Goal: Task Accomplishment & Management: Manage account settings

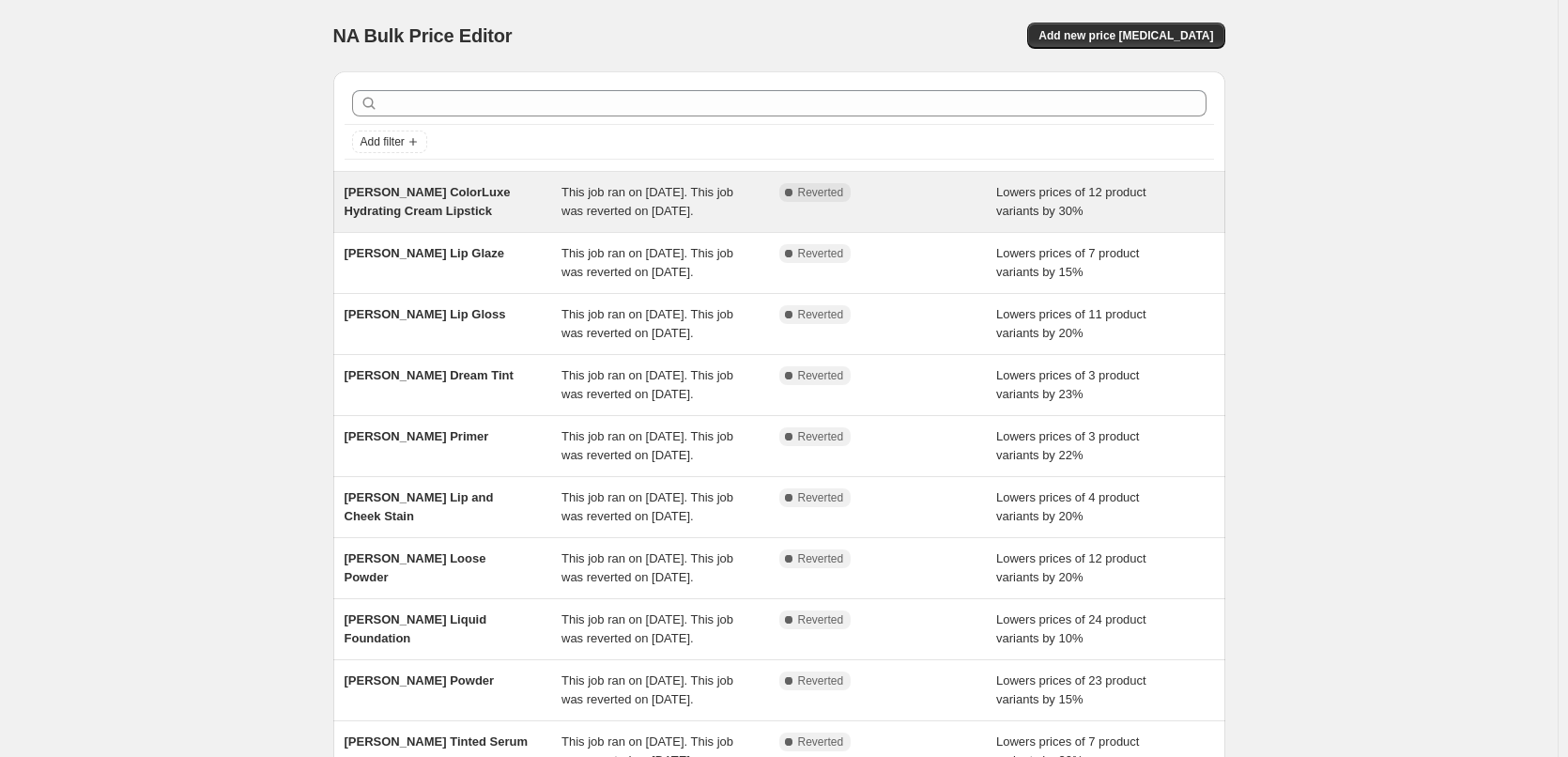
click at [431, 206] on span "[PERSON_NAME] ColorLuxe Hydrating Cream Lipstick" at bounding box center [428, 202] width 167 height 33
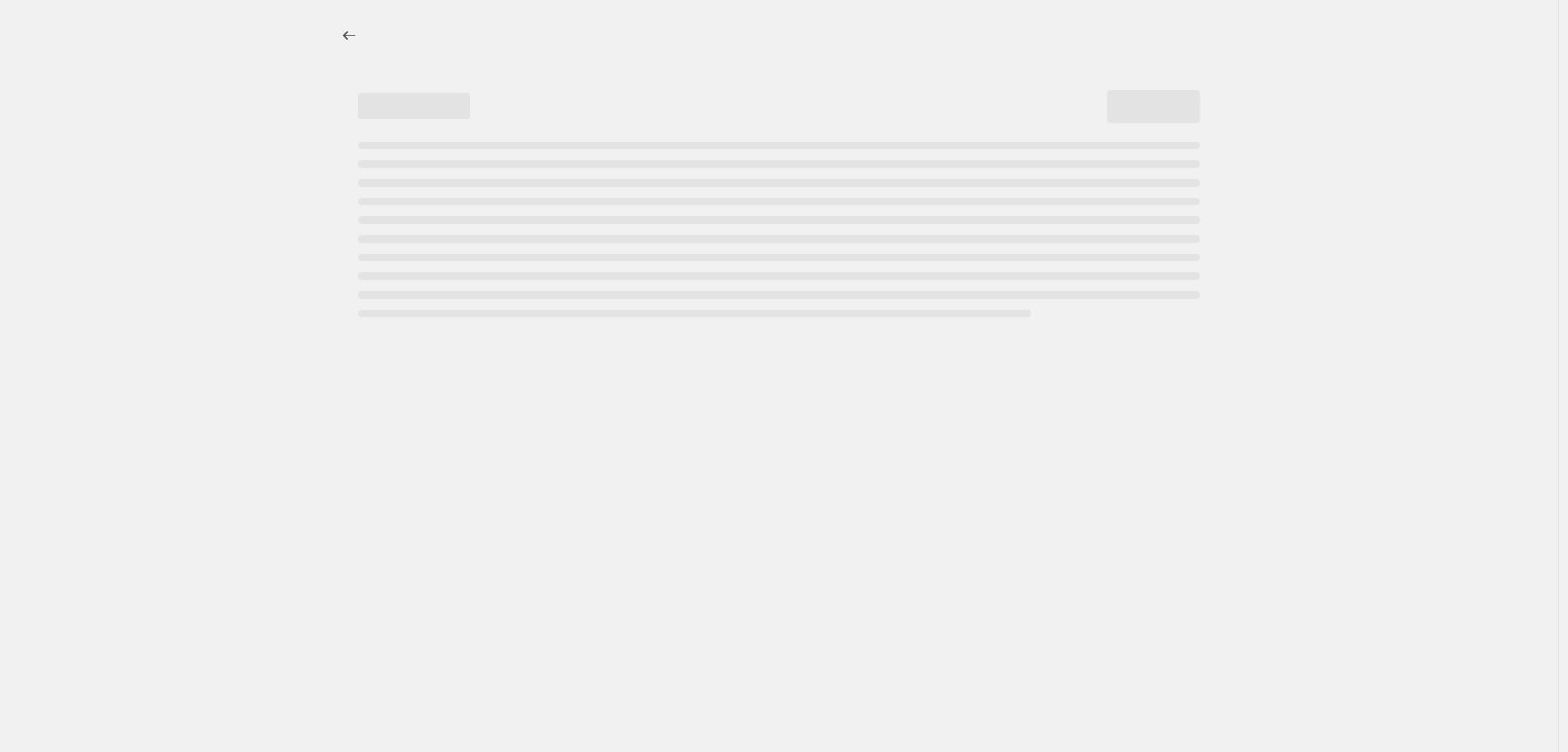
select select "percentage"
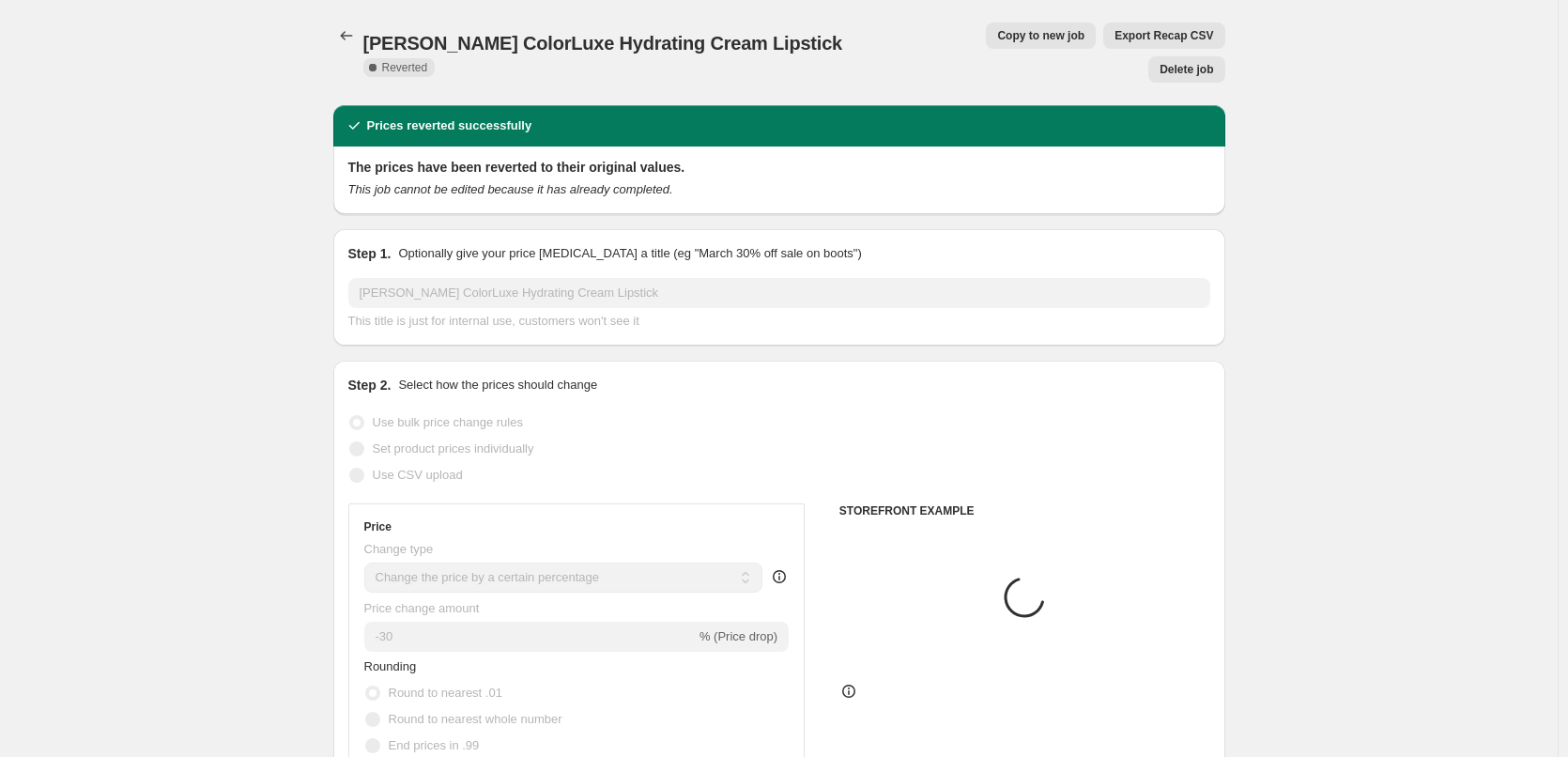
select select "tag"
select select "vendor"
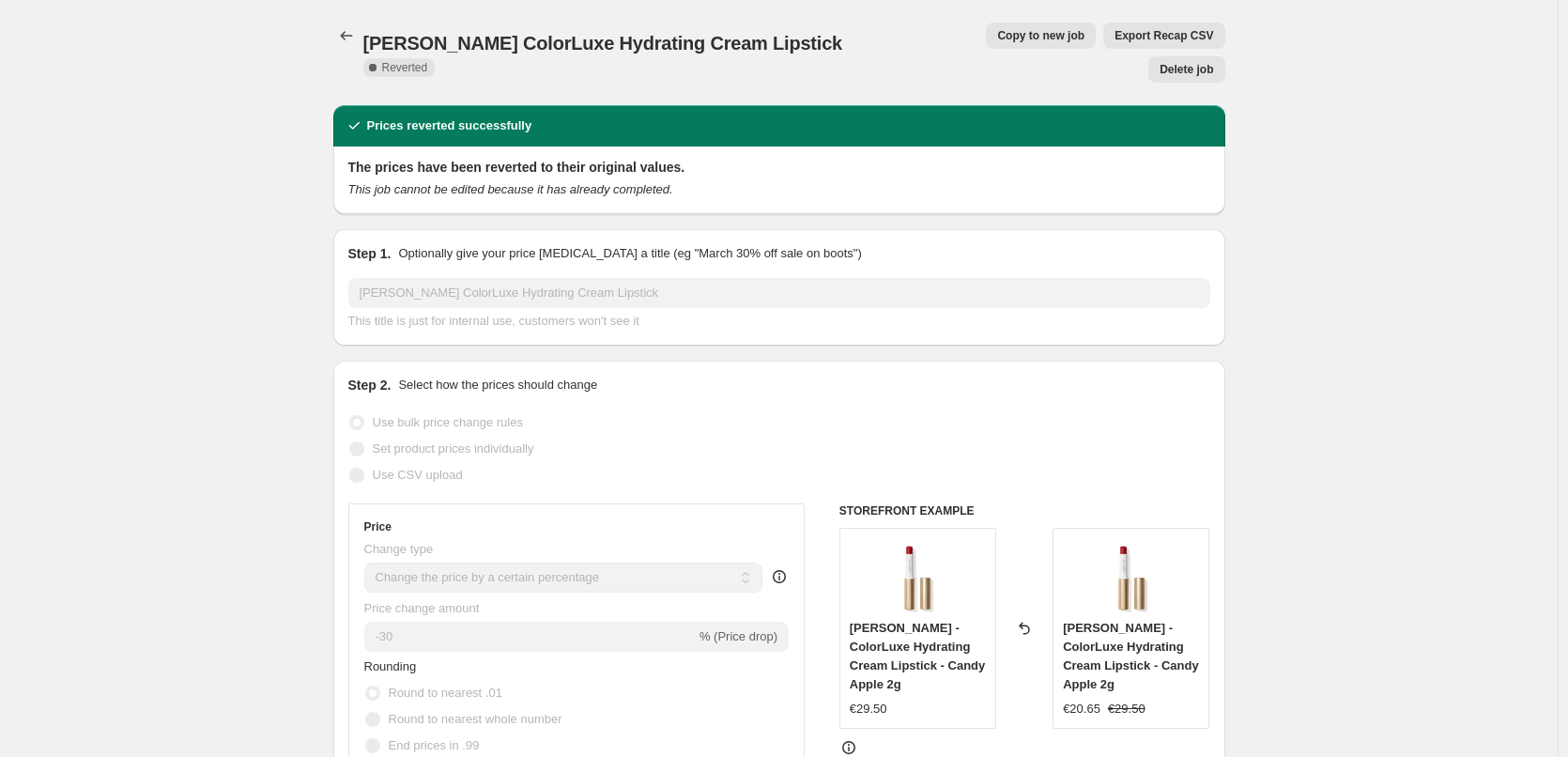
click at [997, 39] on span "Copy to new job" at bounding box center [1041, 35] width 88 height 15
select select "percentage"
select select "tag"
select select "vendor"
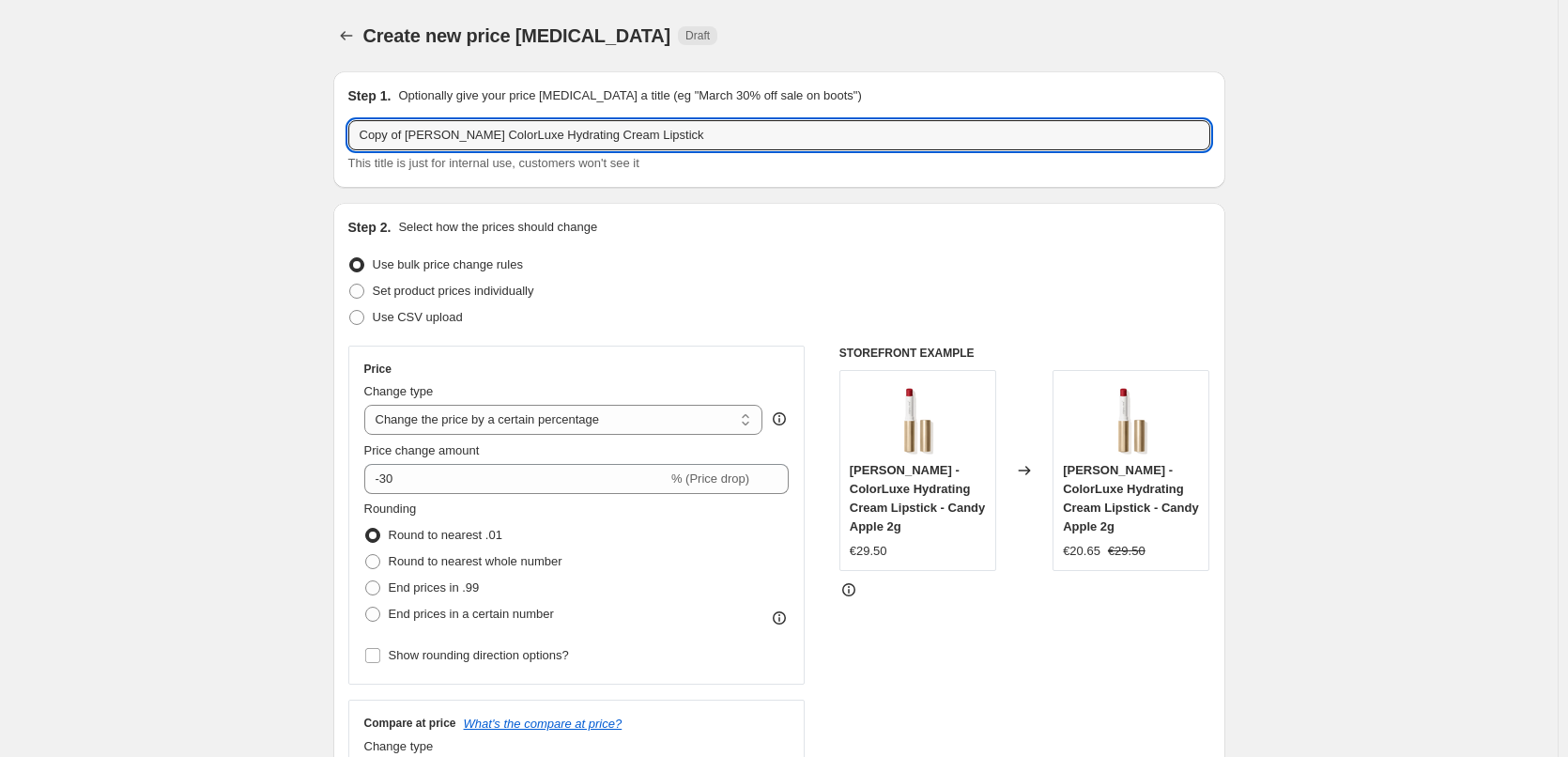
drag, startPoint x: 409, startPoint y: 135, endPoint x: 191, endPoint y: 139, distance: 218.0
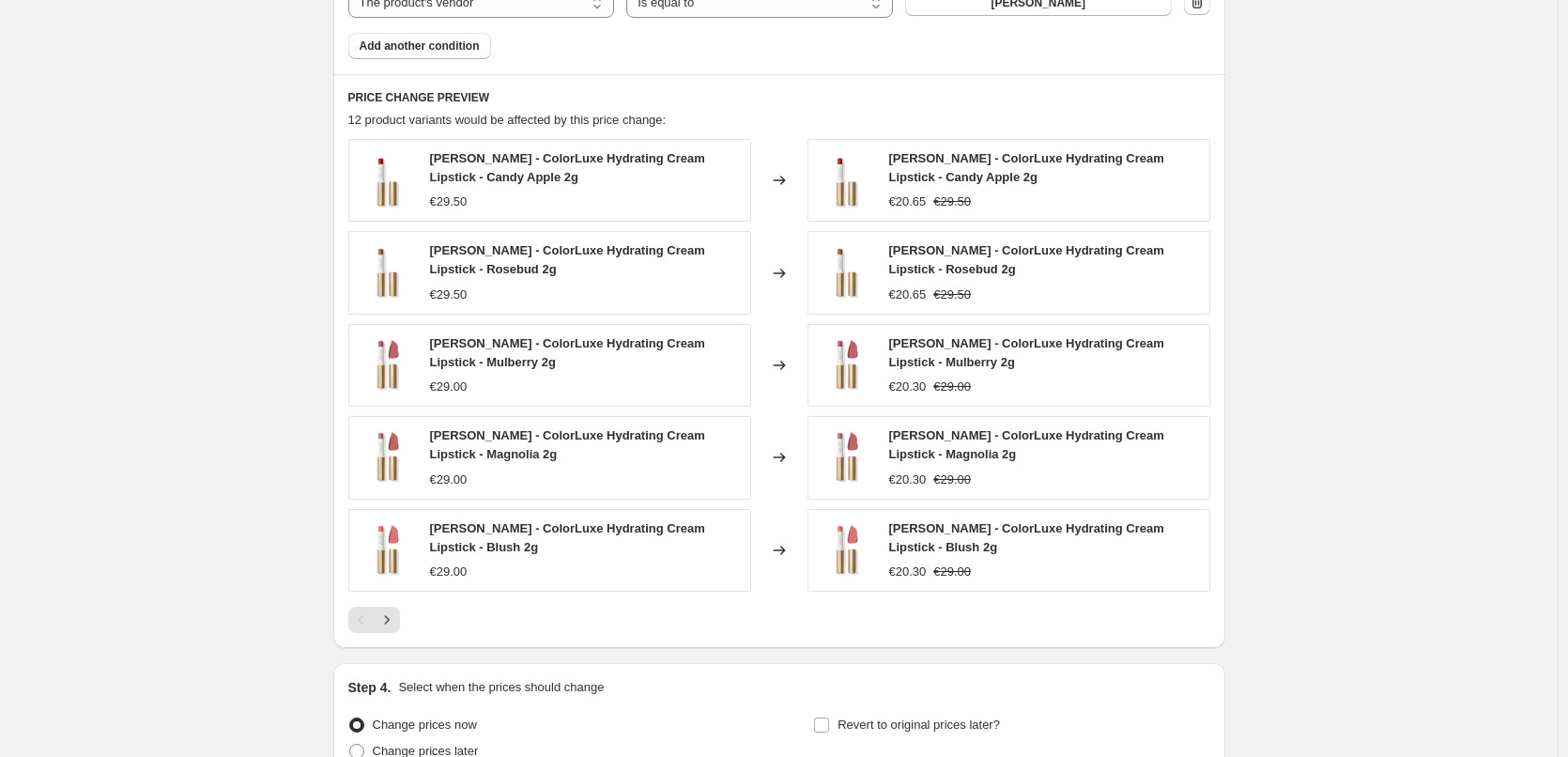
scroll to position [1404, 0]
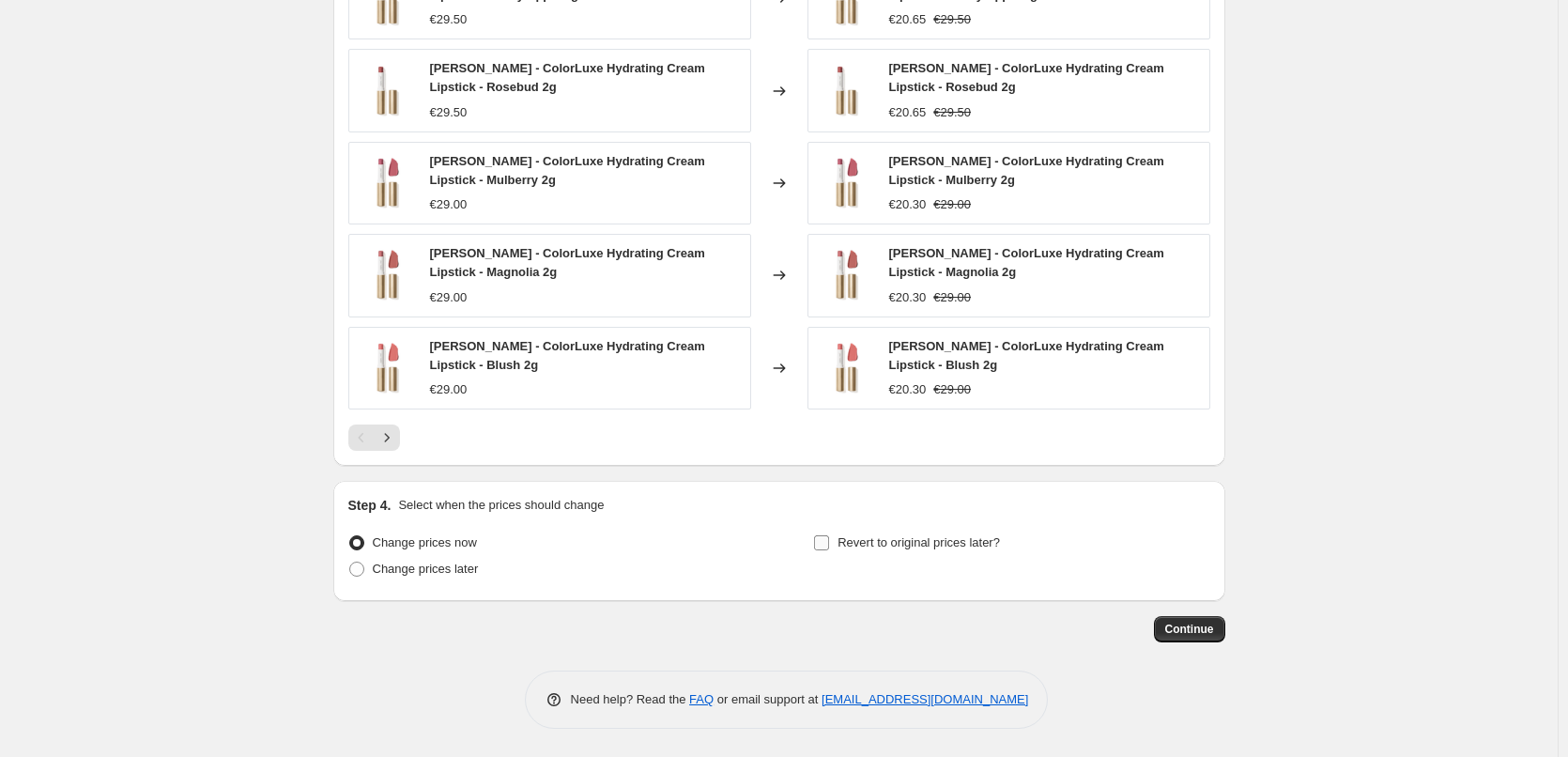
type input "[PERSON_NAME] ColorLuxe Hydrating Cream Lipstick"
click at [917, 539] on span "Revert to original prices later?" at bounding box center [918, 543] width 163 height 14
click at [917, 536] on span "Revert to original prices later?" at bounding box center [918, 543] width 163 height 14
click at [829, 536] on input "Revert to original prices later?" at bounding box center [821, 543] width 15 height 15
checkbox input "true"
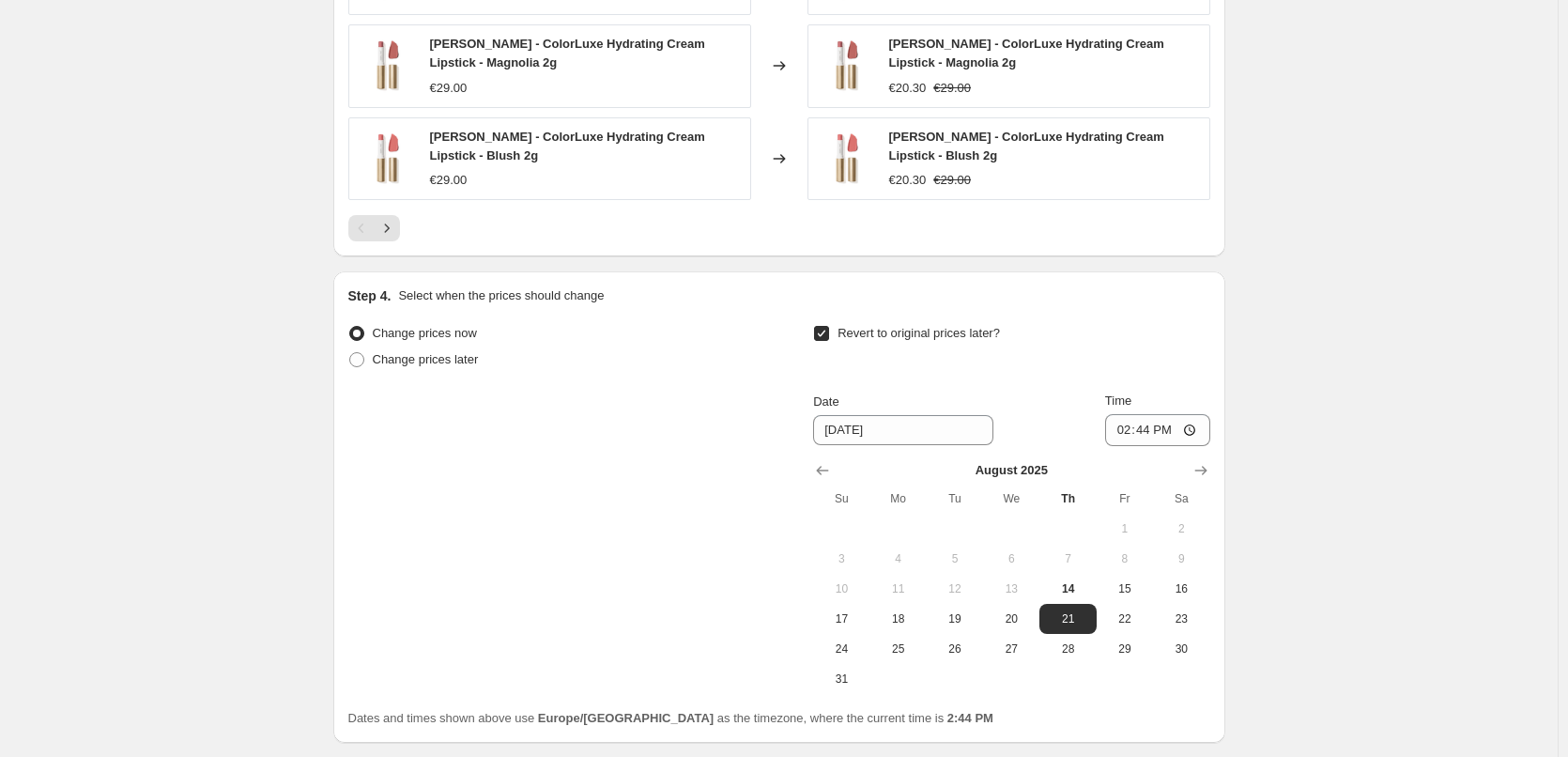
scroll to position [1756, 0]
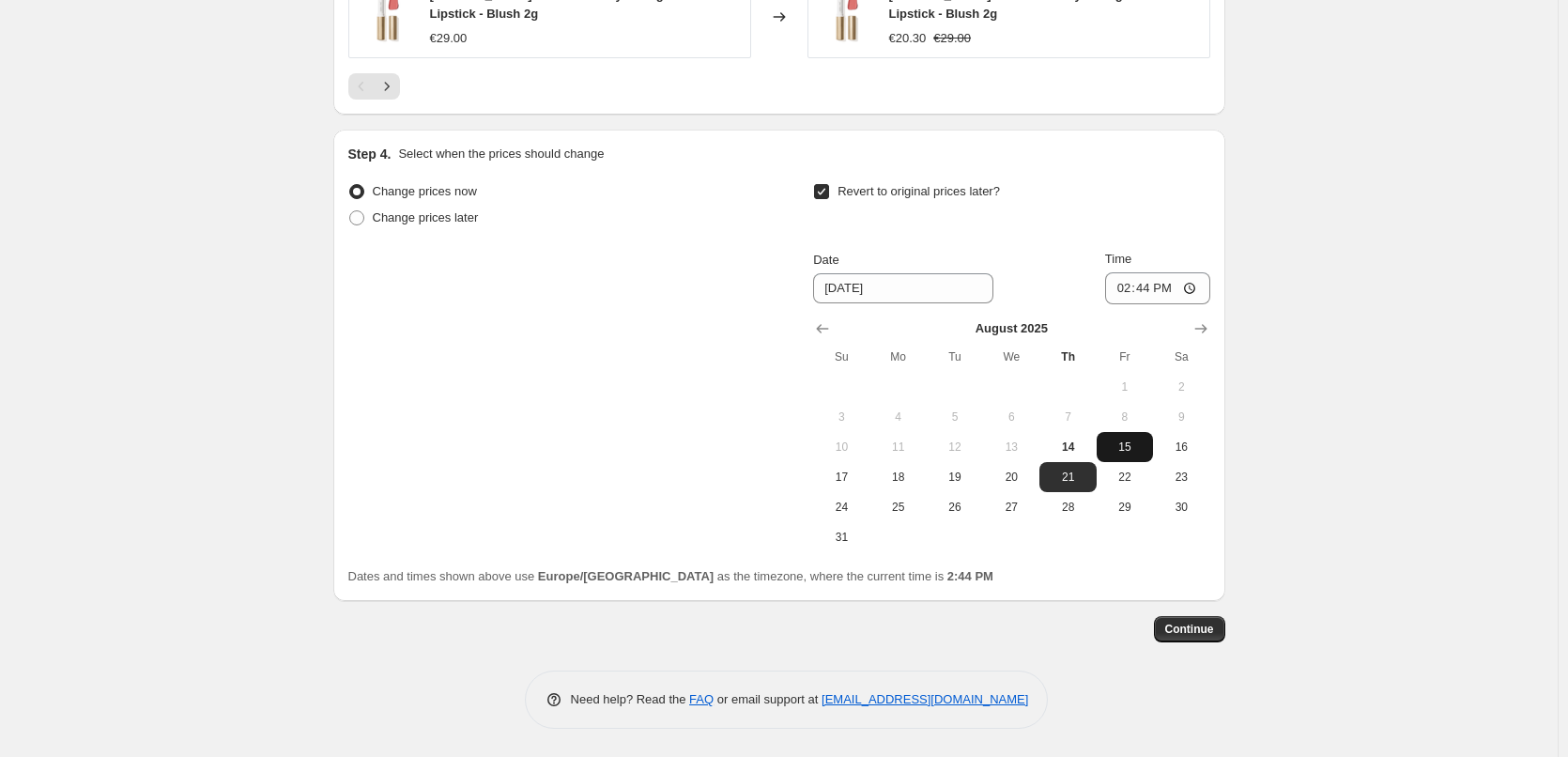
click at [1153, 445] on button "15" at bounding box center [1125, 446] width 56 height 30
type input "8/15/2025"
click at [1127, 287] on input "14:44" at bounding box center [1158, 288] width 105 height 32
type input "03:00"
click at [1195, 631] on span "Continue" at bounding box center [1189, 628] width 49 height 15
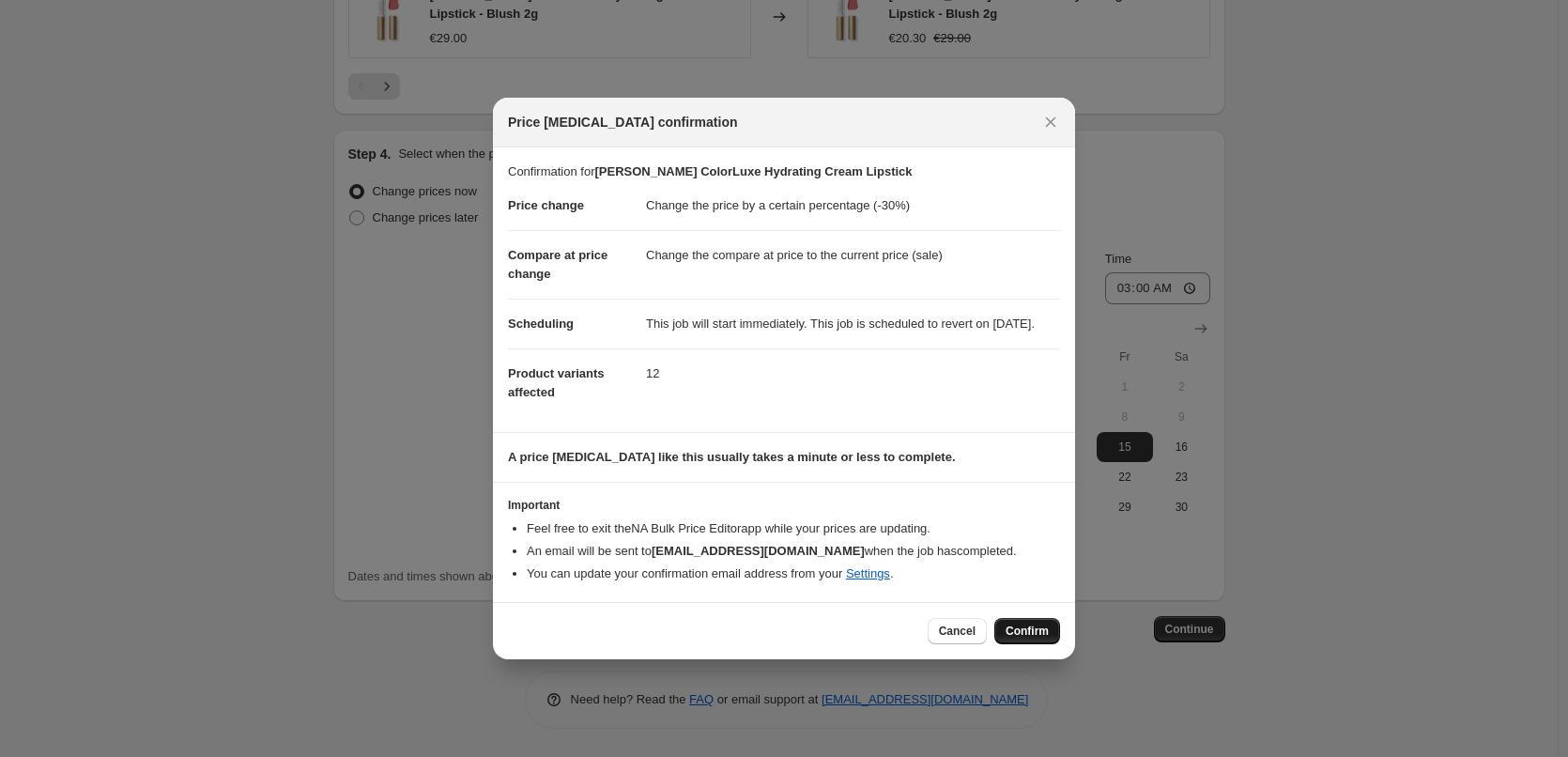
click at [1045, 639] on span "Confirm" at bounding box center [1027, 630] width 43 height 15
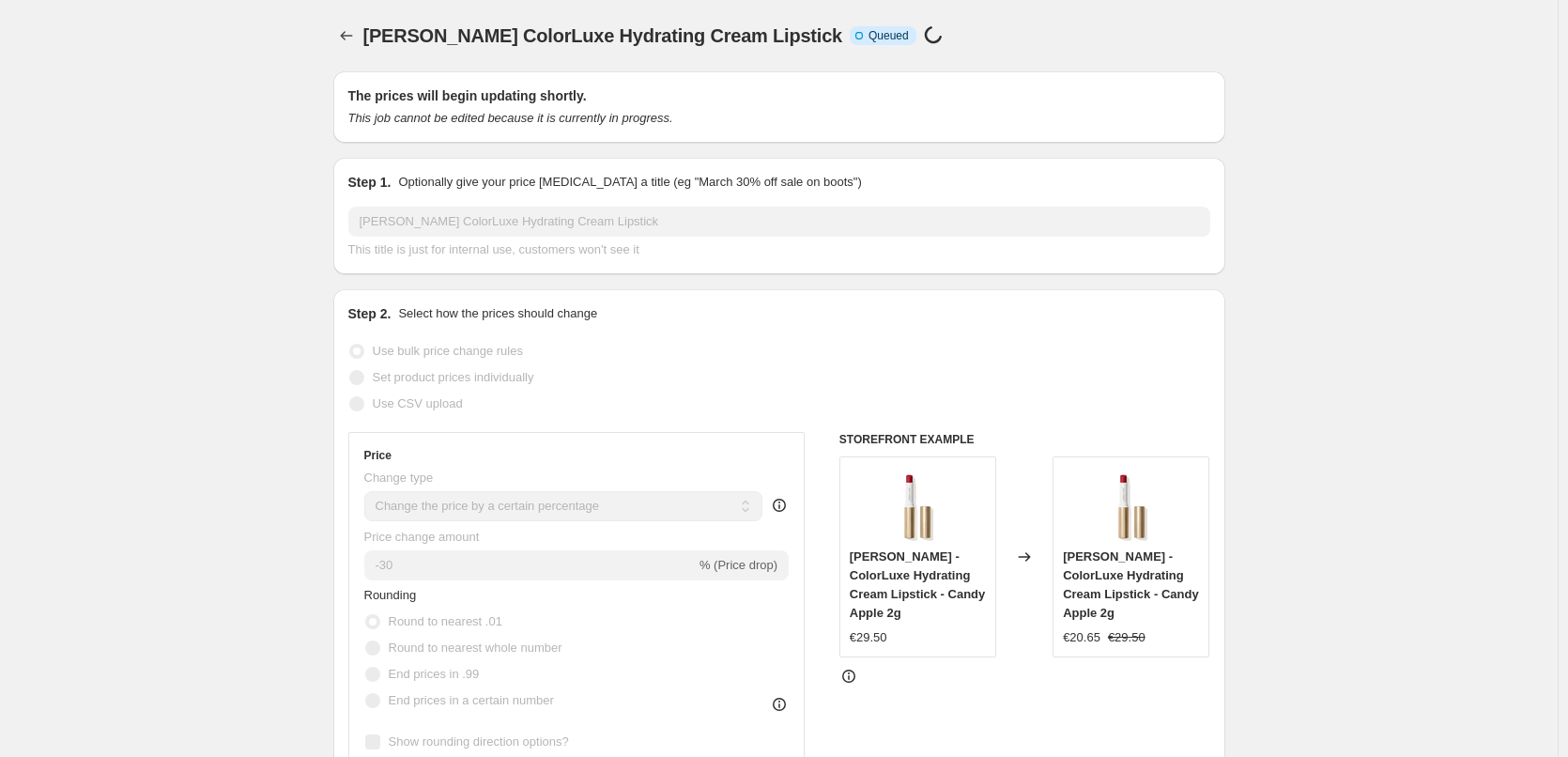
click at [363, 39] on div at bounding box center [348, 35] width 30 height 26
click at [355, 38] on icon "Price change jobs" at bounding box center [346, 35] width 19 height 19
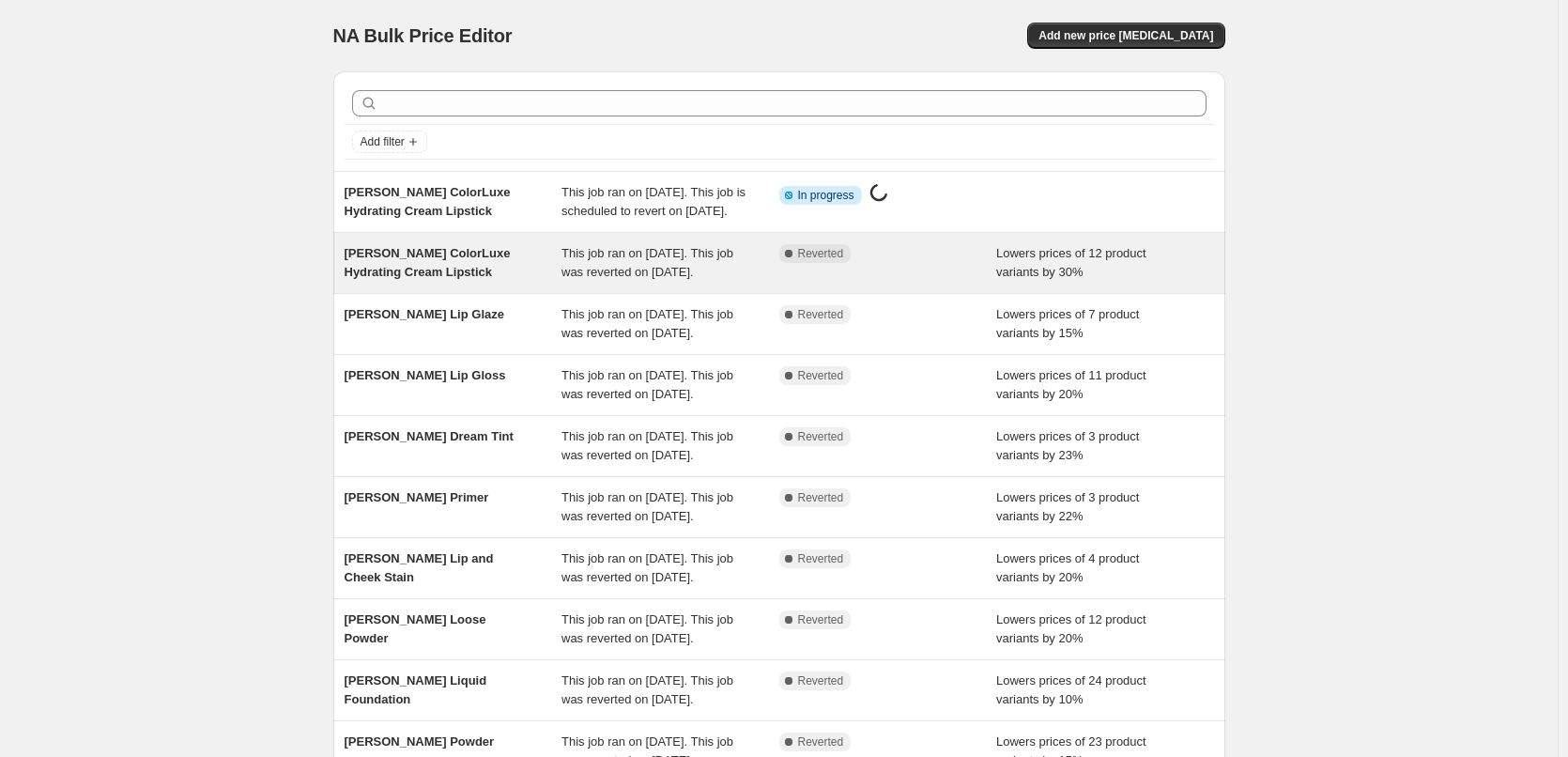
click at [444, 280] on div "[PERSON_NAME] ColorLuxe Hydrating Cream Lipstick" at bounding box center [454, 263] width 218 height 38
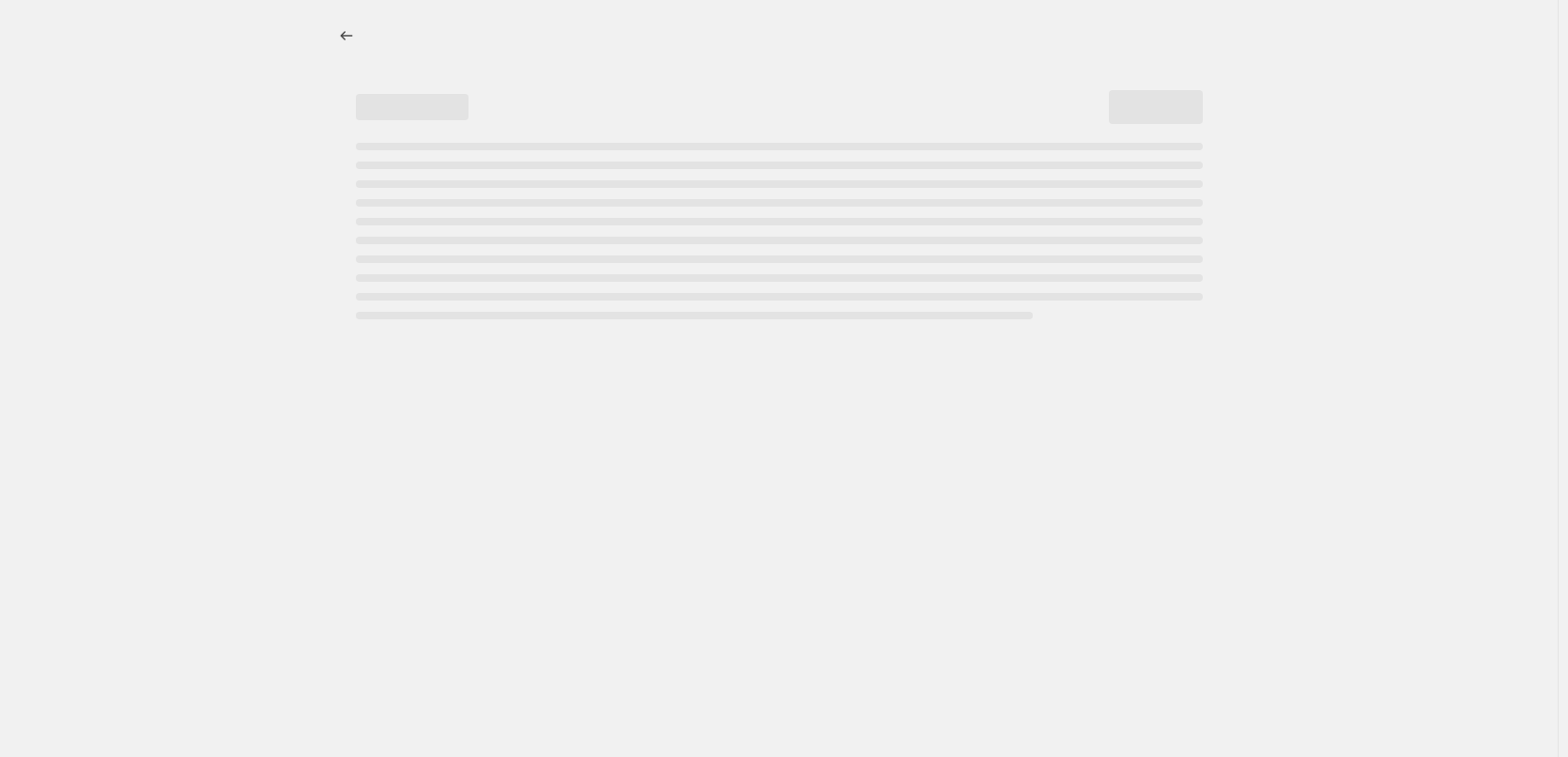
select select "percentage"
select select "tag"
select select "vendor"
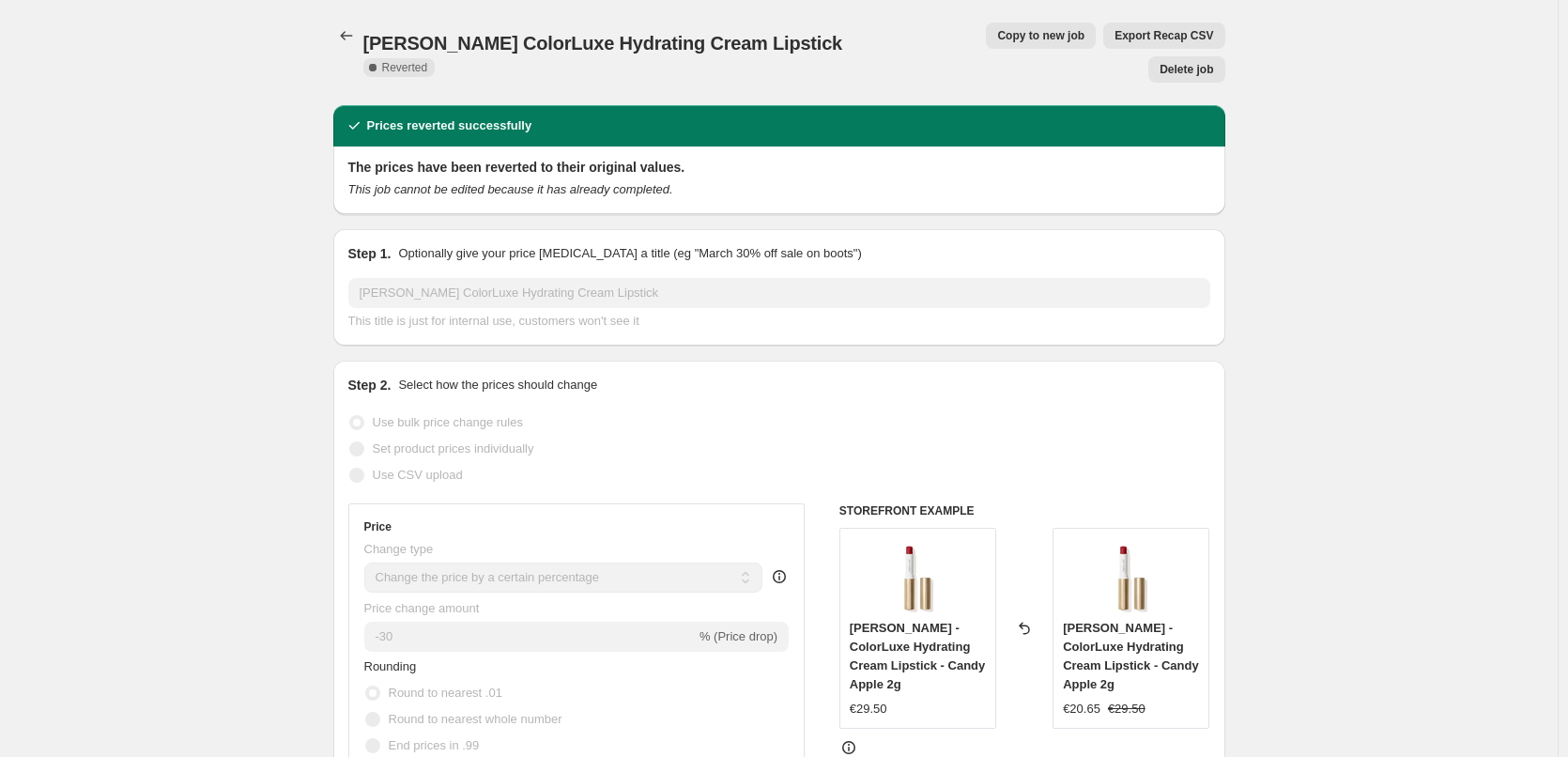
click at [1190, 62] on span "Delete job" at bounding box center [1186, 69] width 54 height 15
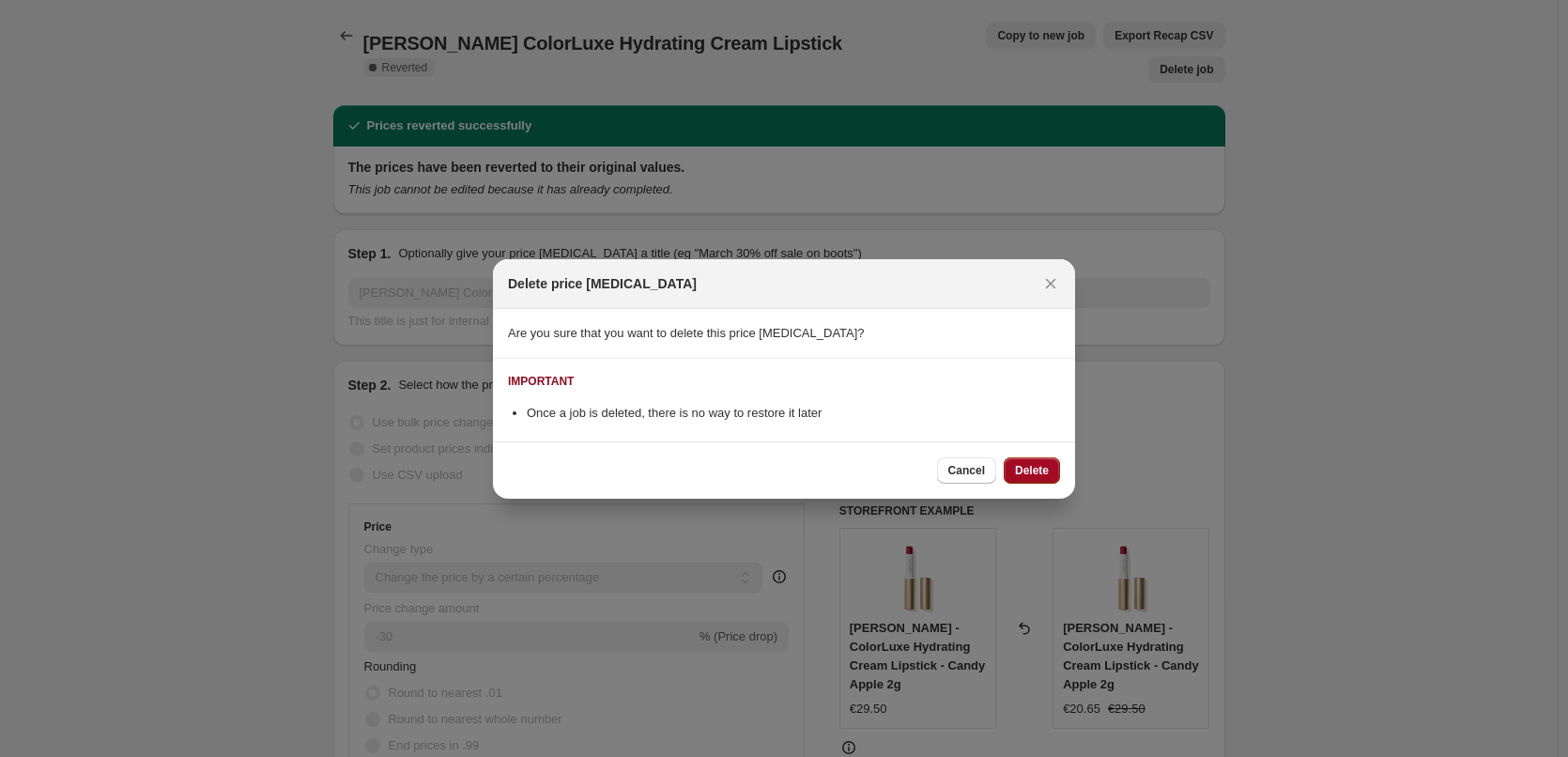
click at [1031, 460] on button "Delete" at bounding box center [1032, 471] width 56 height 26
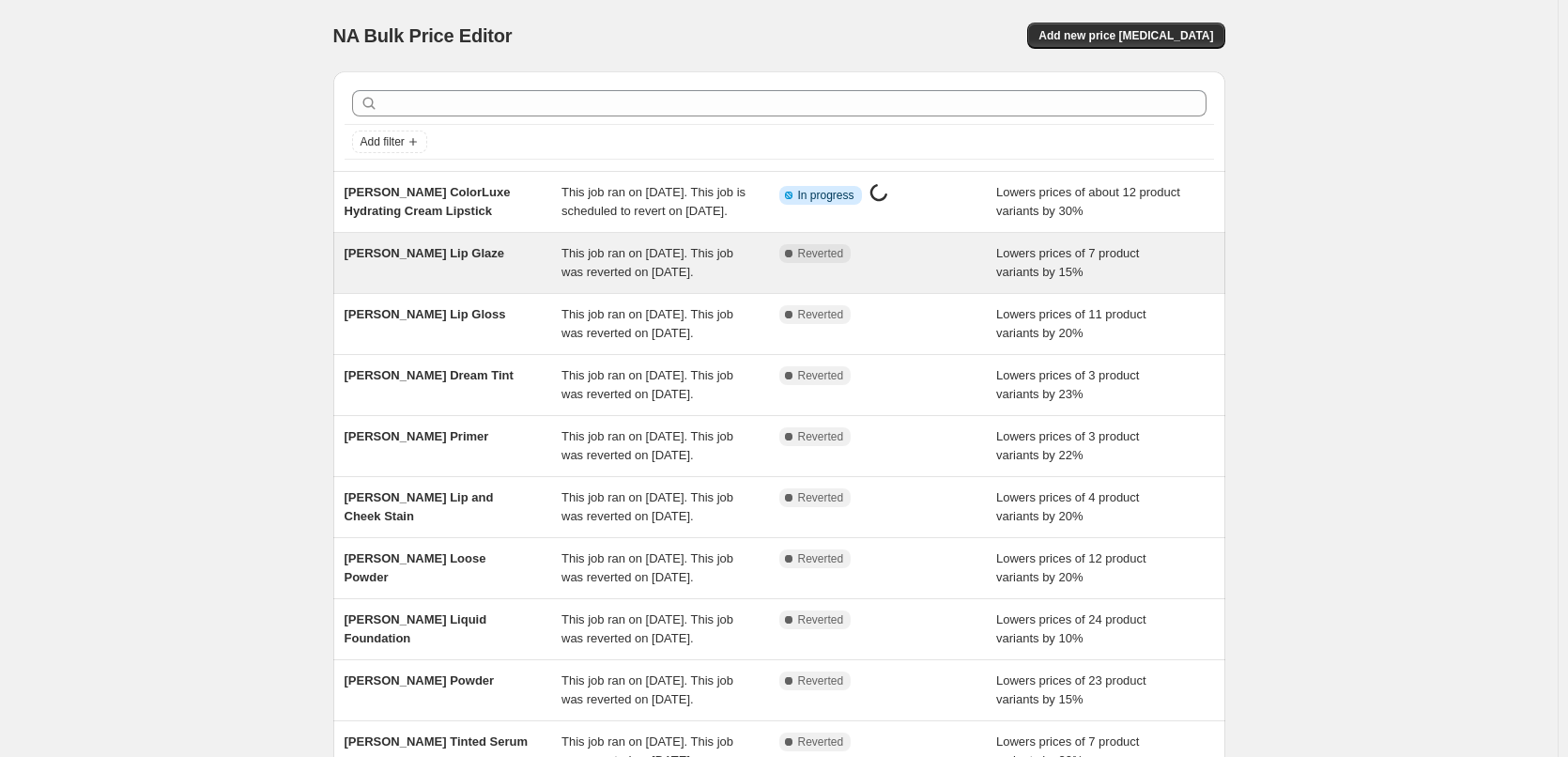
click at [442, 260] on span "[PERSON_NAME] Lip Glaze" at bounding box center [425, 253] width 160 height 14
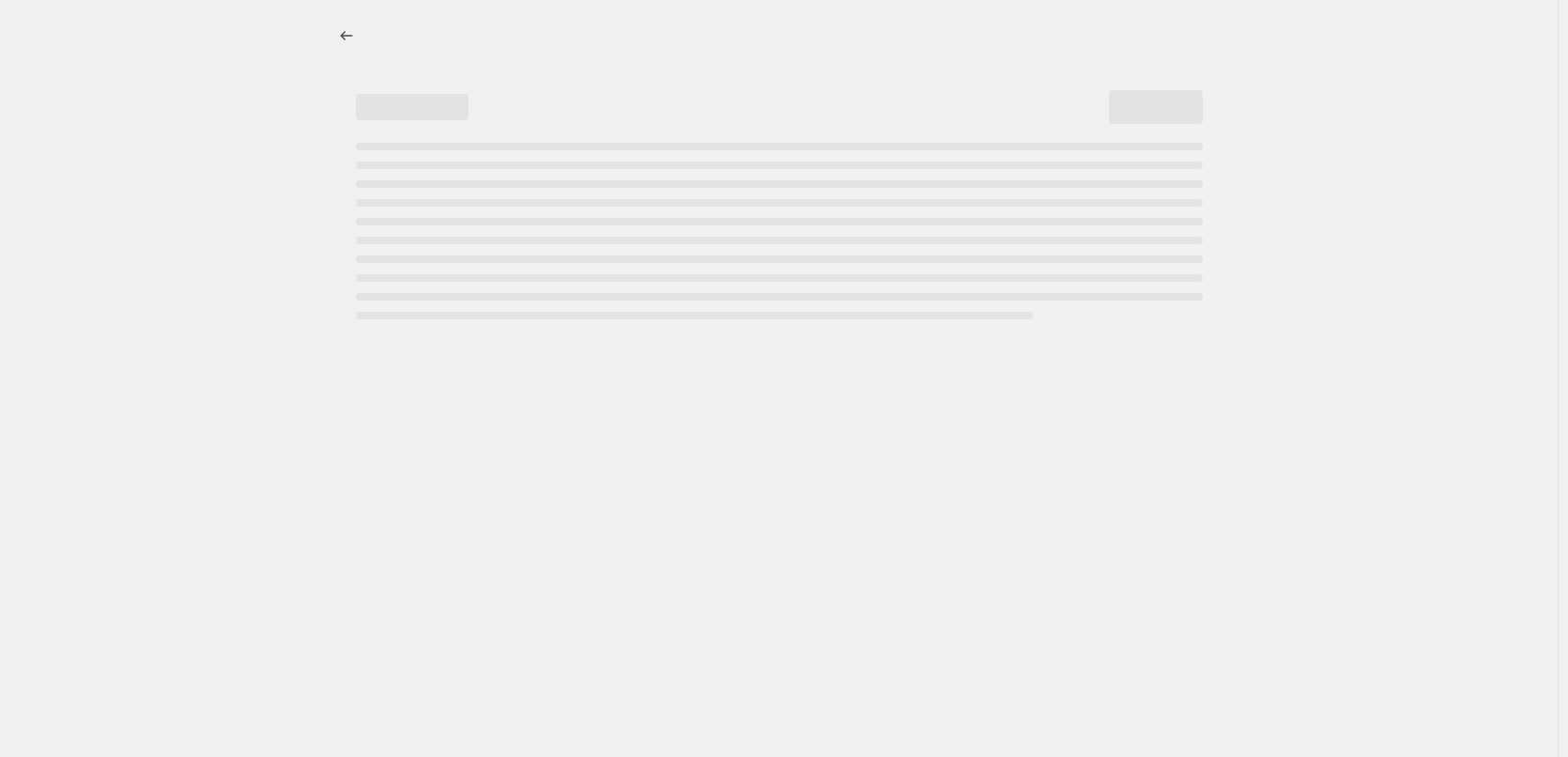
select select "percentage"
select select "tag"
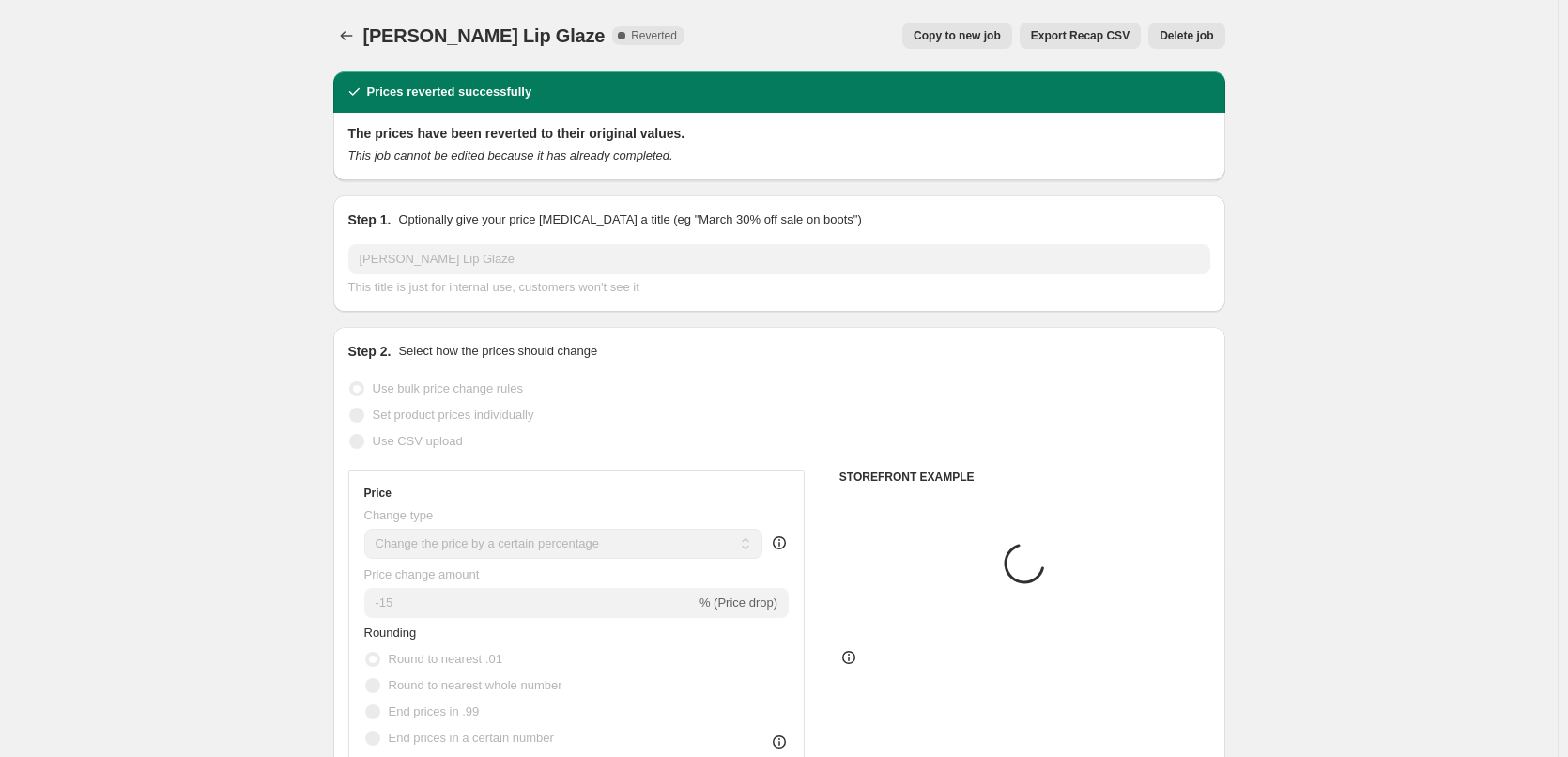
click at [981, 39] on span "Copy to new job" at bounding box center [957, 35] width 88 height 15
select select "percentage"
select select "tag"
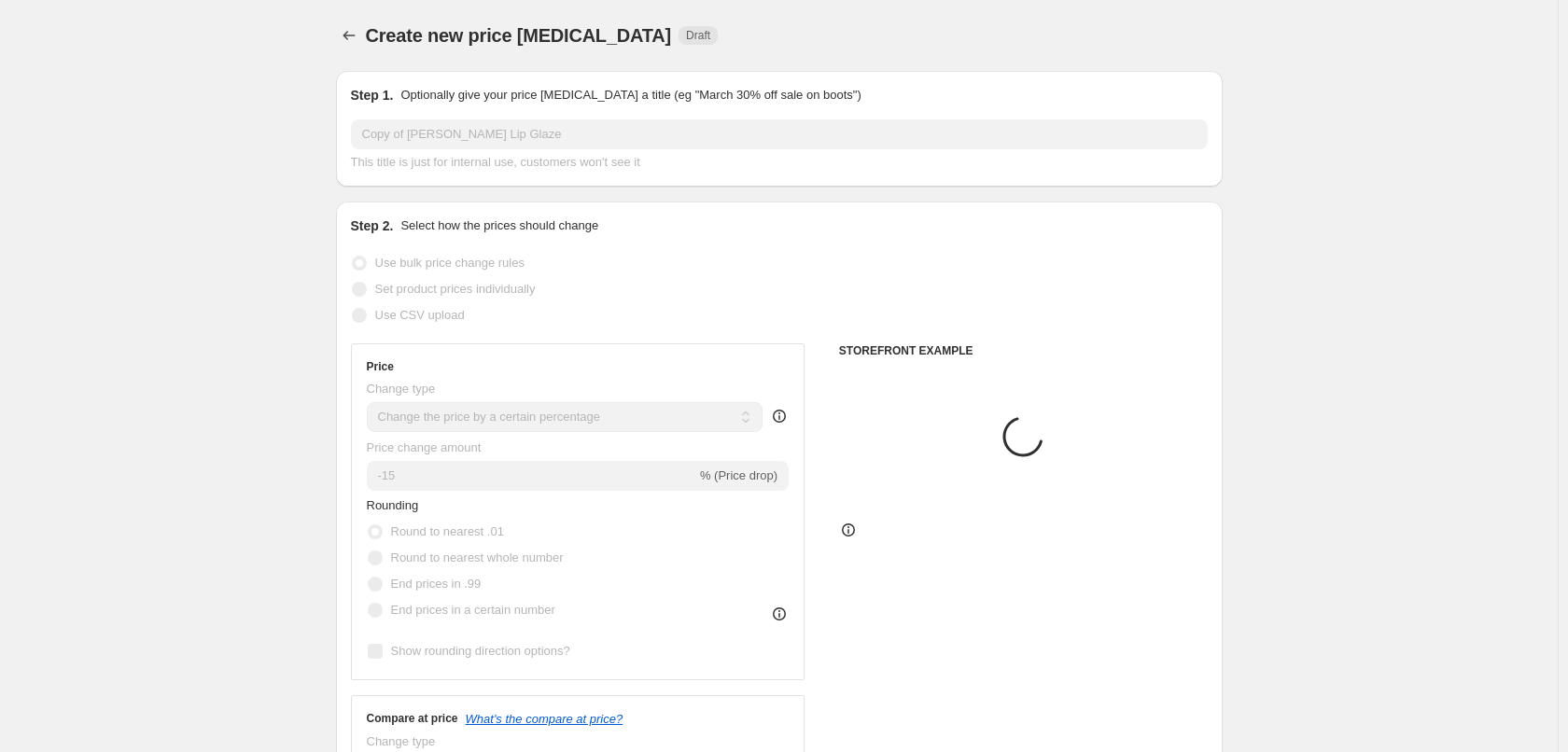
select select "percentage"
select select "tag"
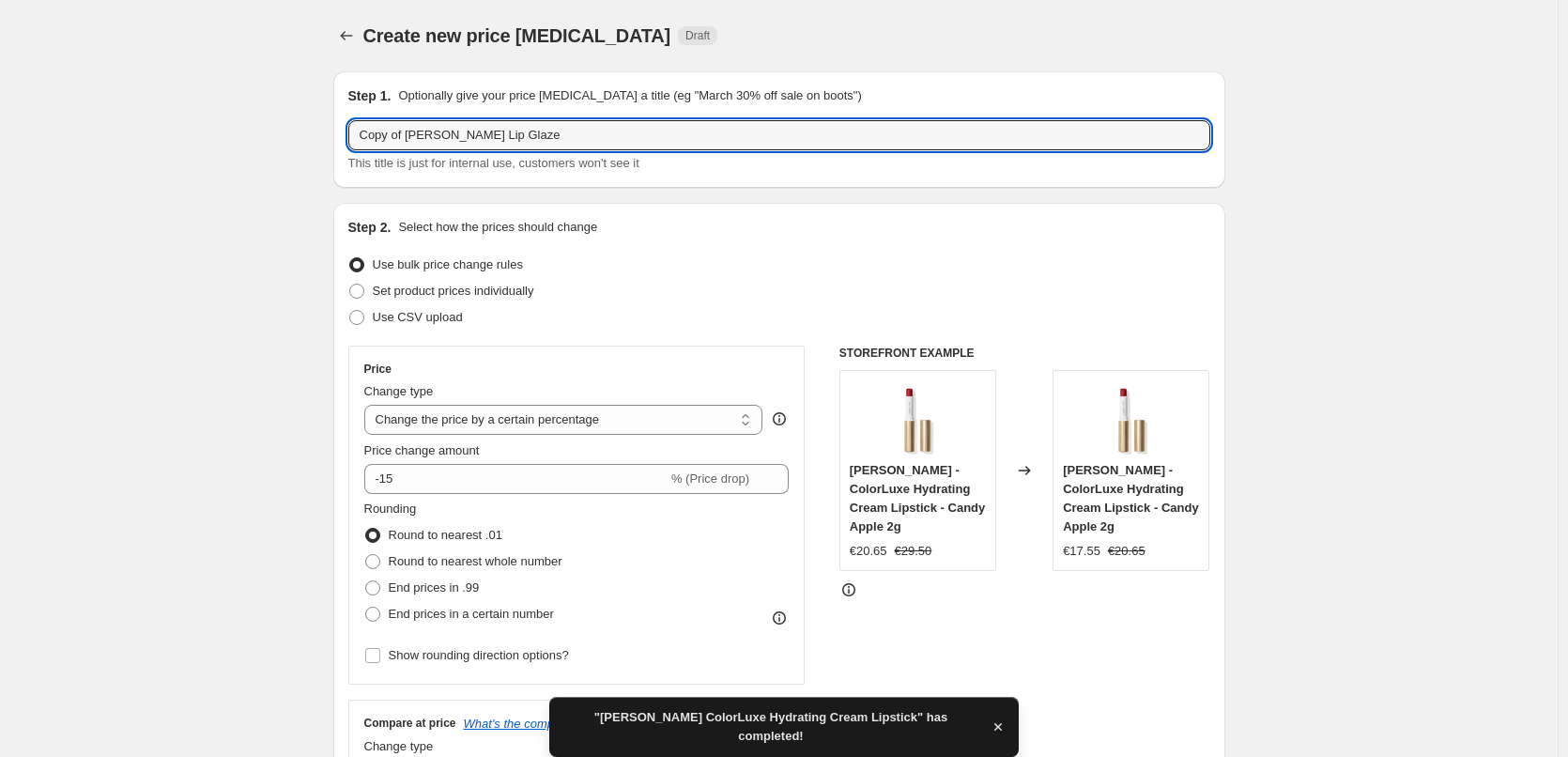
drag, startPoint x: 412, startPoint y: 137, endPoint x: 217, endPoint y: 141, distance: 195.0
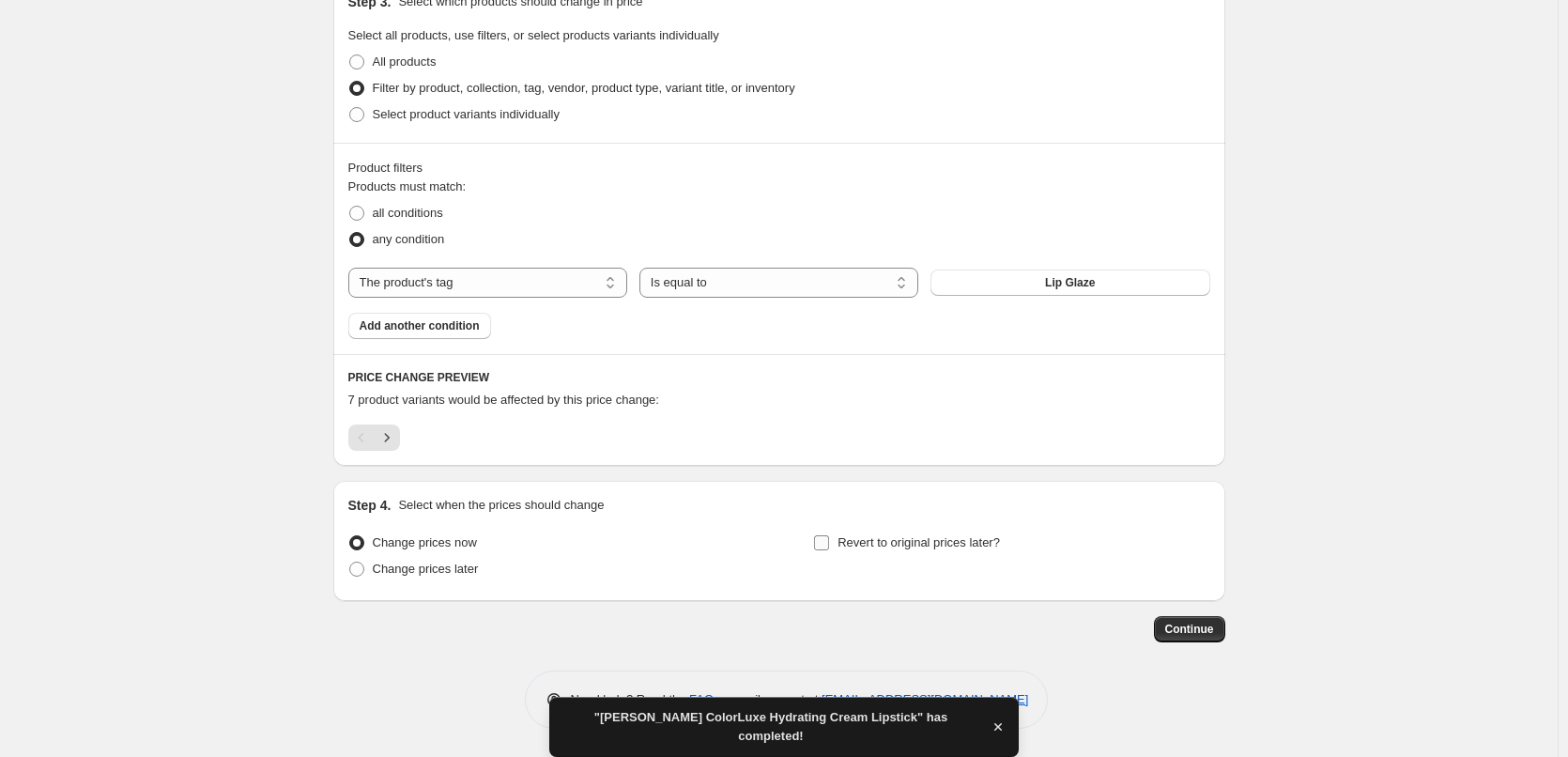
type input "[PERSON_NAME] Lip Glaze"
click at [946, 549] on span "Revert to original prices later?" at bounding box center [918, 543] width 163 height 14
click at [829, 549] on input "Revert to original prices later?" at bounding box center [821, 543] width 15 height 15
checkbox input "true"
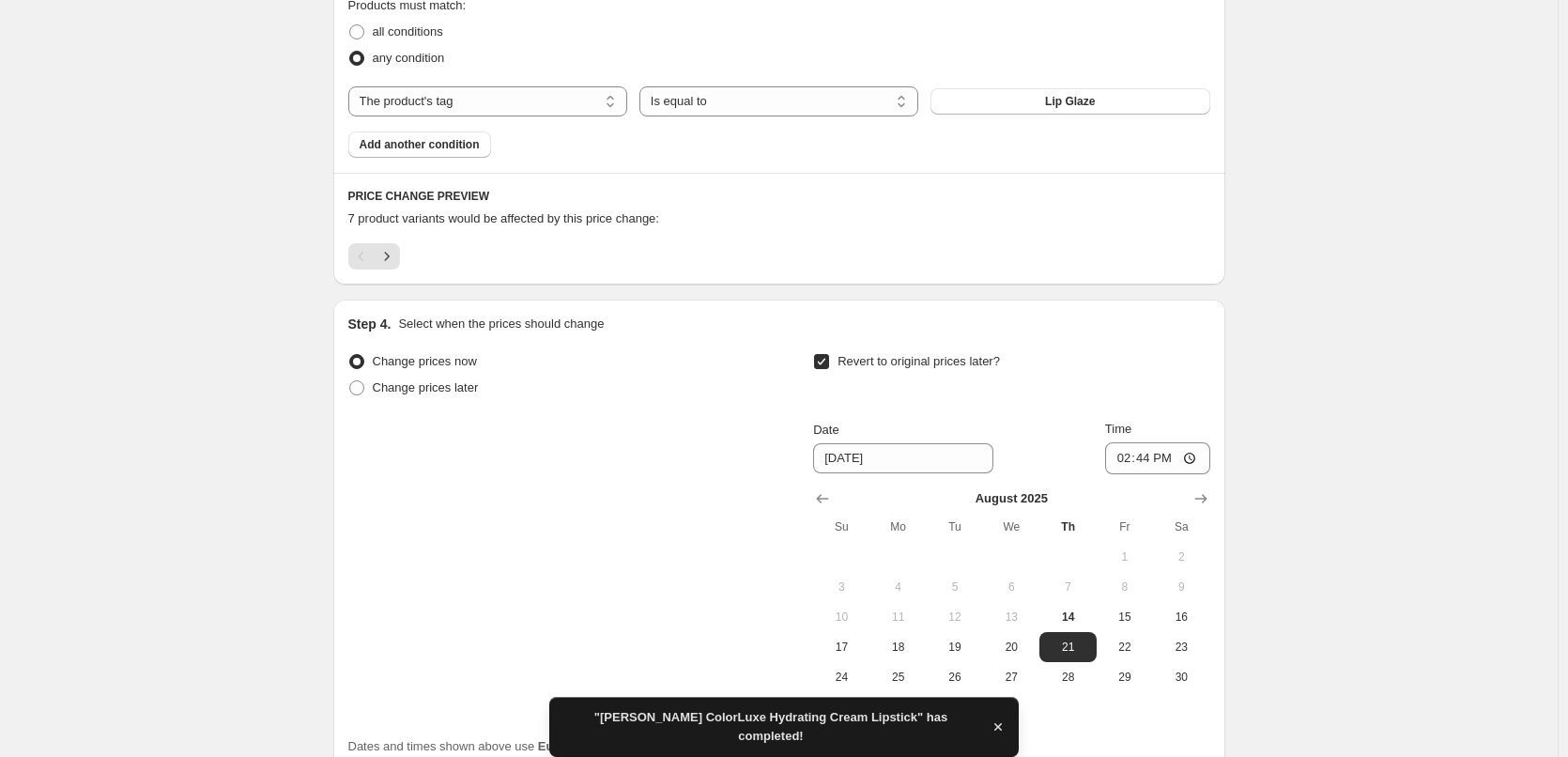
scroll to position [1252, 0]
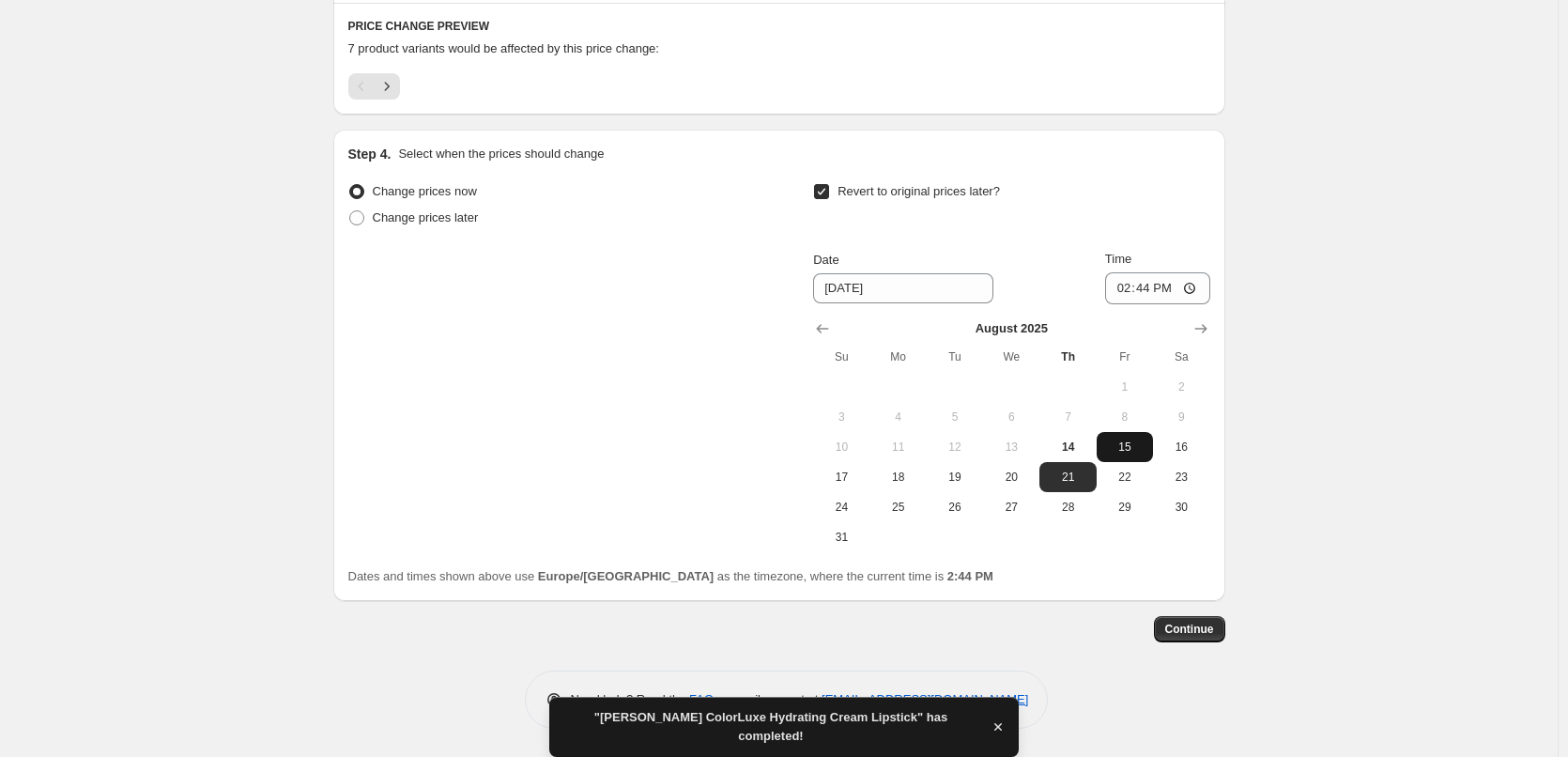
click at [1117, 443] on span "15" at bounding box center [1125, 446] width 41 height 15
type input "8/15/2025"
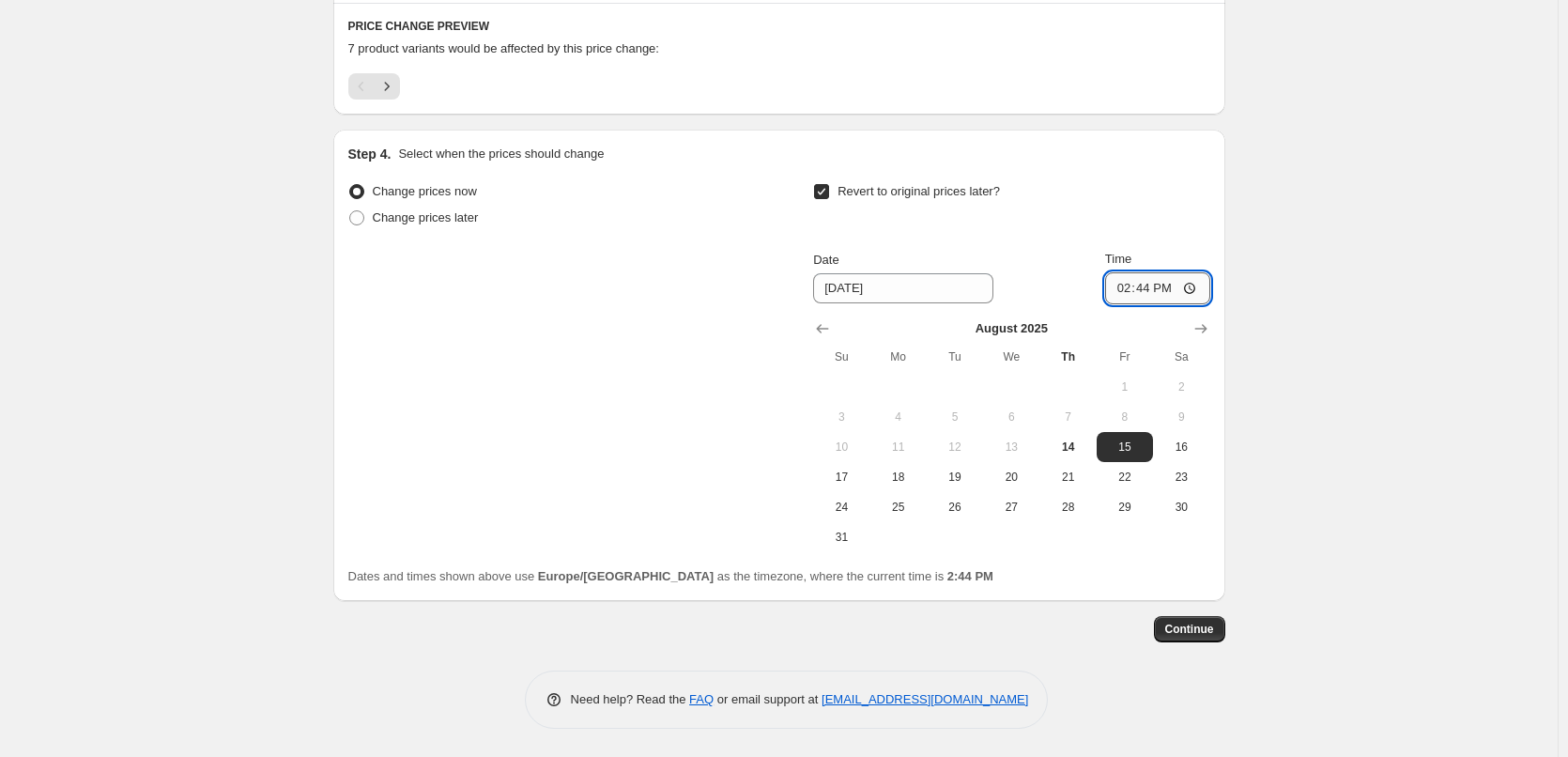
click at [1131, 281] on input "14:44" at bounding box center [1158, 288] width 105 height 32
type input "03:00"
click at [1212, 634] on span "Continue" at bounding box center [1189, 628] width 49 height 15
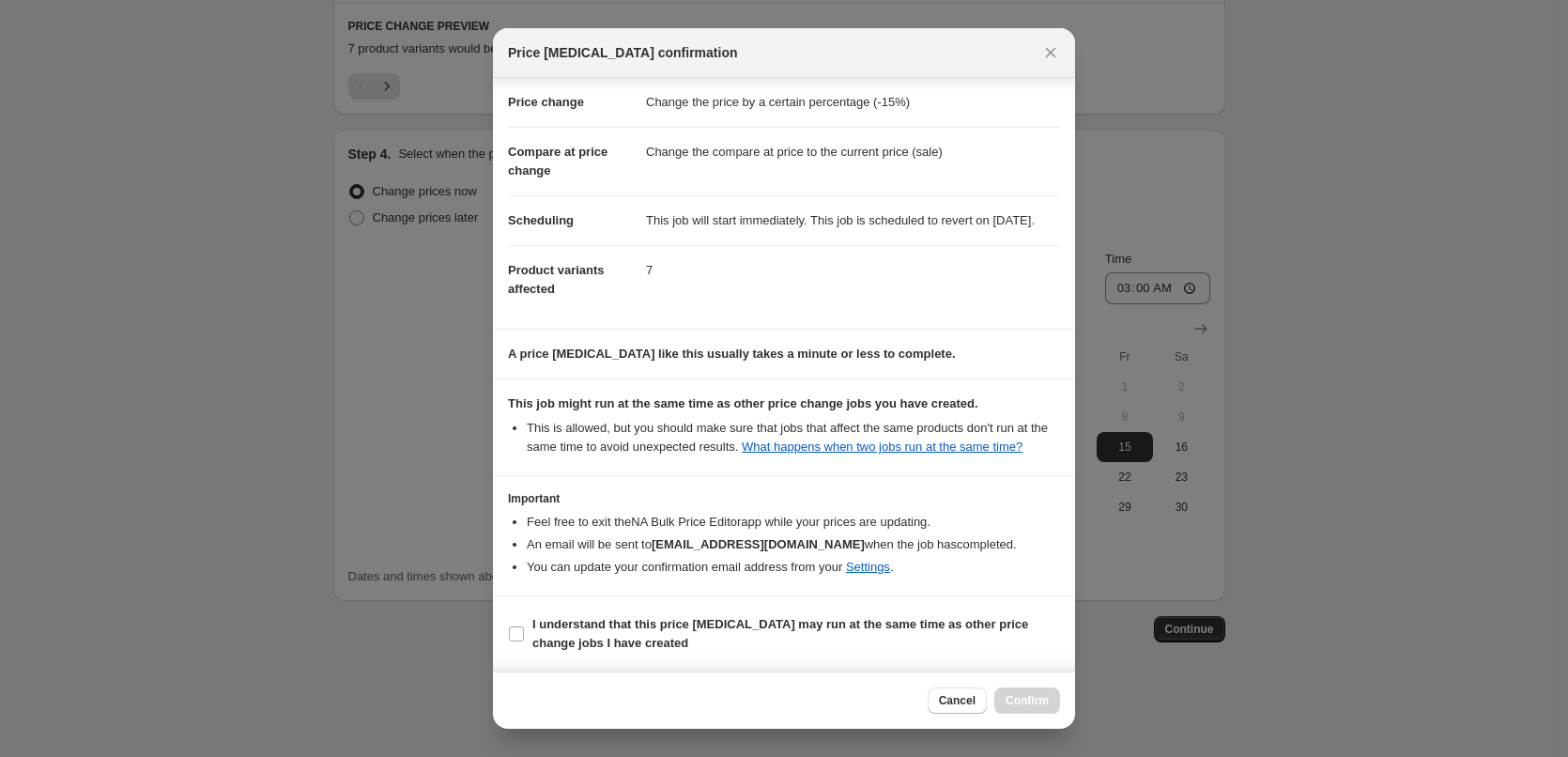
scroll to position [53, 0]
click at [817, 627] on b "I understand that this price change job may run at the same time as other price…" at bounding box center [780, 633] width 496 height 33
click at [524, 627] on input "I understand that this price change job may run at the same time as other price…" at bounding box center [516, 633] width 15 height 15
checkbox input "true"
drag, startPoint x: 993, startPoint y: 691, endPoint x: 1012, endPoint y: 694, distance: 19.2
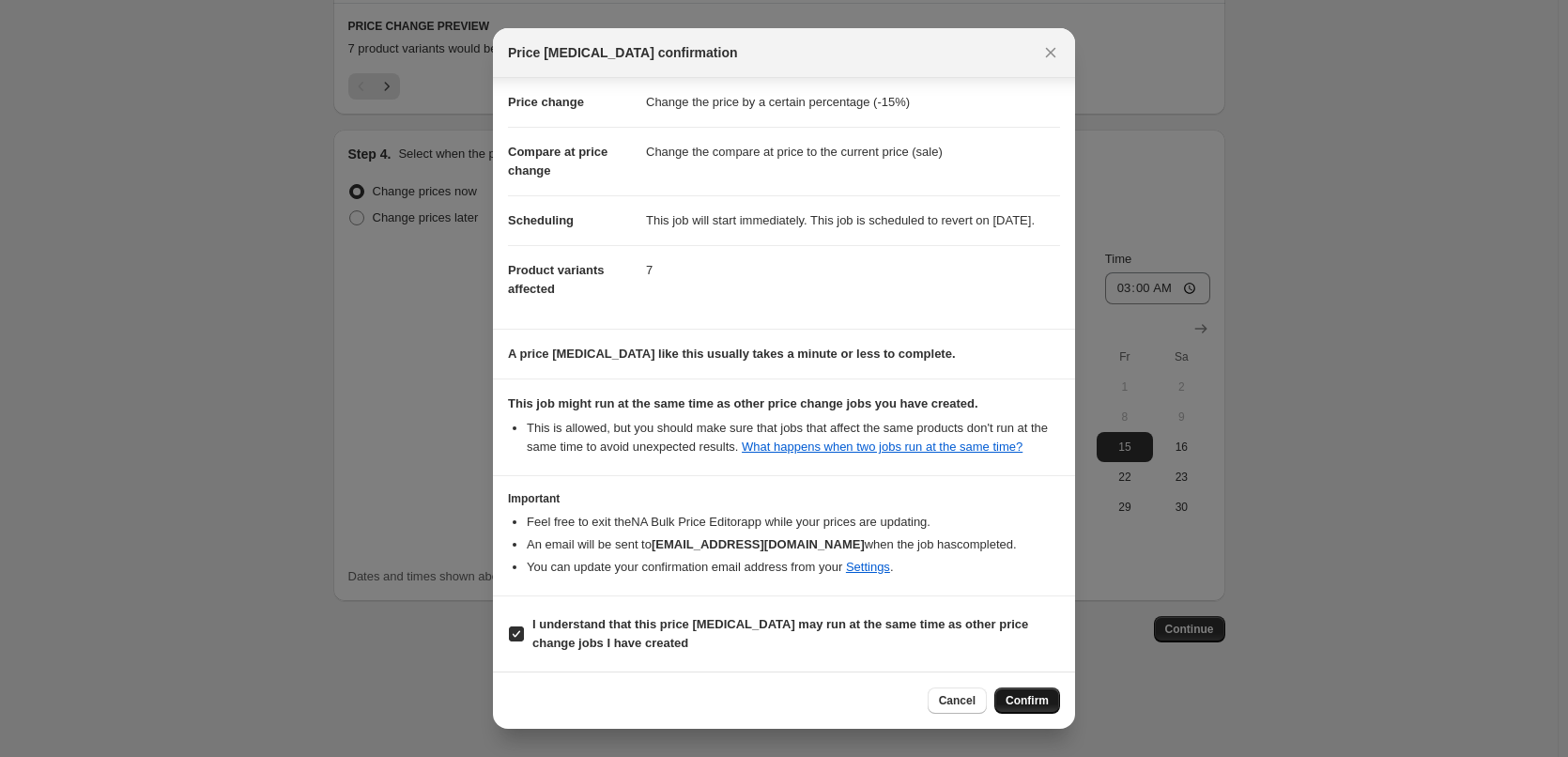
click at [1002, 692] on div "Cancel Confirm" at bounding box center [994, 700] width 132 height 26
click at [1012, 694] on button "Confirm" at bounding box center [1027, 700] width 65 height 26
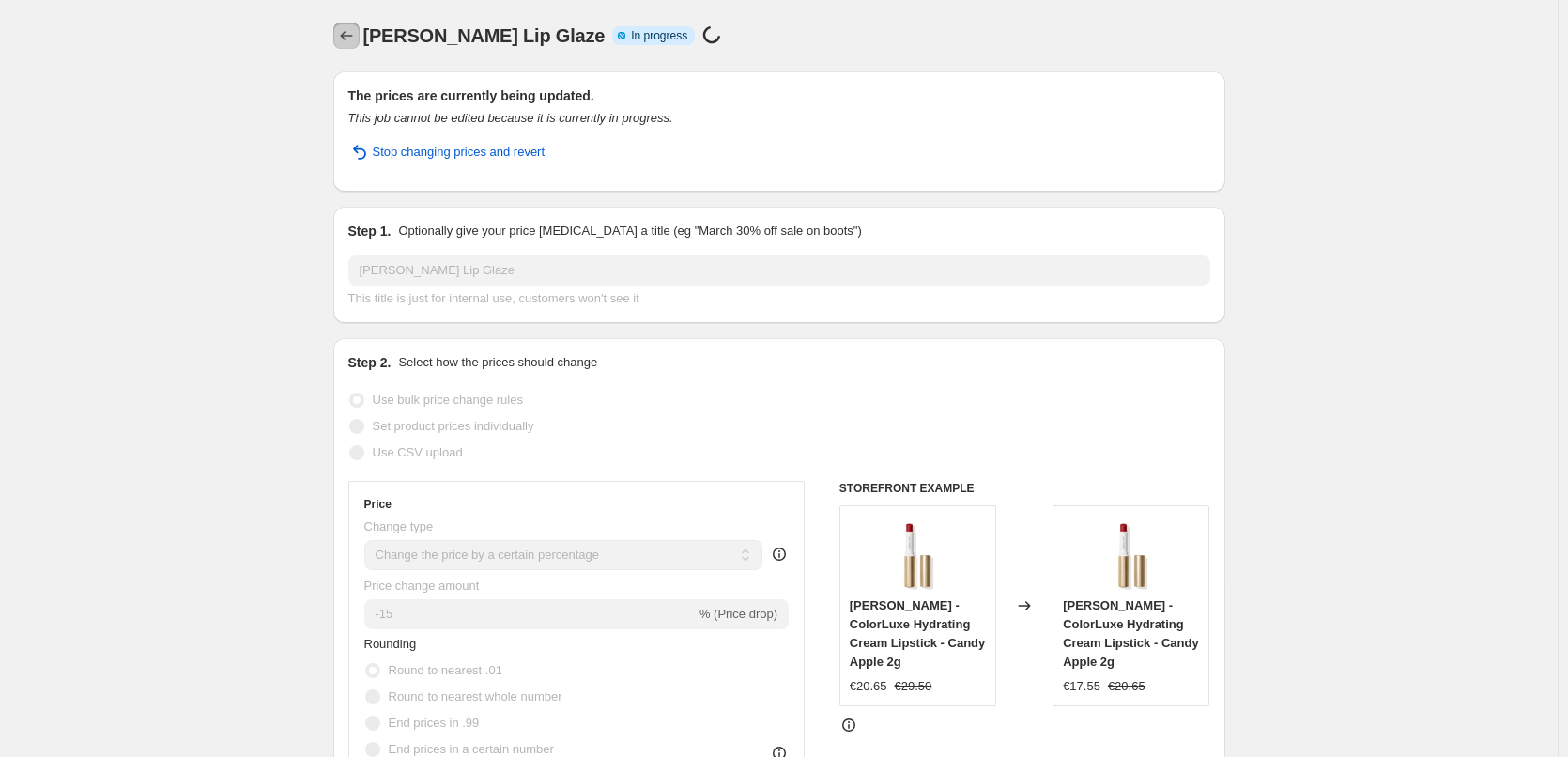
click at [347, 37] on icon "Price change jobs" at bounding box center [346, 36] width 13 height 10
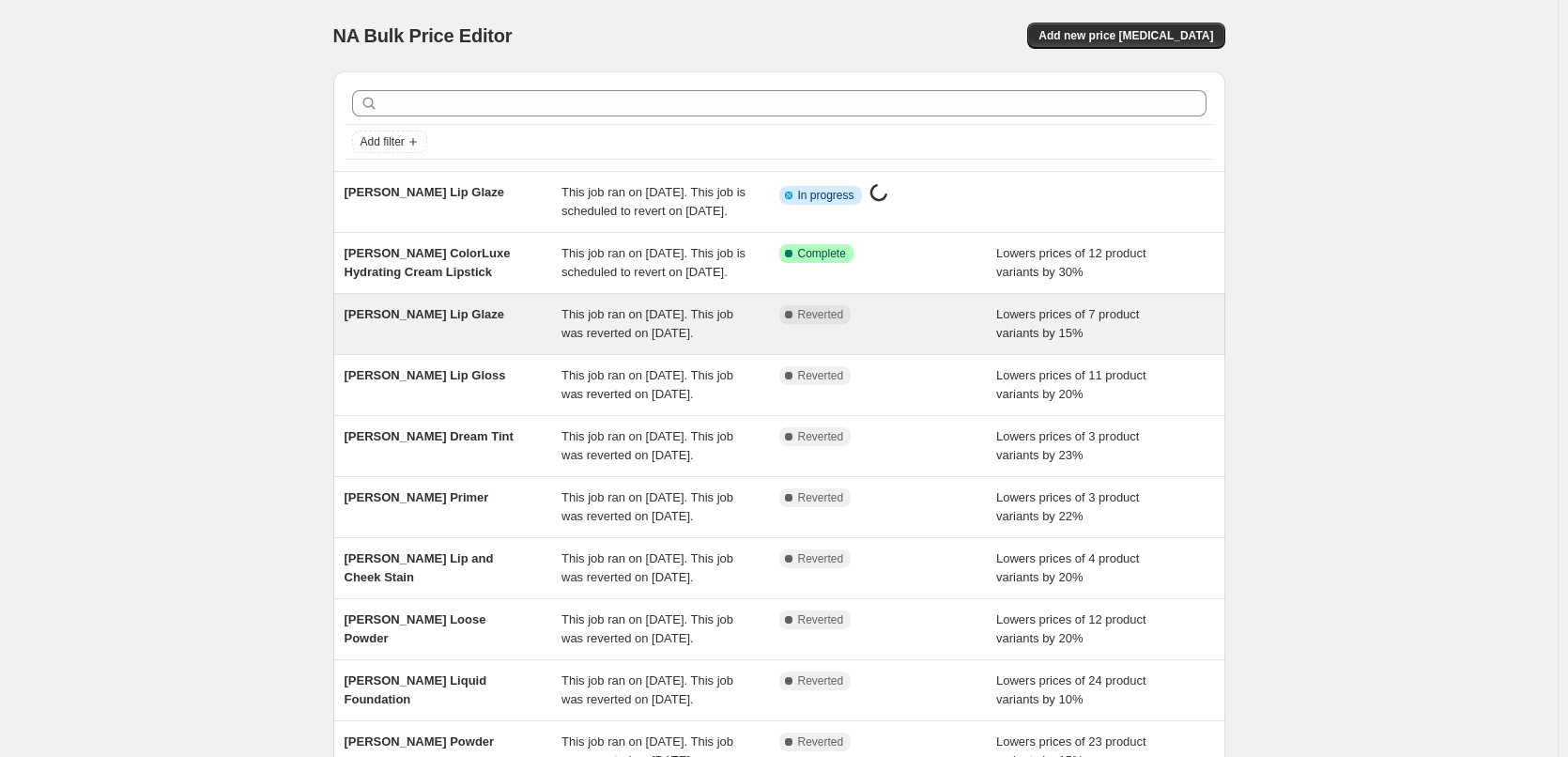
click at [448, 322] on span "[PERSON_NAME] Lip Glaze" at bounding box center [425, 314] width 160 height 14
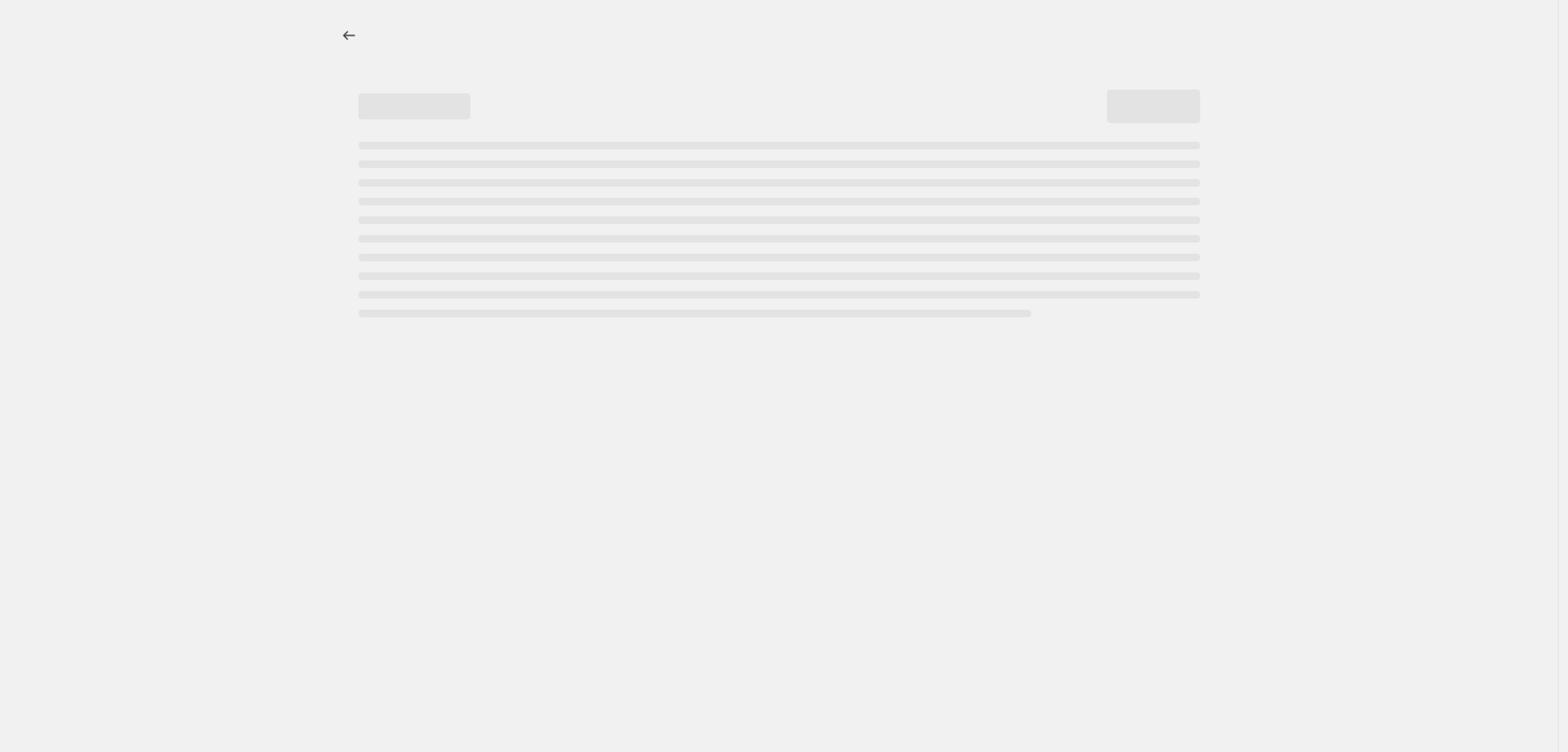
select select "percentage"
select select "tag"
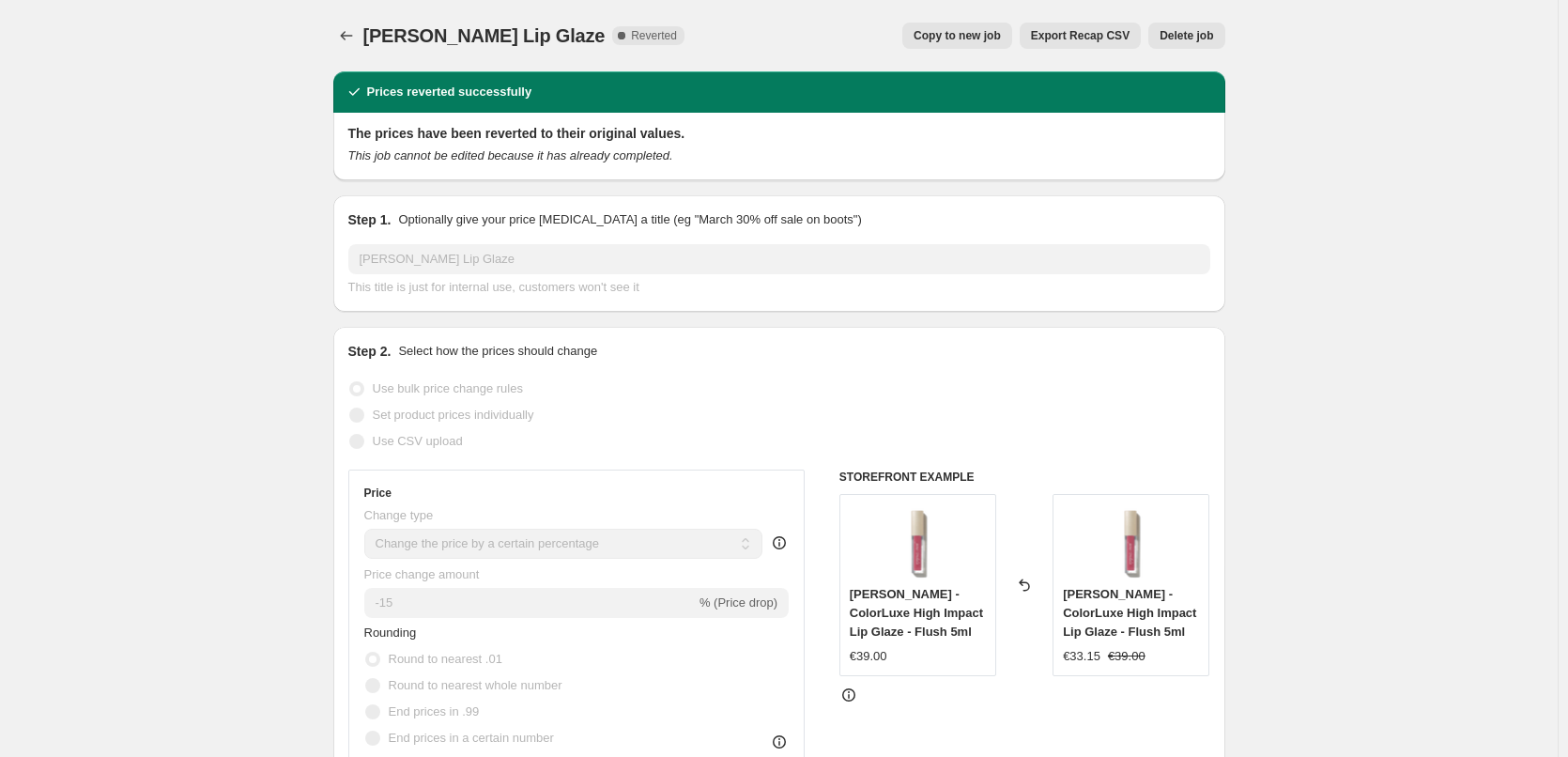
click at [1192, 36] on span "Delete job" at bounding box center [1186, 35] width 54 height 15
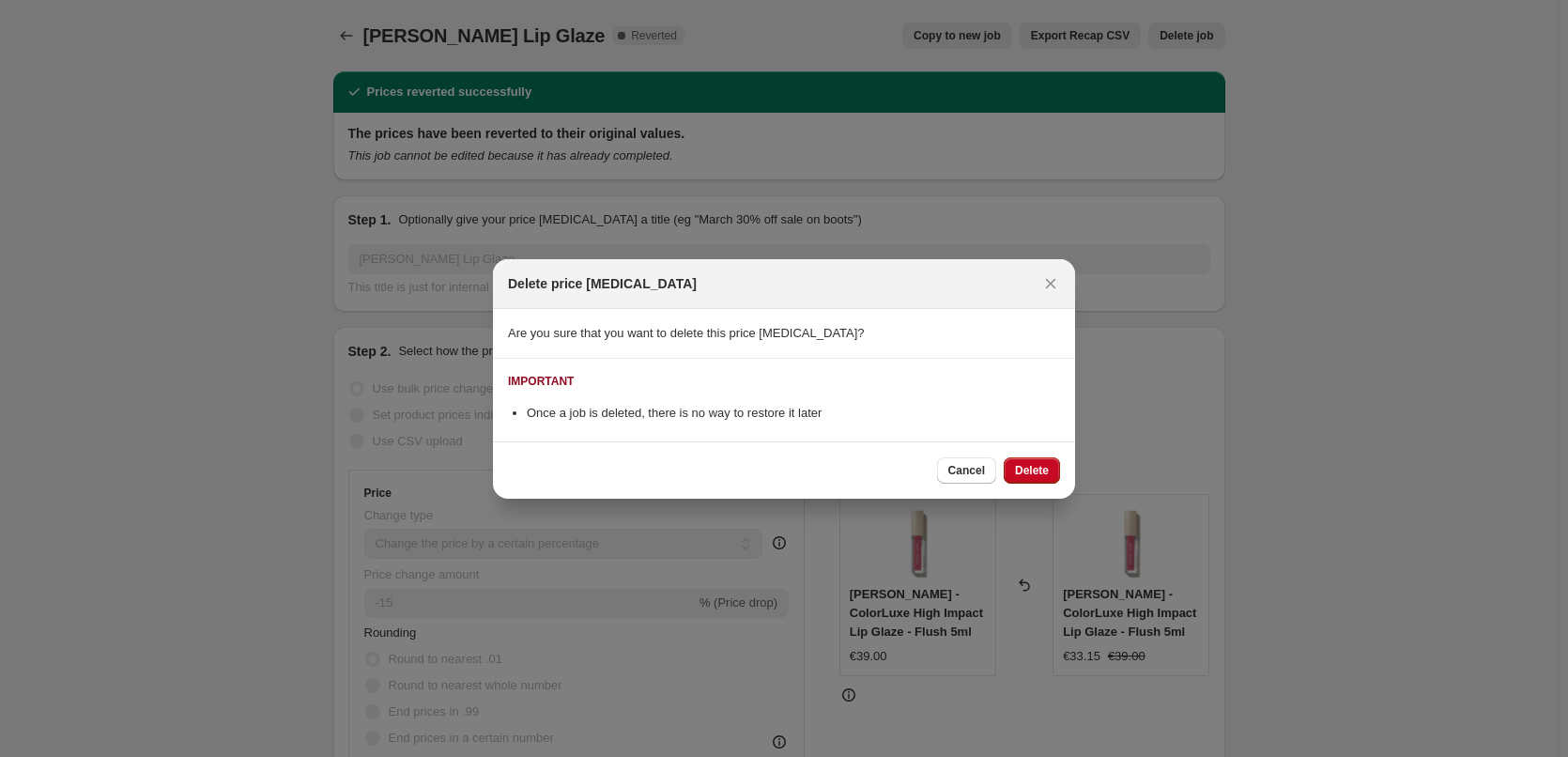
click at [1011, 456] on div "Cancel Delete" at bounding box center [784, 470] width 582 height 57
click at [1021, 471] on span "Delete" at bounding box center [1031, 470] width 34 height 15
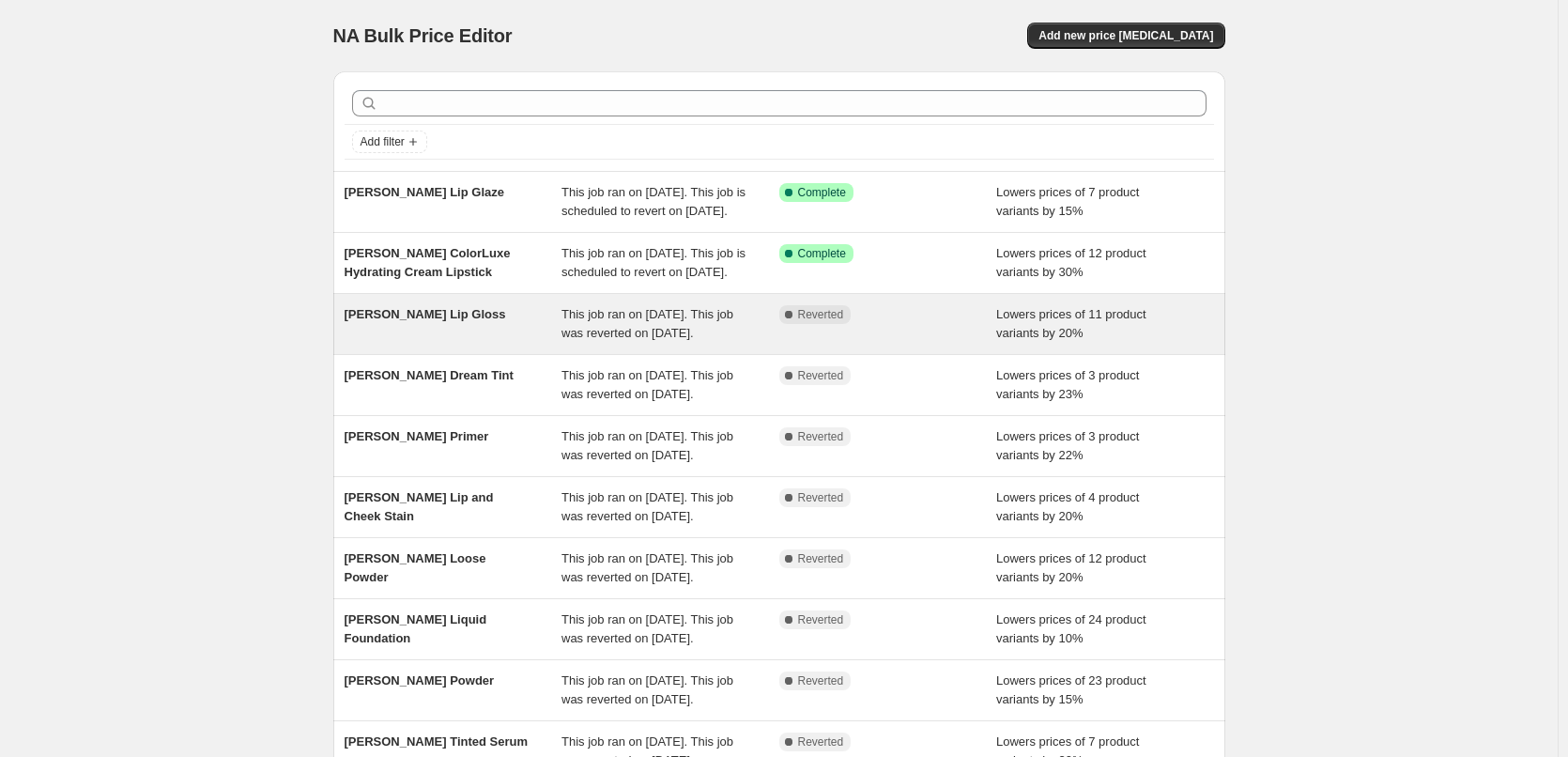
click at [421, 322] on span "[PERSON_NAME] Lip Gloss" at bounding box center [426, 314] width 162 height 14
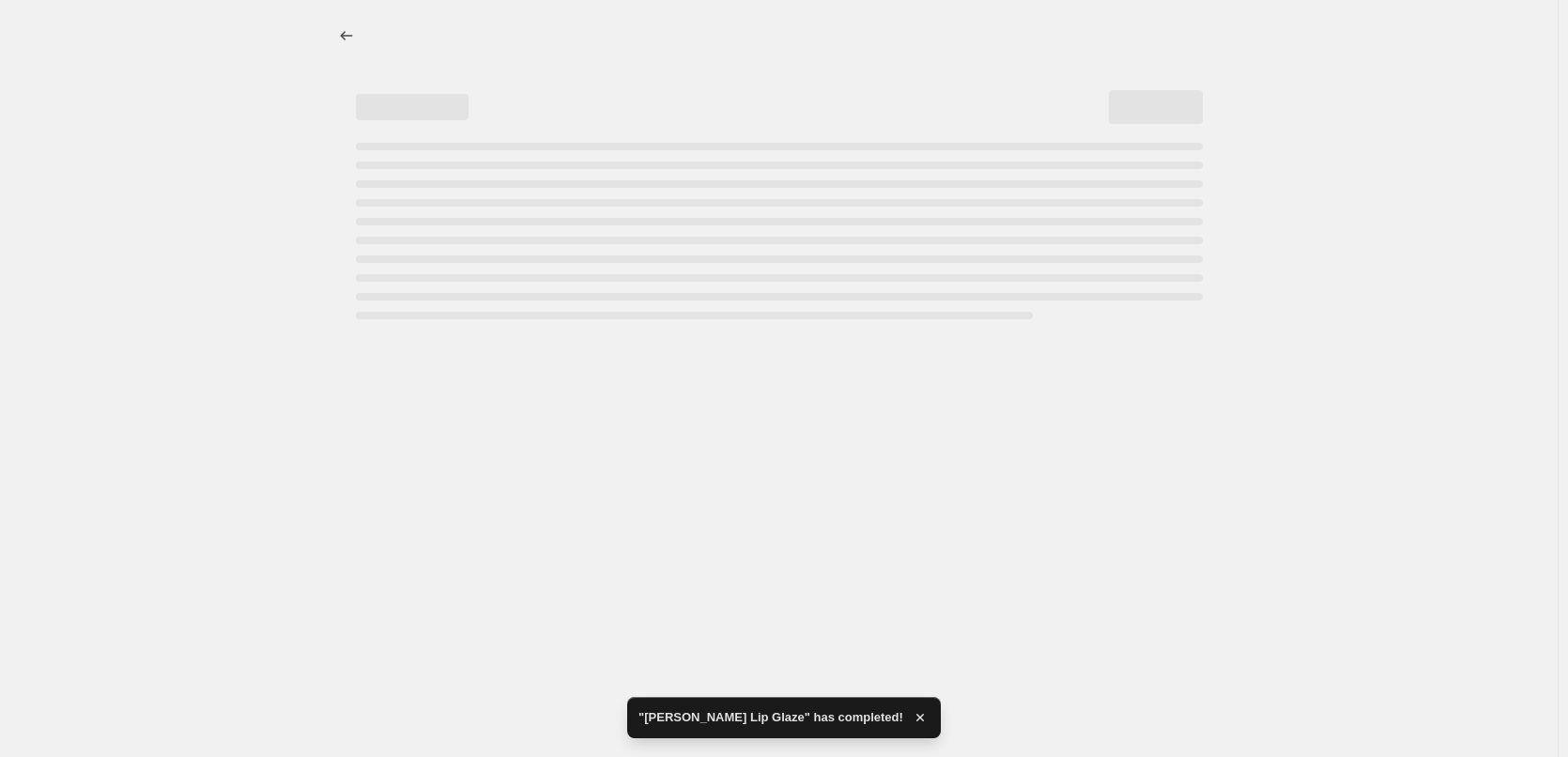
select select "percentage"
select select "tag"
select select "vendor"
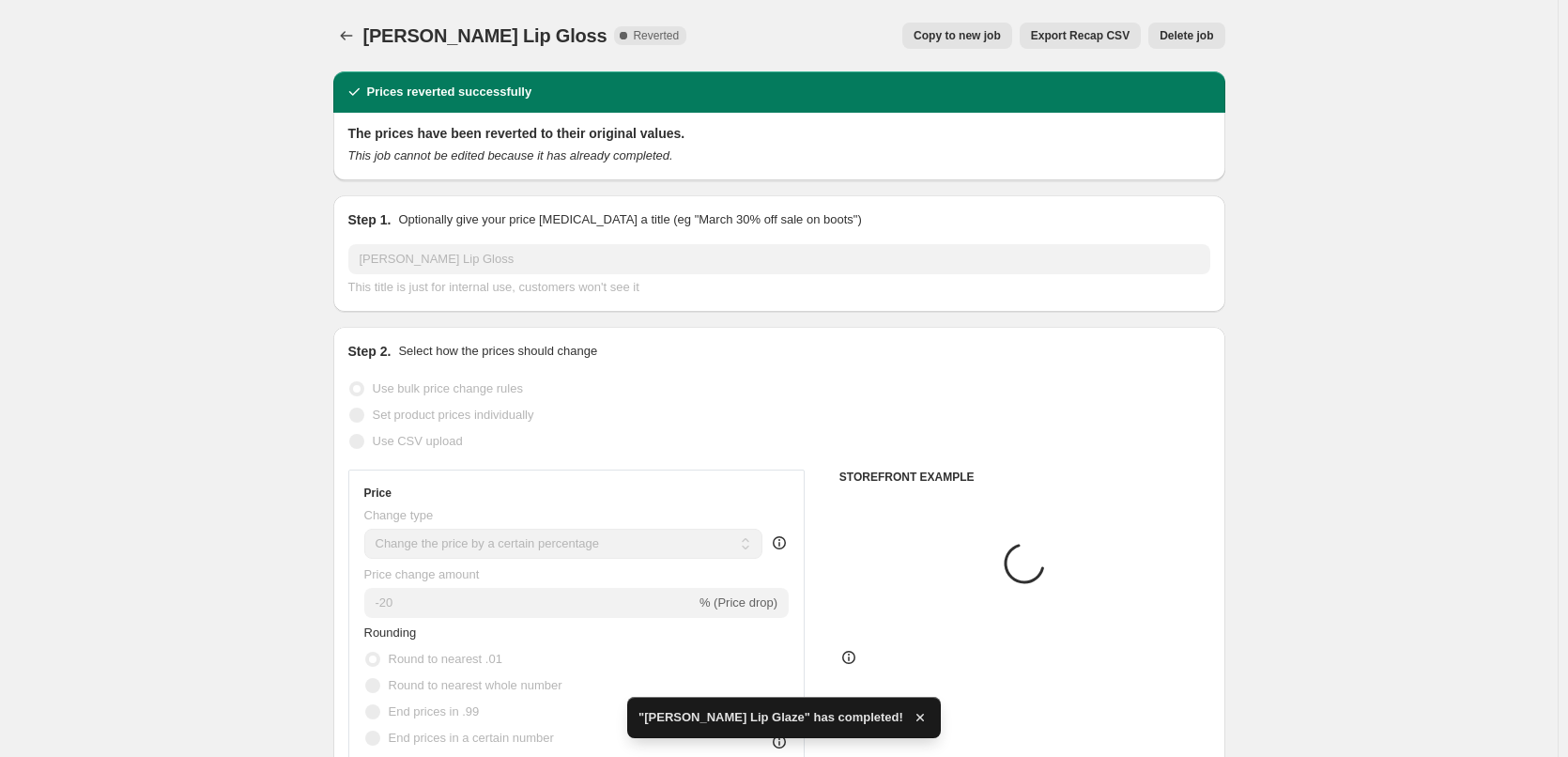
click at [1001, 39] on span "Copy to new job" at bounding box center [957, 35] width 88 height 15
select select "percentage"
select select "tag"
select select "vendor"
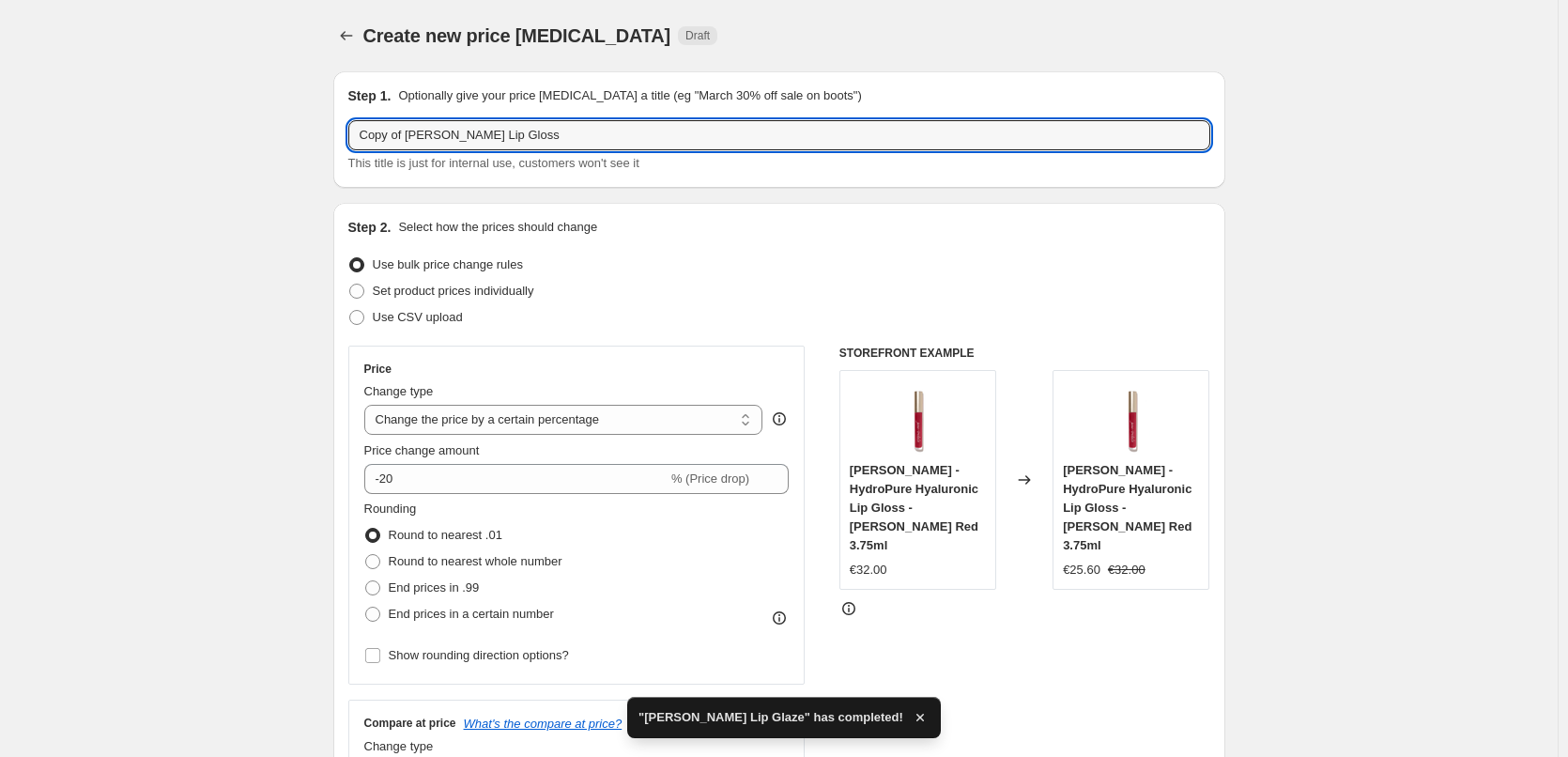
drag, startPoint x: 408, startPoint y: 135, endPoint x: 299, endPoint y: 137, distance: 109.0
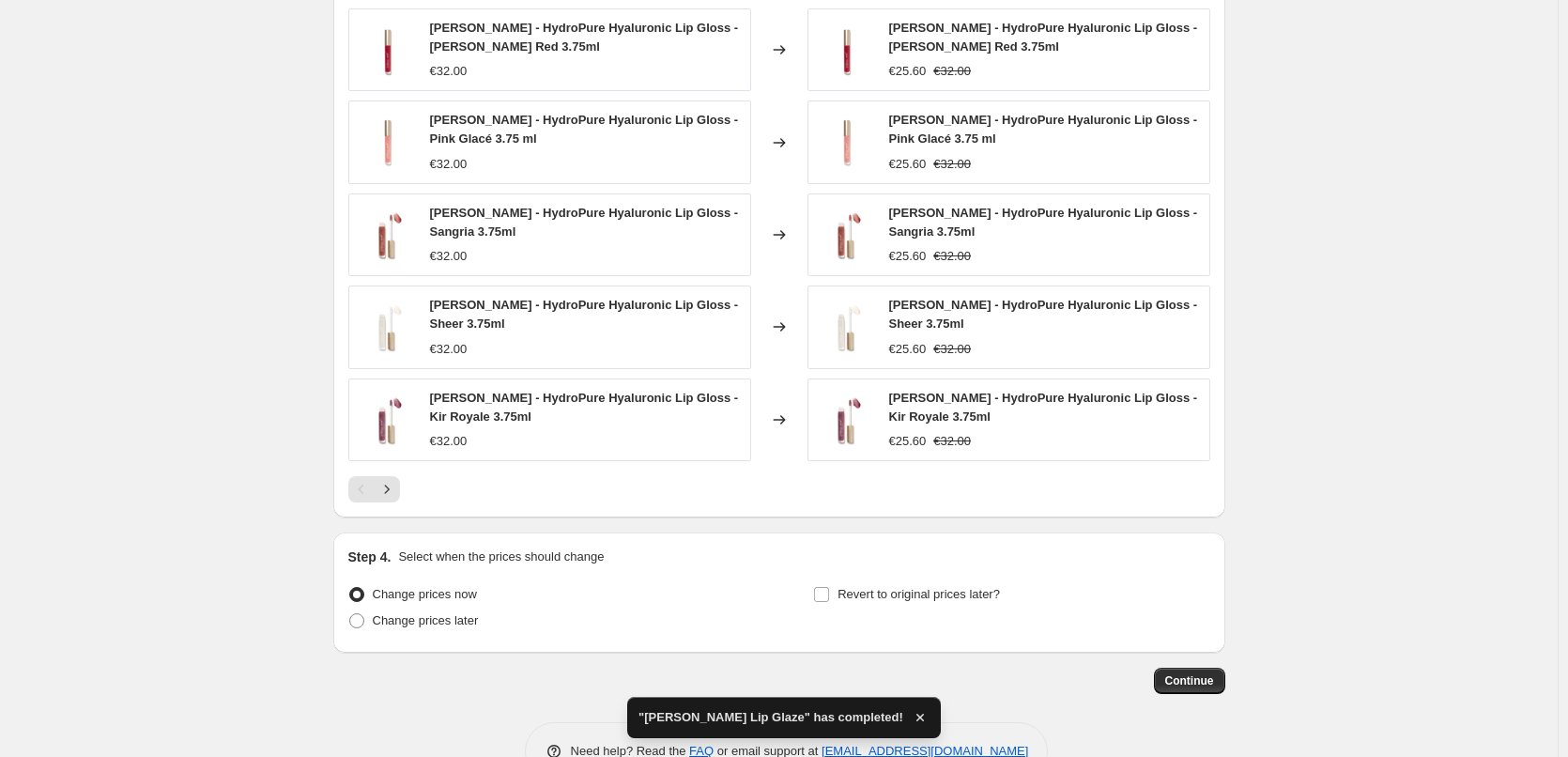
scroll to position [1404, 0]
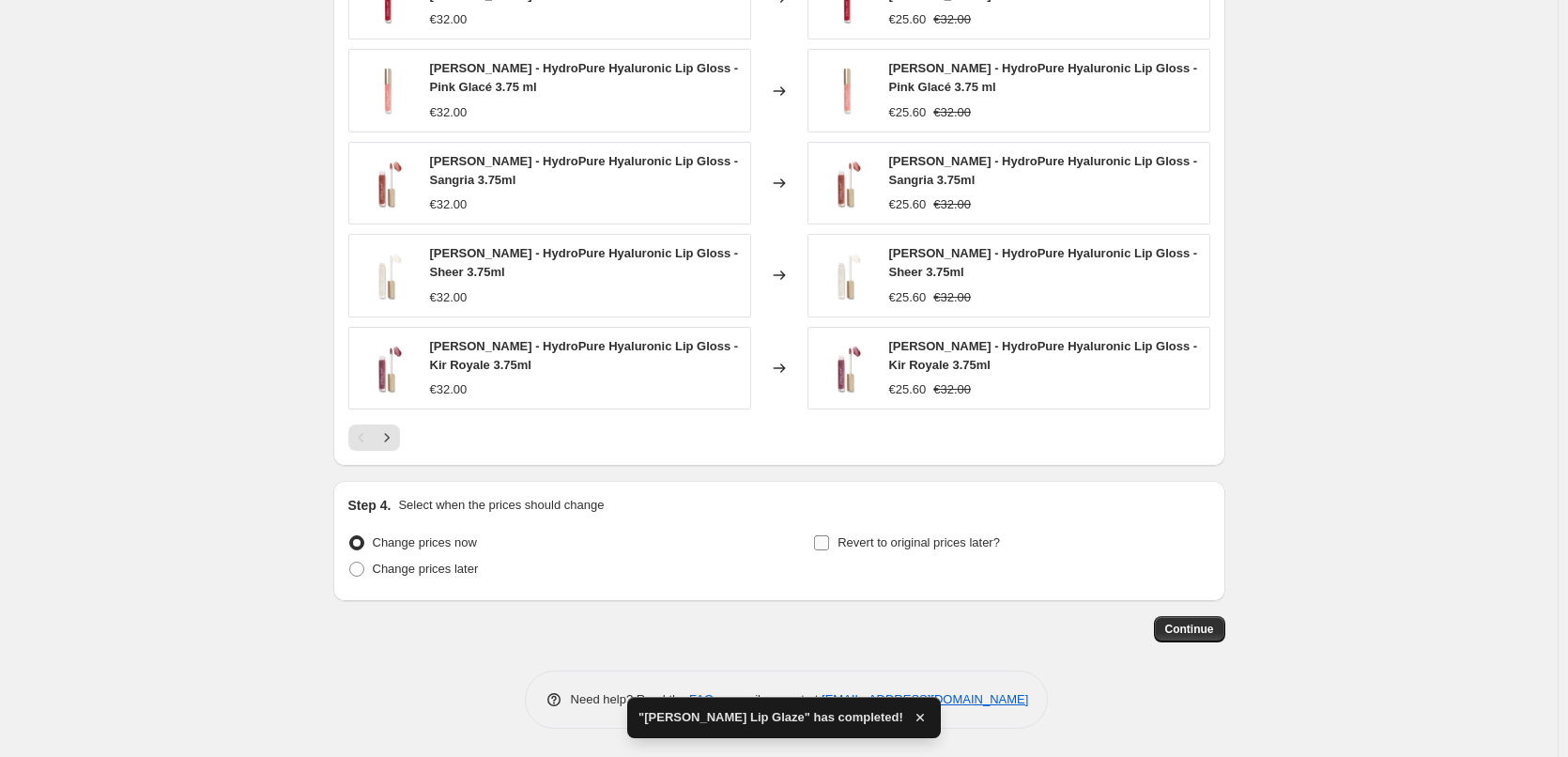
type input "[PERSON_NAME] Lip Gloss"
click at [930, 555] on label "Revert to original prices later?" at bounding box center [907, 543] width 187 height 26
click at [829, 550] on input "Revert to original prices later?" at bounding box center [821, 543] width 15 height 15
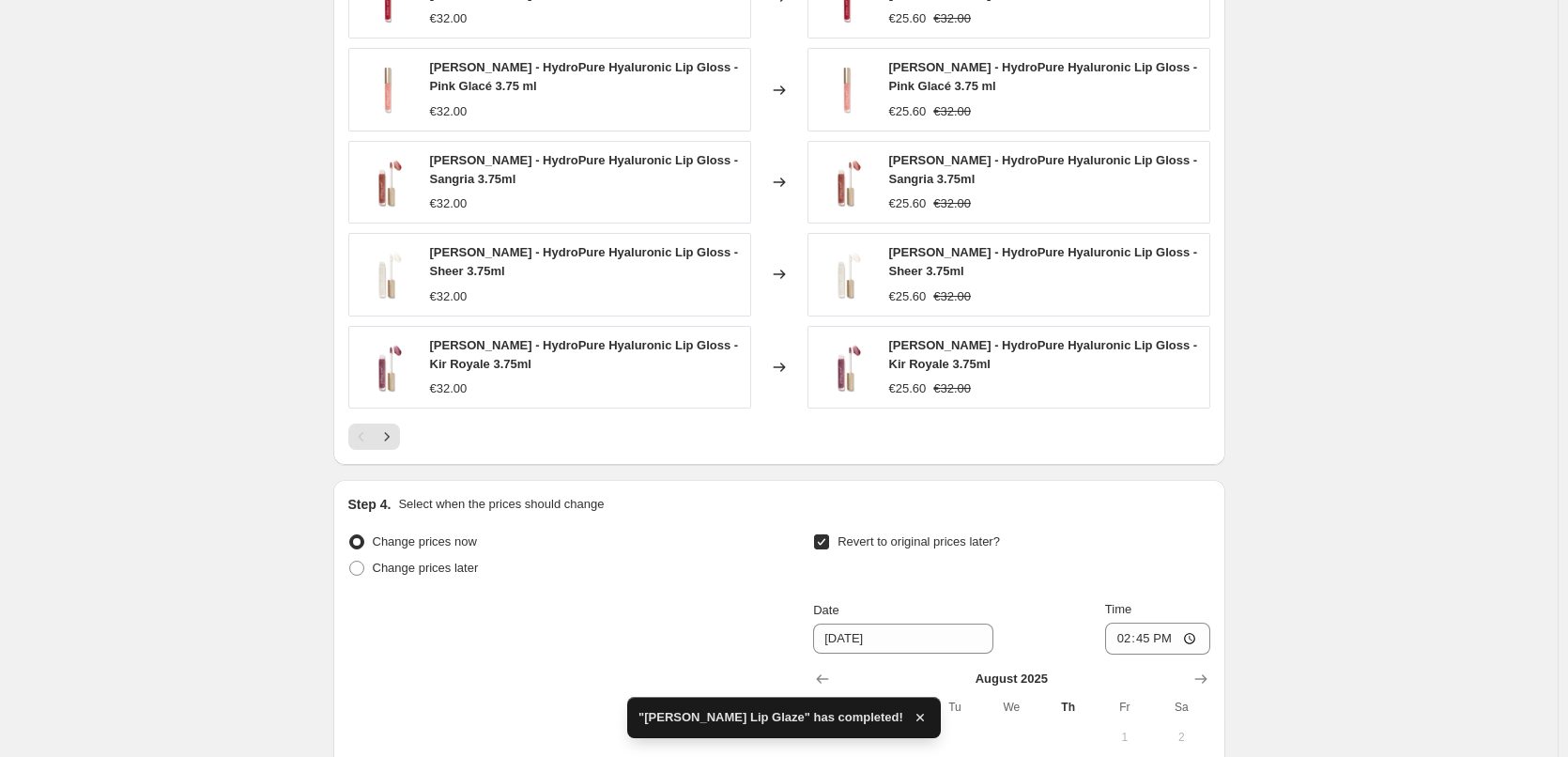
click at [931, 546] on span "Revert to original prices later?" at bounding box center [918, 542] width 163 height 14
click at [829, 546] on input "Revert to original prices later?" at bounding box center [821, 542] width 15 height 15
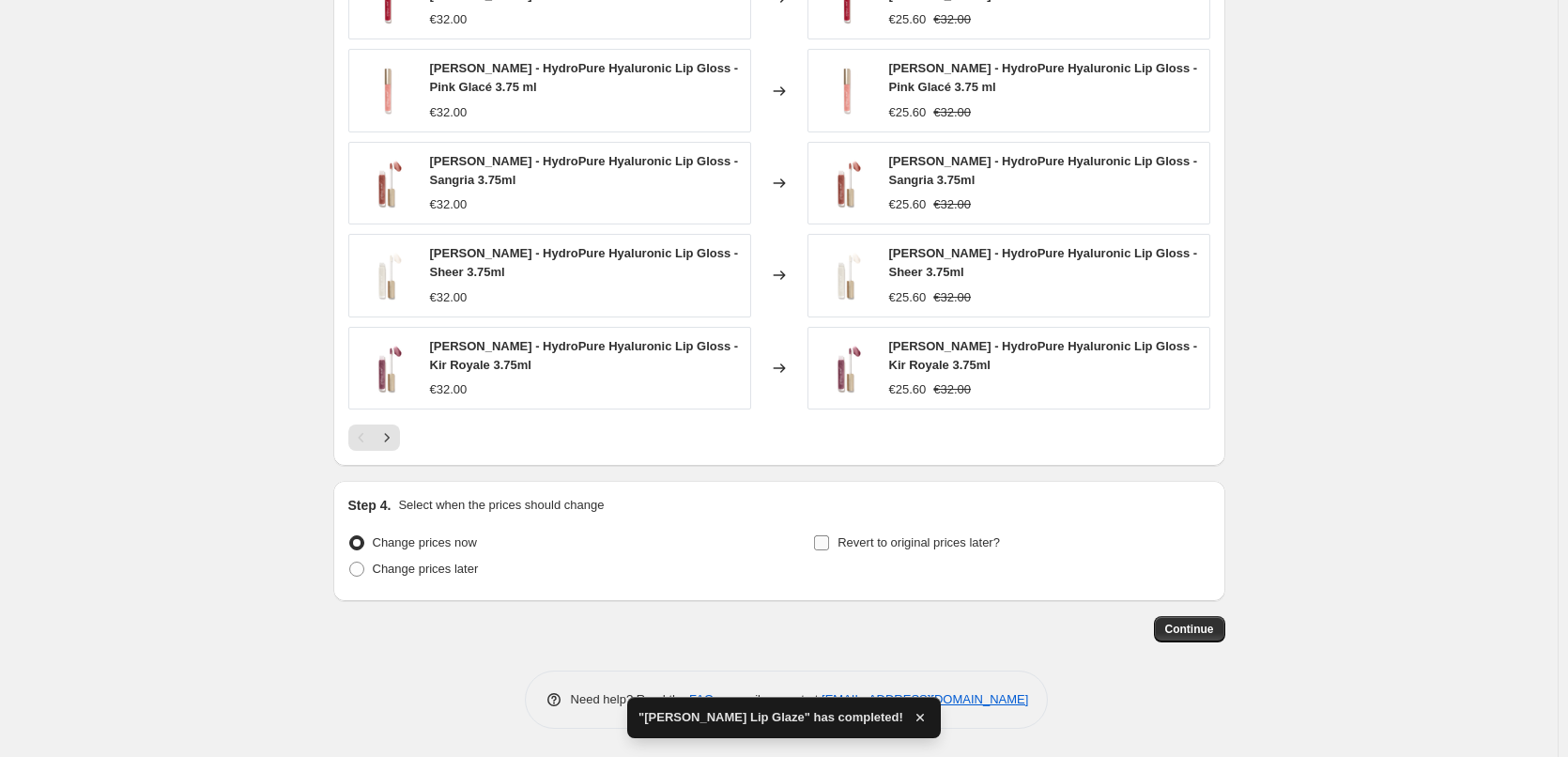
click at [931, 546] on span "Revert to original prices later?" at bounding box center [918, 543] width 163 height 14
click at [829, 546] on input "Revert to original prices later?" at bounding box center [821, 543] width 15 height 15
checkbox input "true"
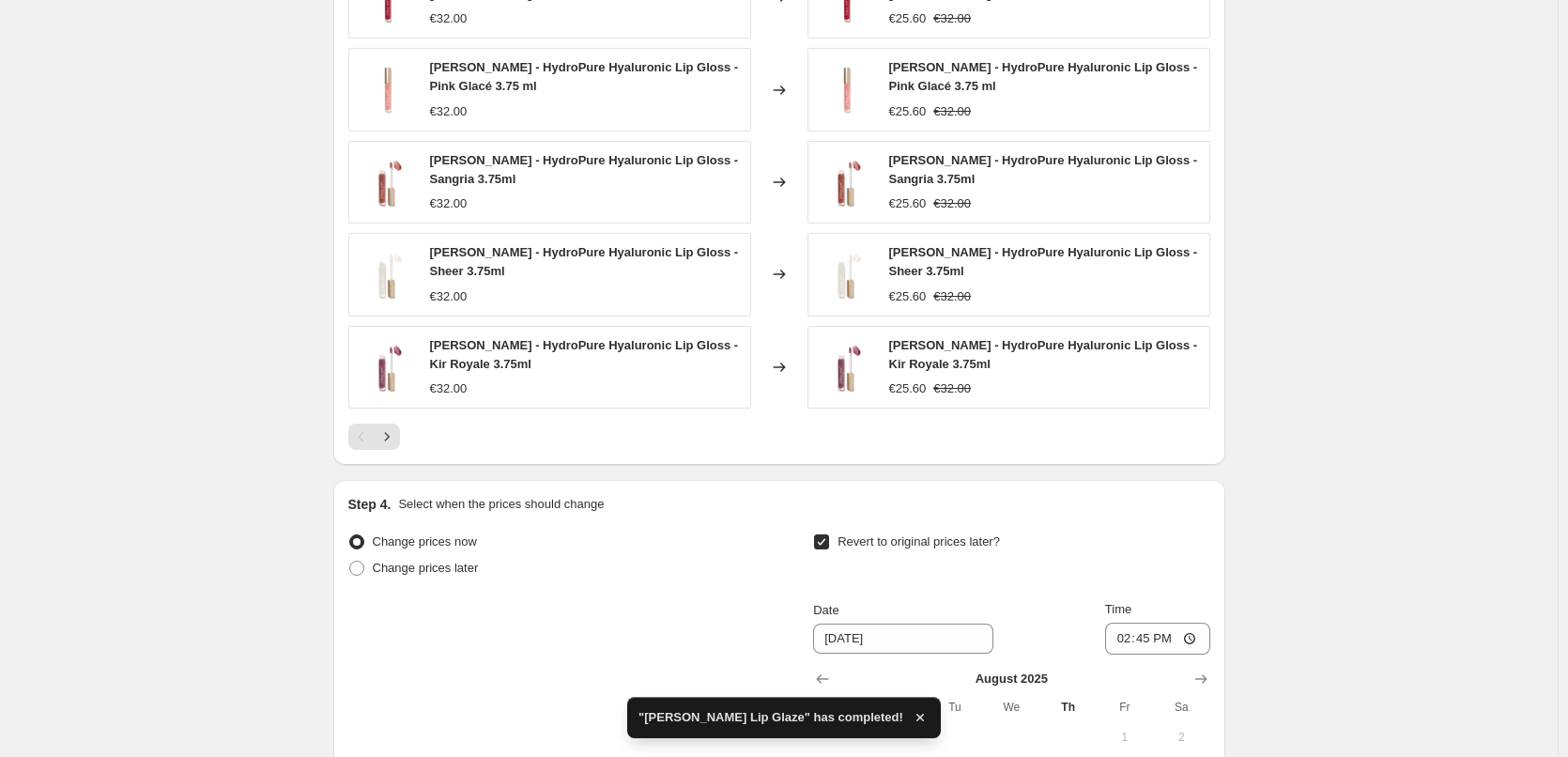
scroll to position [1756, 0]
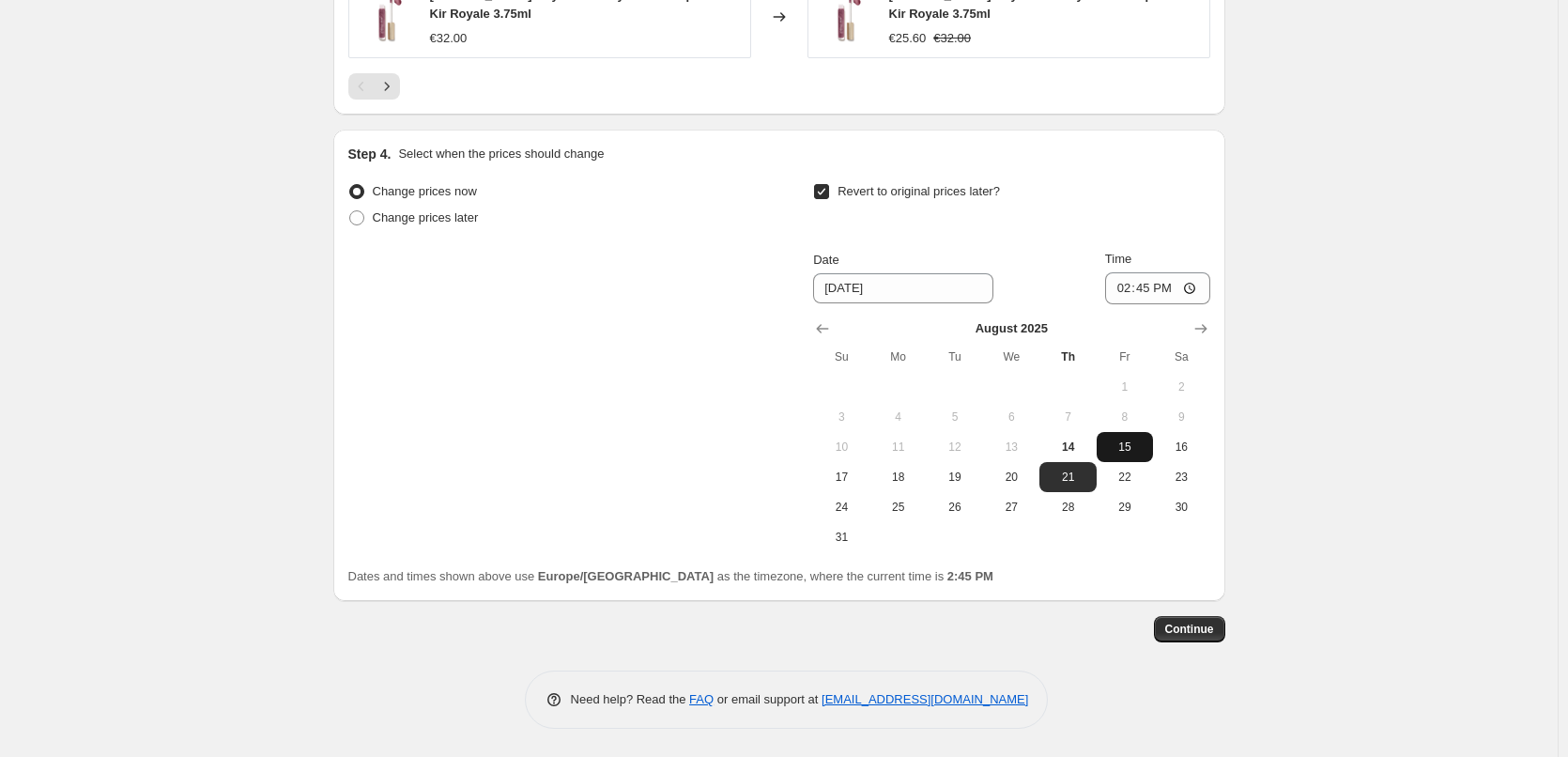
click at [1136, 455] on button "15" at bounding box center [1125, 446] width 56 height 30
type input "8/15/2025"
click at [1138, 286] on input "14:45" at bounding box center [1158, 288] width 105 height 32
type input "03:00"
click at [1210, 630] on span "Continue" at bounding box center [1189, 628] width 49 height 15
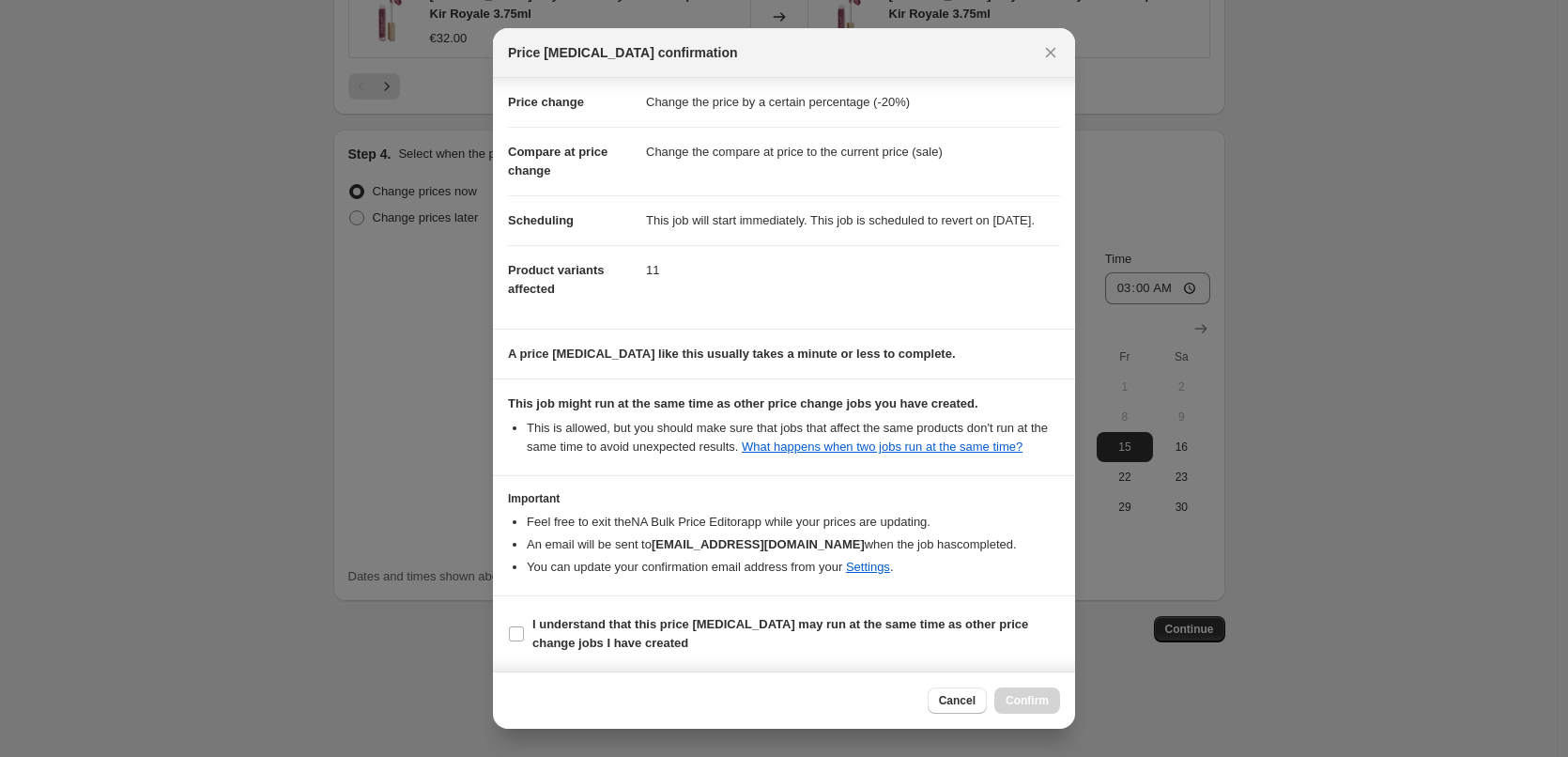
scroll to position [53, 0]
click at [642, 636] on span "I understand that this price change job may run at the same time as other price…" at bounding box center [797, 633] width 528 height 38
click at [524, 636] on input "I understand that this price change job may run at the same time as other price…" at bounding box center [516, 633] width 15 height 15
checkbox input "true"
click at [1037, 701] on span "Confirm" at bounding box center [1027, 700] width 43 height 15
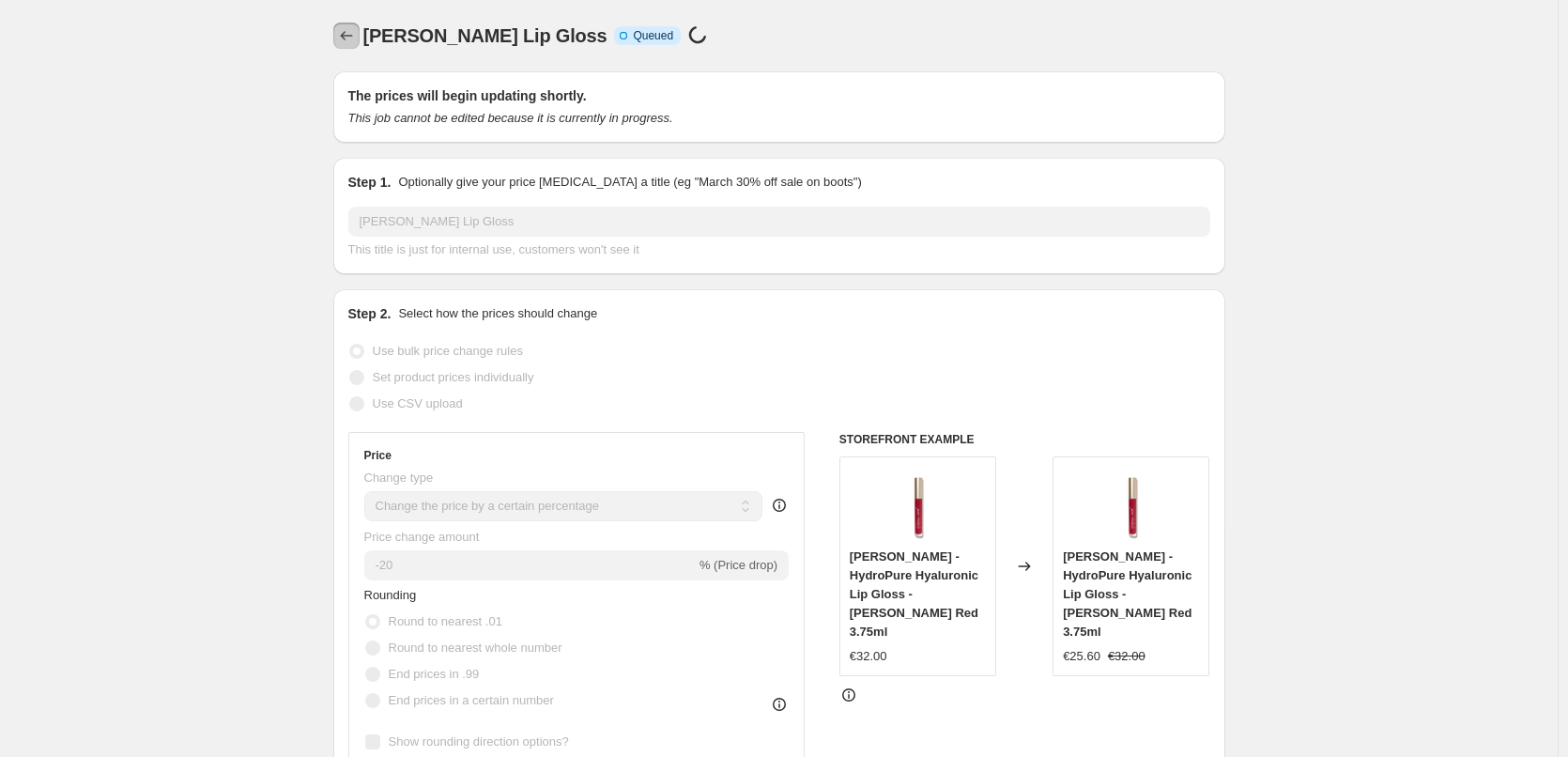
click at [351, 32] on icon "Price change jobs" at bounding box center [346, 35] width 19 height 19
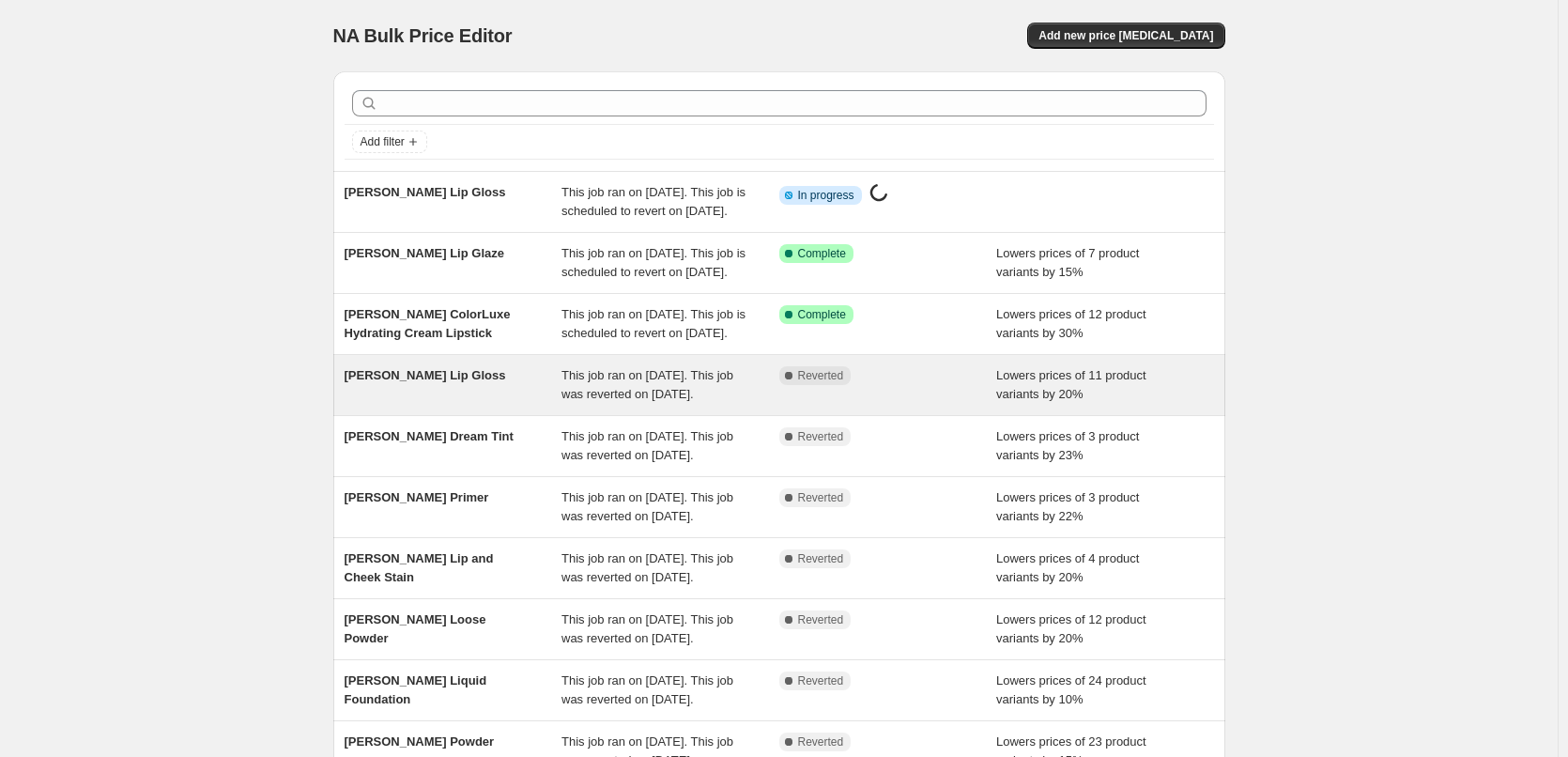
click at [442, 382] on span "[PERSON_NAME] Lip Gloss" at bounding box center [426, 375] width 162 height 14
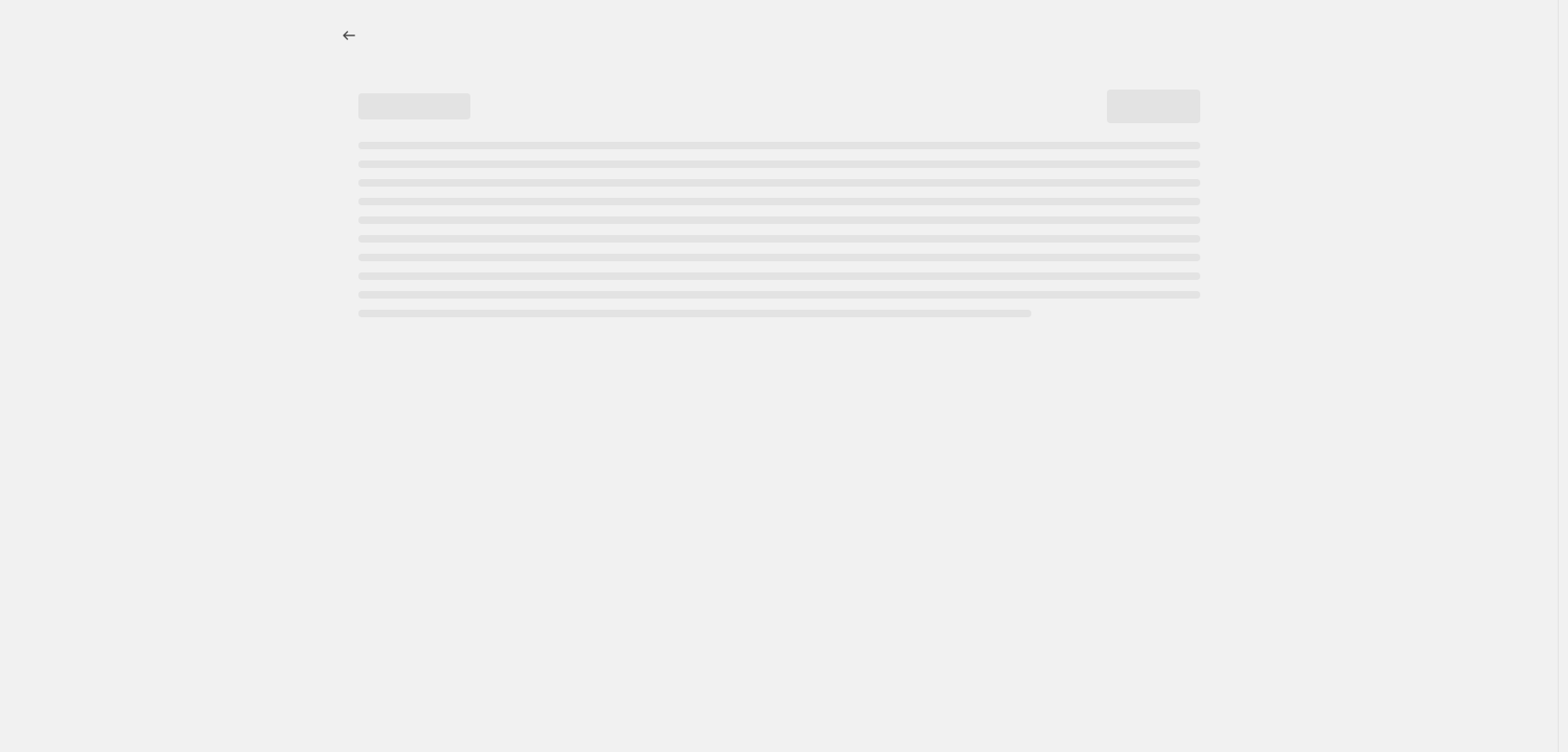
select select "percentage"
select select "tag"
select select "vendor"
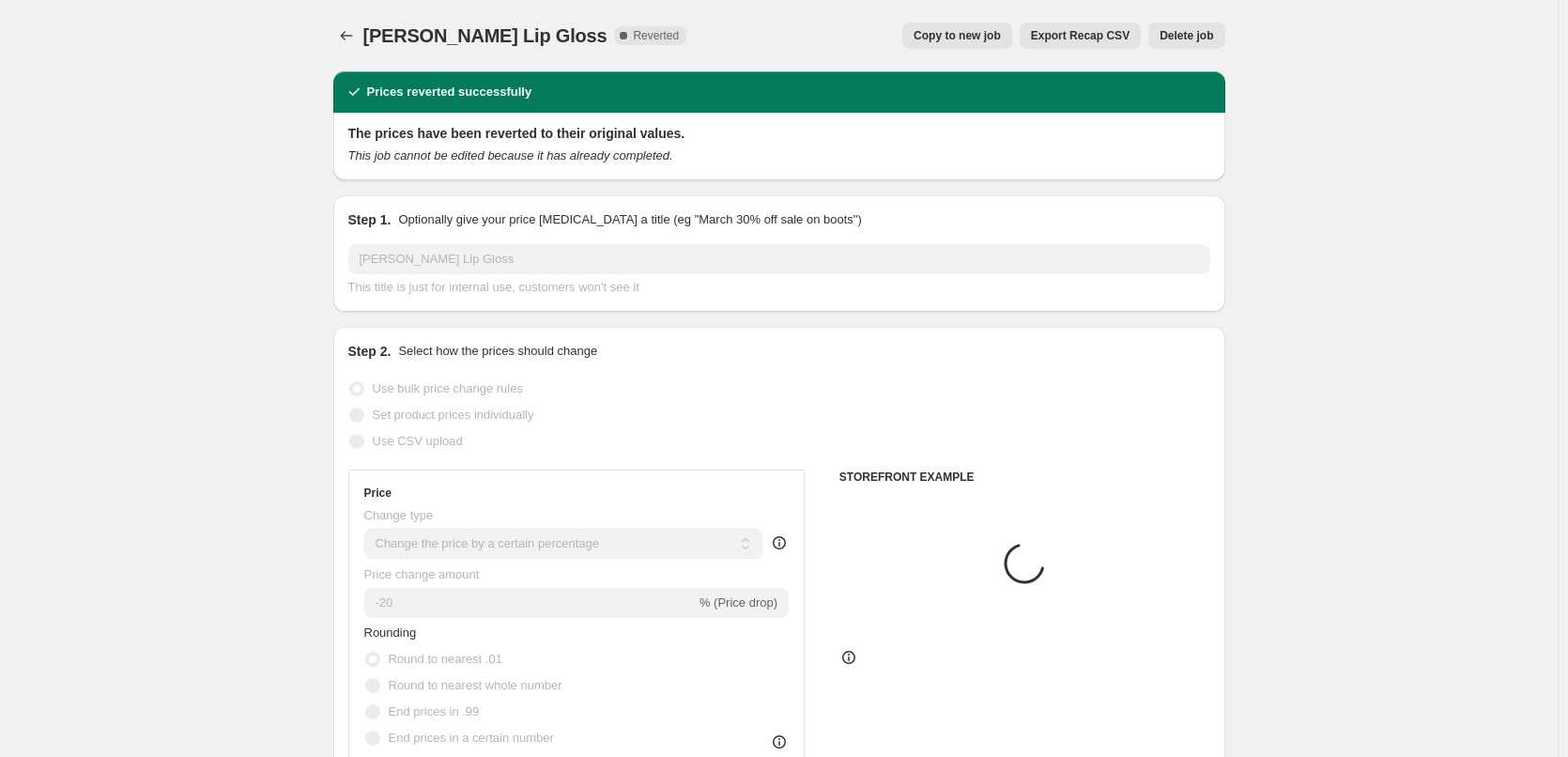
click at [1182, 23] on button "Delete job" at bounding box center [1186, 35] width 76 height 26
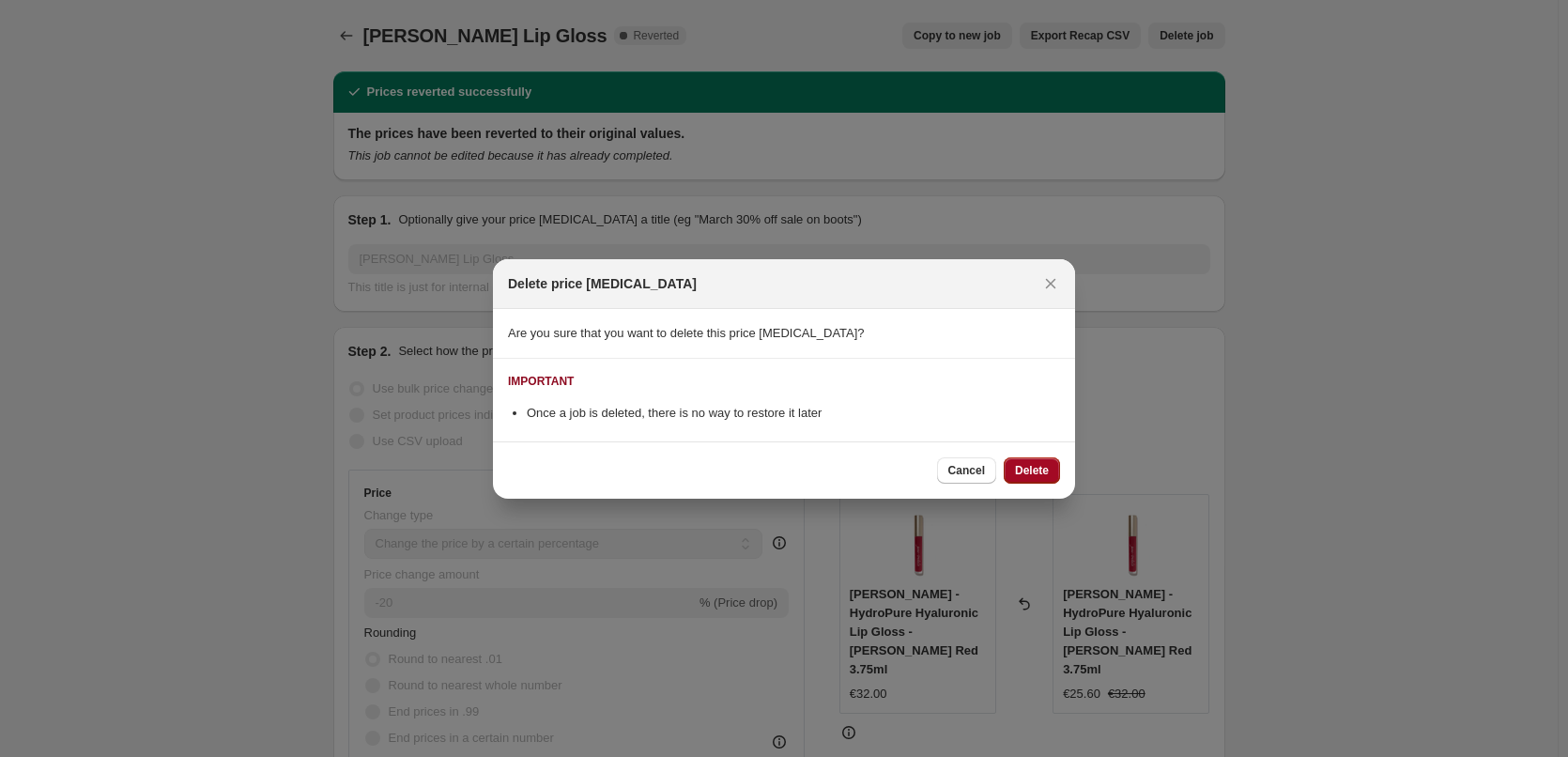
click at [1027, 473] on span "Delete" at bounding box center [1031, 470] width 34 height 15
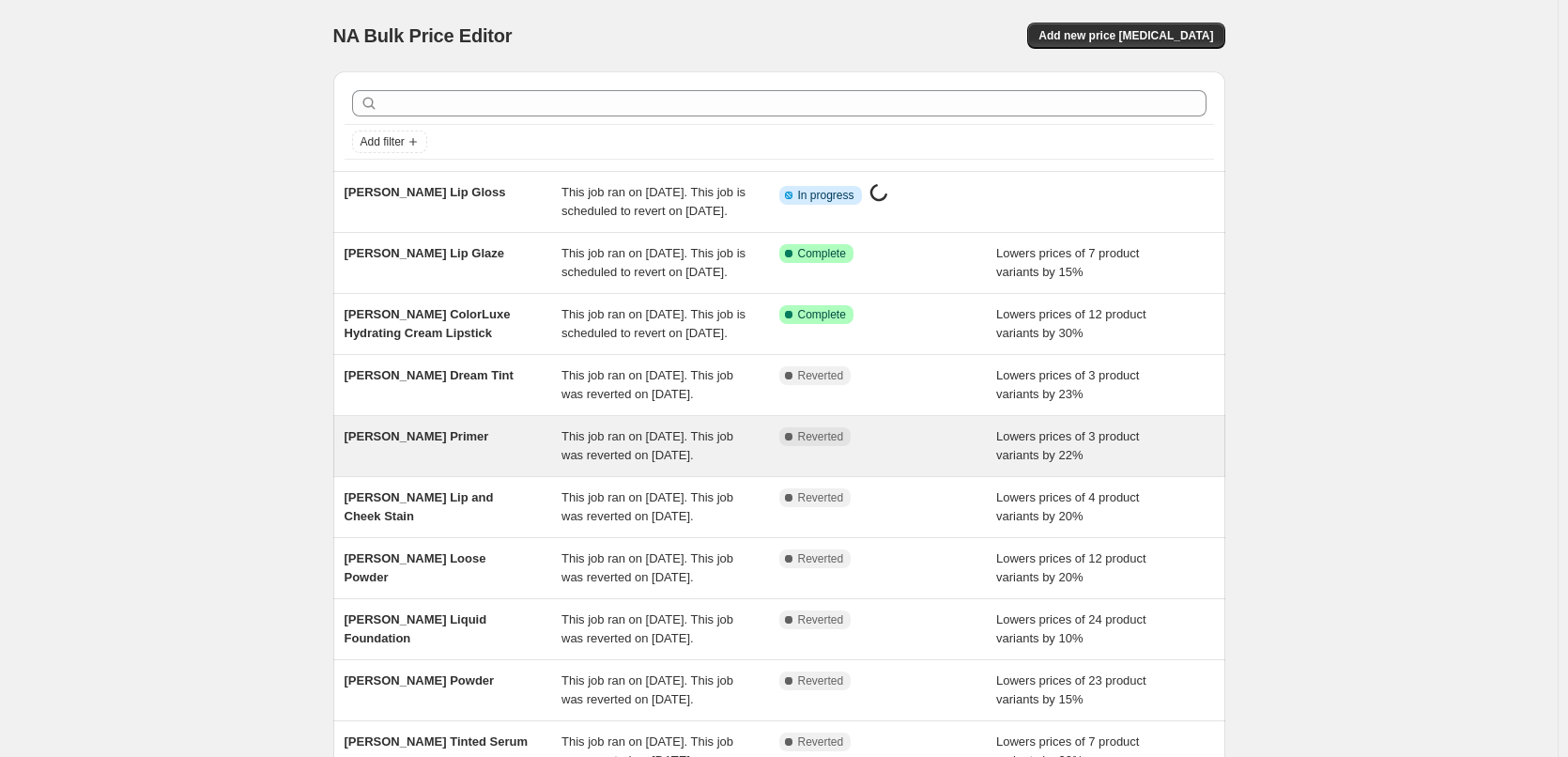
click at [430, 443] on span "[PERSON_NAME] Primer" at bounding box center [417, 436] width 144 height 14
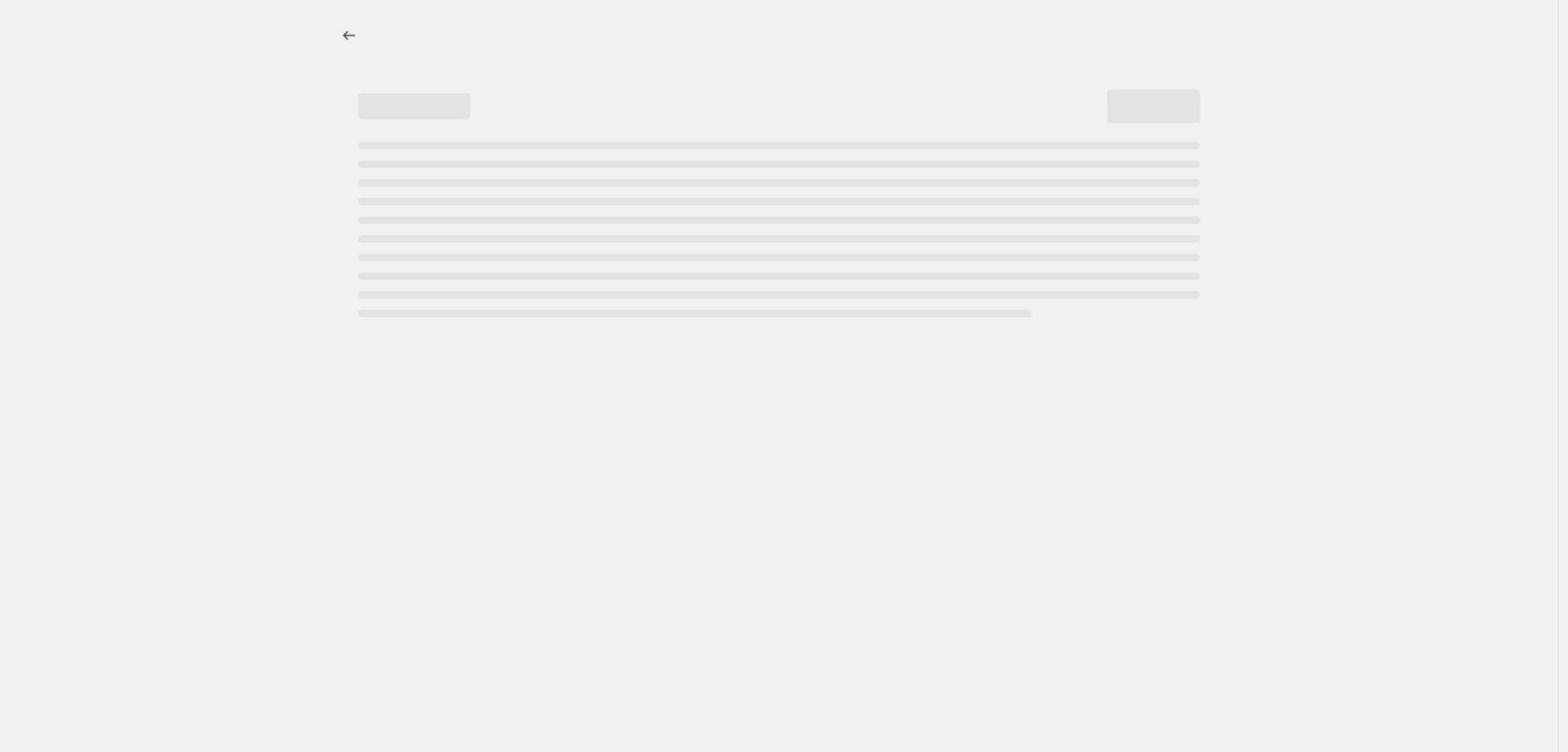
select select "percentage"
select select "tag"
select select "vendor"
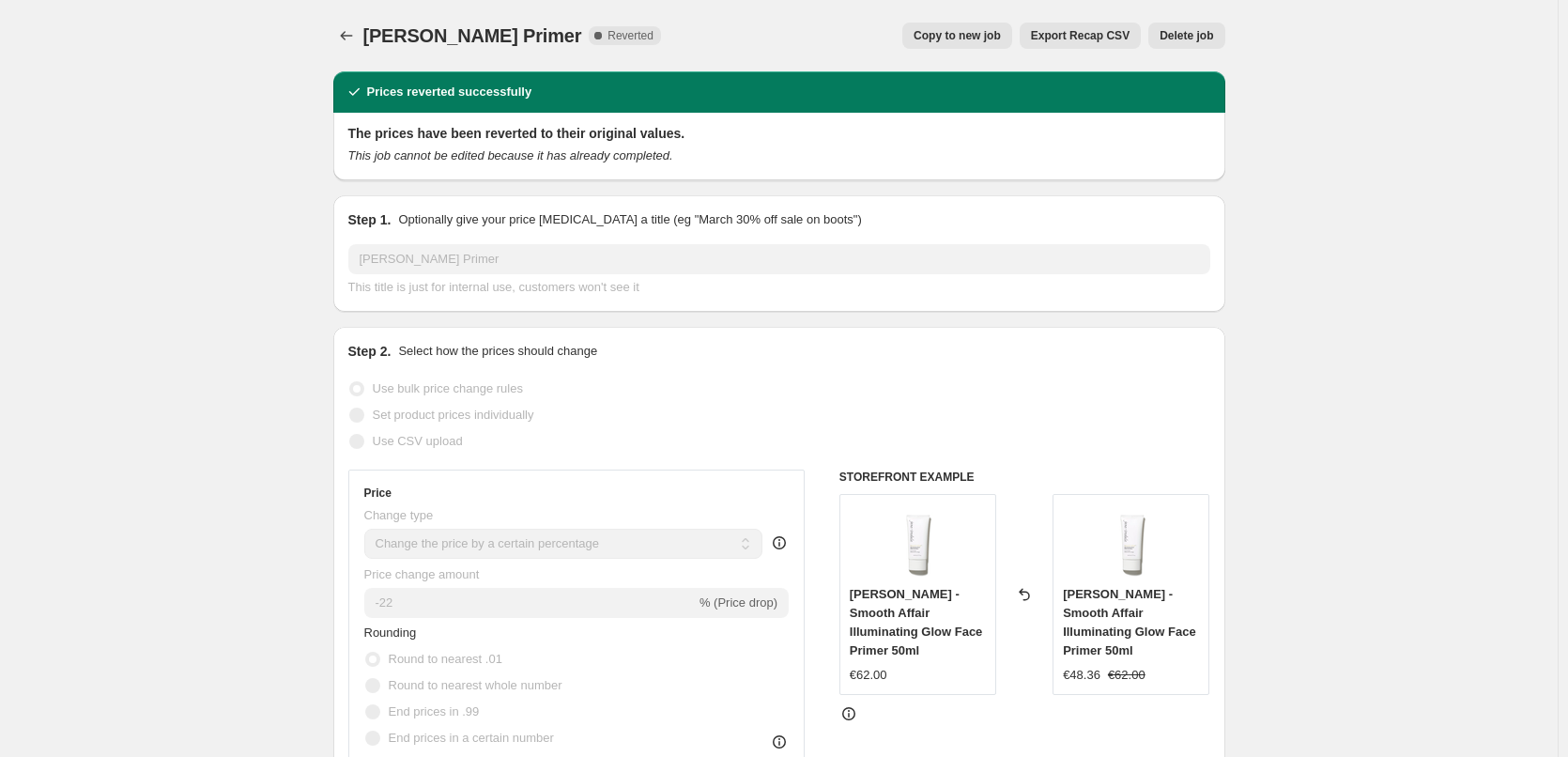
click at [995, 31] on span "Copy to new job" at bounding box center [957, 35] width 88 height 15
select select "percentage"
select select "tag"
select select "vendor"
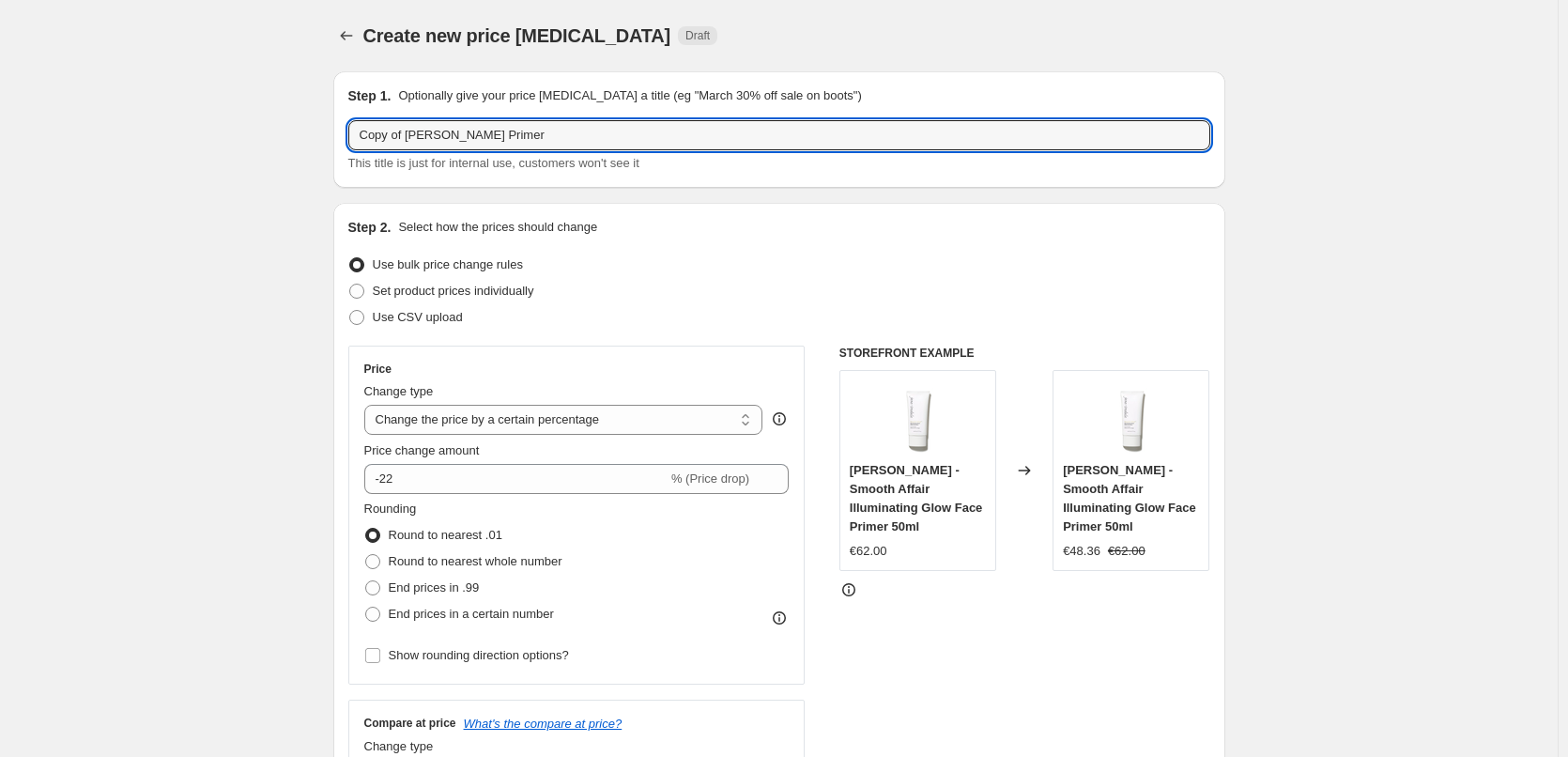
drag, startPoint x: 408, startPoint y: 137, endPoint x: 233, endPoint y: 133, distance: 175.0
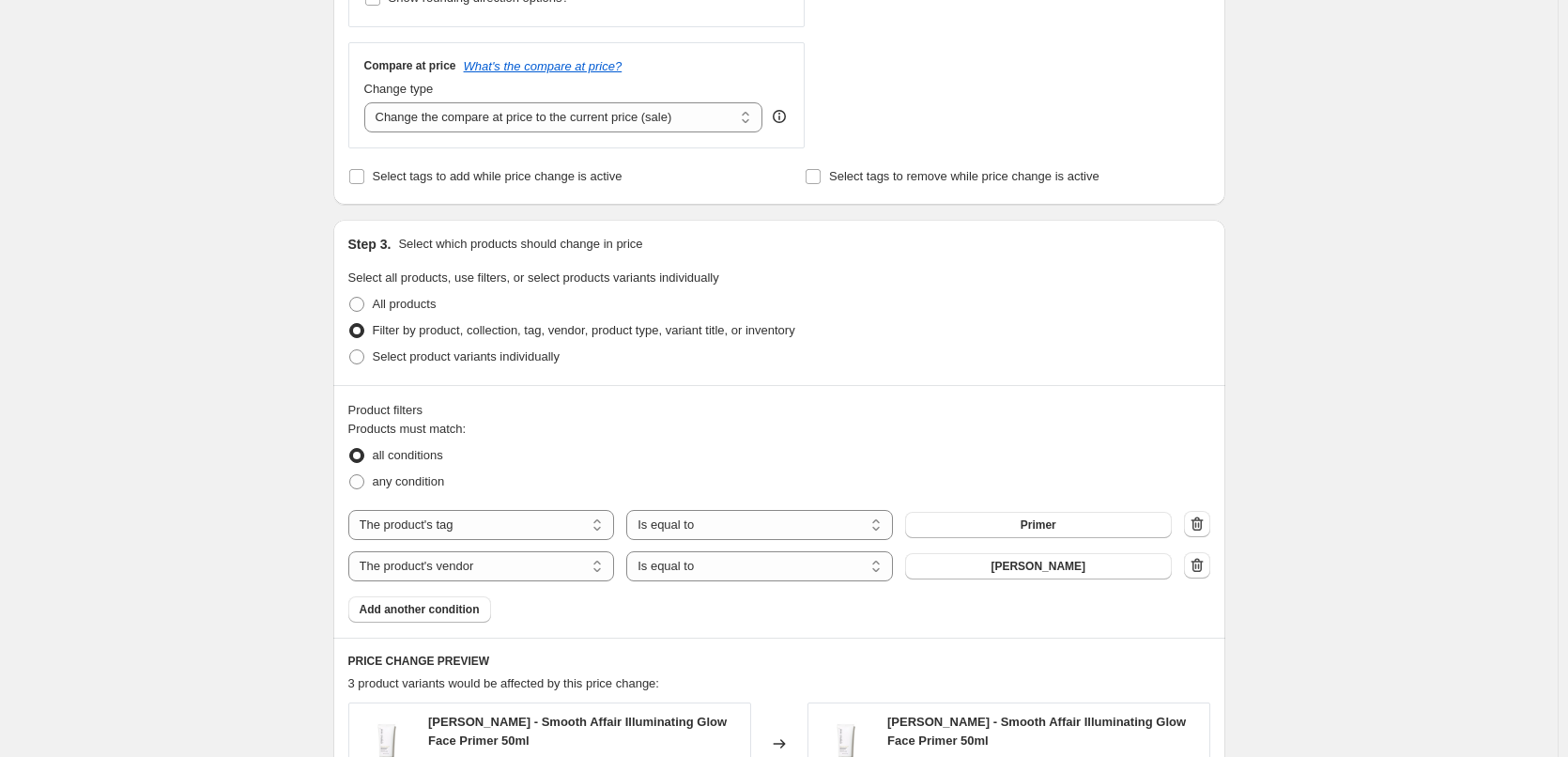
scroll to position [1219, 0]
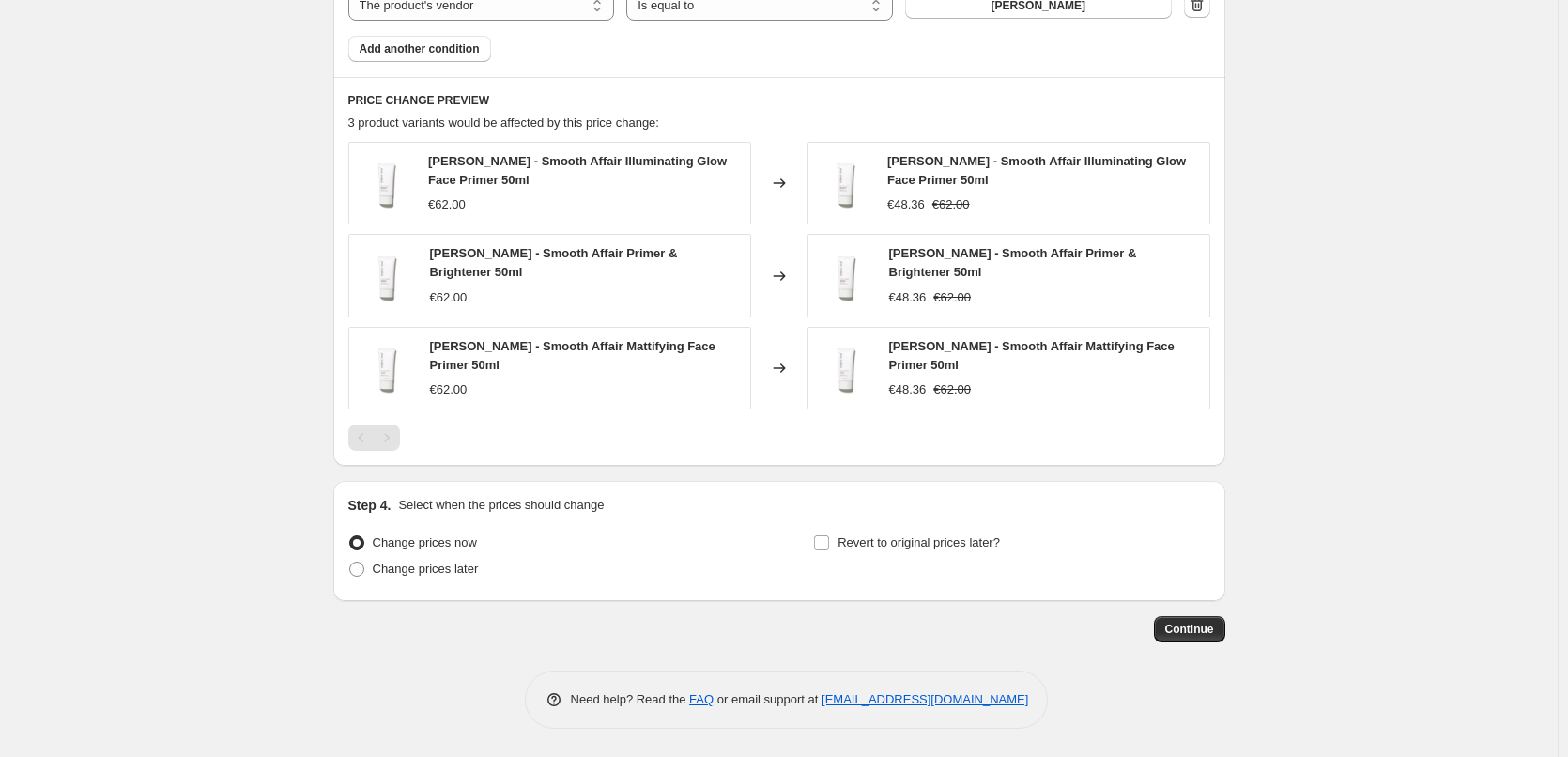
type input "[PERSON_NAME] Primer"
click at [871, 522] on div "Step 4. Select when the prices should change Change prices now Change prices la…" at bounding box center [779, 541] width 862 height 91
click at [869, 536] on span "Revert to original prices later?" at bounding box center [918, 543] width 163 height 14
click at [829, 536] on input "Revert to original prices later?" at bounding box center [821, 543] width 15 height 15
checkbox input "true"
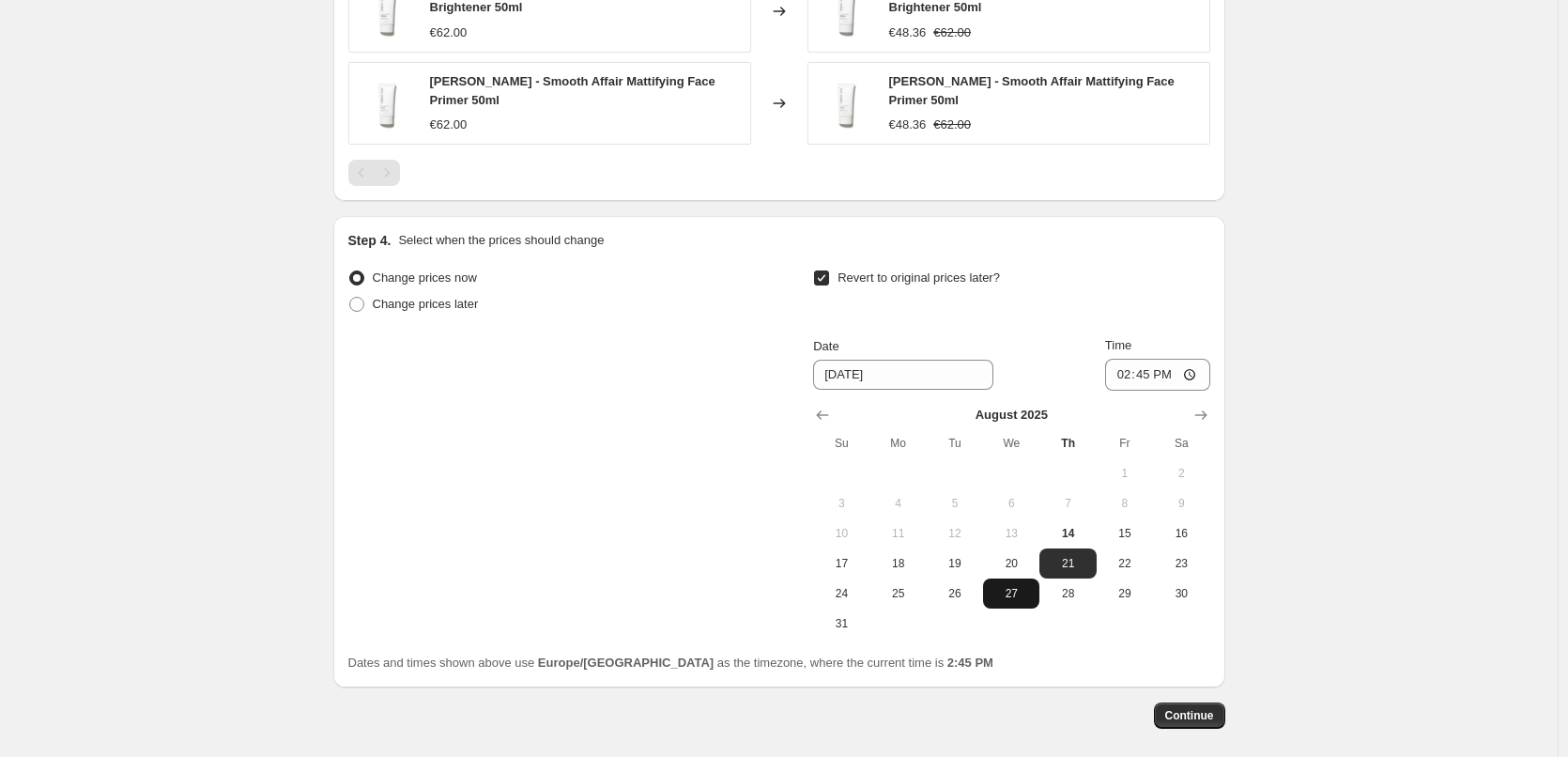
scroll to position [1571, 0]
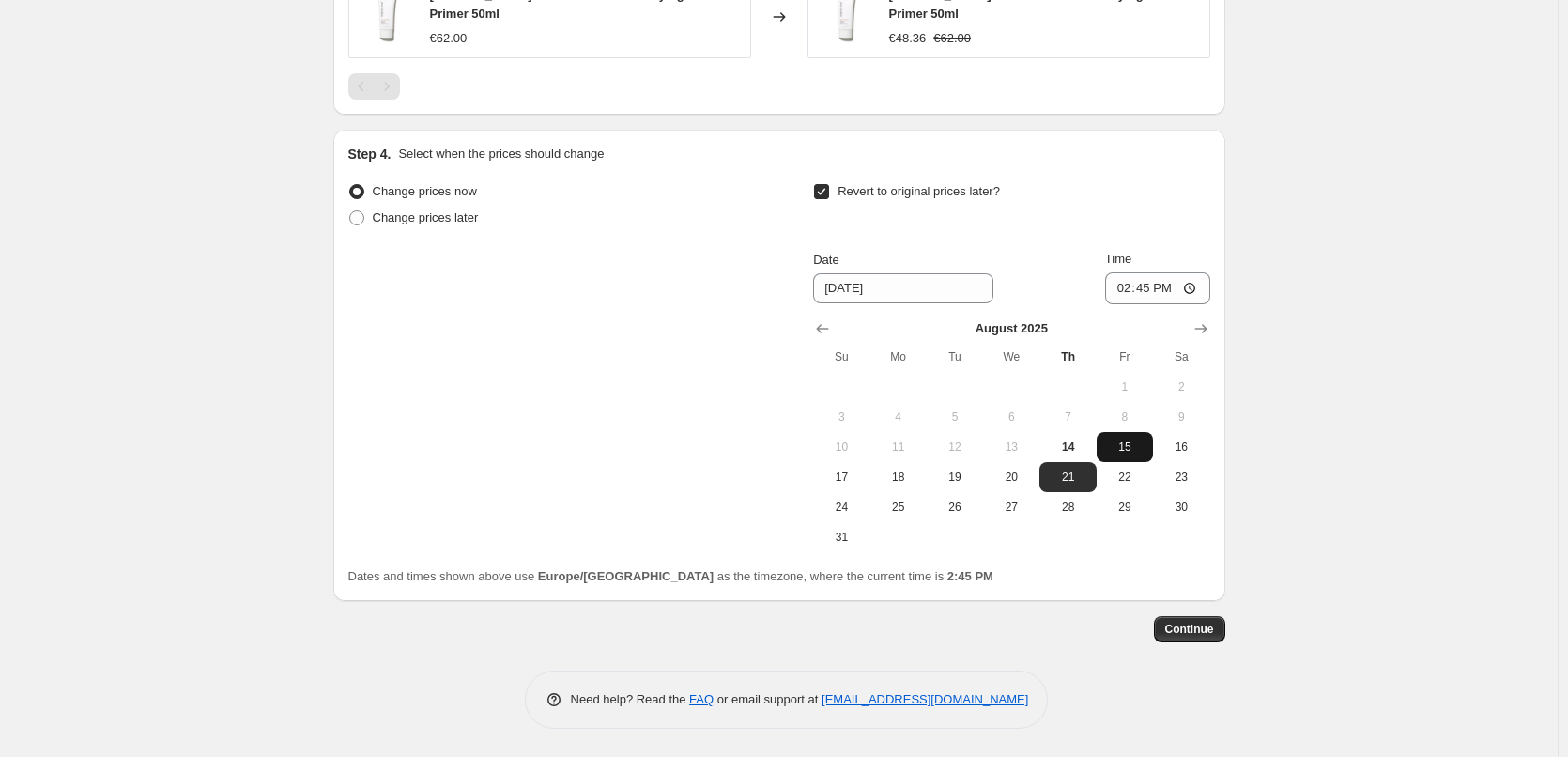
click at [1136, 446] on span "15" at bounding box center [1125, 446] width 41 height 15
type input "8/15/2025"
click at [1126, 279] on input "14:45" at bounding box center [1158, 288] width 105 height 32
type input "15:00"
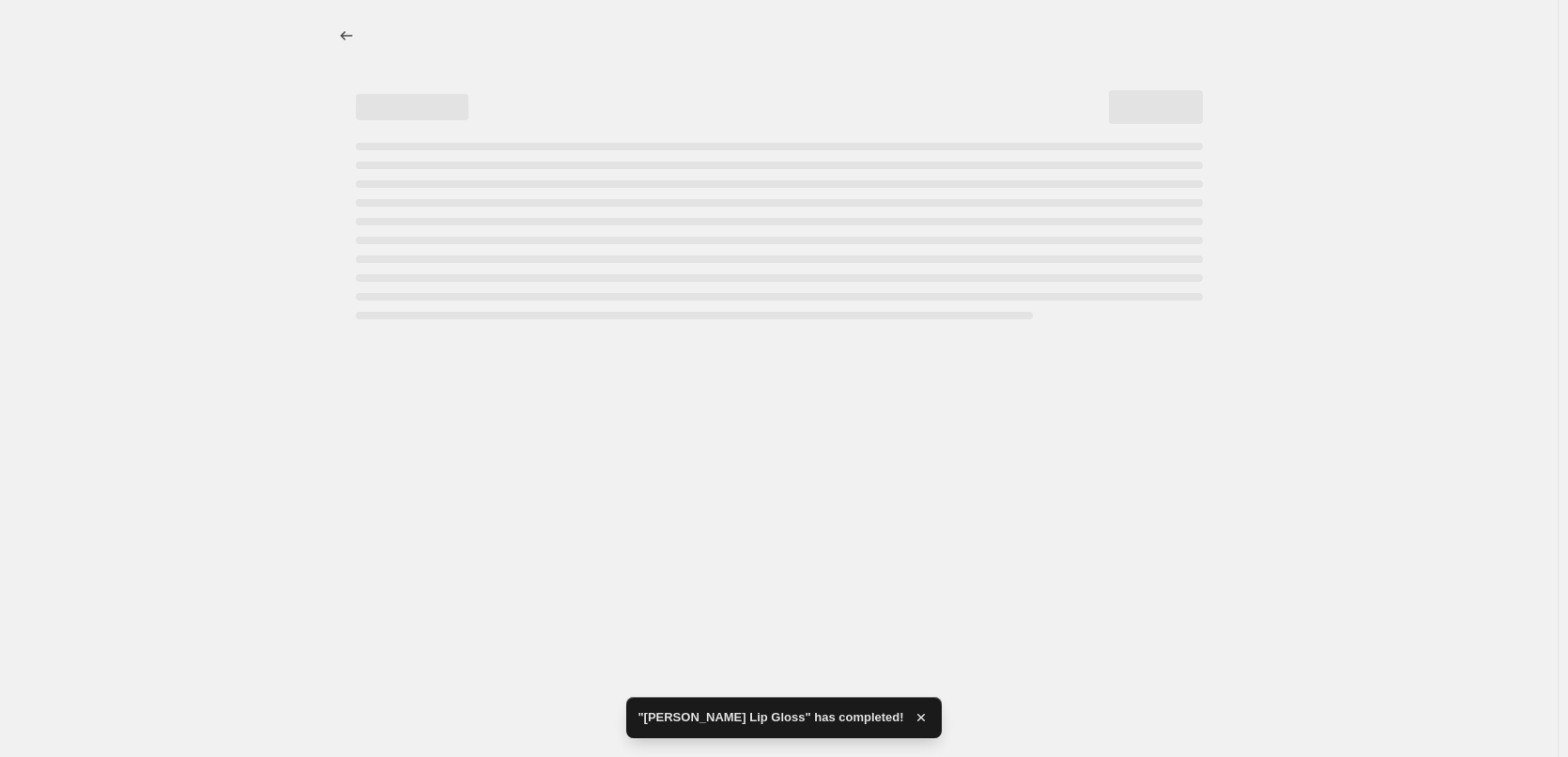
scroll to position [0, 0]
select select "percentage"
select select "tag"
select select "vendor"
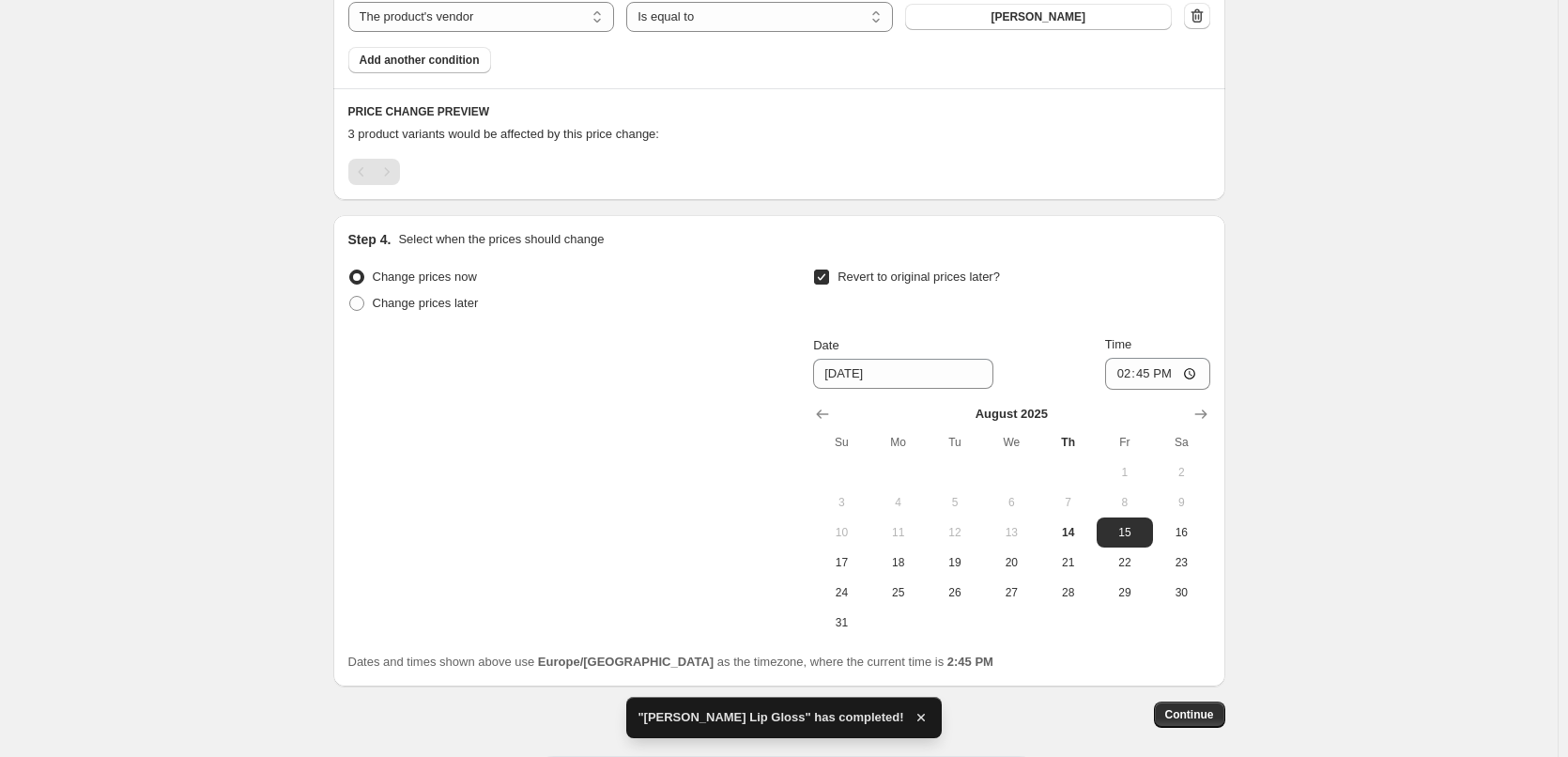
scroll to position [1294, 0]
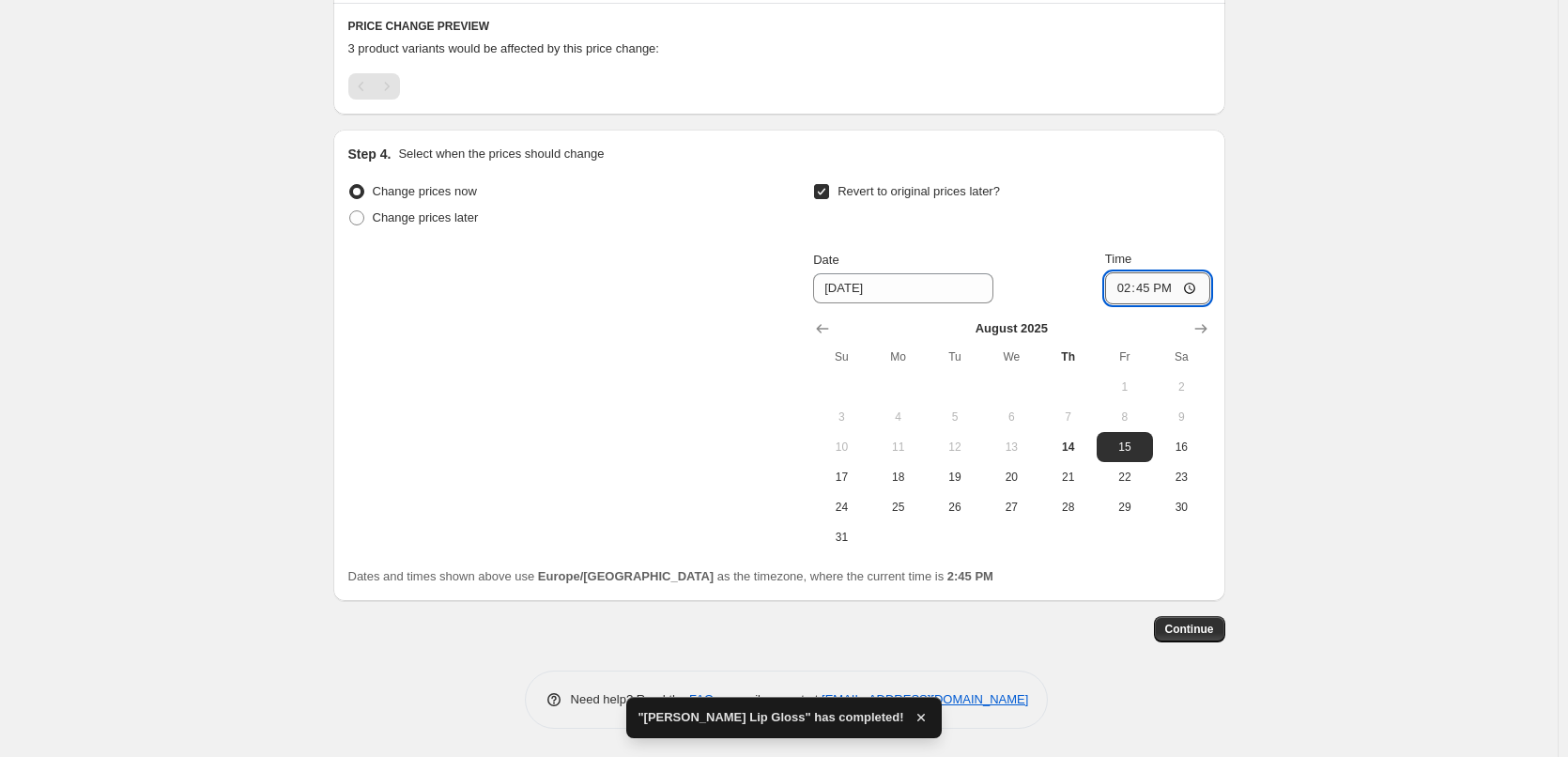
click at [1132, 290] on input "14:45" at bounding box center [1158, 288] width 105 height 32
type input "03:00"
click at [1177, 626] on span "Continue" at bounding box center [1189, 628] width 49 height 15
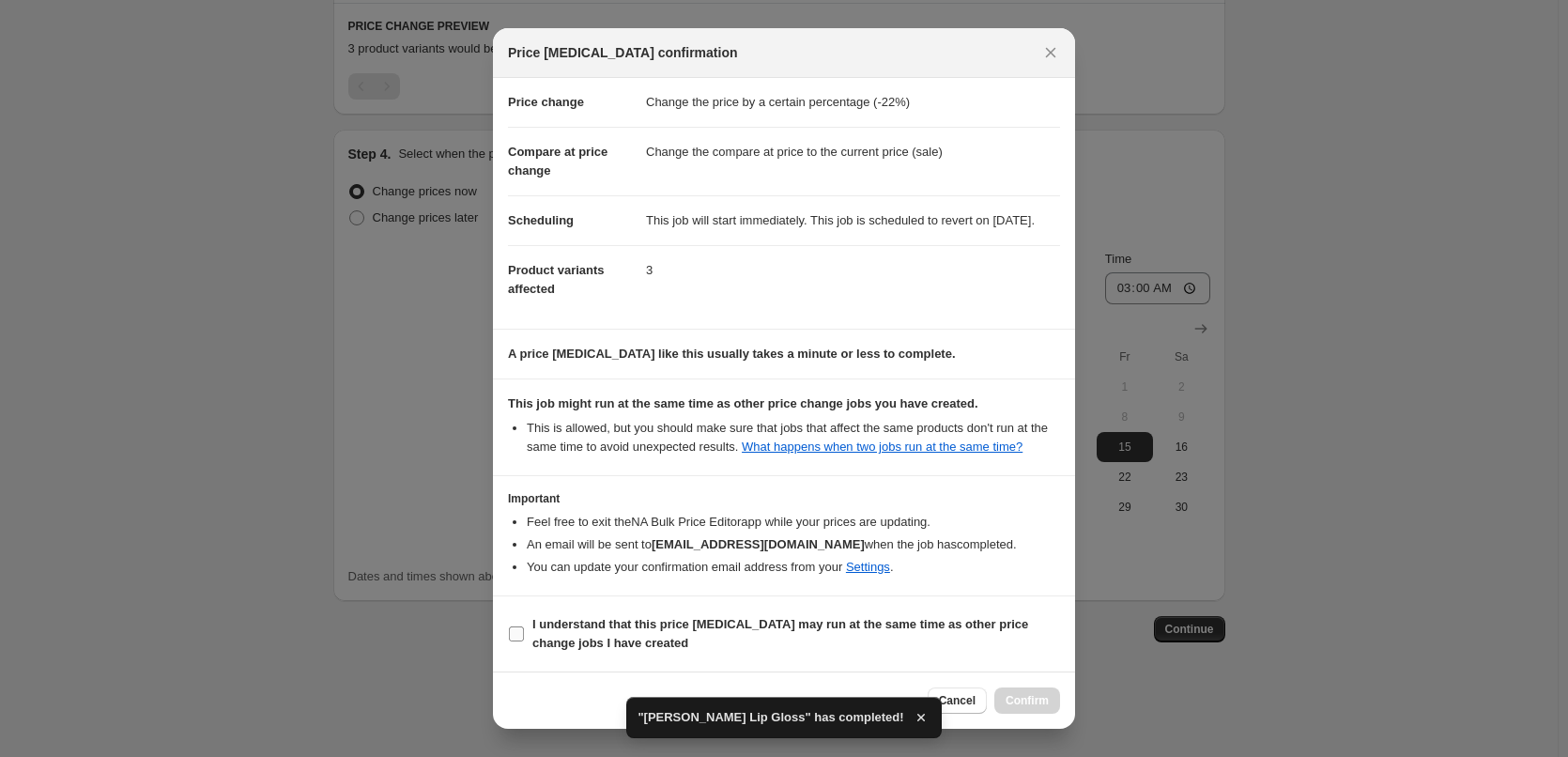
scroll to position [53, 0]
click at [609, 613] on label "I understand that this price change job may run at the same time as other price…" at bounding box center [784, 634] width 552 height 45
click at [524, 626] on input "I understand that this price change job may run at the same time as other price…" at bounding box center [516, 633] width 15 height 15
checkbox input "true"
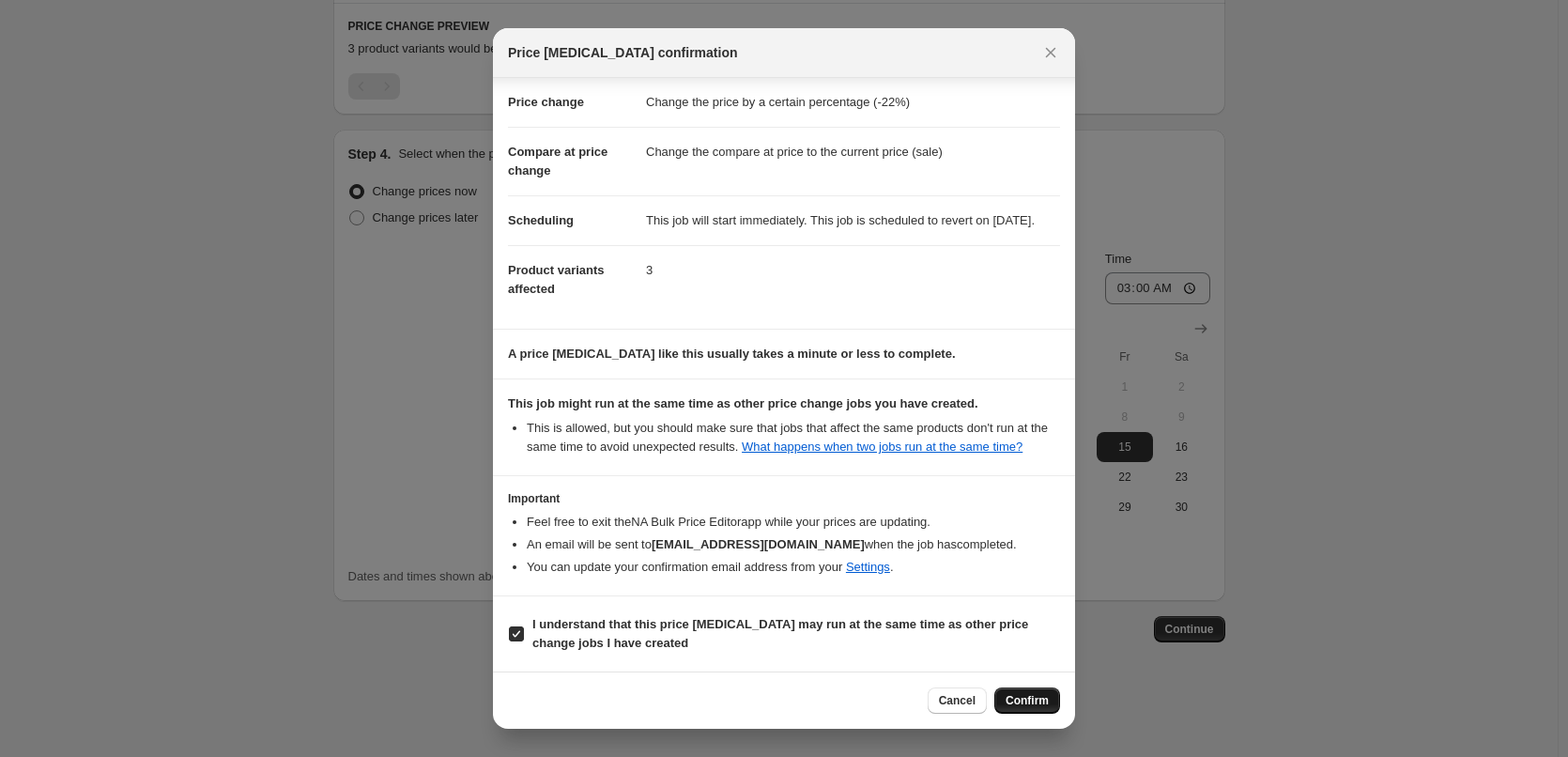
click at [1029, 695] on span "Confirm" at bounding box center [1027, 700] width 43 height 15
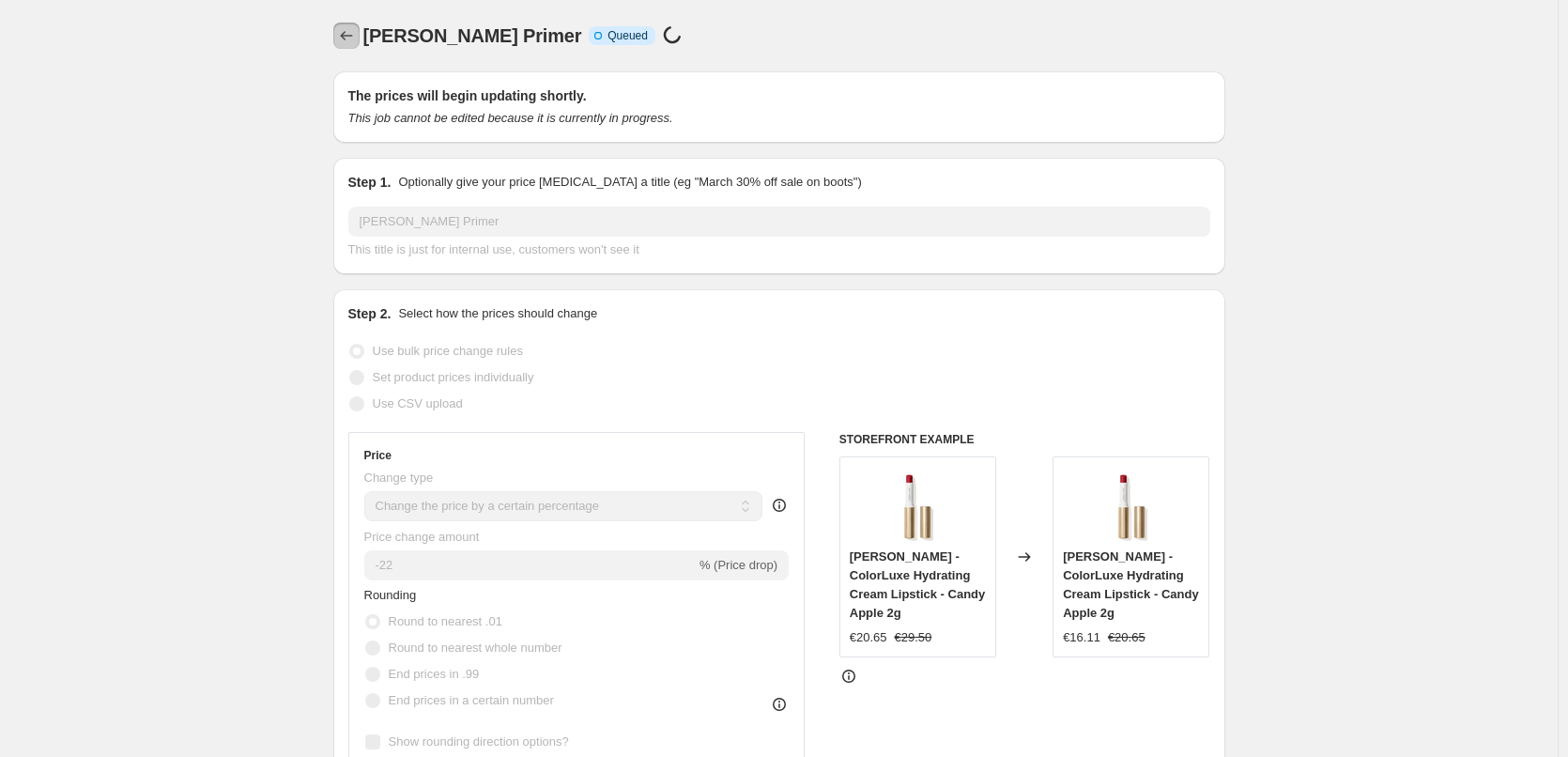
click at [354, 28] on icon "Price change jobs" at bounding box center [346, 35] width 19 height 19
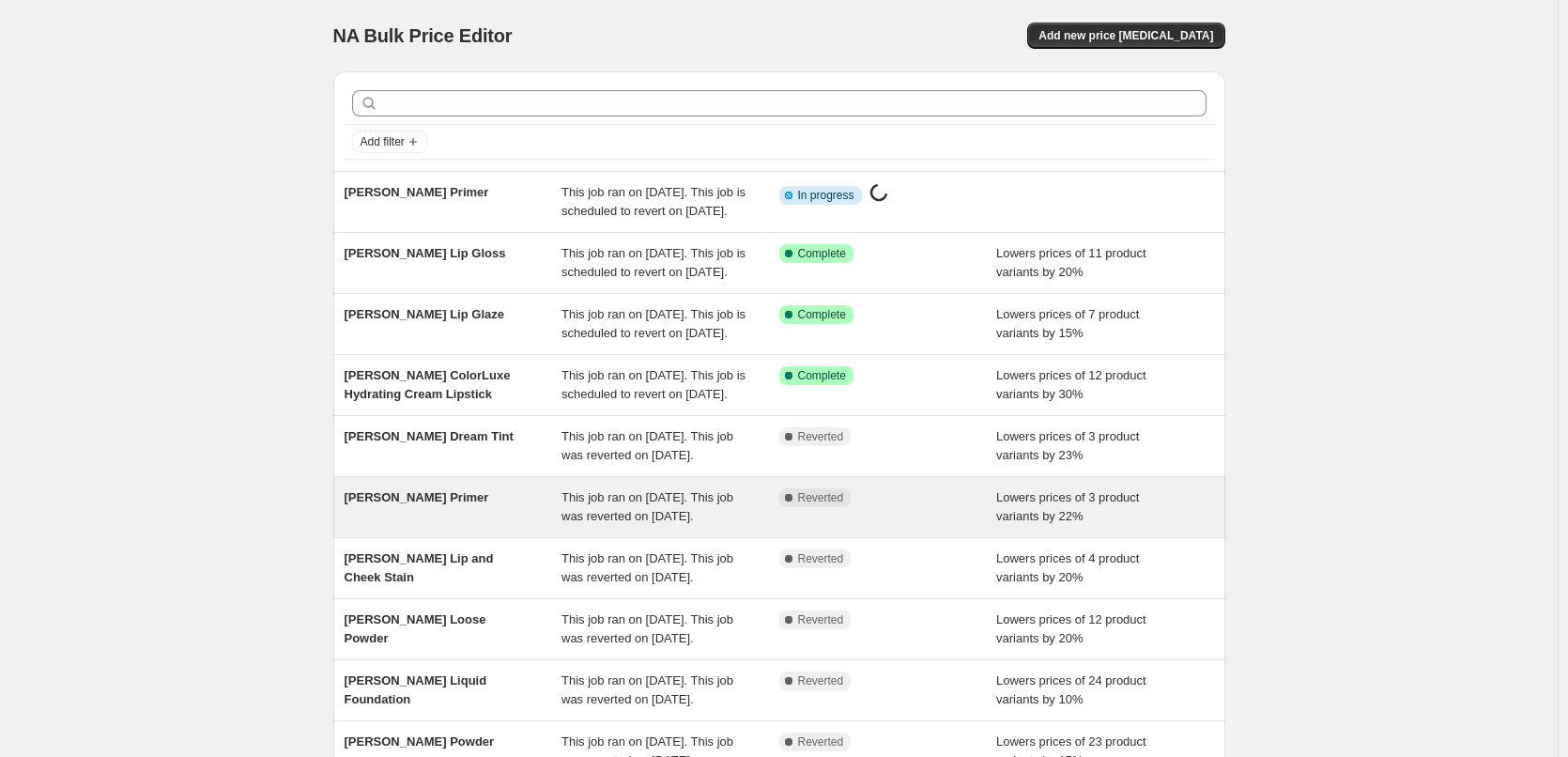
click at [438, 505] on span "[PERSON_NAME] Primer" at bounding box center [417, 497] width 144 height 14
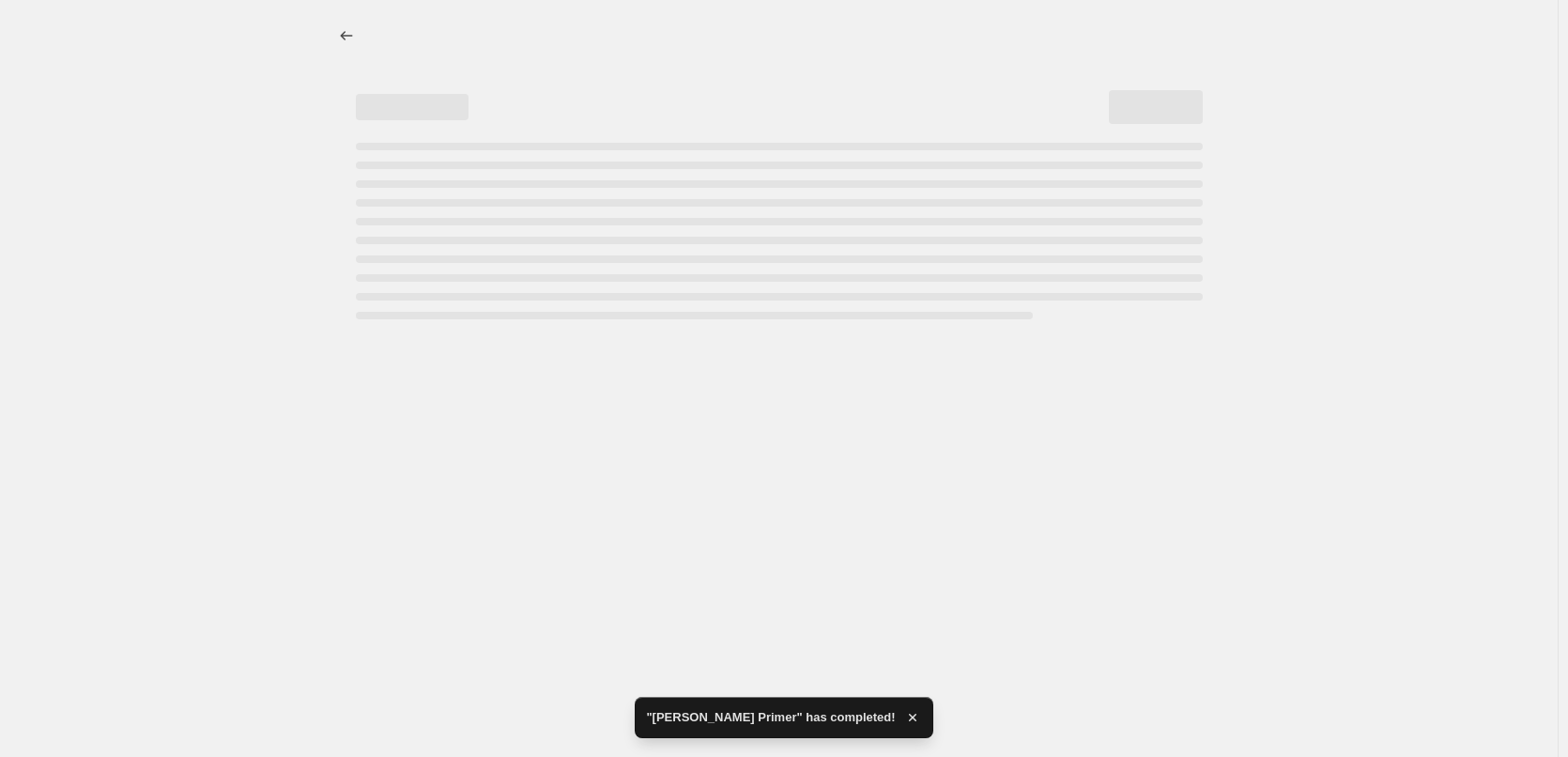
select select "percentage"
select select "tag"
select select "vendor"
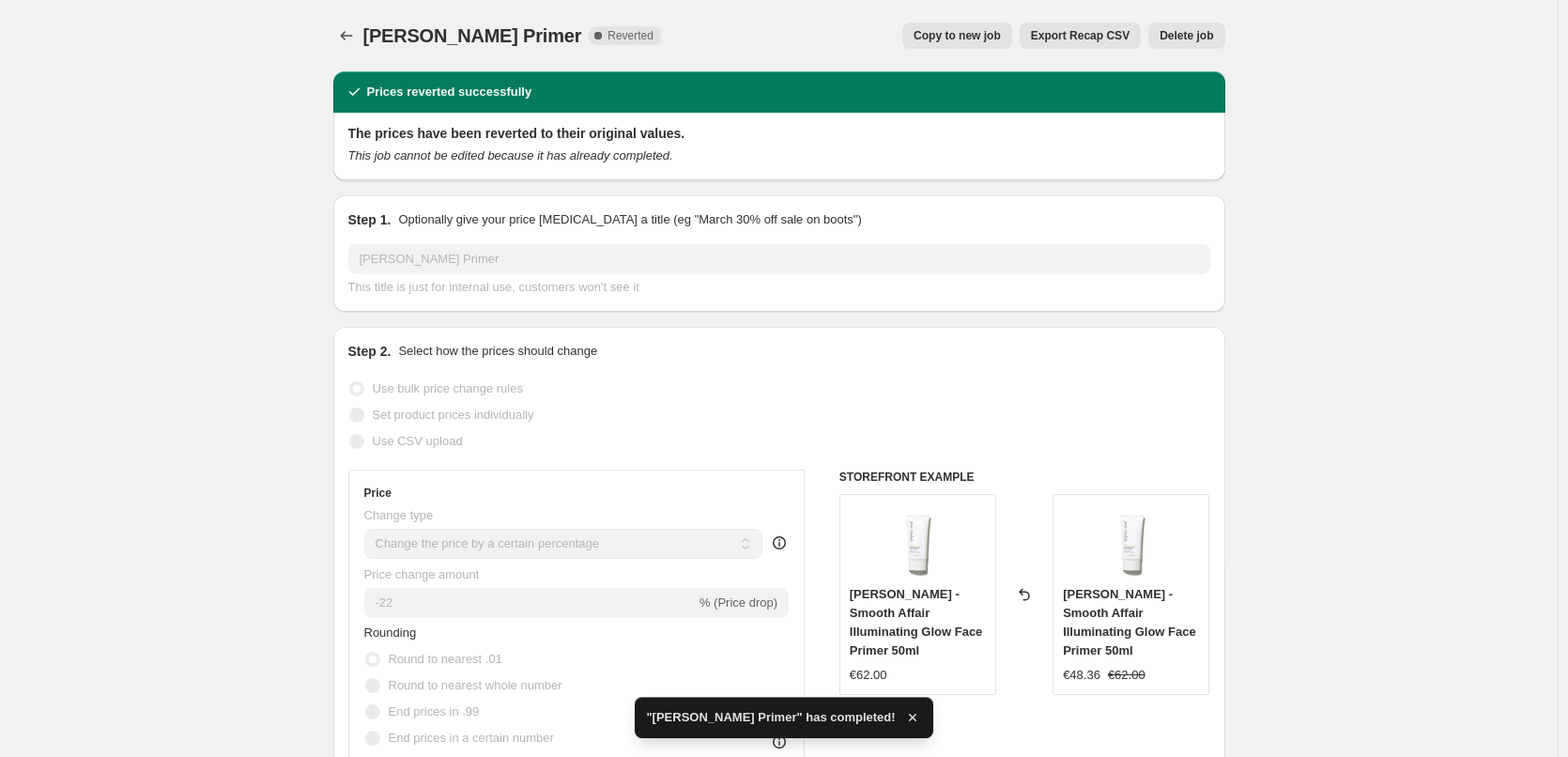
click at [1194, 41] on span "Delete job" at bounding box center [1186, 35] width 54 height 15
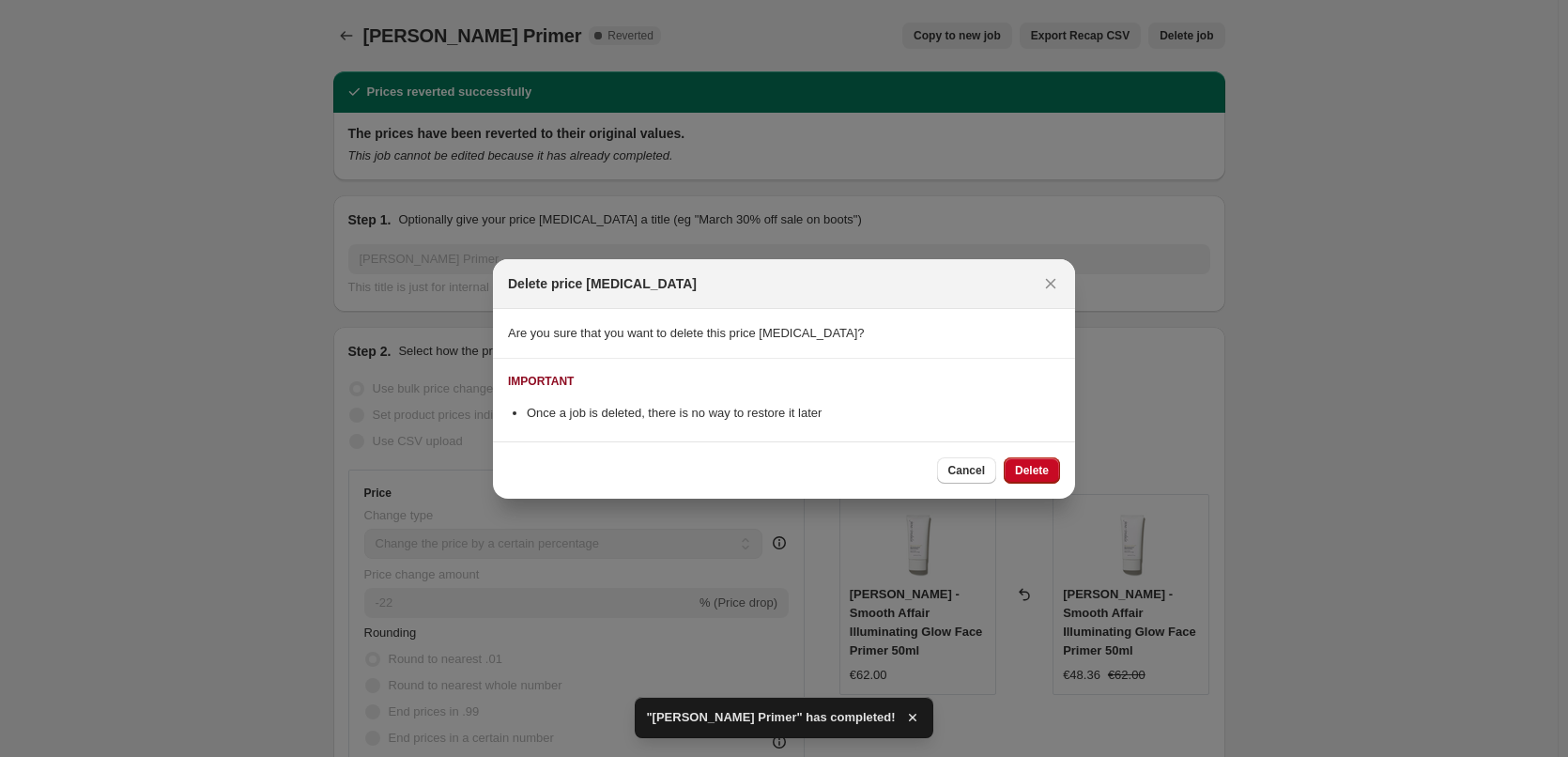
click at [1048, 486] on div "Cancel Delete" at bounding box center [784, 470] width 582 height 57
click at [1043, 484] on div "Cancel Delete" at bounding box center [784, 470] width 582 height 57
click at [1043, 483] on button "Delete" at bounding box center [1032, 471] width 56 height 26
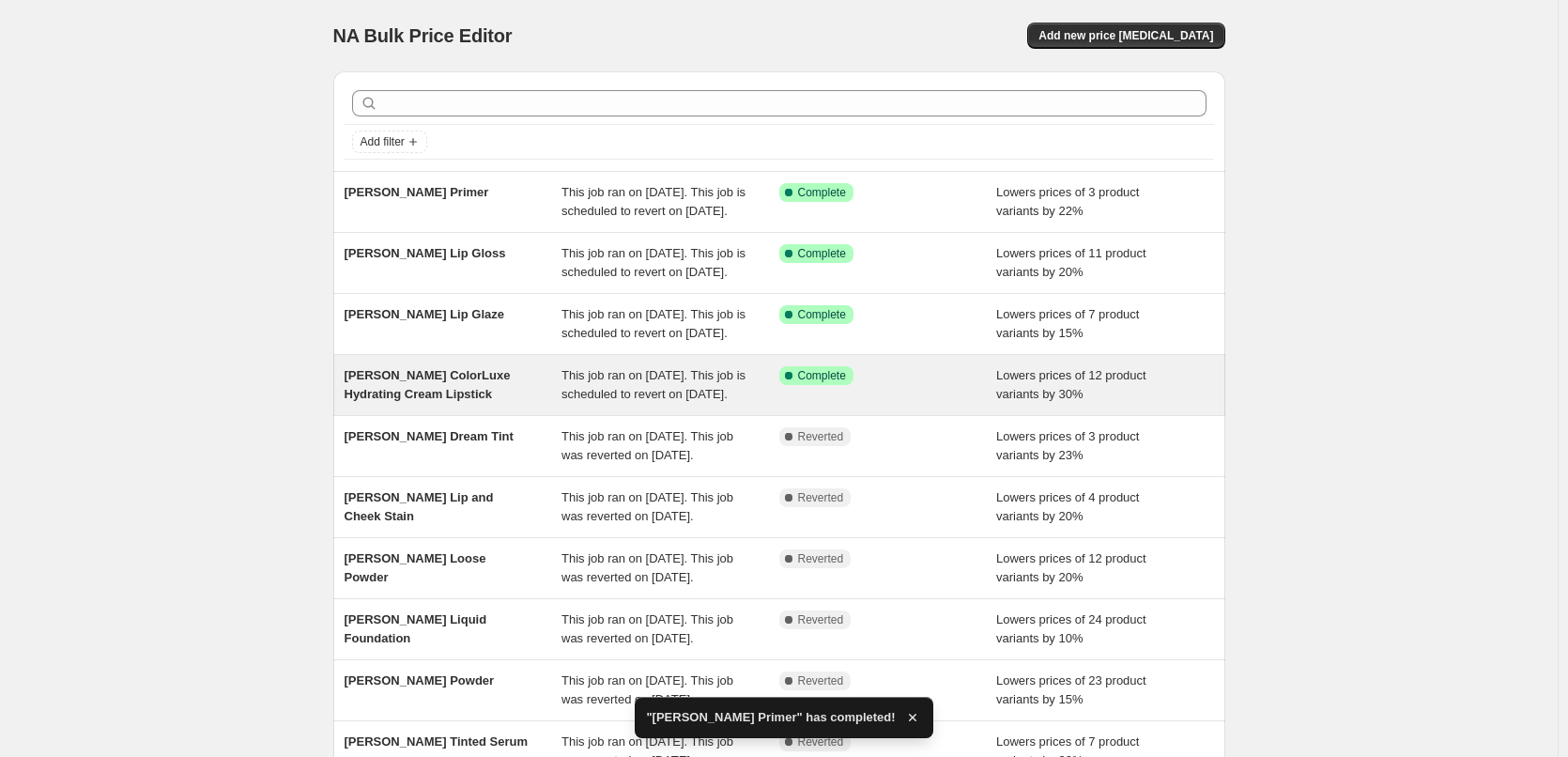
scroll to position [188, 0]
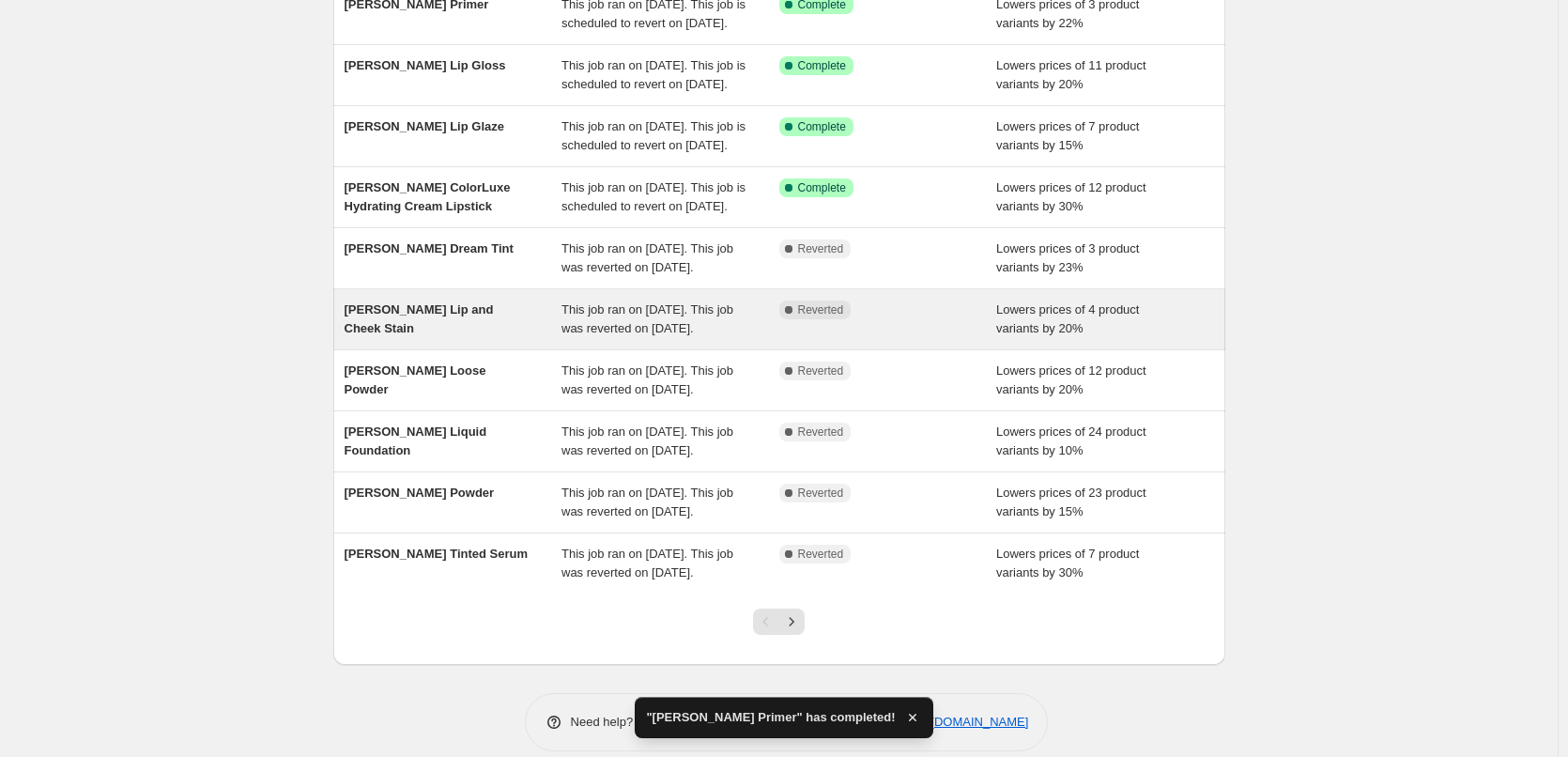
click at [448, 335] on span "[PERSON_NAME] Lip and Cheek Stain" at bounding box center [419, 319] width 149 height 33
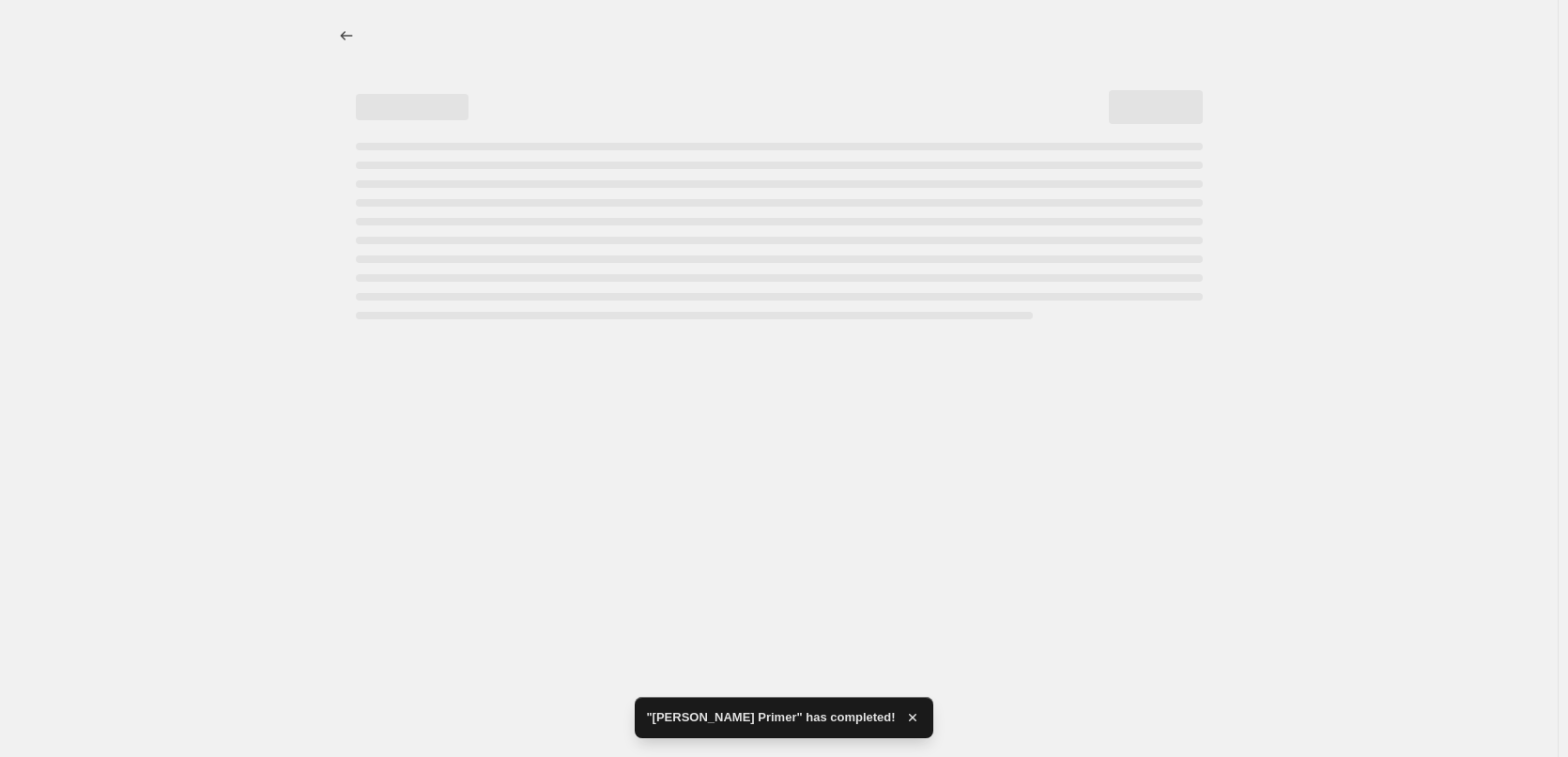
select select "percentage"
select select "tag"
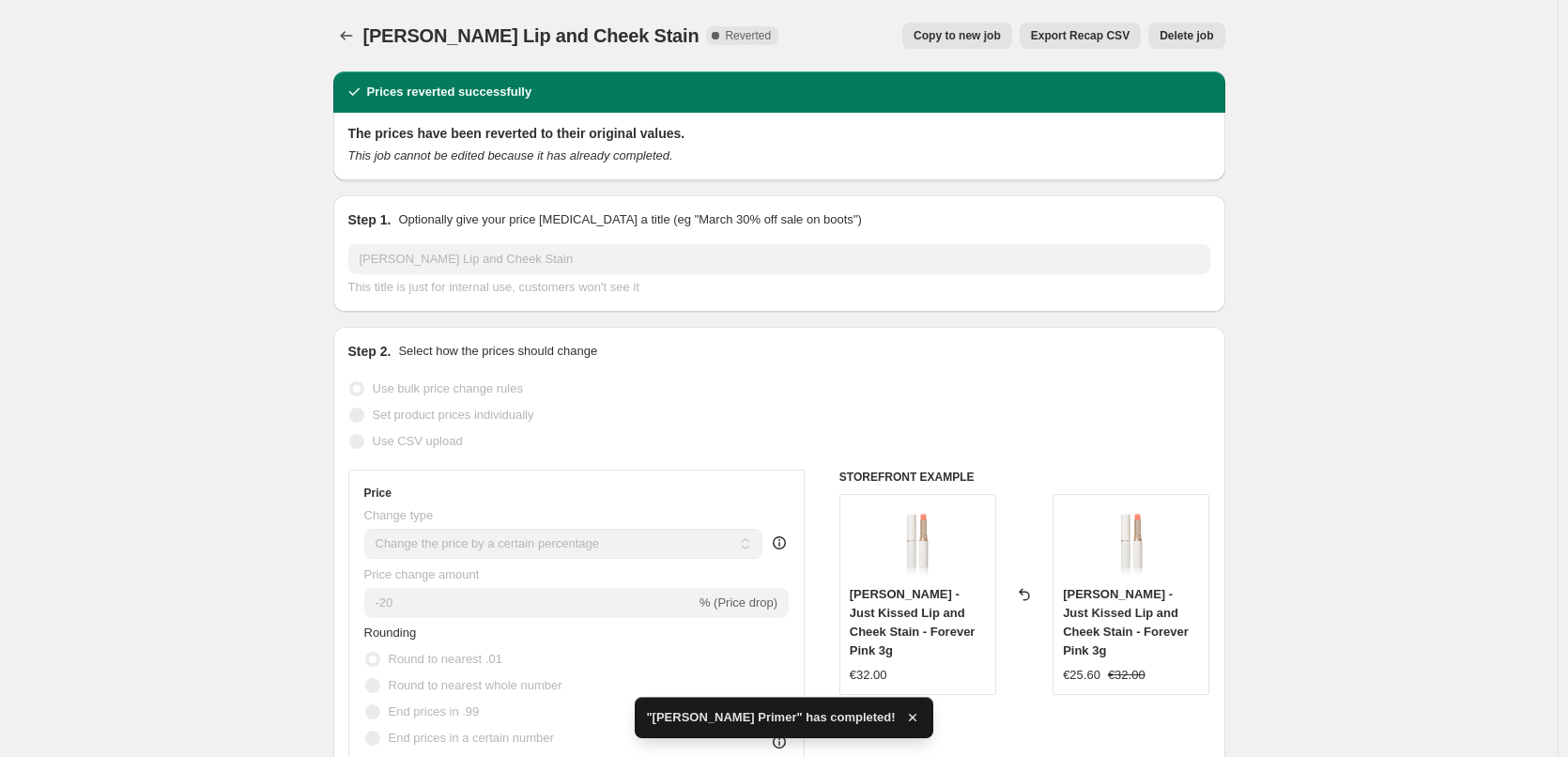
click at [989, 40] on span "Copy to new job" at bounding box center [957, 35] width 88 height 15
select select "percentage"
select select "tag"
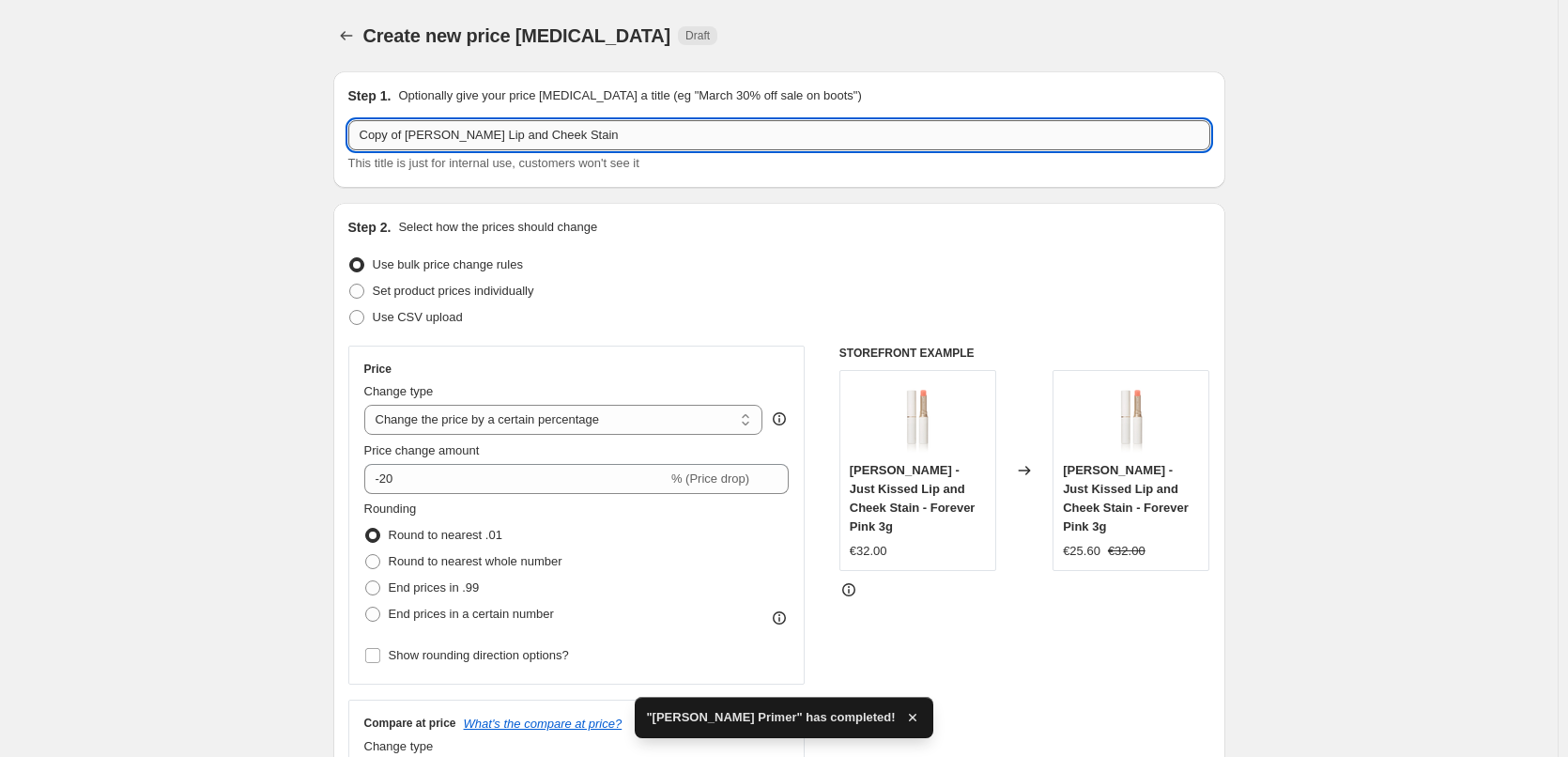
click at [412, 139] on input "Copy of Jane Iredale Lip and Cheek Stain" at bounding box center [779, 134] width 862 height 30
drag, startPoint x: 409, startPoint y: 137, endPoint x: 322, endPoint y: 162, distance: 90.5
click at [347, 138] on div "Step 1. Optionally give your price change job a title (eg "March 30% off sale o…" at bounding box center [779, 130] width 892 height 117
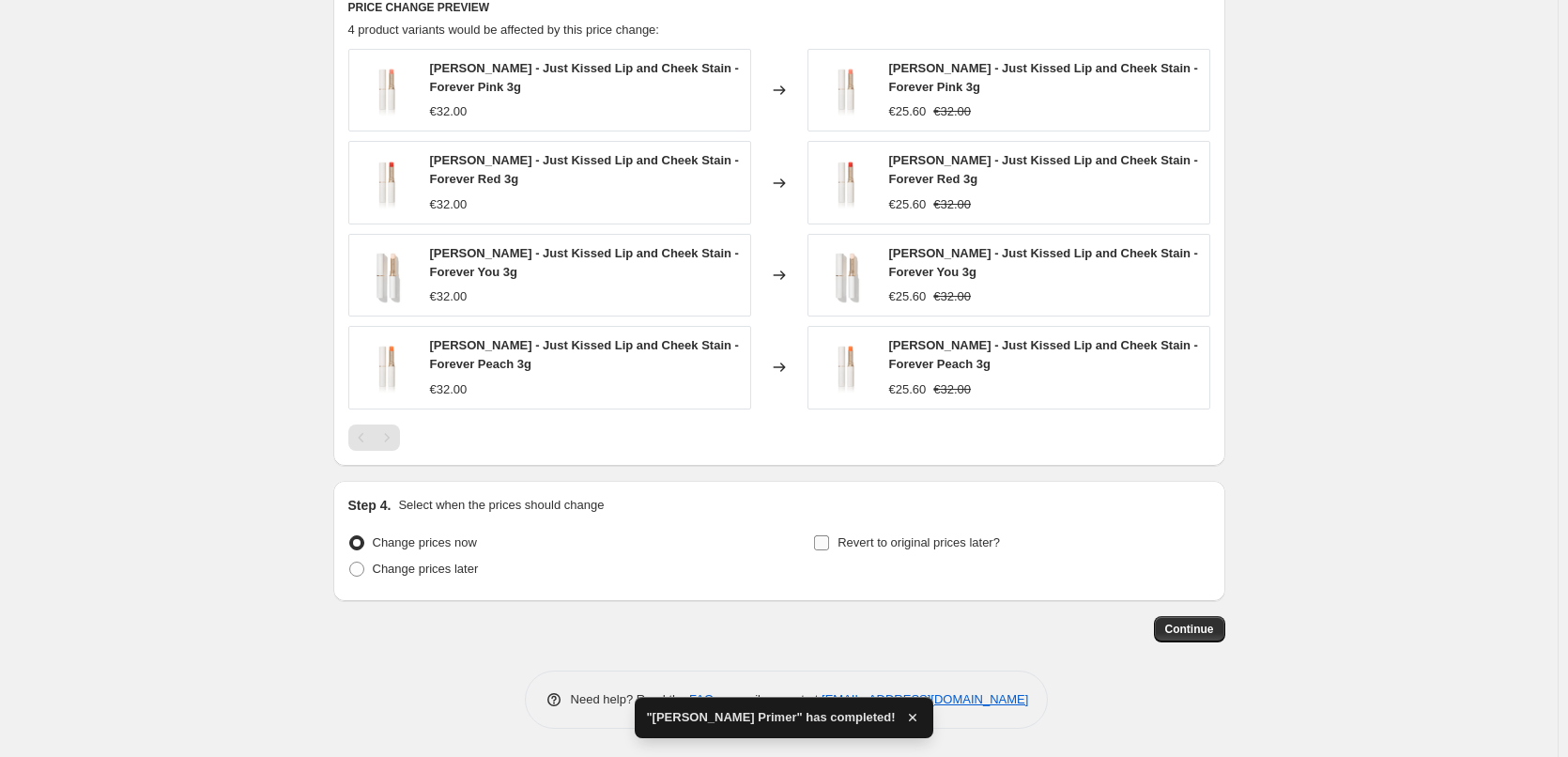
type input "[PERSON_NAME] Lip and Cheek Stain"
click at [925, 554] on label "Revert to original prices later?" at bounding box center [907, 543] width 187 height 26
click at [829, 550] on input "Revert to original prices later?" at bounding box center [821, 543] width 15 height 15
checkbox input "true"
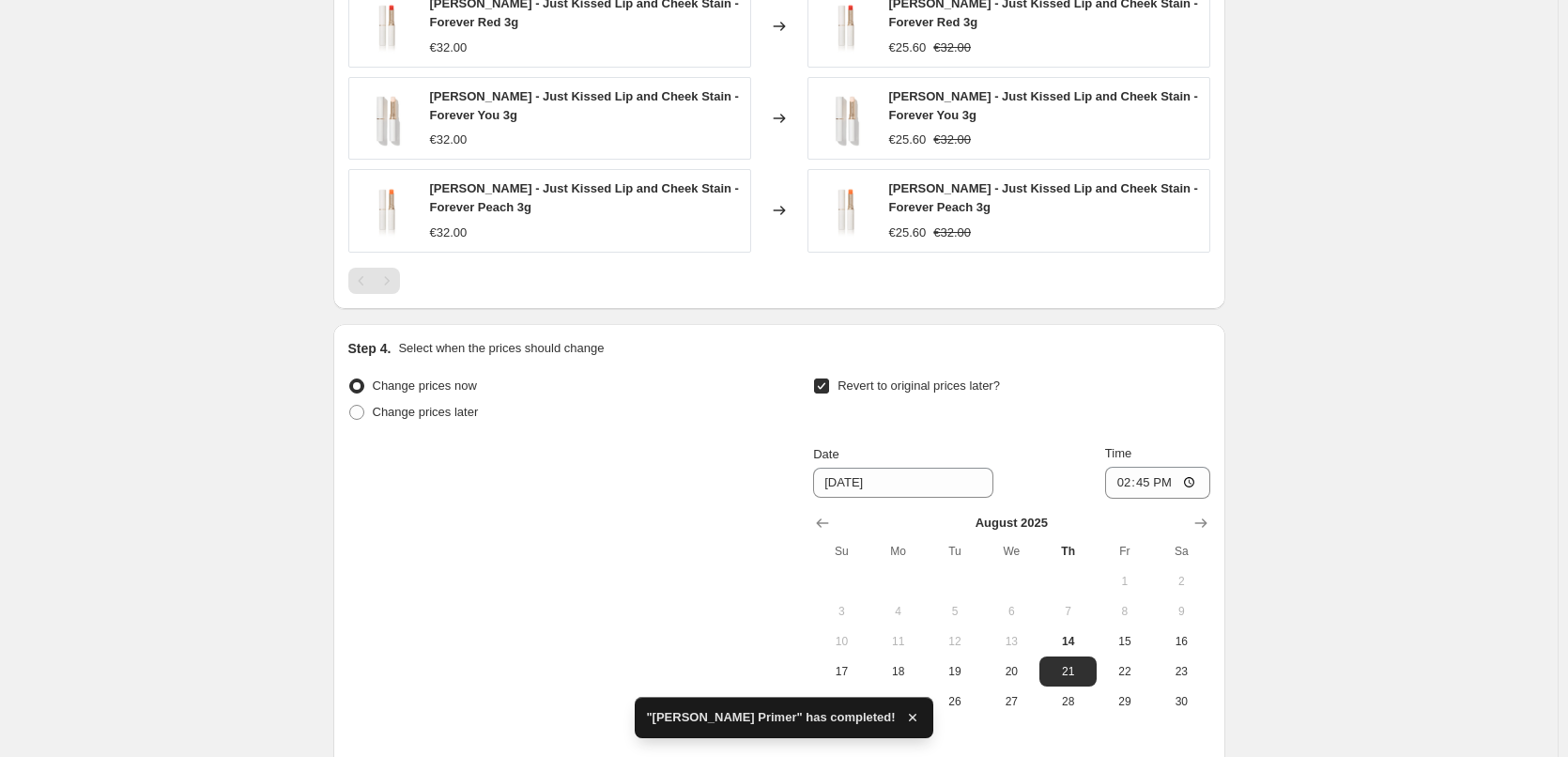
scroll to position [1622, 0]
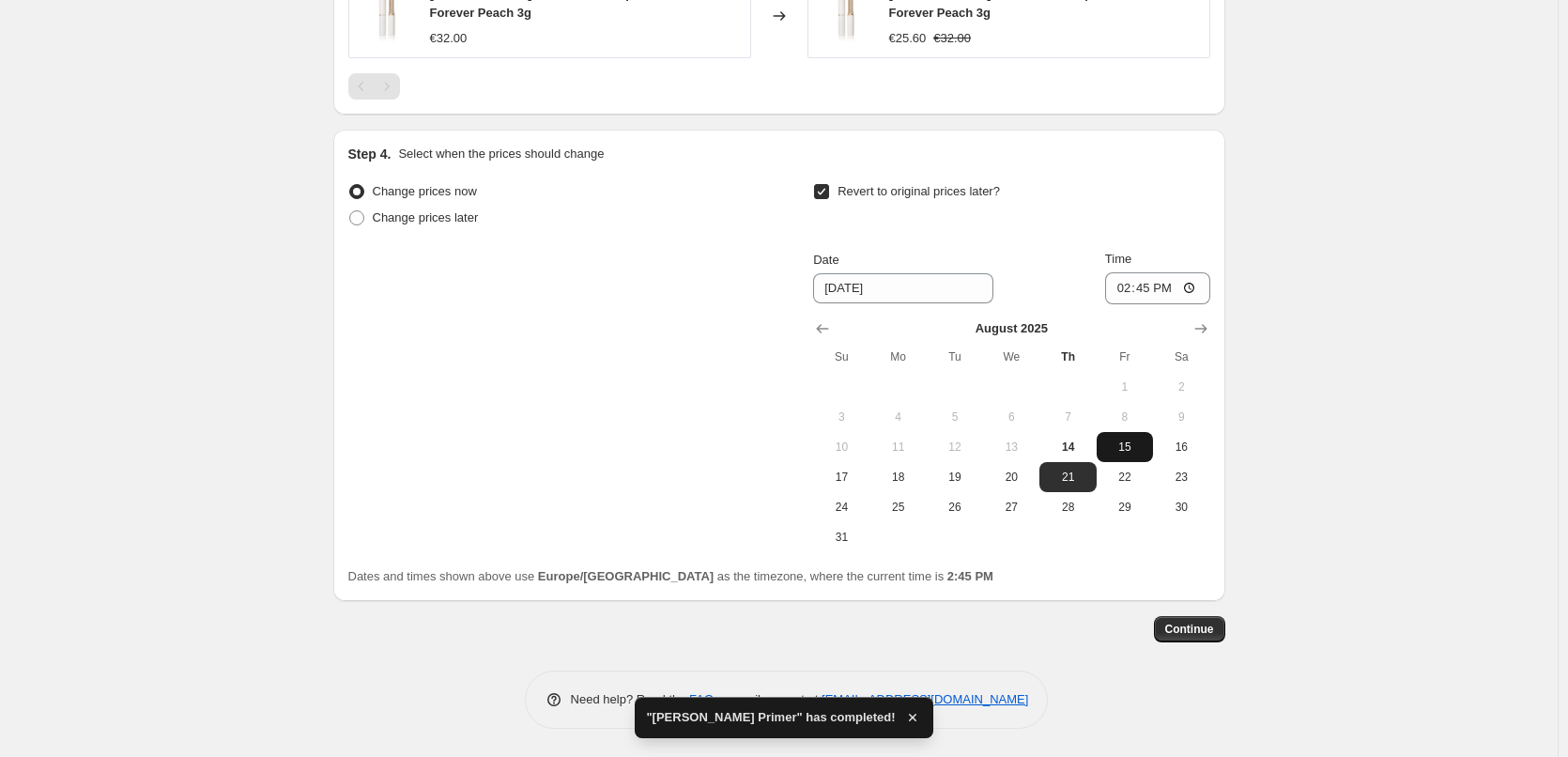
click at [1126, 442] on span "15" at bounding box center [1125, 446] width 41 height 15
type input "8/15/2025"
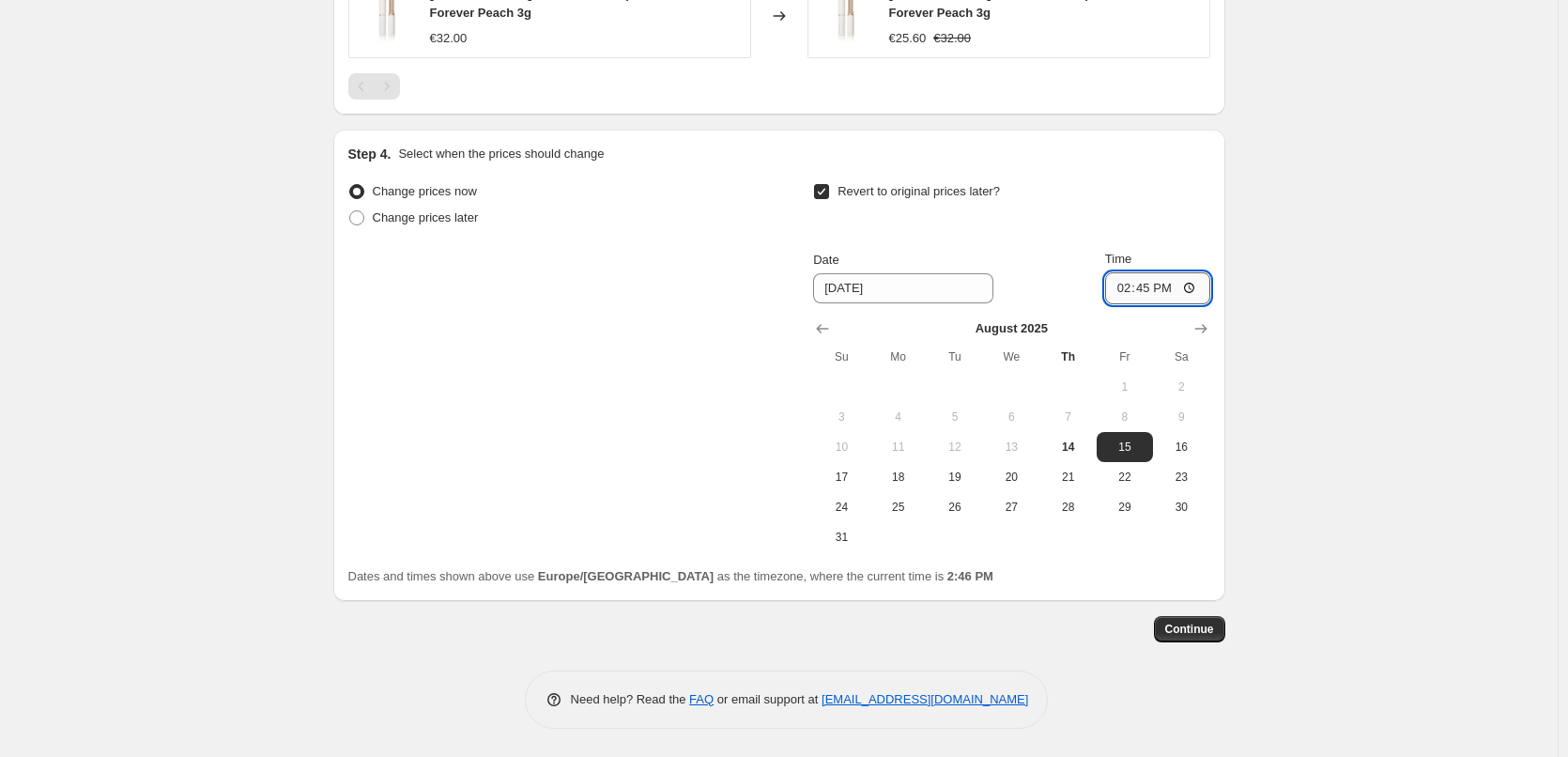
click at [1122, 289] on input "14:45" at bounding box center [1158, 288] width 105 height 32
type input "03:00"
click at [1196, 624] on span "Continue" at bounding box center [1189, 628] width 49 height 15
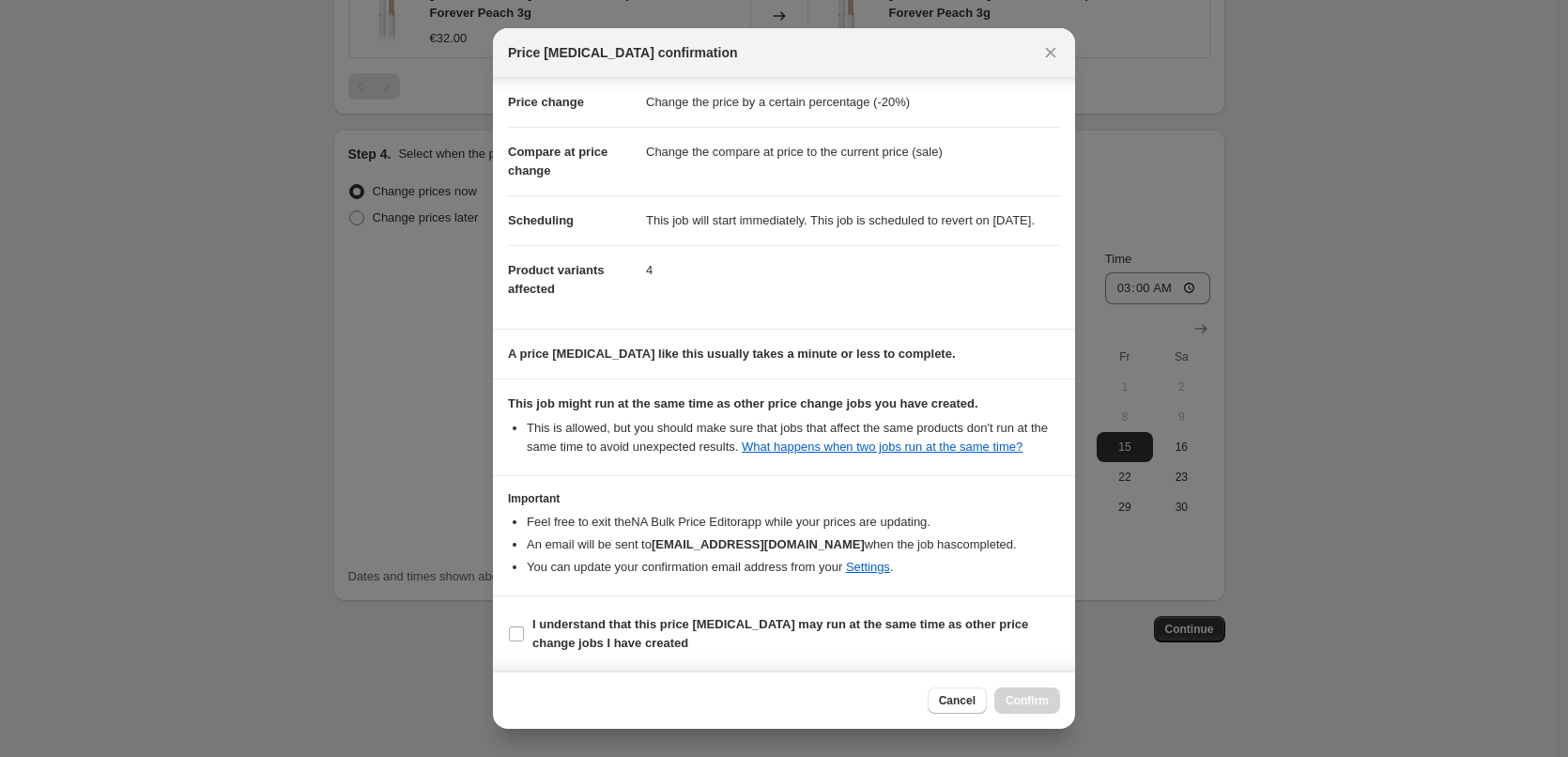
scroll to position [53, 0]
click at [629, 641] on b "I understand that this price change job may run at the same time as other price…" at bounding box center [780, 633] width 496 height 33
click at [524, 641] on input "I understand that this price change job may run at the same time as other price…" at bounding box center [516, 633] width 15 height 15
checkbox input "true"
click at [1013, 703] on span "Confirm" at bounding box center [1027, 700] width 43 height 15
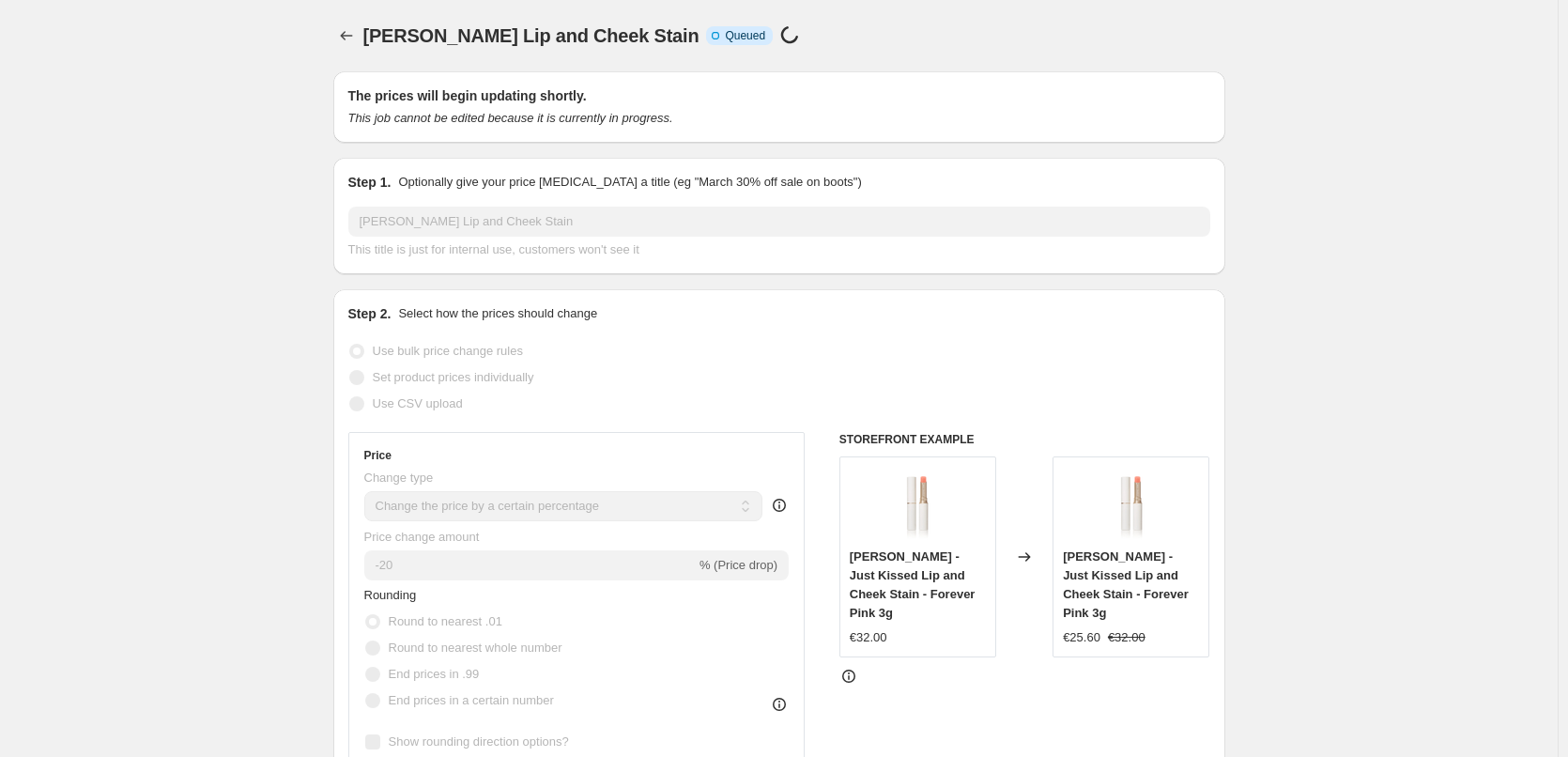
click at [346, 19] on div "Jane Iredale Lip and Cheek Stain. This page is ready Jane Iredale Lip and Cheek…" at bounding box center [779, 35] width 892 height 71
click at [351, 31] on icon "Price change jobs" at bounding box center [346, 35] width 19 height 19
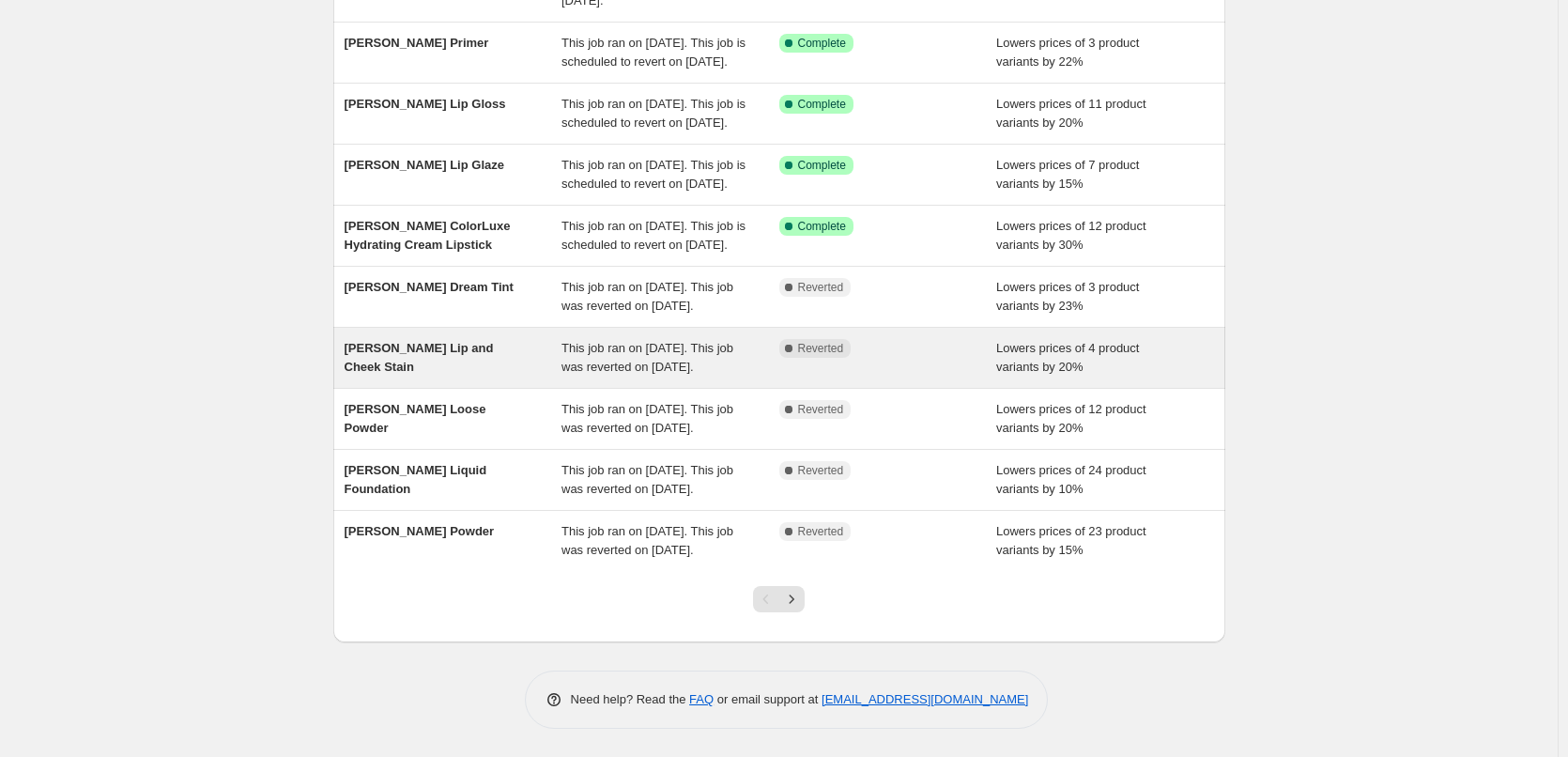
click at [489, 341] on span "[PERSON_NAME] Lip and Cheek Stain" at bounding box center [419, 358] width 149 height 33
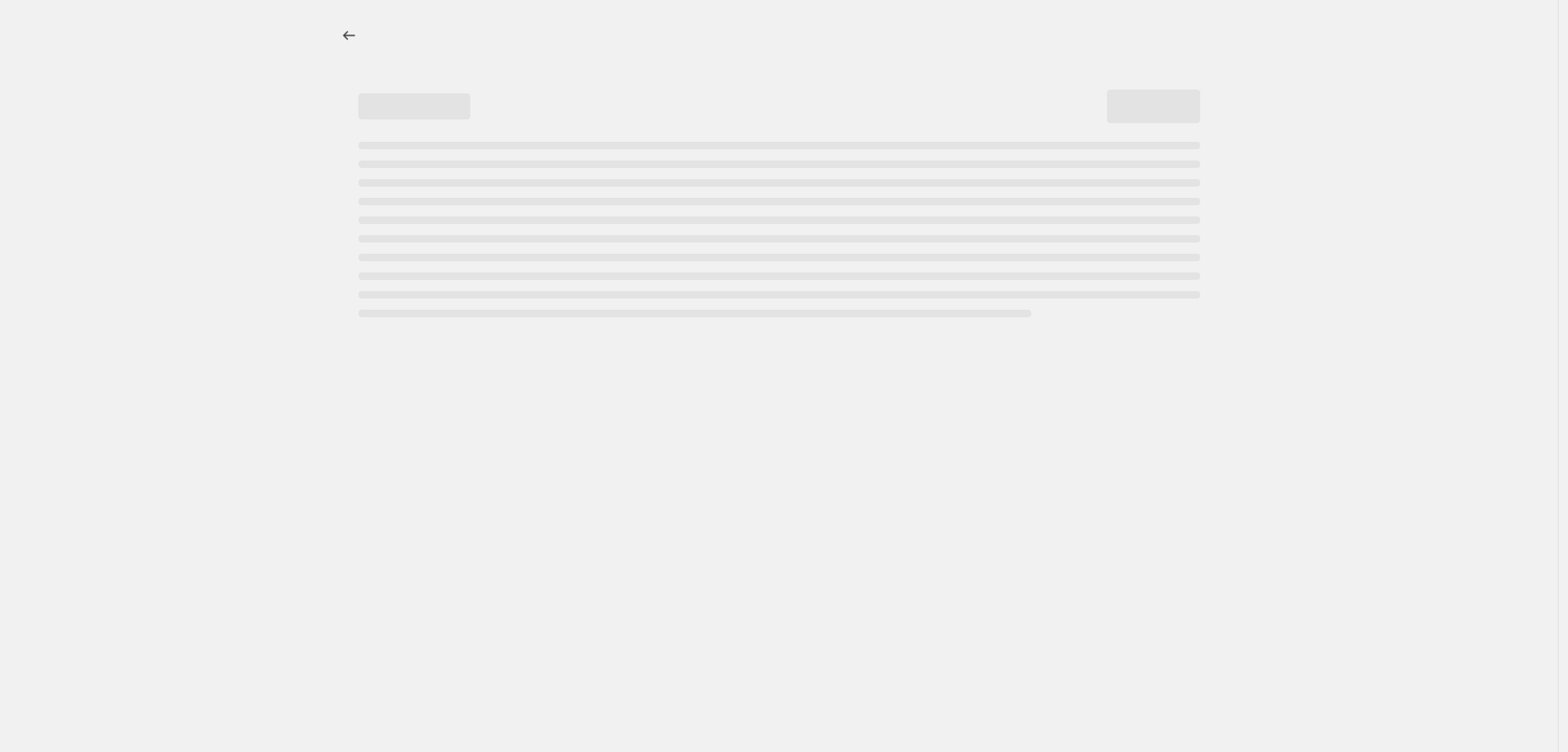
select select "percentage"
select select "tag"
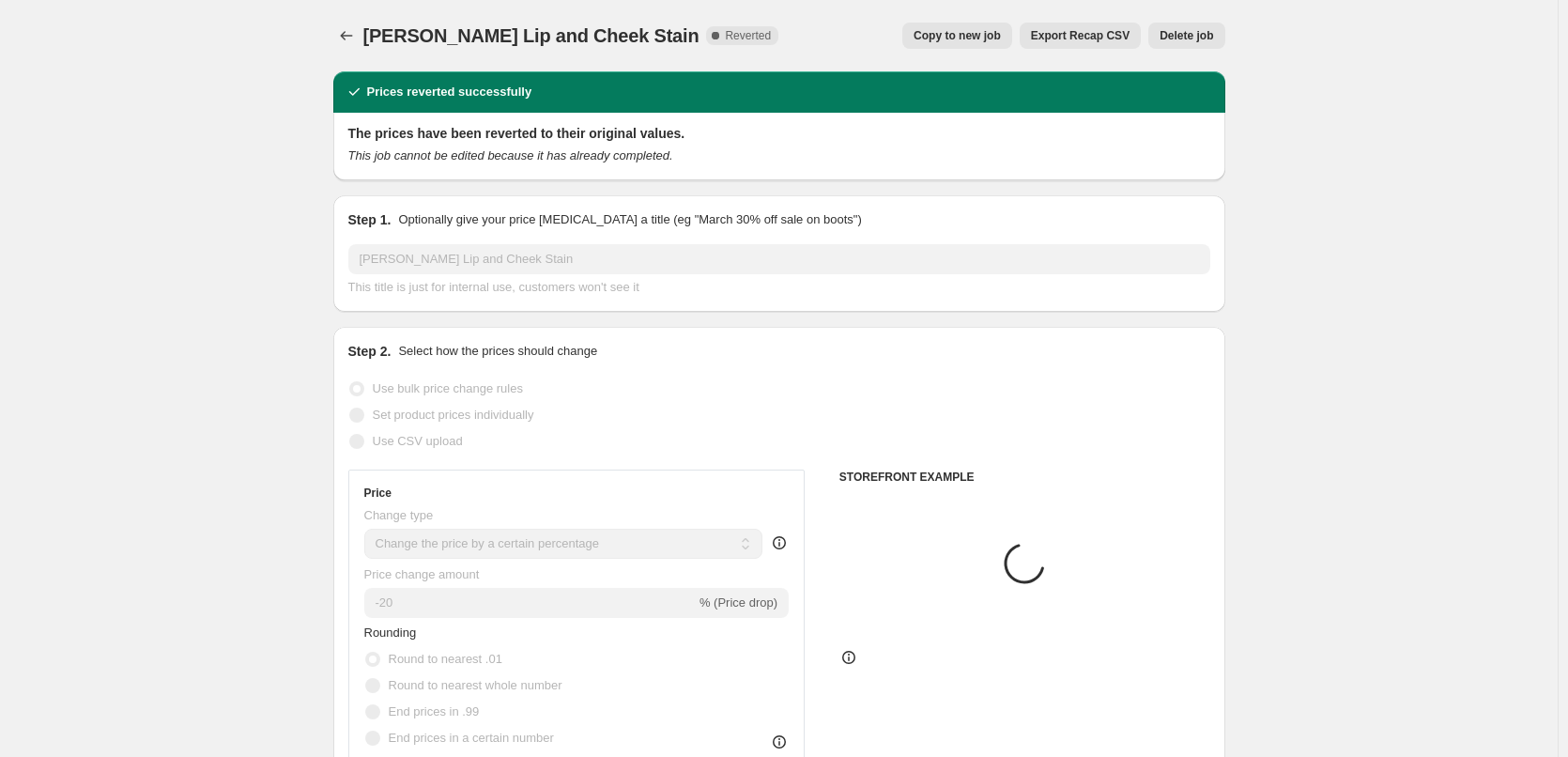
click at [1194, 30] on span "Delete job" at bounding box center [1186, 35] width 54 height 15
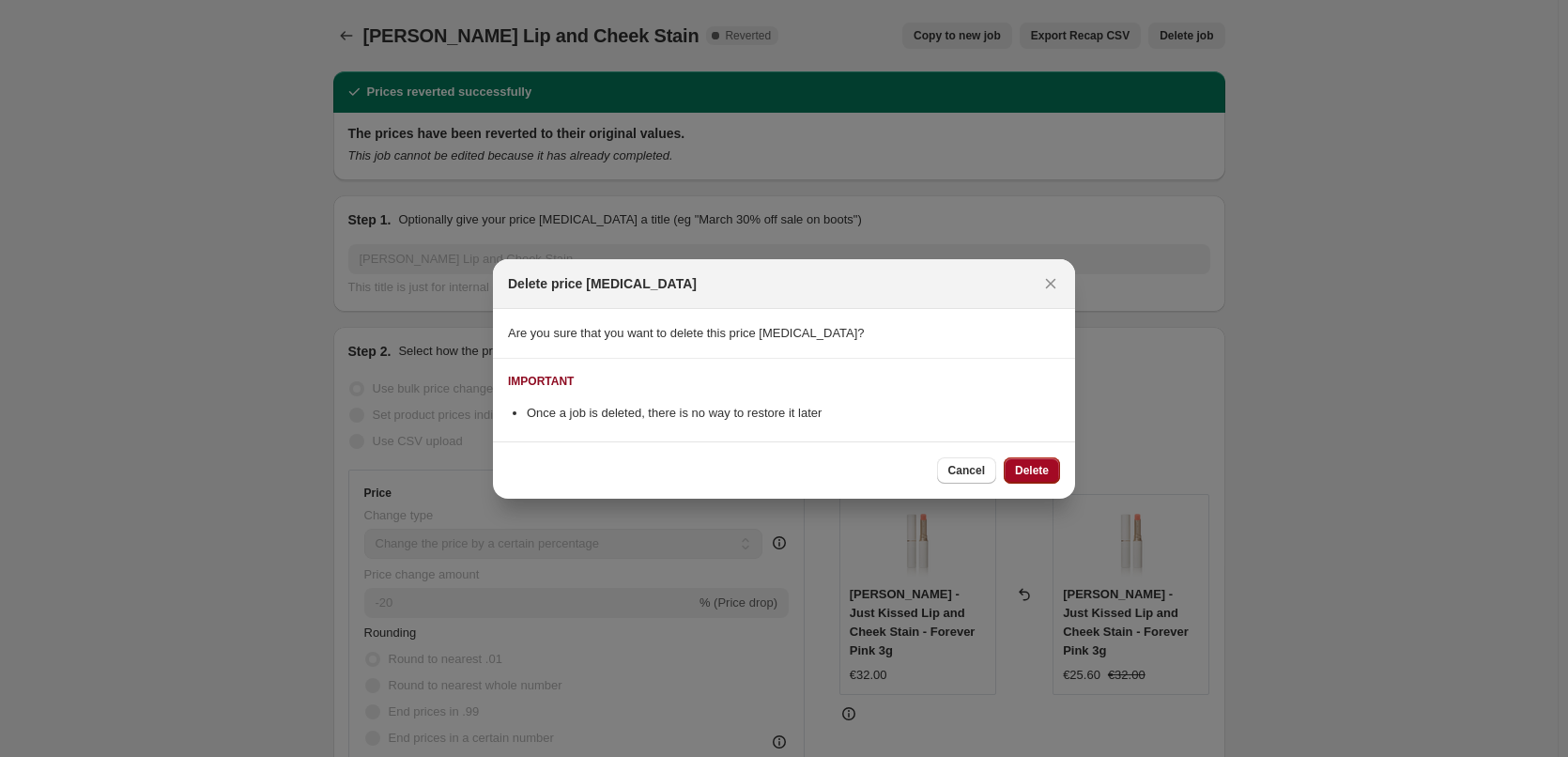
drag, startPoint x: 1035, startPoint y: 456, endPoint x: 1037, endPoint y: 470, distance: 14.1
click at [1037, 470] on div "Cancel Delete" at bounding box center [784, 470] width 582 height 57
click at [1037, 470] on span "Delete" at bounding box center [1031, 470] width 34 height 15
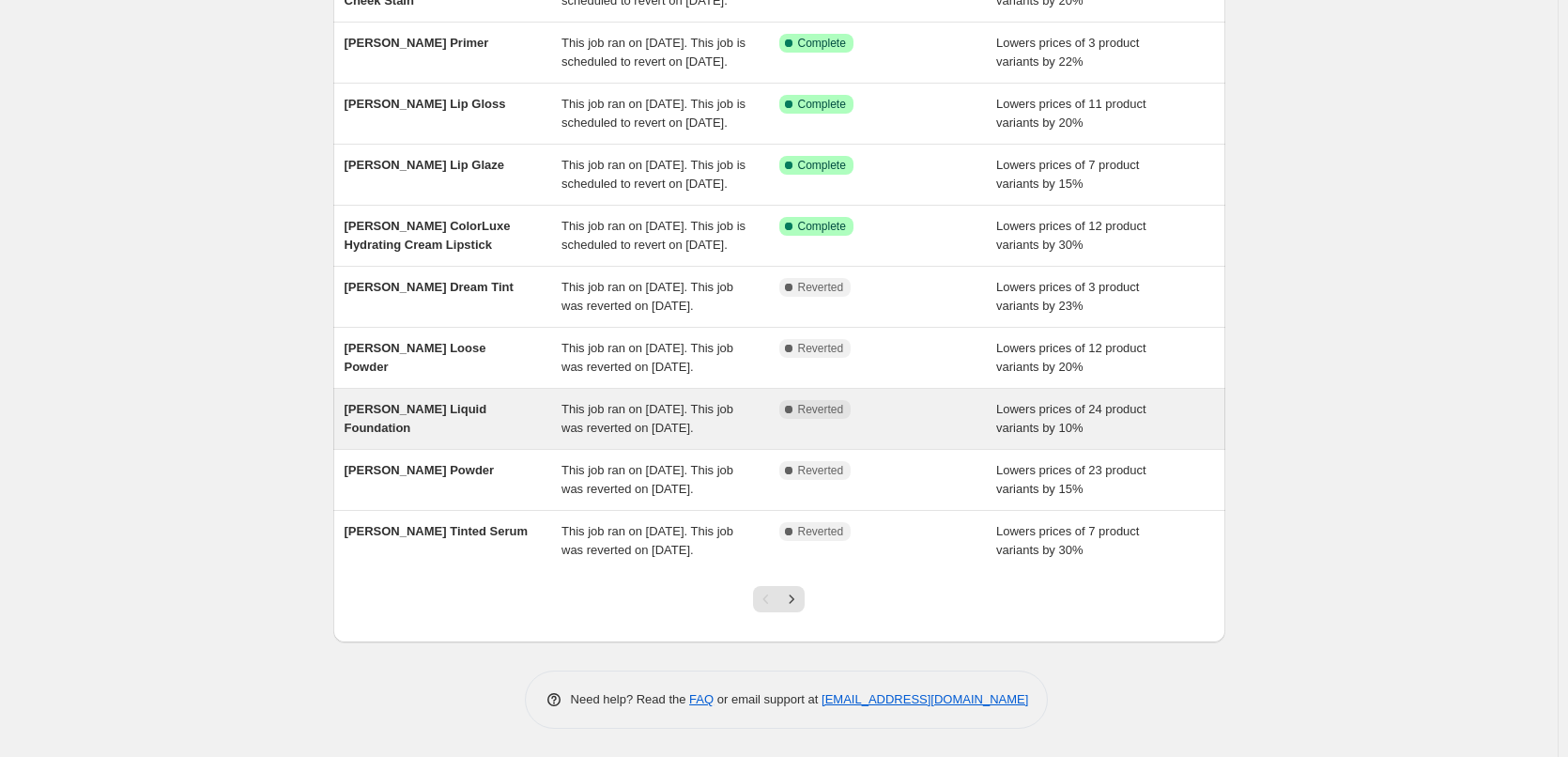
click at [481, 402] on span "[PERSON_NAME] Liquid Foundation" at bounding box center [416, 419] width 143 height 33
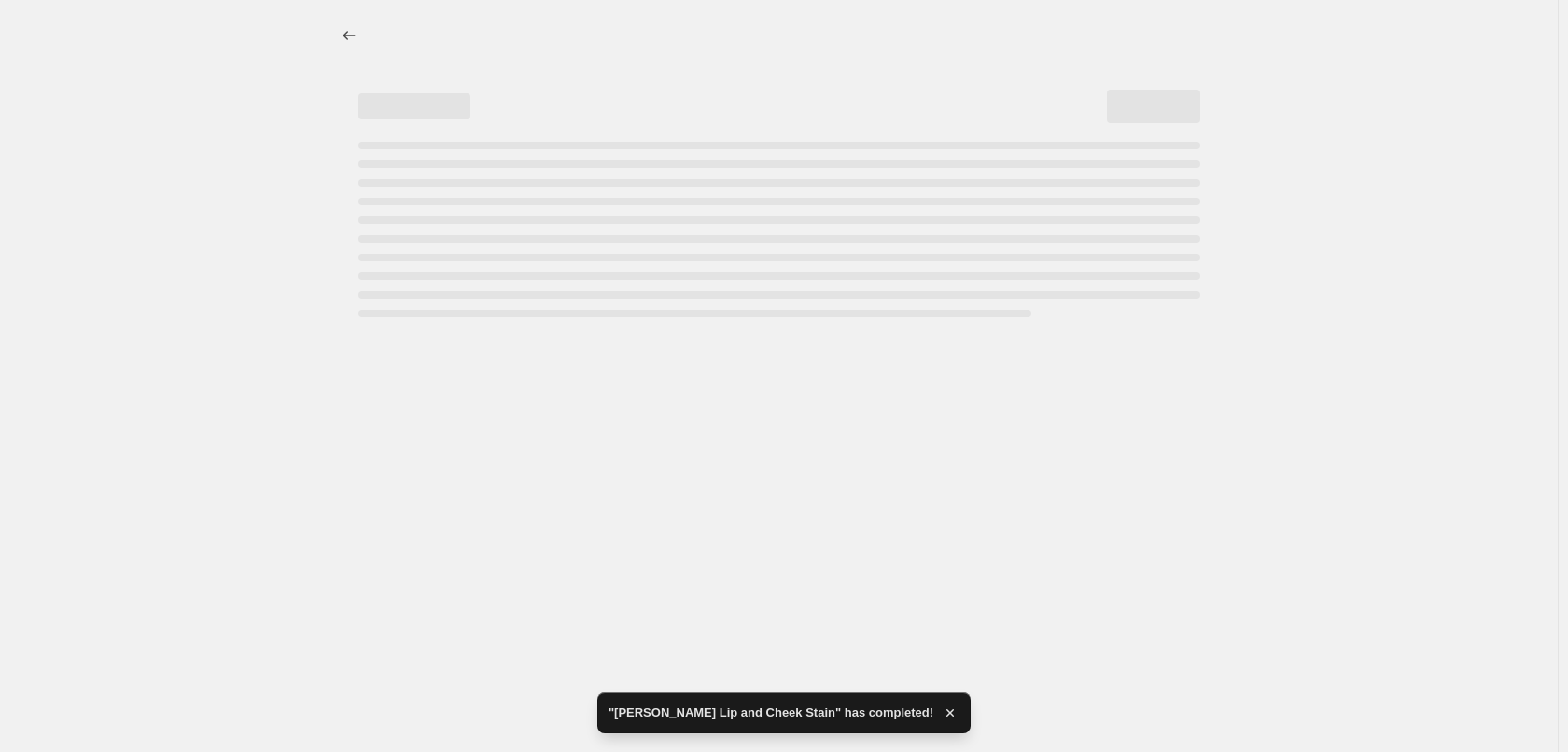
select select "percentage"
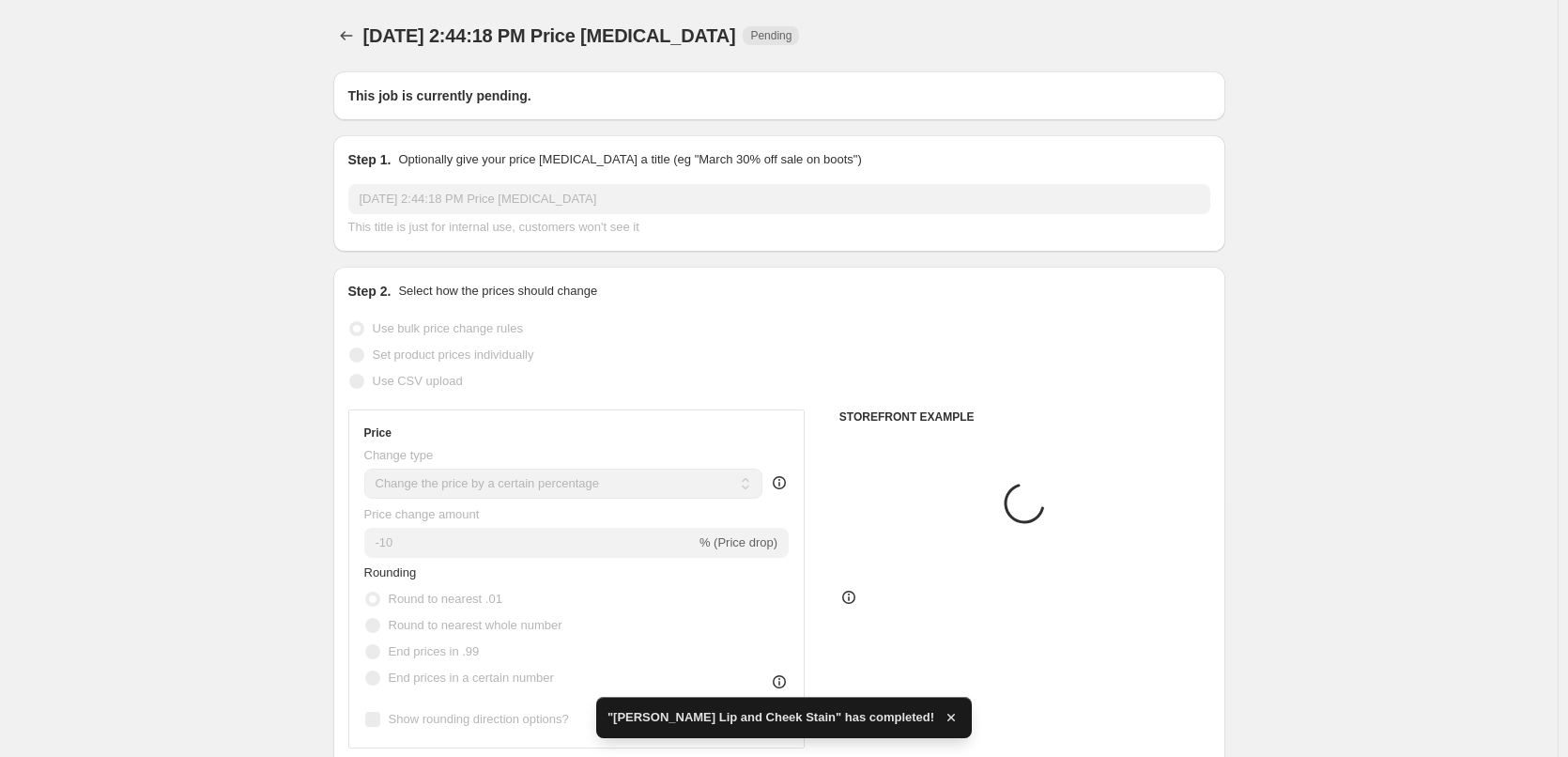
type input "[PERSON_NAME] Liquid Foundation"
radio input "false"
radio input "true"
checkbox input "true"
select select "tag"
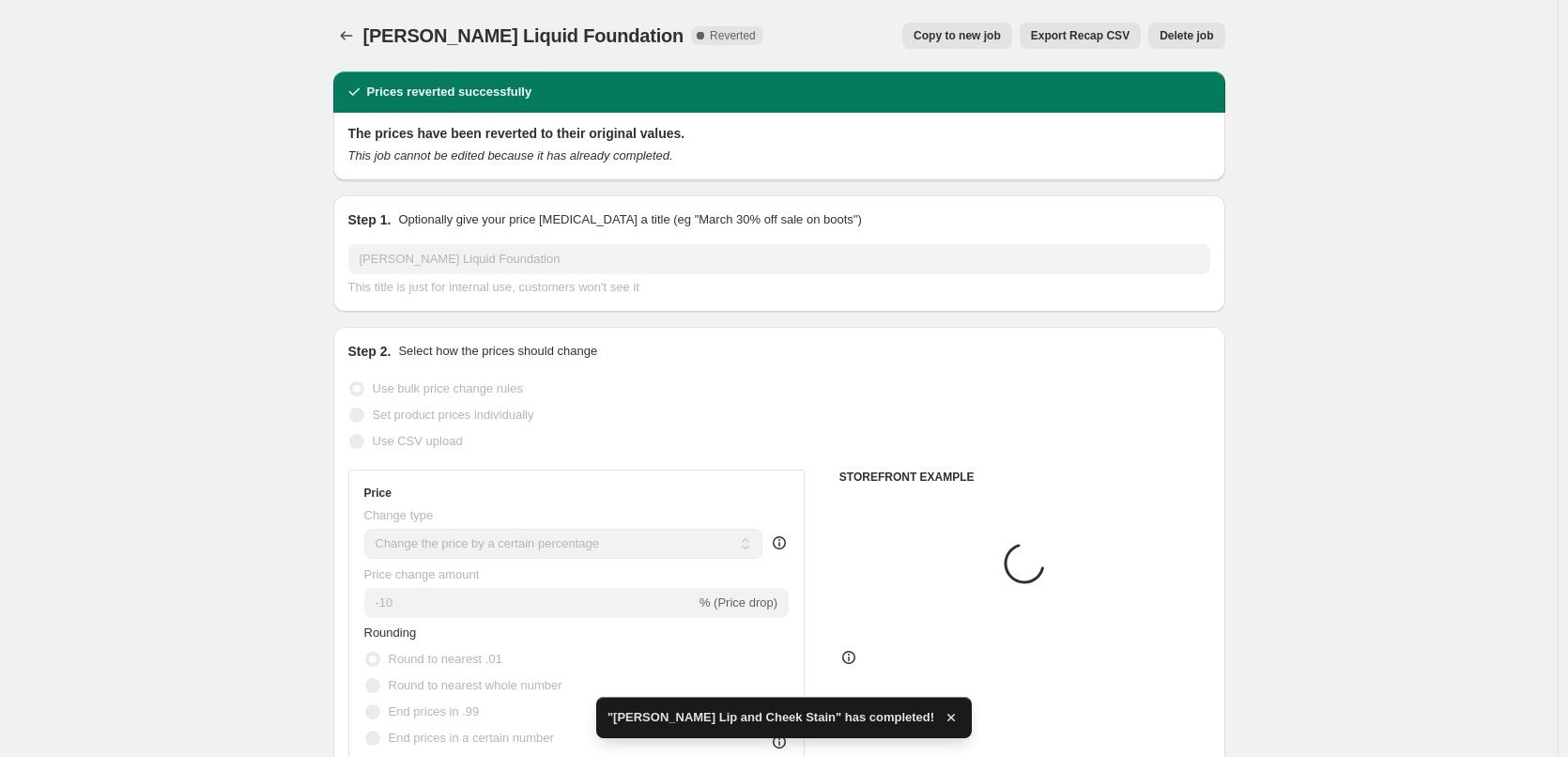
click at [946, 32] on span "Copy to new job" at bounding box center [957, 35] width 88 height 15
select select "percentage"
select select "tag"
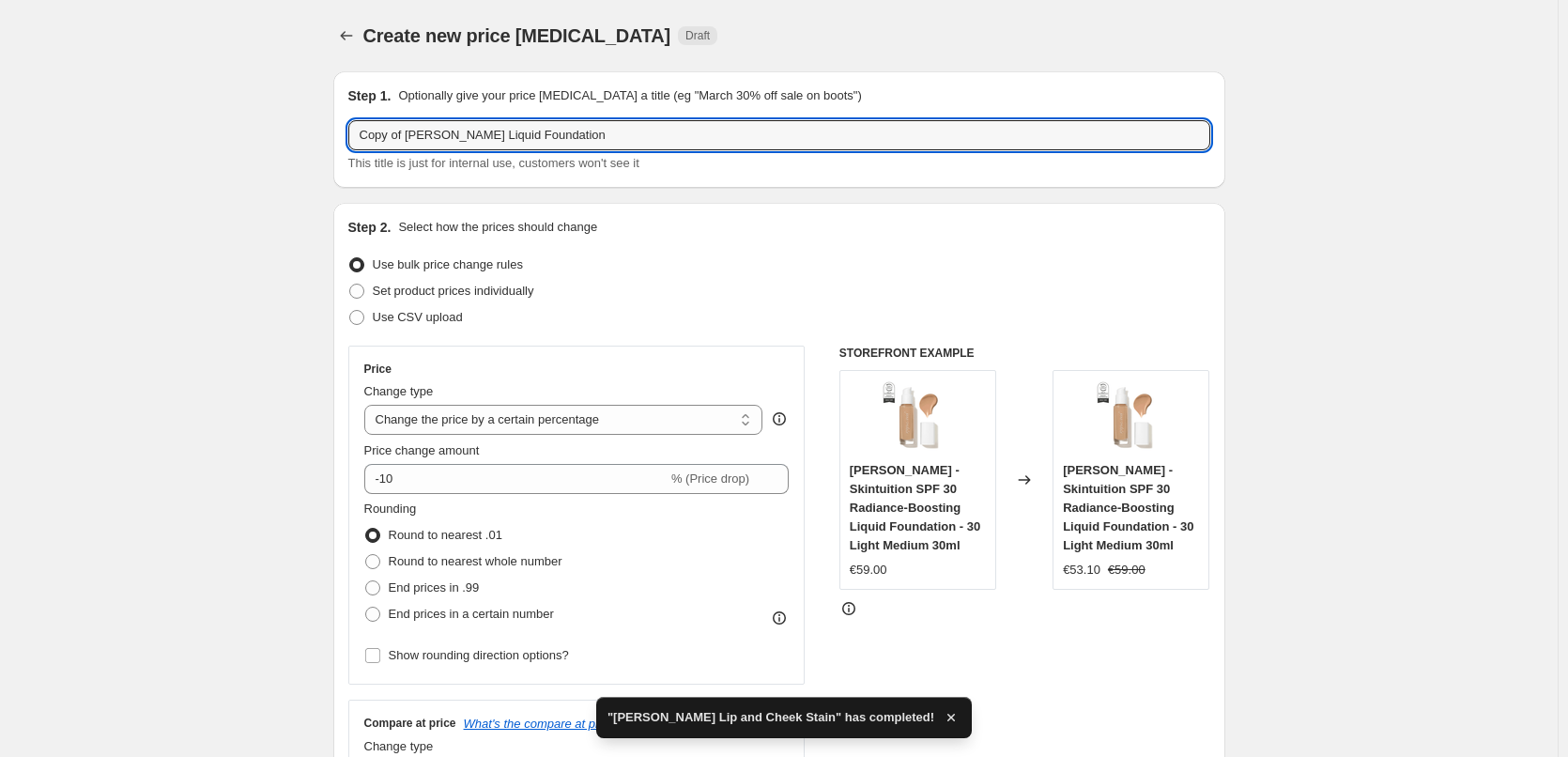
drag, startPoint x: 409, startPoint y: 137, endPoint x: 235, endPoint y: 140, distance: 174.0
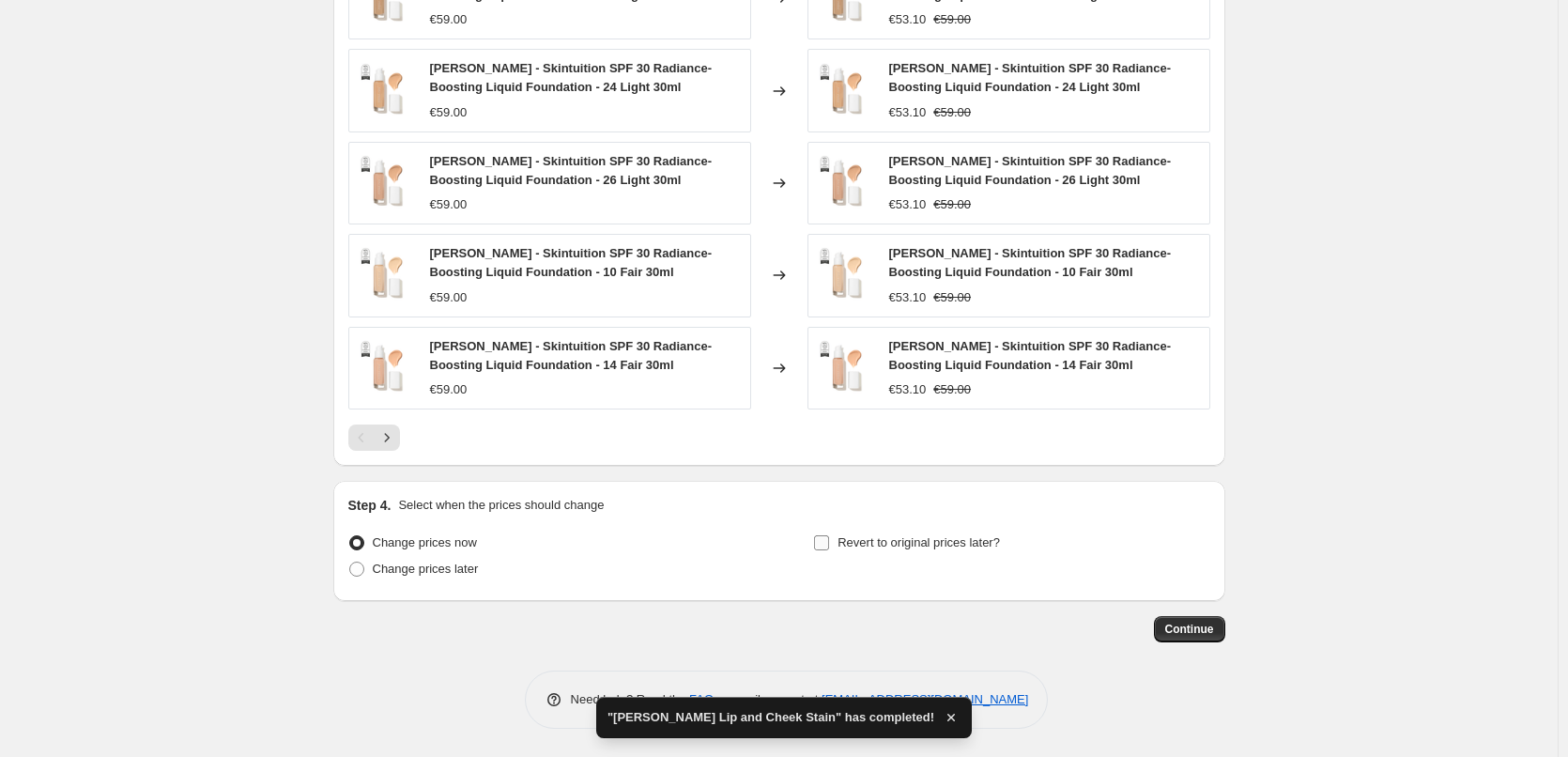
type input "[PERSON_NAME] Liquid Foundation"
click at [926, 552] on label "Revert to original prices later?" at bounding box center [907, 543] width 187 height 26
click at [829, 550] on input "Revert to original prices later?" at bounding box center [821, 543] width 15 height 15
checkbox input "true"
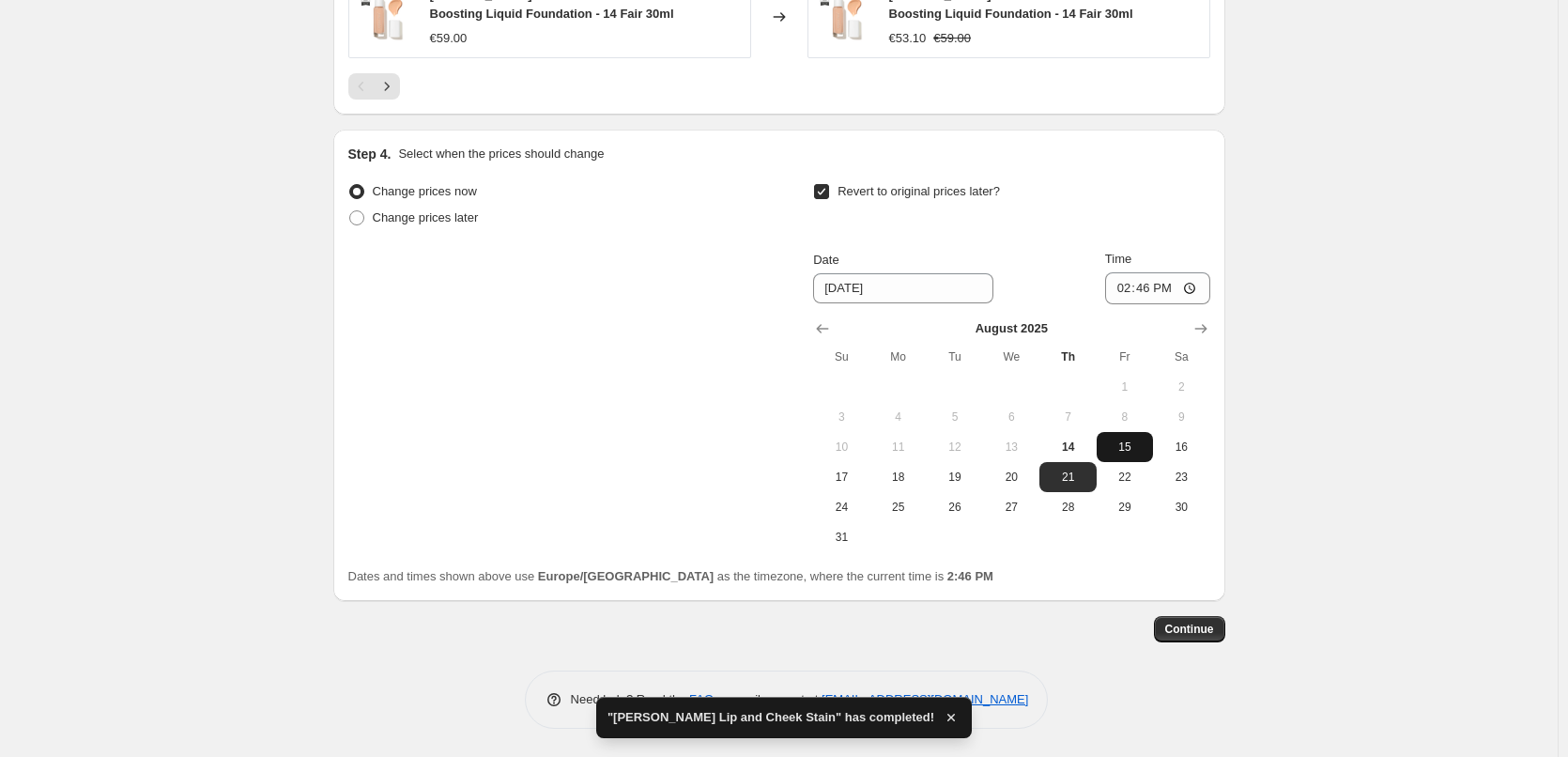
click at [1126, 449] on span "15" at bounding box center [1125, 446] width 41 height 15
type input "8/15/2025"
click at [1121, 306] on div "August 2025 Su Mo Tu We Th Fr Sa 1 2 3 4 5 6 7 8 9 10 11 12 13 14 15 16 17 18 1…" at bounding box center [1003, 428] width 411 height 248
click at [1124, 297] on input "14:46" at bounding box center [1158, 288] width 105 height 32
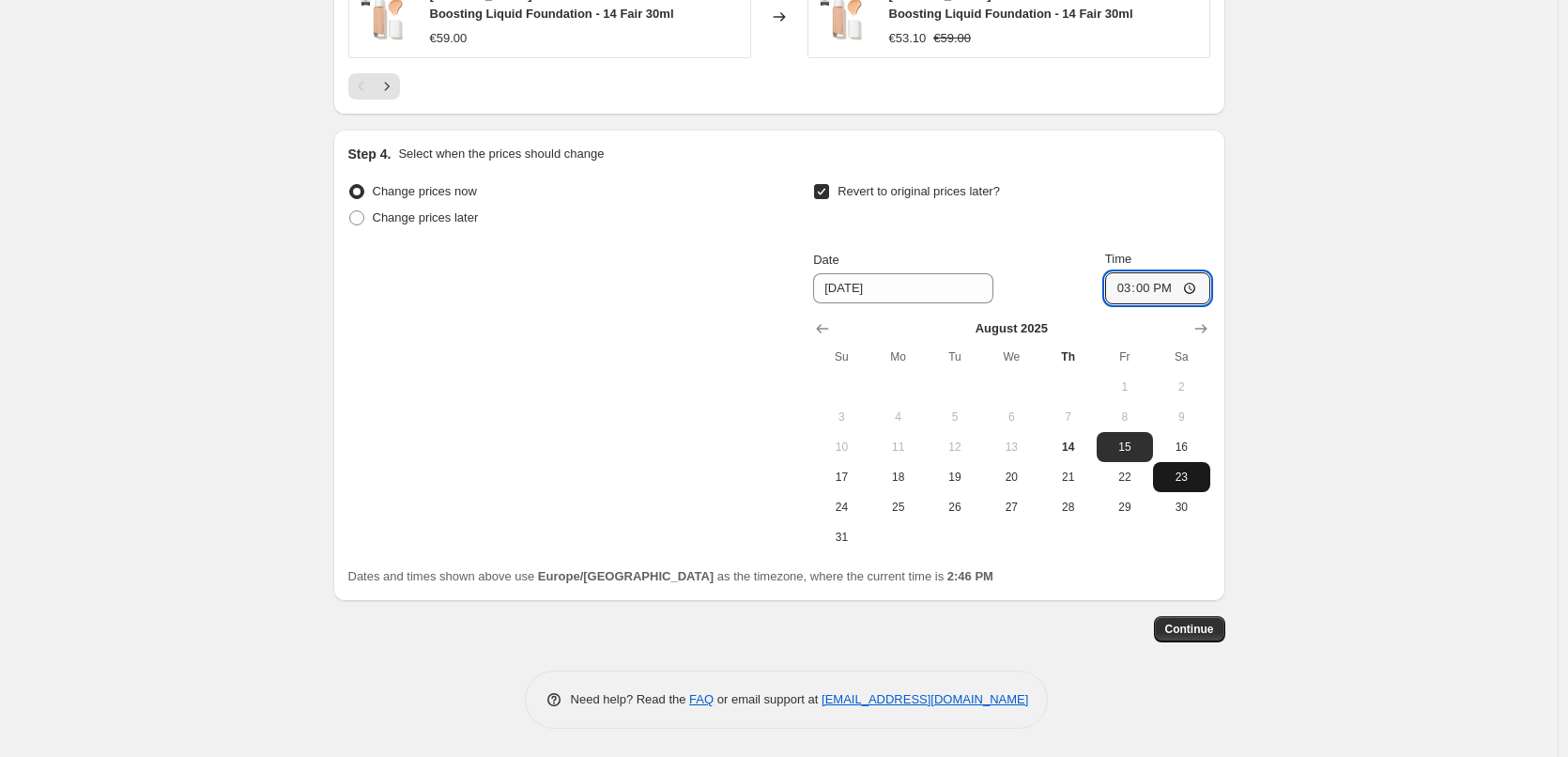
type input "03:00"
click at [1210, 624] on span "Continue" at bounding box center [1189, 628] width 49 height 15
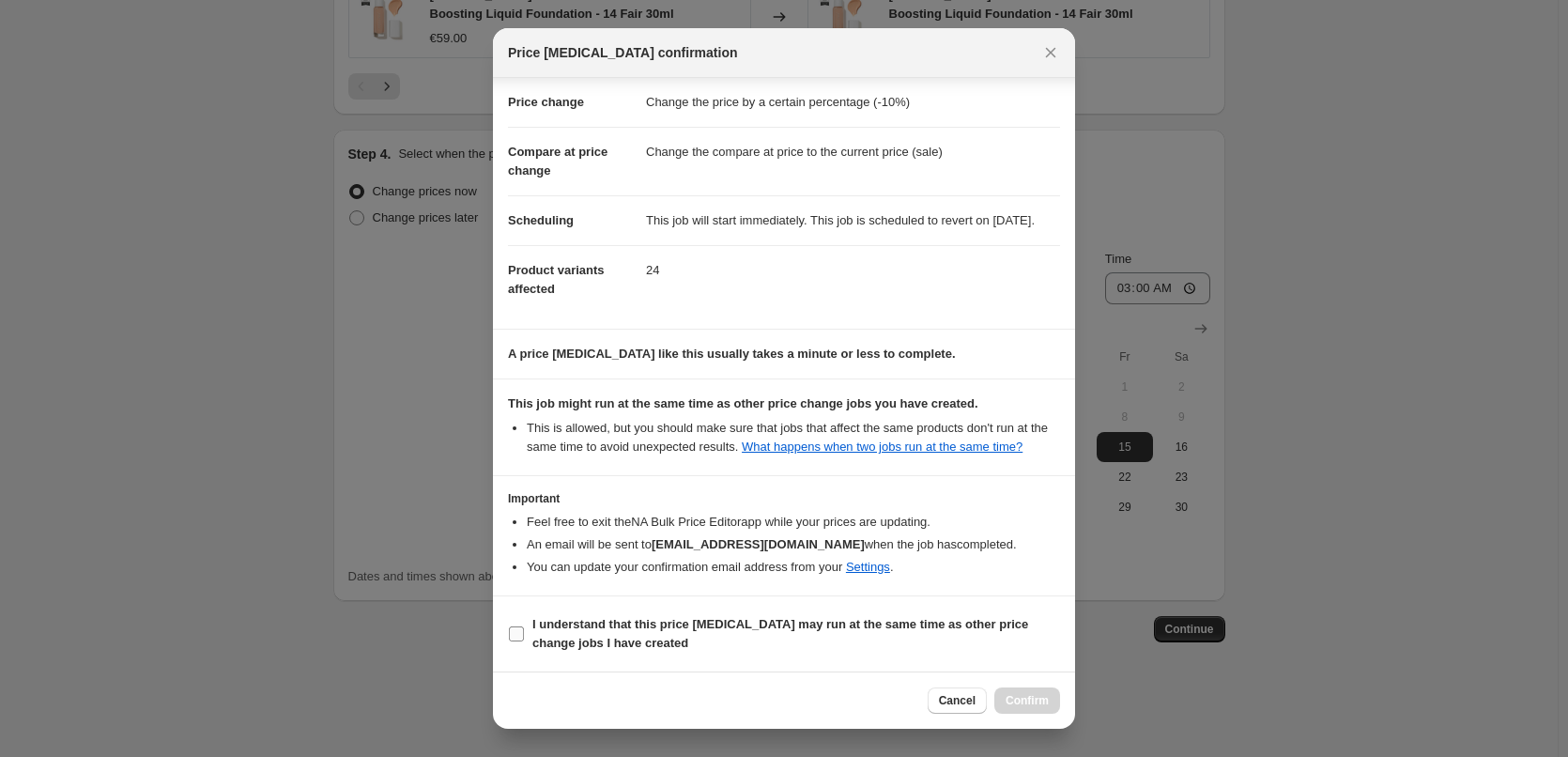
click at [618, 622] on b "I understand that this price change job may run at the same time as other price…" at bounding box center [780, 633] width 496 height 33
click at [524, 626] on input "I understand that this price change job may run at the same time as other price…" at bounding box center [516, 633] width 15 height 15
checkbox input "true"
click at [1025, 701] on span "Confirm" at bounding box center [1027, 700] width 43 height 15
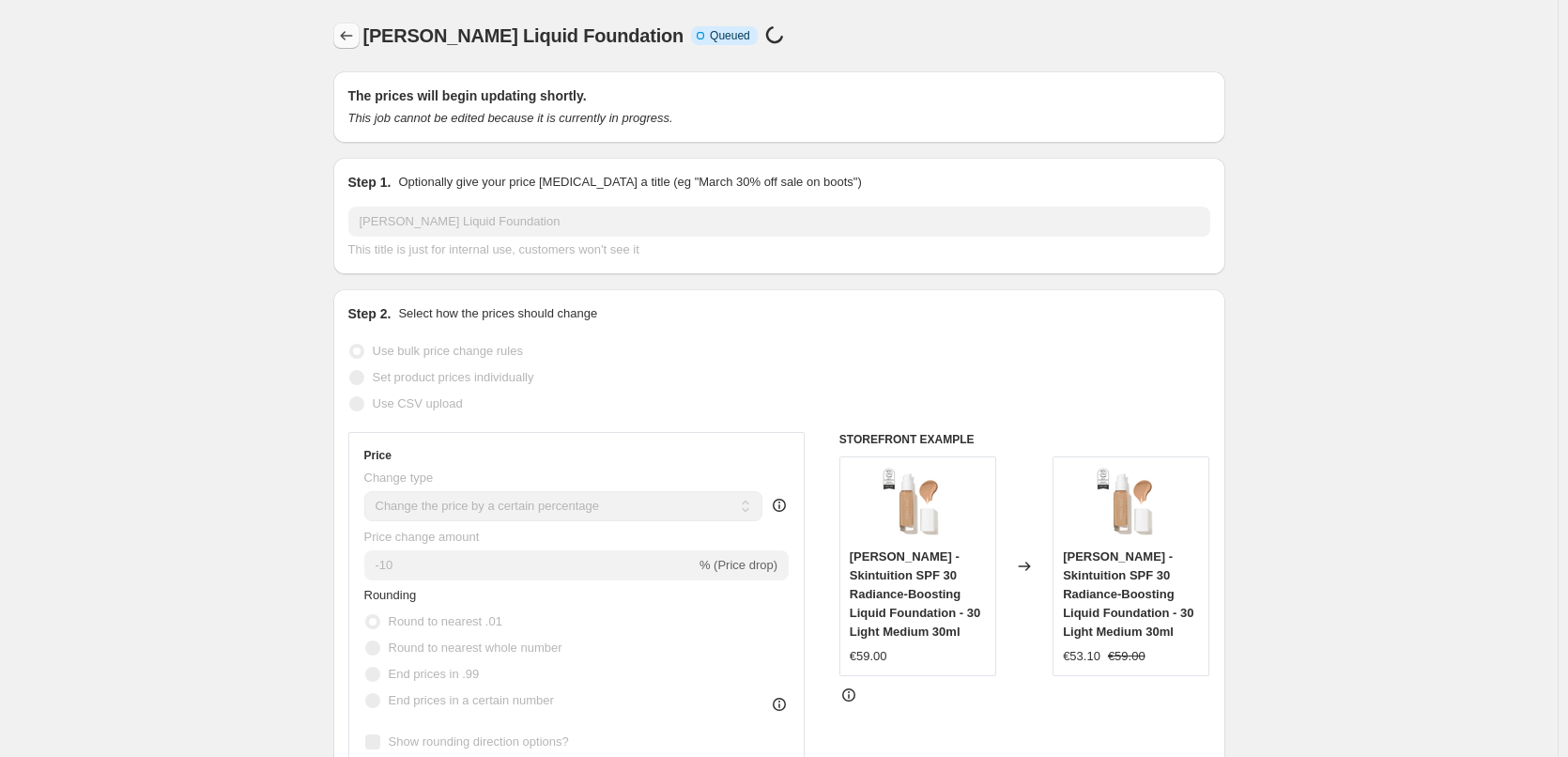
click at [355, 33] on icon "Price change jobs" at bounding box center [346, 35] width 19 height 19
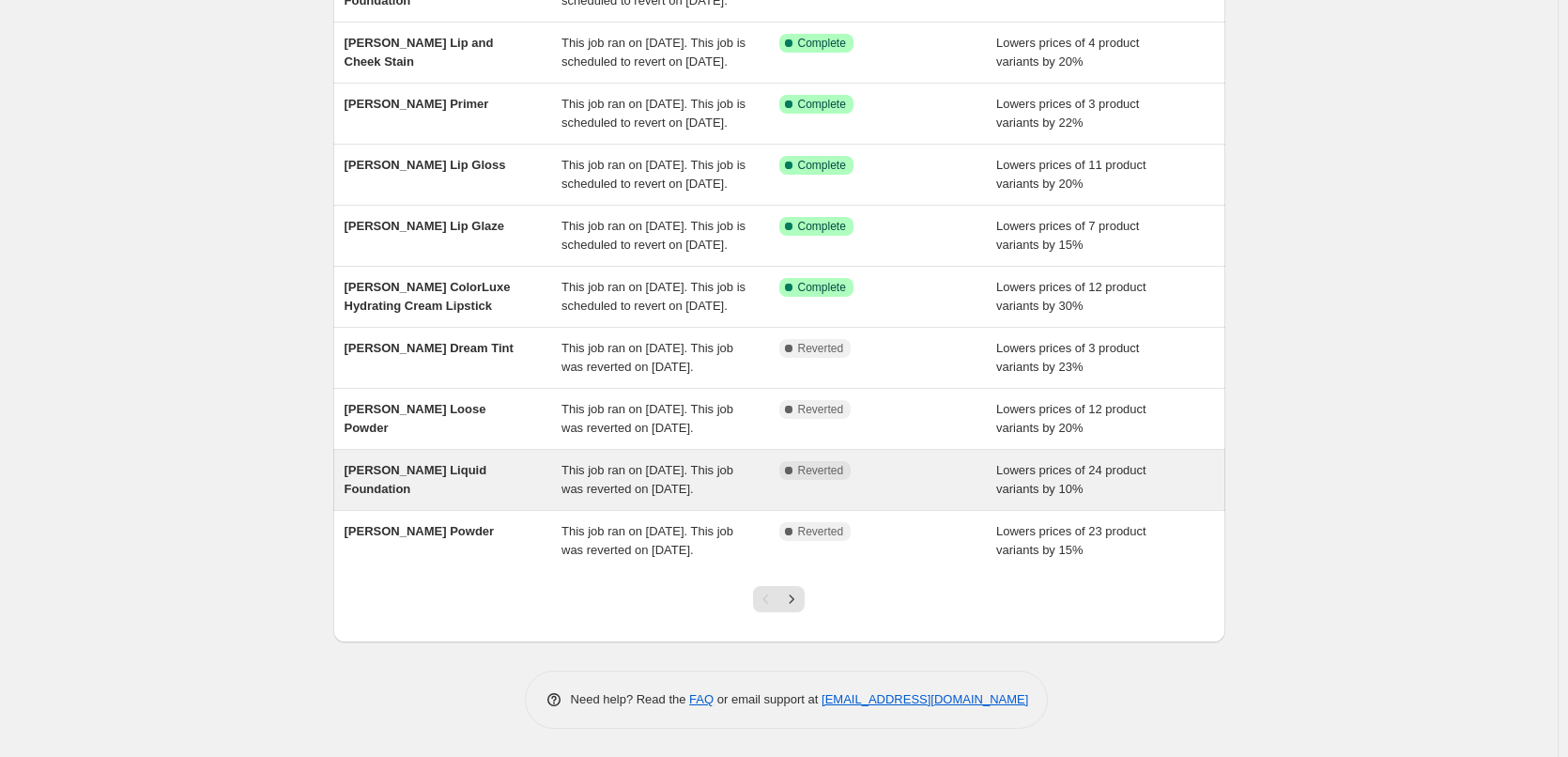
click at [464, 463] on span "[PERSON_NAME] Liquid Foundation" at bounding box center [416, 479] width 143 height 33
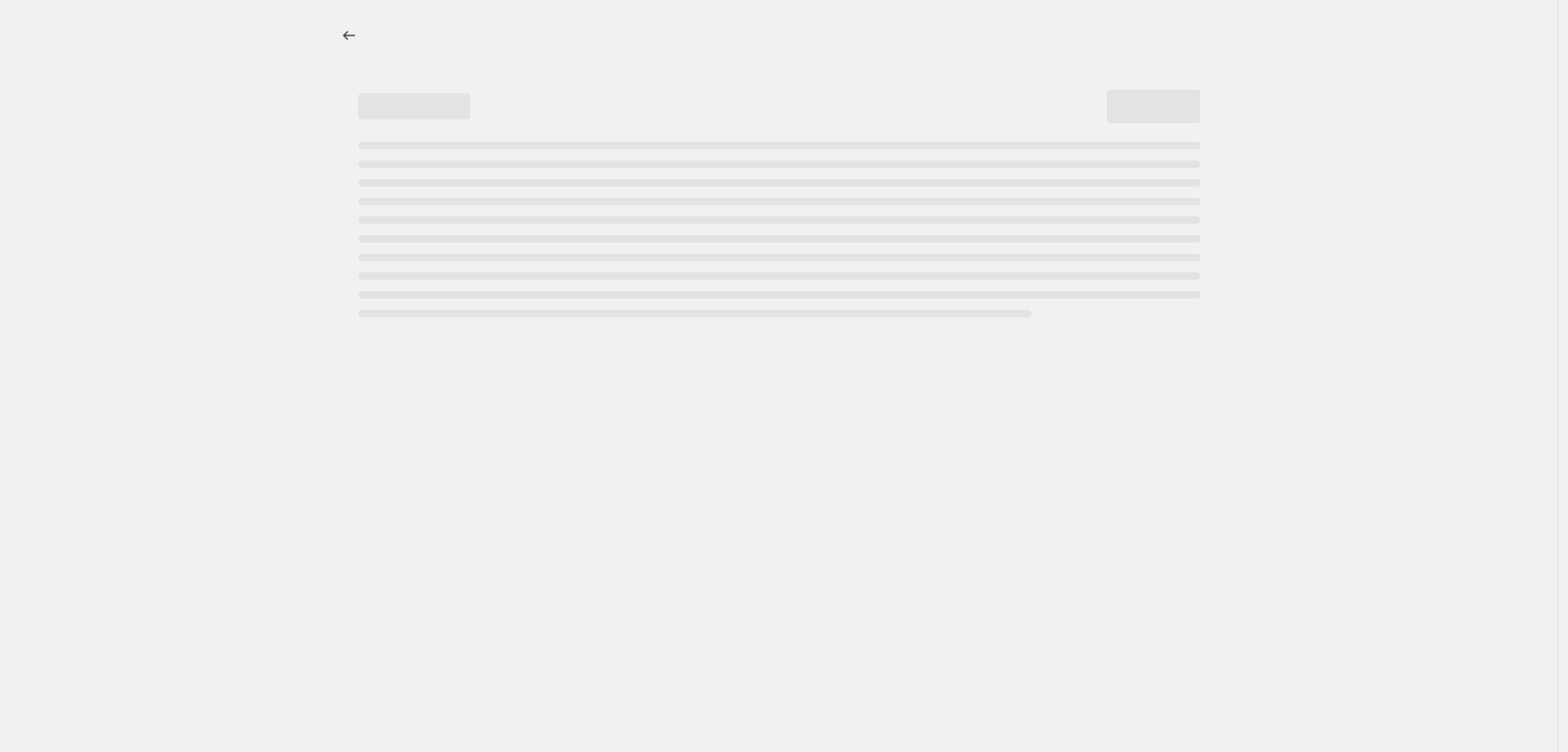
select select "percentage"
select select "tag"
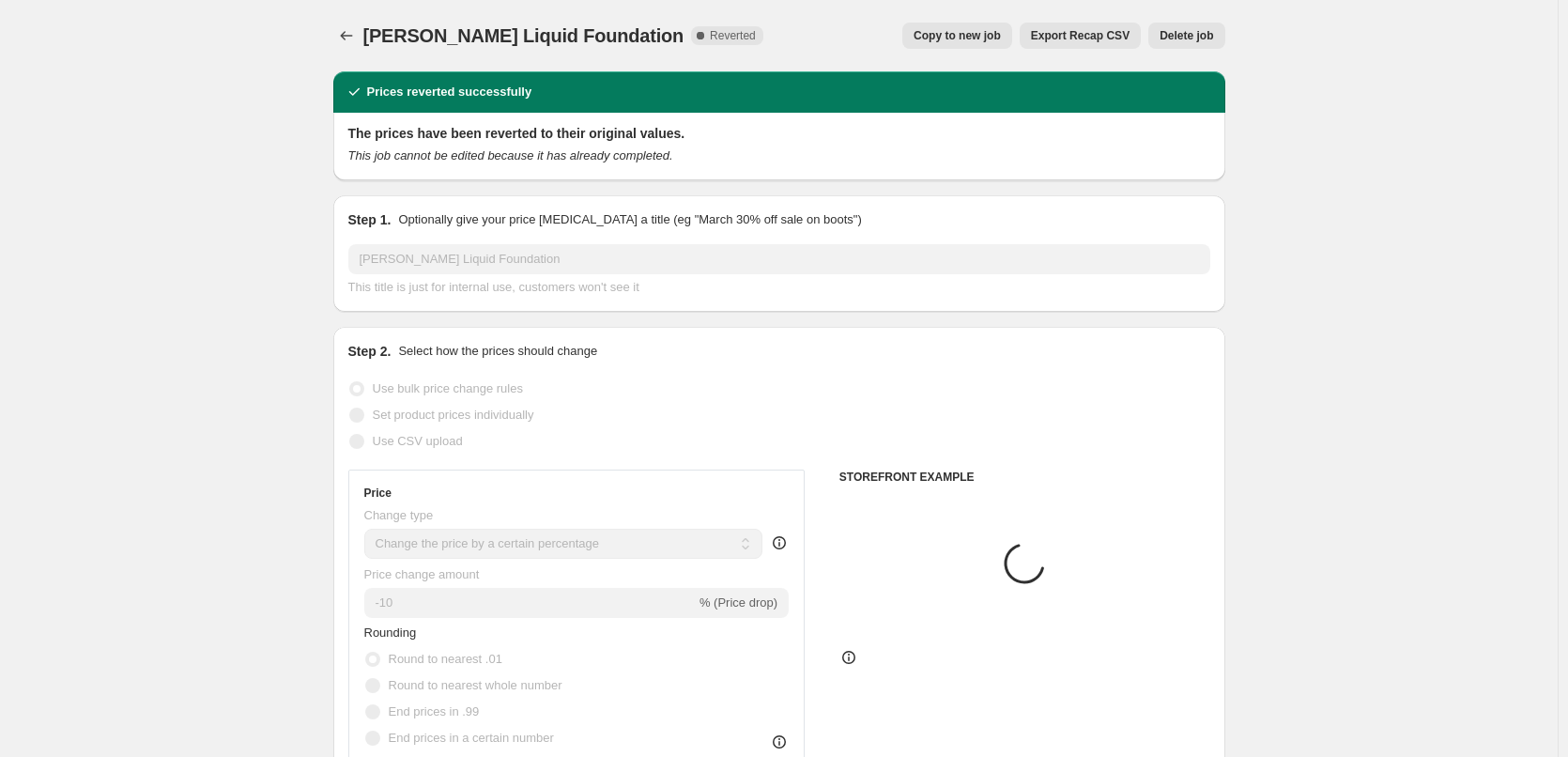
click at [1187, 39] on span "Delete job" at bounding box center [1186, 35] width 54 height 15
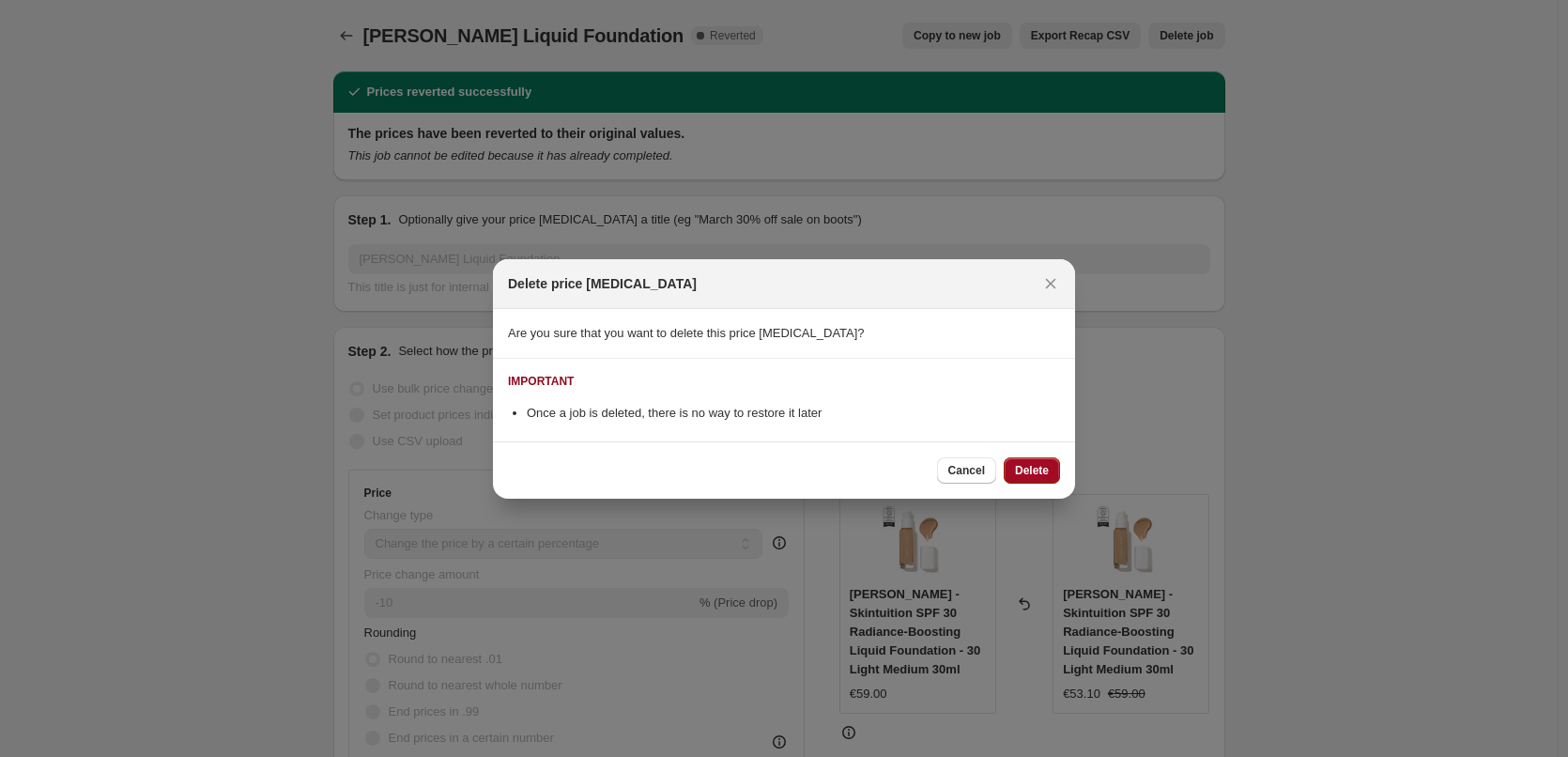
click at [1055, 478] on button "Delete" at bounding box center [1032, 471] width 56 height 26
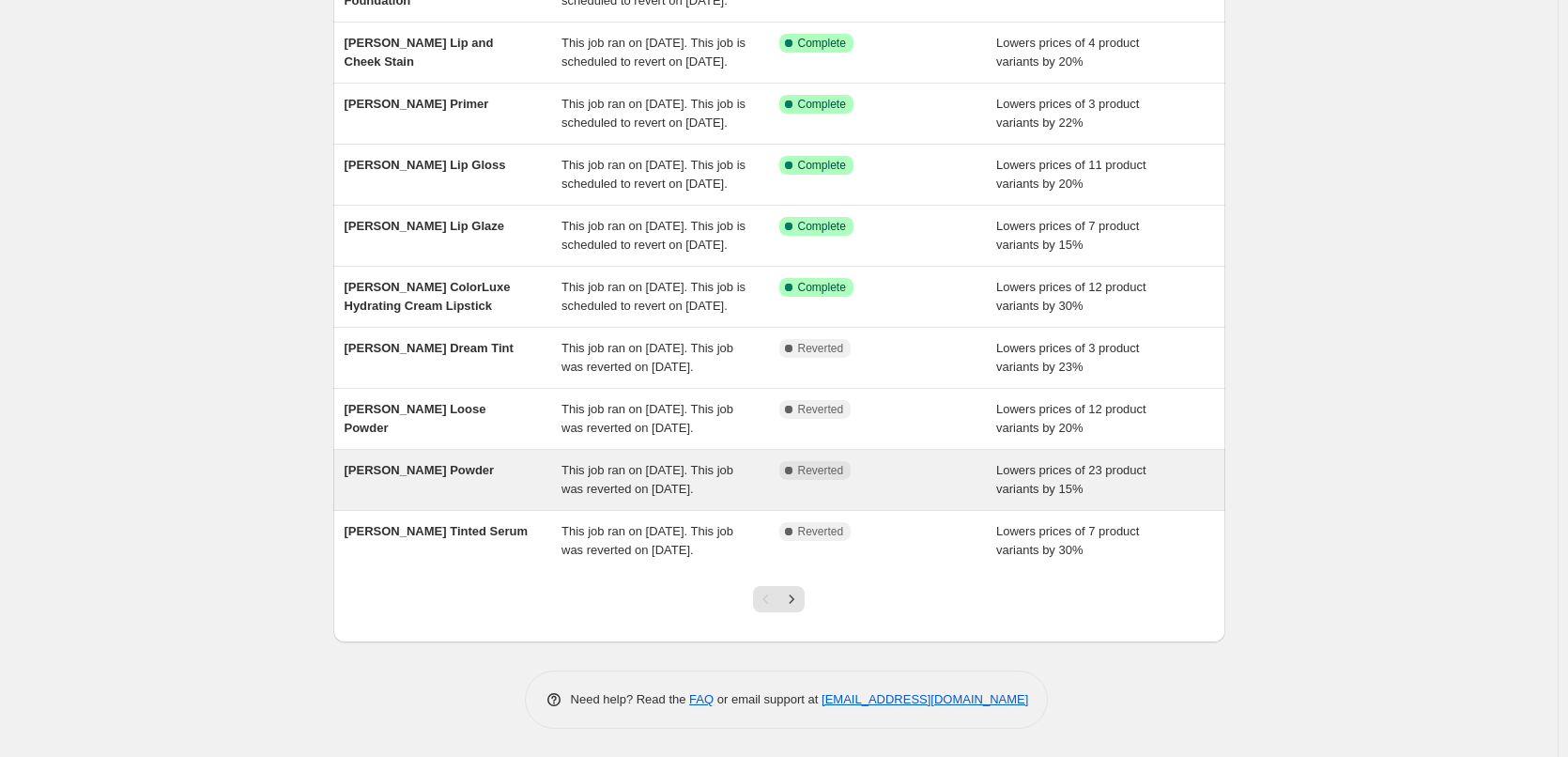
click at [448, 463] on span "[PERSON_NAME] Powder" at bounding box center [420, 470] width 150 height 14
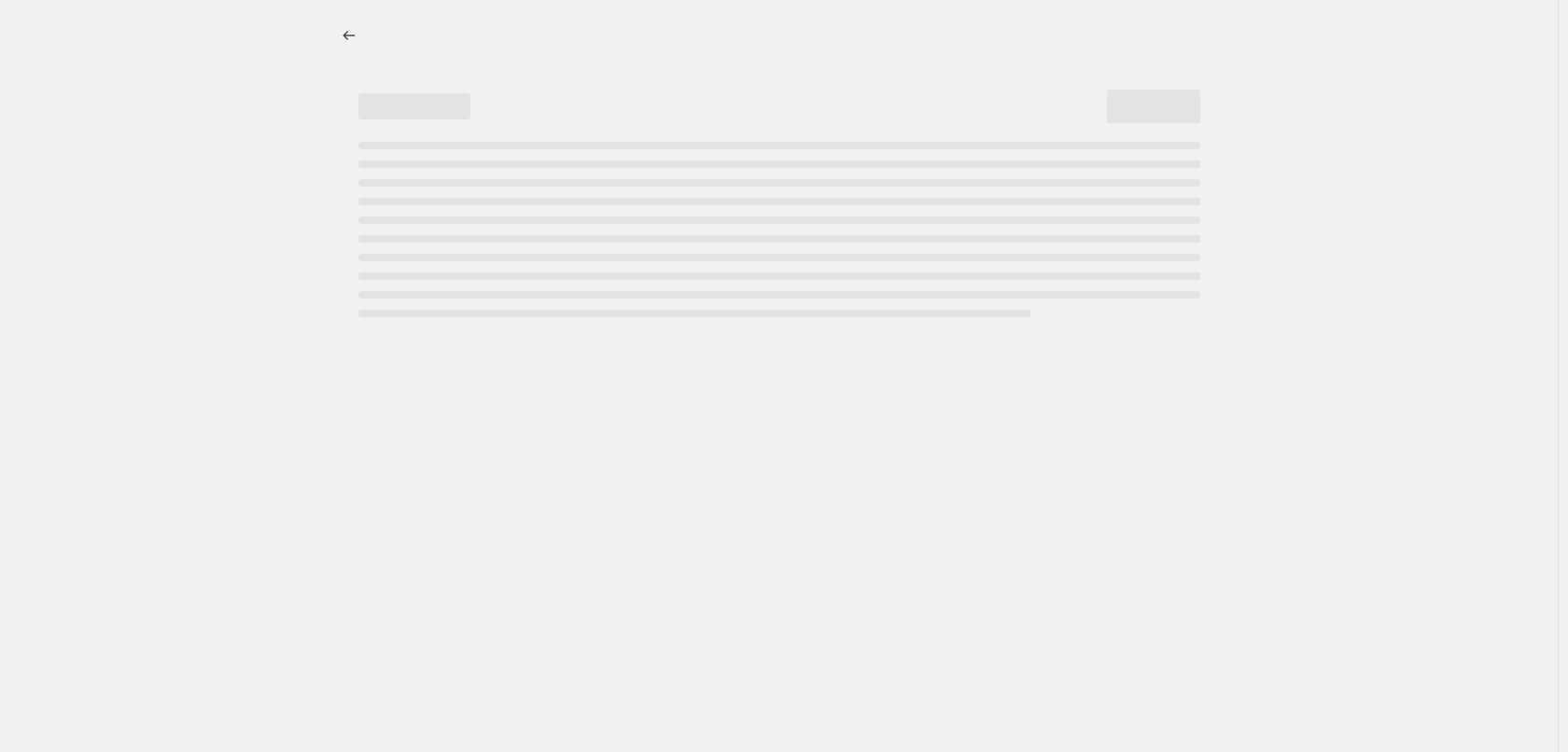
select select "percentage"
select select "tag"
select select "vendor"
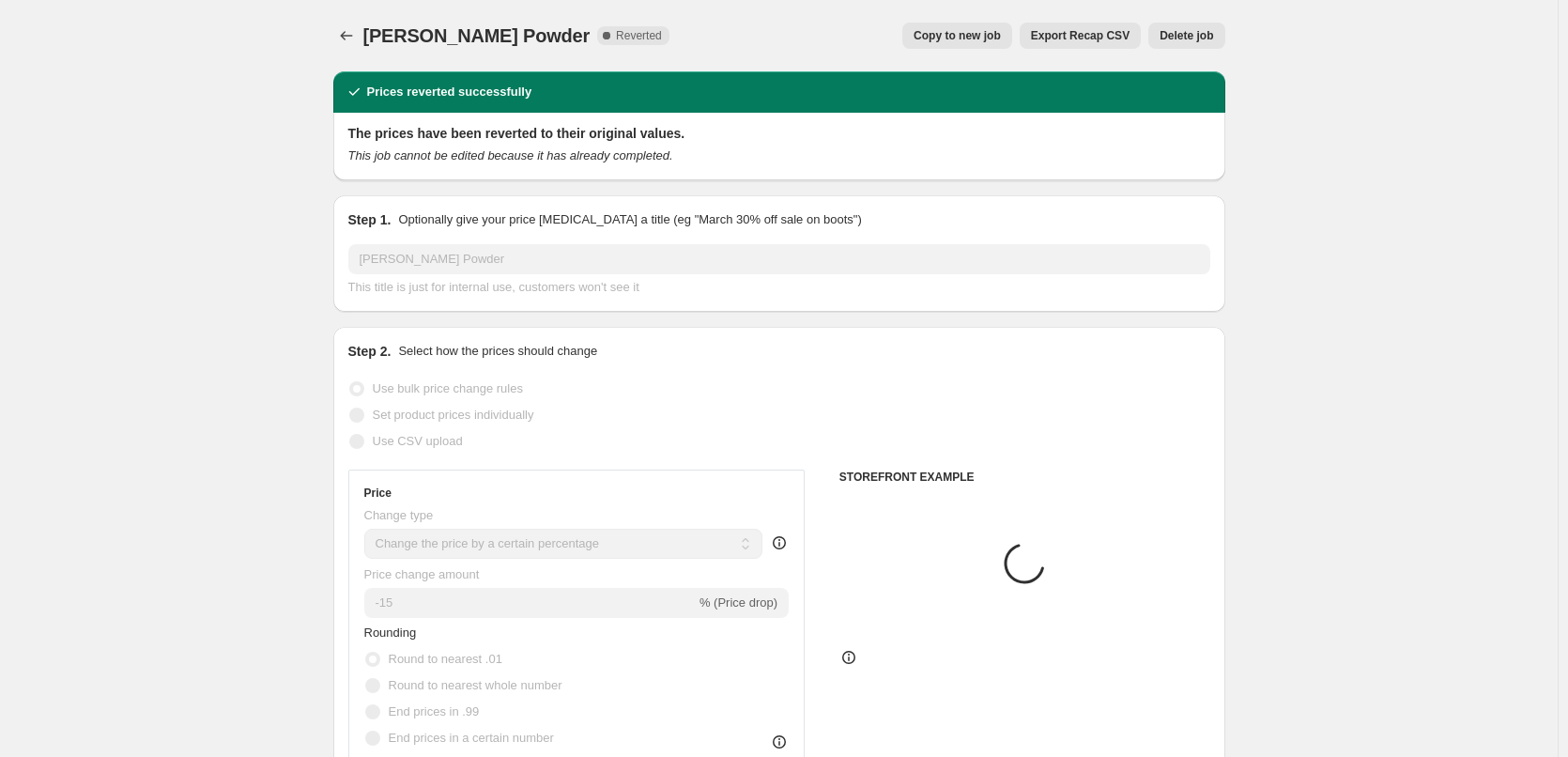
click at [988, 40] on span "Copy to new job" at bounding box center [957, 35] width 88 height 15
select select "percentage"
select select "tag"
select select "vendor"
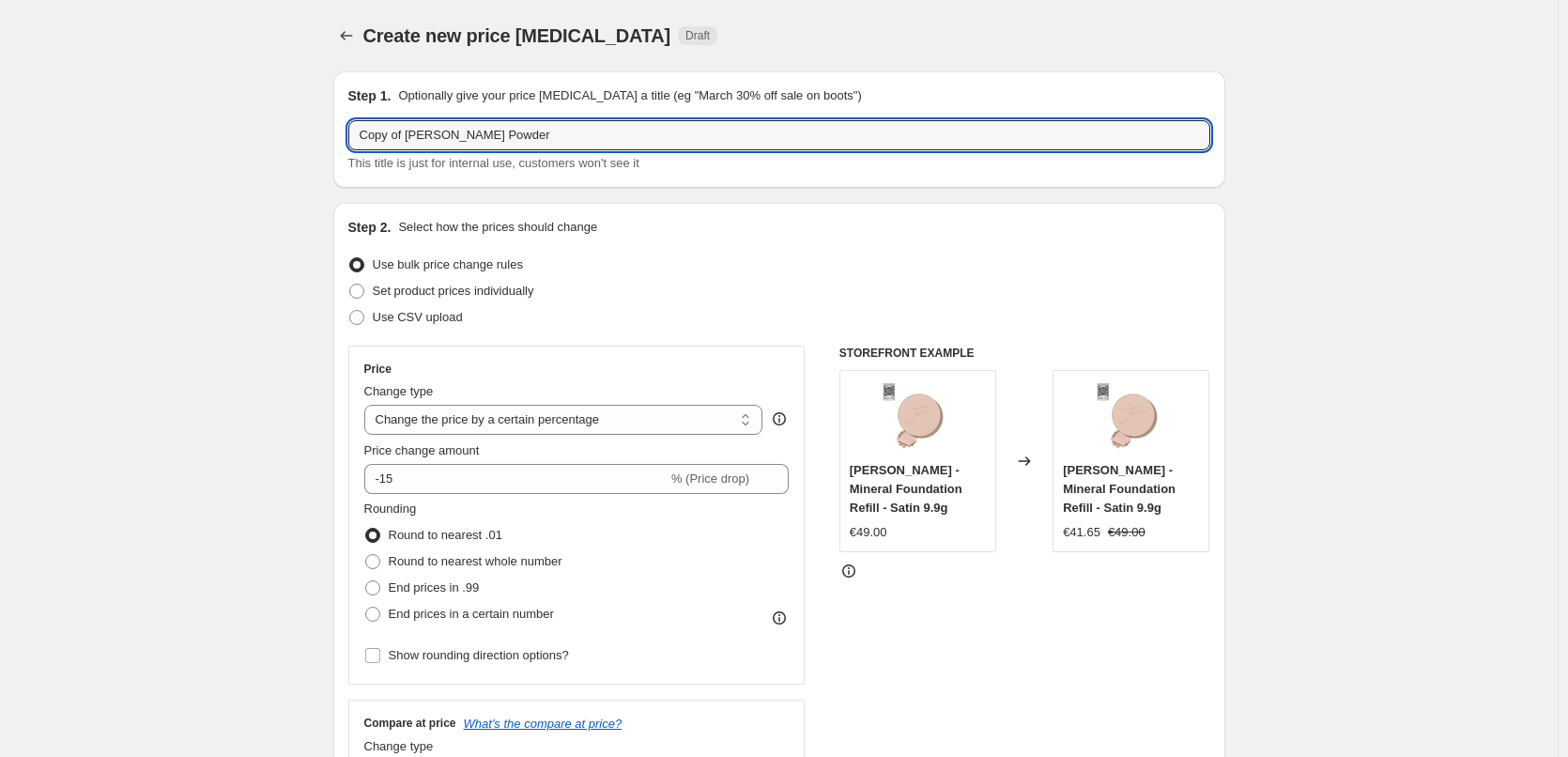
drag, startPoint x: 407, startPoint y: 138, endPoint x: 208, endPoint y: 149, distance: 199.3
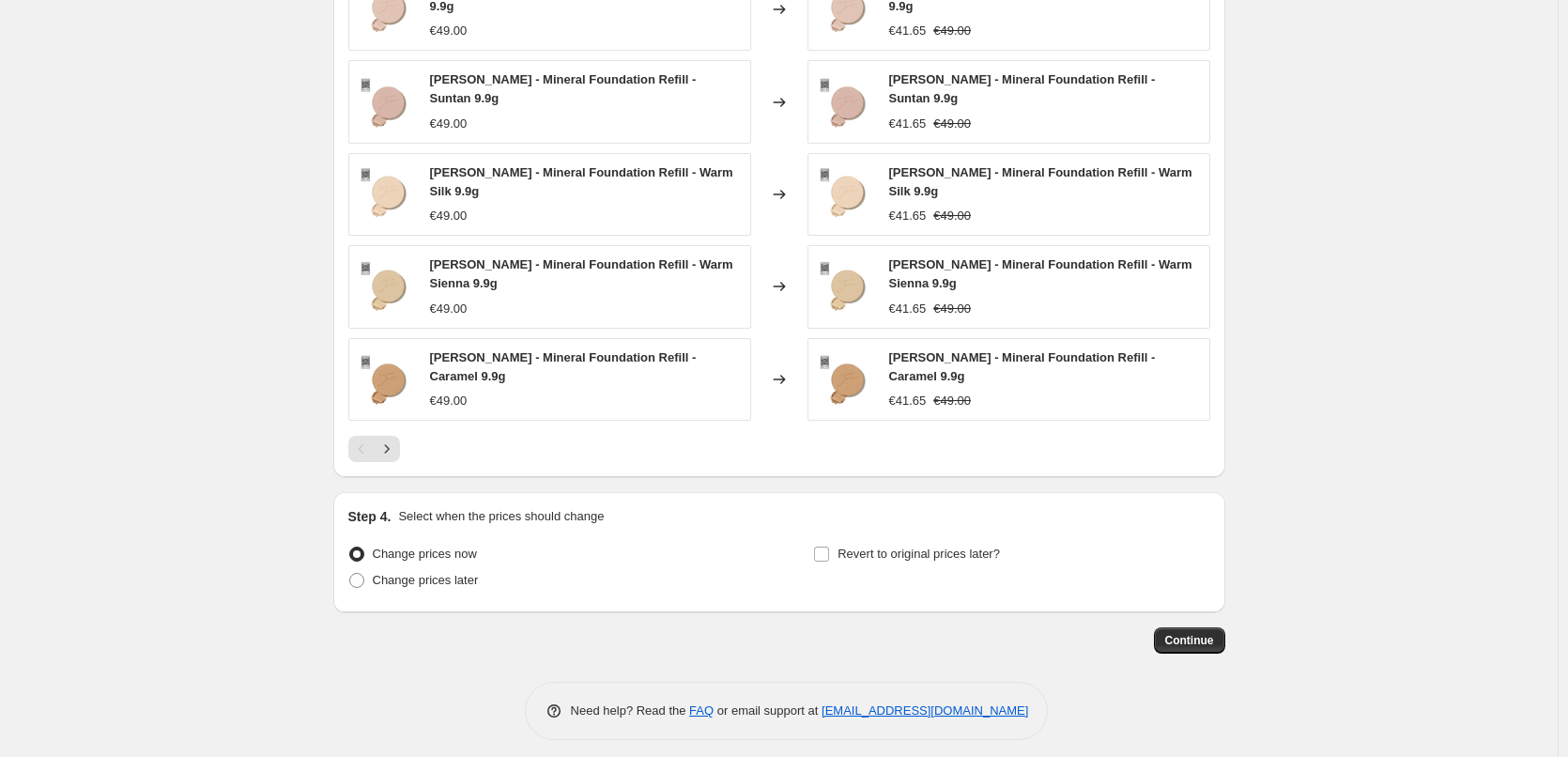
type input "[PERSON_NAME] Powder"
click at [877, 524] on div "Step 4. Select when the prices should change Change prices now Change prices la…" at bounding box center [779, 552] width 862 height 91
click at [880, 545] on span "Revert to original prices later?" at bounding box center [918, 553] width 163 height 19
click at [829, 547] on input "Revert to original prices later?" at bounding box center [821, 553] width 15 height 15
checkbox input "true"
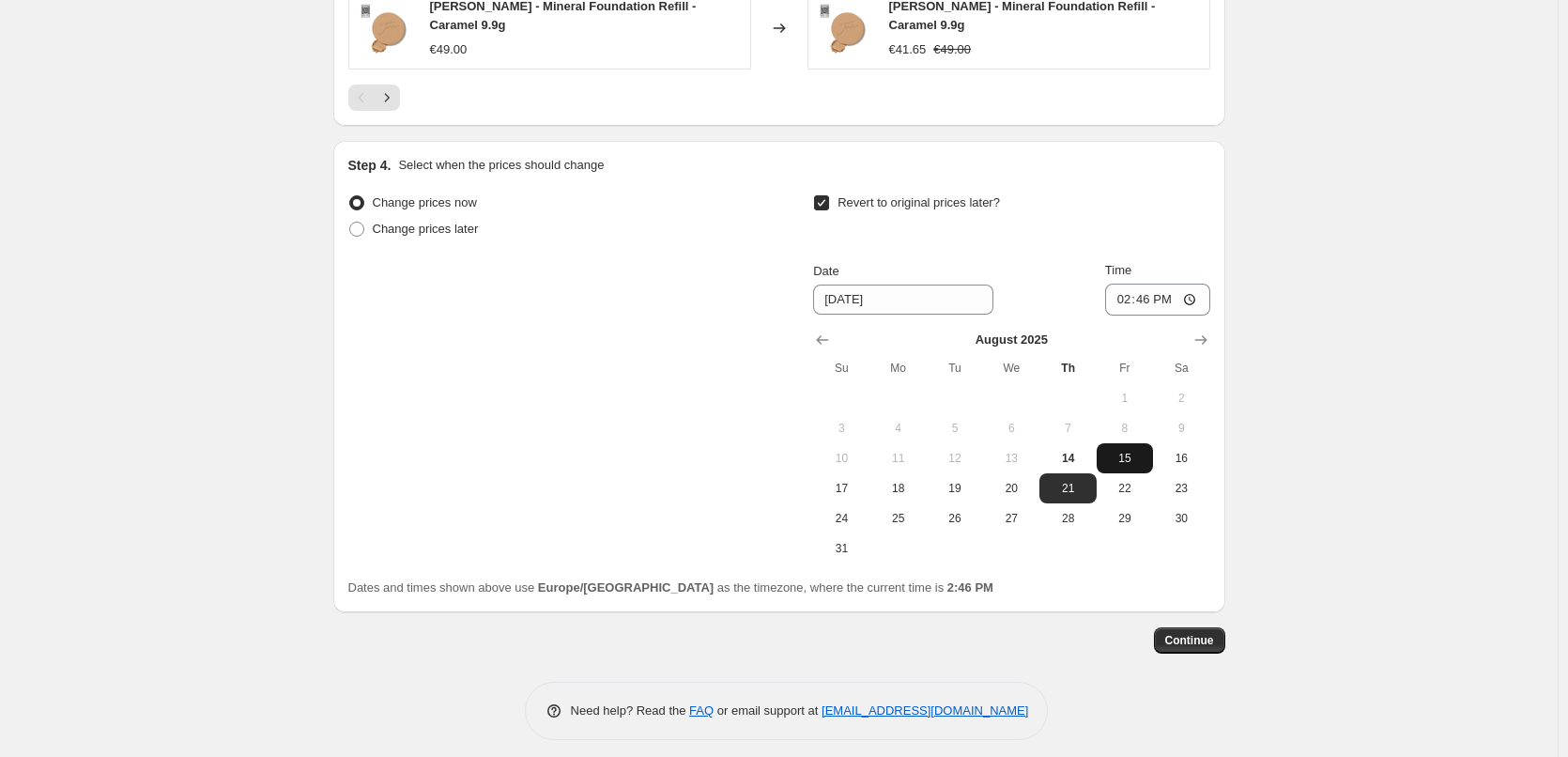
click at [1107, 443] on button "15" at bounding box center [1125, 458] width 56 height 30
type input "8/15/2025"
click at [1124, 291] on input "14:46" at bounding box center [1158, 299] width 105 height 32
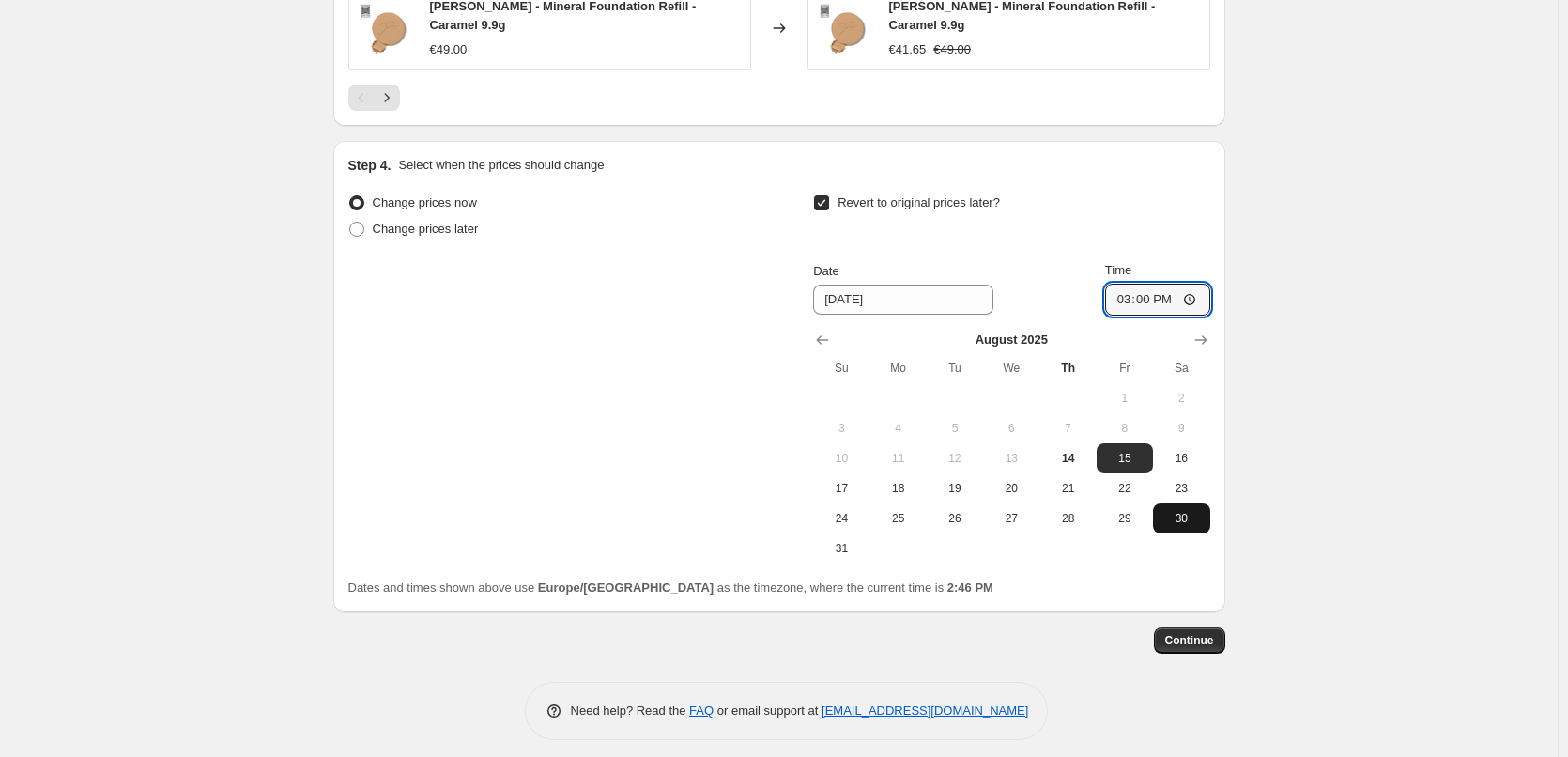
type input "03:00"
click at [1201, 633] on span "Continue" at bounding box center [1189, 640] width 49 height 15
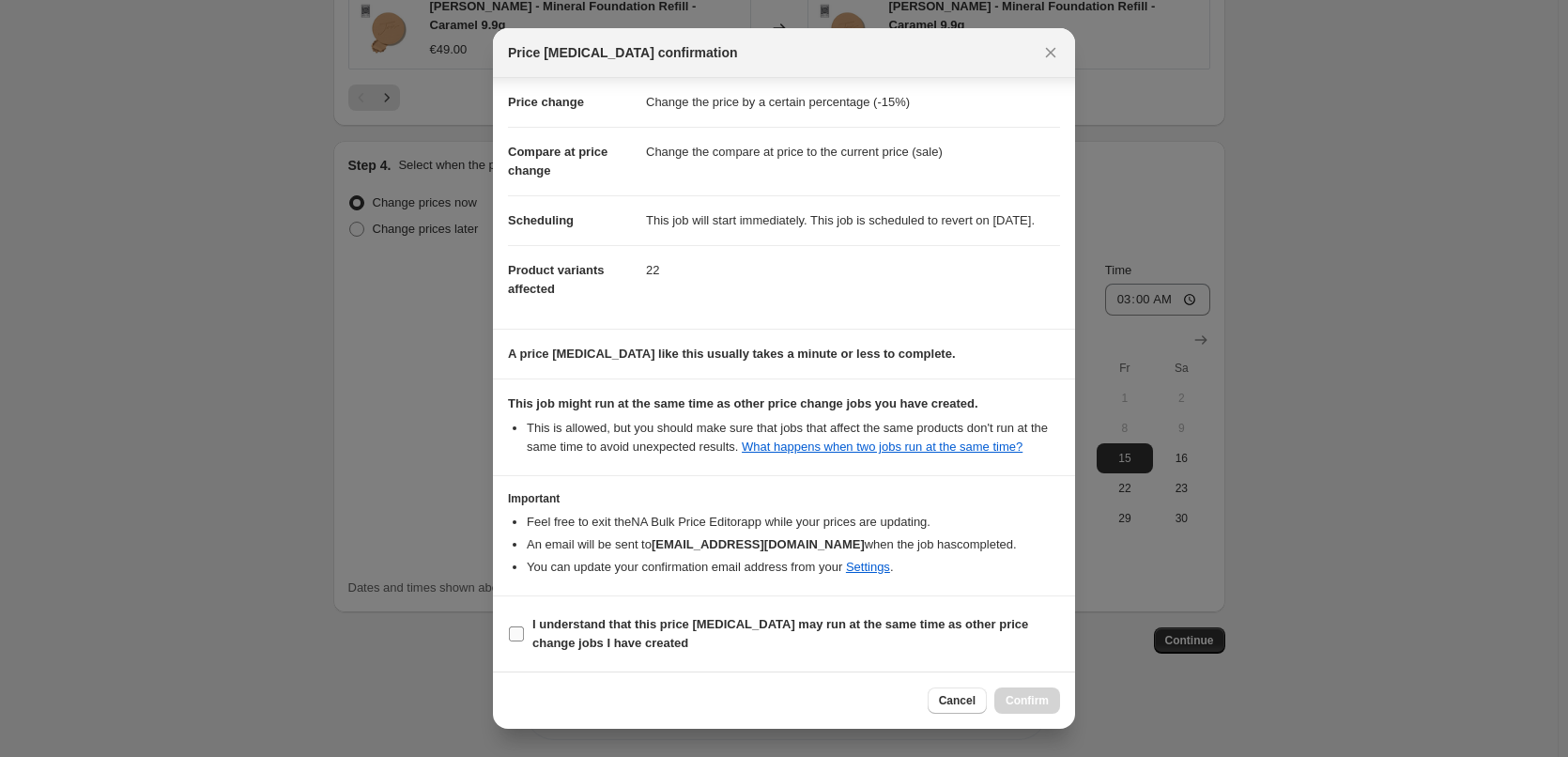
click at [637, 613] on label "I understand that this price change job may run at the same time as other price…" at bounding box center [784, 634] width 552 height 45
click at [524, 626] on input "I understand that this price change job may run at the same time as other price…" at bounding box center [516, 633] width 15 height 15
checkbox input "true"
click at [1061, 702] on div "Cancel Confirm" at bounding box center [784, 700] width 582 height 57
click at [1040, 700] on span "Confirm" at bounding box center [1027, 700] width 43 height 15
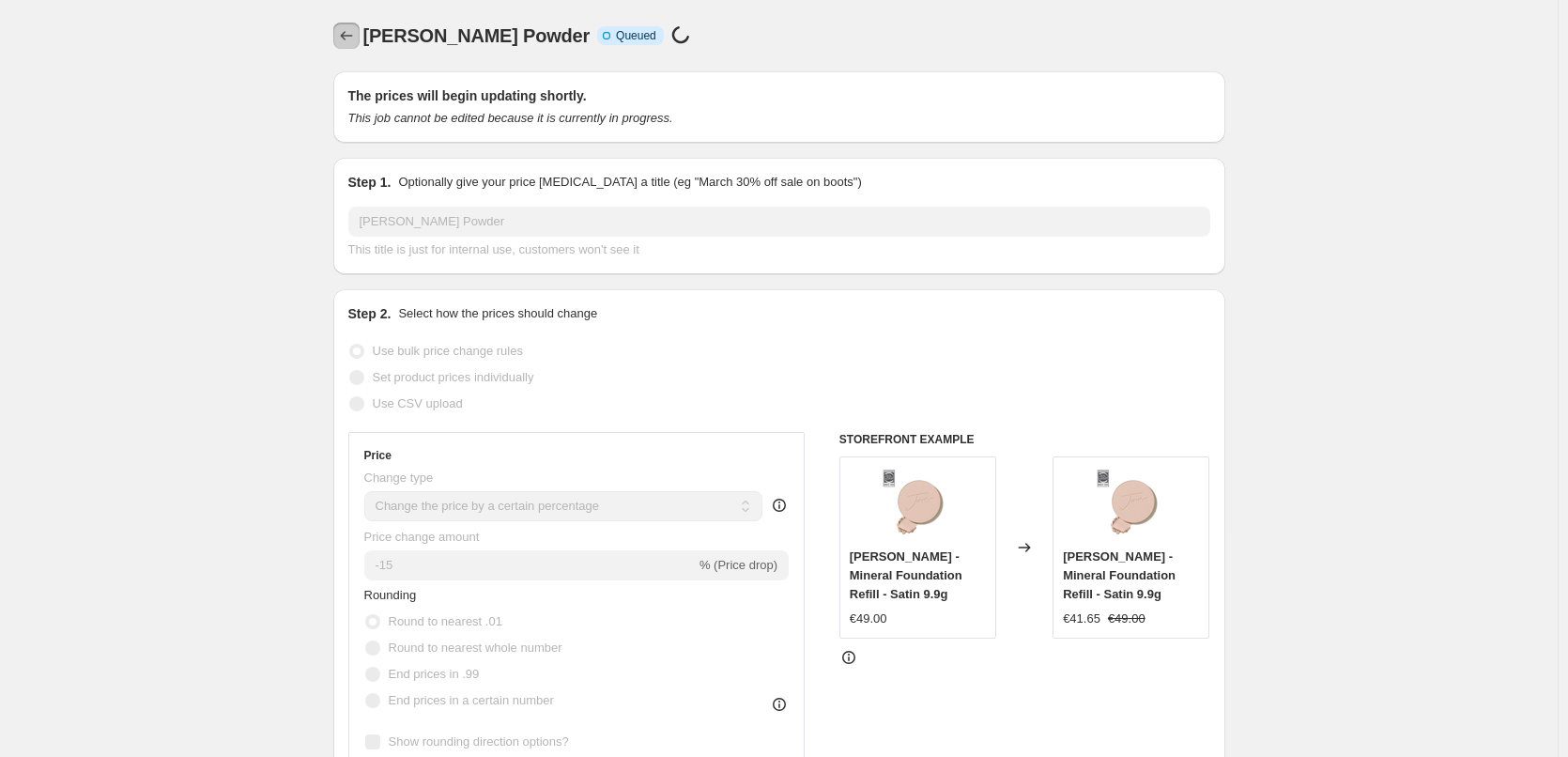
click at [354, 39] on icon "Price change jobs" at bounding box center [346, 35] width 19 height 19
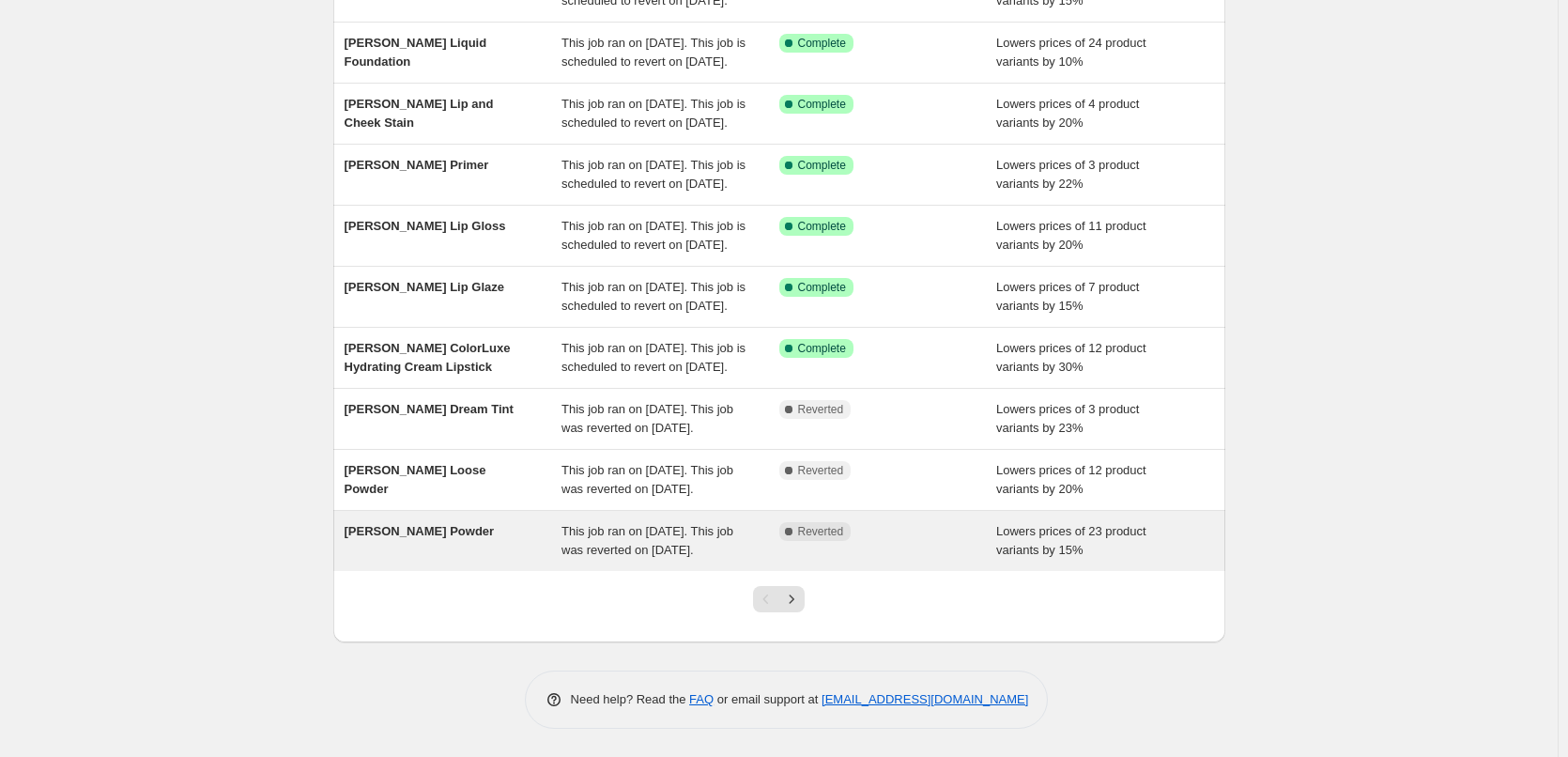
click at [456, 522] on div "[PERSON_NAME] Powder" at bounding box center [454, 541] width 218 height 38
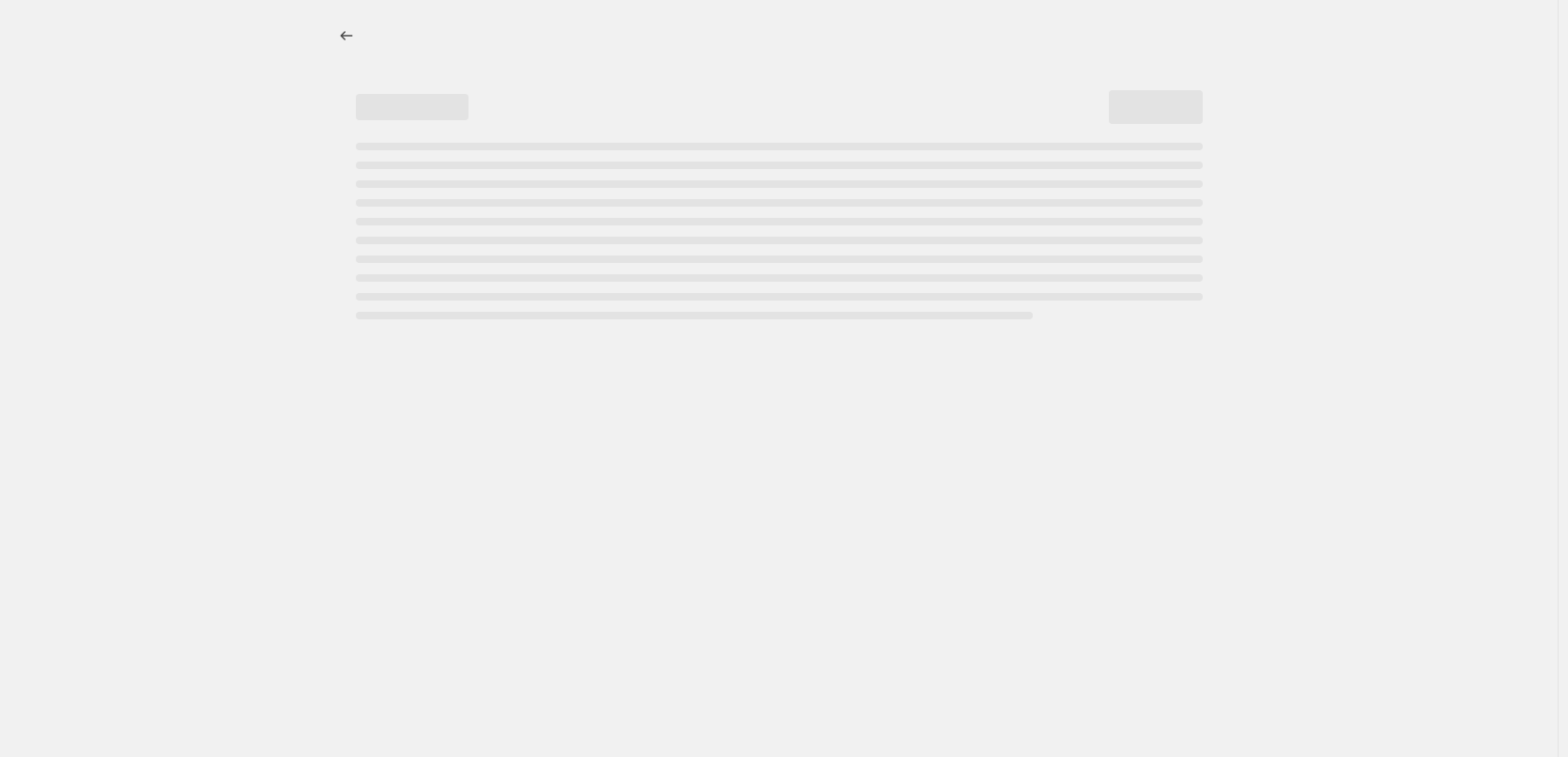
select select "percentage"
select select "tag"
select select "vendor"
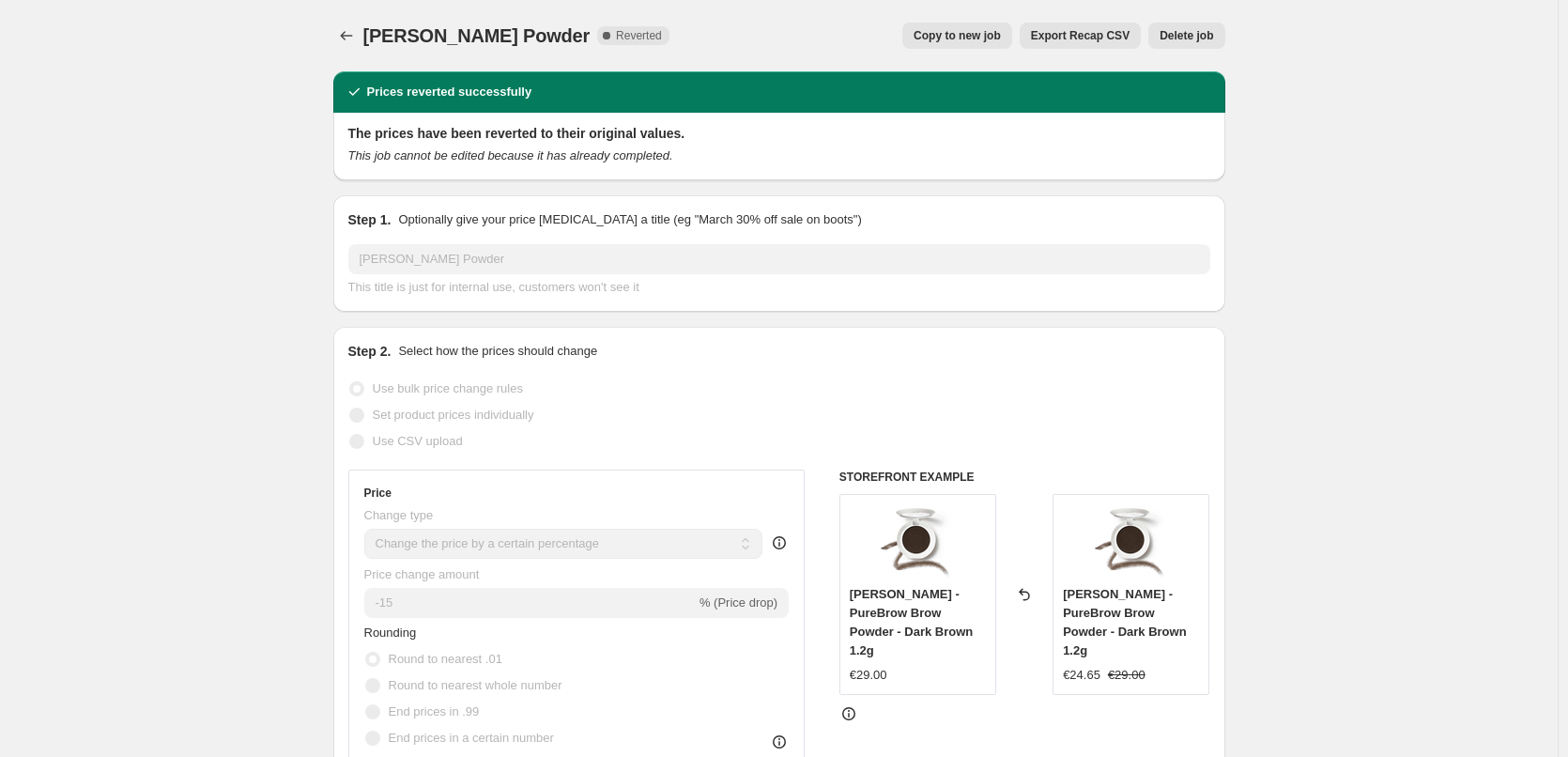
click at [1190, 44] on button "Delete job" at bounding box center [1186, 35] width 76 height 26
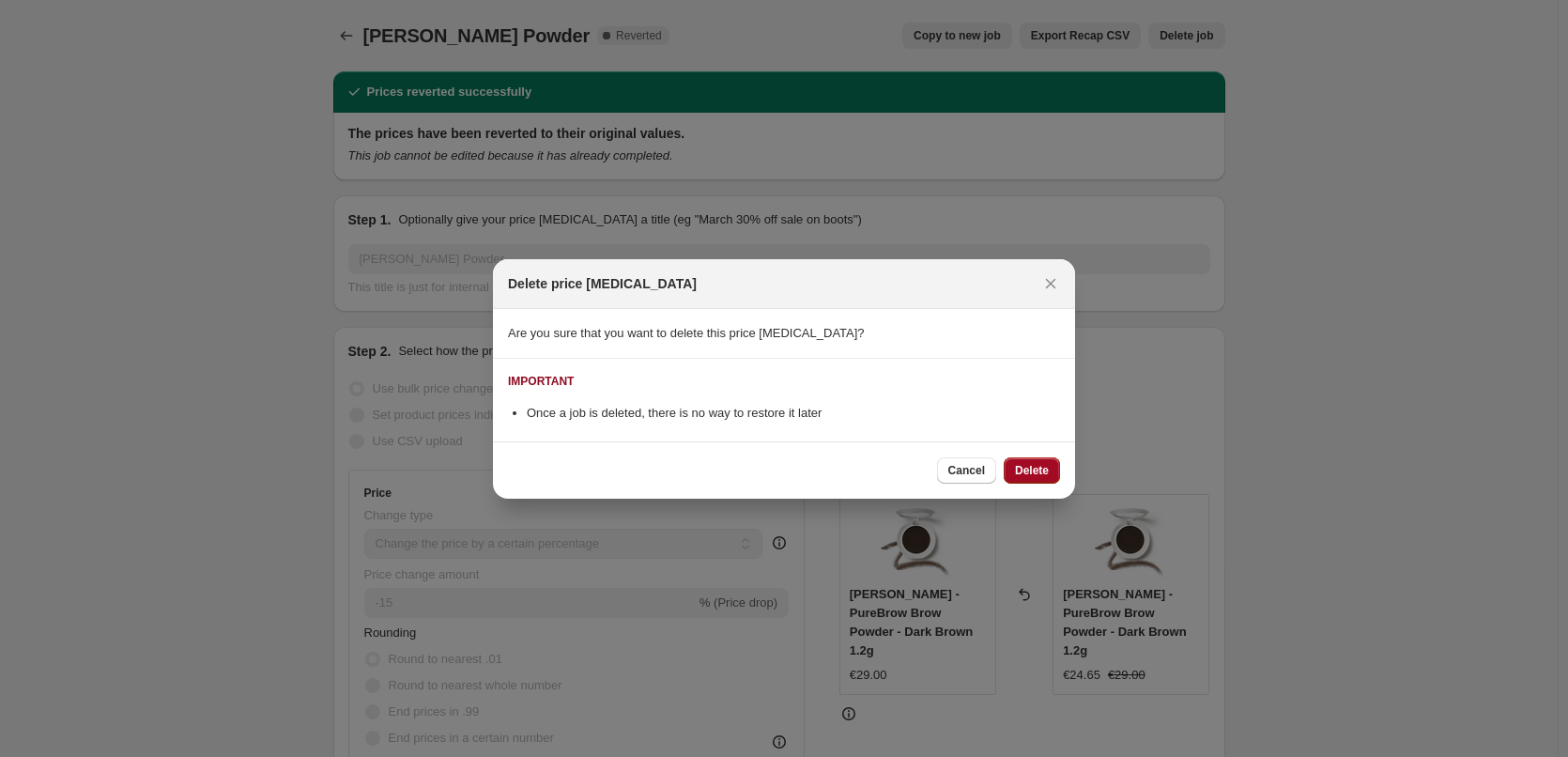
click at [1043, 464] on span "Delete" at bounding box center [1031, 470] width 34 height 15
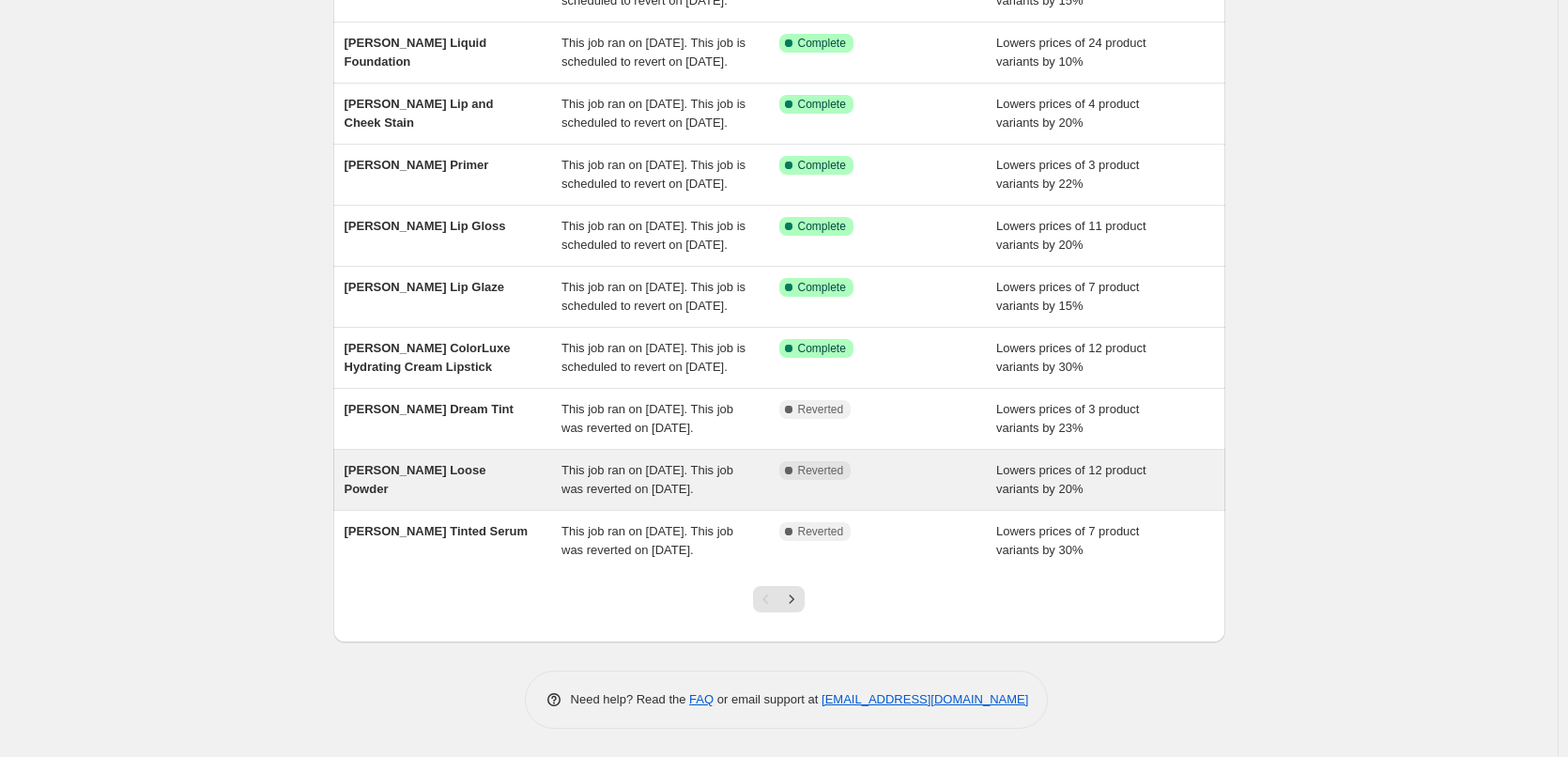
click at [475, 461] on div "[PERSON_NAME] Loose Powder" at bounding box center [454, 479] width 218 height 38
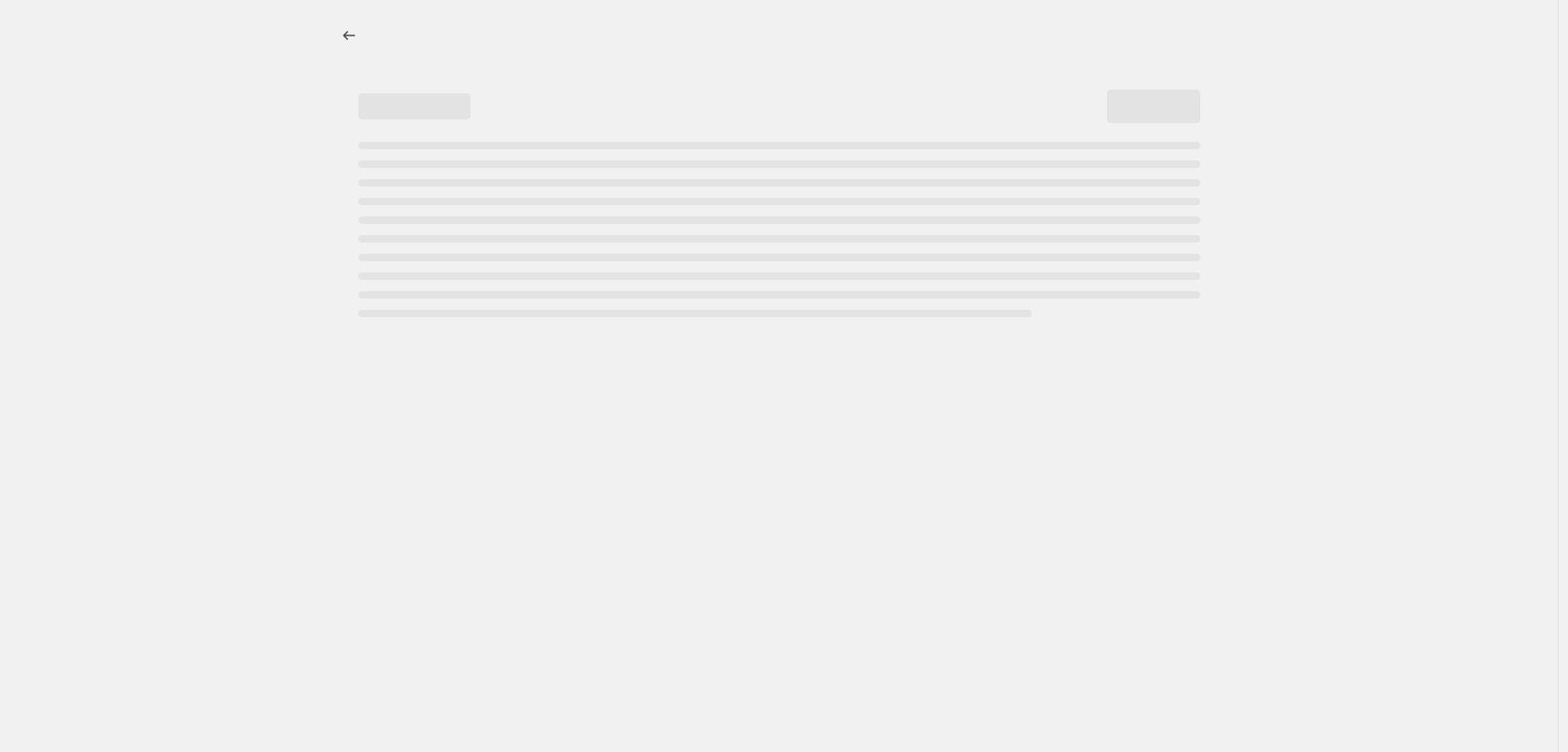
select select "percentage"
select select "tag"
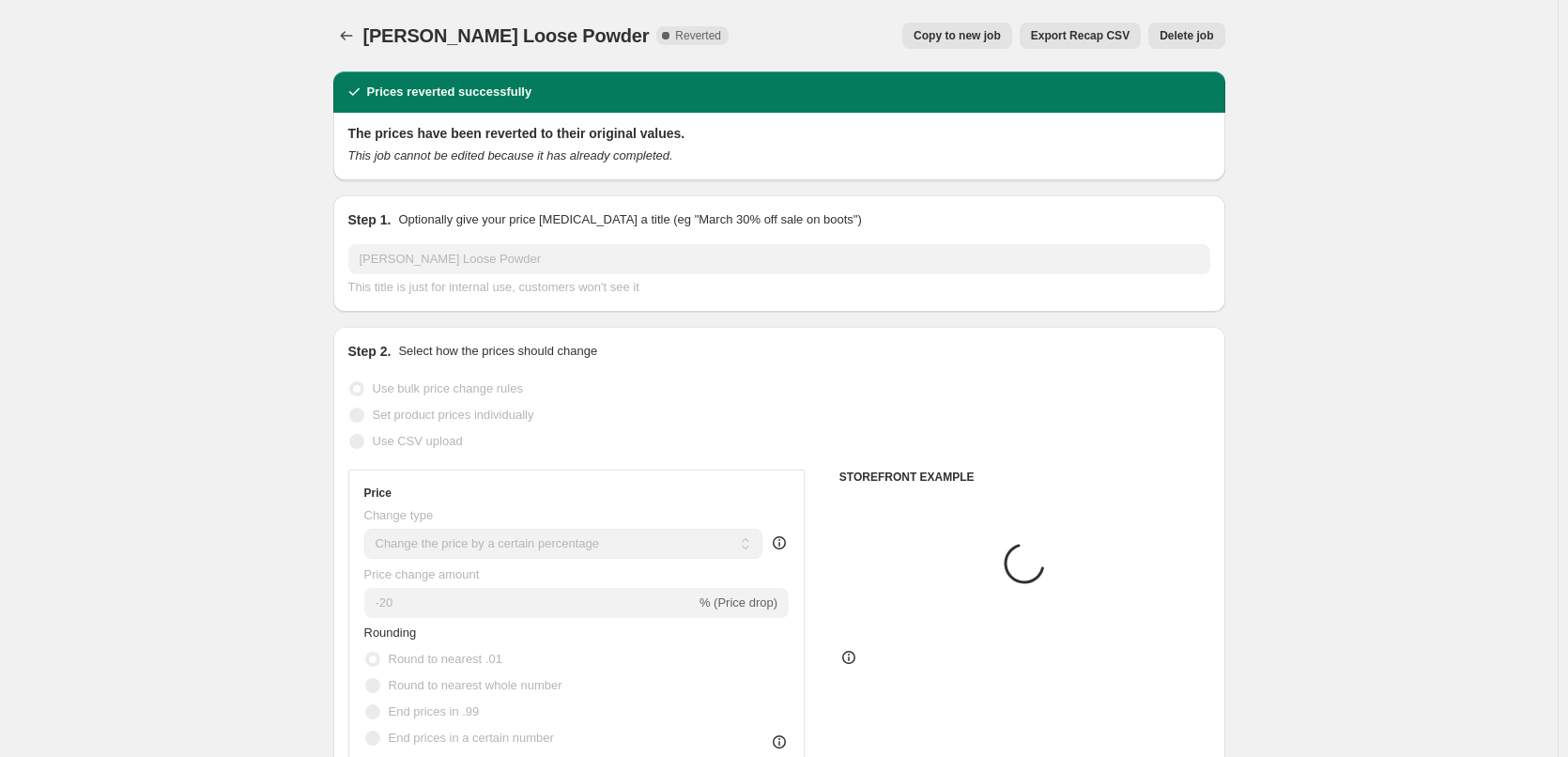
click at [964, 29] on span "Copy to new job" at bounding box center [957, 35] width 88 height 15
select select "percentage"
select select "tag"
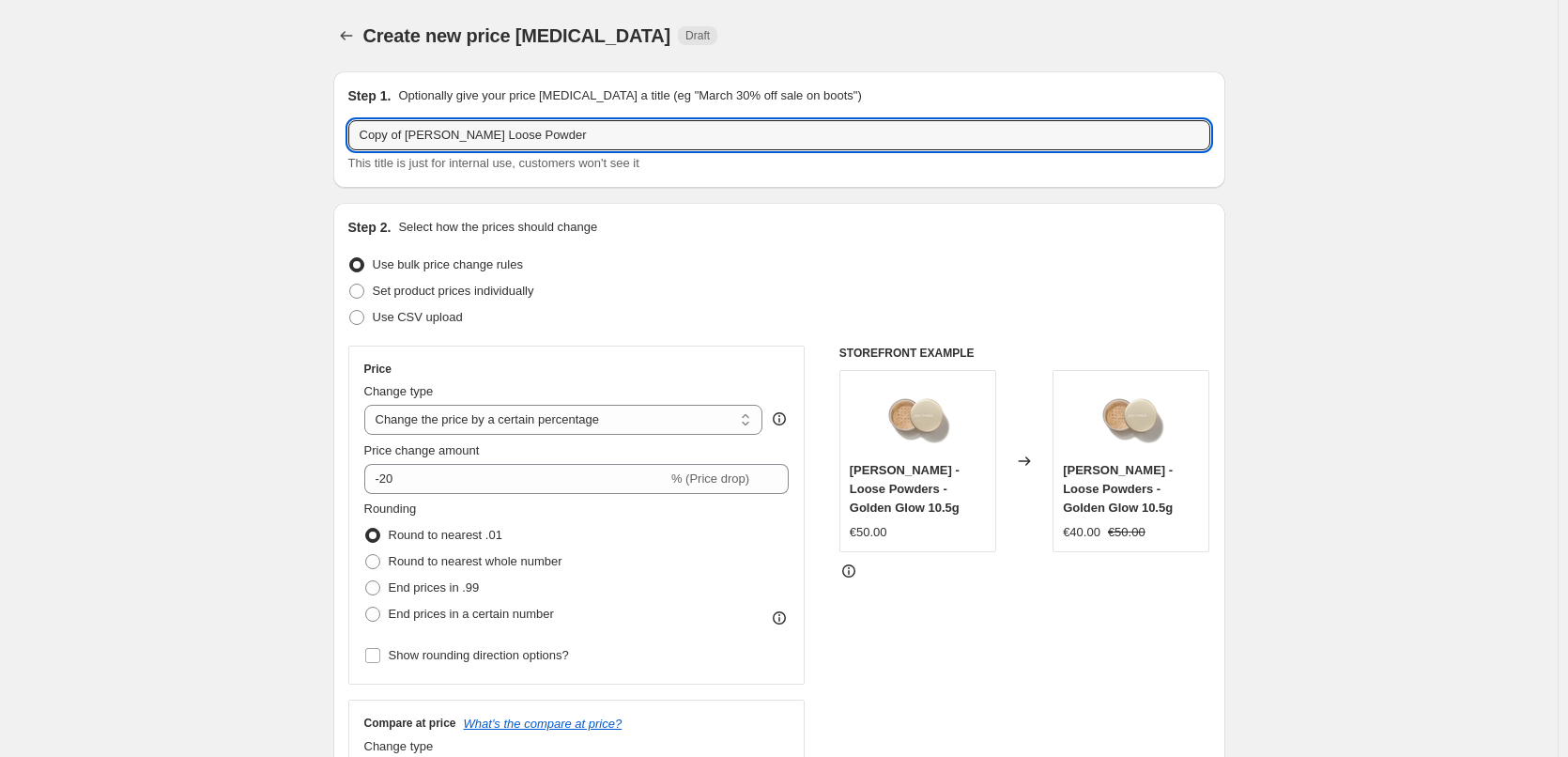
drag, startPoint x: 408, startPoint y: 134, endPoint x: 277, endPoint y: 229, distance: 161.8
type input "[PERSON_NAME] Loose Powder"
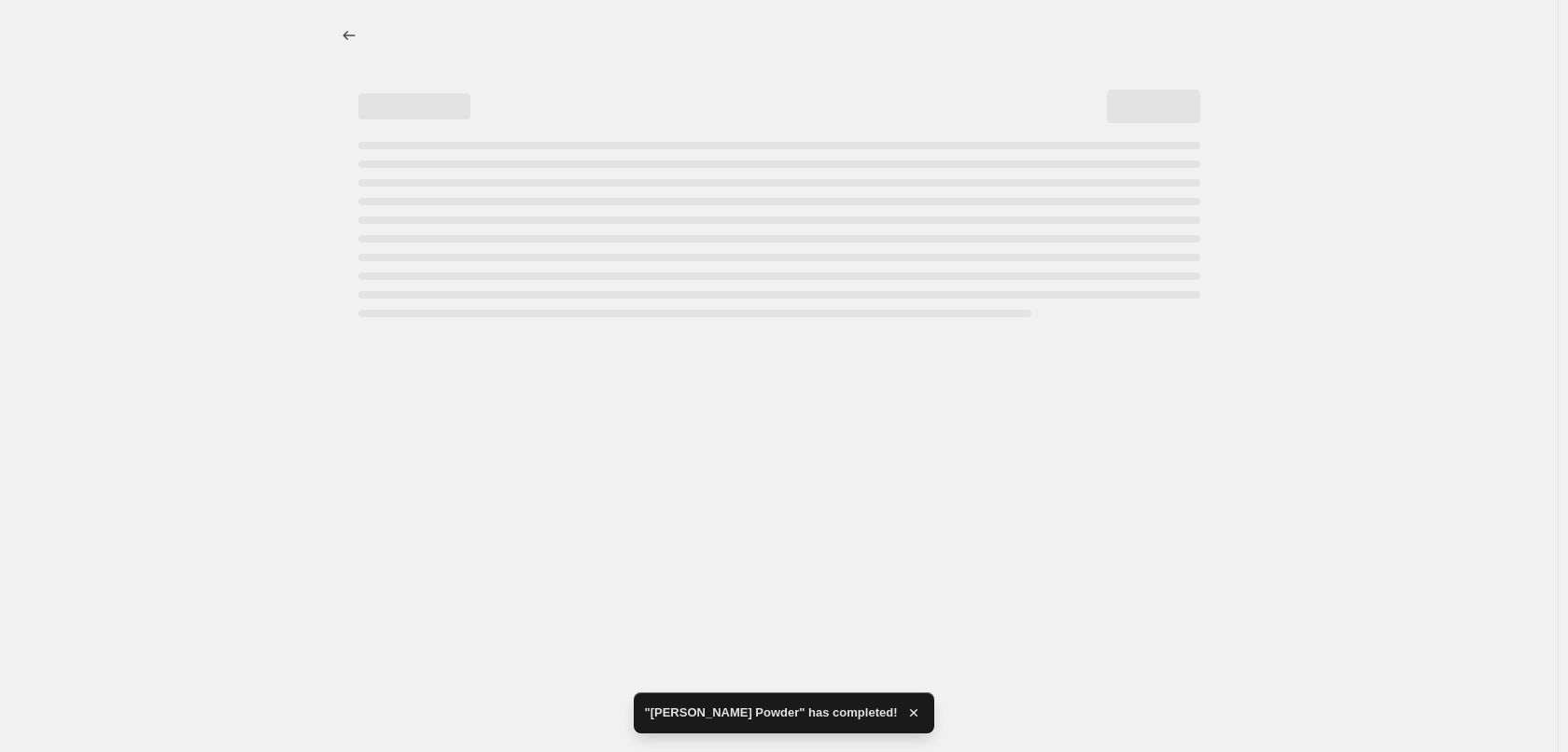
select select "percentage"
select select "tag"
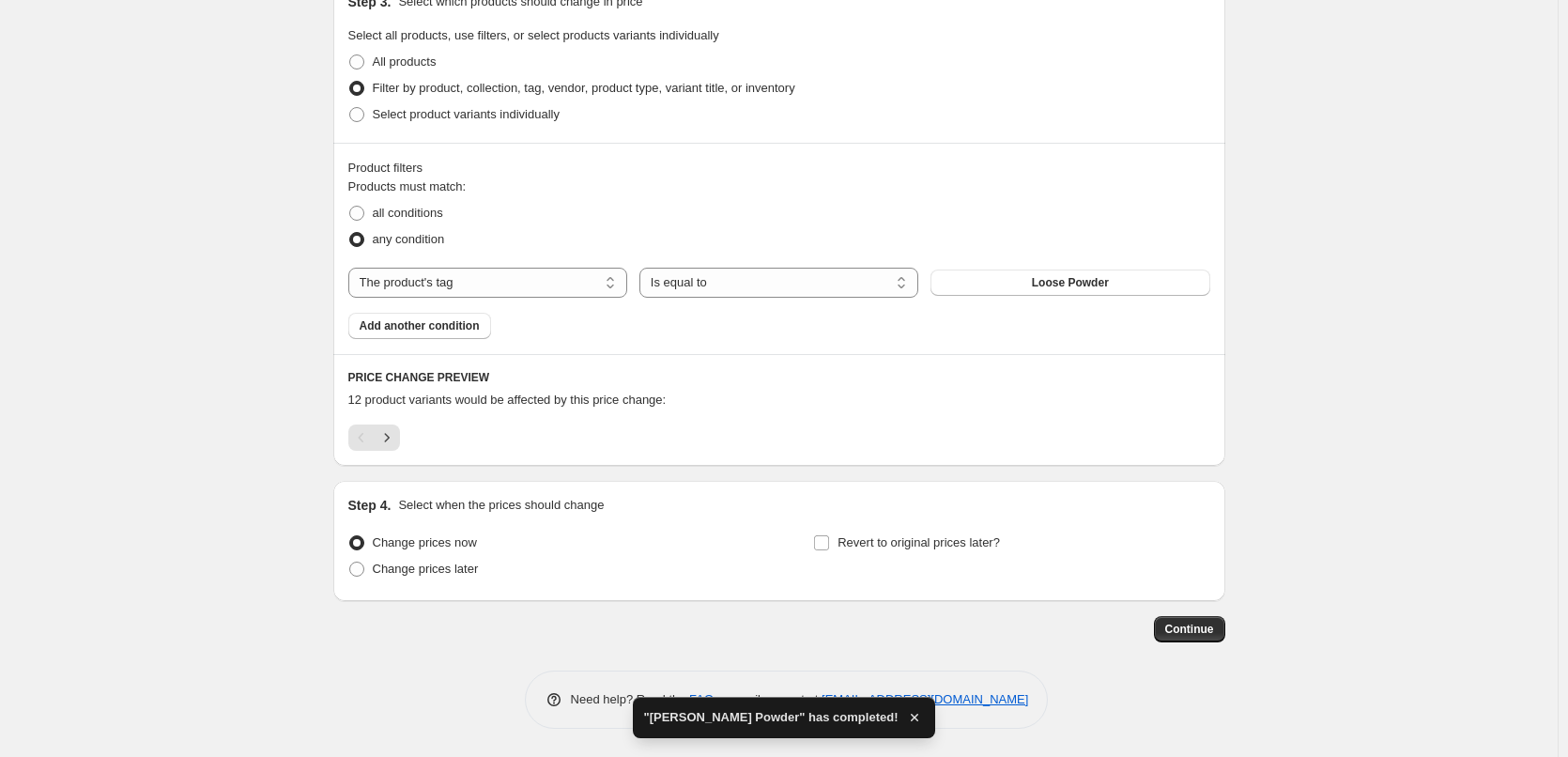
click at [939, 525] on div "Step 4. Select when the prices should change Change prices now Change prices la…" at bounding box center [779, 541] width 862 height 91
click at [939, 536] on span "Revert to original prices later?" at bounding box center [918, 543] width 163 height 14
click at [829, 536] on input "Revert to original prices later?" at bounding box center [821, 543] width 15 height 15
checkbox input "true"
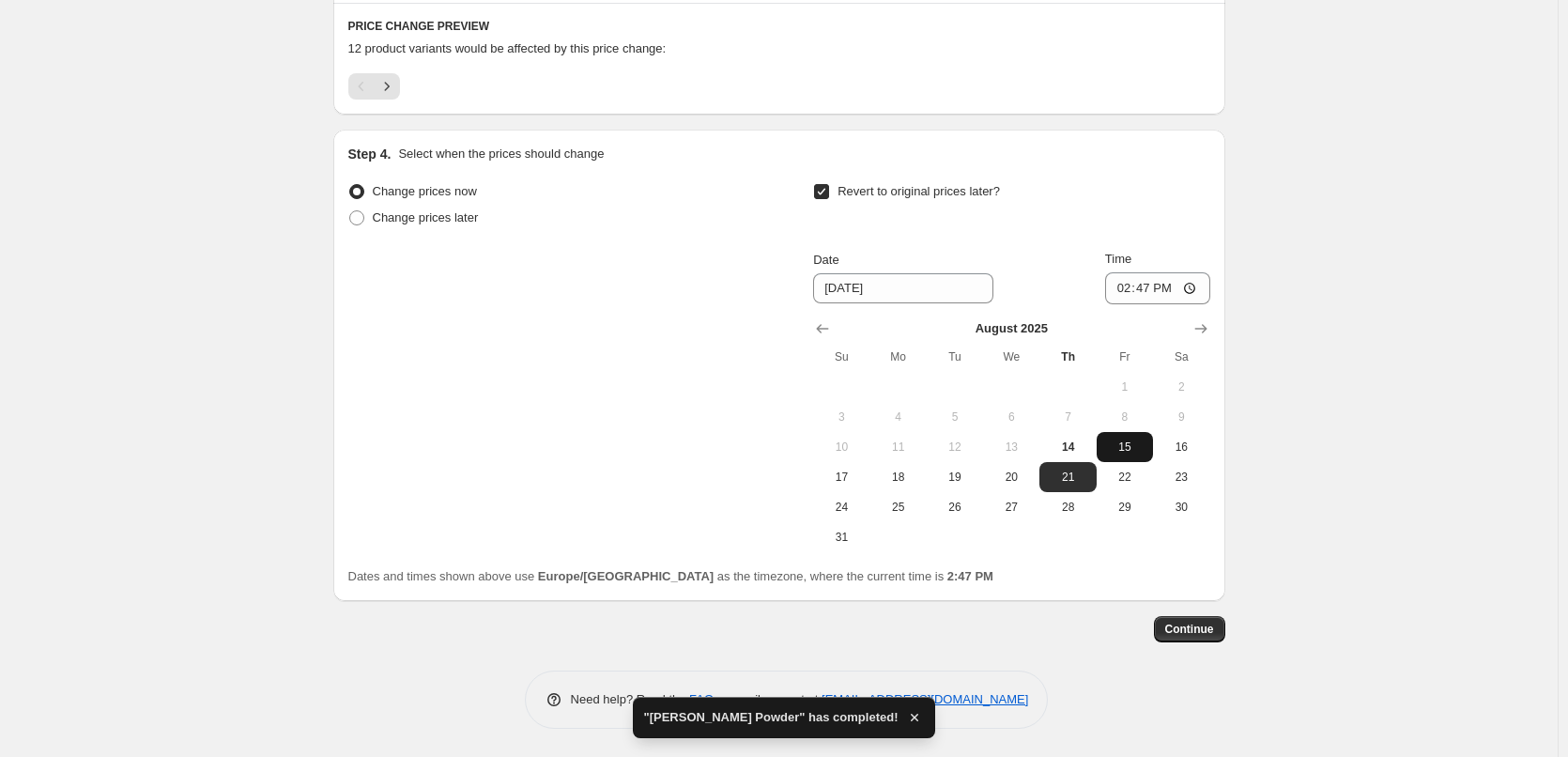
click at [1112, 442] on span "15" at bounding box center [1125, 446] width 41 height 15
type input "8/15/2025"
click at [1137, 291] on input "14:47" at bounding box center [1158, 288] width 105 height 32
type input "03:00"
click at [1209, 630] on span "Continue" at bounding box center [1189, 628] width 49 height 15
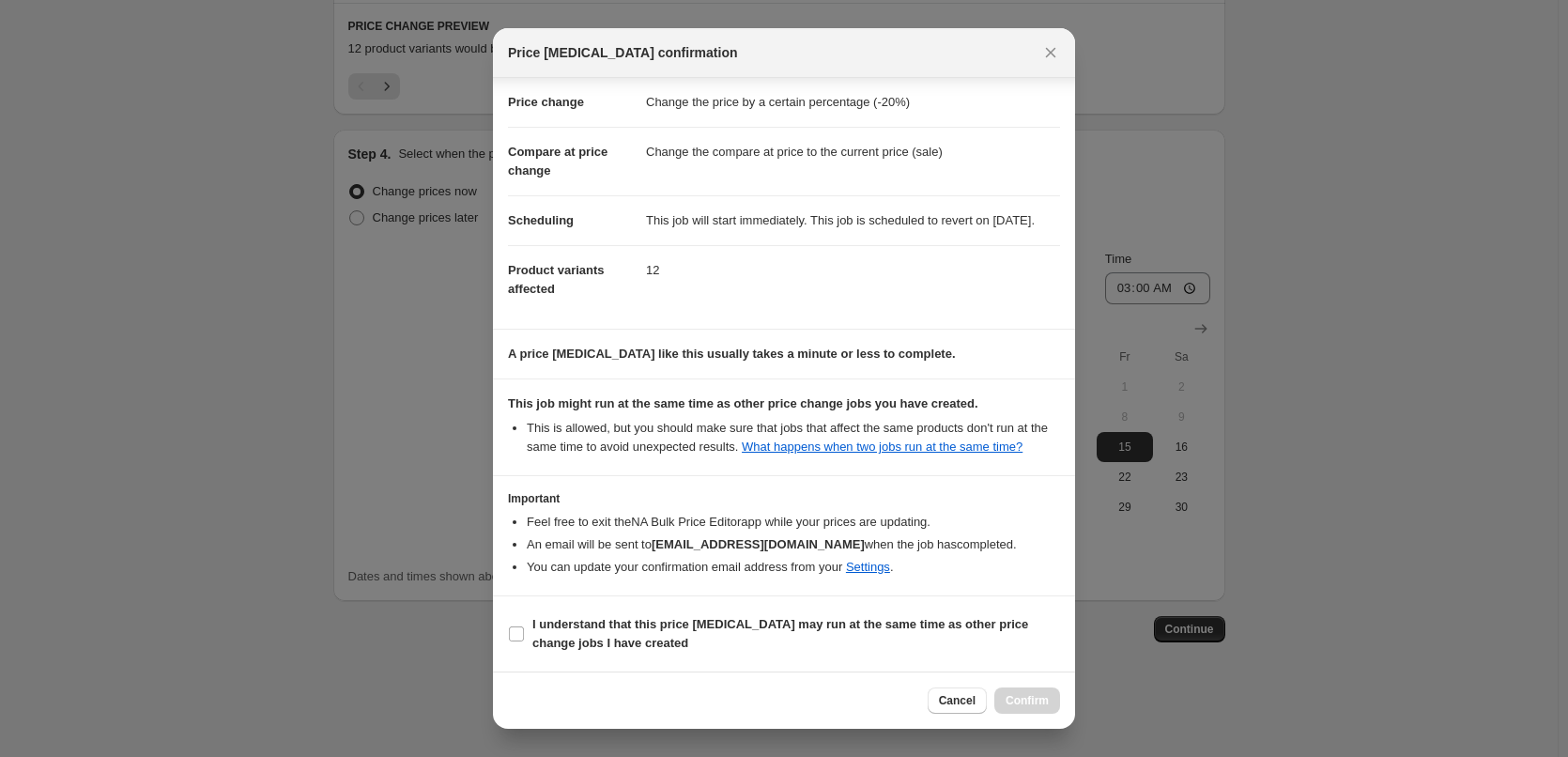
click at [734, 606] on section "I understand that this price change job may run at the same time as other price…" at bounding box center [784, 633] width 582 height 75
click at [794, 619] on b "I understand that this price change job may run at the same time as other price…" at bounding box center [780, 633] width 496 height 33
click at [524, 626] on input "I understand that this price change job may run at the same time as other price…" at bounding box center [516, 633] width 15 height 15
checkbox input "true"
click at [1013, 709] on button "Confirm" at bounding box center [1027, 700] width 65 height 26
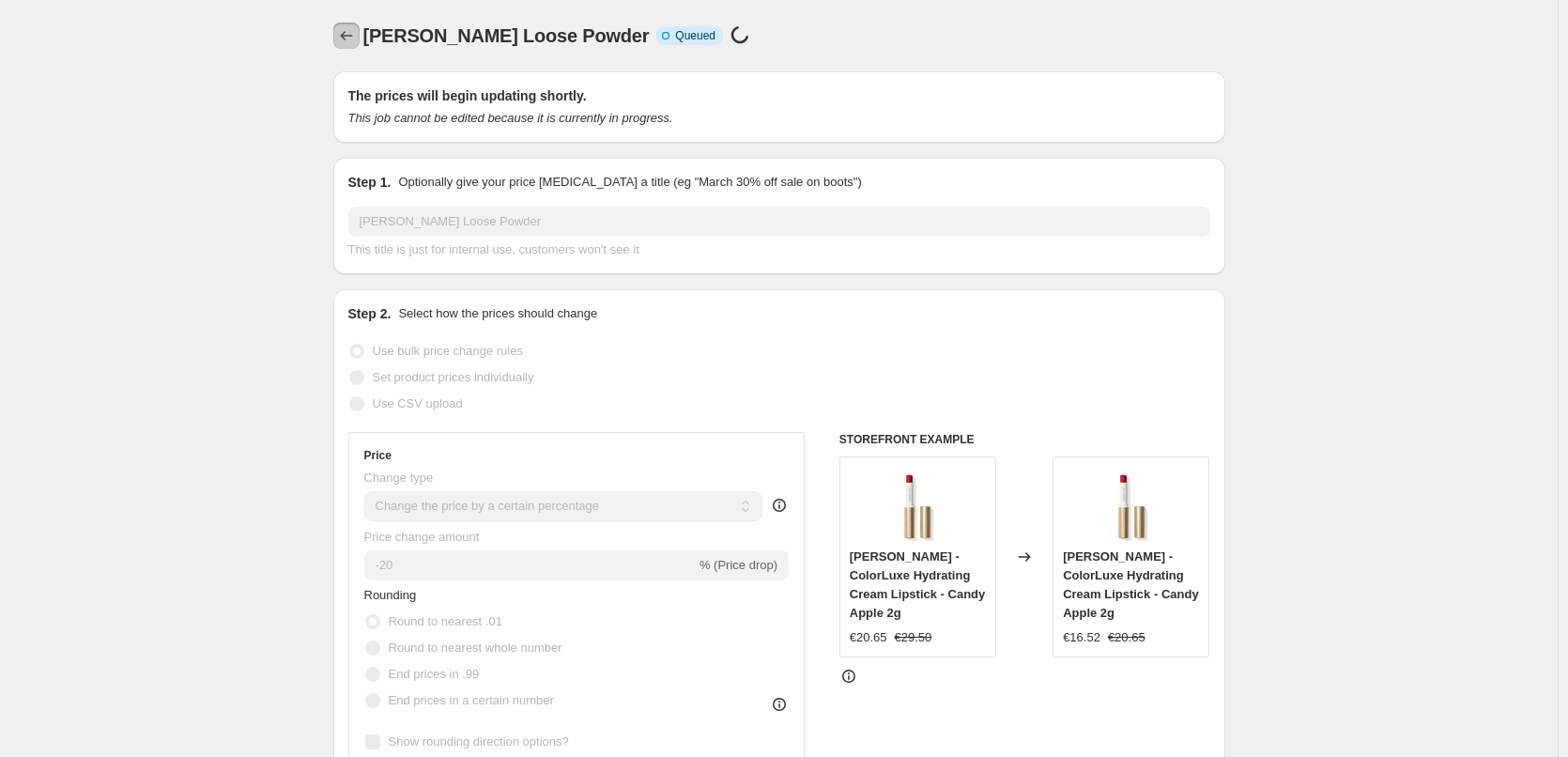
click at [355, 32] on icon "Price change jobs" at bounding box center [346, 35] width 19 height 19
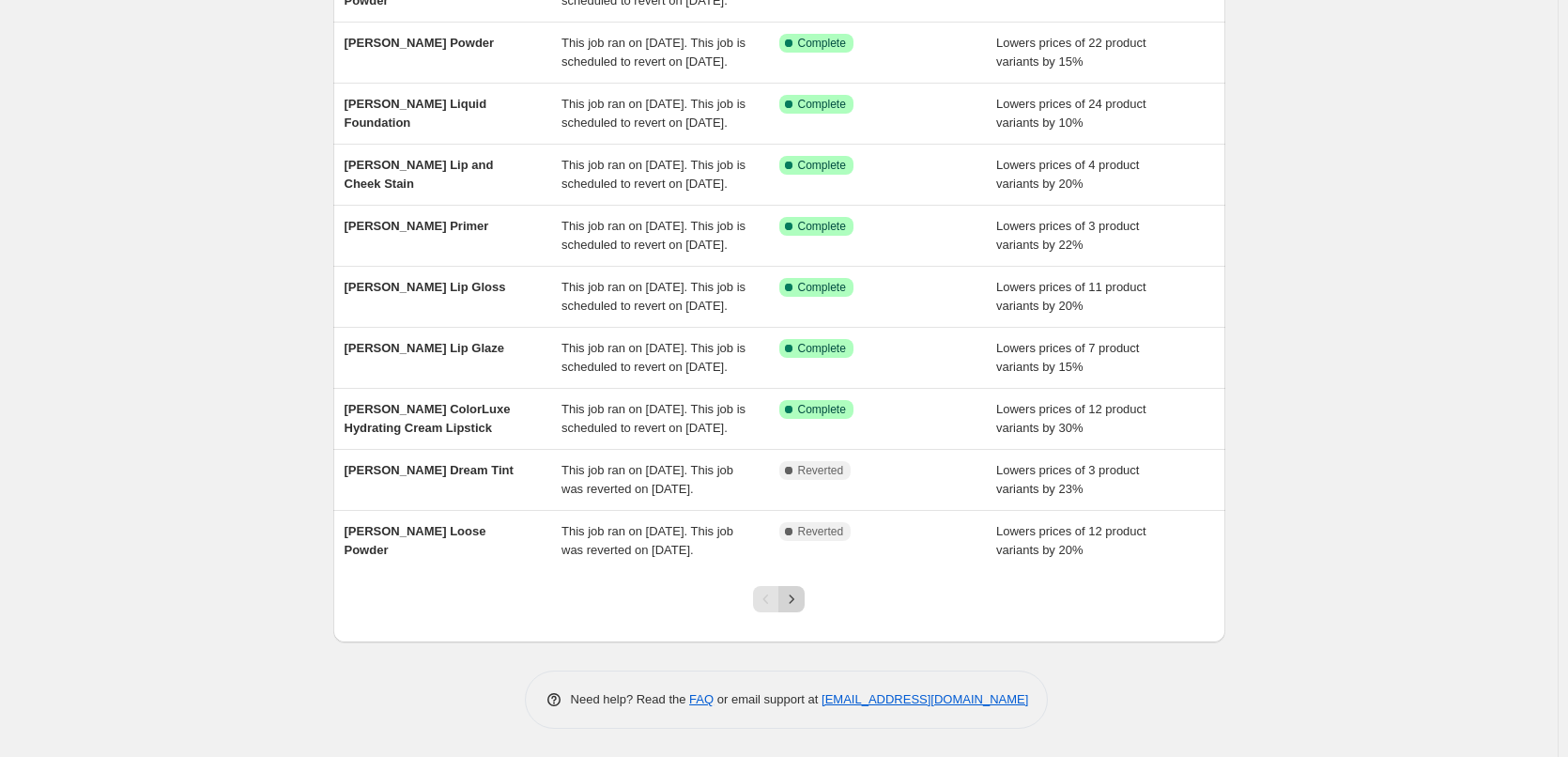
click at [801, 606] on icon "Next" at bounding box center [791, 598] width 19 height 19
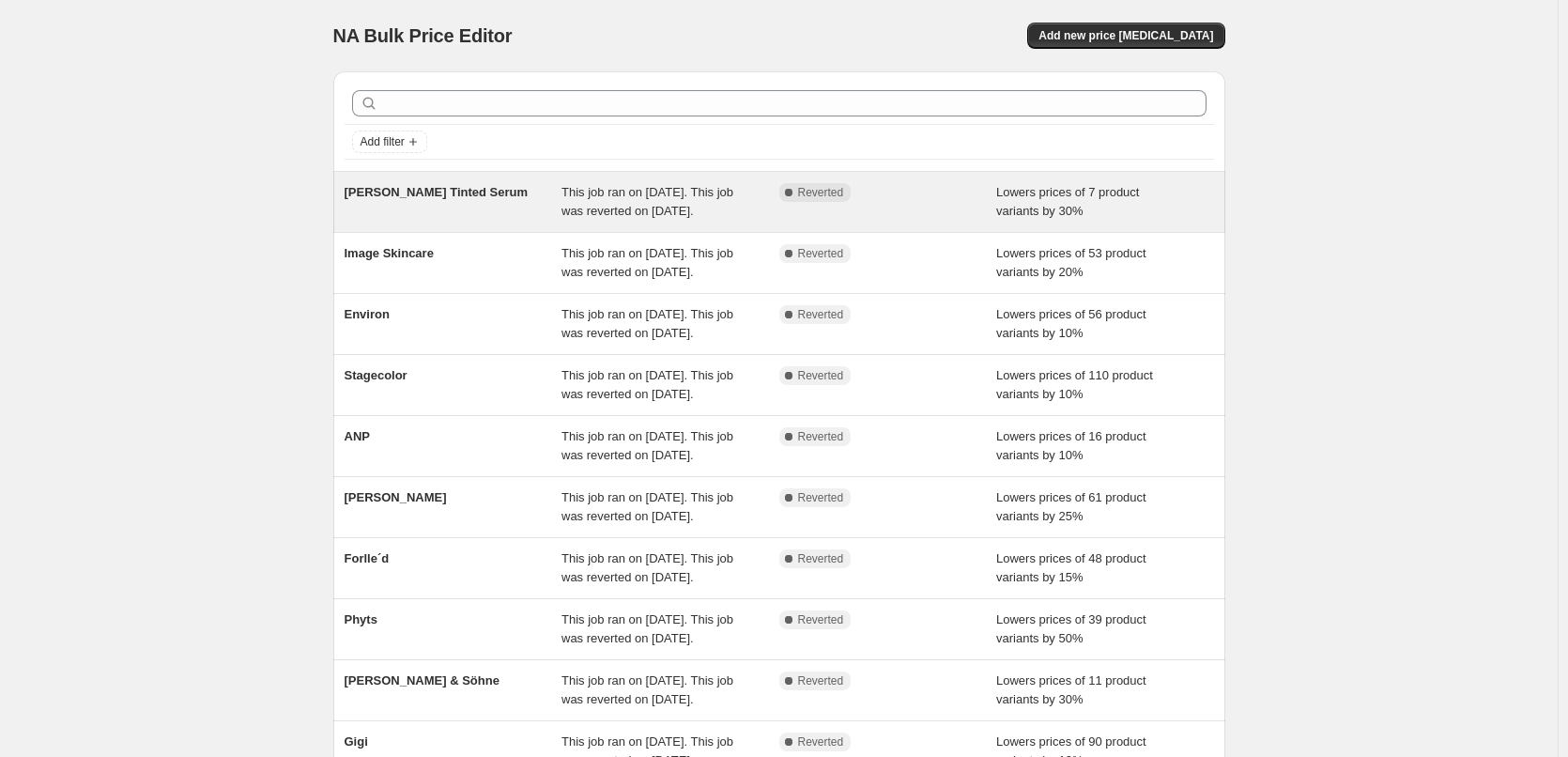
click at [465, 193] on span "[PERSON_NAME] Tinted Serum" at bounding box center [436, 192] width 184 height 14
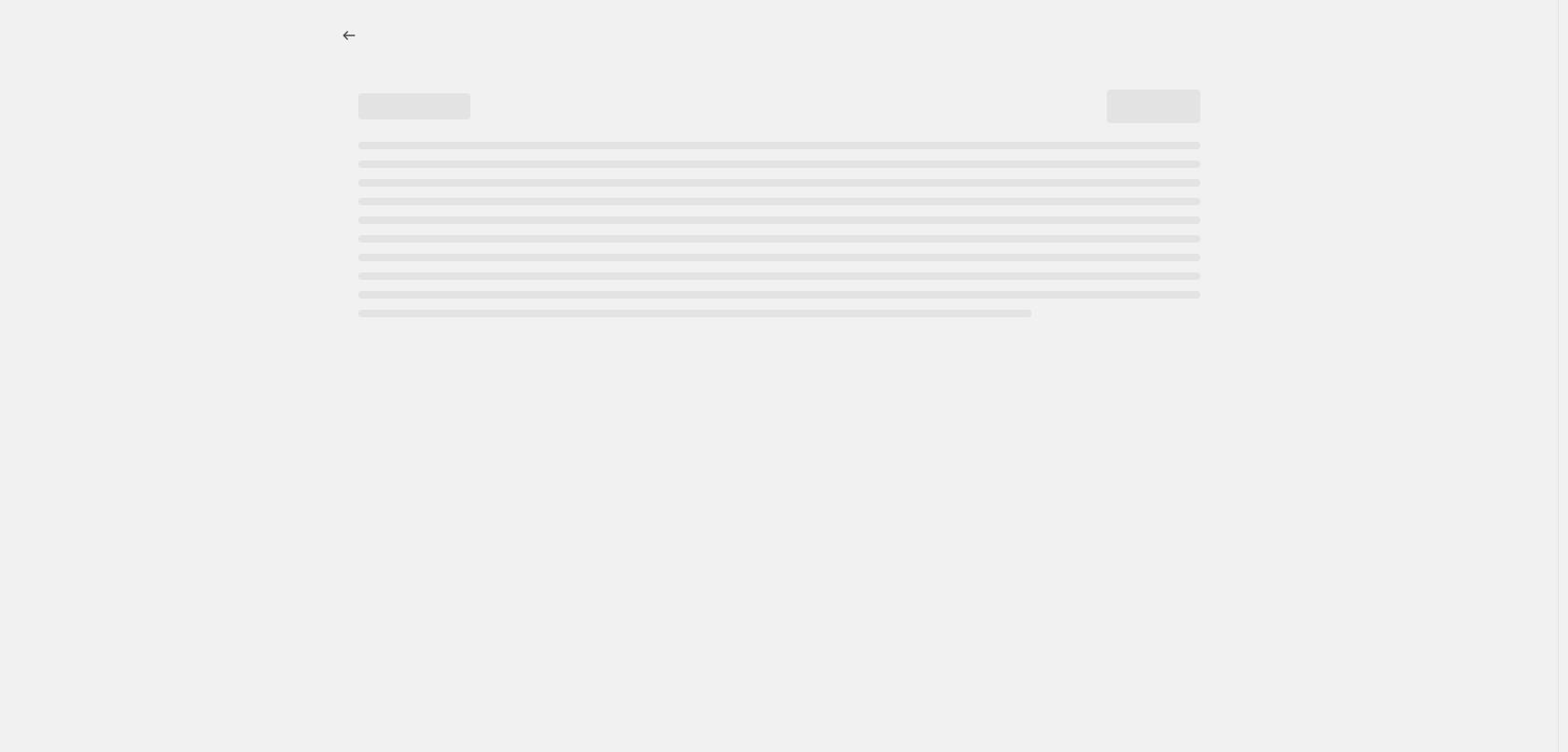
select select "percentage"
select select "tag"
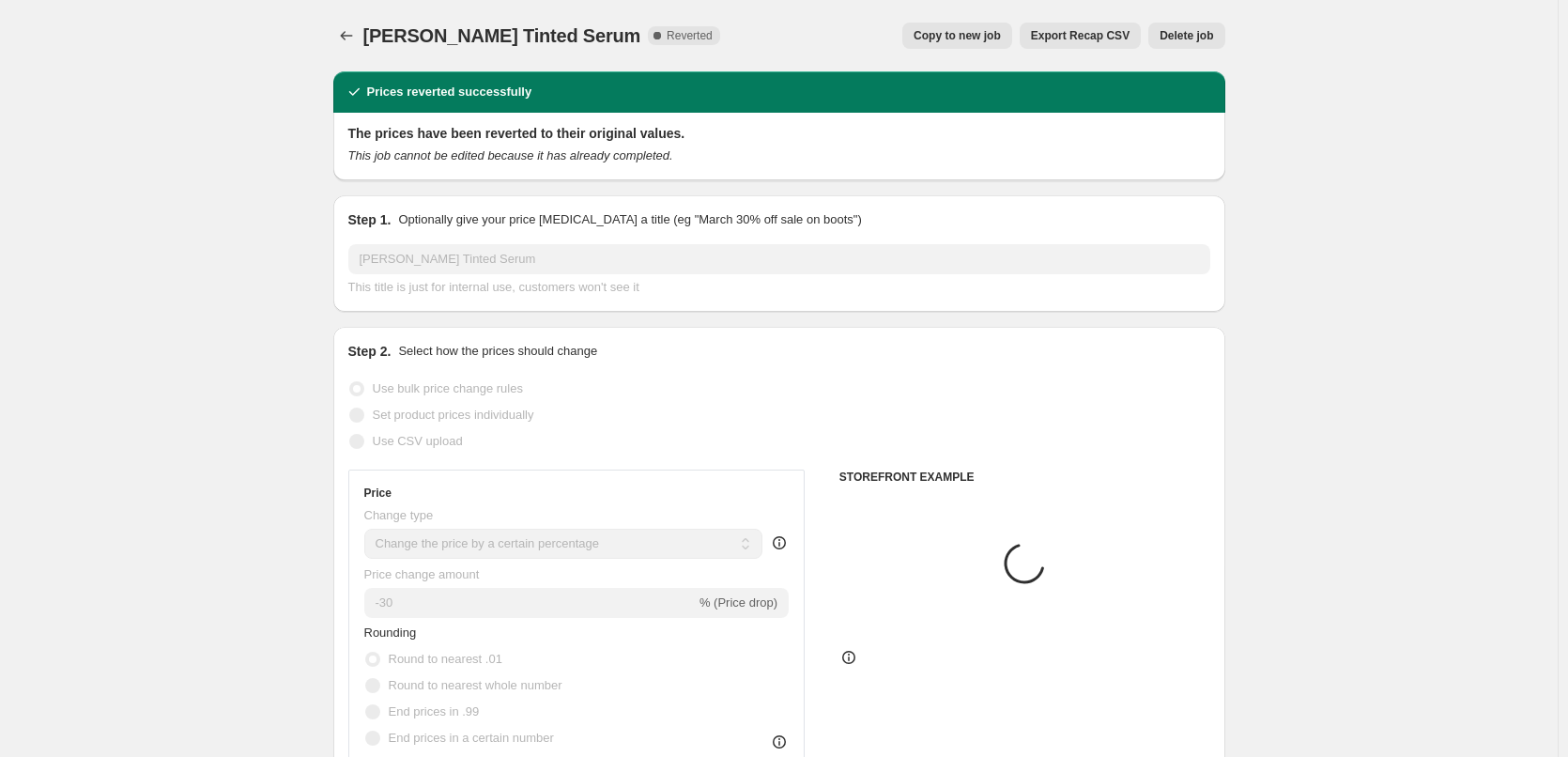
click at [995, 47] on button "Copy to new job" at bounding box center [957, 35] width 110 height 26
select select "percentage"
select select "tag"
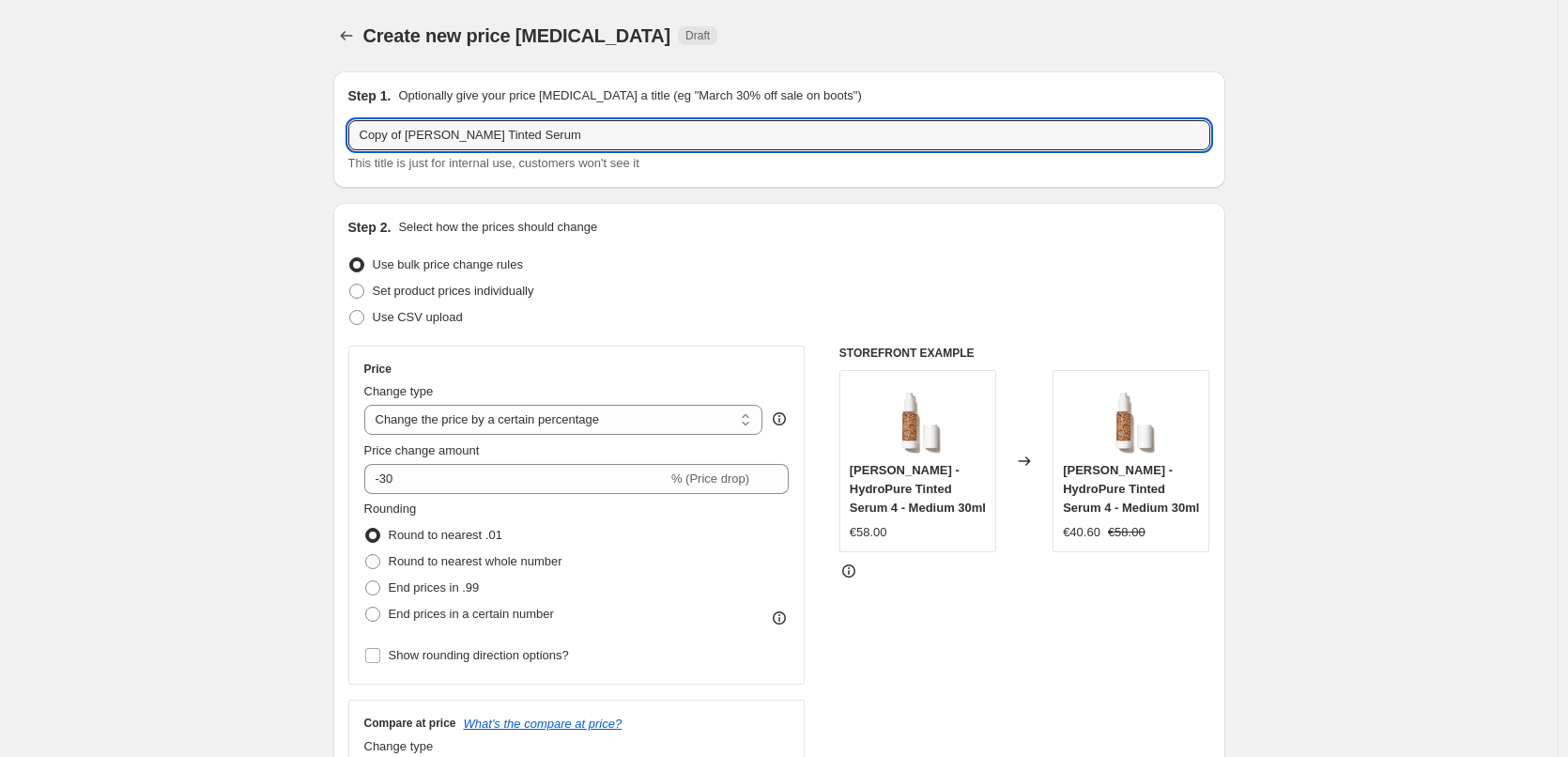
drag, startPoint x: 410, startPoint y: 136, endPoint x: 276, endPoint y: 195, distance: 146.4
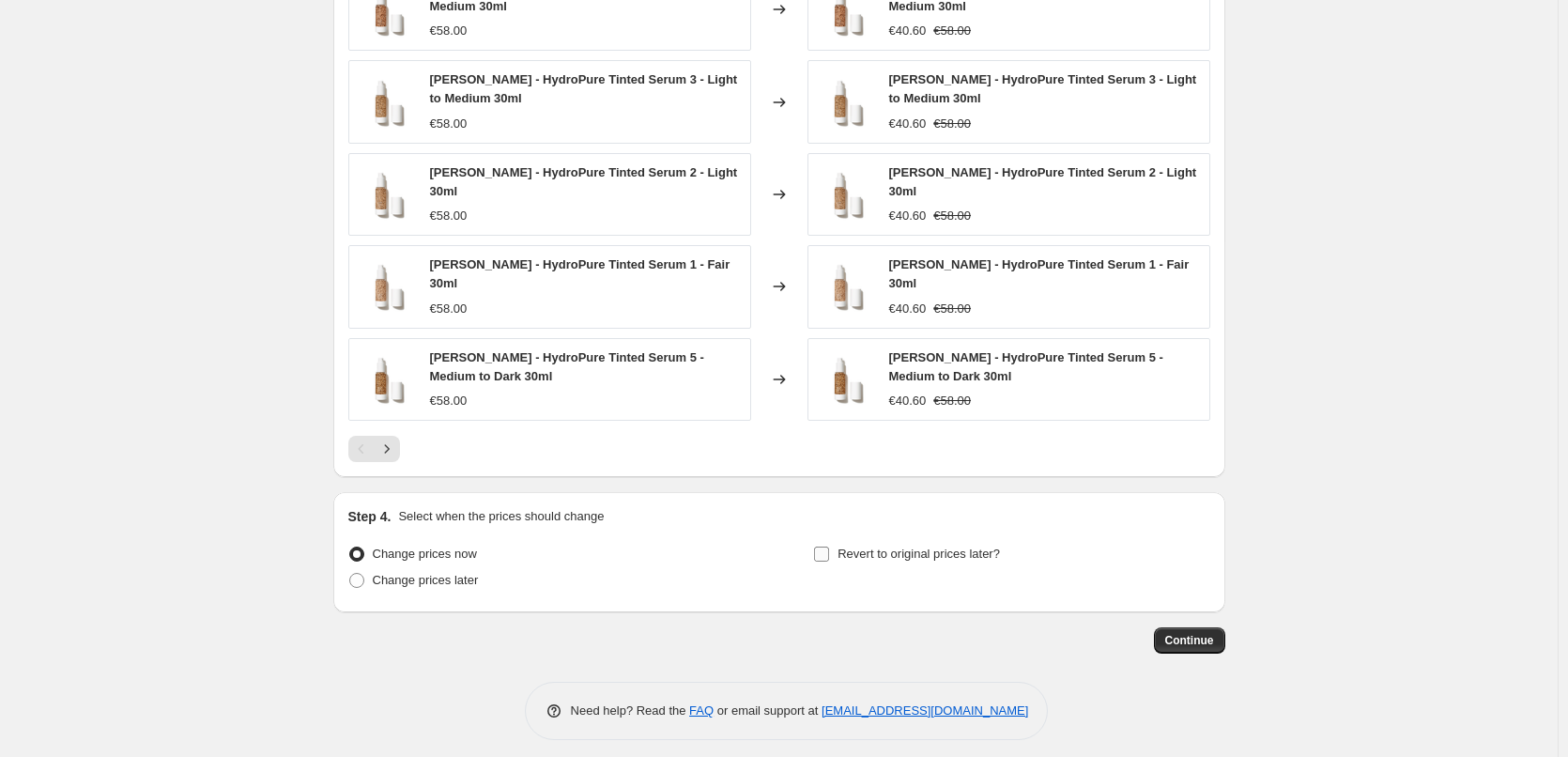
type input "[PERSON_NAME] Tinted Serum"
click at [876, 545] on span "Revert to original prices later?" at bounding box center [918, 553] width 163 height 19
click at [829, 547] on input "Revert to original prices later?" at bounding box center [821, 553] width 15 height 15
checkbox input "true"
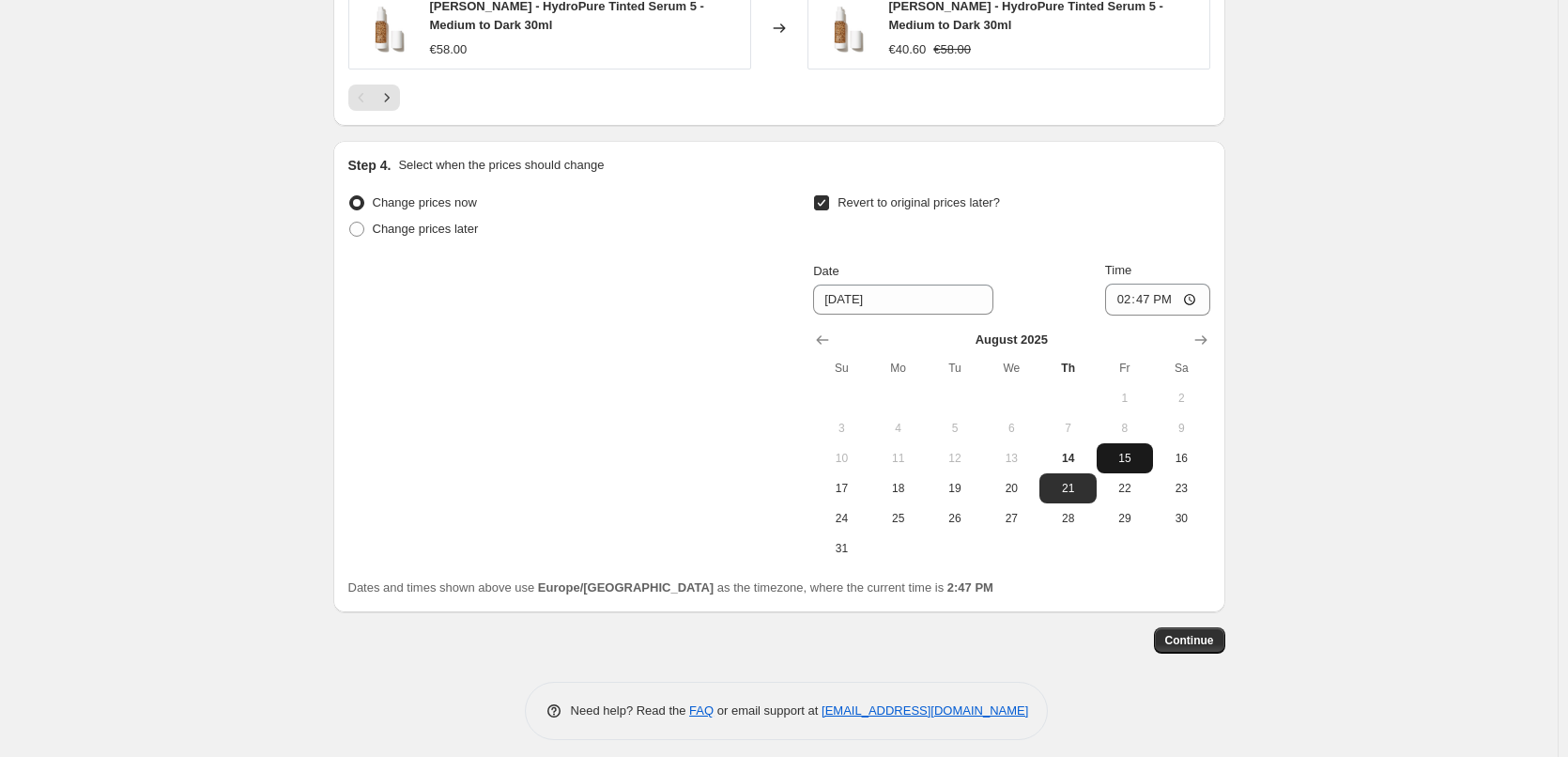
click at [1143, 454] on span "15" at bounding box center [1125, 458] width 41 height 15
type input "8/15/2025"
click at [1121, 286] on input "14:47" at bounding box center [1158, 299] width 105 height 32
type input "03:00"
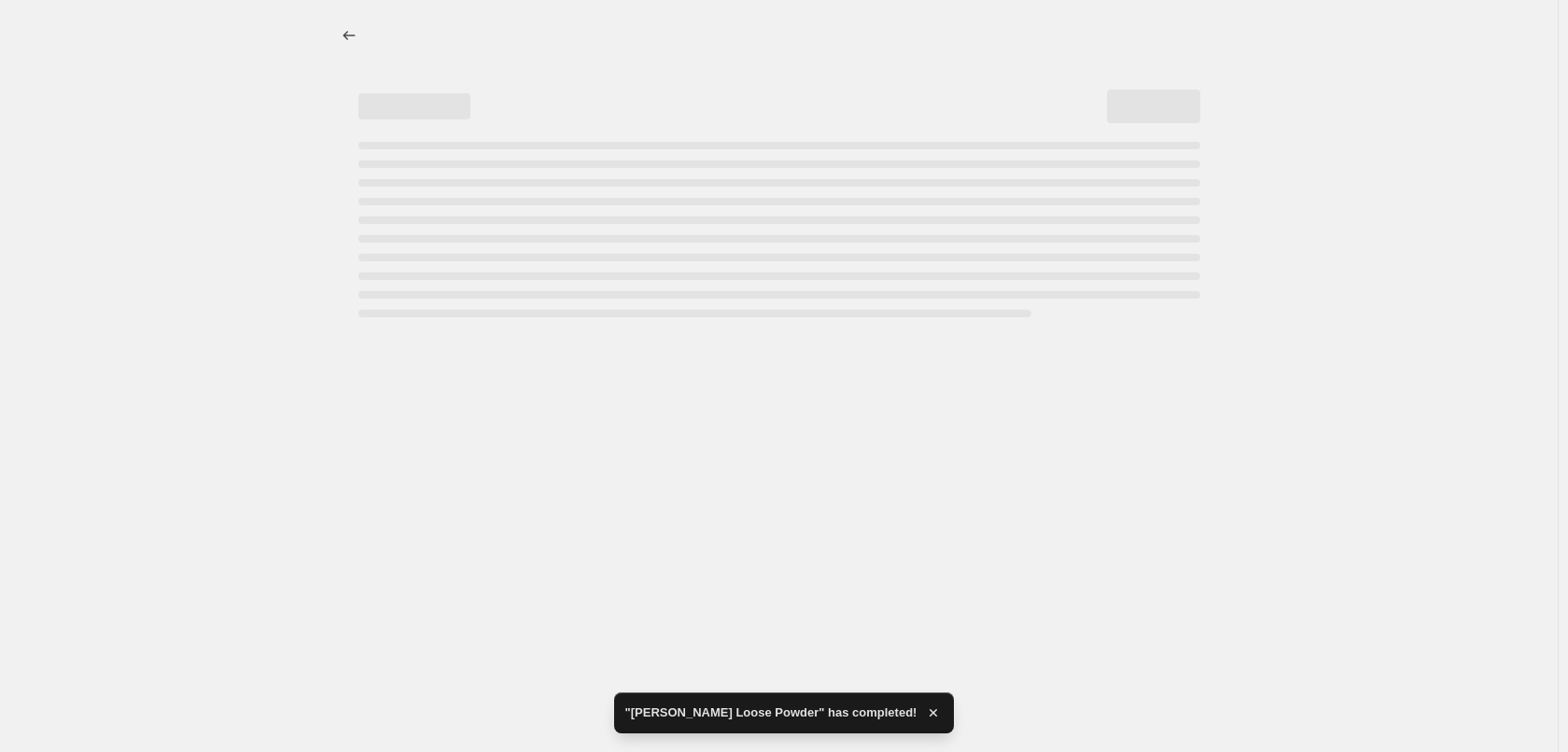
click at [1183, 613] on div at bounding box center [778, 376] width 1557 height 752
select select "percentage"
select select "tag"
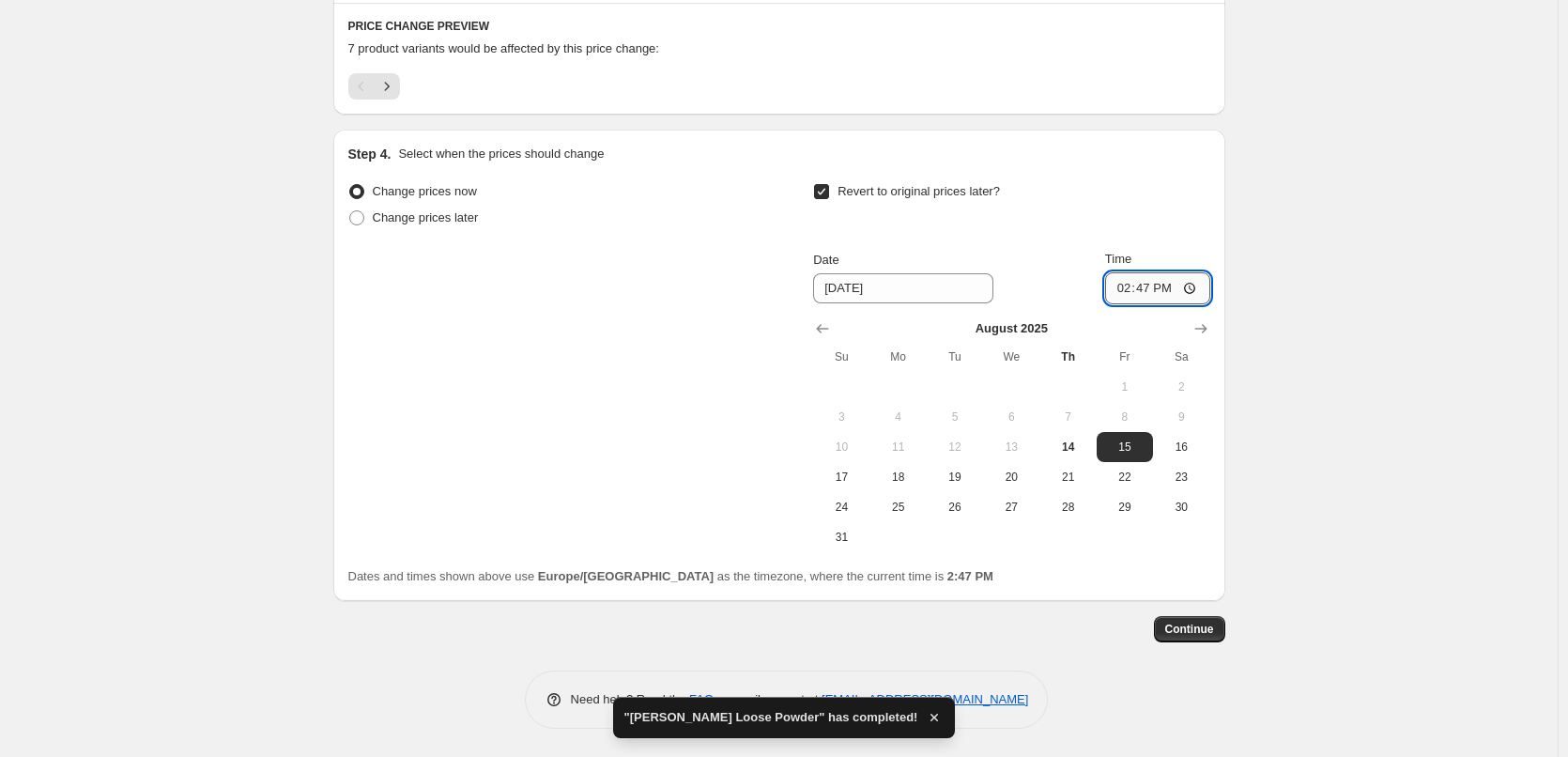
click at [1125, 284] on input "14:47" at bounding box center [1158, 288] width 105 height 32
type input "03:00"
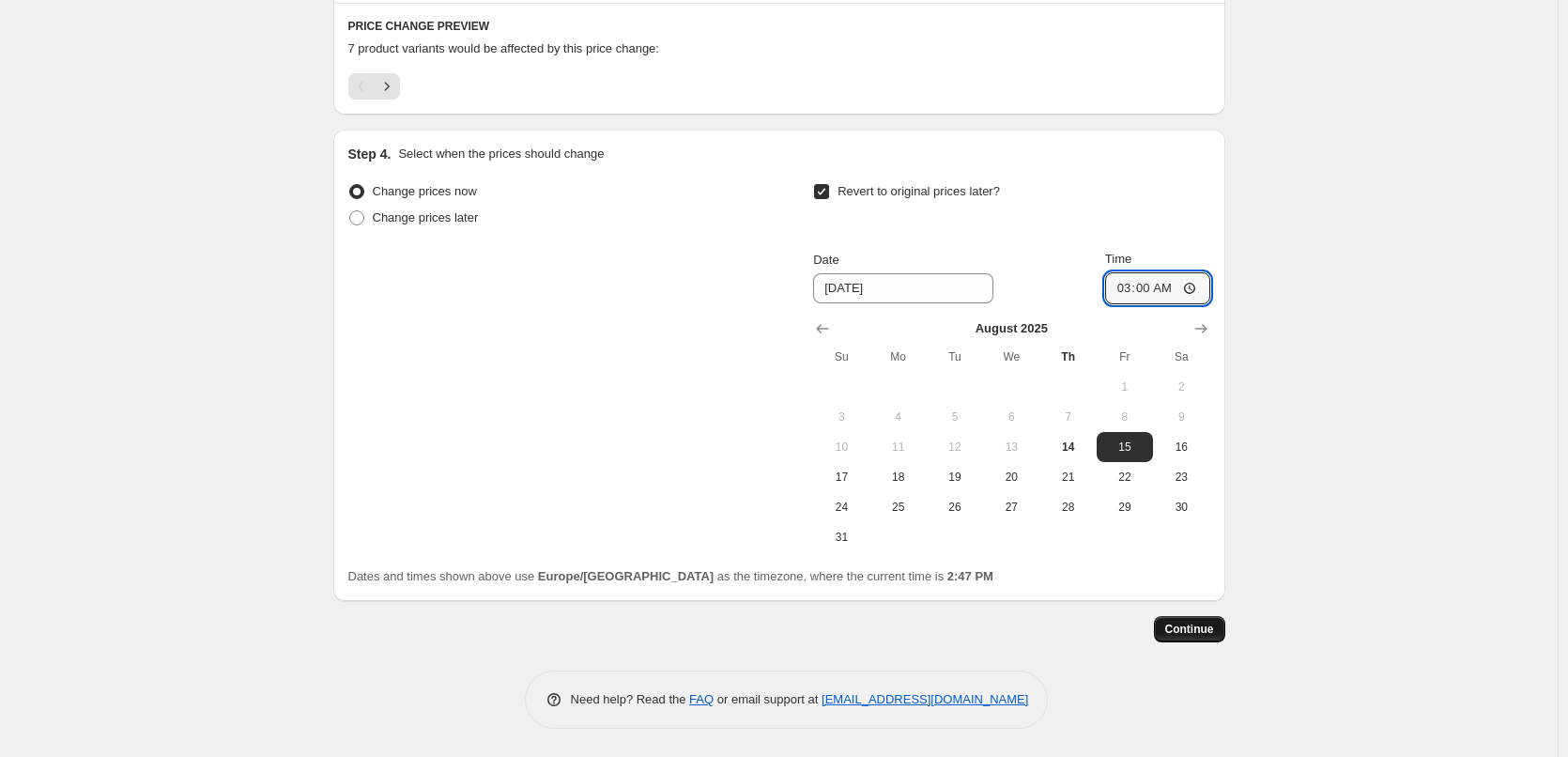
click at [1202, 621] on button "Continue" at bounding box center [1189, 628] width 71 height 26
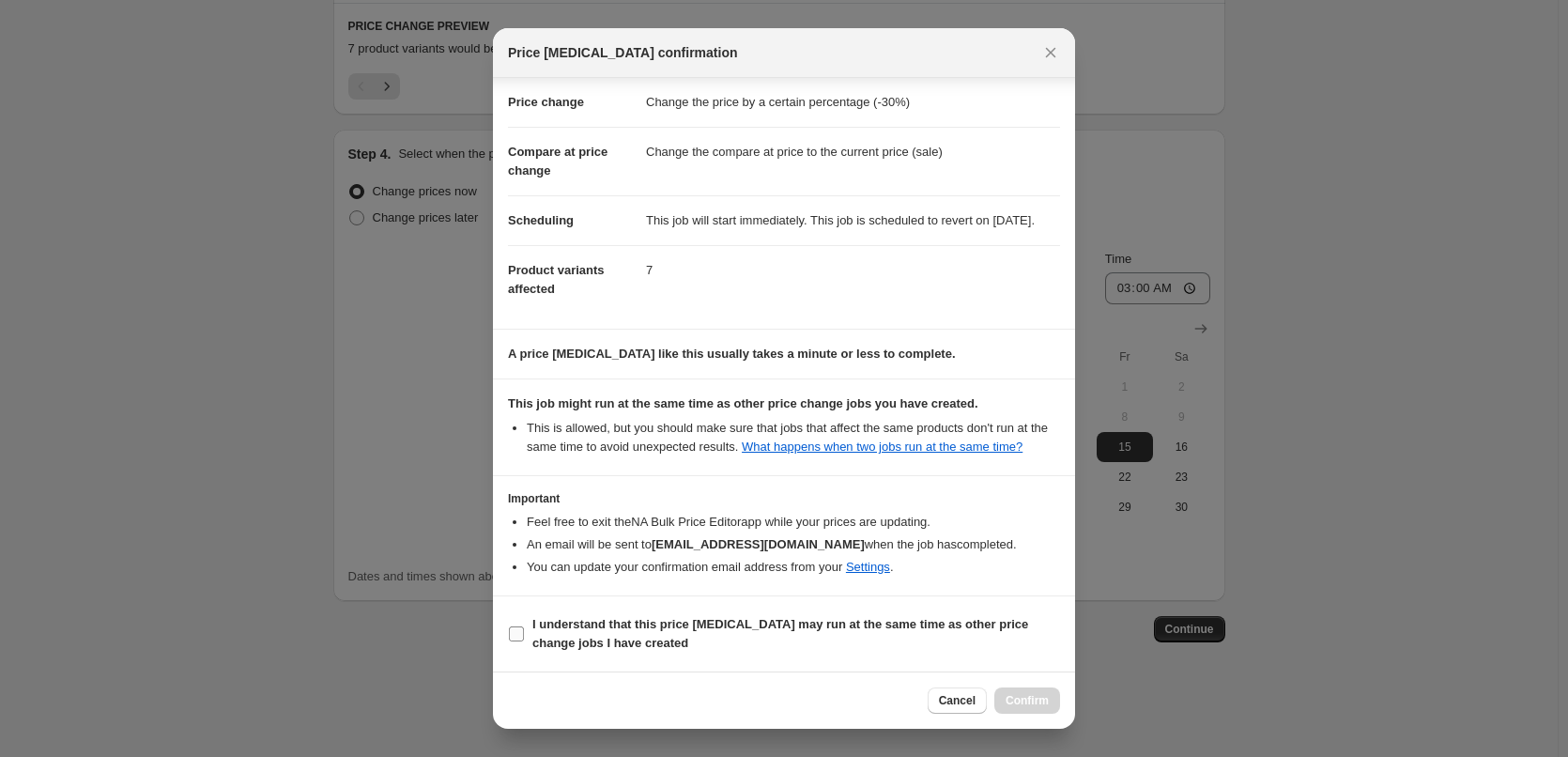
click at [619, 621] on b "I understand that this price change job may run at the same time as other price…" at bounding box center [780, 633] width 496 height 33
click at [524, 626] on input "I understand that this price change job may run at the same time as other price…" at bounding box center [516, 633] width 15 height 15
checkbox input "true"
click at [1021, 695] on span "Confirm" at bounding box center [1027, 700] width 43 height 15
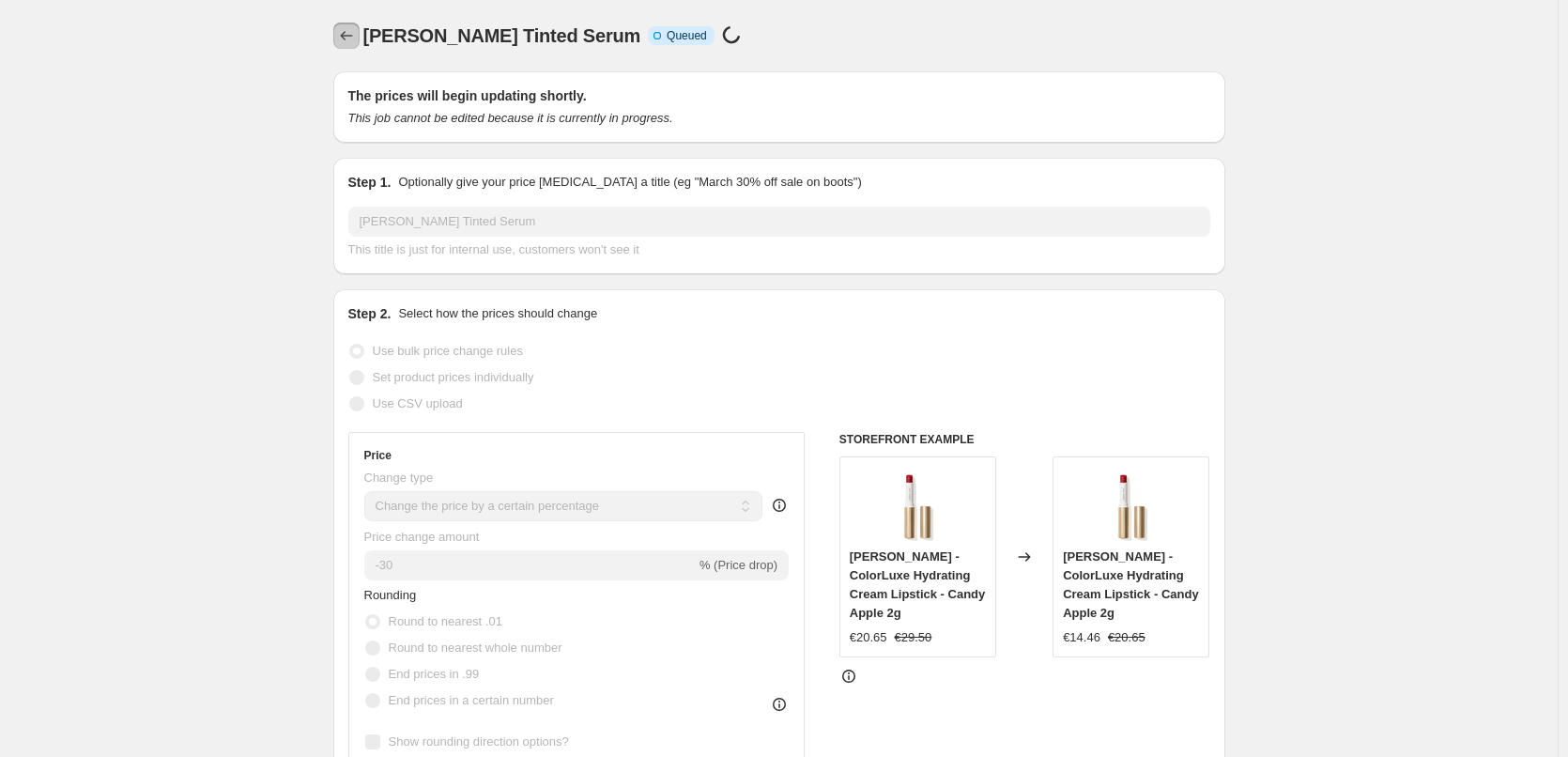
click at [354, 40] on icon "Price change jobs" at bounding box center [346, 35] width 19 height 19
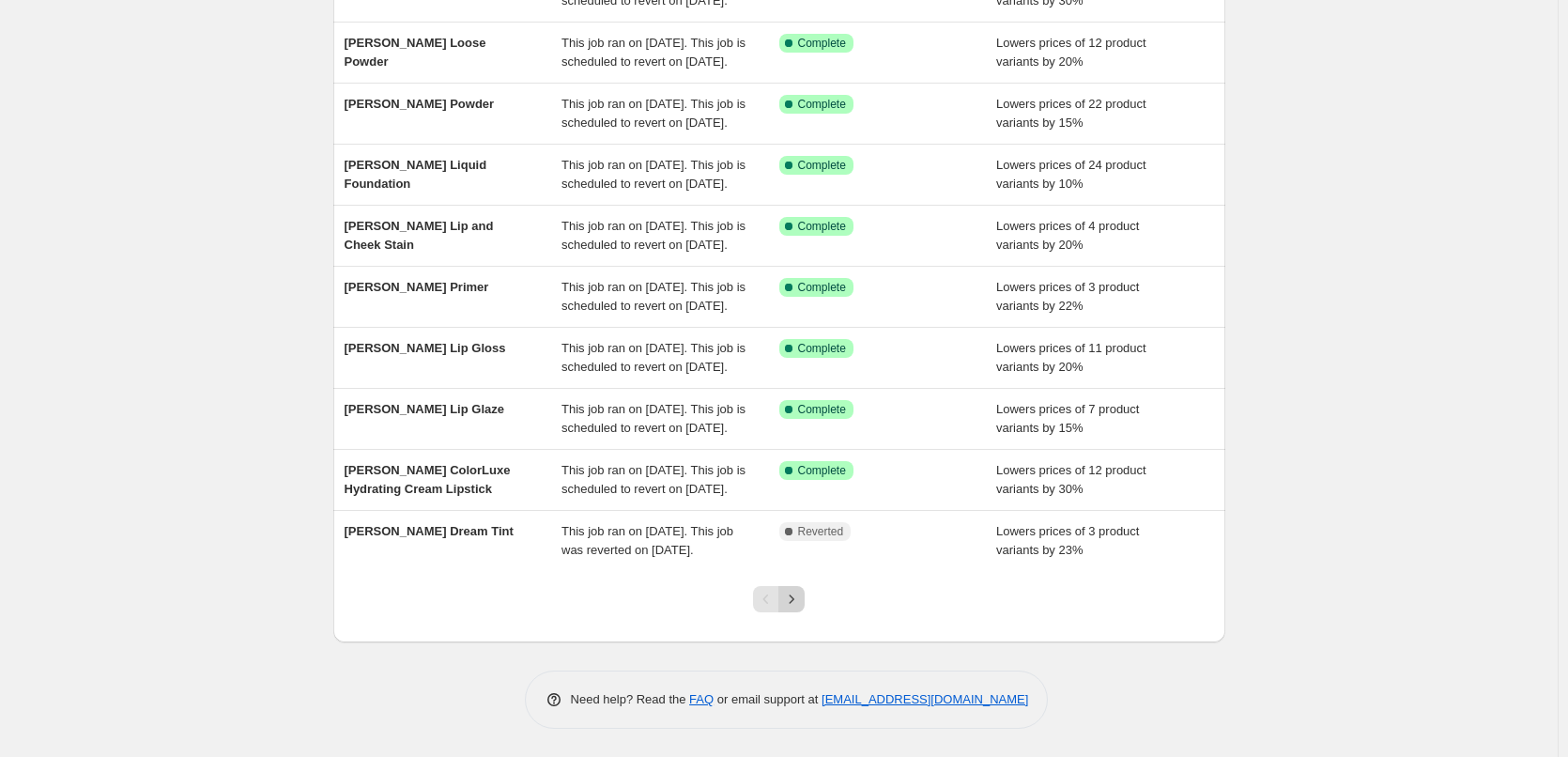
click at [796, 597] on icon "Next" at bounding box center [791, 598] width 19 height 19
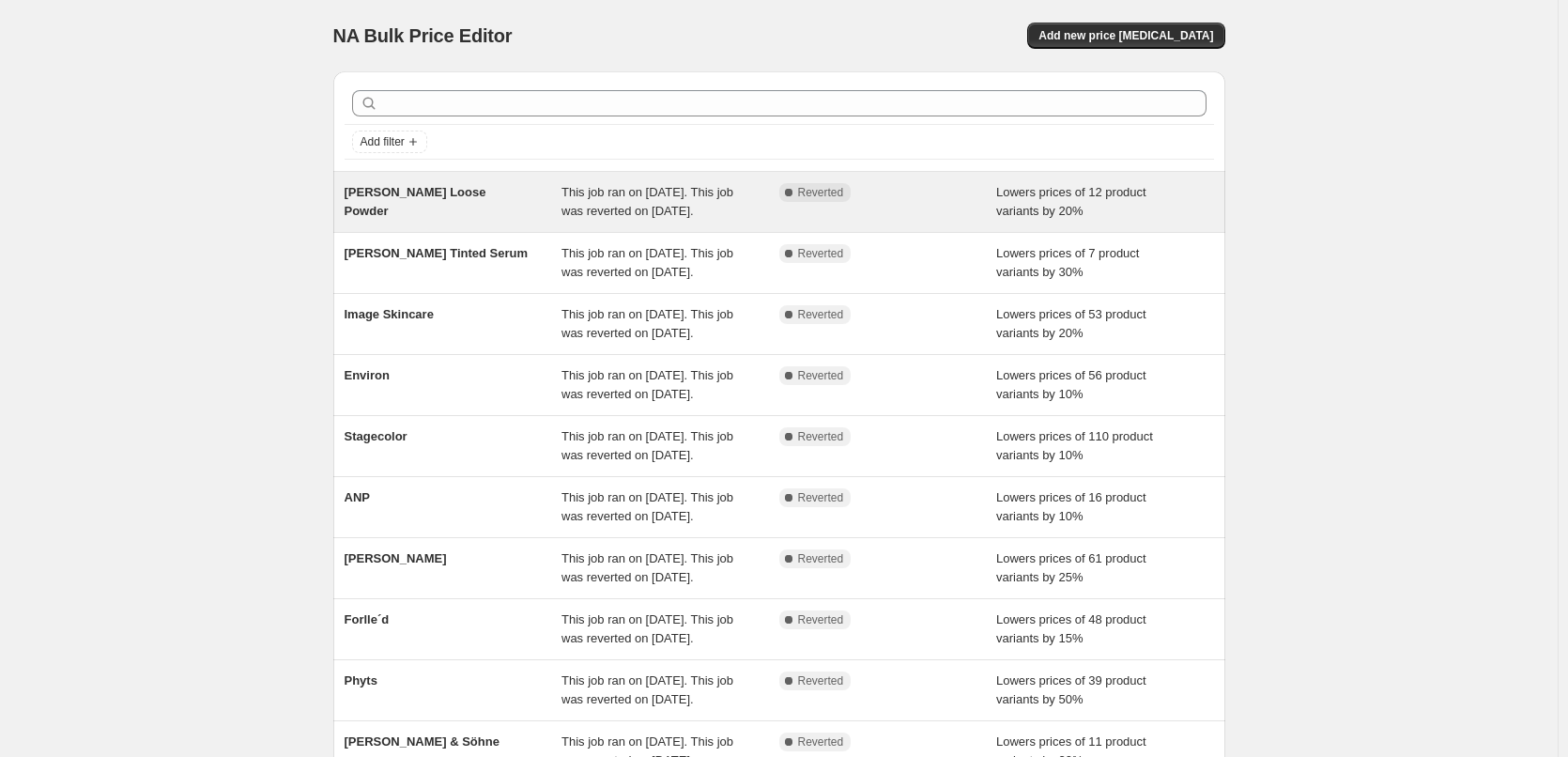
click at [439, 201] on div "[PERSON_NAME] Loose Powder" at bounding box center [454, 202] width 218 height 38
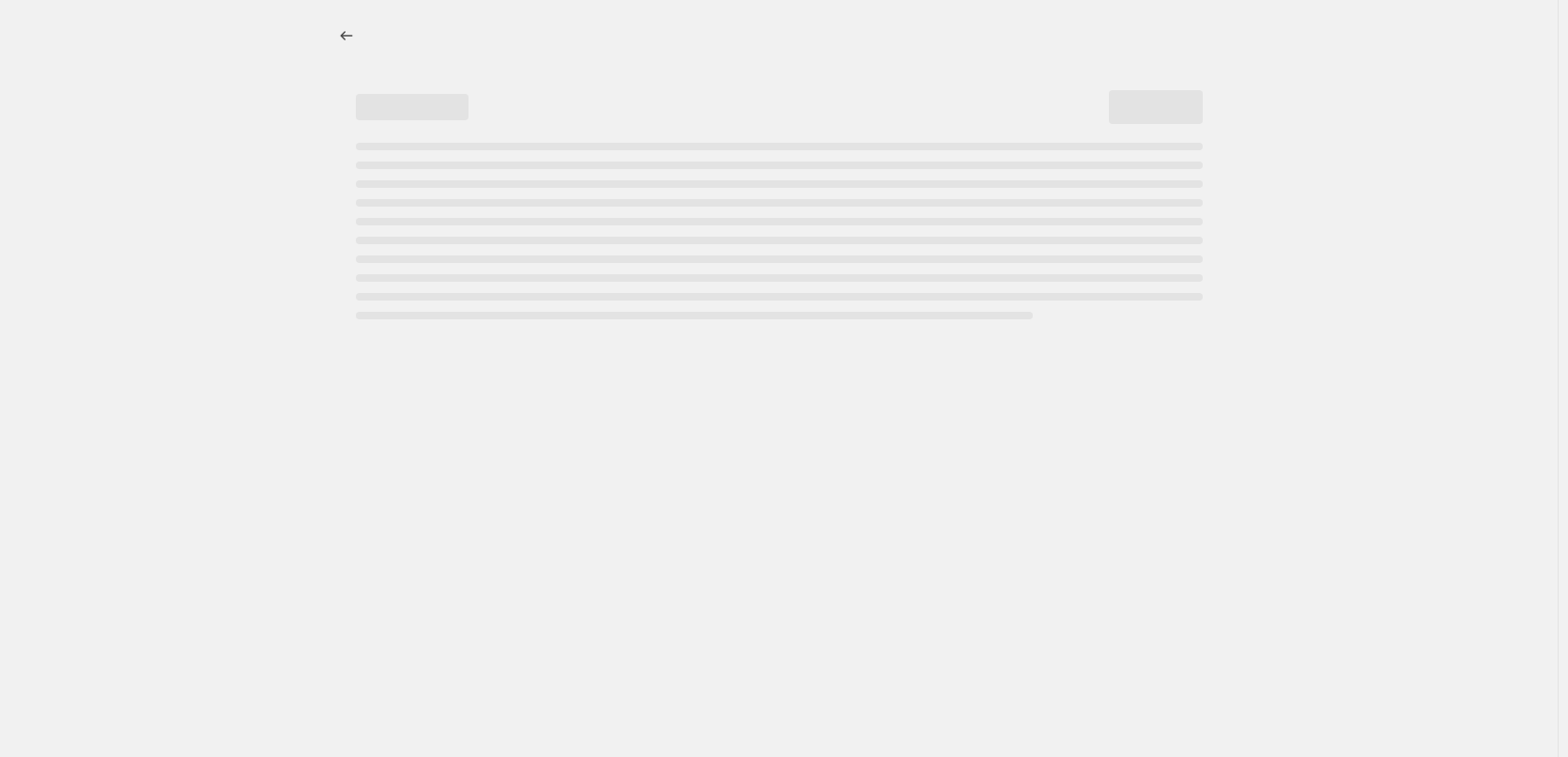
select select "percentage"
select select "tag"
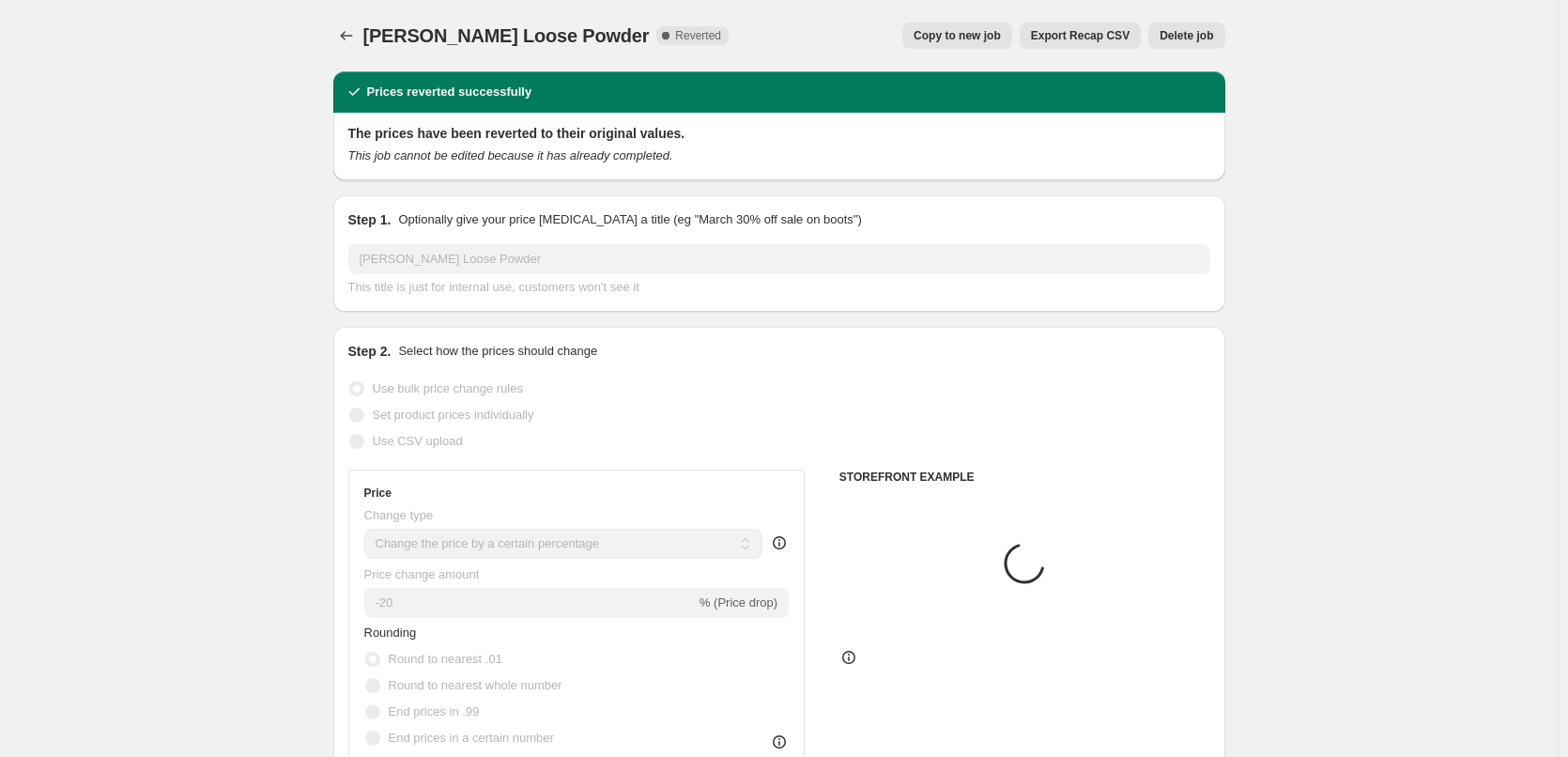
click at [1206, 40] on span "Delete job" at bounding box center [1186, 35] width 54 height 15
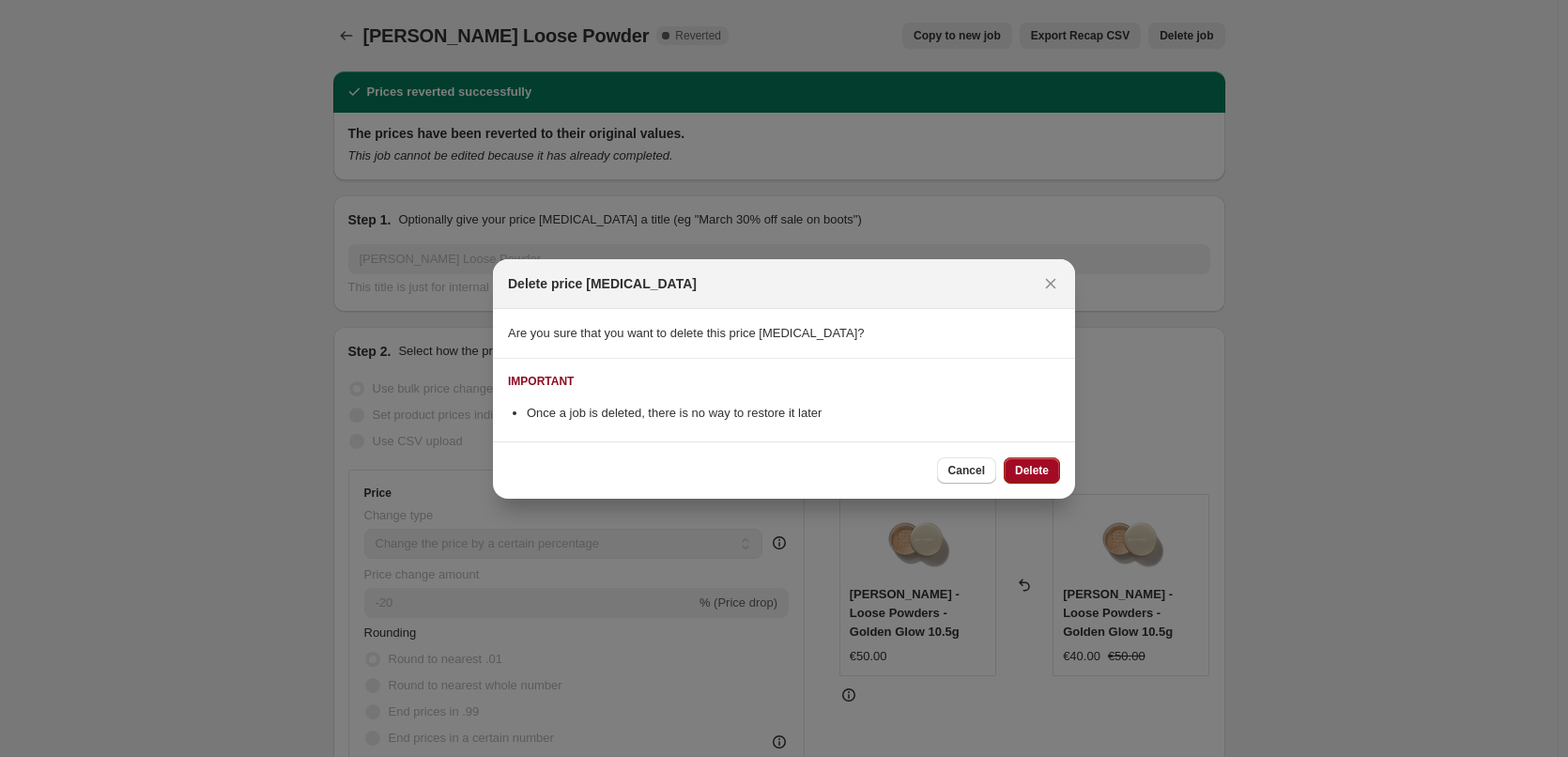
click at [1038, 478] on button "Delete" at bounding box center [1032, 471] width 56 height 26
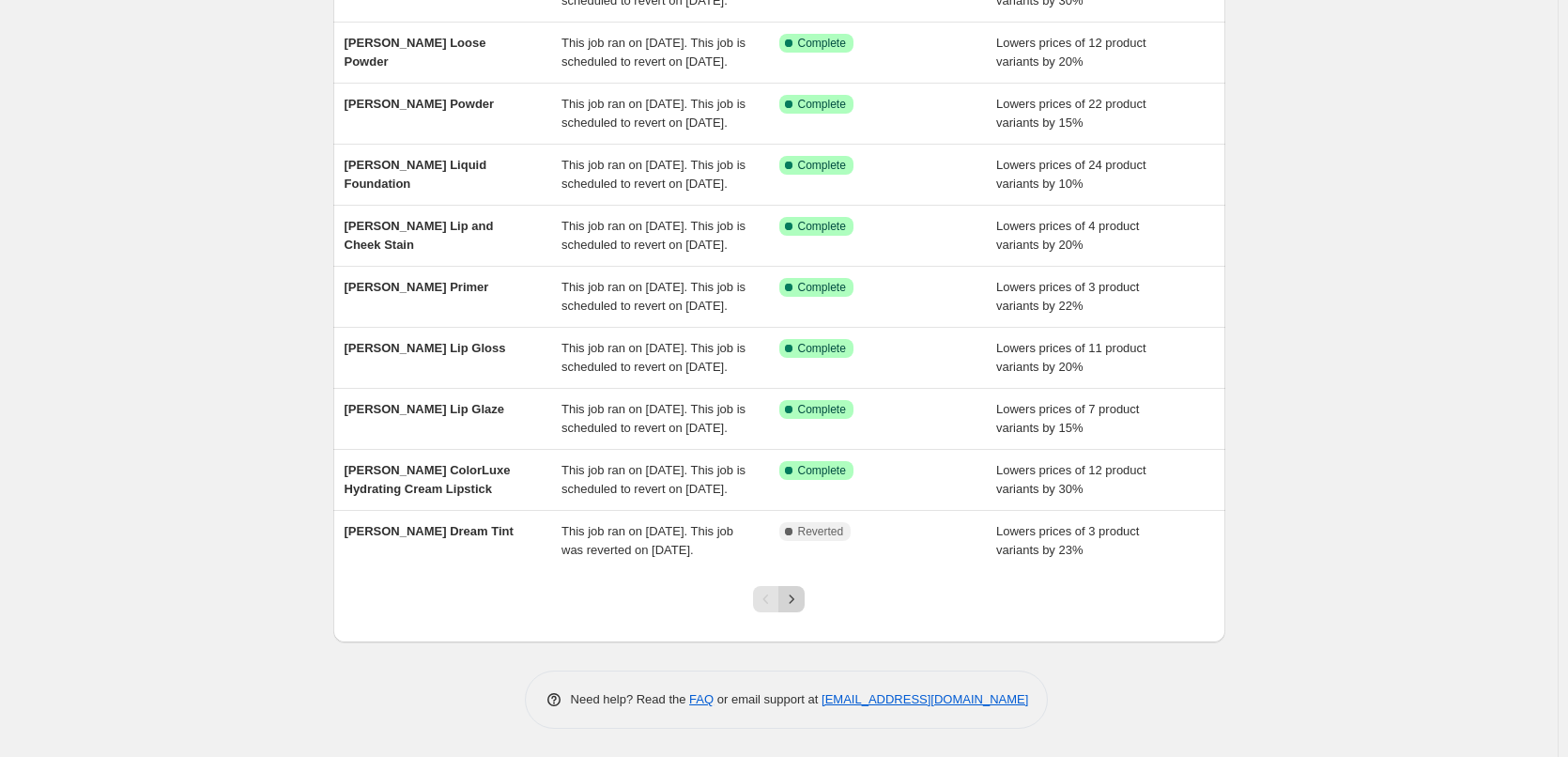
click at [800, 608] on icon "Next" at bounding box center [791, 598] width 19 height 19
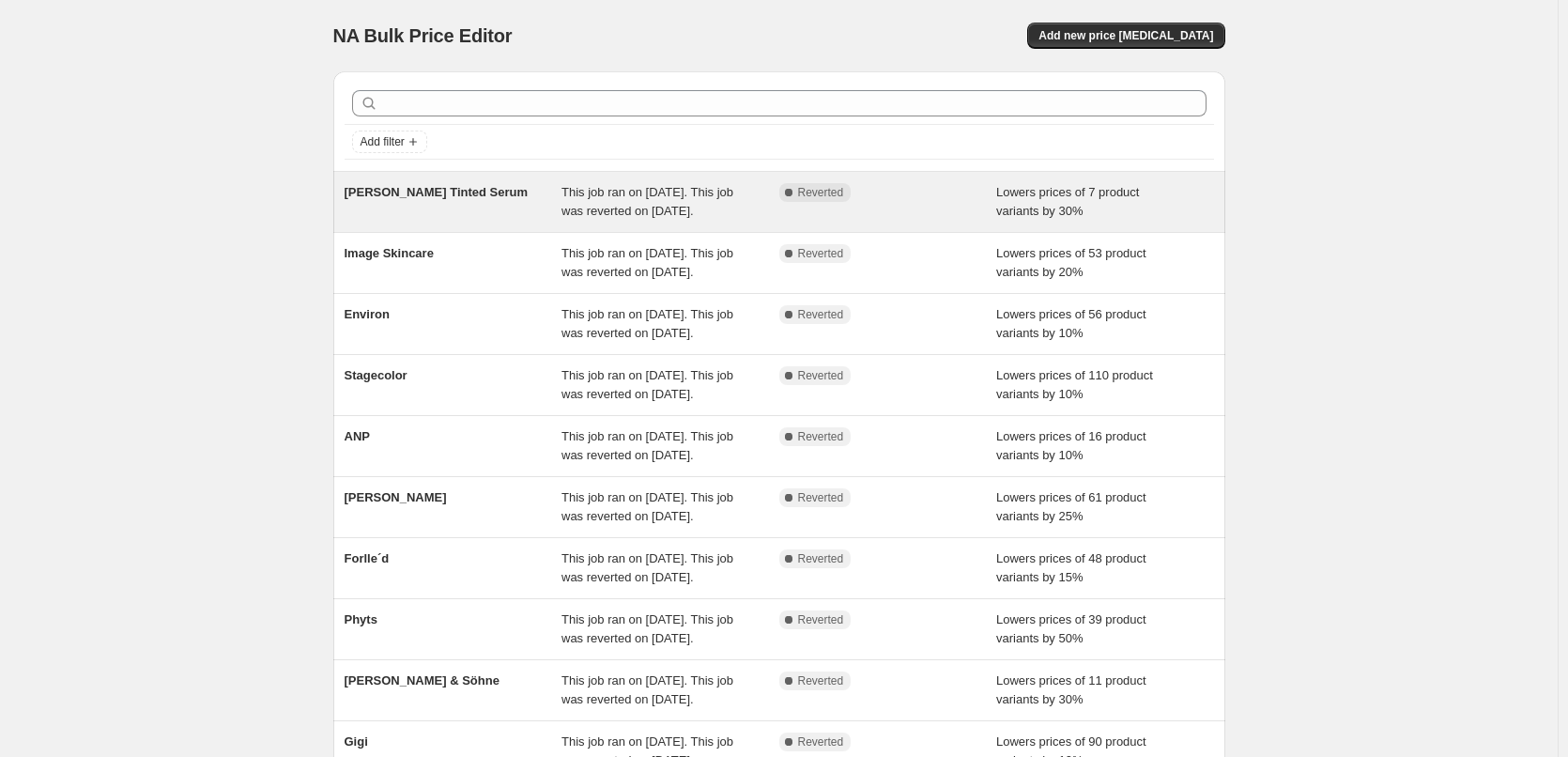
click at [449, 201] on div "[PERSON_NAME] Tinted Serum" at bounding box center [454, 202] width 218 height 38
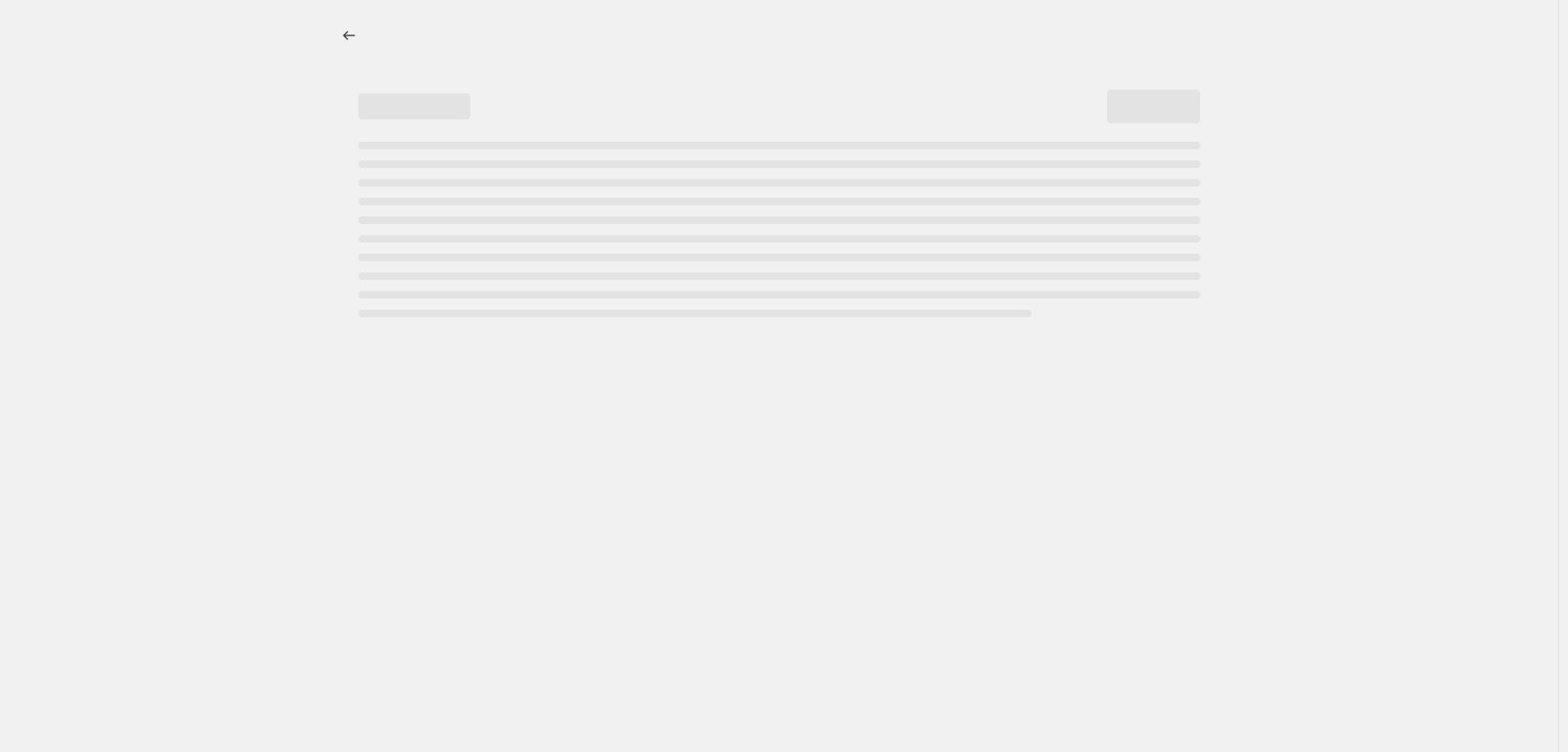
select select "percentage"
select select "tag"
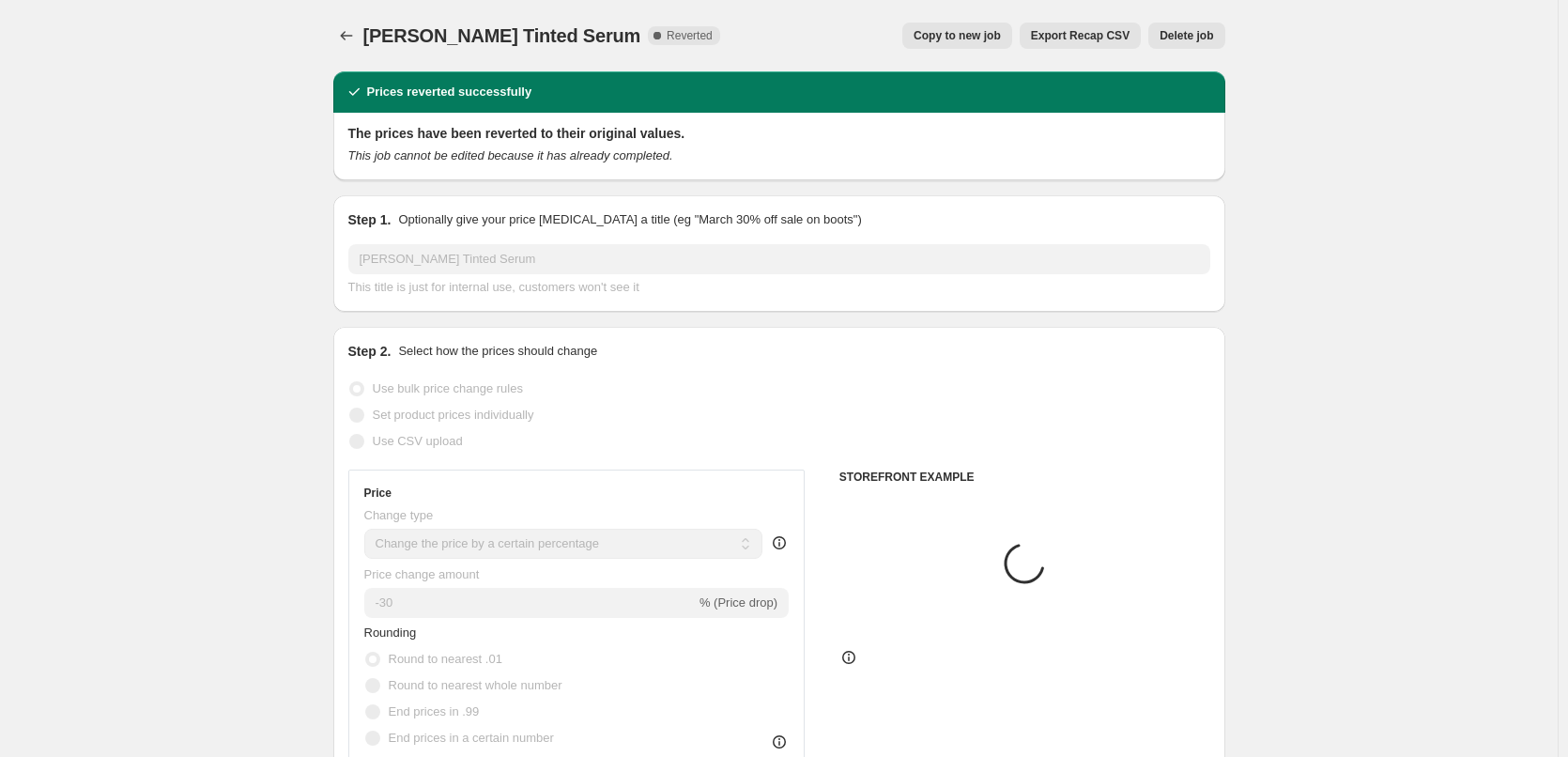
click at [1213, 28] on button "Delete job" at bounding box center [1186, 35] width 76 height 26
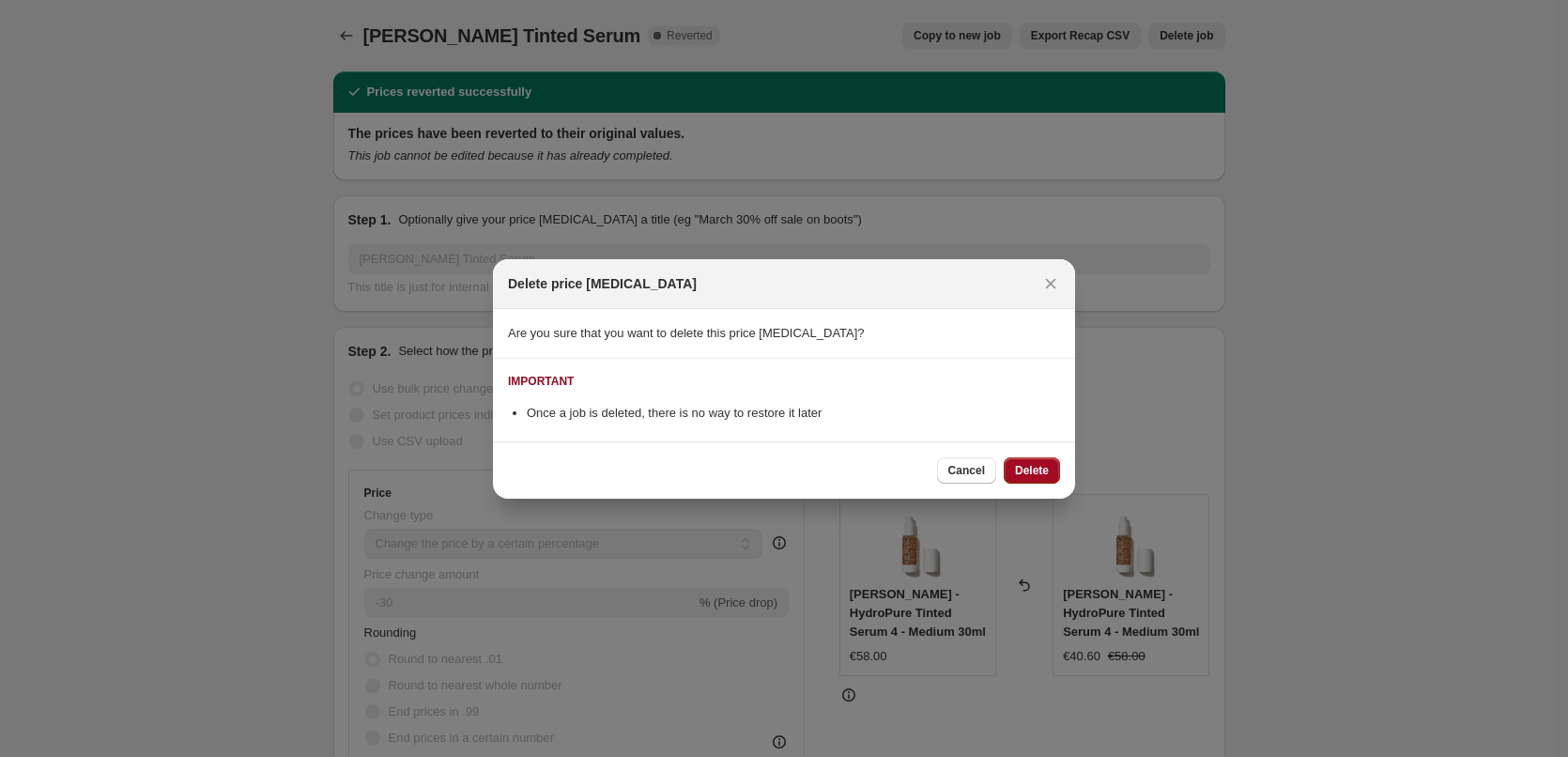
click at [1017, 464] on span "Delete" at bounding box center [1031, 470] width 34 height 15
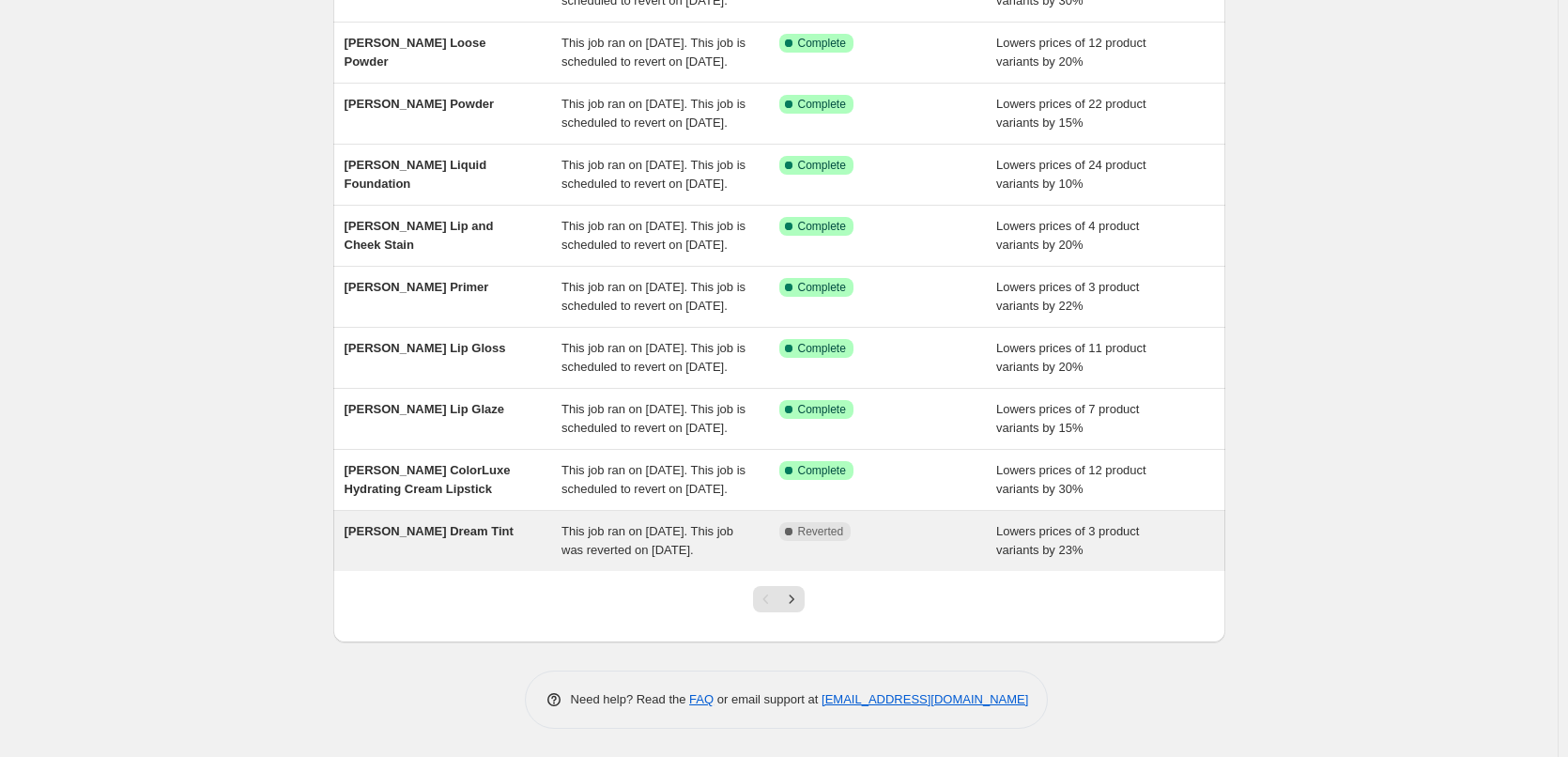
click at [488, 522] on div "[PERSON_NAME] Dream Tint" at bounding box center [454, 541] width 218 height 38
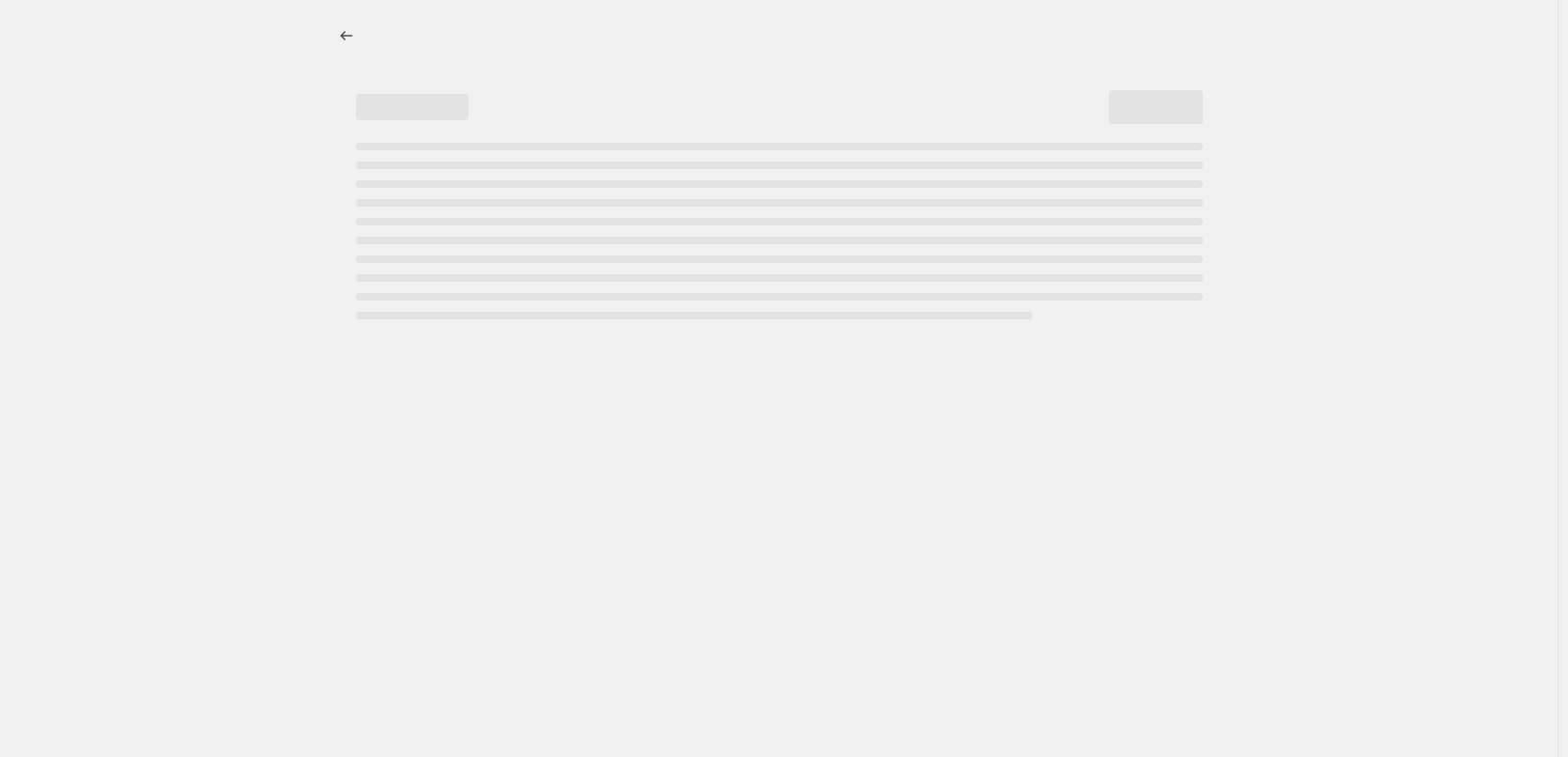
select select "percentage"
select select "vendor"
select select "tag"
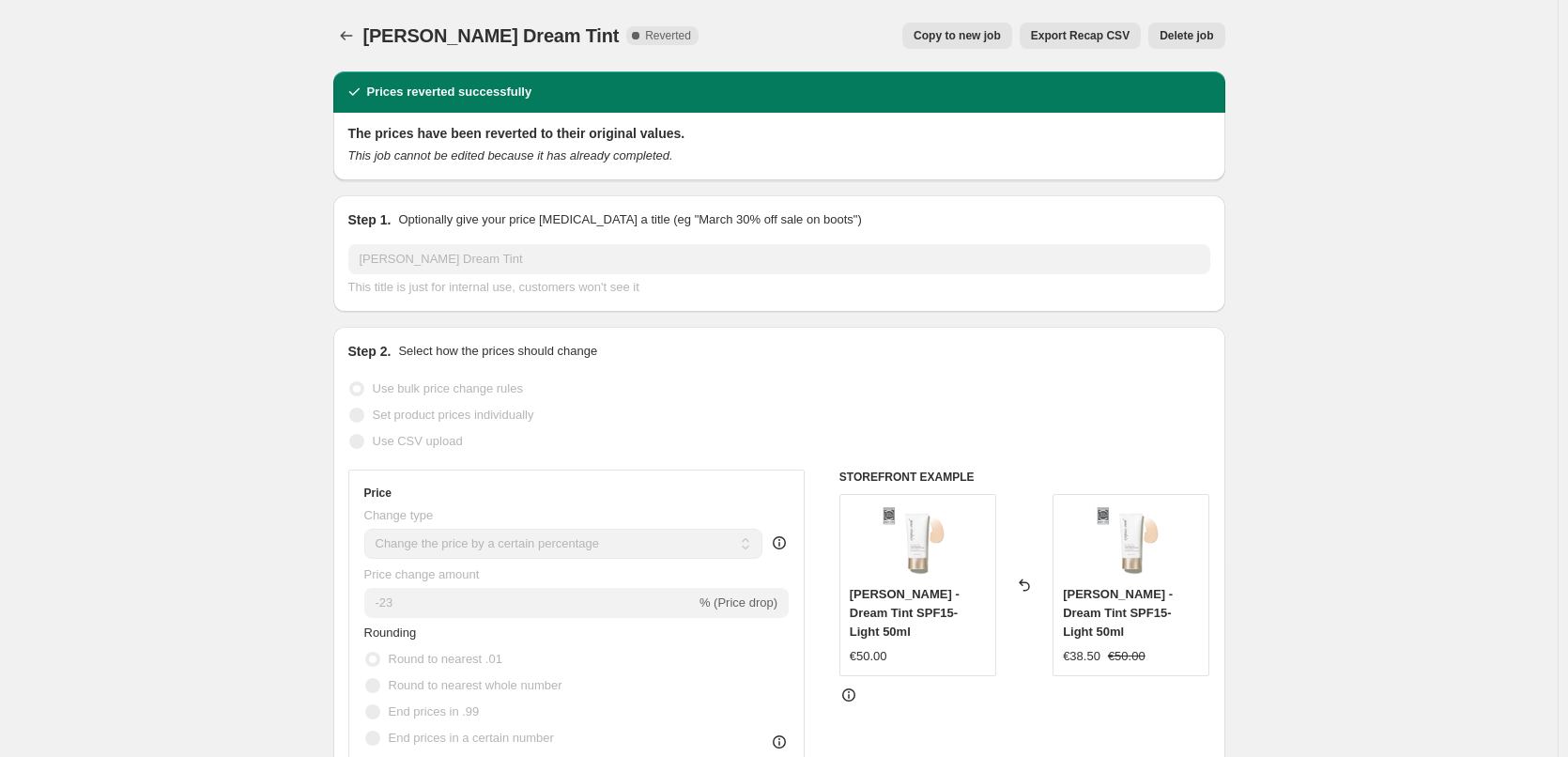
click at [922, 35] on button "Copy to new job" at bounding box center [957, 35] width 110 height 26
select select "percentage"
select select "vendor"
select select "tag"
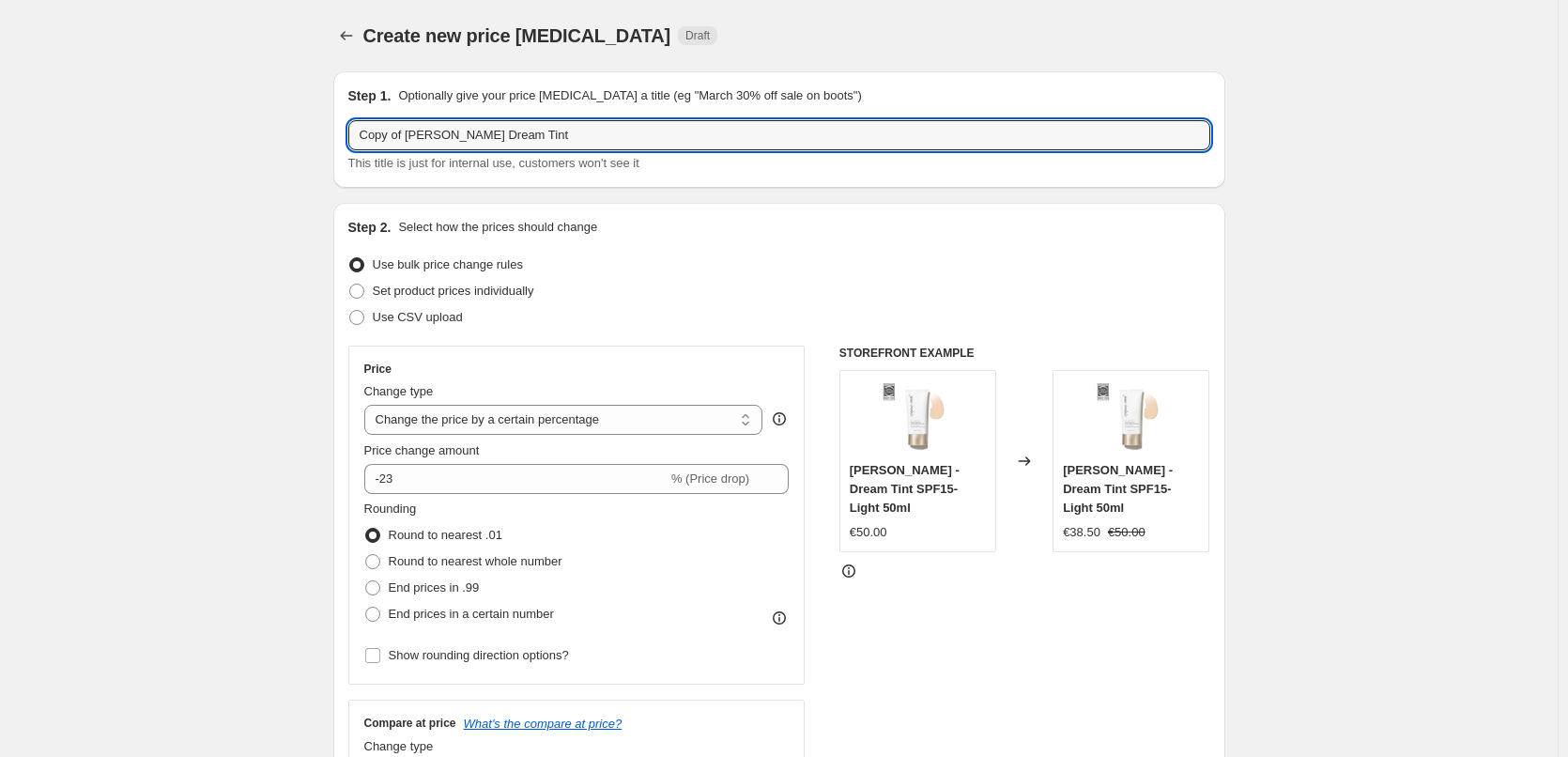
drag, startPoint x: 410, startPoint y: 134, endPoint x: 298, endPoint y: 125, distance: 112.4
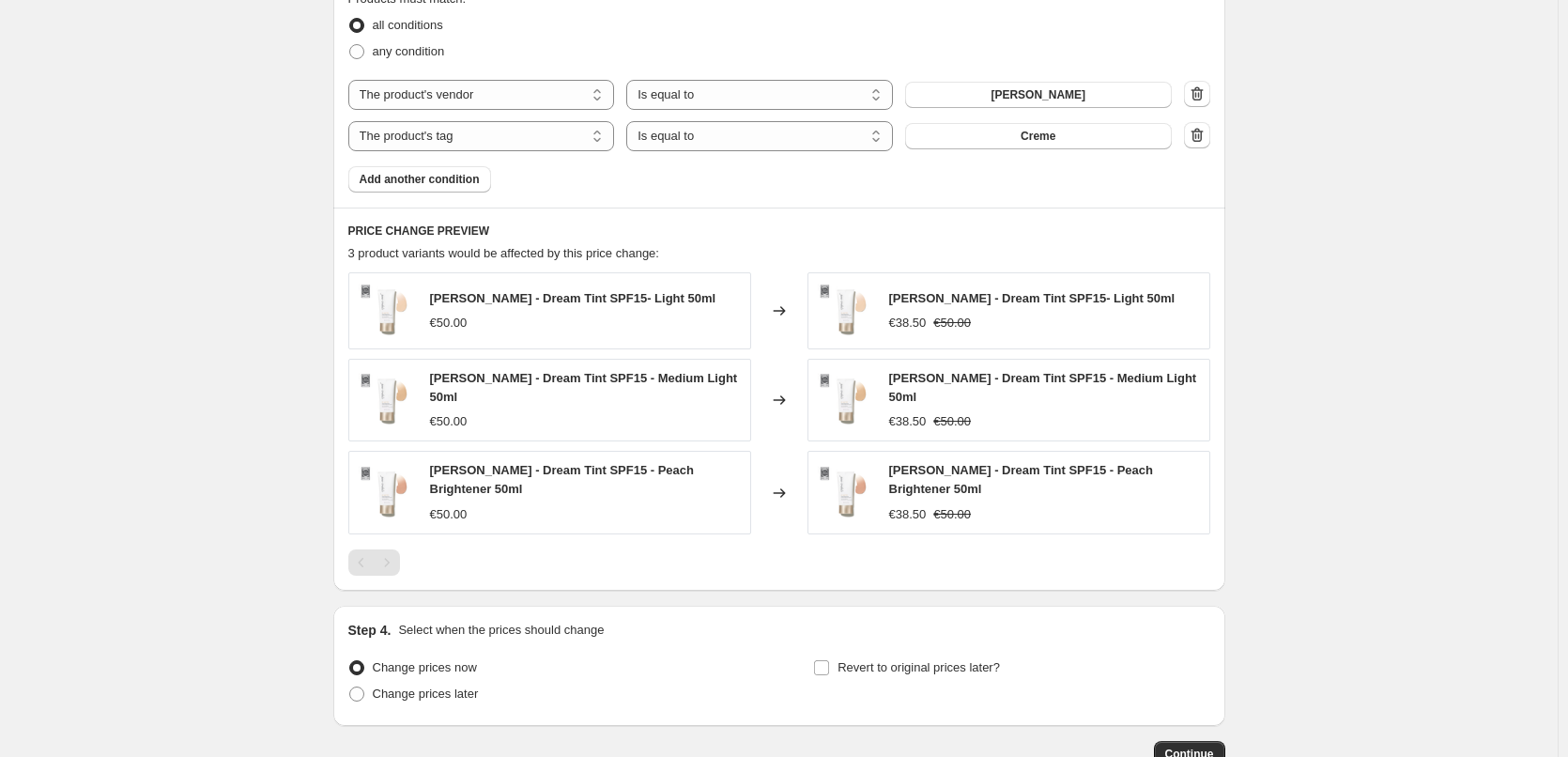
scroll to position [1207, 0]
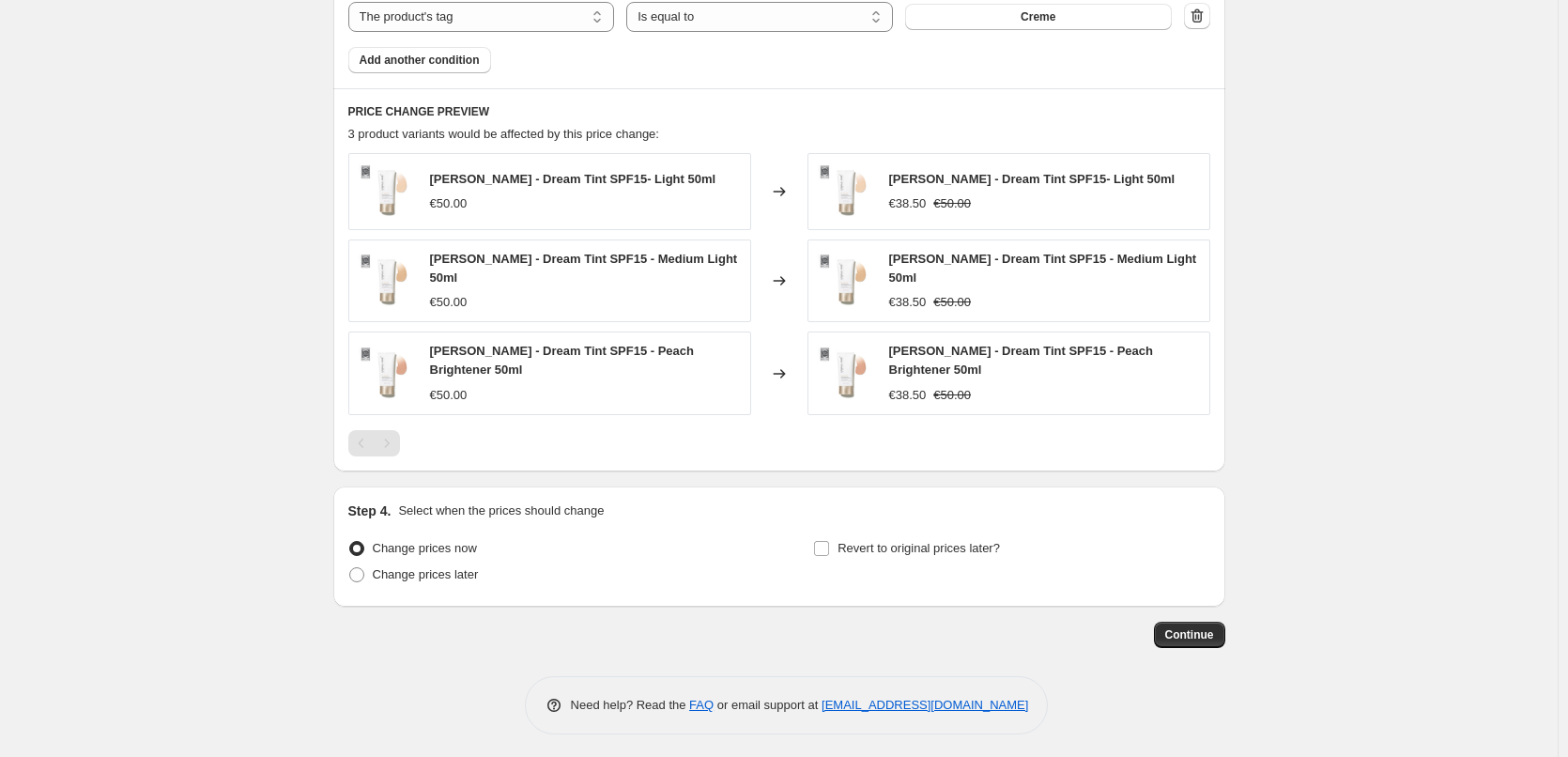
type input "[PERSON_NAME] Dream Tint"
drag, startPoint x: 873, startPoint y: 513, endPoint x: 881, endPoint y: 533, distance: 21.5
click at [875, 515] on div "Step 4. Select when the prices should change Change prices now Change prices la…" at bounding box center [779, 547] width 862 height 91
click at [881, 536] on label "Revert to original prices later?" at bounding box center [907, 549] width 187 height 26
click at [829, 541] on input "Revert to original prices later?" at bounding box center [821, 548] width 15 height 15
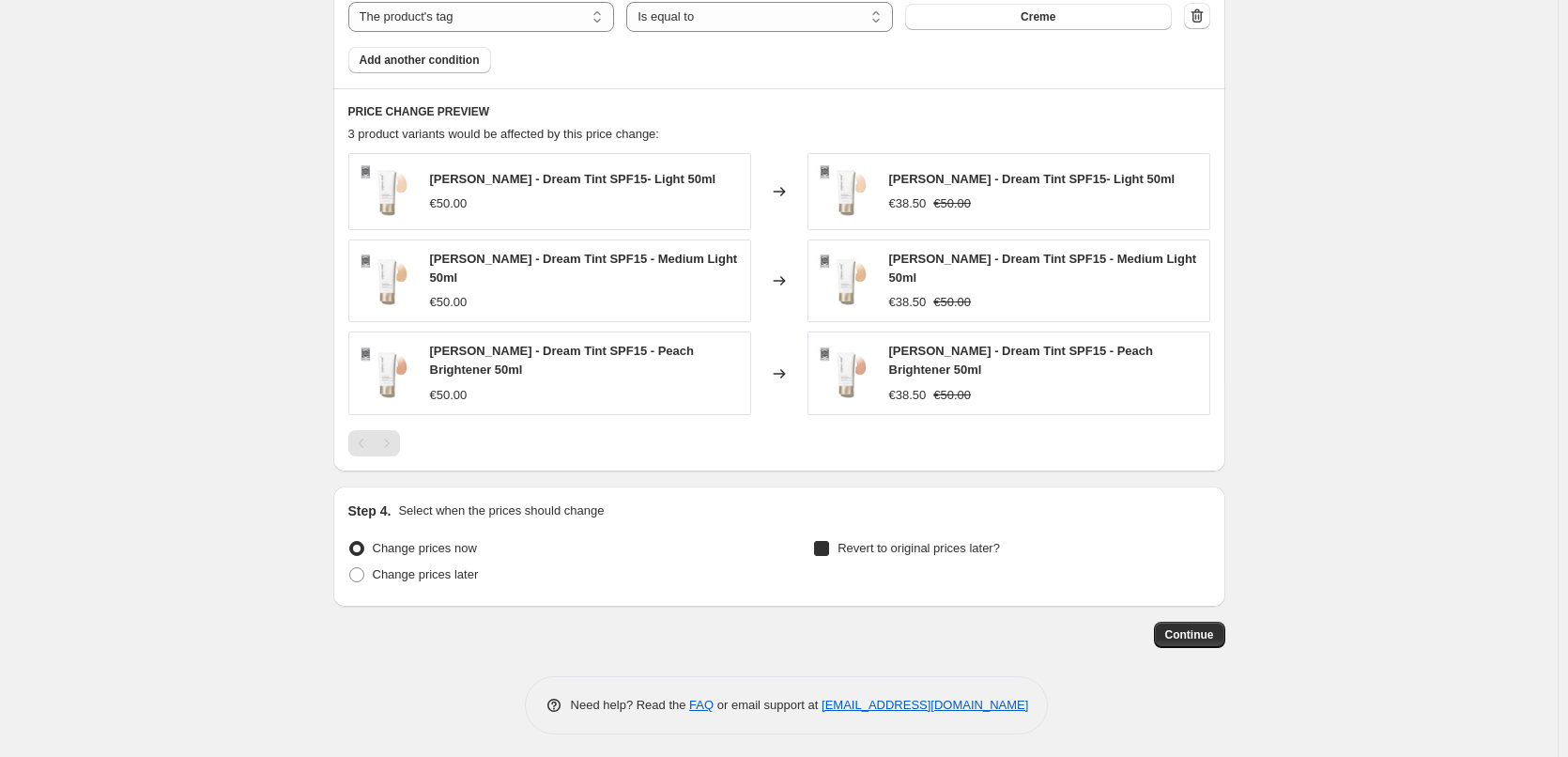
checkbox input "true"
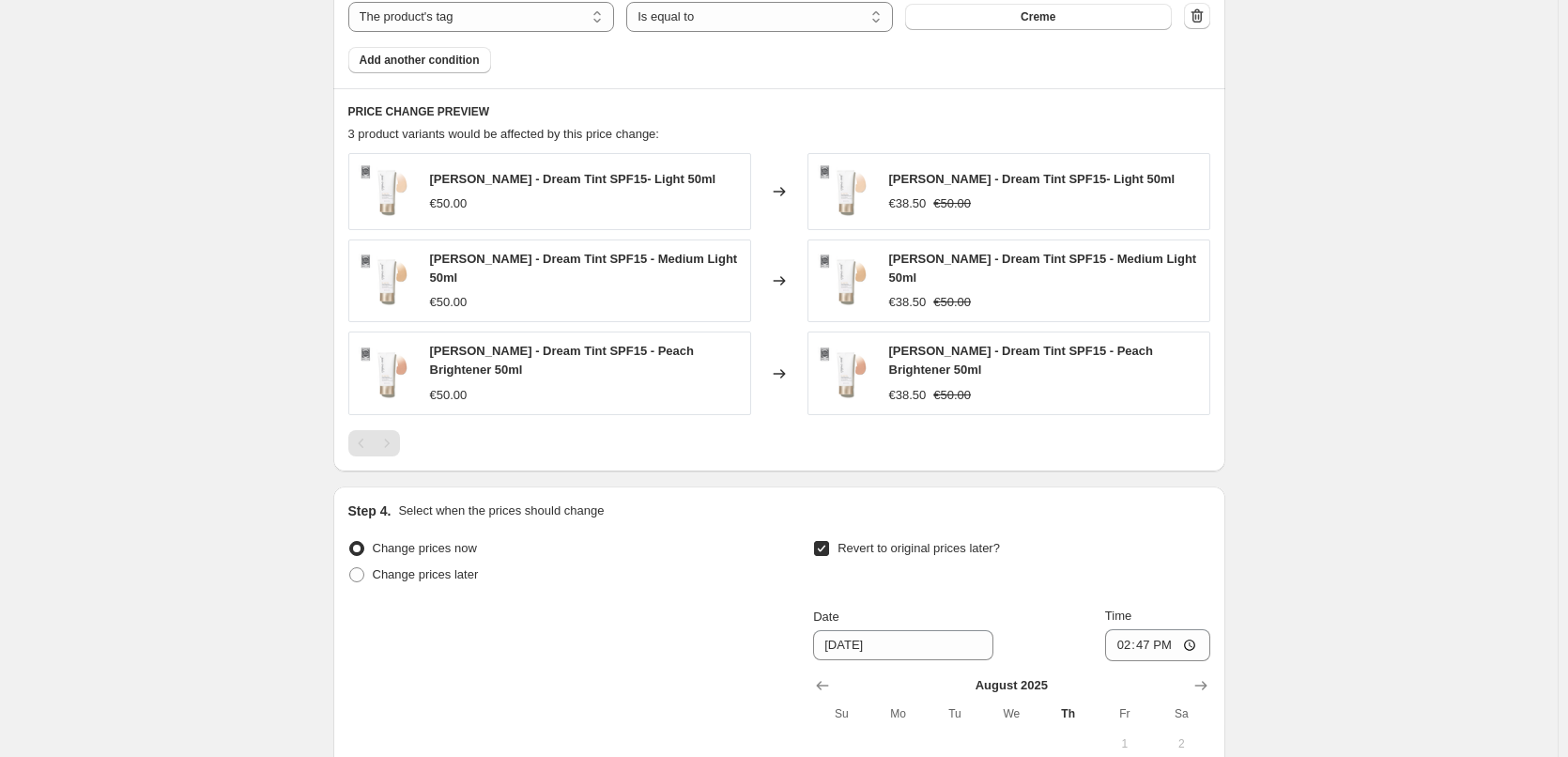
scroll to position [1558, 0]
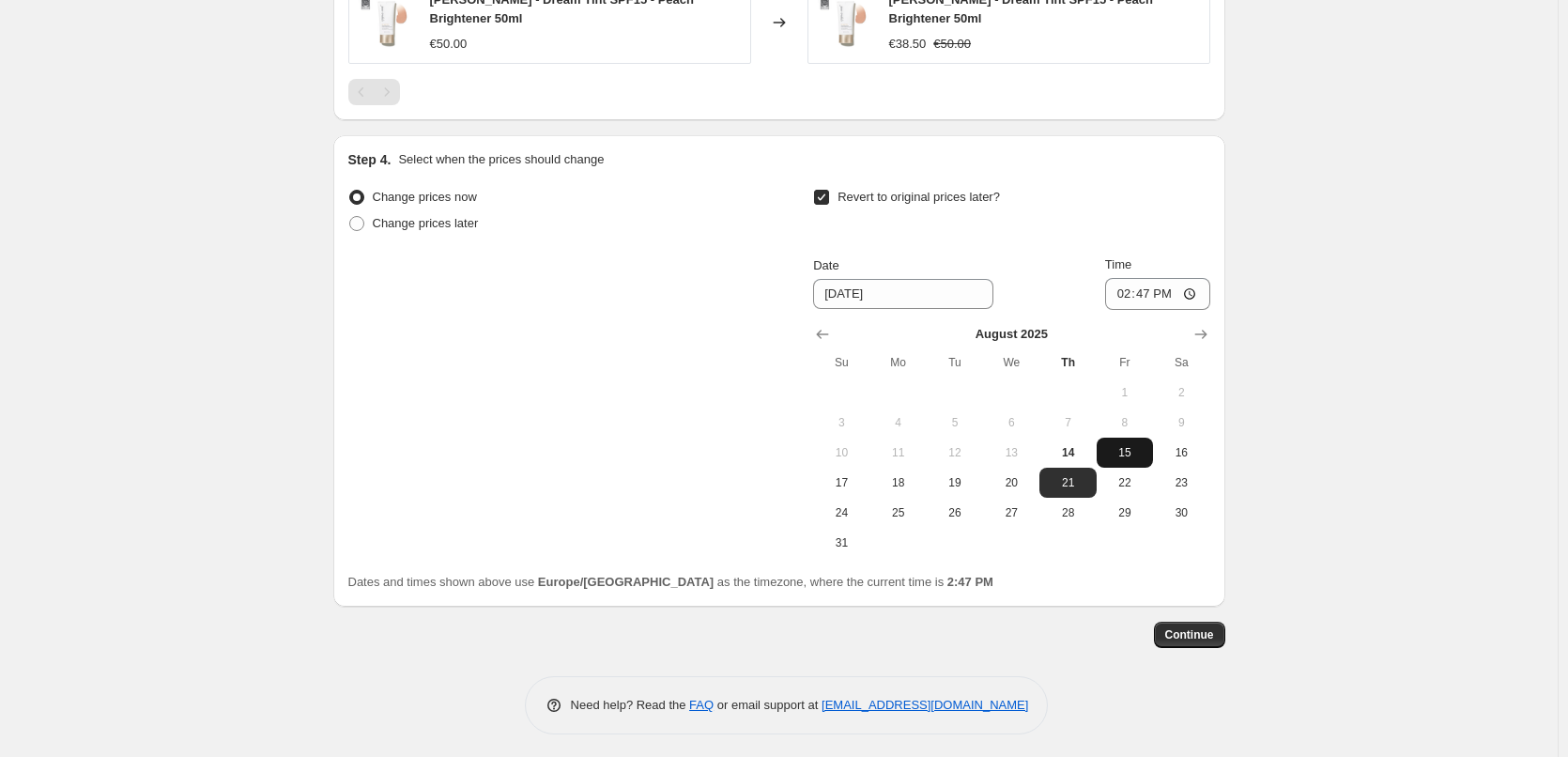
click at [1129, 445] on span "15" at bounding box center [1125, 452] width 41 height 15
type input "8/15/2025"
drag, startPoint x: 1134, startPoint y: 316, endPoint x: 1136, endPoint y: 301, distance: 15.1
click at [1135, 312] on div "August 2025 Su Mo Tu We Th Fr Sa 1 2 3 4 5 6 7 8 9 10 11 12 13 14 15 16 17 18 1…" at bounding box center [1003, 434] width 411 height 248
click at [1136, 299] on input "14:47" at bounding box center [1158, 293] width 105 height 32
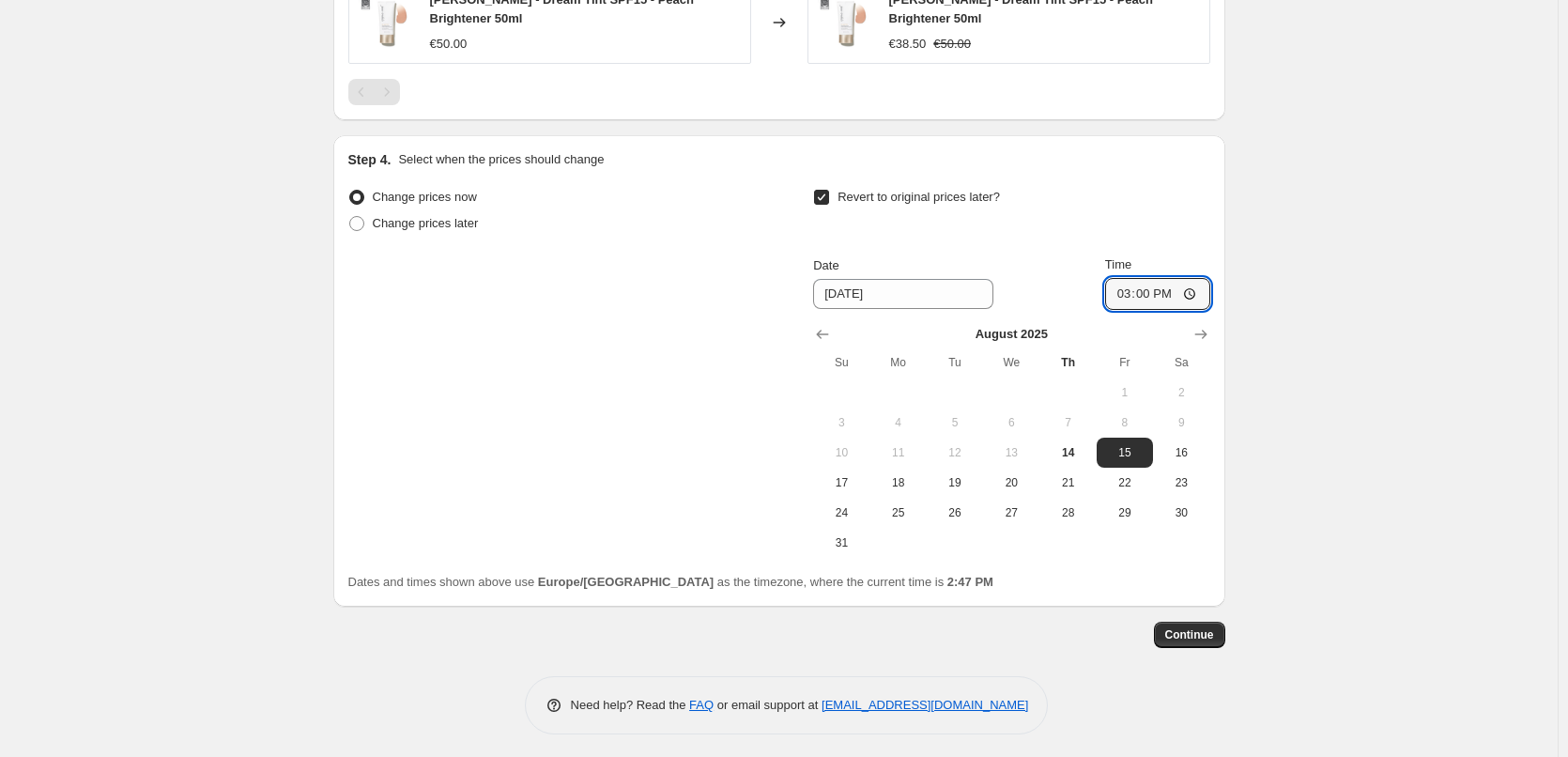
type input "03:00"
click at [1199, 627] on span "Continue" at bounding box center [1189, 634] width 49 height 15
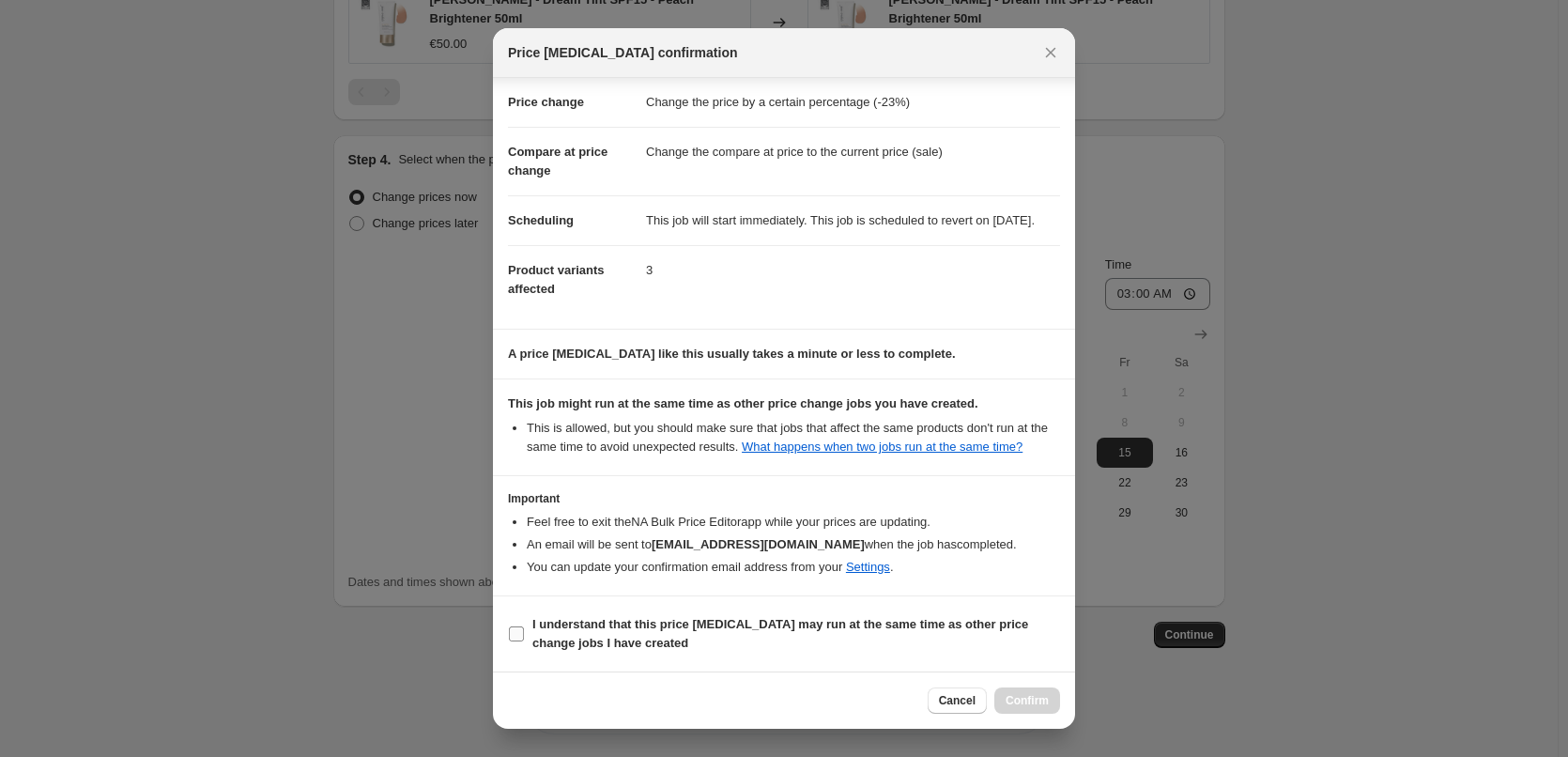
click at [688, 643] on span "I understand that this price change job may run at the same time as other price…" at bounding box center [797, 633] width 528 height 38
click at [524, 641] on input "I understand that this price change job may run at the same time as other price…" at bounding box center [516, 633] width 15 height 15
checkbox input "true"
click at [1026, 697] on span "Confirm" at bounding box center [1027, 700] width 43 height 15
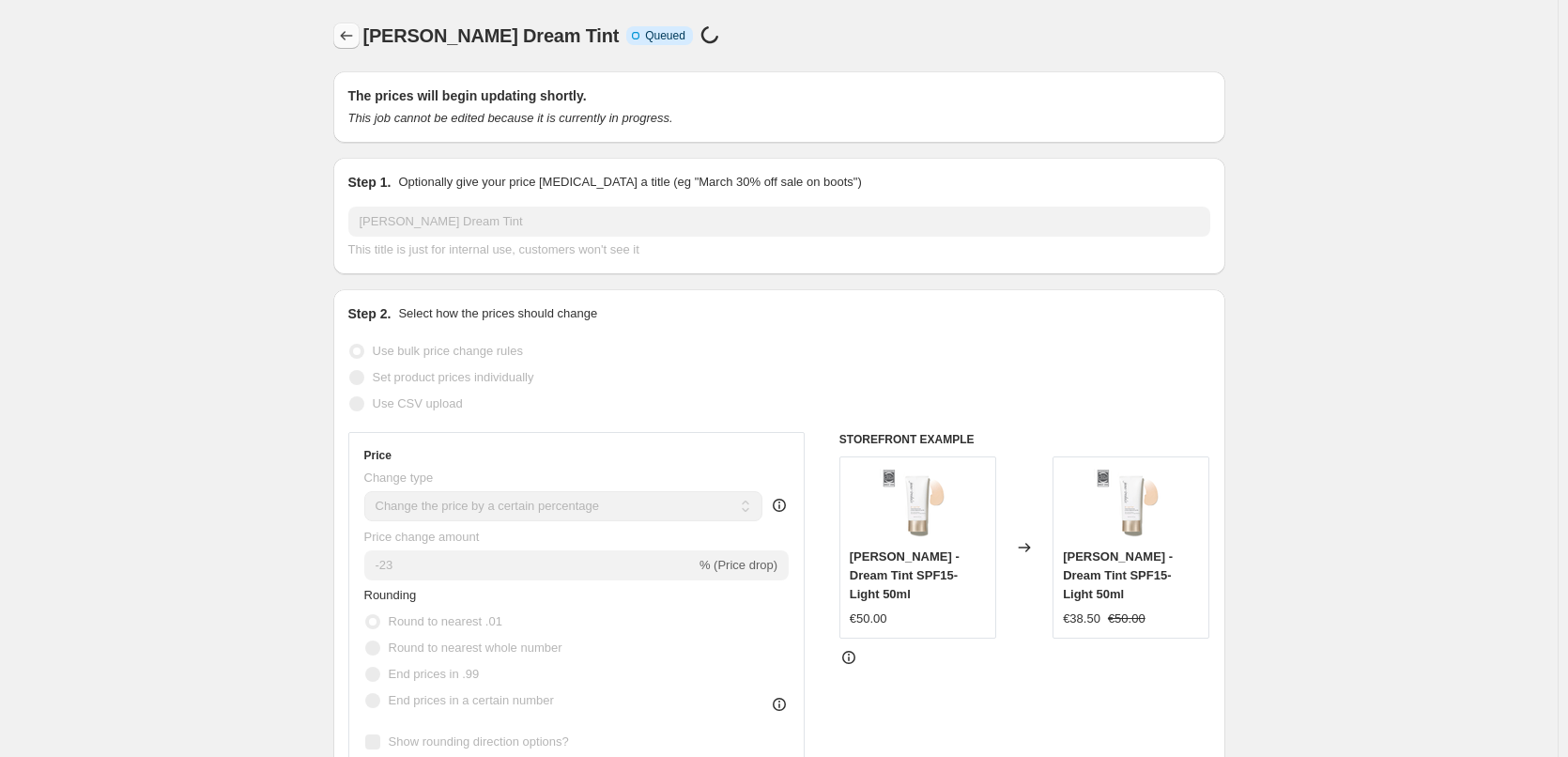
click at [358, 26] on button "Price change jobs" at bounding box center [346, 35] width 26 height 26
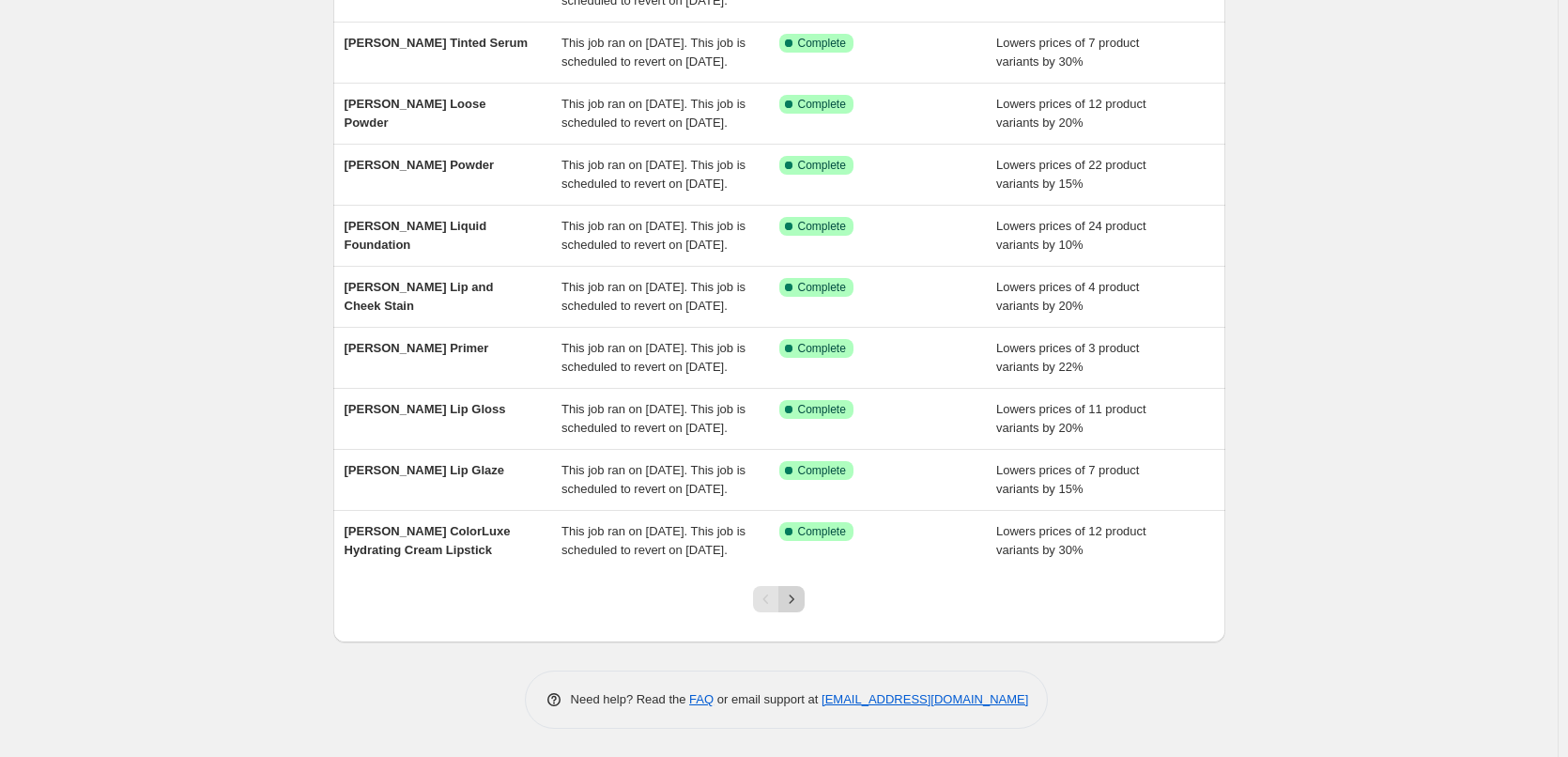
click at [794, 599] on icon "Next" at bounding box center [791, 598] width 19 height 19
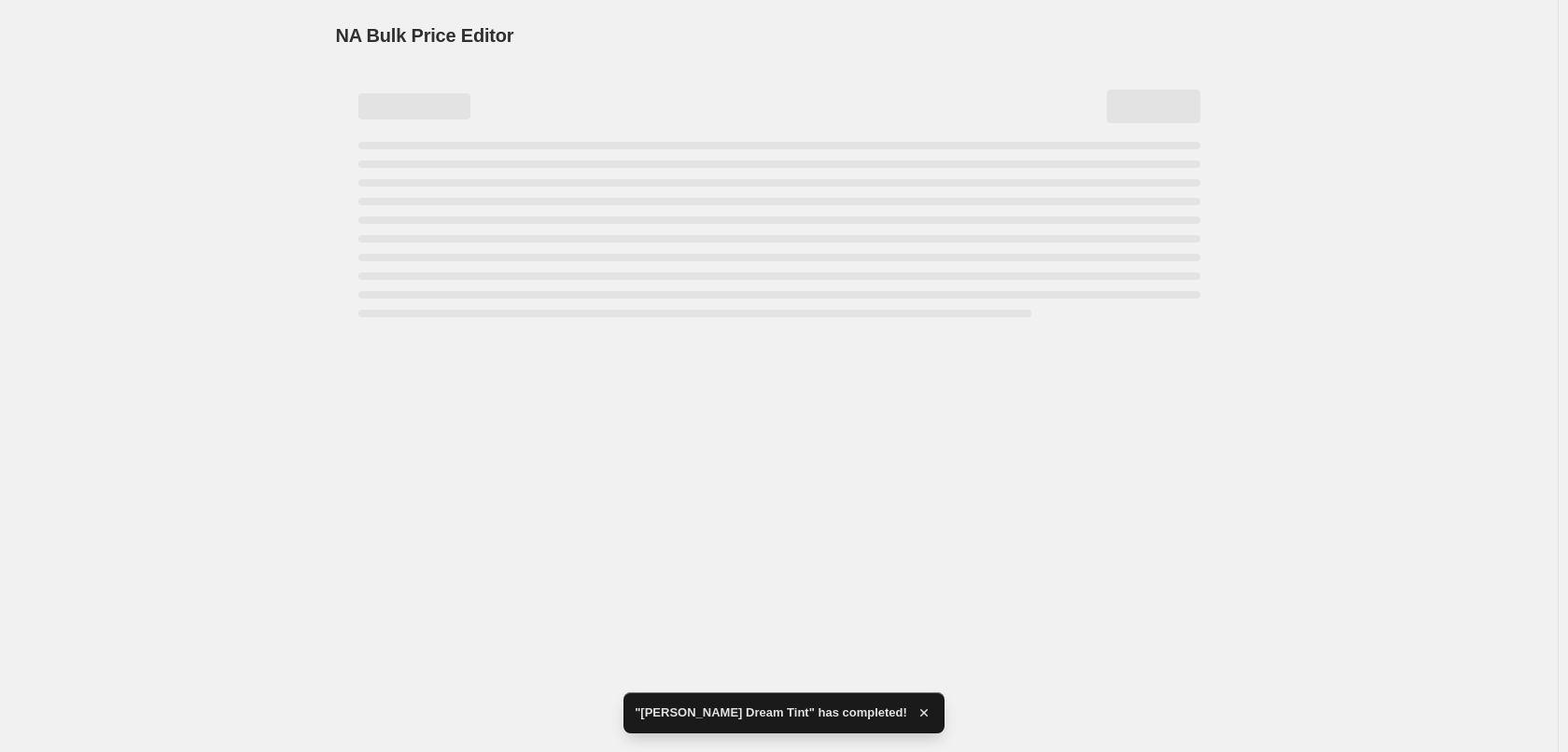
click at [456, 196] on div "Page loading" at bounding box center [779, 229] width 842 height 175
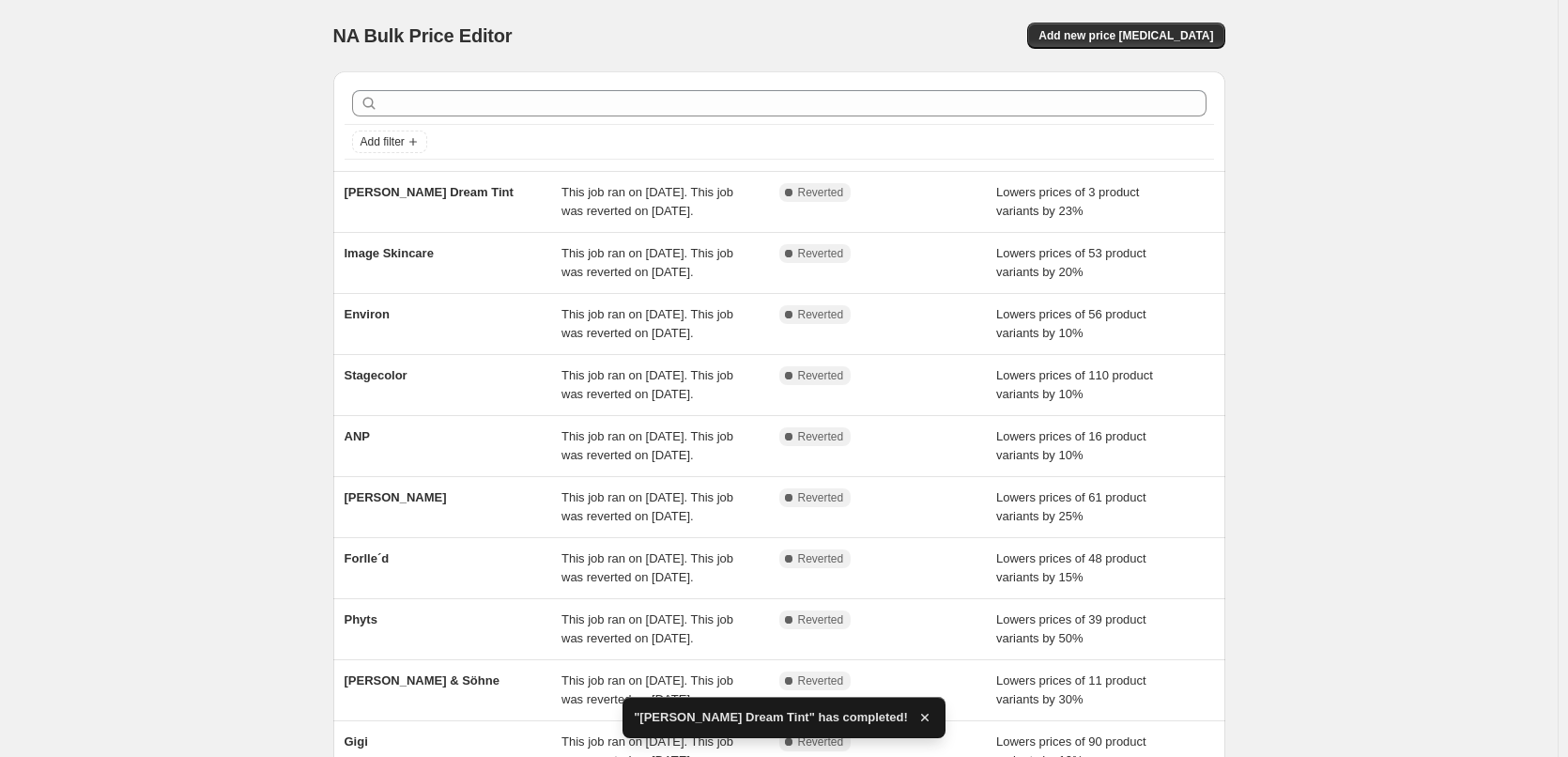
click at [459, 197] on span "[PERSON_NAME] Dream Tint" at bounding box center [429, 192] width 169 height 14
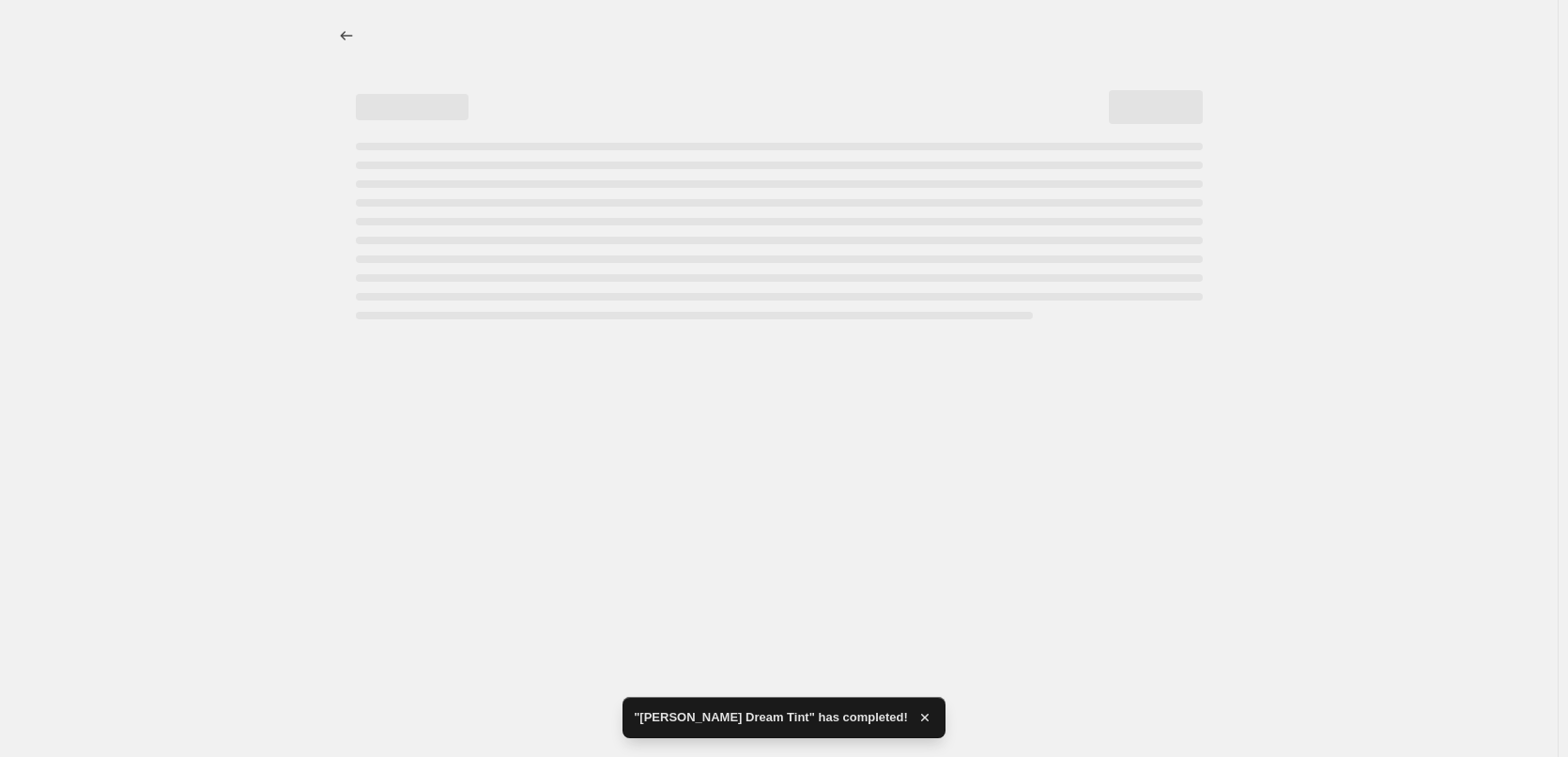
select select "percentage"
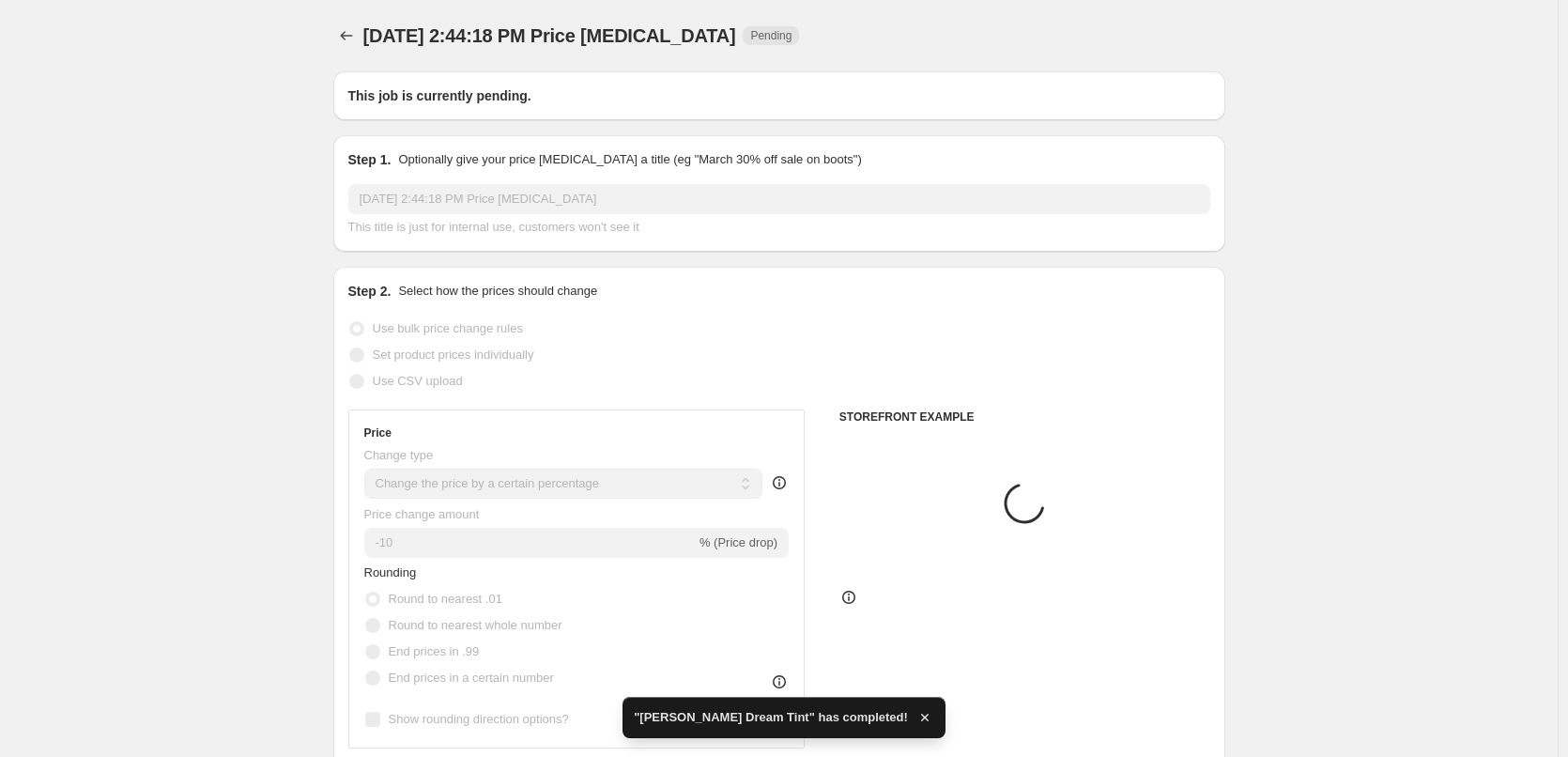
type input "[PERSON_NAME] Dream Tint"
radio input "false"
radio input "true"
checkbox input "true"
select select "vendor"
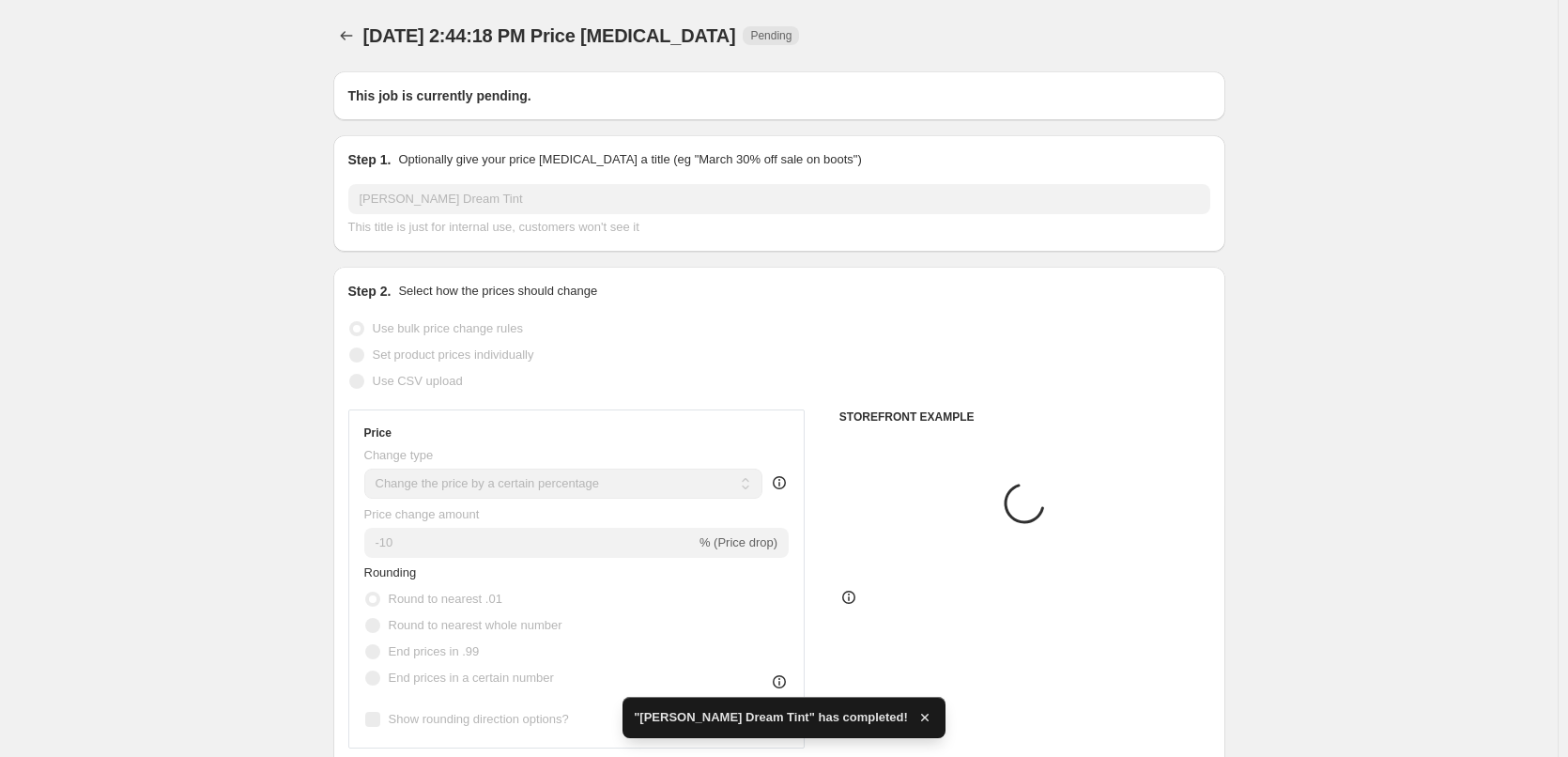
select select "tag"
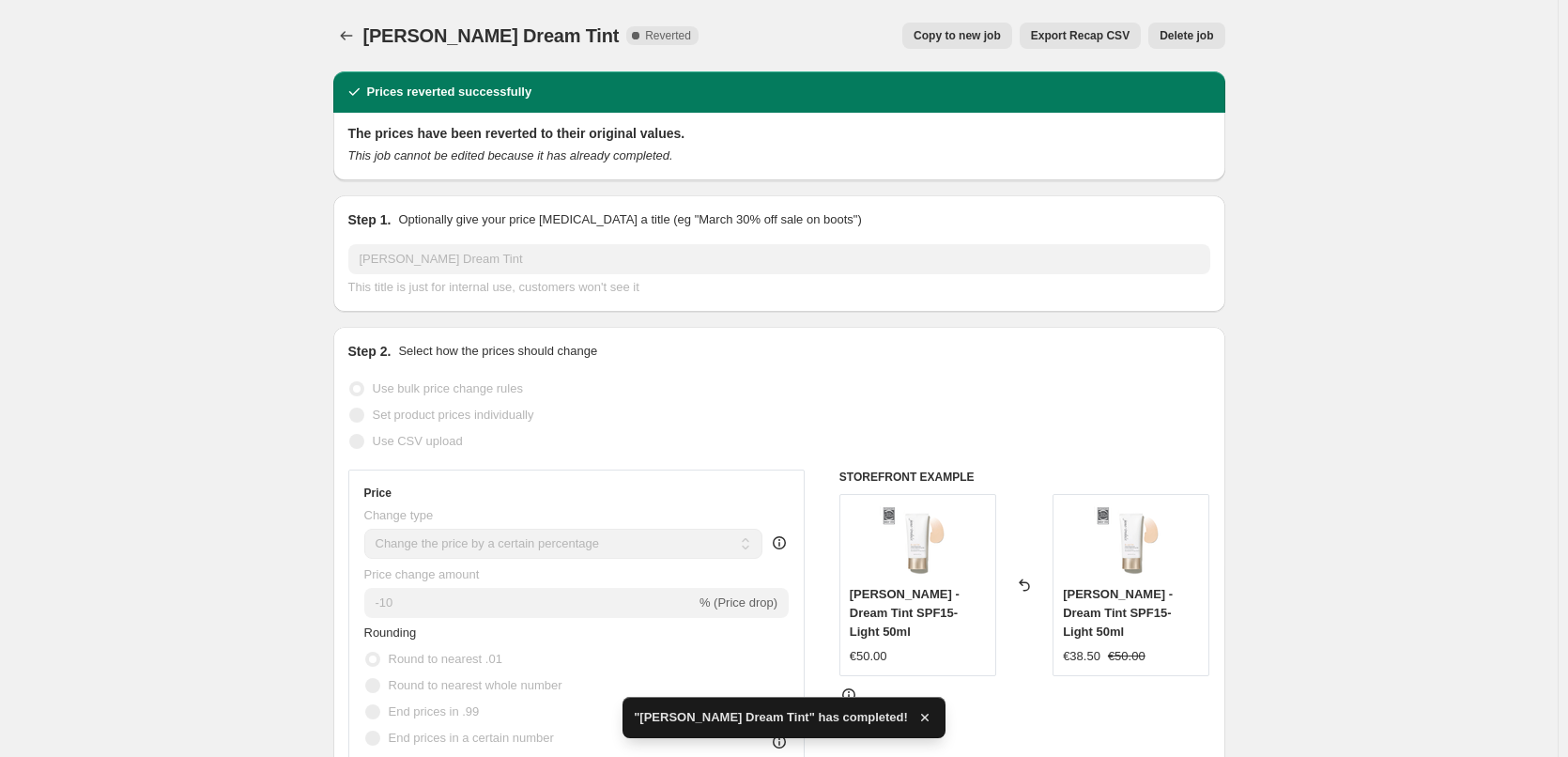
click at [1187, 44] on button "Delete job" at bounding box center [1186, 35] width 76 height 26
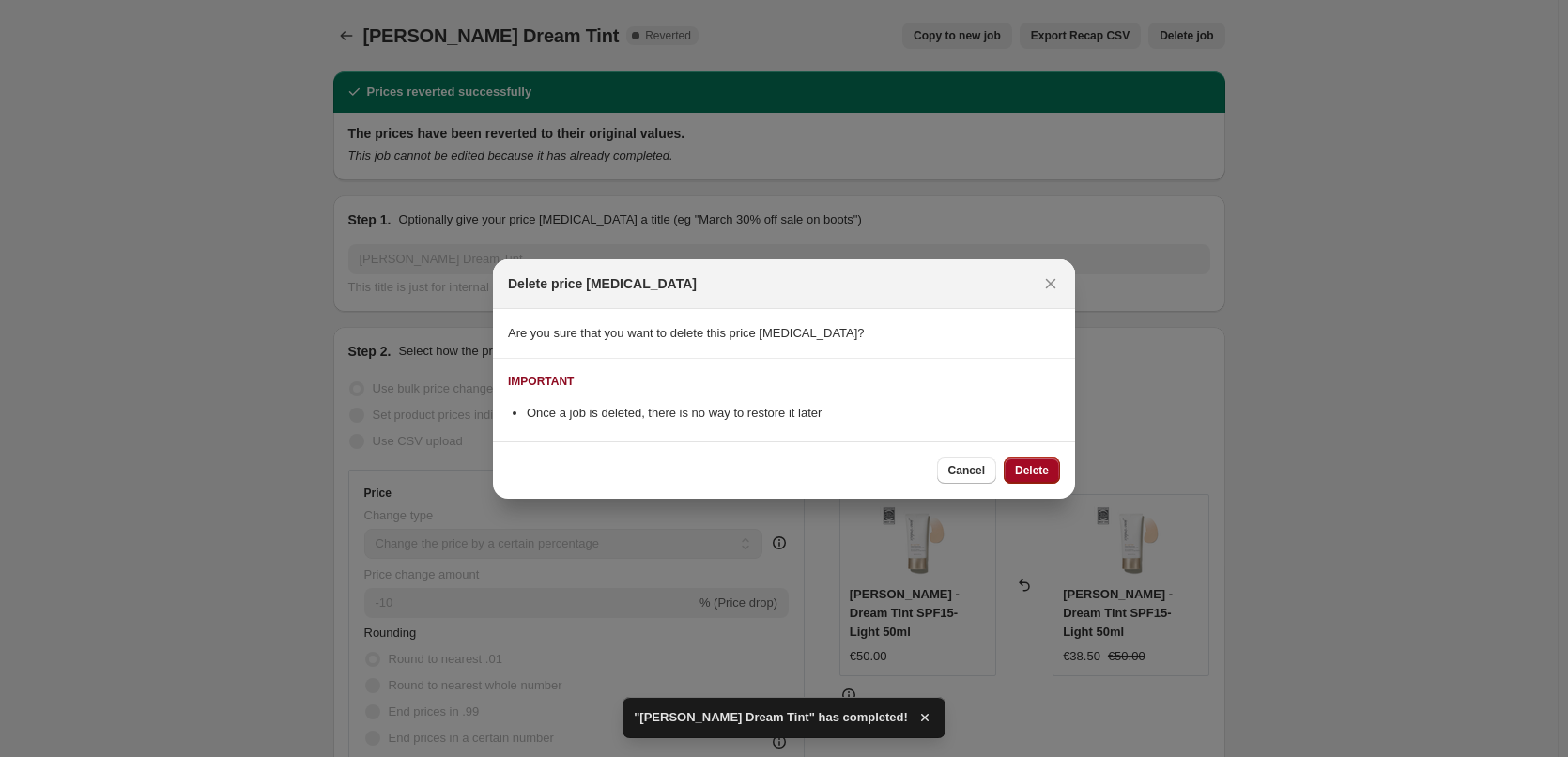
click at [1041, 471] on span "Delete" at bounding box center [1031, 470] width 34 height 15
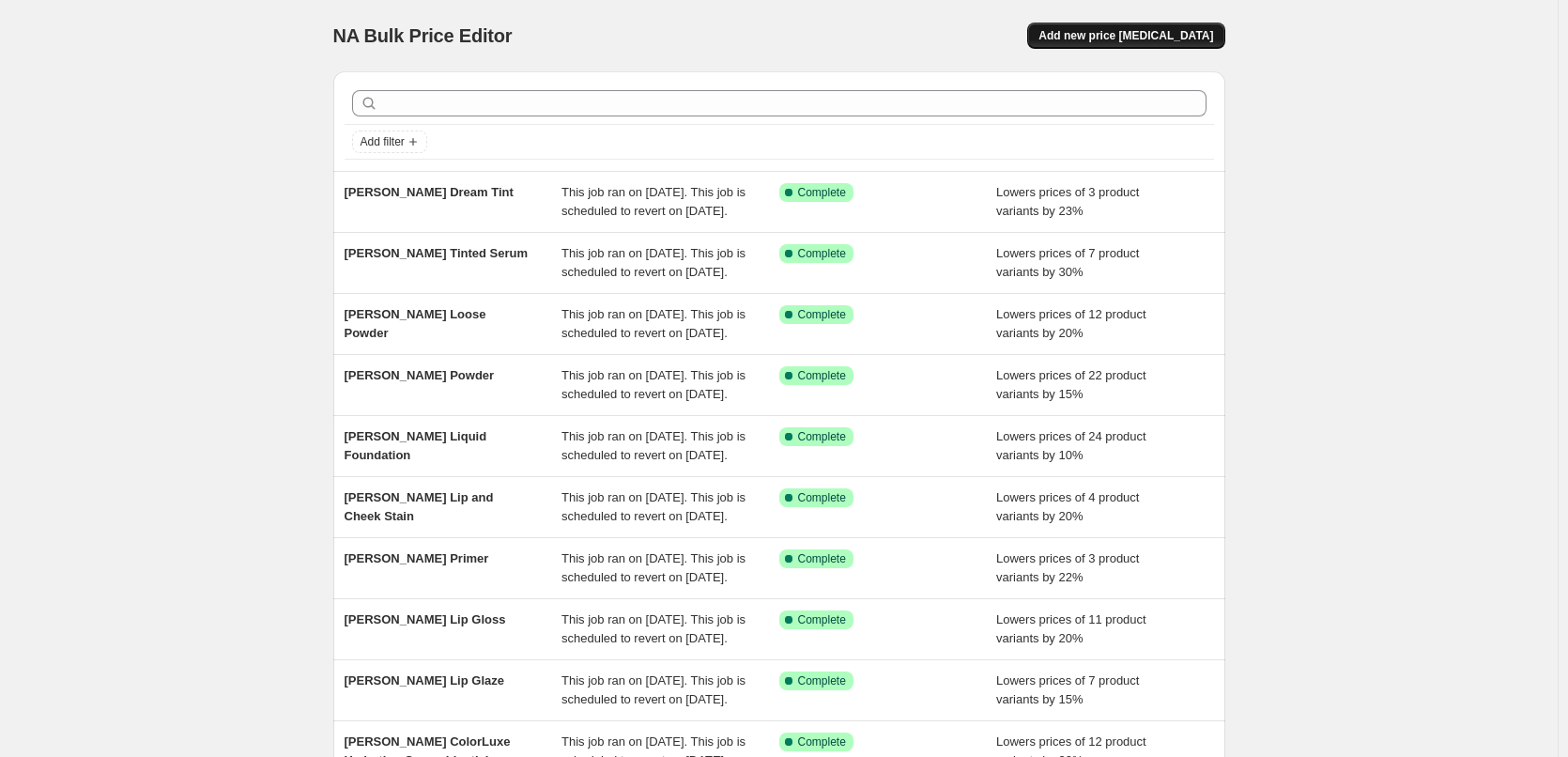
click at [1164, 39] on span "Add new price [MEDICAL_DATA]" at bounding box center [1125, 35] width 174 height 15
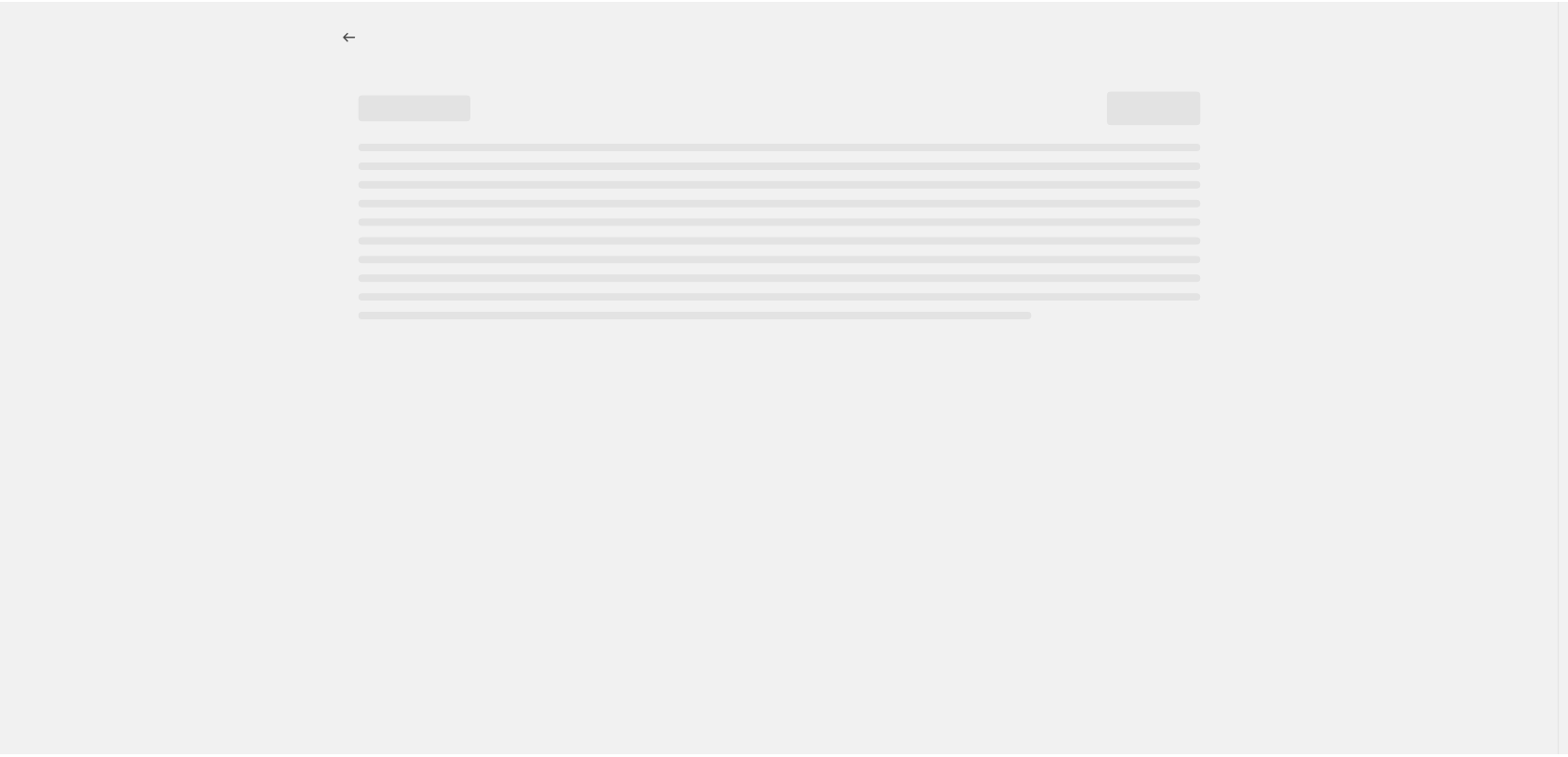
select select "percentage"
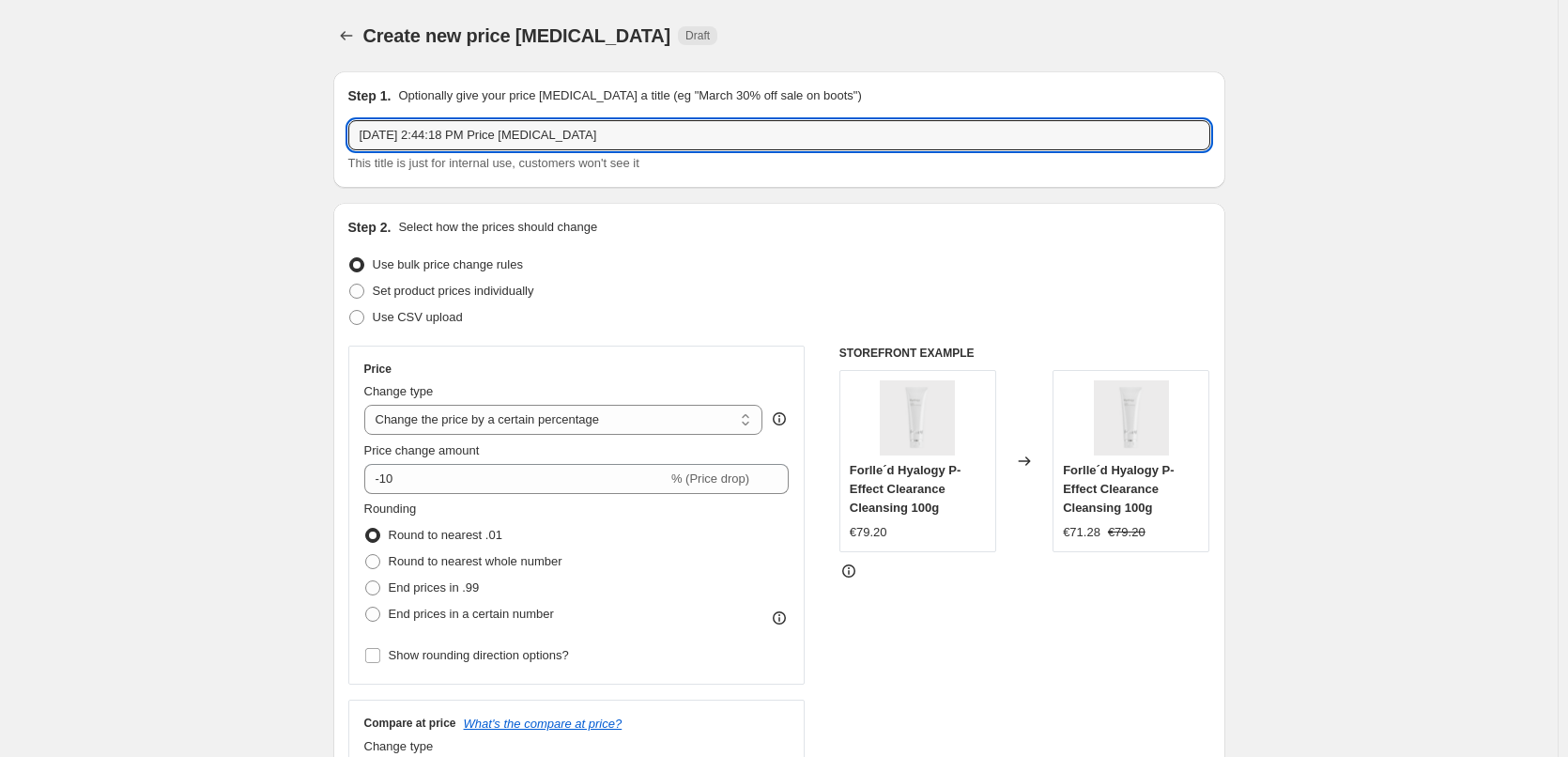
drag, startPoint x: 652, startPoint y: 144, endPoint x: 345, endPoint y: 106, distance: 309.3
click at [345, 106] on div "Step 1. Optionally give your price change job a title (eg "March 30% off sale o…" at bounding box center [779, 130] width 892 height 117
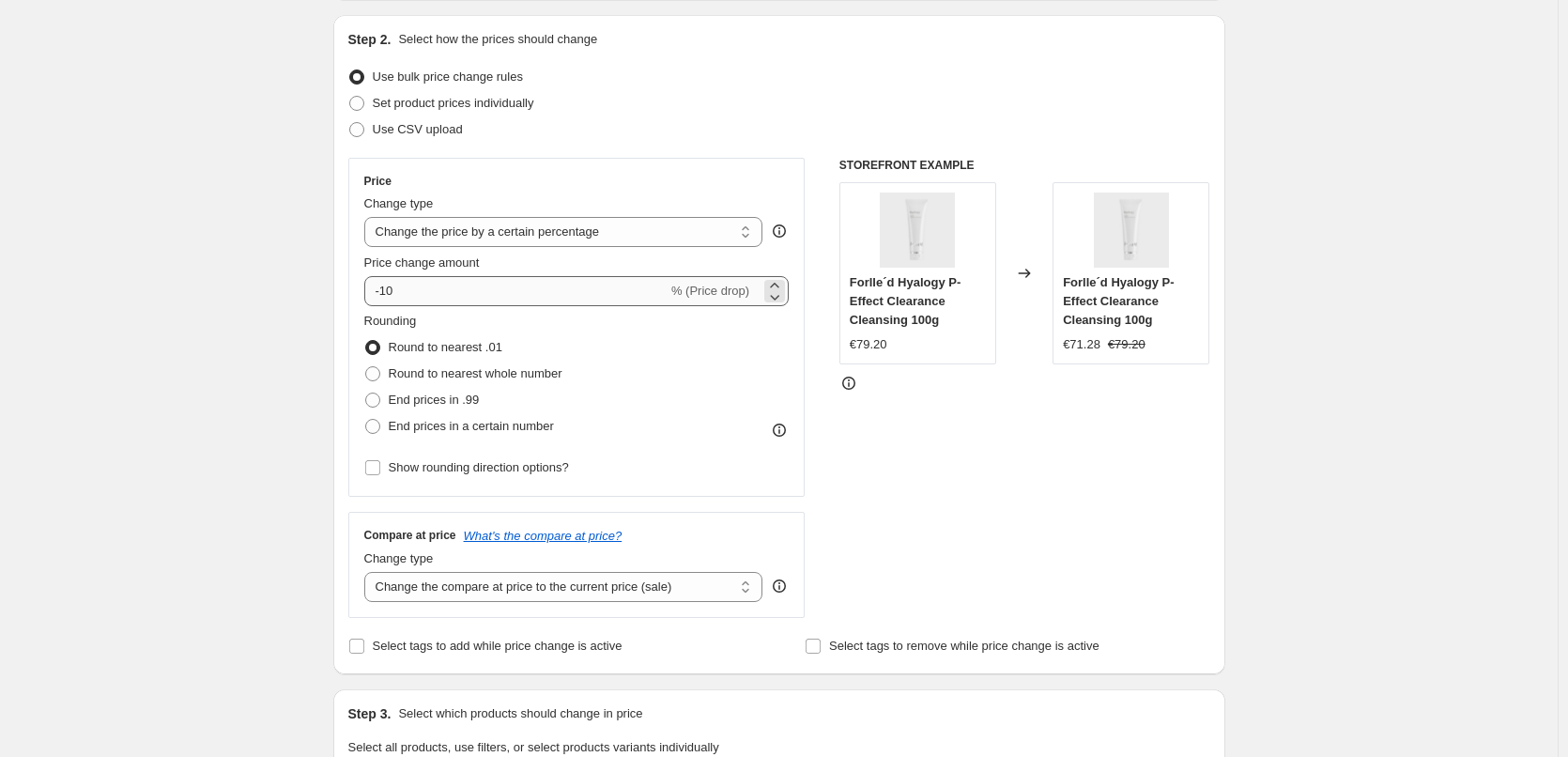
type input "[PERSON_NAME] Spray"
drag, startPoint x: 388, startPoint y: 289, endPoint x: 470, endPoint y: 292, distance: 82.1
click at [470, 292] on input "-10" at bounding box center [515, 290] width 303 height 30
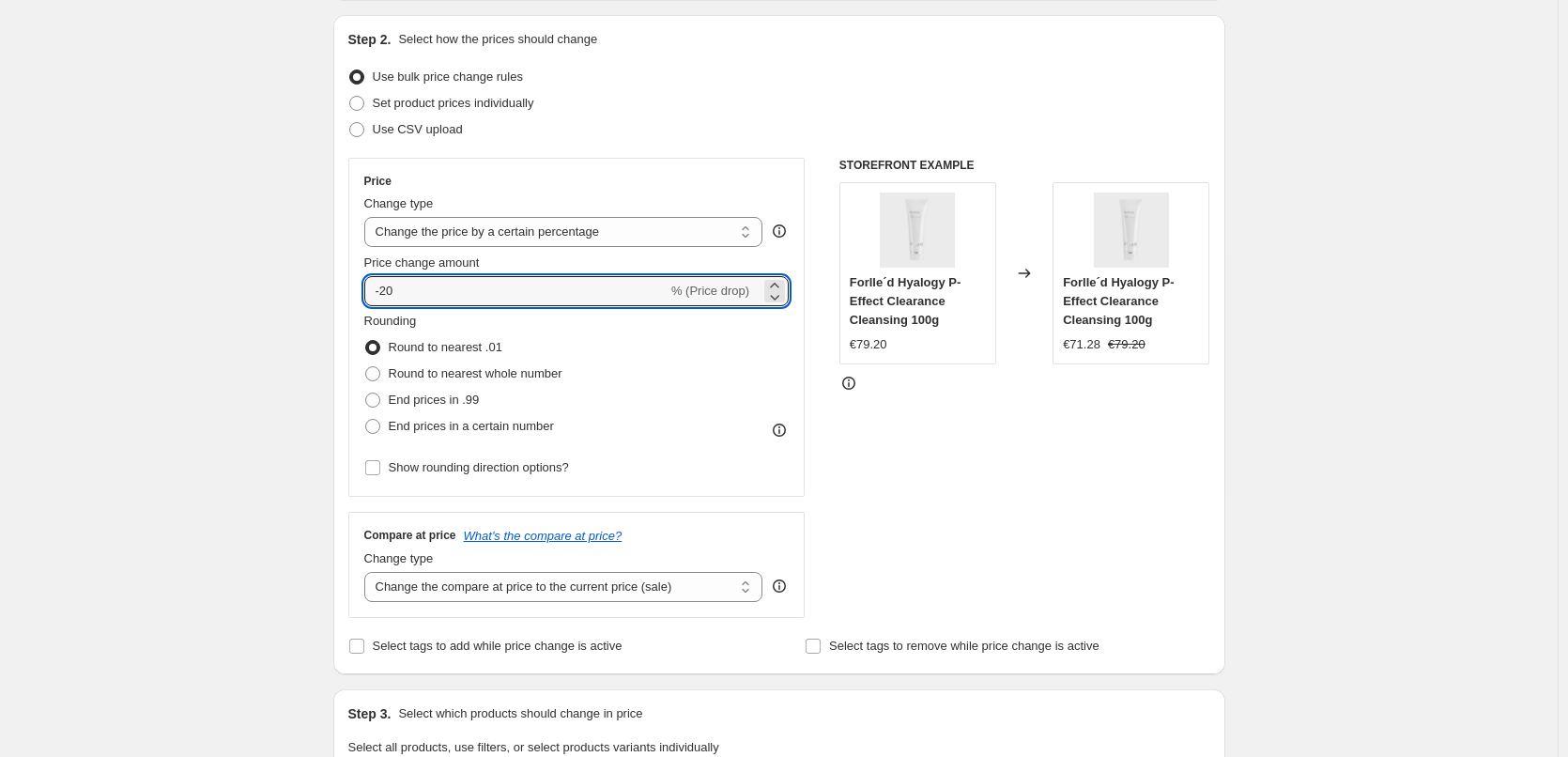
type input "-20"
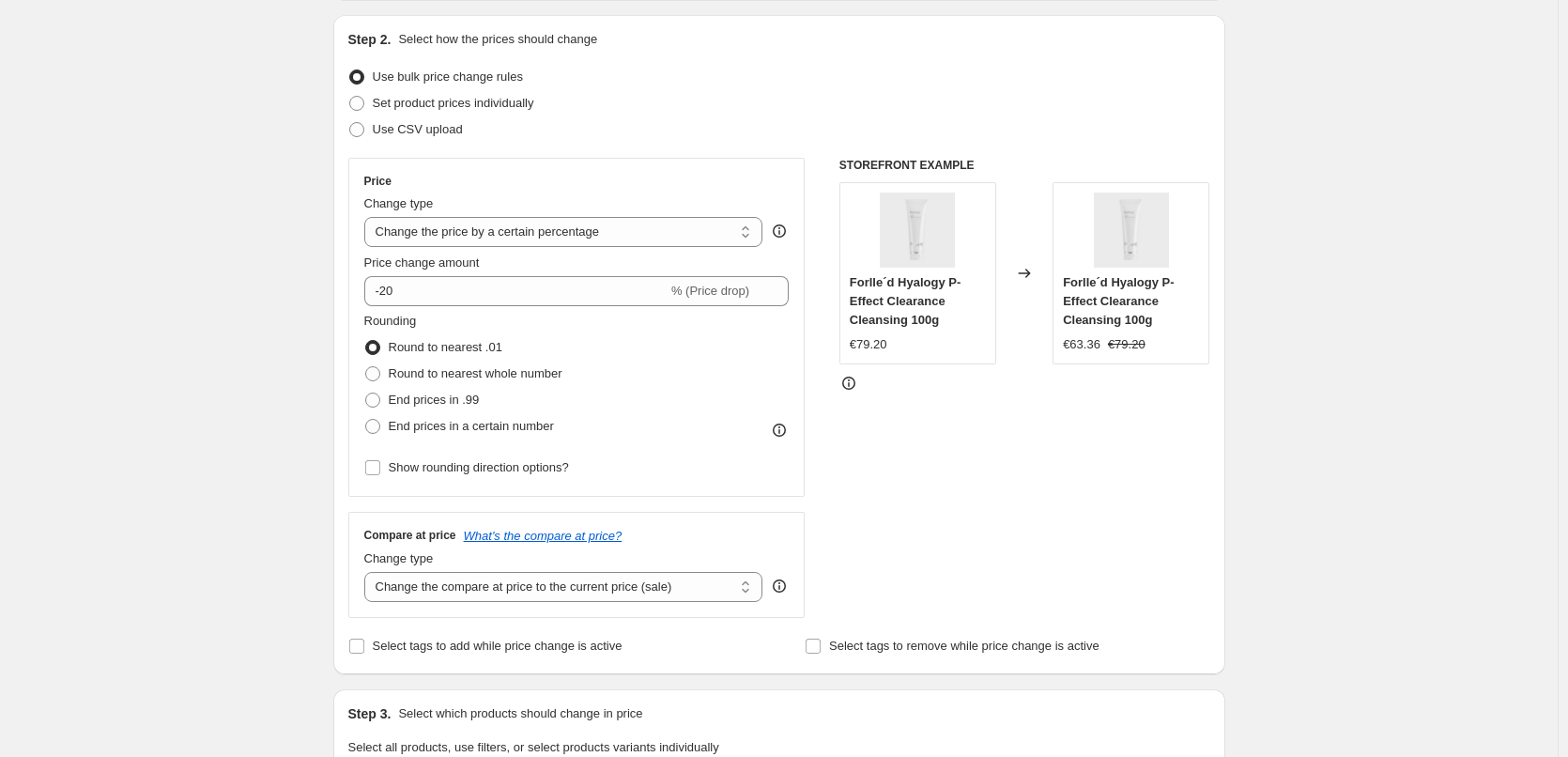
click at [294, 332] on div "Create new price change job. This page is ready Create new price change job Dra…" at bounding box center [778, 750] width 1557 height 1877
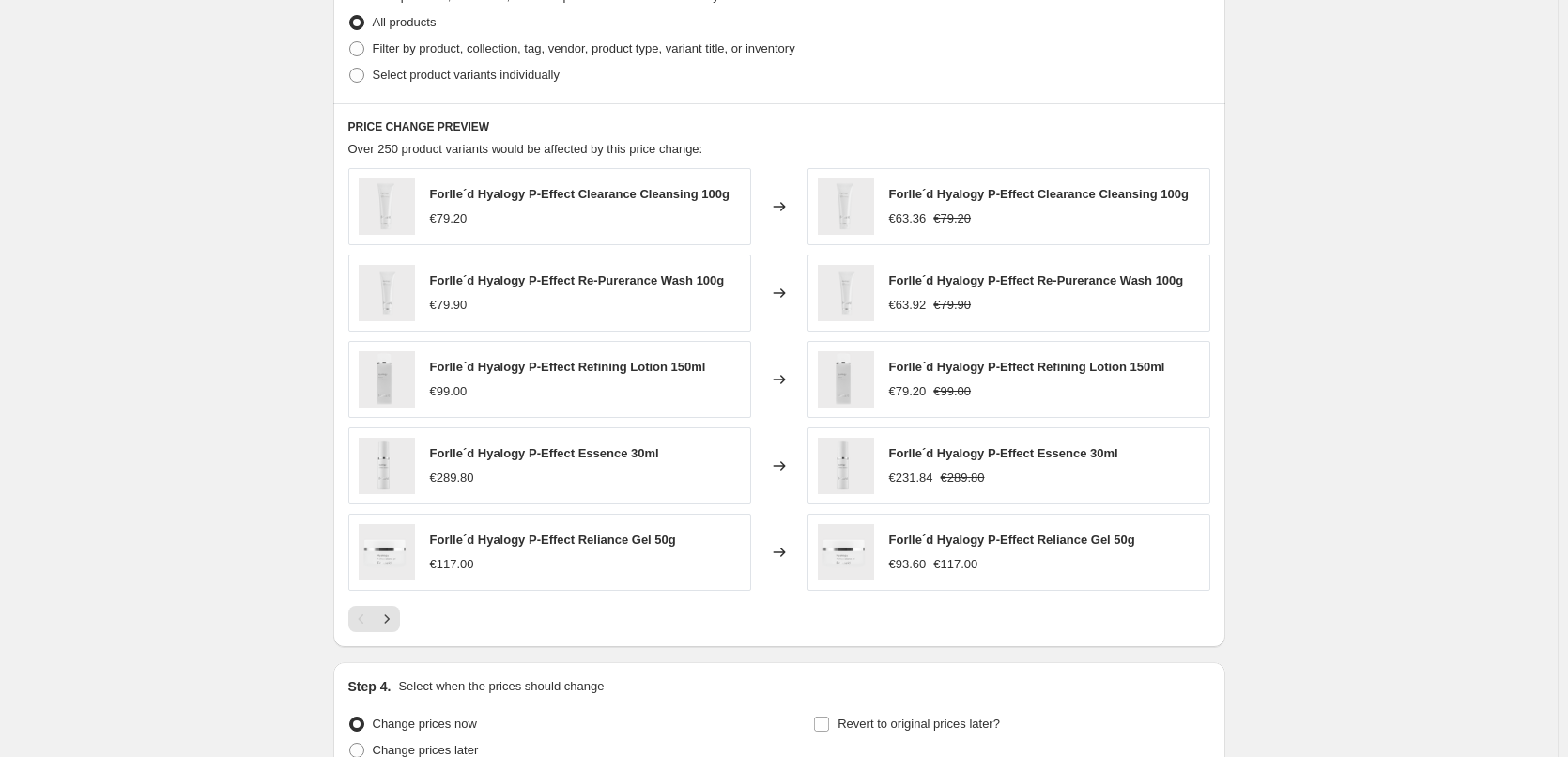
scroll to position [1121, 0]
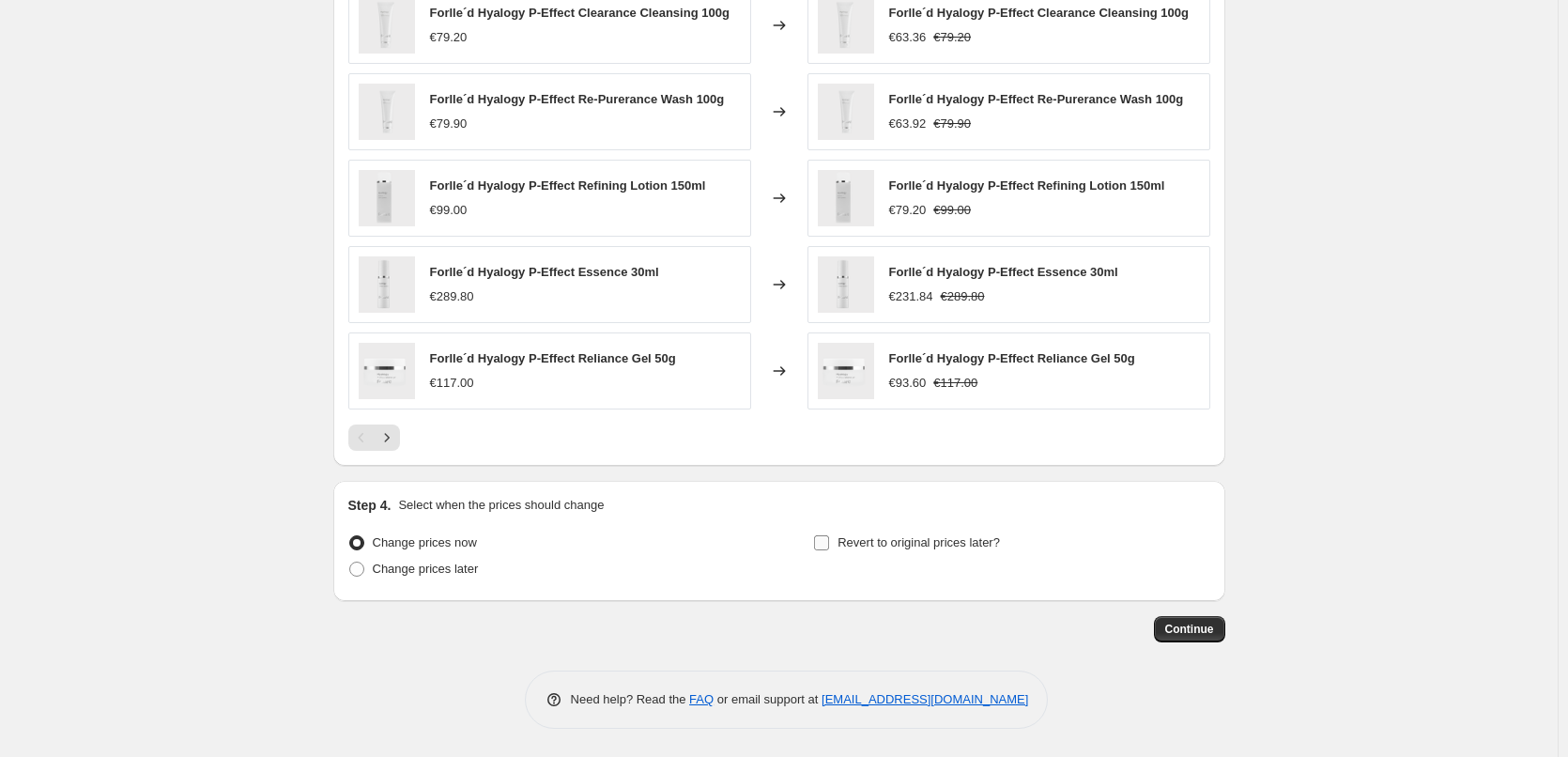
click at [943, 545] on span "Revert to original prices later?" at bounding box center [918, 543] width 163 height 14
click at [829, 545] on input "Revert to original prices later?" at bounding box center [821, 543] width 15 height 15
checkbox input "true"
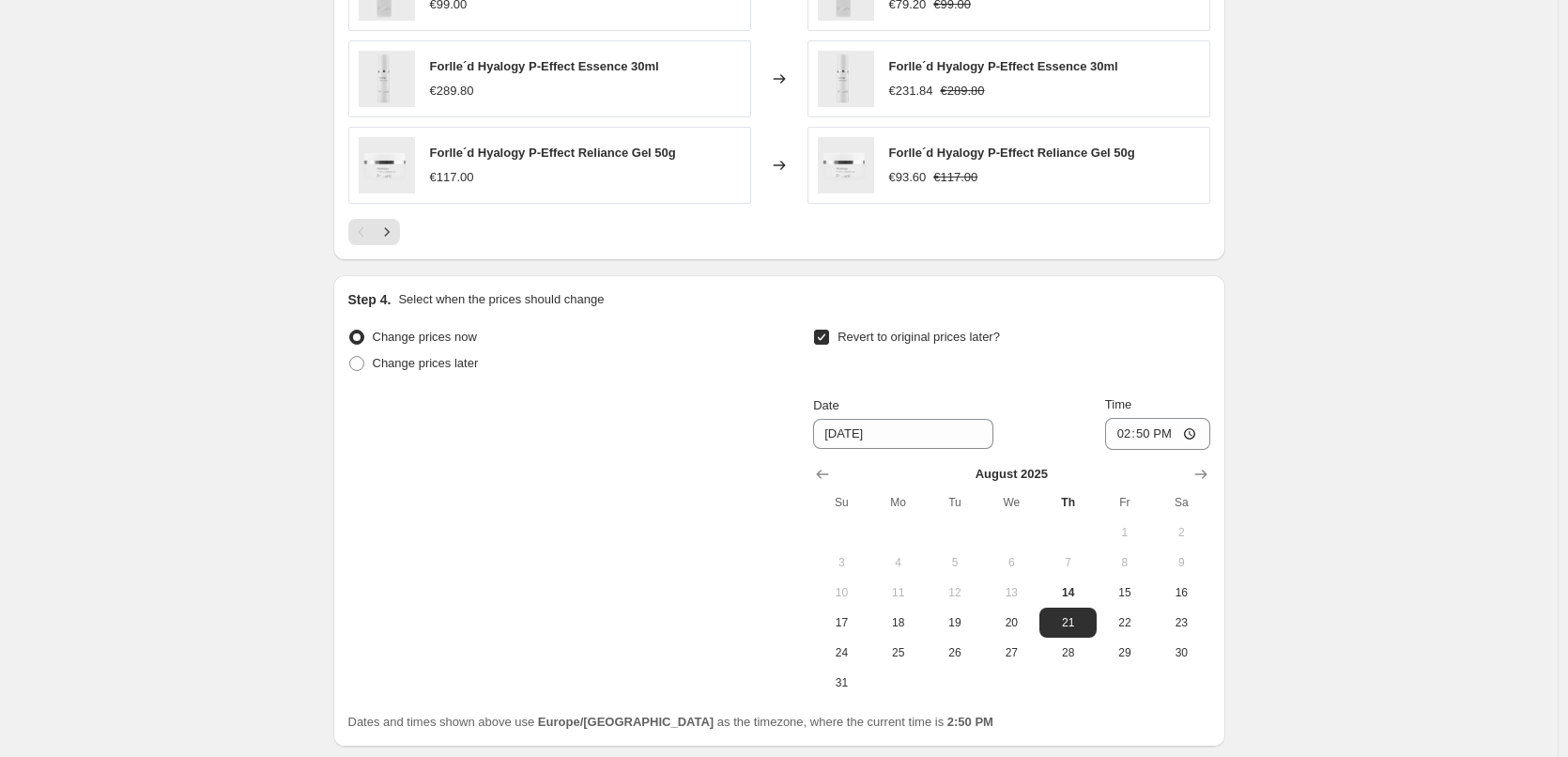
scroll to position [1473, 0]
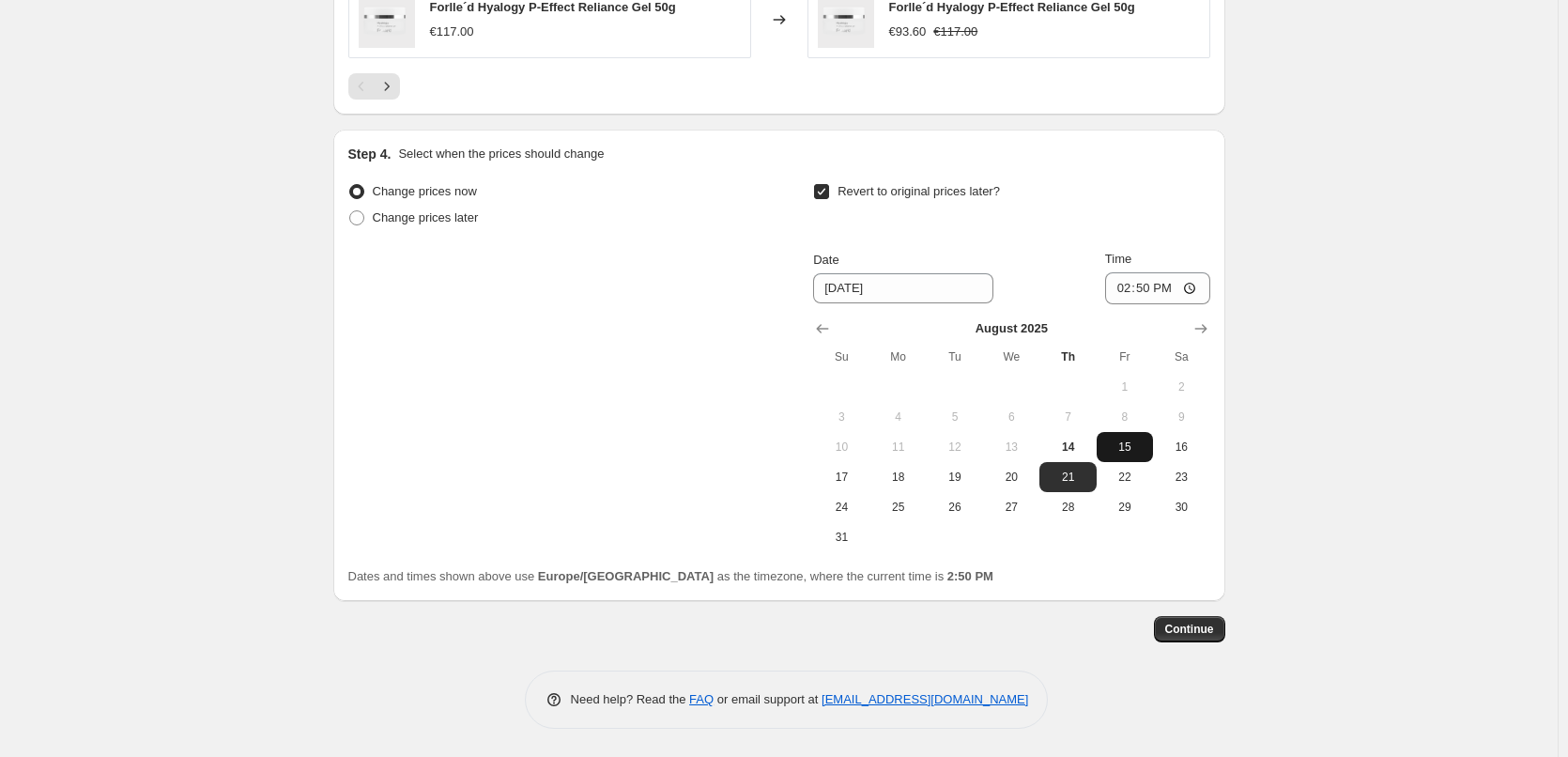
click at [1128, 435] on button "15" at bounding box center [1125, 446] width 56 height 30
type input "8/15/2025"
click at [1130, 294] on input "14:50" at bounding box center [1158, 288] width 105 height 32
type input "03:00"
click at [1200, 633] on span "Continue" at bounding box center [1189, 628] width 49 height 15
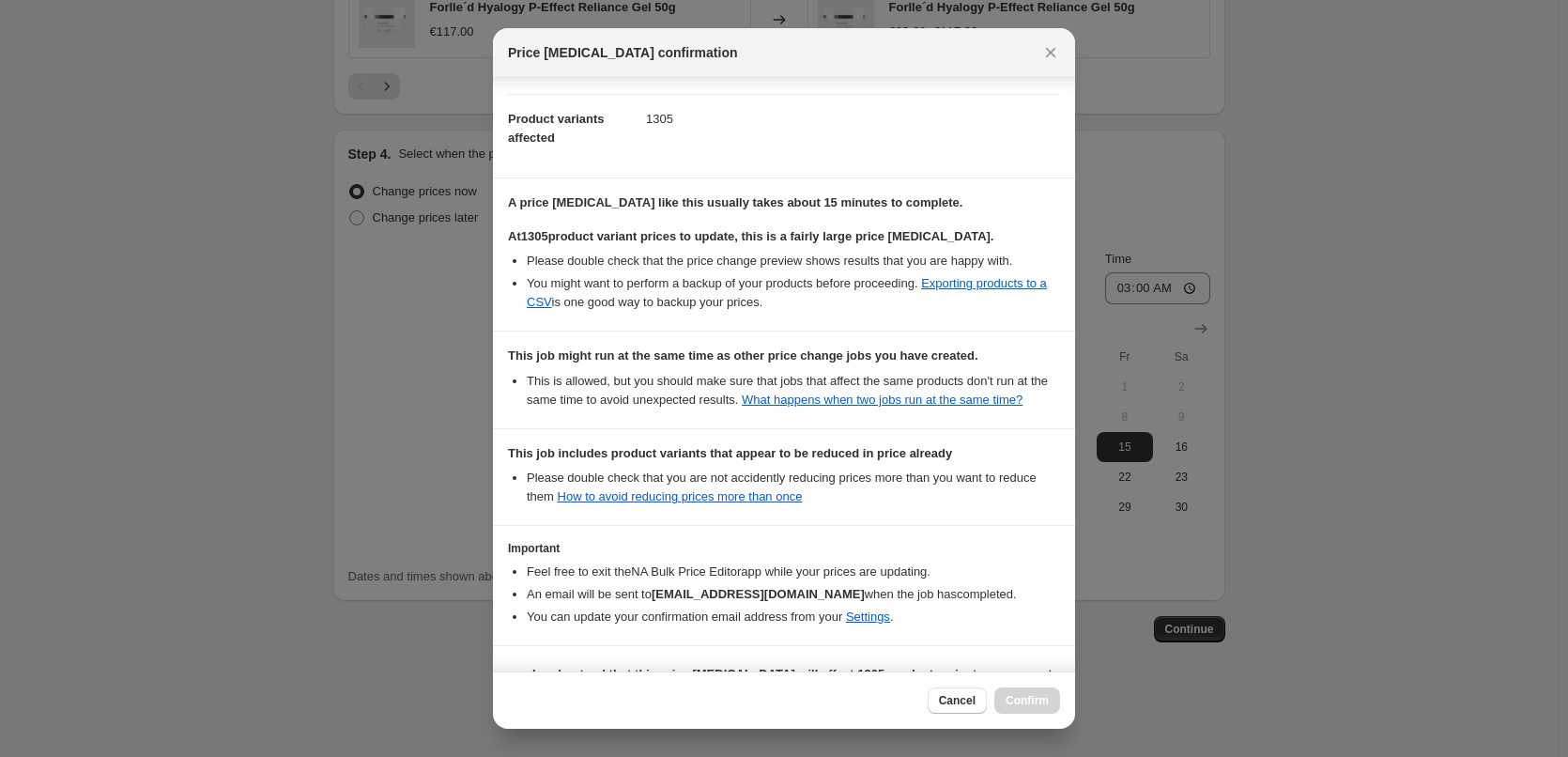
scroll to position [273, 0]
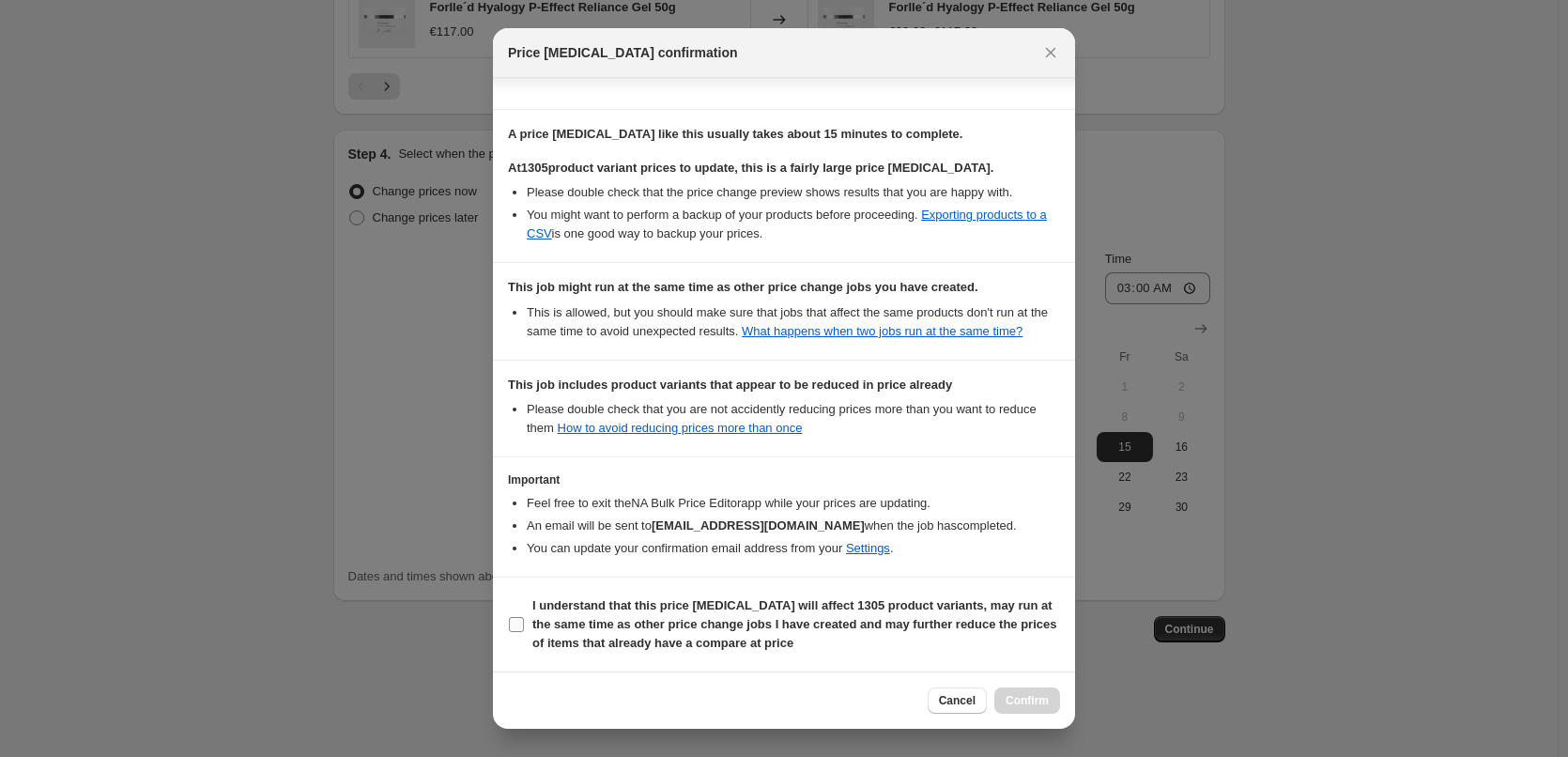
click at [627, 623] on b "I understand that this price change job will affect 1305 product variants, may …" at bounding box center [795, 624] width 524 height 52
click at [524, 623] on input "I understand that this price change job will affect 1305 product variants, may …" at bounding box center [516, 624] width 15 height 15
checkbox input "true"
click at [1014, 696] on span "Confirm" at bounding box center [1027, 700] width 43 height 15
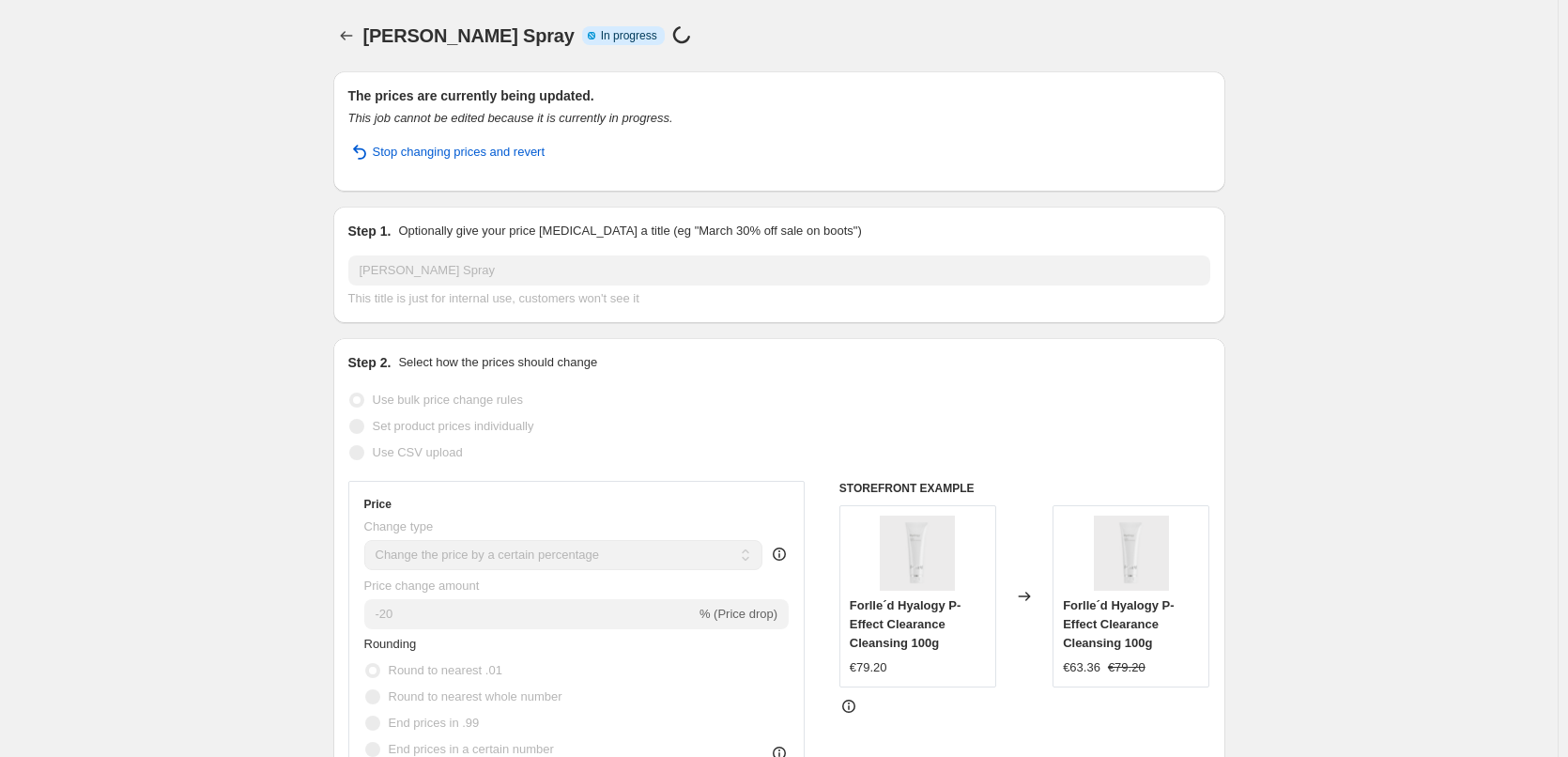
click at [343, 35] on icon "Price change jobs" at bounding box center [346, 35] width 19 height 19
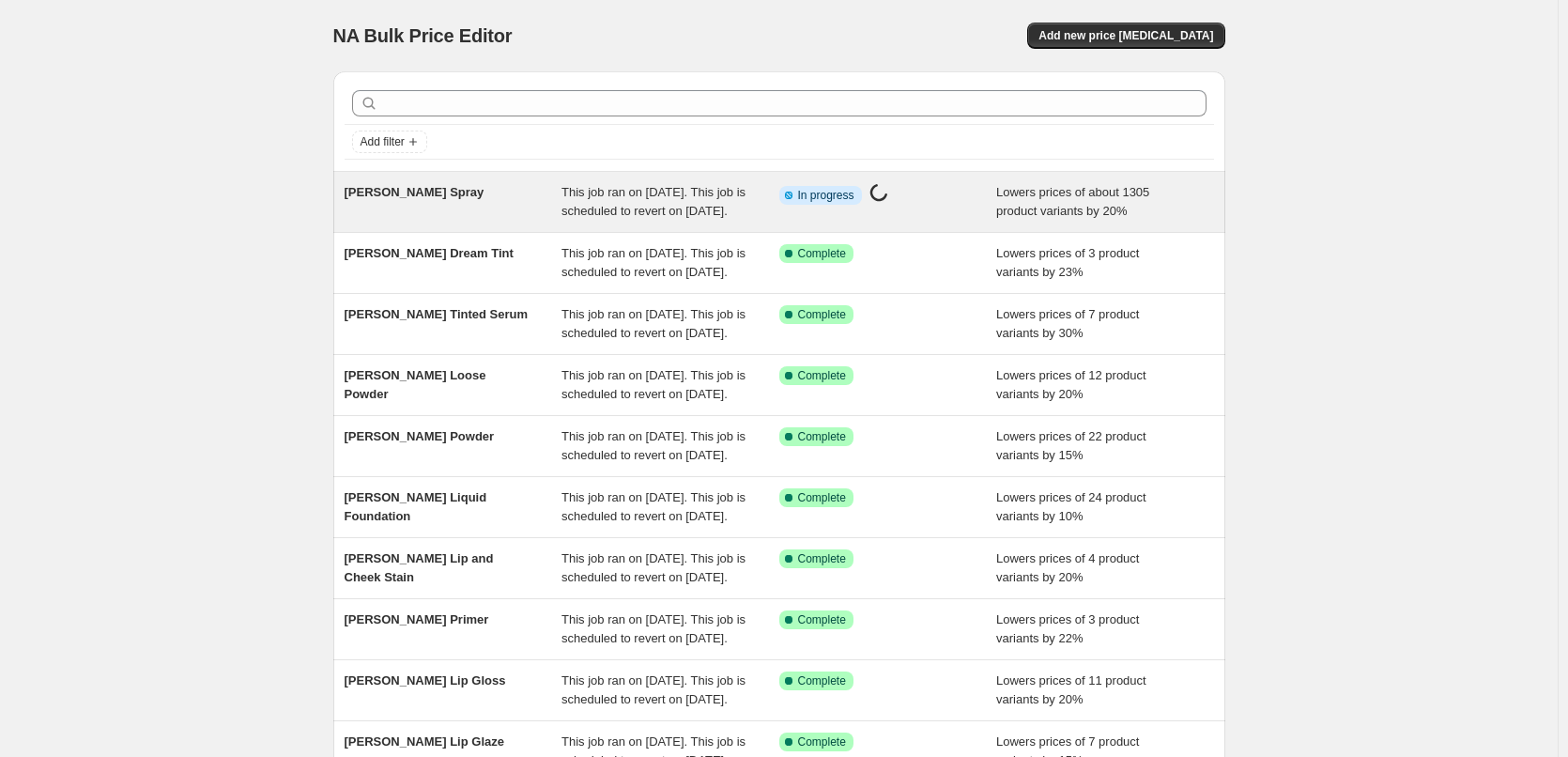
click at [429, 198] on span "[PERSON_NAME] Spray" at bounding box center [415, 192] width 140 height 14
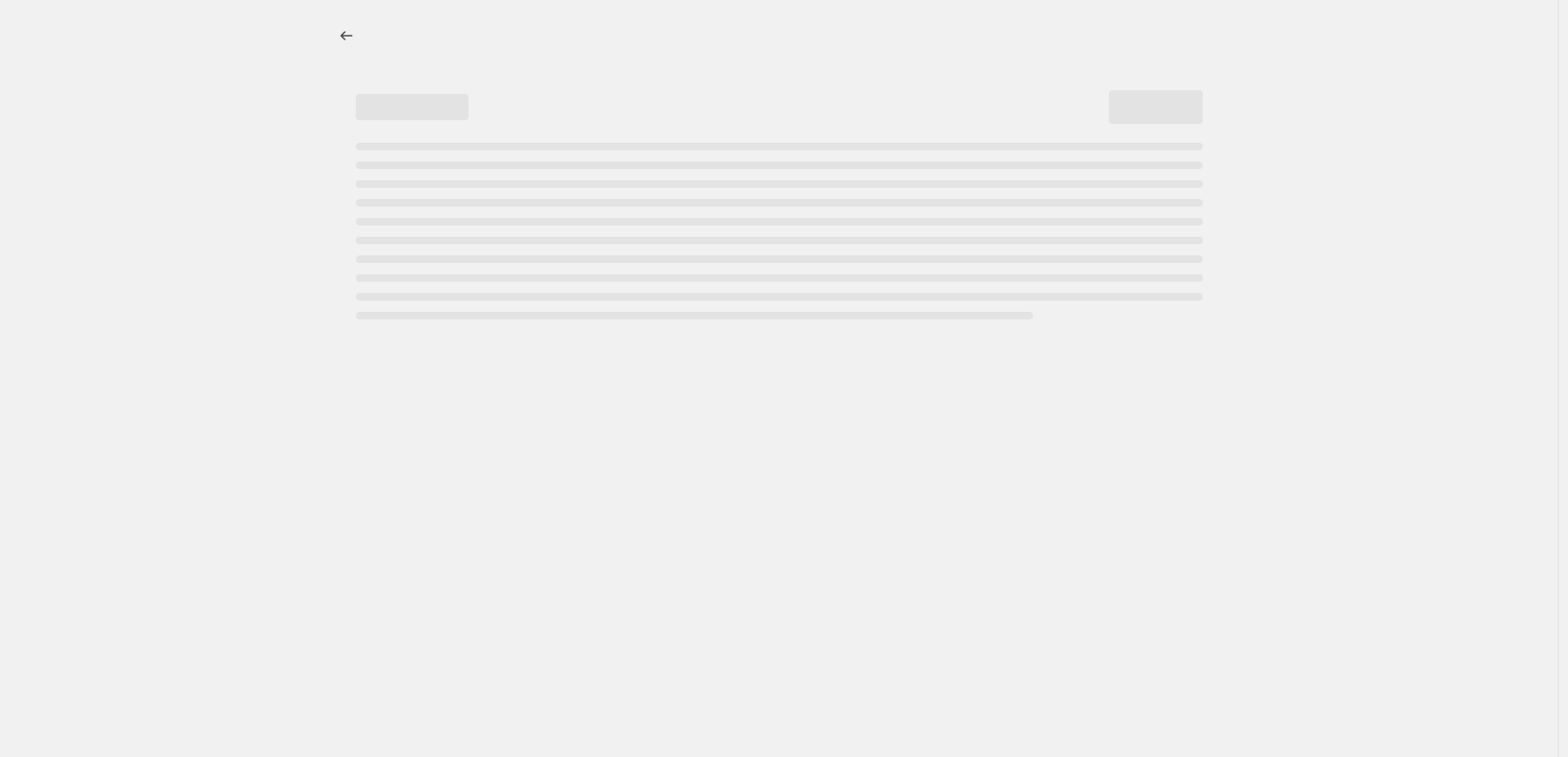
select select "percentage"
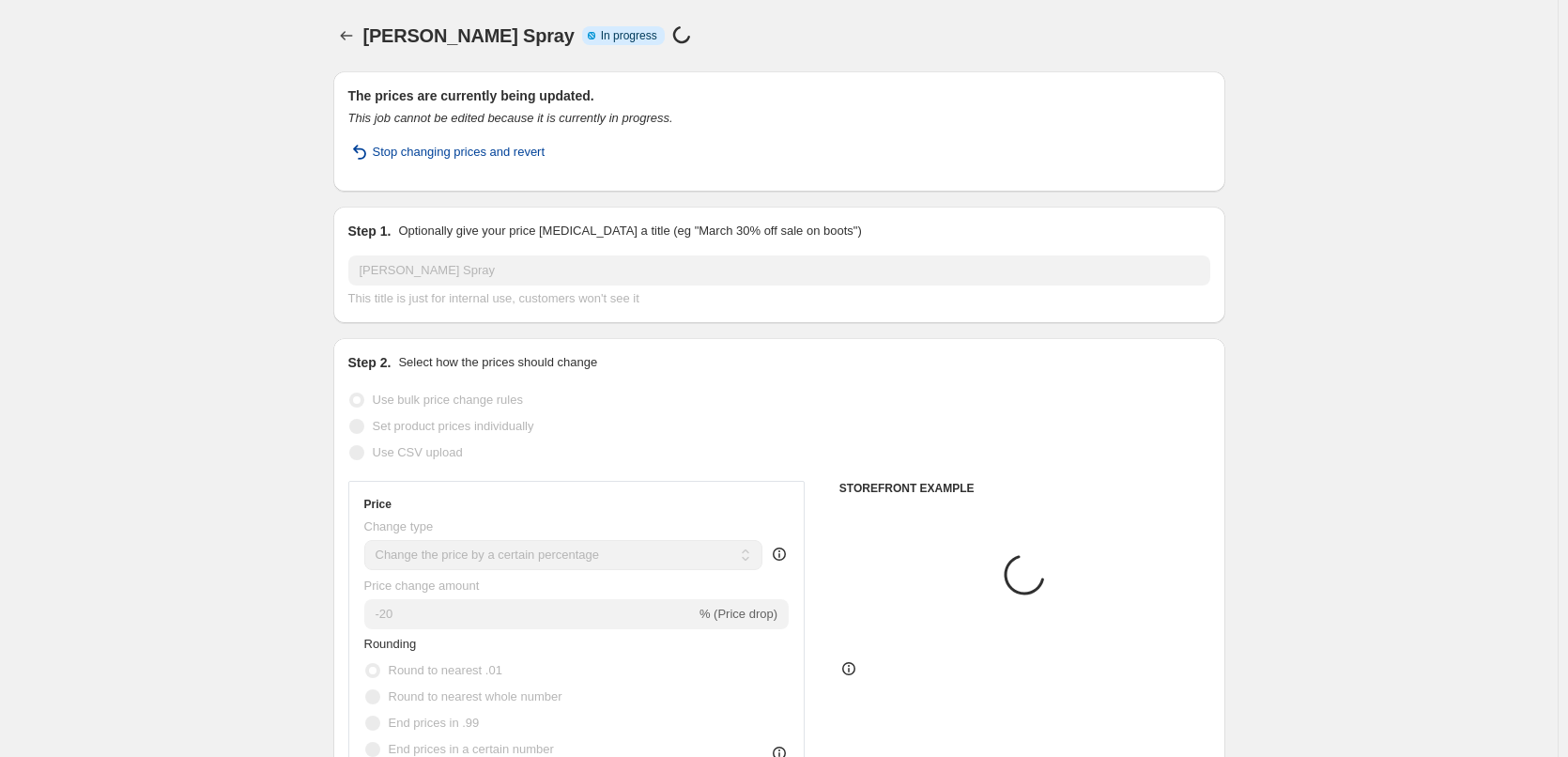
click at [413, 150] on span "Stop changing prices and revert" at bounding box center [459, 152] width 172 height 19
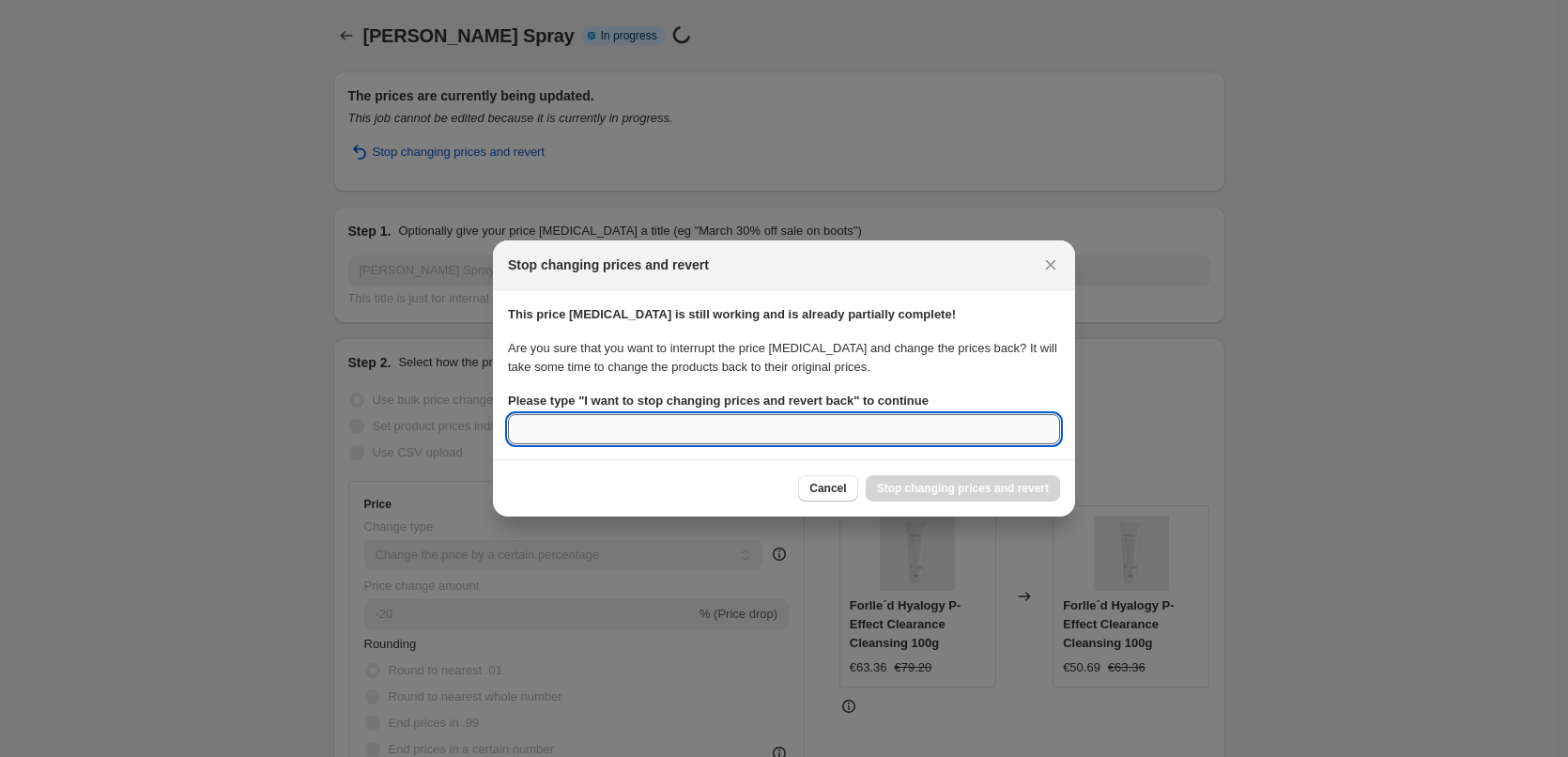
click at [755, 428] on input "Please type " I want to stop changing prices and revert back " to continue" at bounding box center [784, 429] width 552 height 30
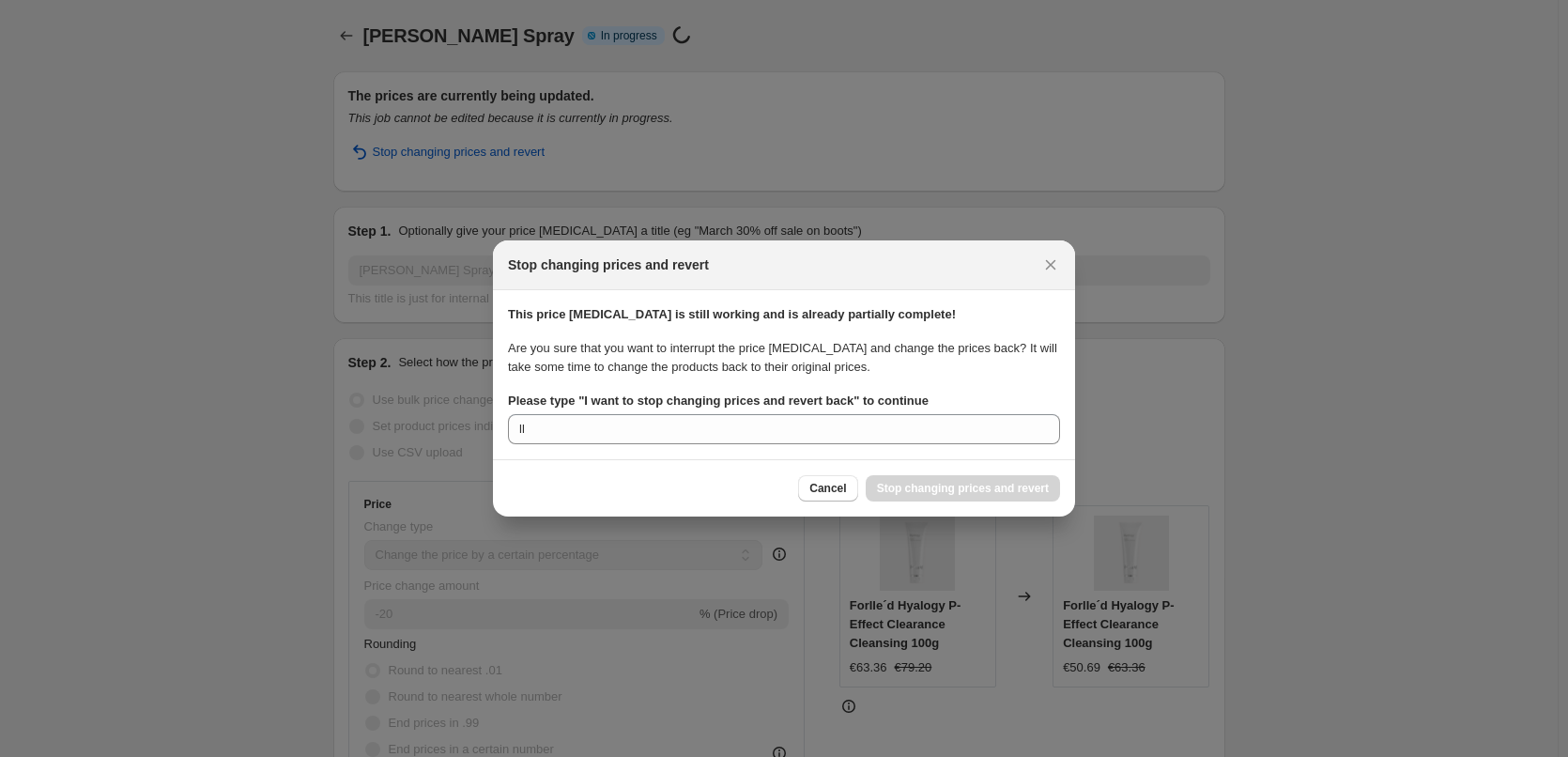
click at [646, 484] on div "Cancel Stop changing prices and revert" at bounding box center [784, 488] width 552 height 26
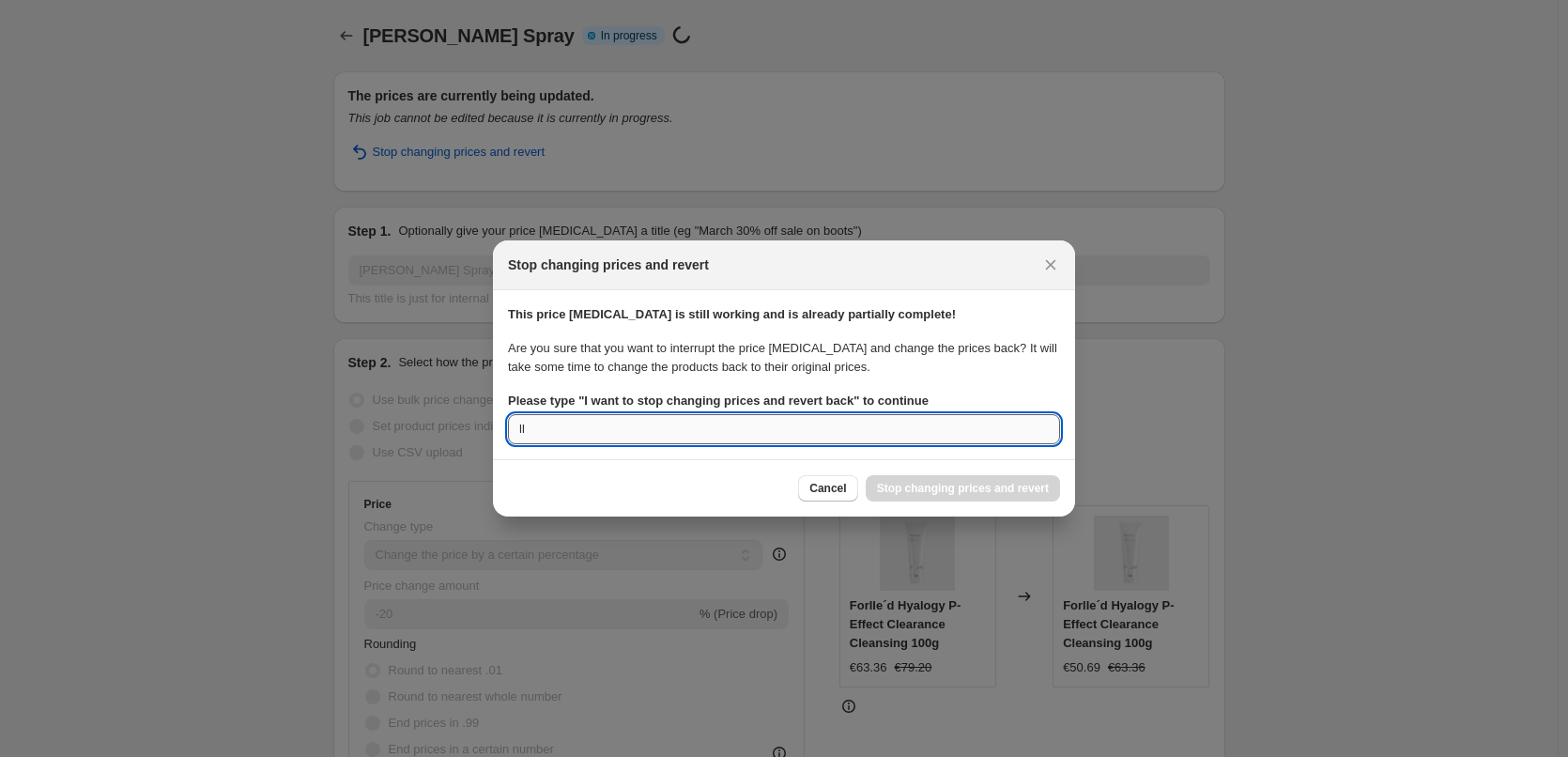
click at [791, 433] on input "ll" at bounding box center [784, 429] width 552 height 30
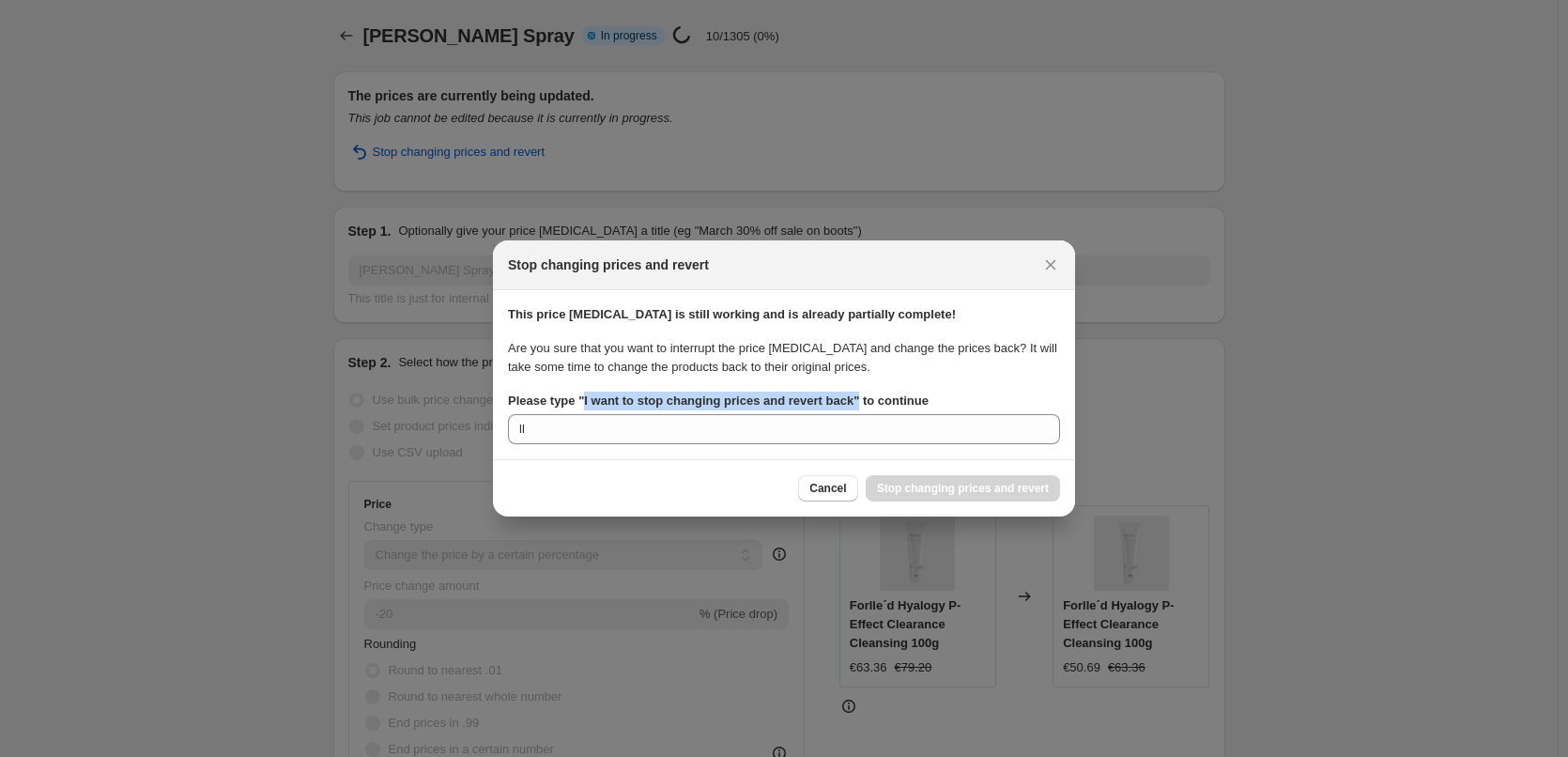
drag, startPoint x: 851, startPoint y: 401, endPoint x: 583, endPoint y: 401, distance: 268.0
click at [583, 401] on b "Please type " I want to stop changing prices and revert back " to continue" at bounding box center [719, 400] width 421 height 14
copy b "I want to stop changing prices and revert back ""
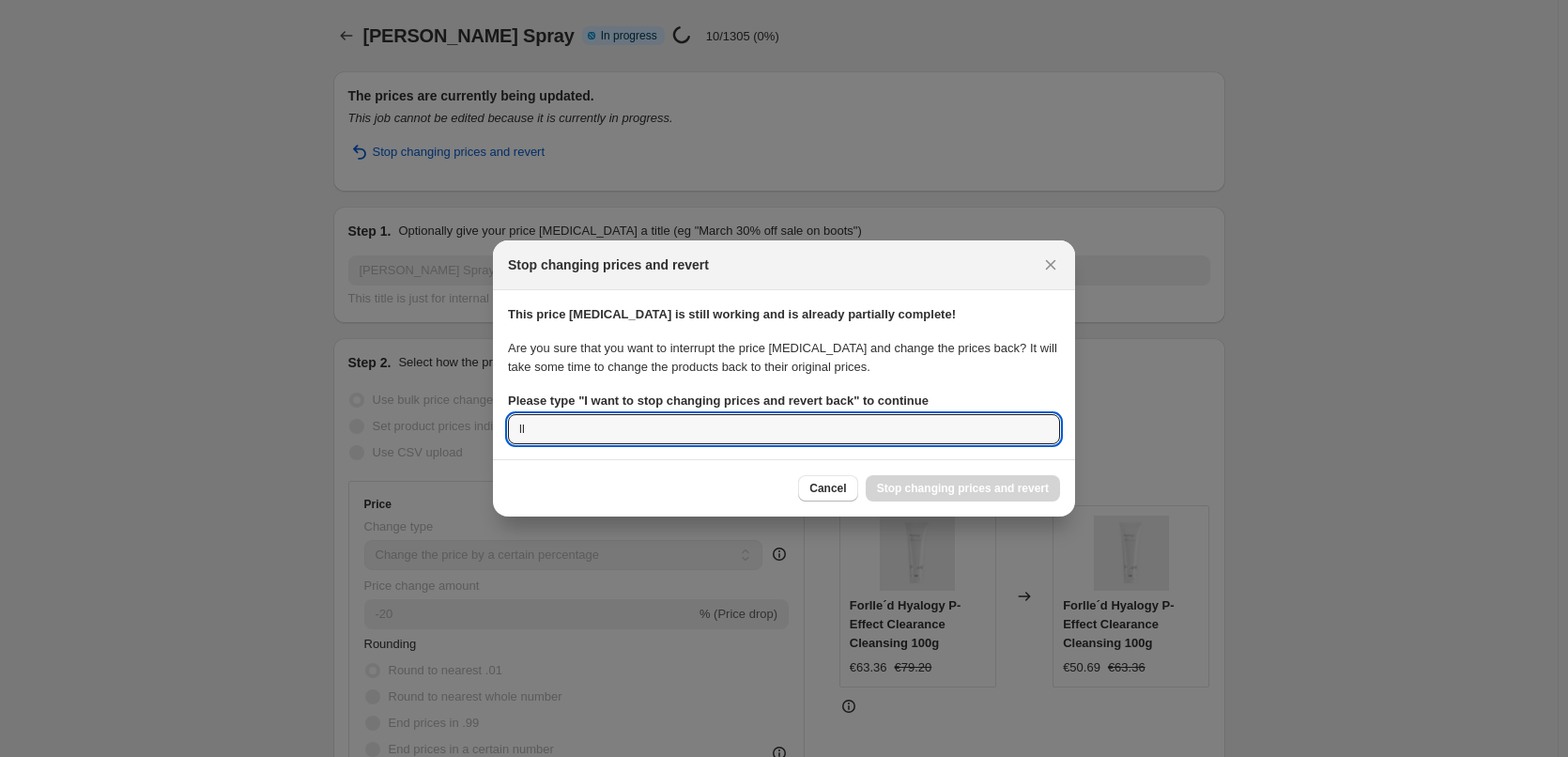
drag, startPoint x: 561, startPoint y: 434, endPoint x: 493, endPoint y: 428, distance: 68.3
click at [493, 428] on section "This price change job is still working and is already partially complete! Are y…" at bounding box center [784, 375] width 582 height 170
paste input "I want to stop changing prices and revert back""
click at [908, 432] on input "I want to stop changing prices and revert back"" at bounding box center [784, 429] width 552 height 30
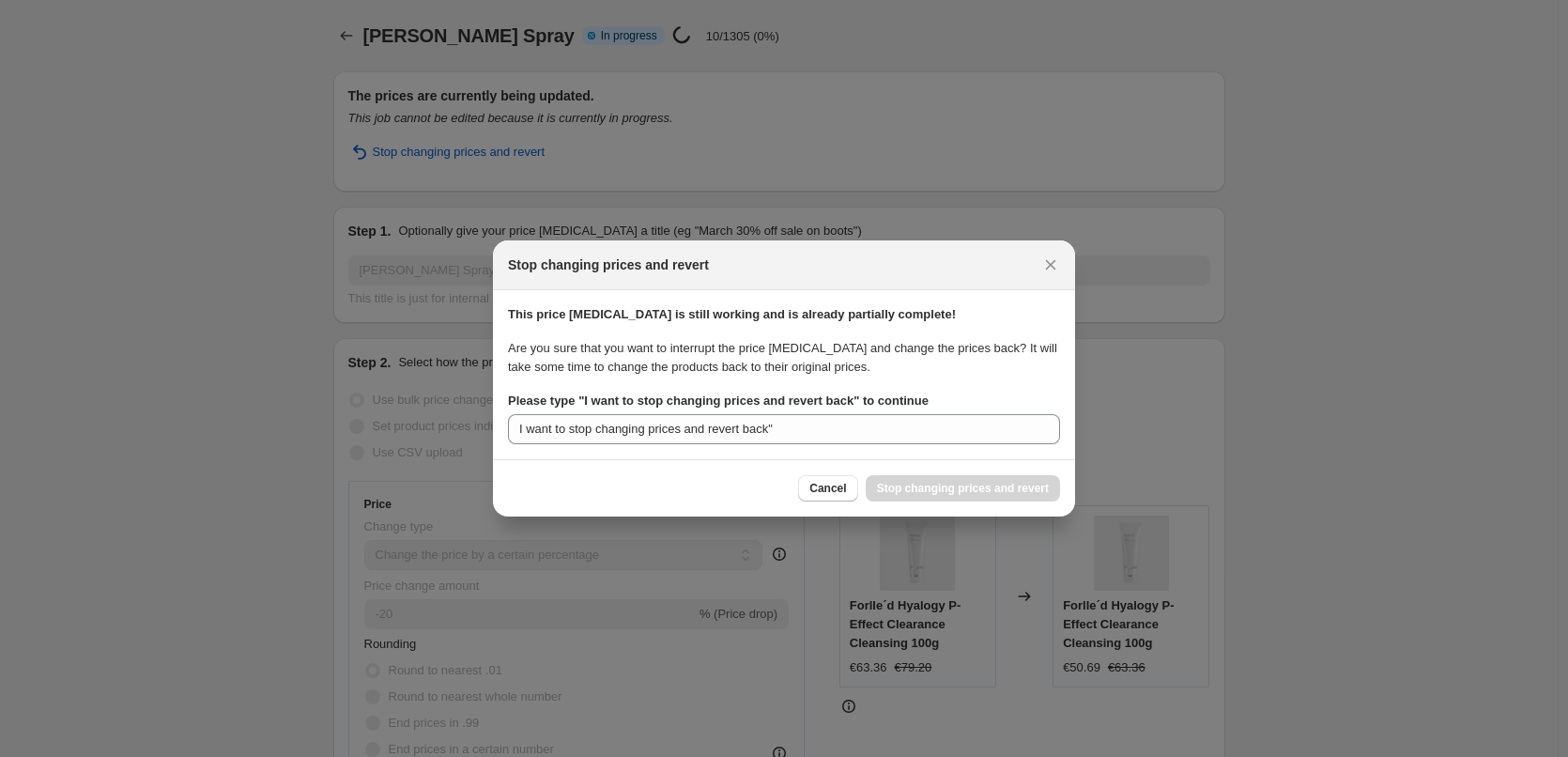
click at [699, 482] on div "Cancel Stop changing prices and revert" at bounding box center [784, 488] width 552 height 26
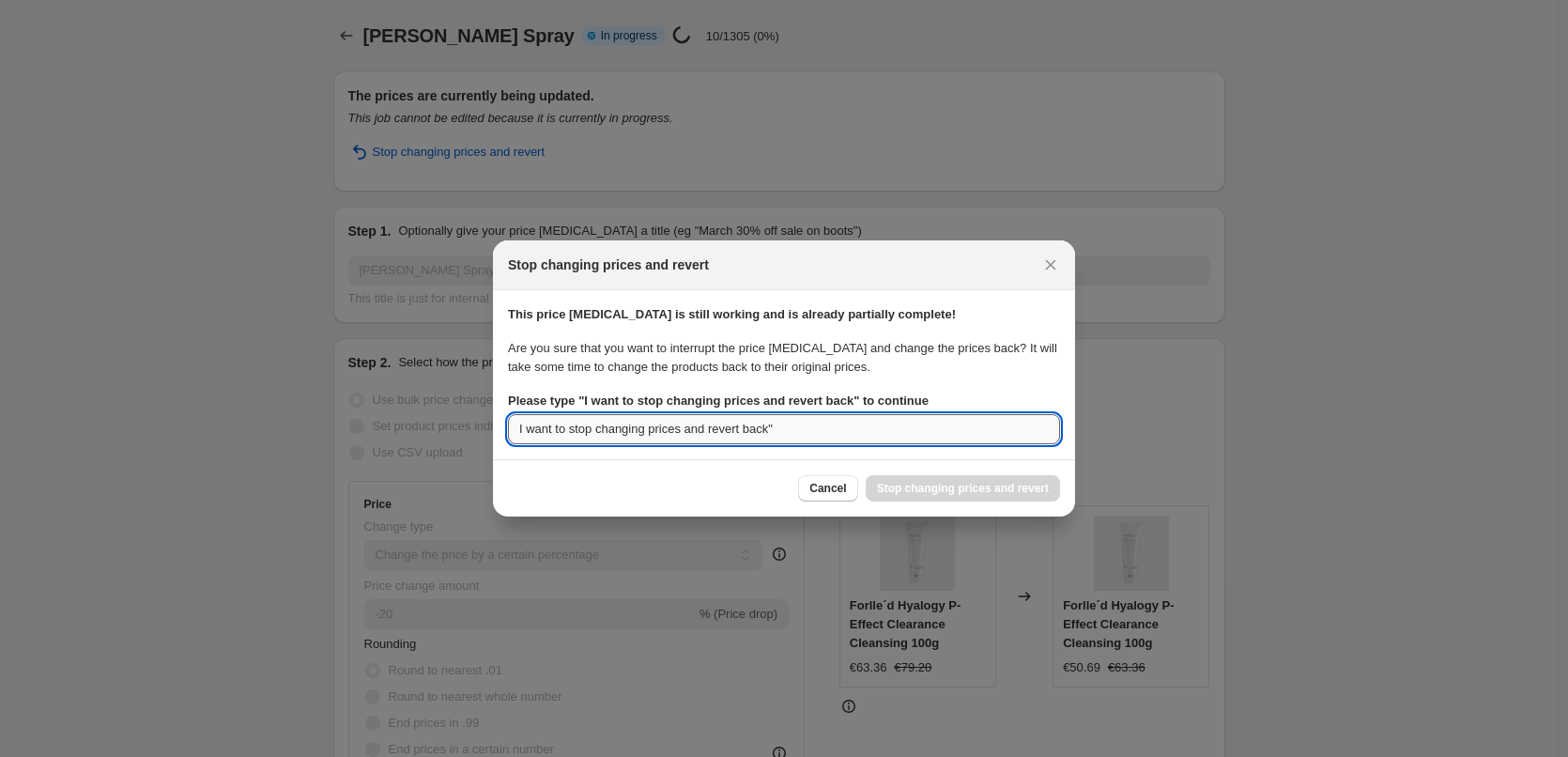
click at [795, 438] on input "I want to stop changing prices and revert back"" at bounding box center [784, 429] width 552 height 30
type input "I want to stop changing prices and revert back"
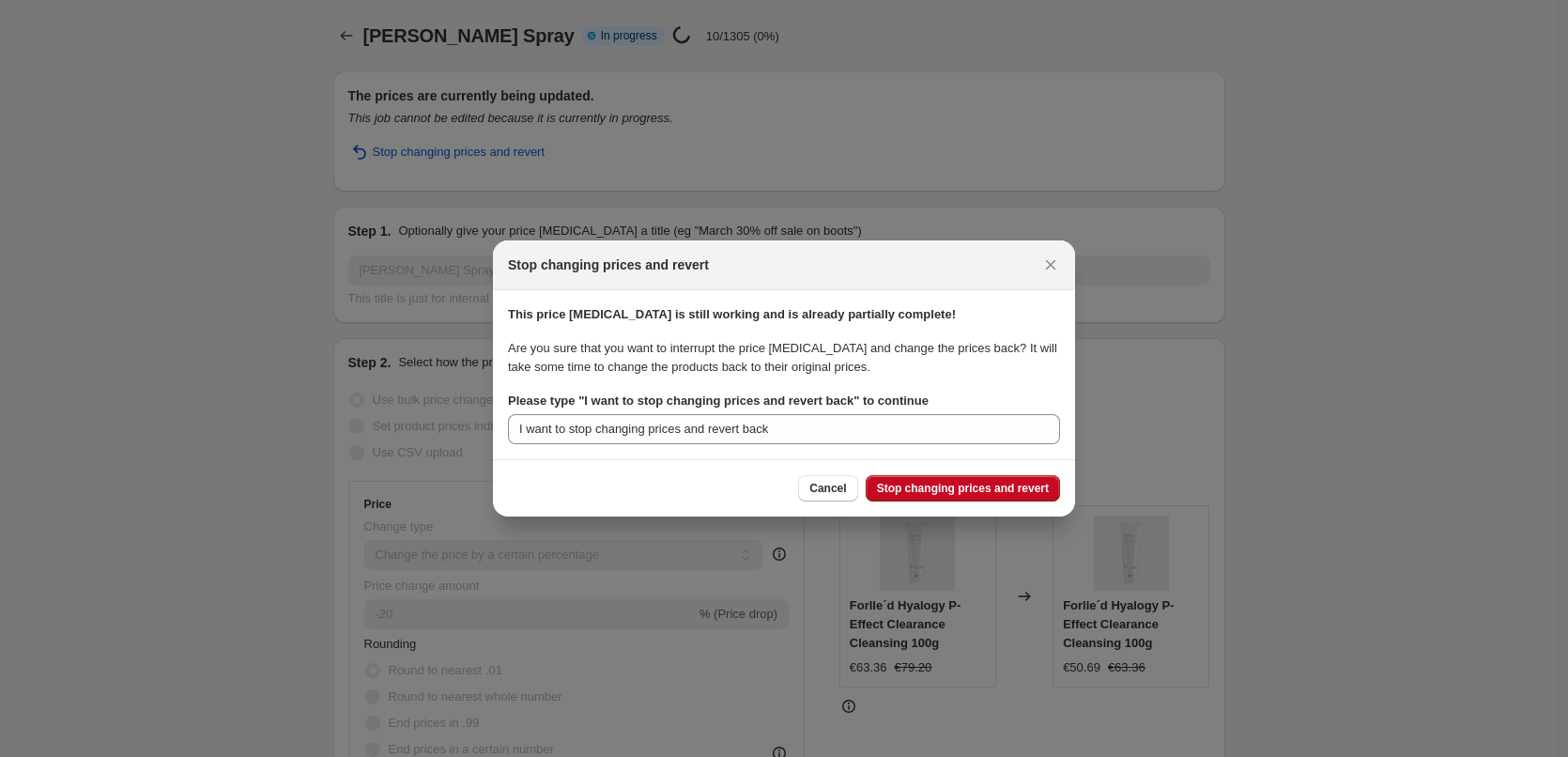
click at [749, 465] on div "Cancel Stop changing prices and revert" at bounding box center [784, 487] width 582 height 57
click at [910, 494] on span "Stop changing prices and revert" at bounding box center [962, 488] width 171 height 15
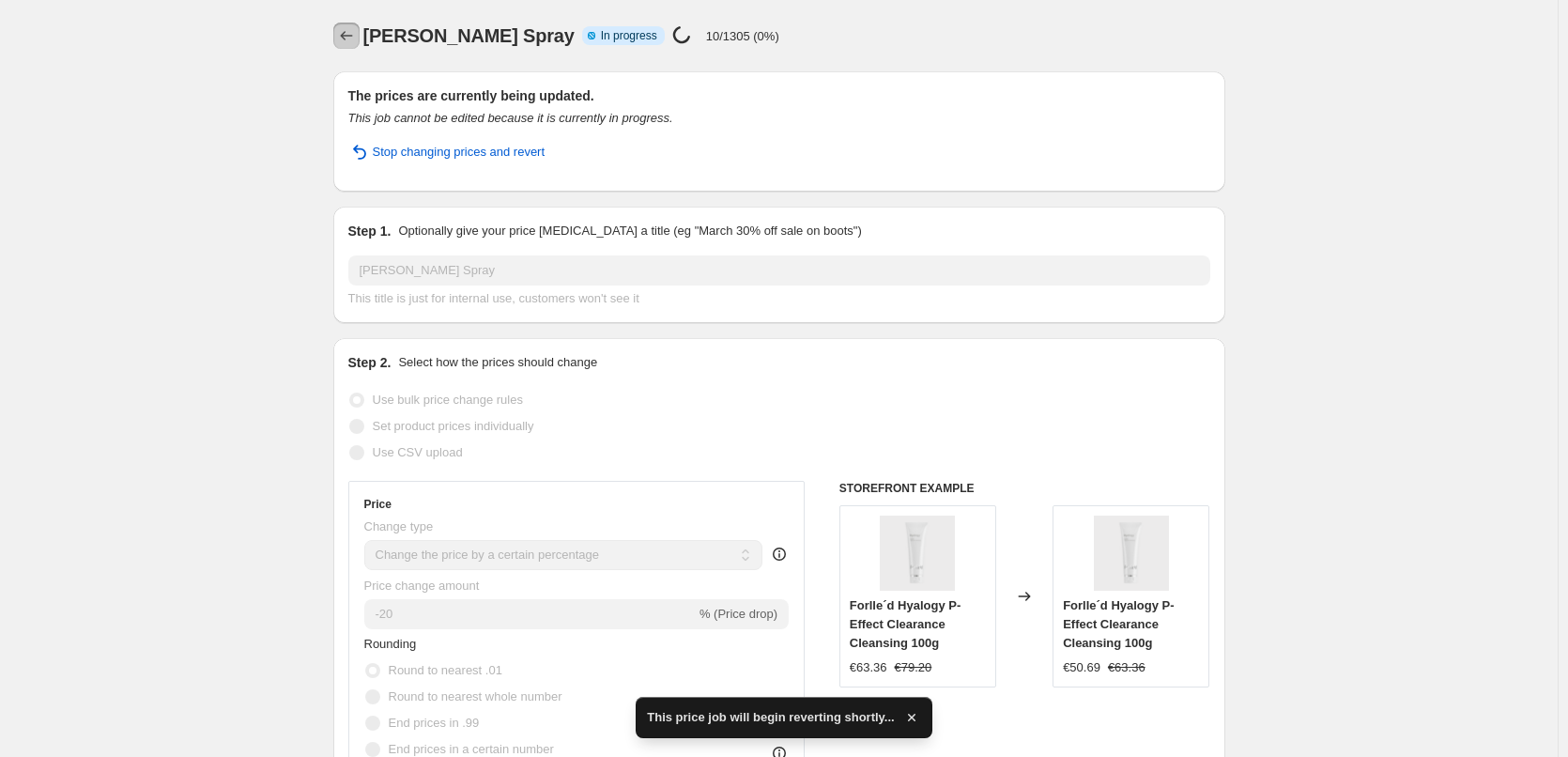
click at [359, 37] on button "Price change jobs" at bounding box center [346, 35] width 26 height 26
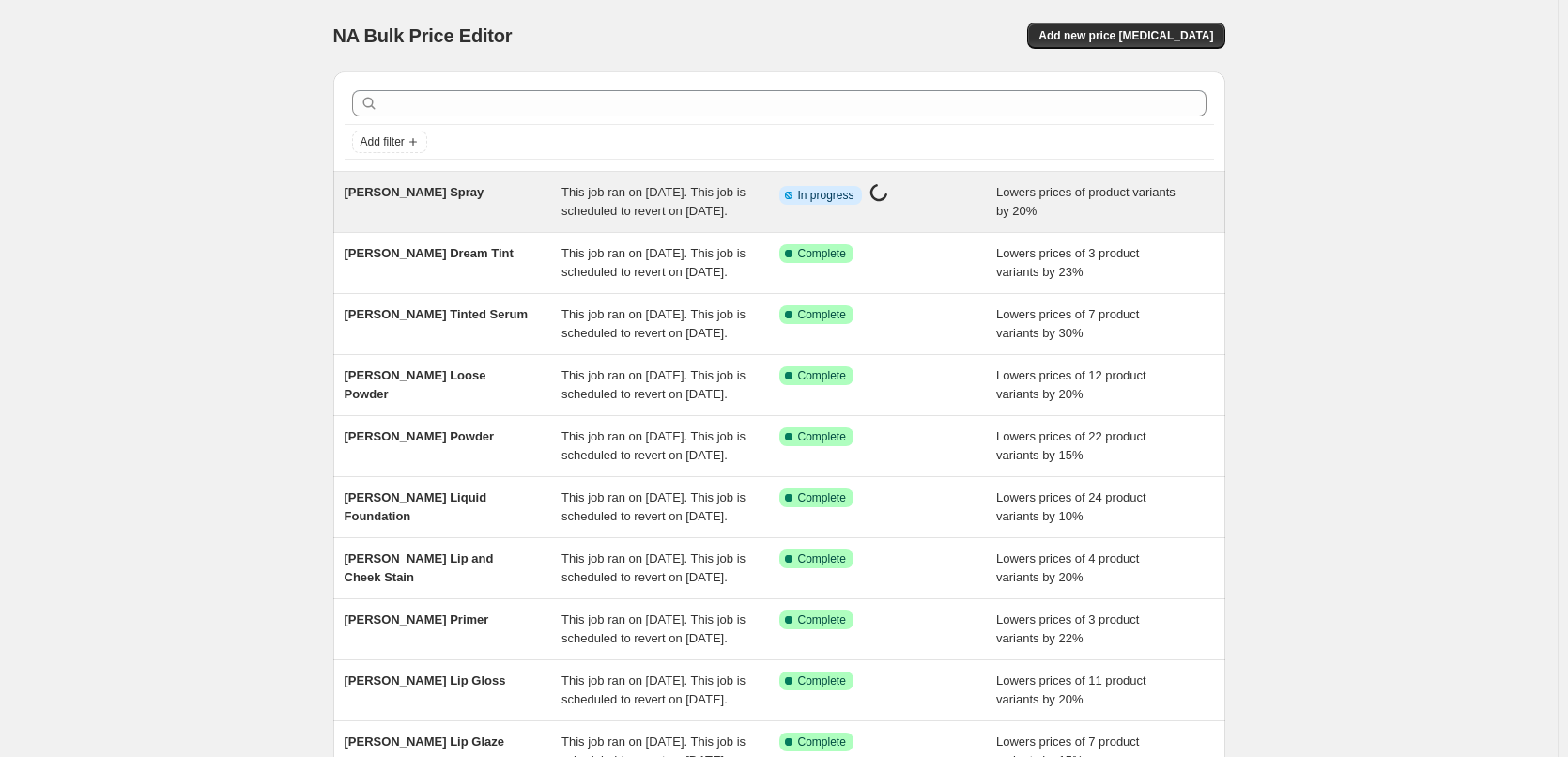
click at [439, 196] on span "[PERSON_NAME] Spray" at bounding box center [415, 192] width 140 height 14
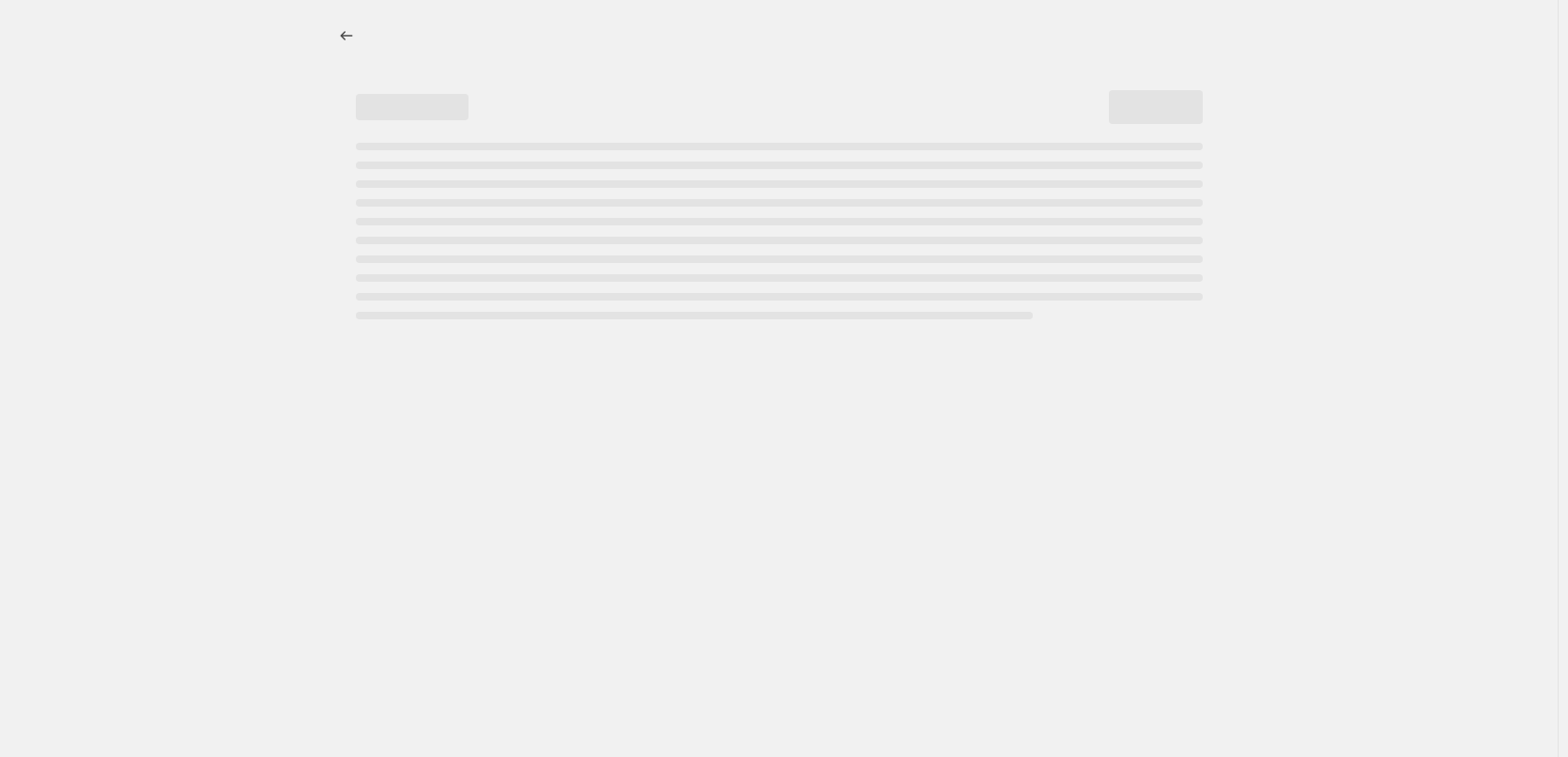
select select "percentage"
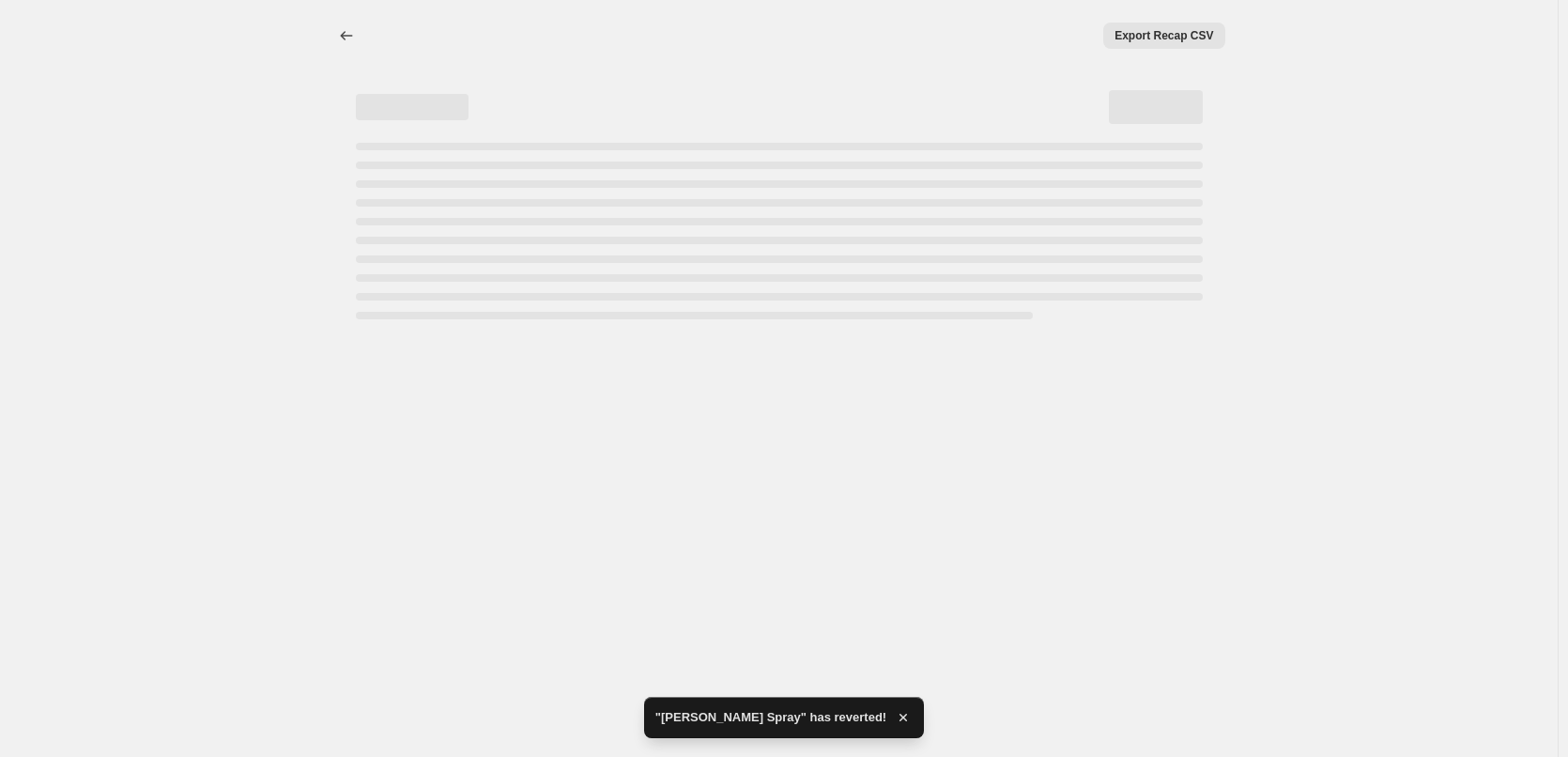
select select "percentage"
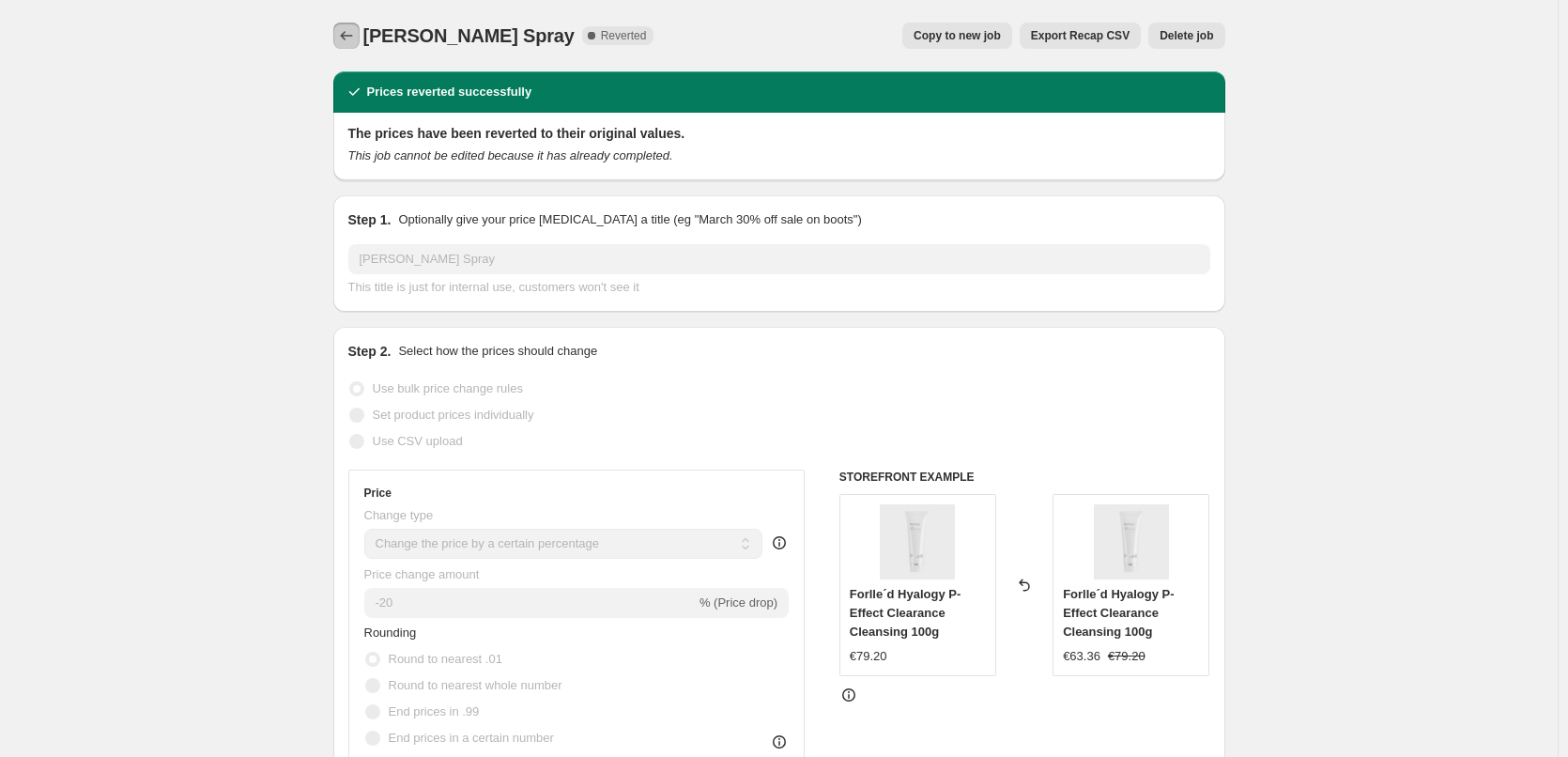
click at [359, 37] on button "Price change jobs" at bounding box center [346, 35] width 26 height 26
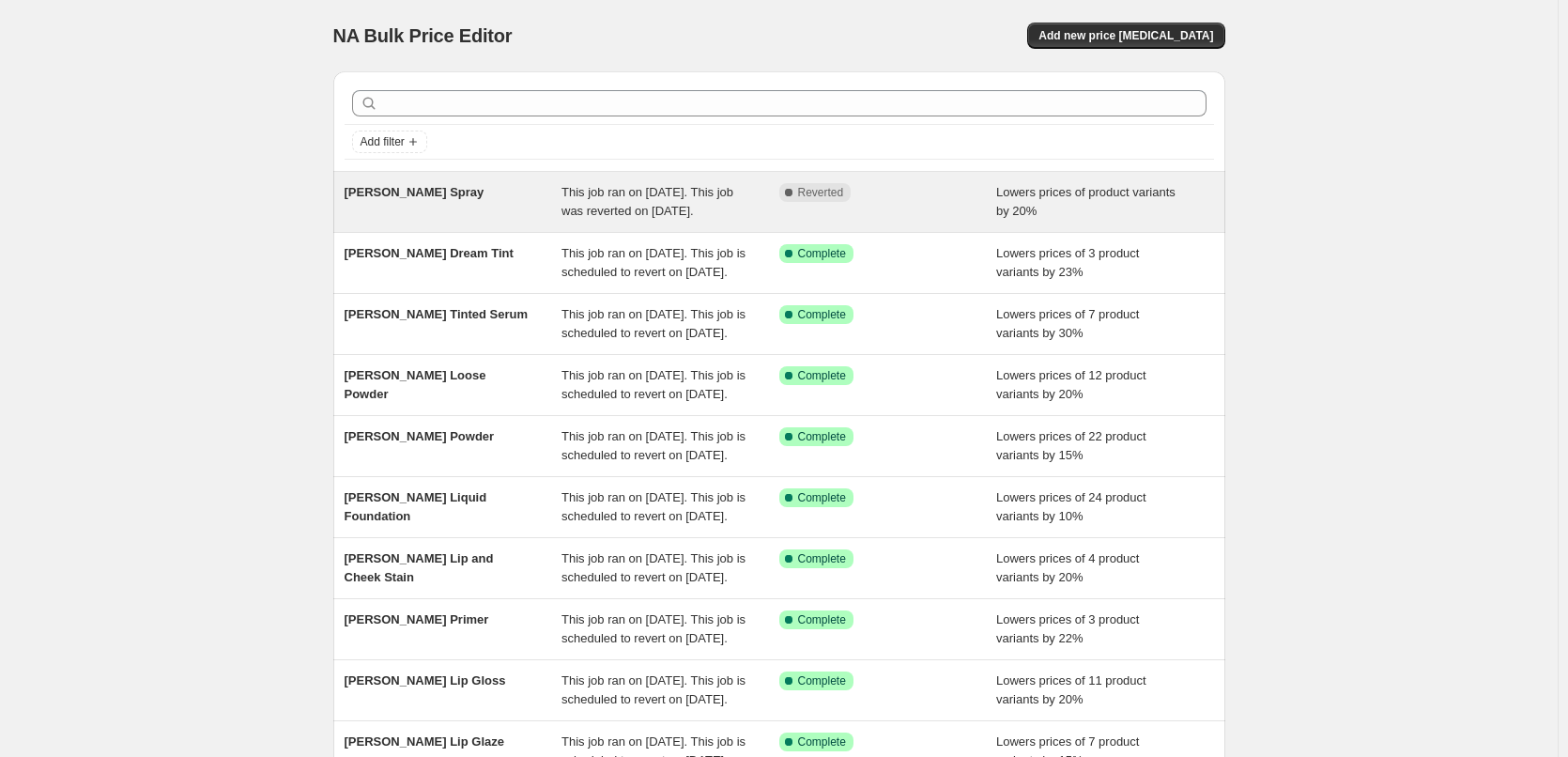
click at [423, 188] on span "[PERSON_NAME] Spray" at bounding box center [415, 192] width 140 height 14
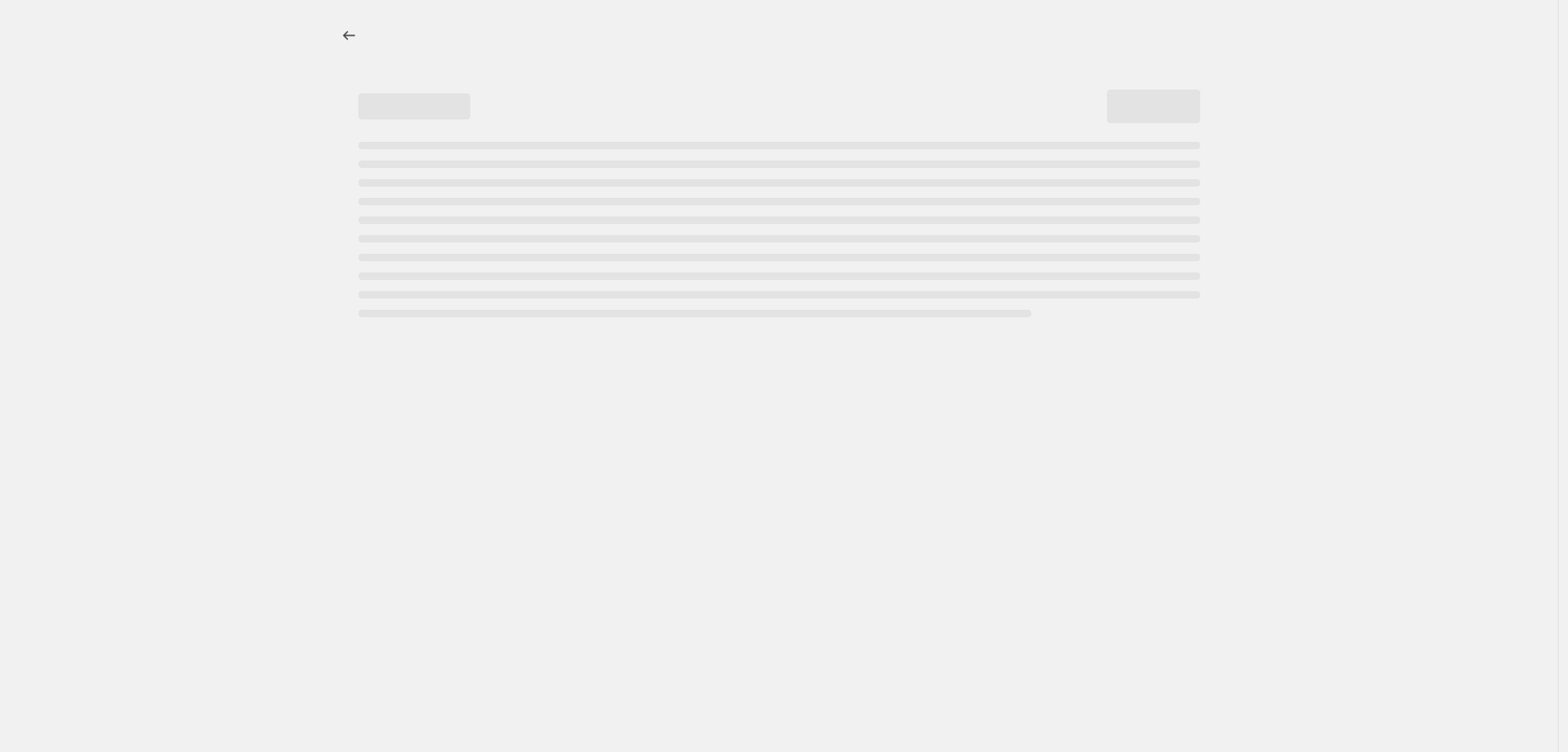
select select "percentage"
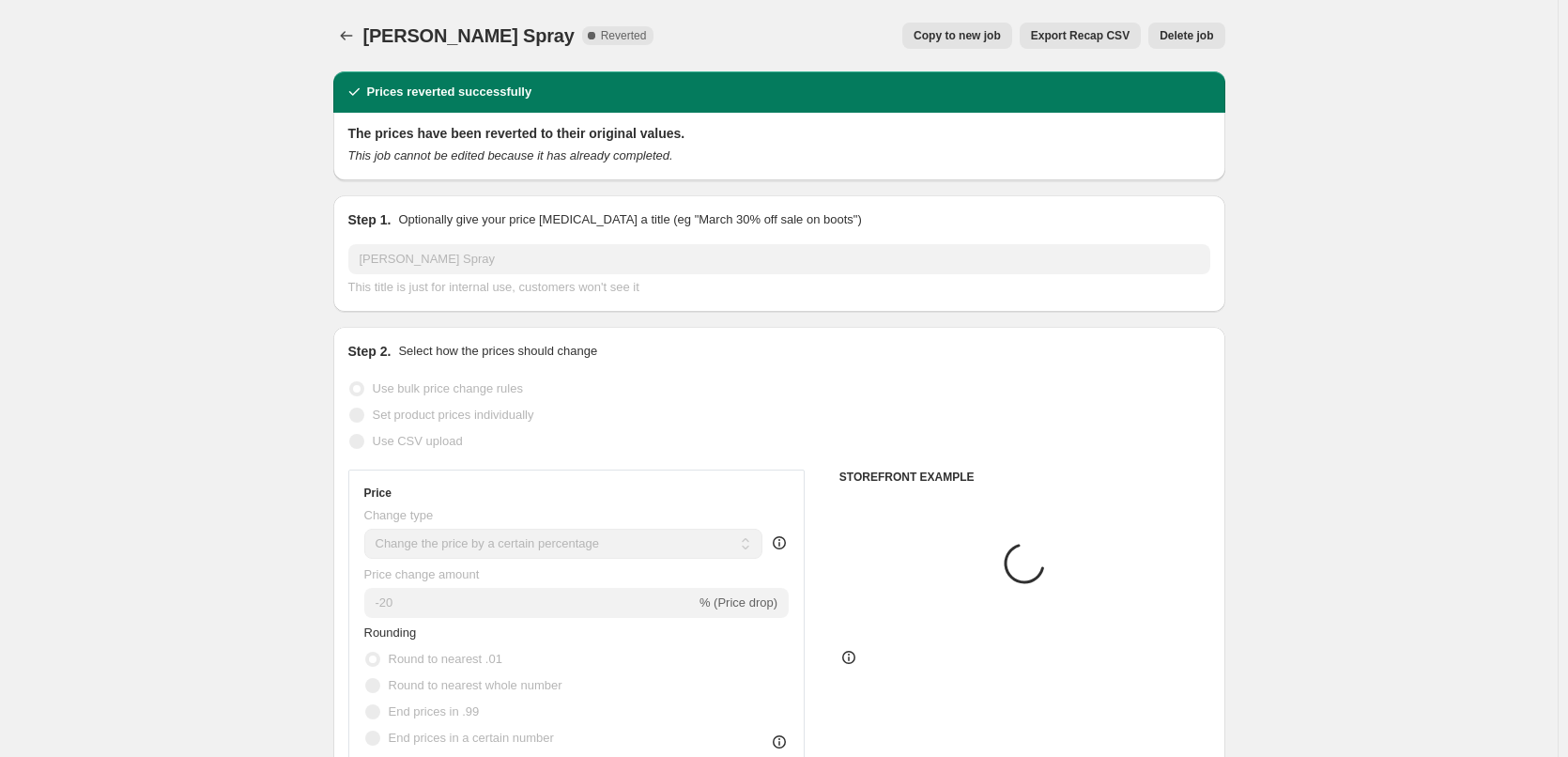
click at [959, 45] on button "Copy to new job" at bounding box center [957, 35] width 110 height 26
select select "percentage"
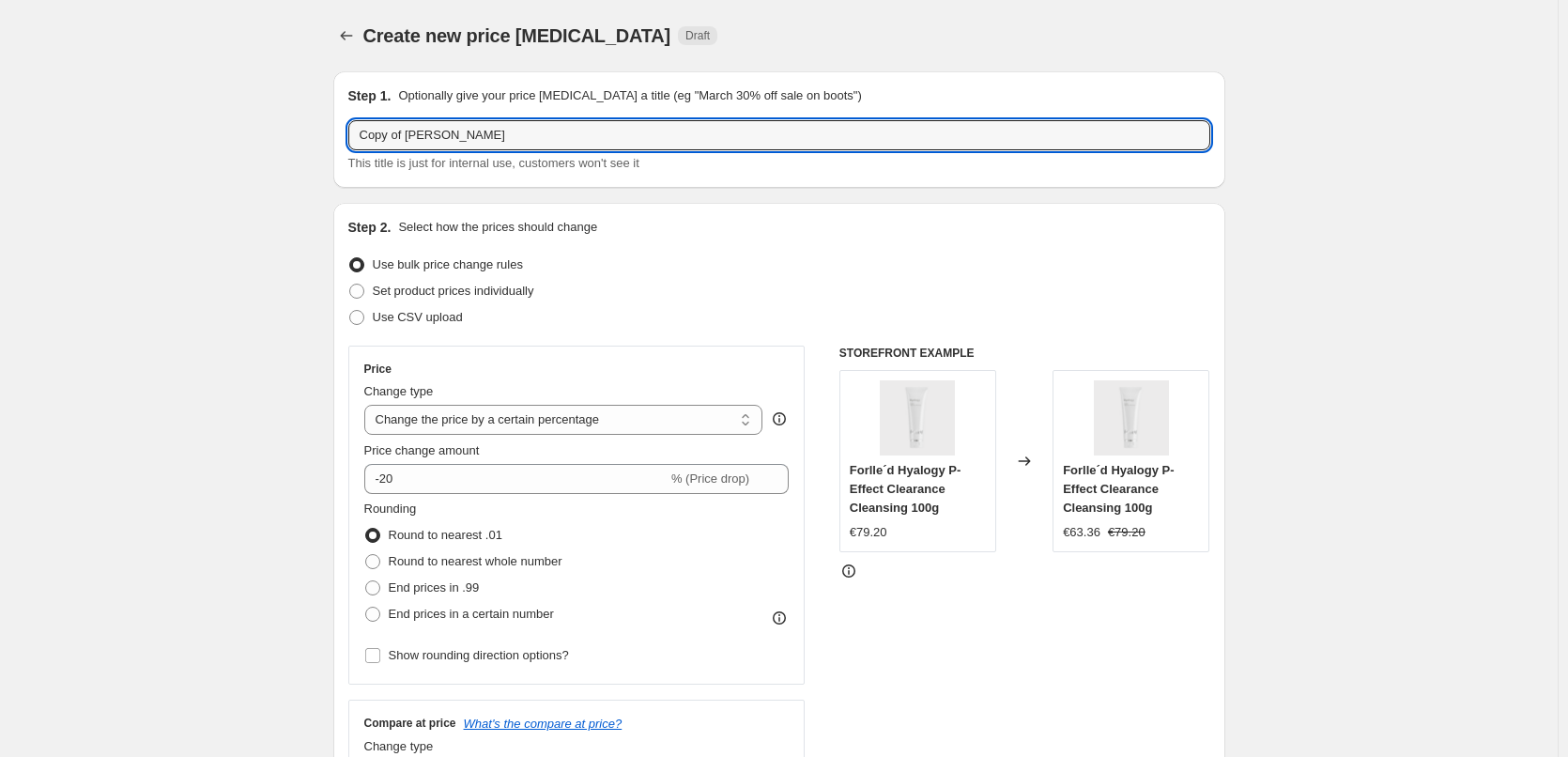
drag, startPoint x: 412, startPoint y: 137, endPoint x: 148, endPoint y: 119, distance: 264.6
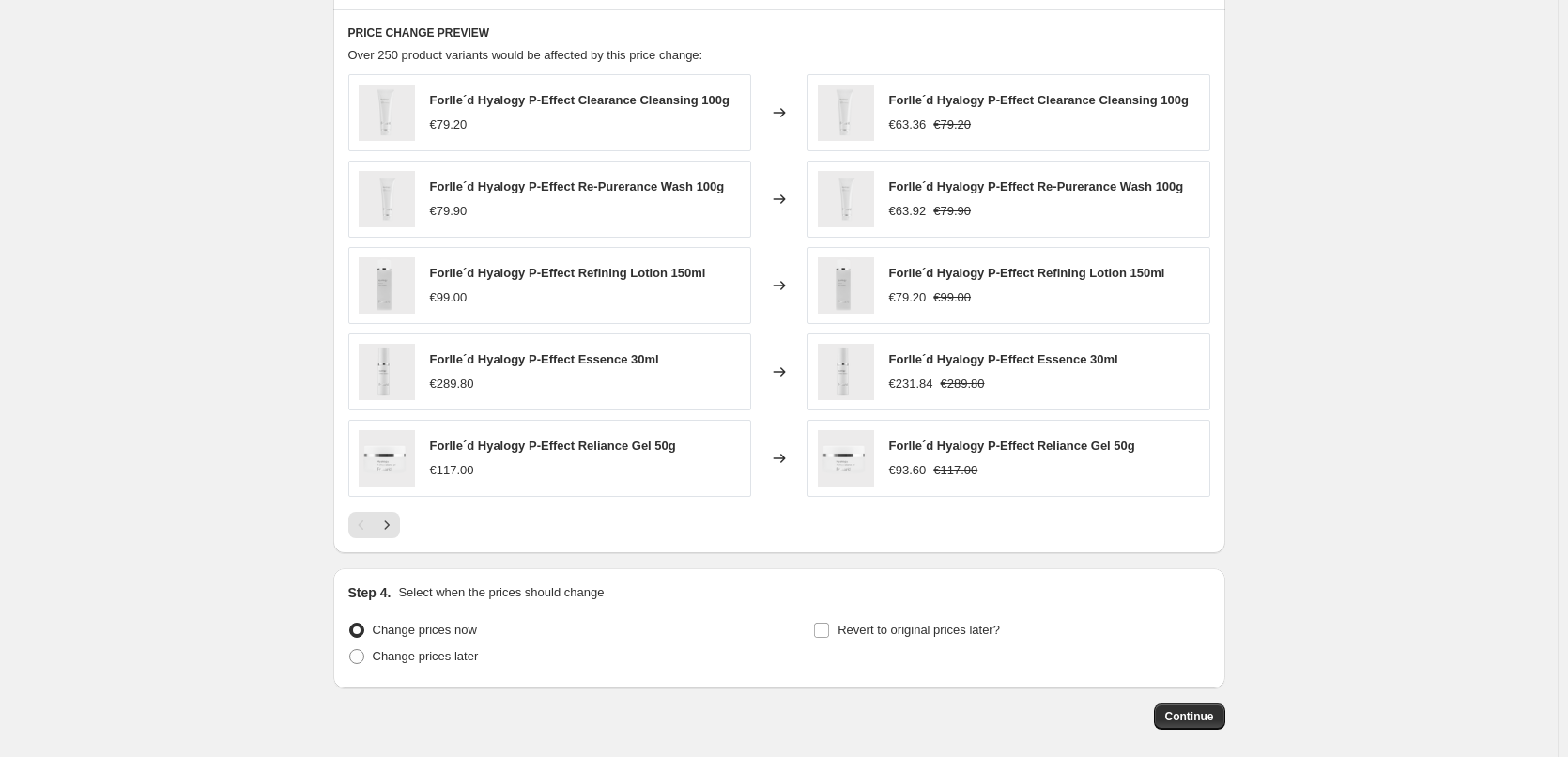
scroll to position [846, 0]
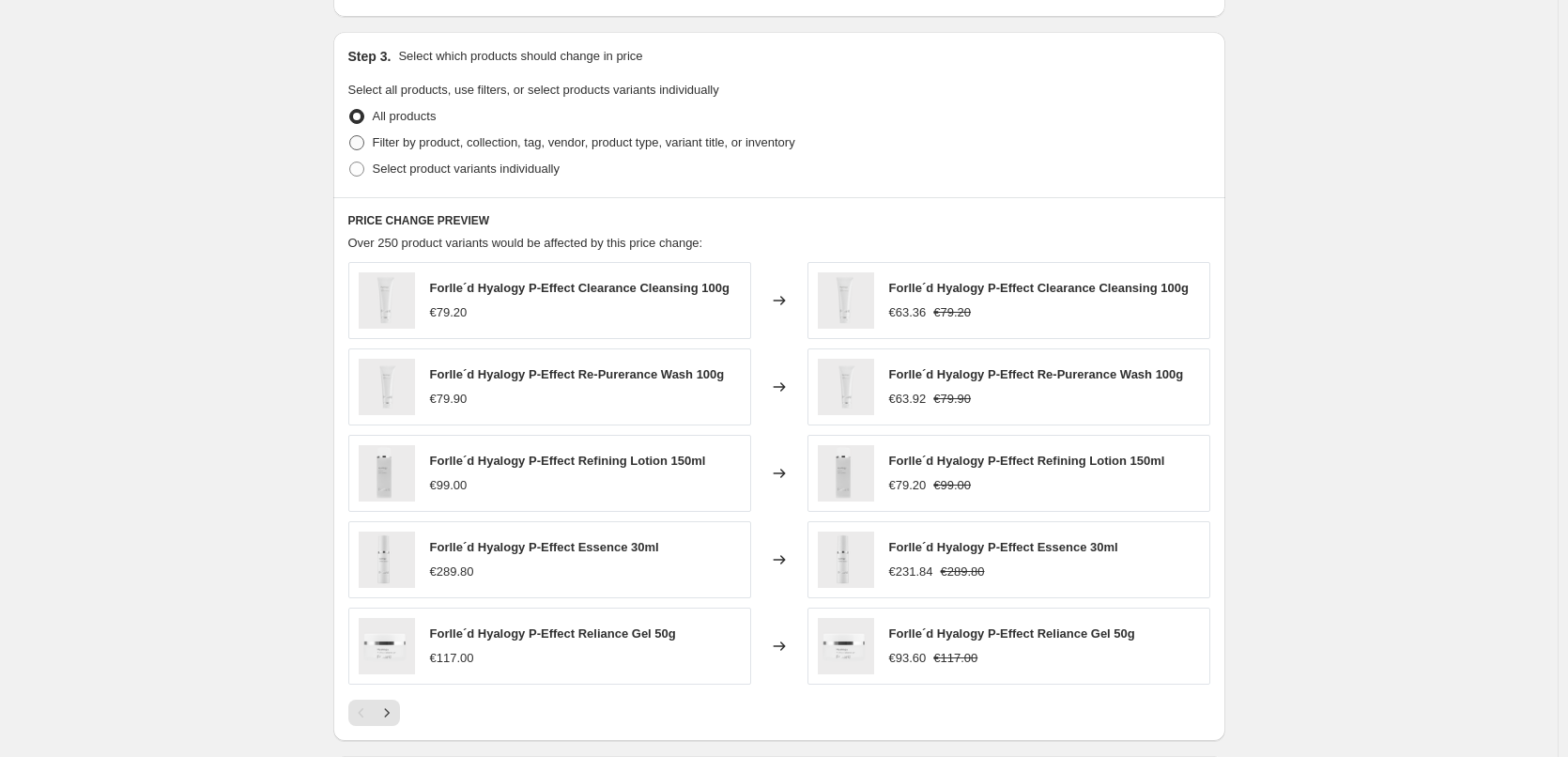
type input "[PERSON_NAME] Spray"
click at [445, 145] on span "Filter by product, collection, tag, vendor, product type, variant title, or inv…" at bounding box center [584, 142] width 423 height 14
click at [351, 136] on input "Filter by product, collection, tag, vendor, product type, variant title, or inv…" at bounding box center [350, 135] width 1 height 1
radio input "true"
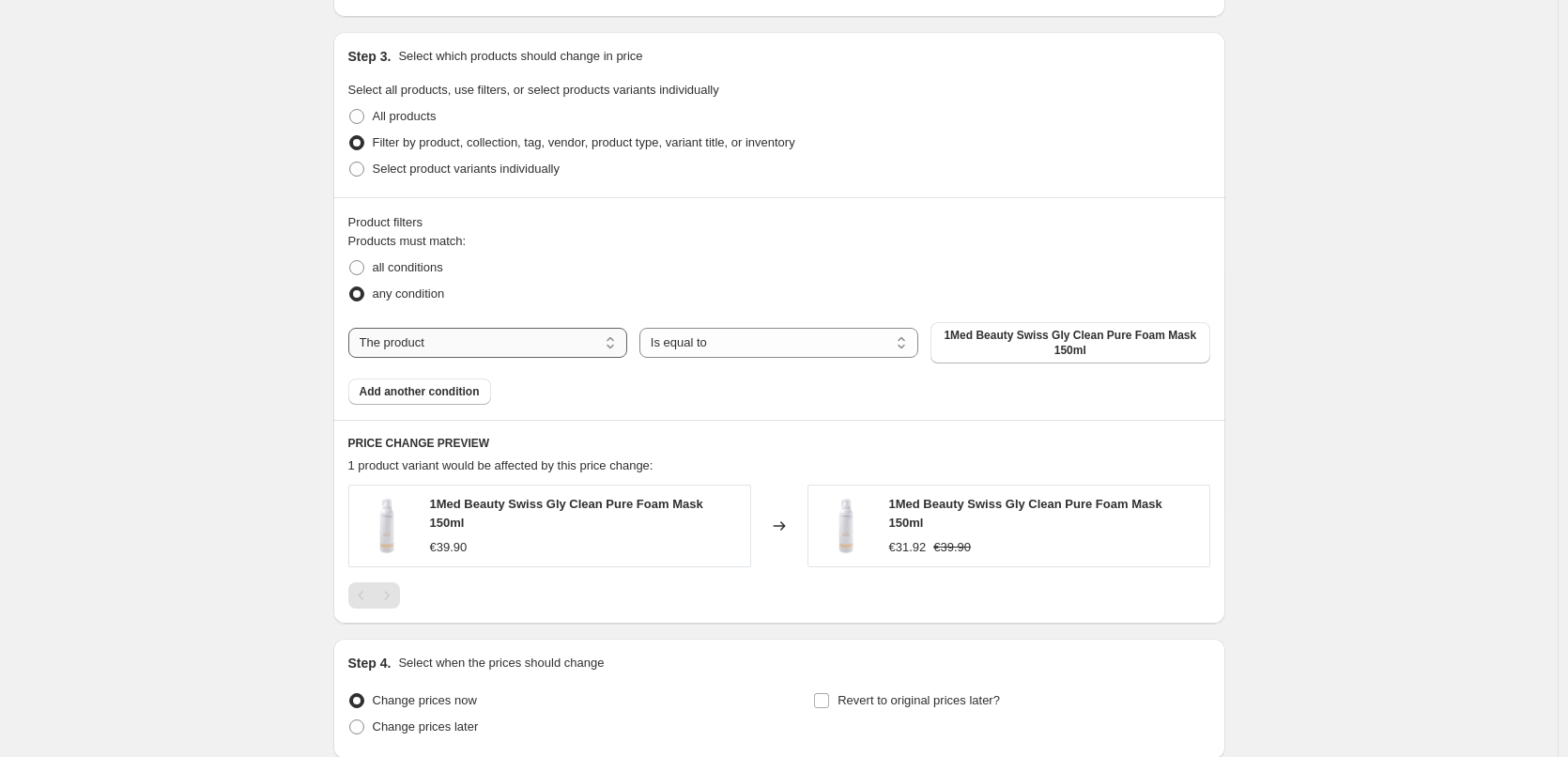
click at [583, 341] on select "The product The product's collection The product's tag The product's vendor The…" at bounding box center [488, 342] width 279 height 30
select select "tag"
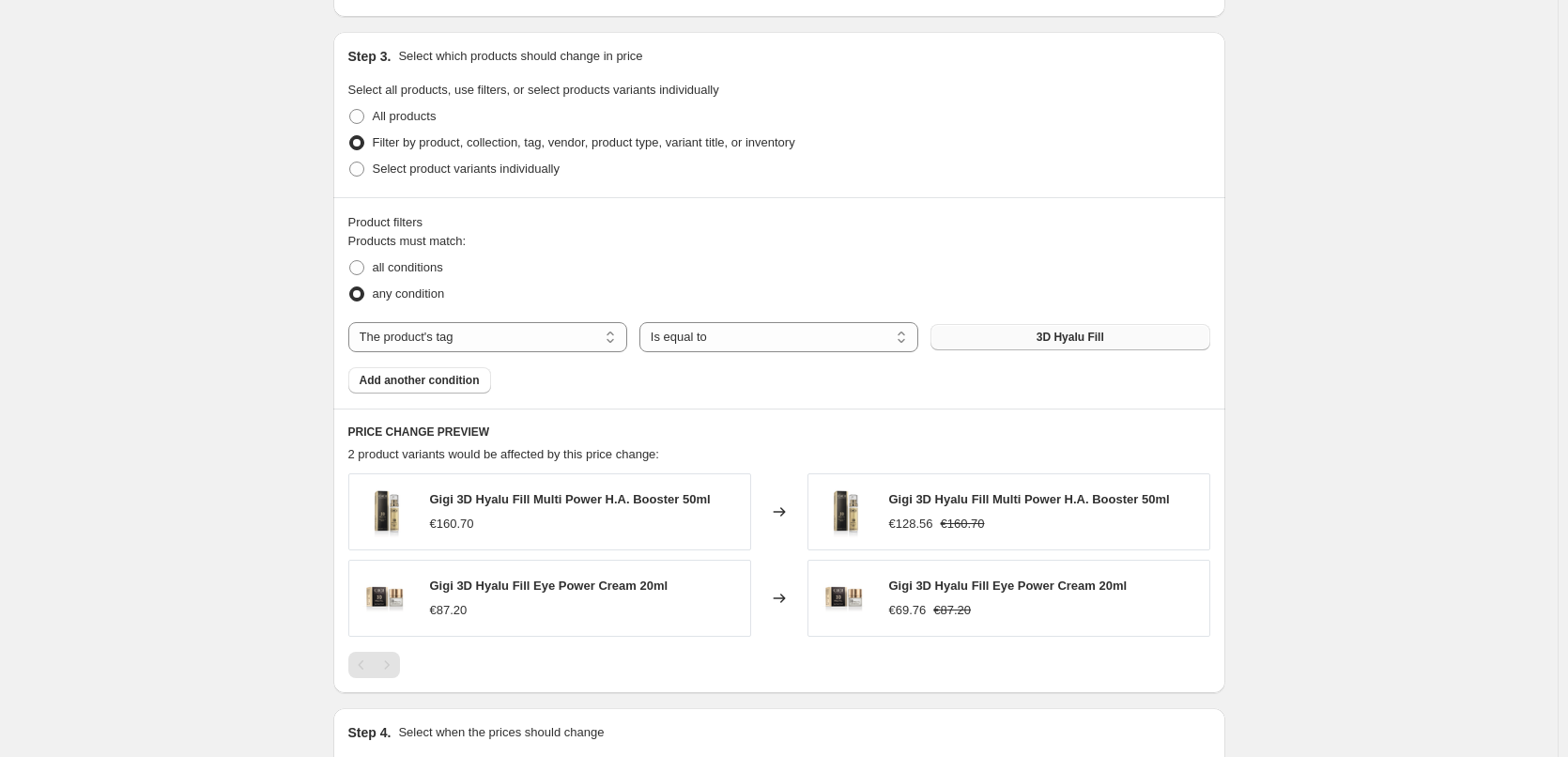
click at [1045, 332] on span "3D Hyalu Fill" at bounding box center [1069, 336] width 67 height 15
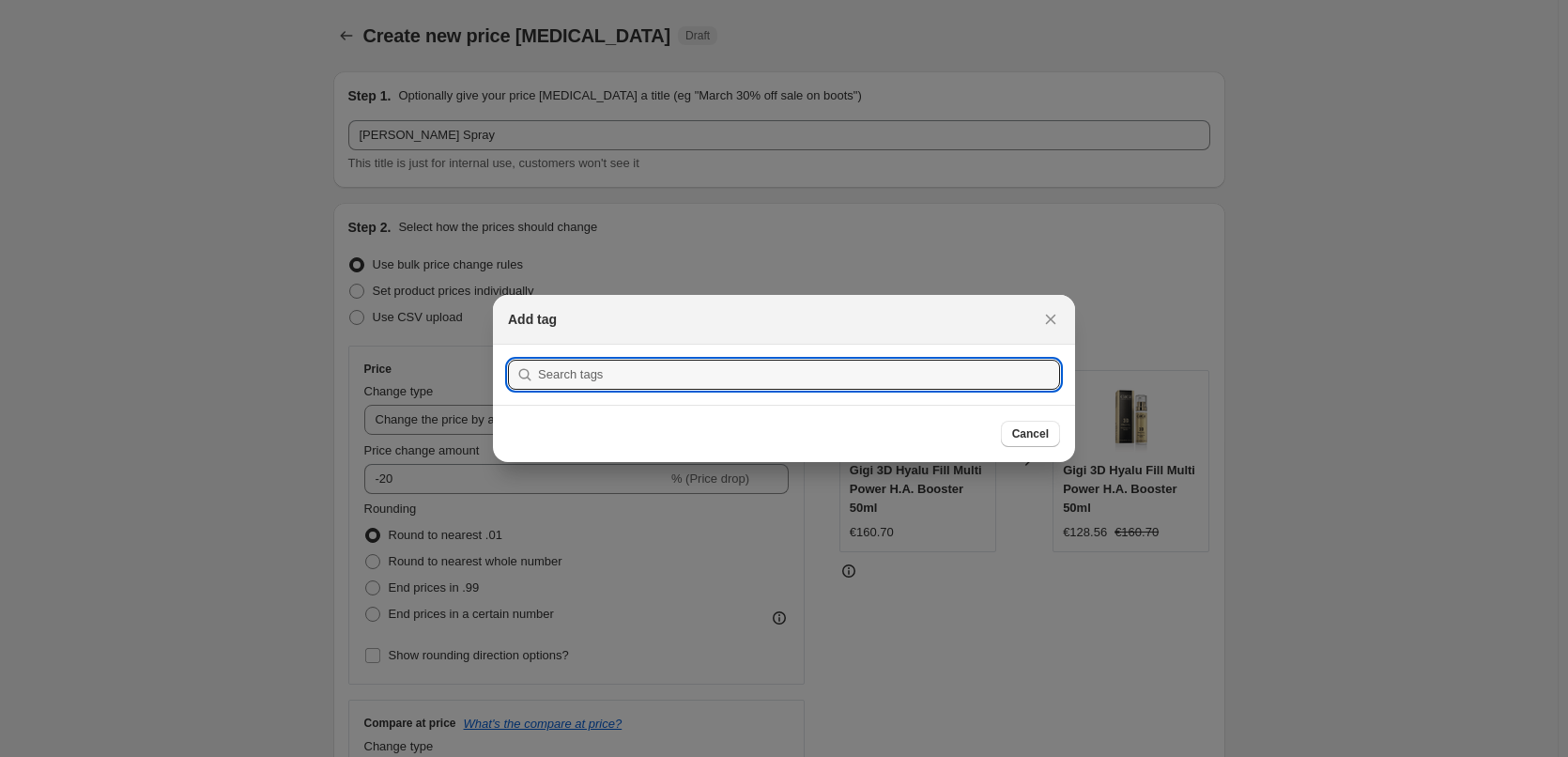
scroll to position [0, 0]
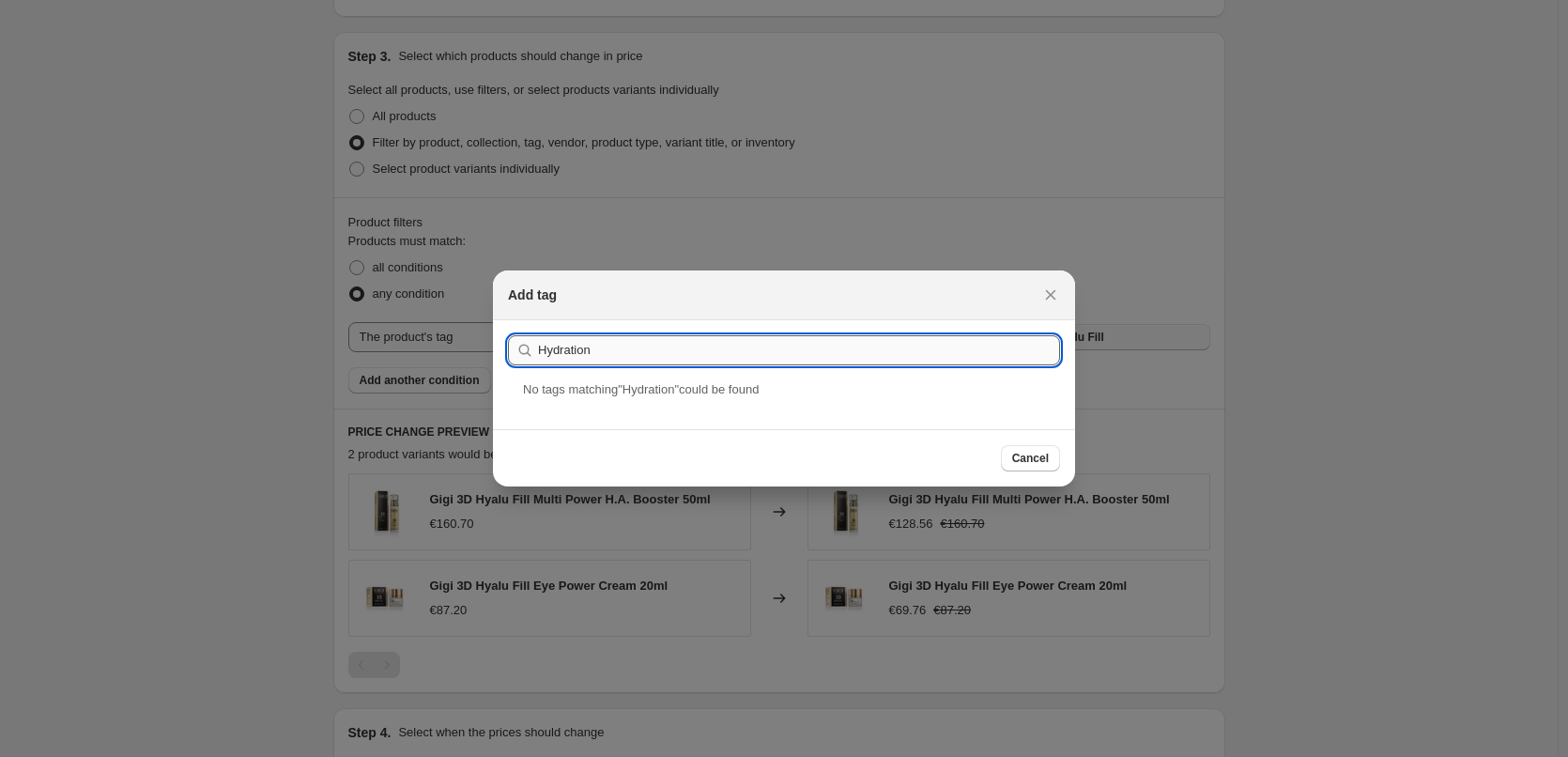
drag, startPoint x: 636, startPoint y: 359, endPoint x: 538, endPoint y: 346, distance: 98.9
click at [538, 346] on input "Hydration" at bounding box center [799, 350] width 522 height 30
drag, startPoint x: 601, startPoint y: 357, endPoint x: 433, endPoint y: 325, distance: 171.0
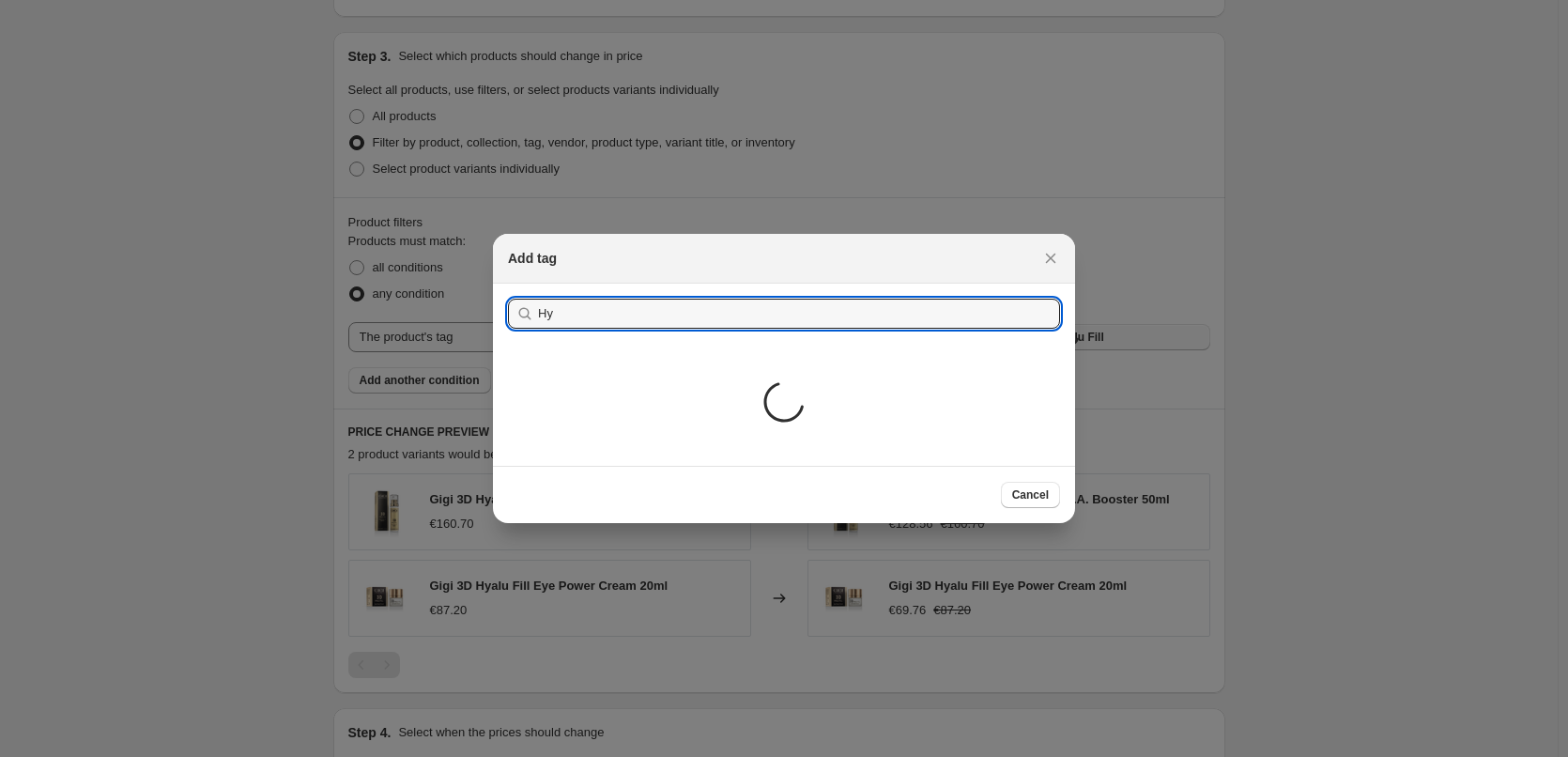
type input "H"
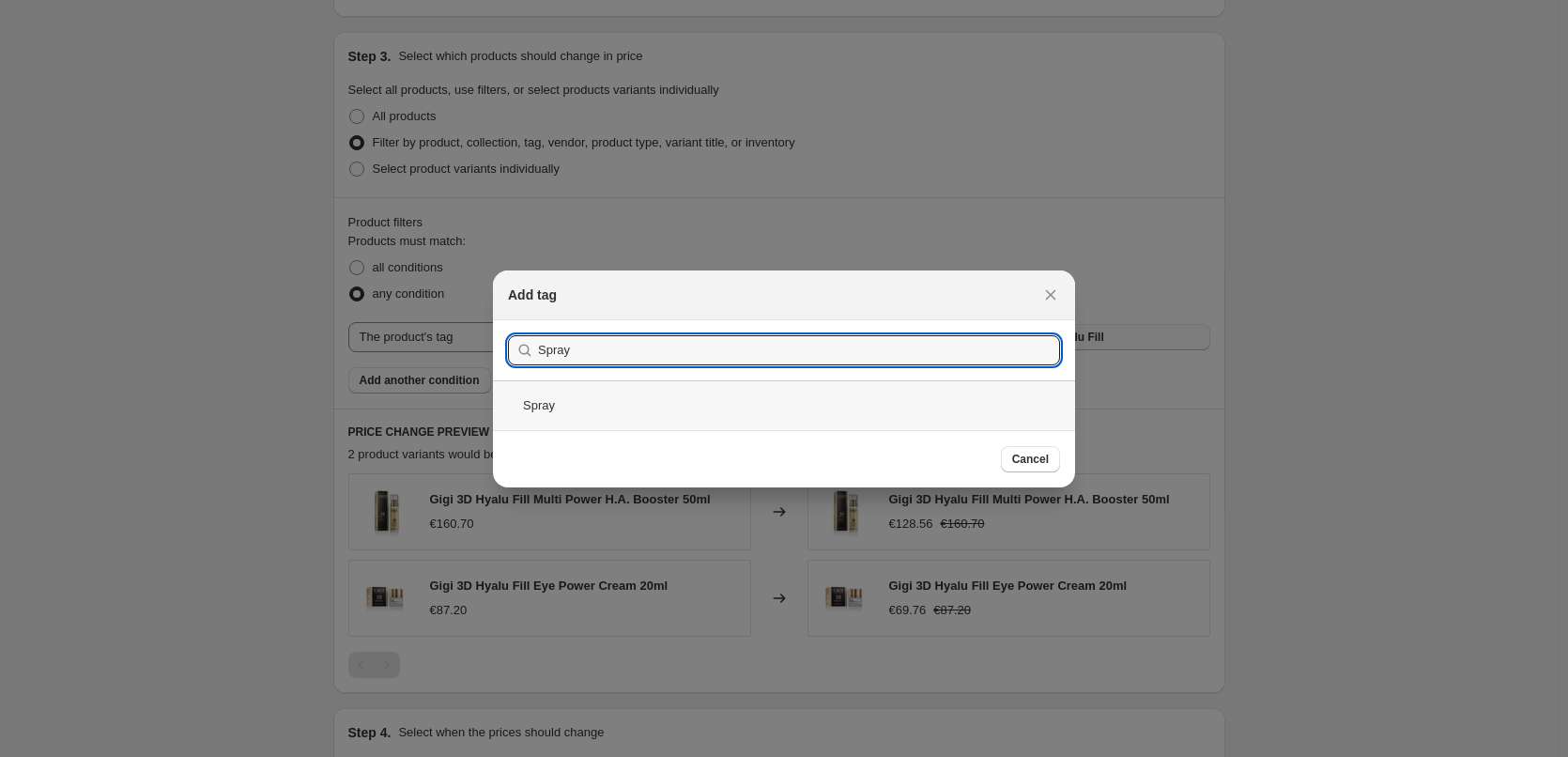
type input "Spray"
click at [571, 401] on div "Spray" at bounding box center [784, 404] width 582 height 50
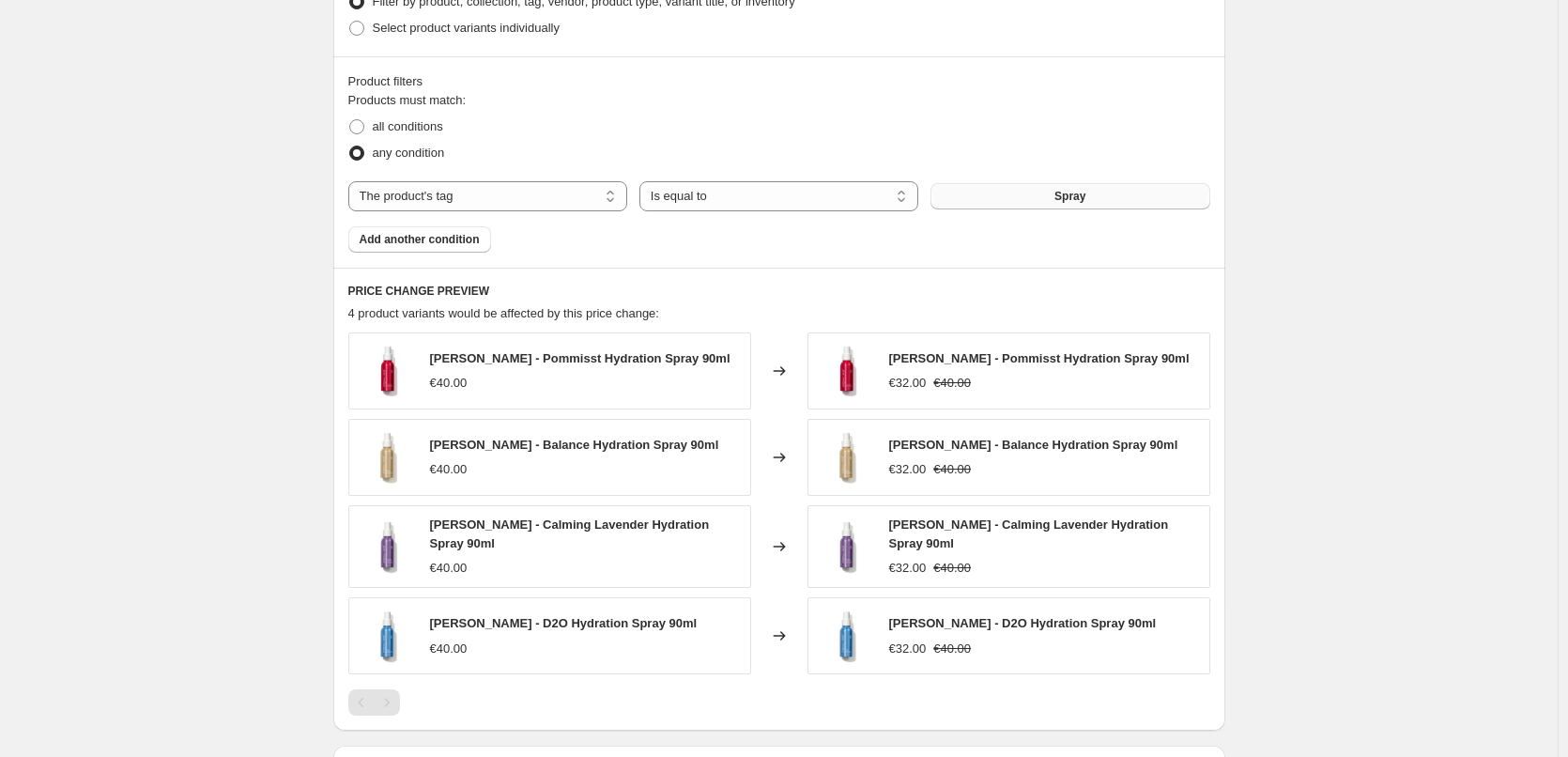
scroll to position [1221, 0]
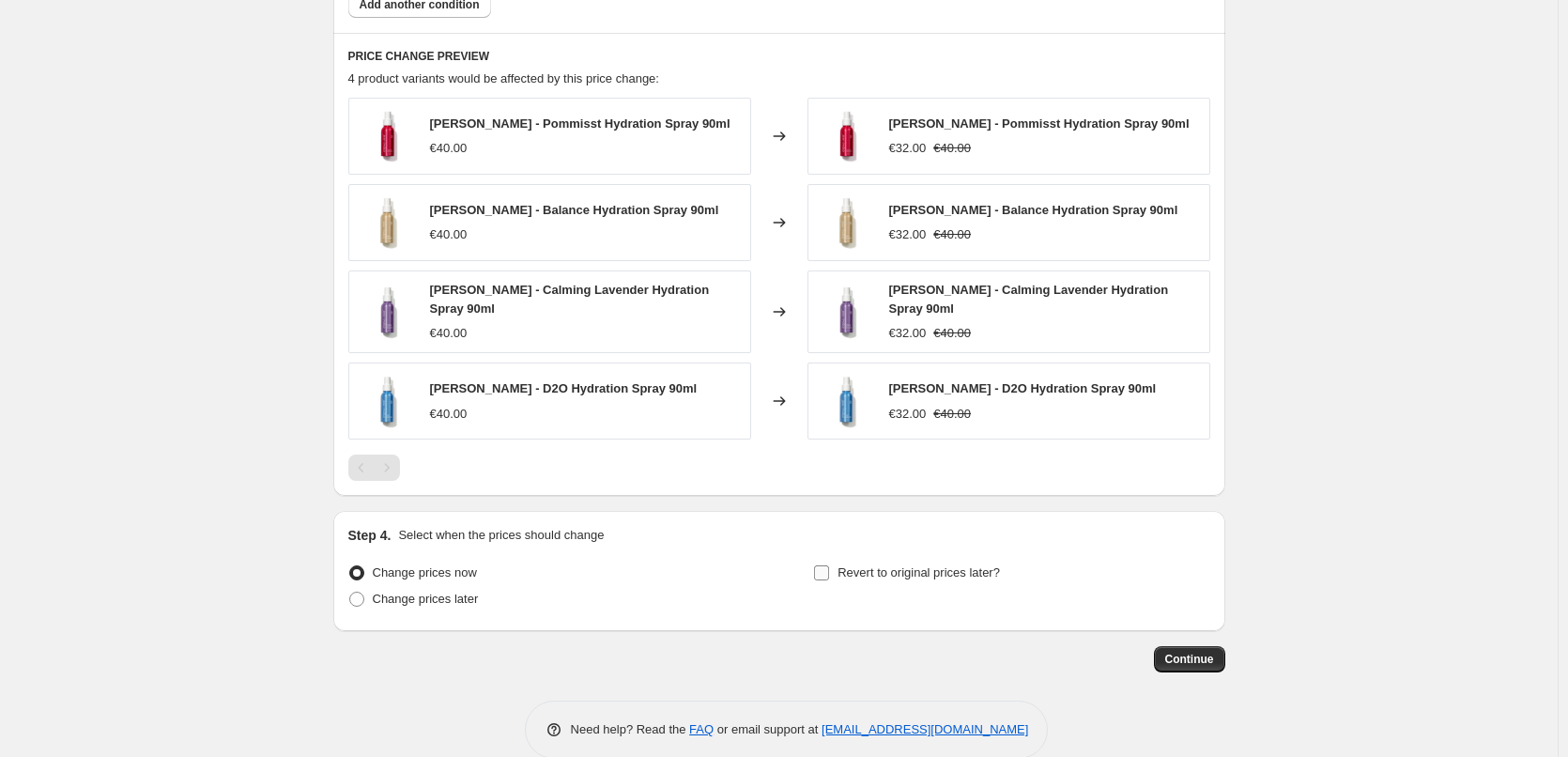
click at [859, 591] on div "Revert to original prices later?" at bounding box center [1011, 588] width 396 height 57
click at [860, 579] on span "Revert to original prices later?" at bounding box center [918, 572] width 163 height 14
click at [829, 579] on input "Revert to original prices later?" at bounding box center [821, 572] width 15 height 15
checkbox input "true"
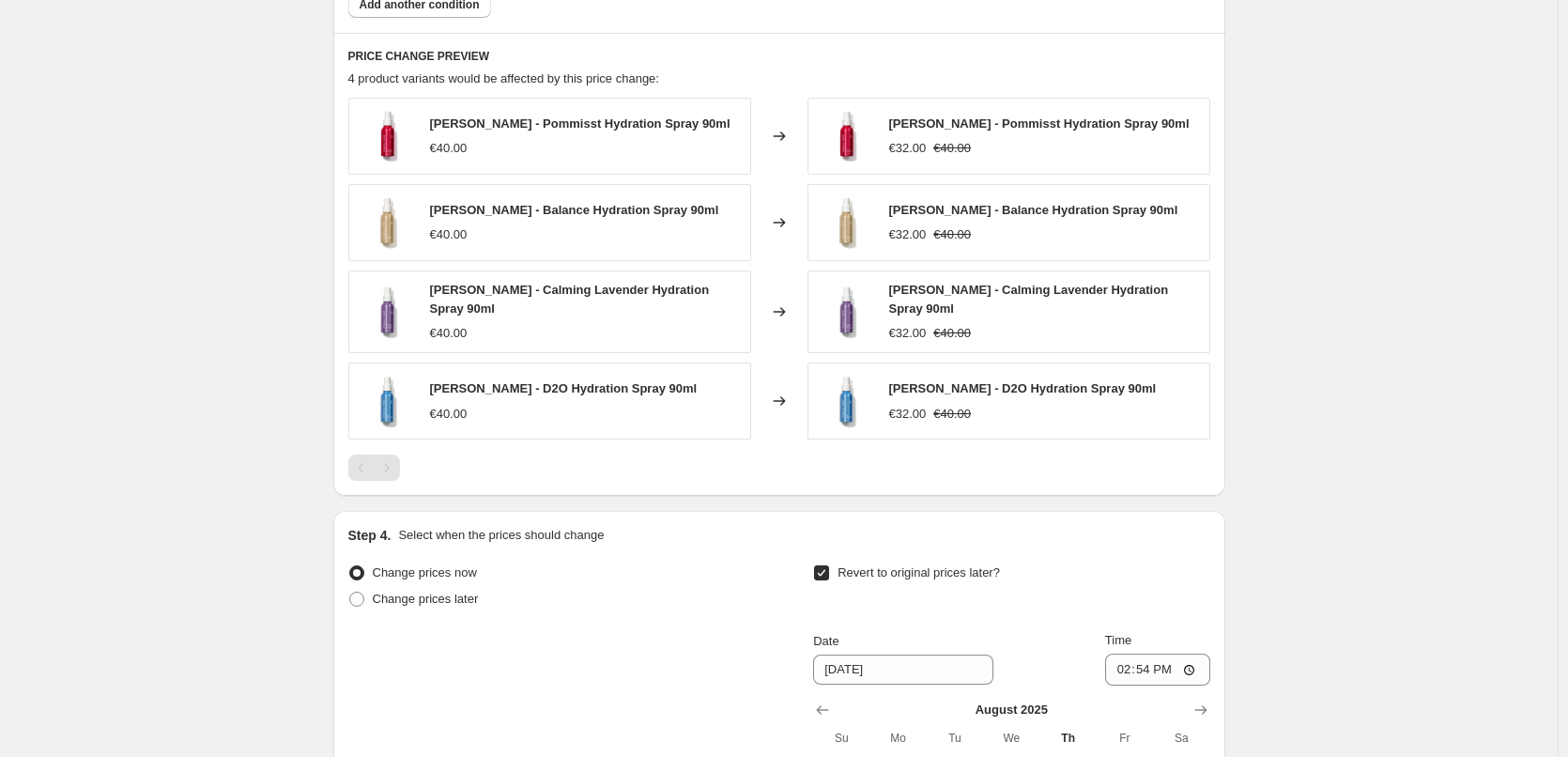
scroll to position [1604, 0]
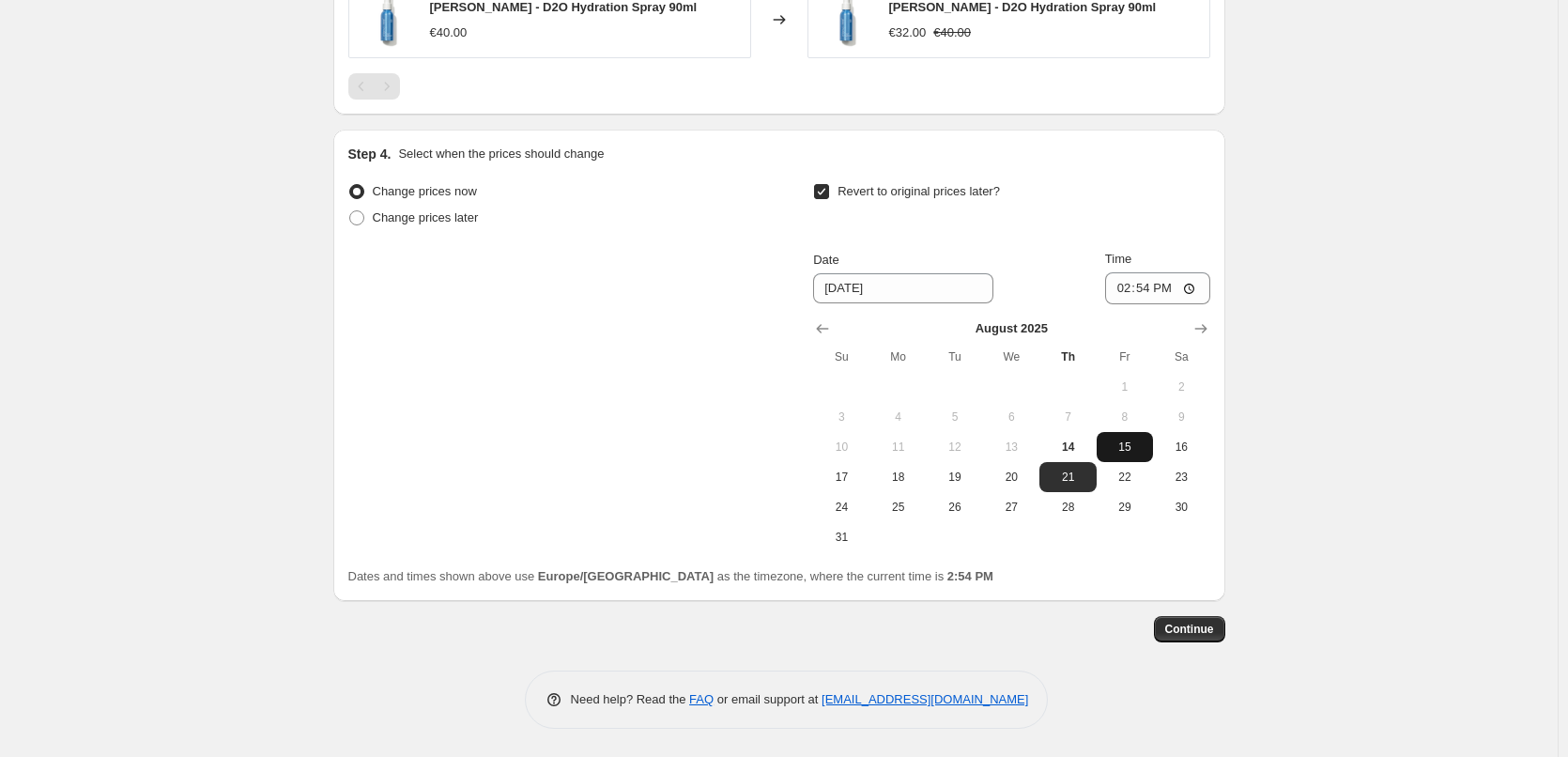
click at [1119, 445] on span "15" at bounding box center [1125, 446] width 41 height 15
type input "8/15/2025"
click at [1122, 288] on input "14:54" at bounding box center [1158, 288] width 105 height 32
type input "03:00"
click at [1203, 641] on button "Continue" at bounding box center [1189, 628] width 71 height 26
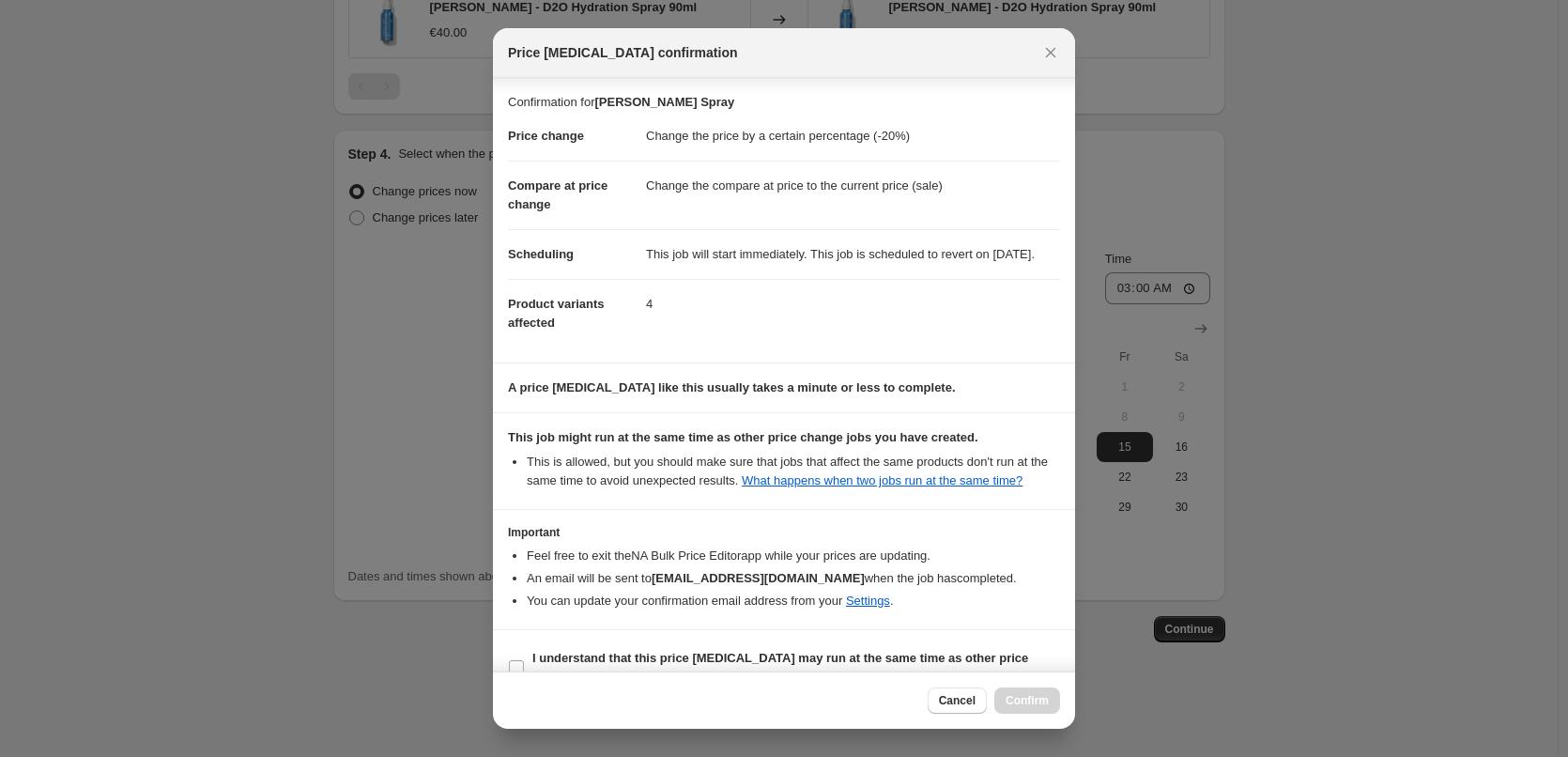
scroll to position [53, 0]
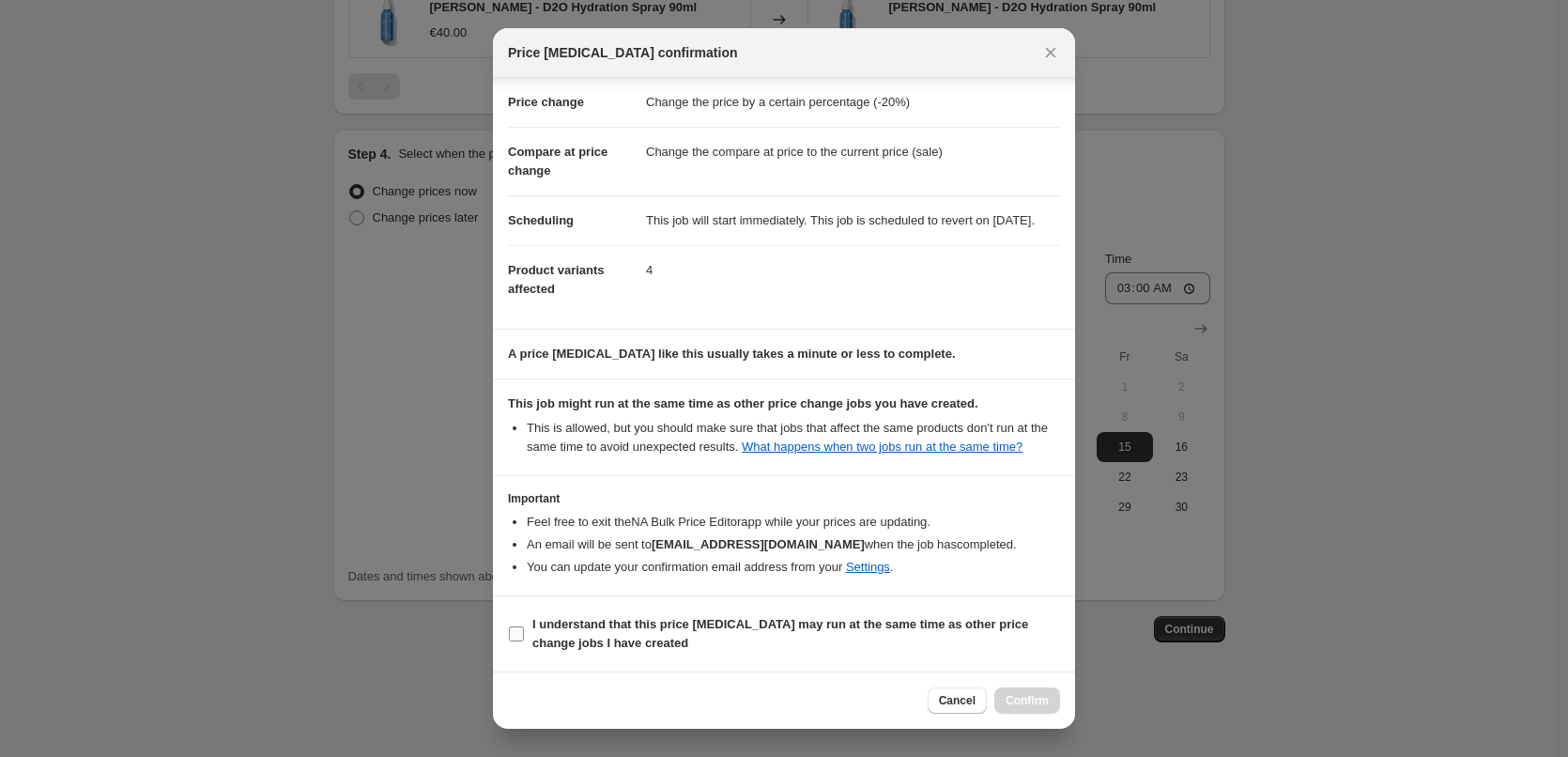
click at [593, 612] on label "I understand that this price change job may run at the same time as other price…" at bounding box center [784, 634] width 552 height 45
click at [524, 626] on input "I understand that this price change job may run at the same time as other price…" at bounding box center [516, 633] width 15 height 15
checkbox input "true"
click at [998, 702] on button "Confirm" at bounding box center [1027, 700] width 65 height 26
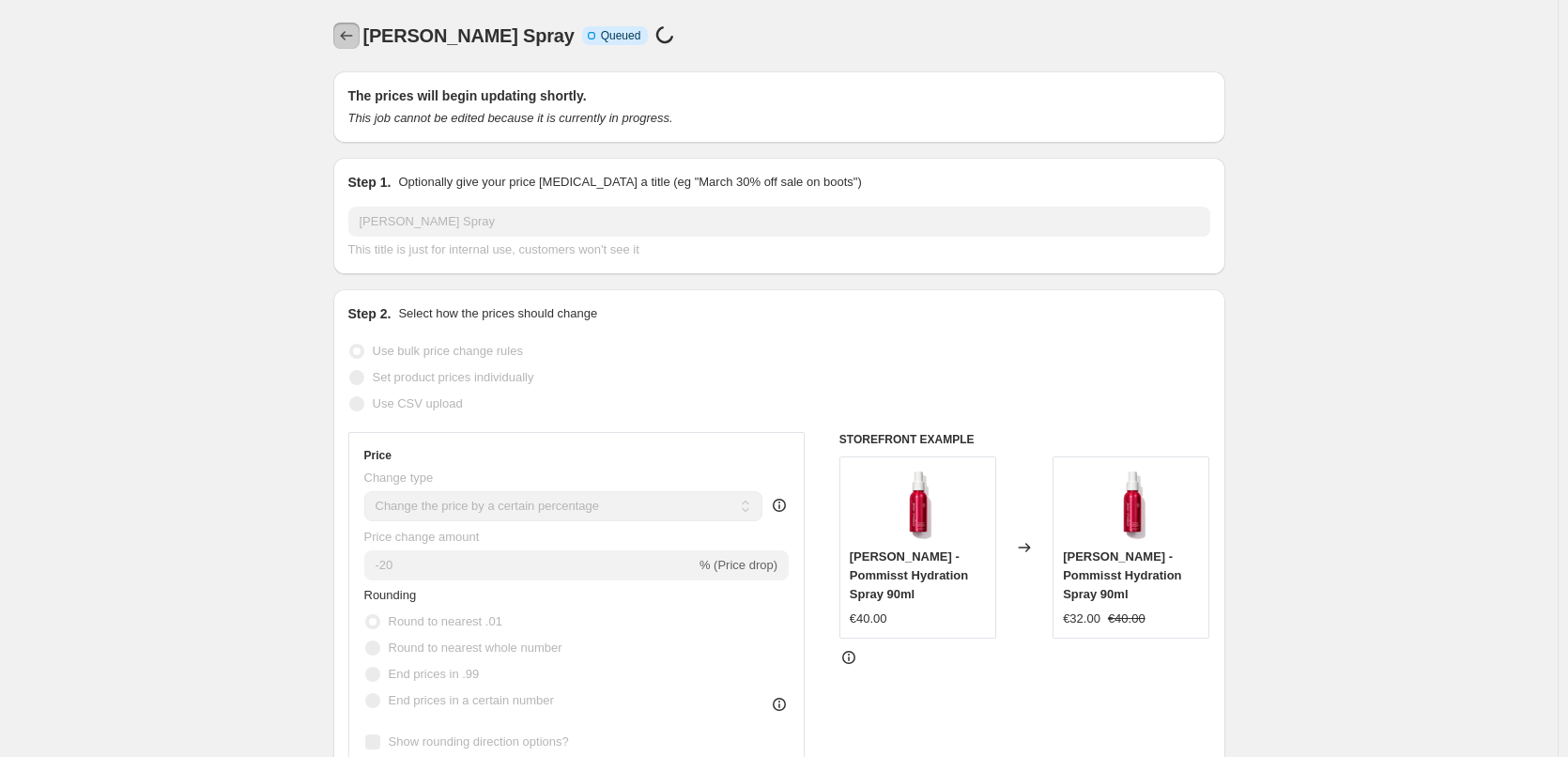
click at [353, 39] on icon "Price change jobs" at bounding box center [346, 35] width 19 height 19
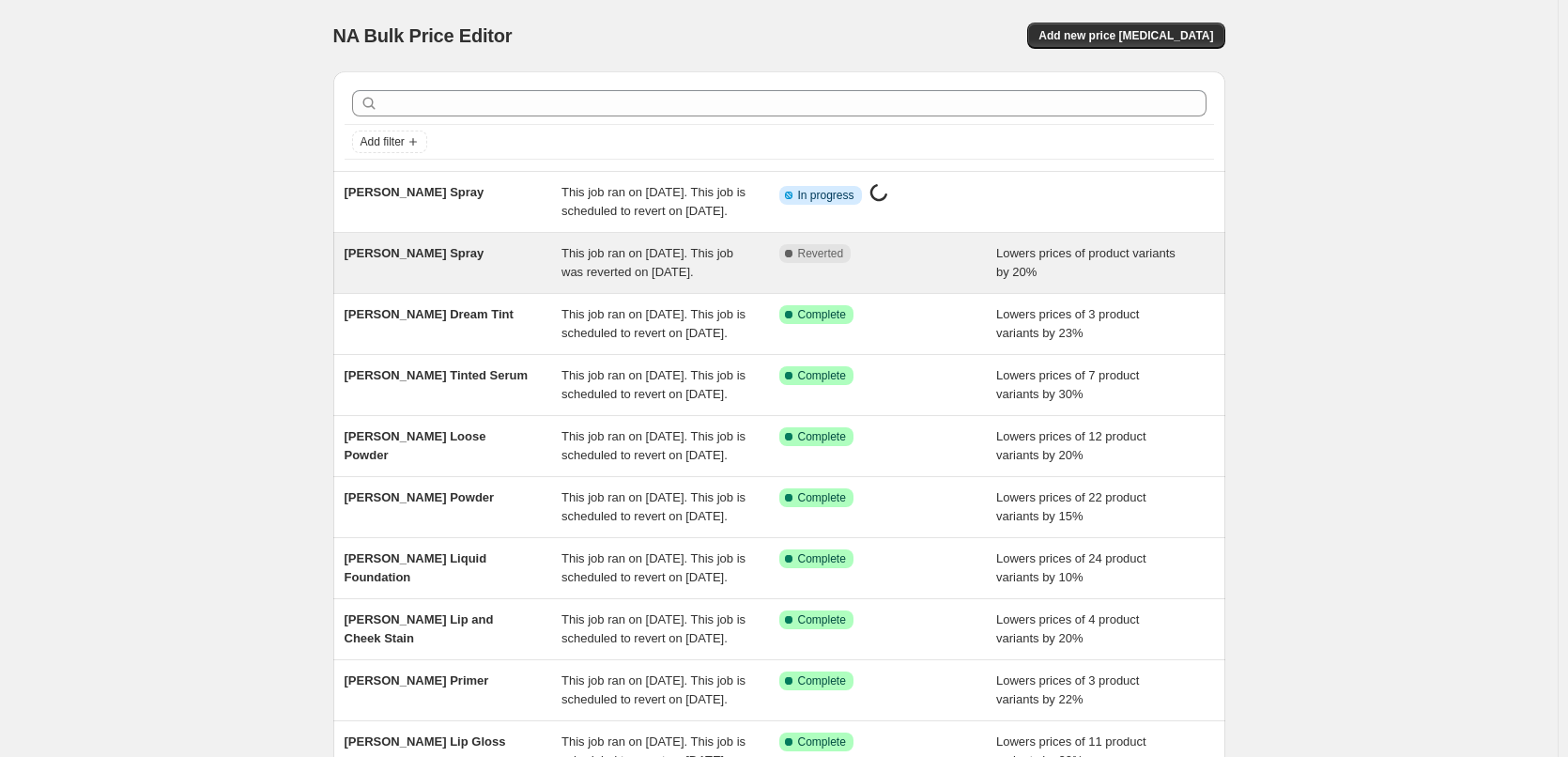
click at [427, 260] on span "[PERSON_NAME] Spray" at bounding box center [415, 253] width 140 height 14
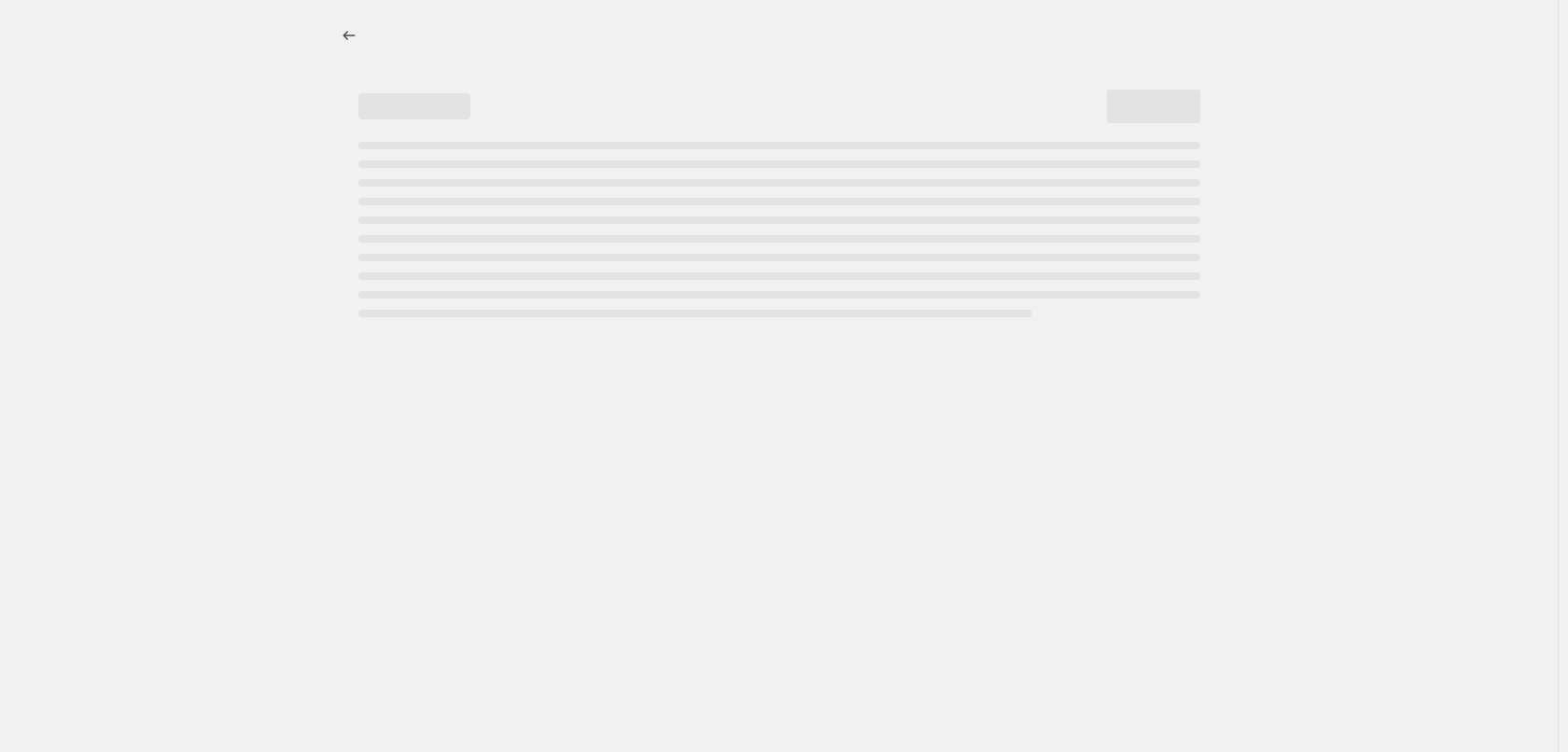
select select "percentage"
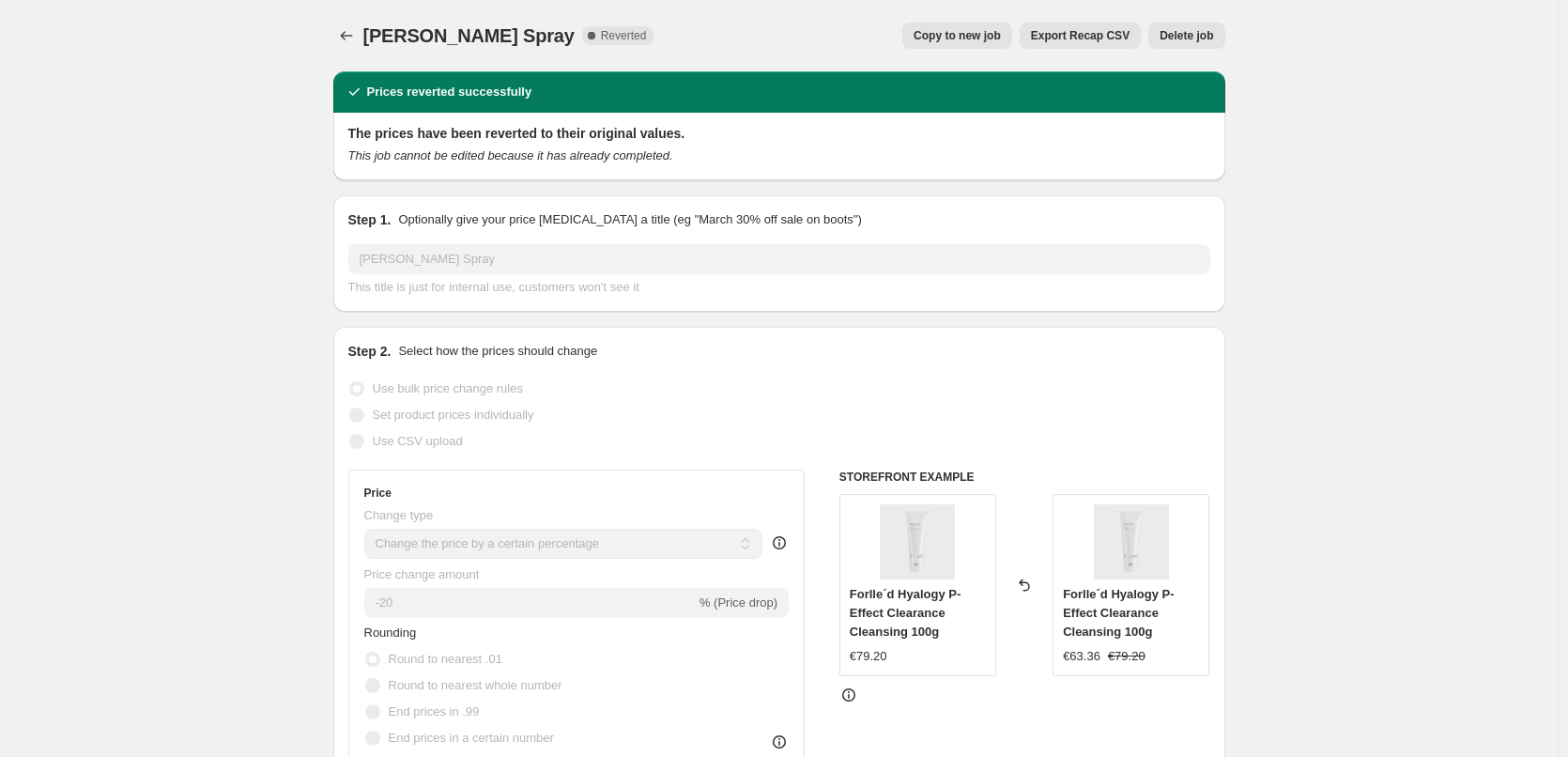
click at [1192, 32] on span "Delete job" at bounding box center [1186, 35] width 54 height 15
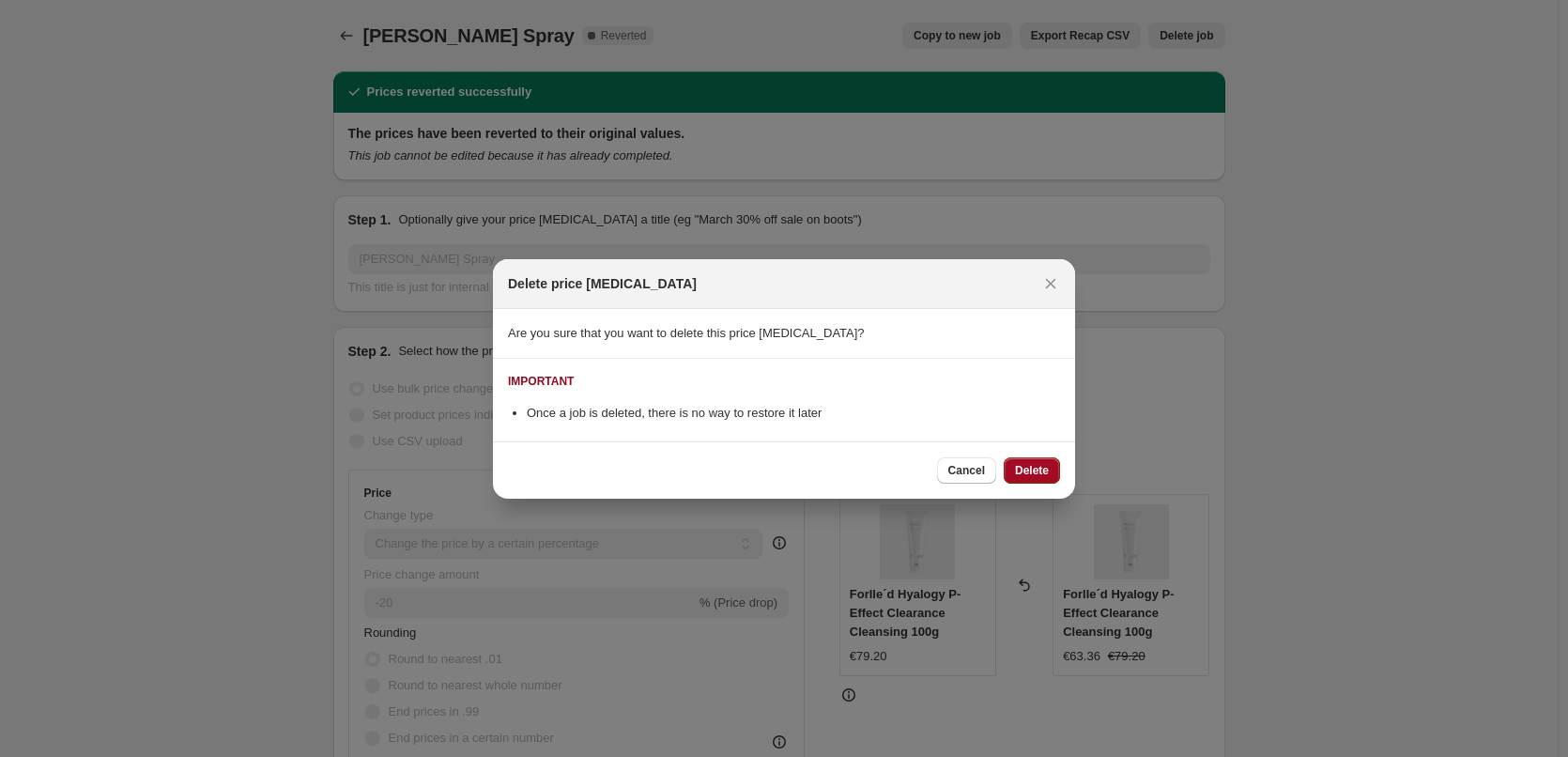
click at [1027, 464] on span "Delete" at bounding box center [1031, 470] width 34 height 15
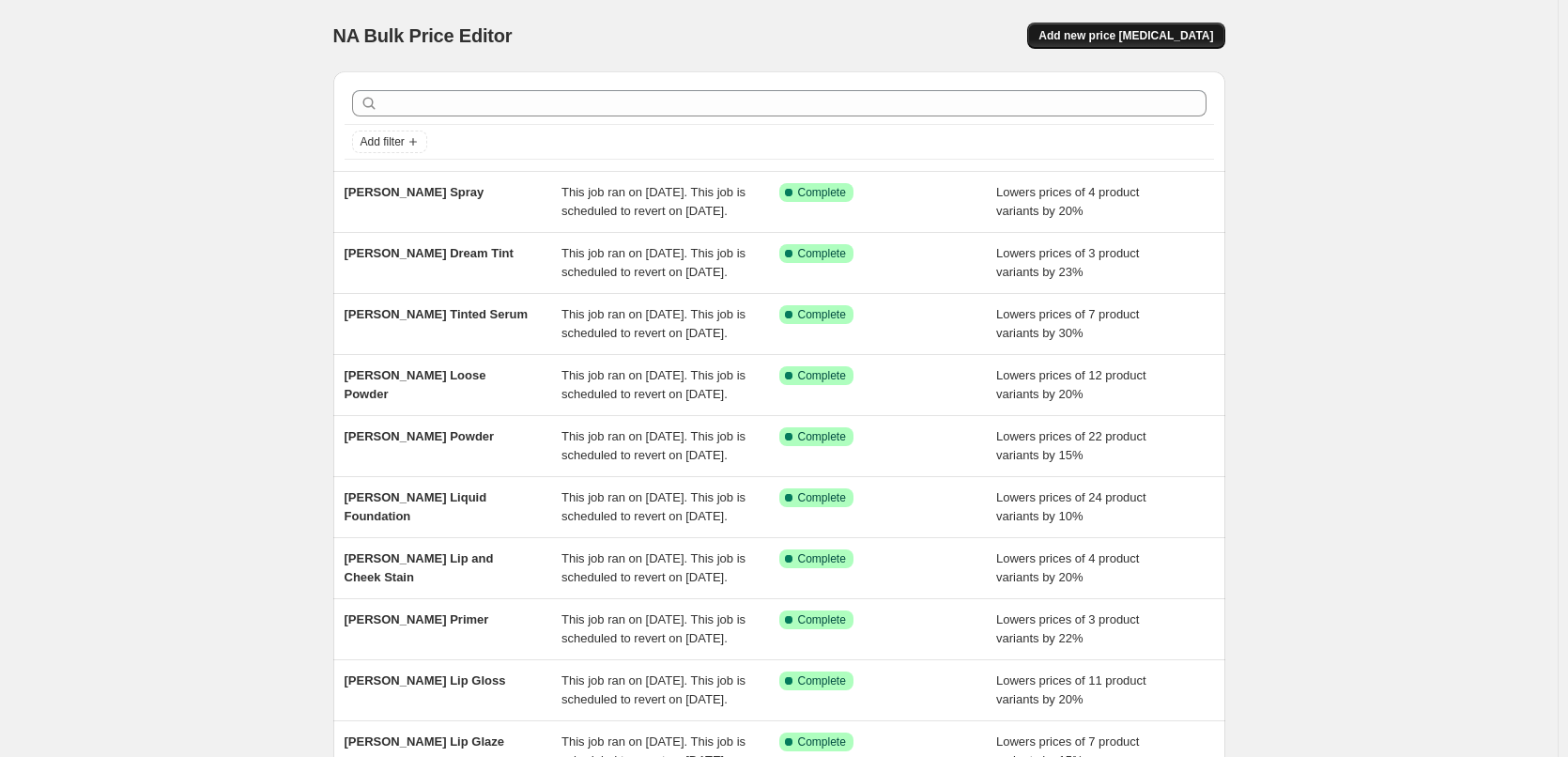
click at [1159, 25] on button "Add new price [MEDICAL_DATA]" at bounding box center [1126, 35] width 197 height 26
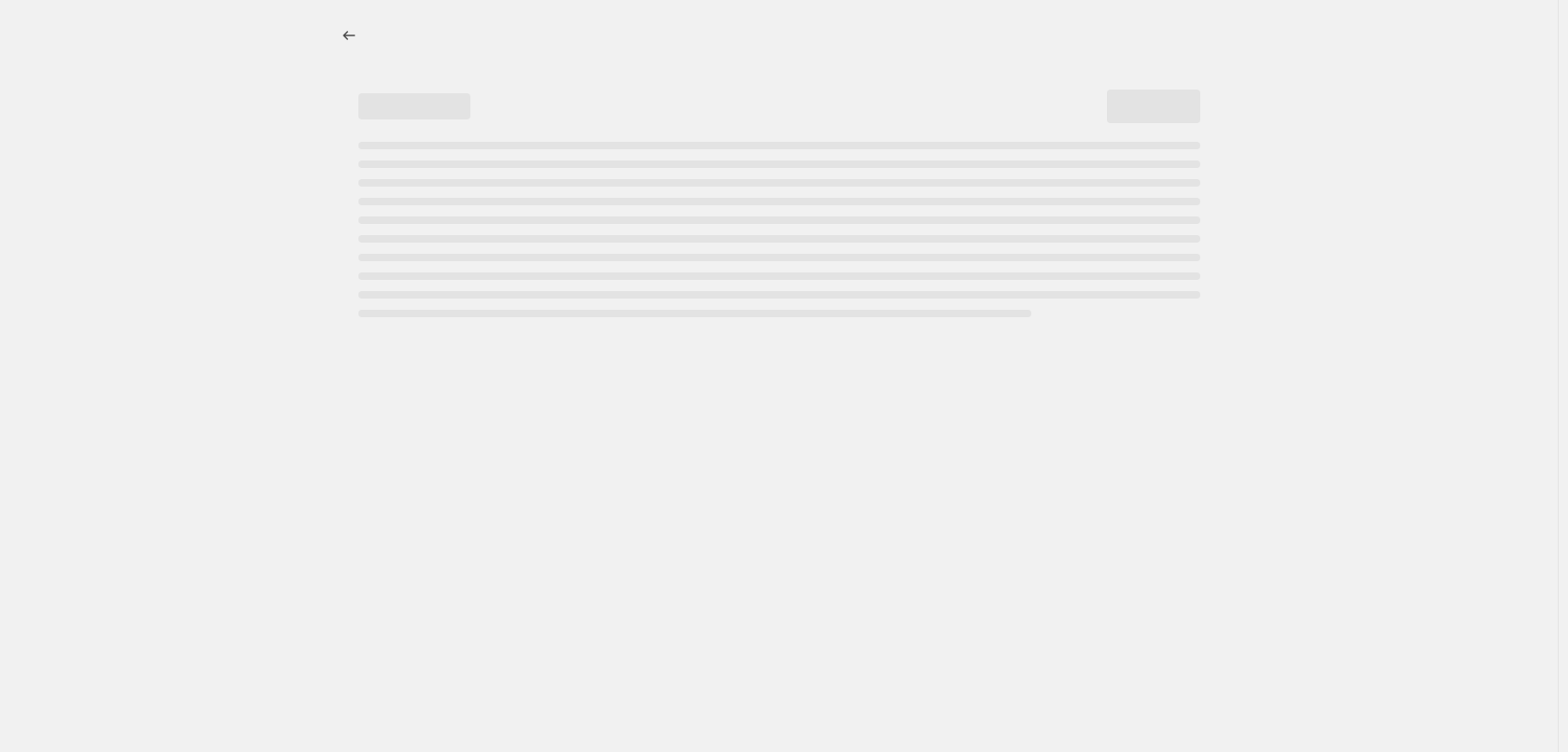
select select "percentage"
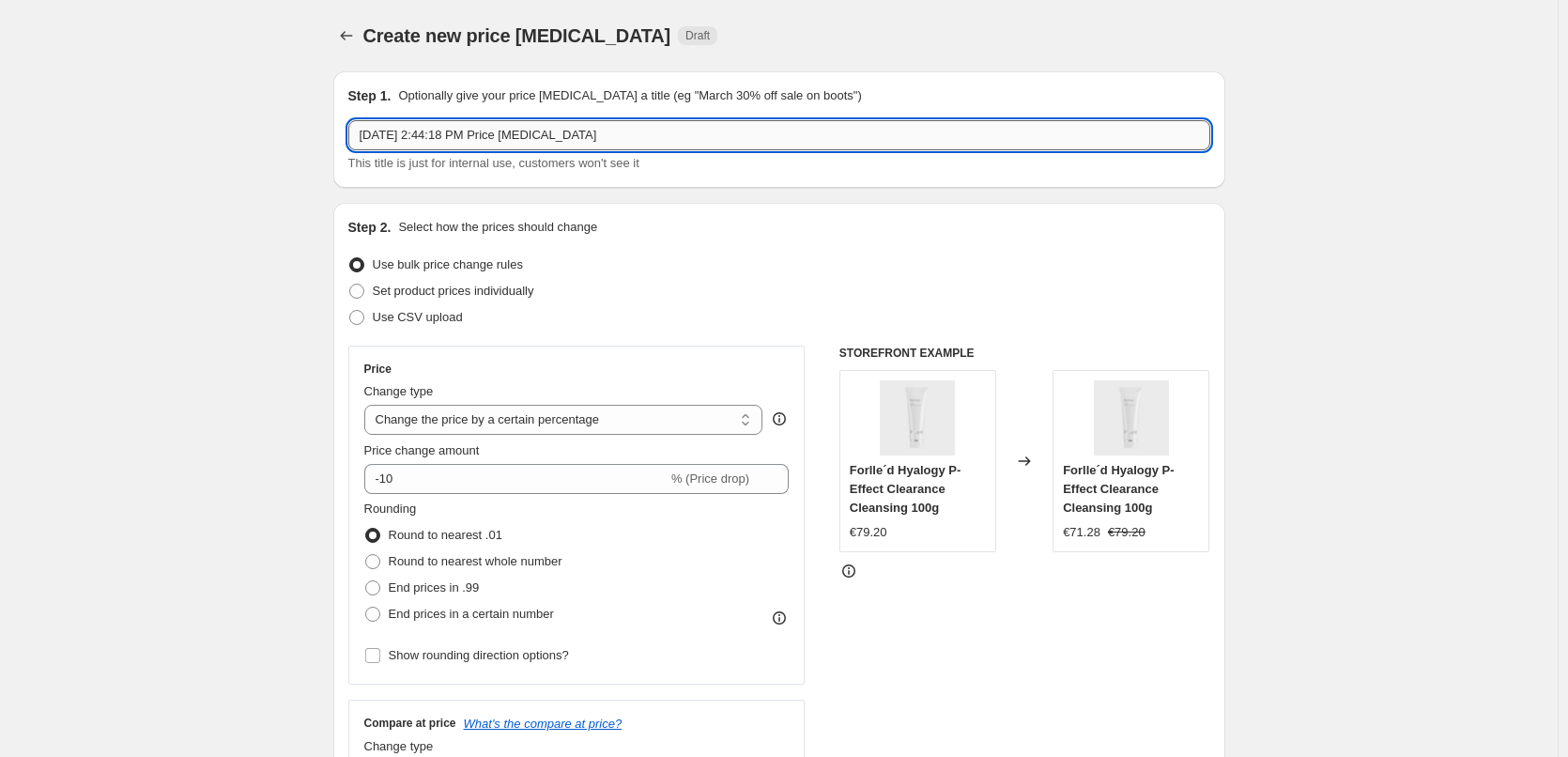
click at [616, 142] on input "Aug 14, 2025, 2:44:18 PM Price change job" at bounding box center [779, 134] width 862 height 30
type input "[PERSON_NAME]"
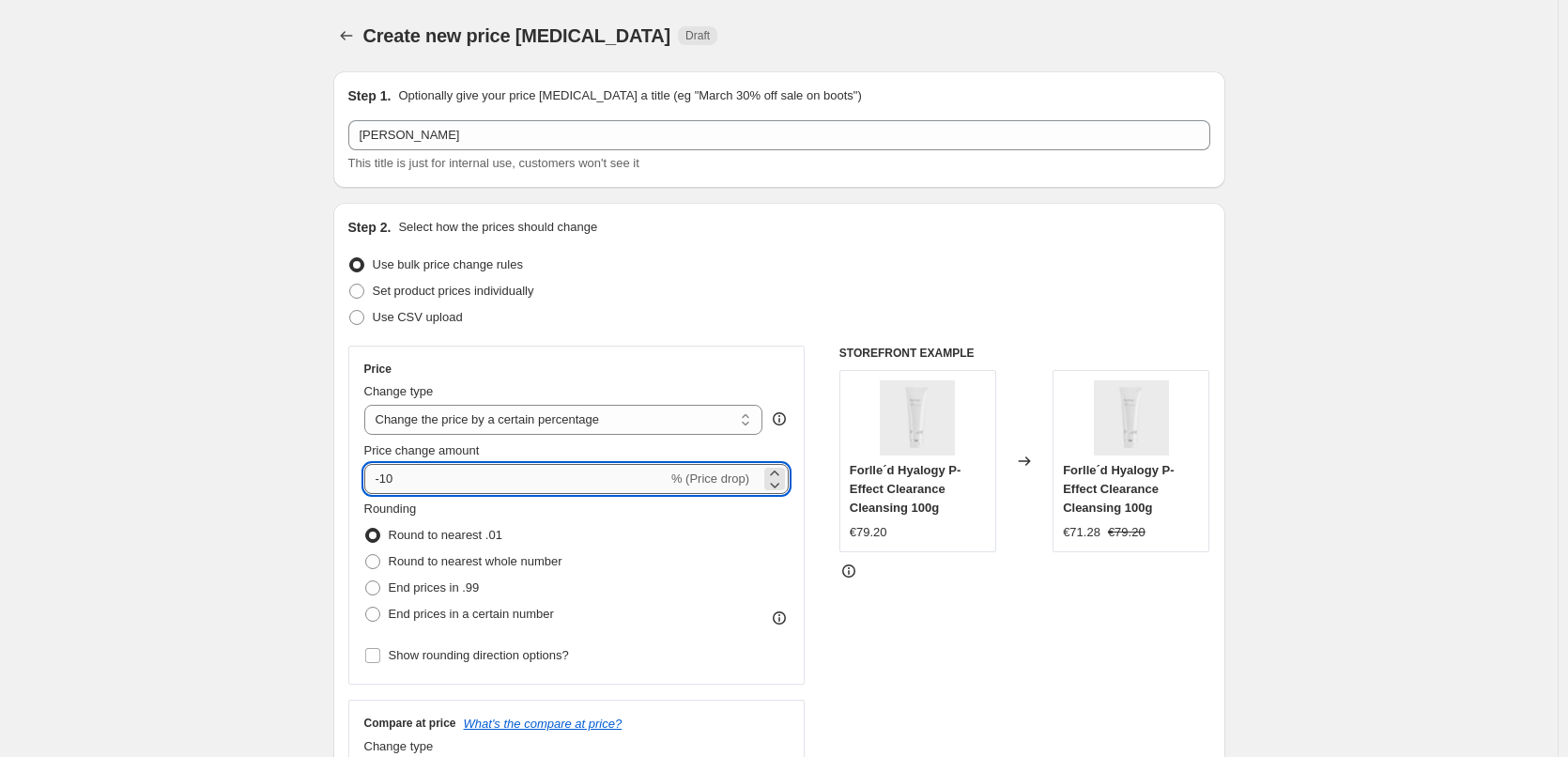
drag, startPoint x: 388, startPoint y: 481, endPoint x: 487, endPoint y: 481, distance: 99.0
click at [481, 481] on input "-10" at bounding box center [515, 478] width 303 height 30
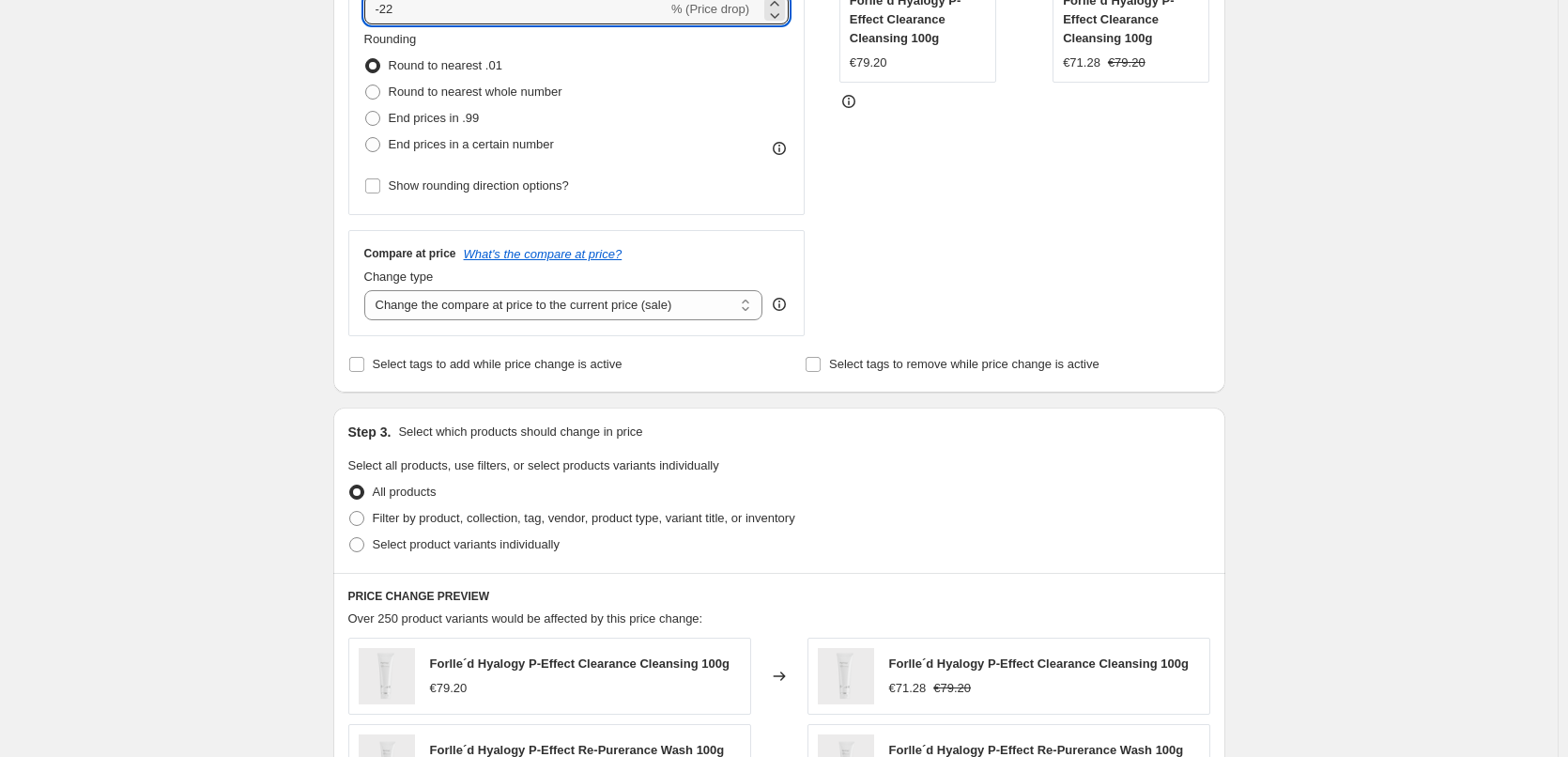
scroll to position [846, 0]
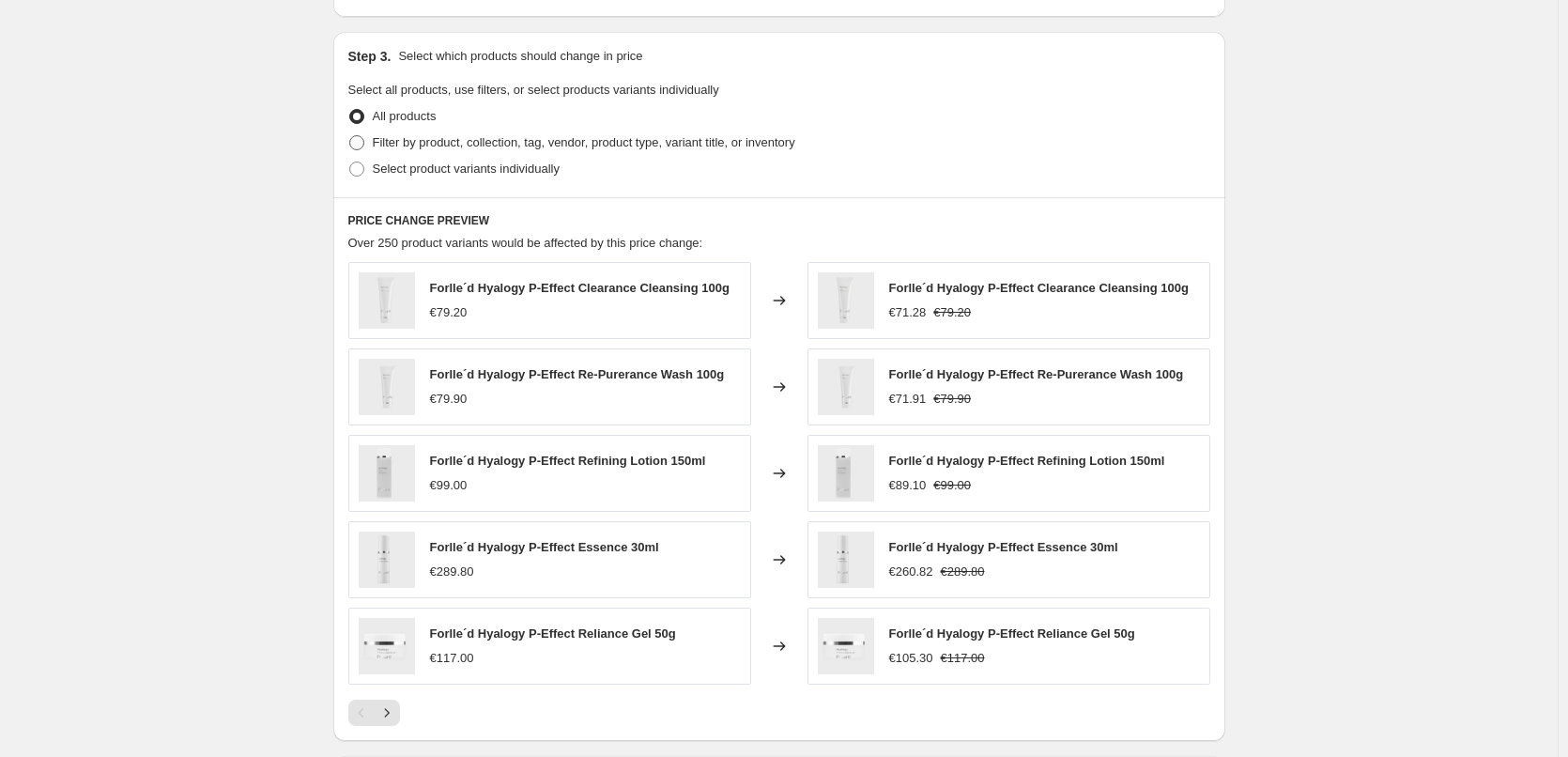
type input "-22"
click at [482, 140] on span "Filter by product, collection, tag, vendor, product type, variant title, or inv…" at bounding box center [584, 142] width 423 height 14
click at [351, 136] on input "Filter by product, collection, tag, vendor, product type, variant title, or inv…" at bounding box center [350, 135] width 1 height 1
radio input "true"
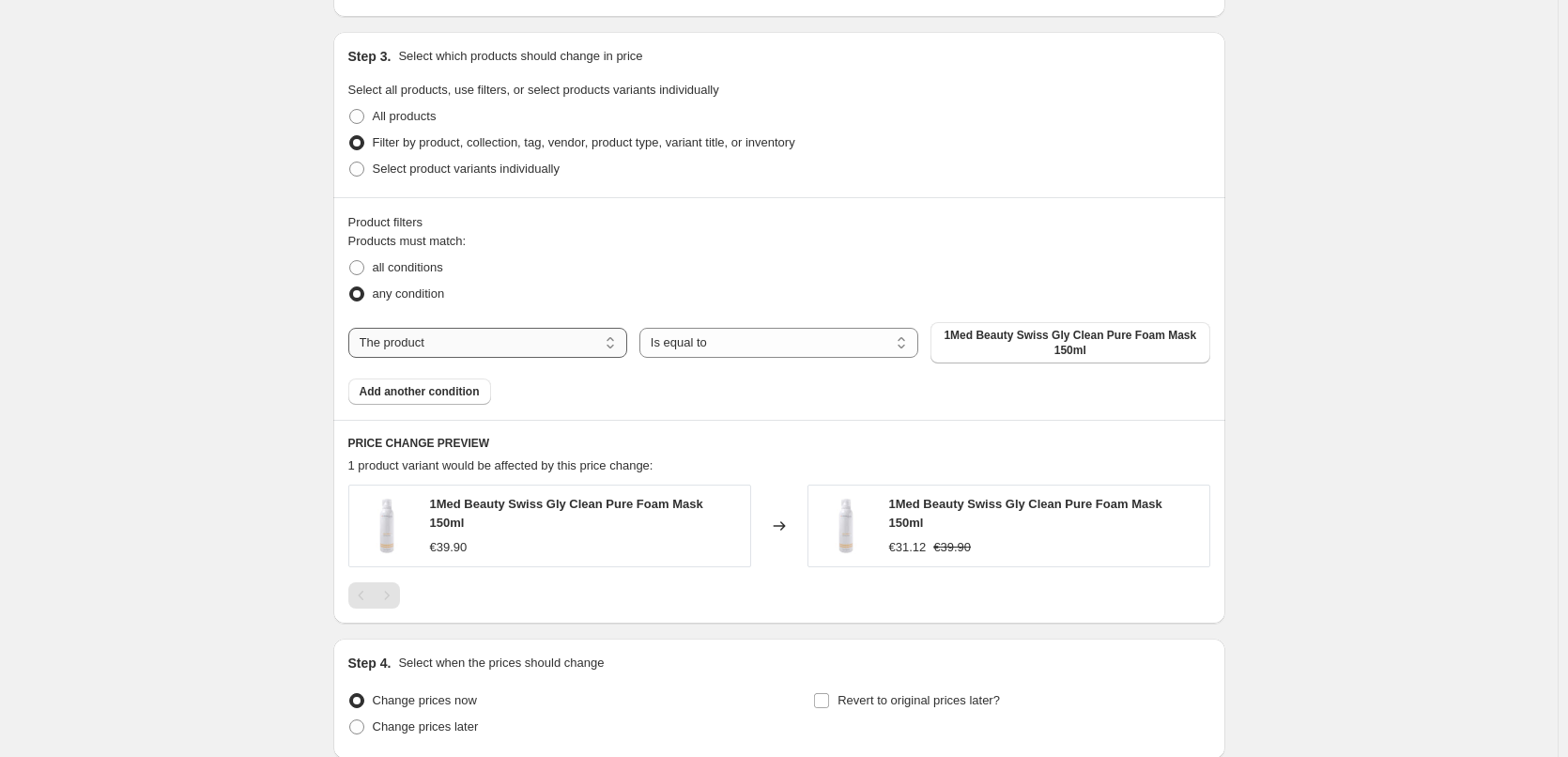
drag, startPoint x: 558, startPoint y: 346, endPoint x: 506, endPoint y: 358, distance: 53.4
click at [558, 346] on select "The product The product's collection The product's tag The product's vendor The…" at bounding box center [488, 342] width 279 height 30
select select "tag"
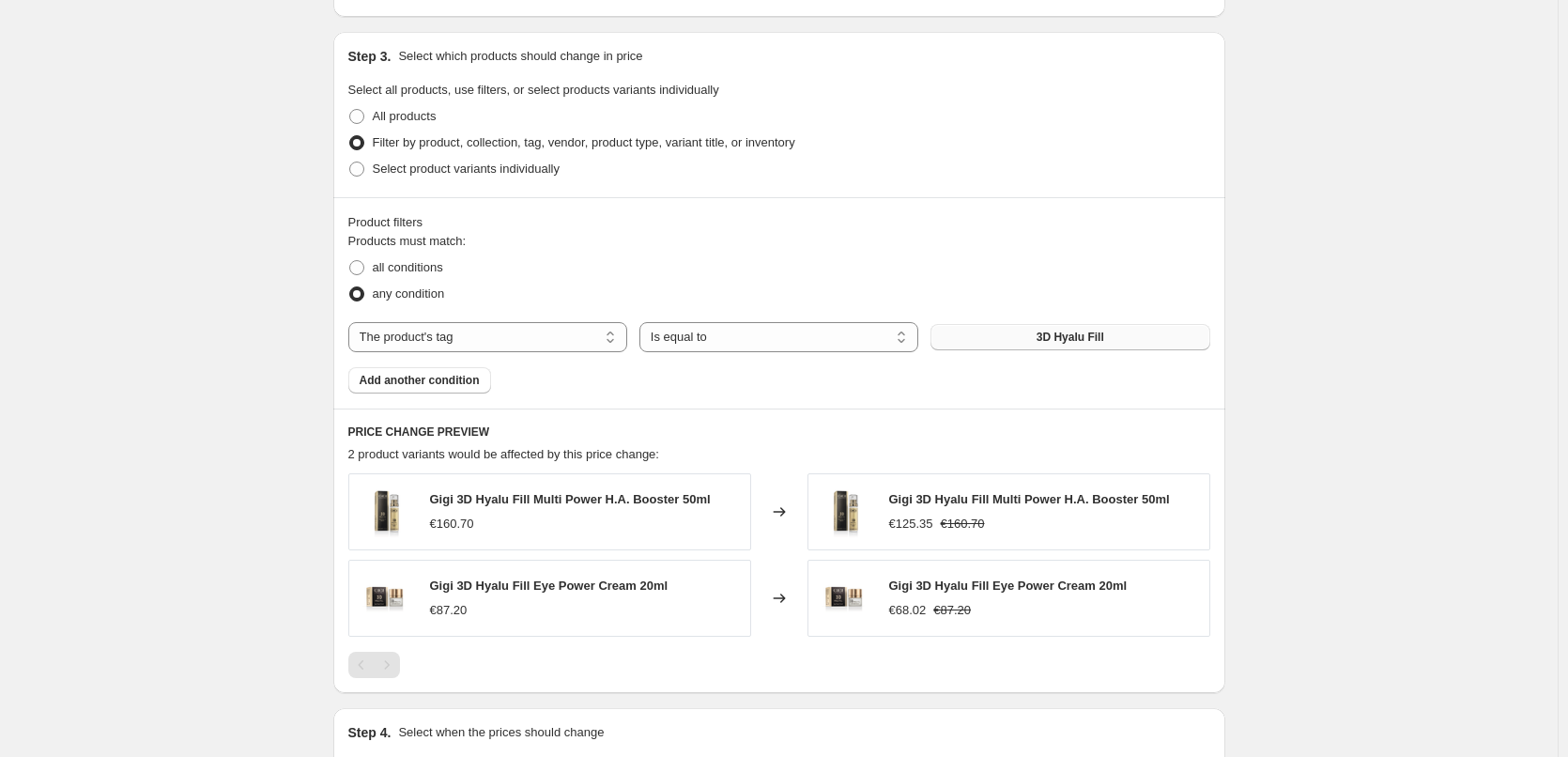
click at [1065, 341] on span "3D Hyalu Fill" at bounding box center [1069, 336] width 67 height 15
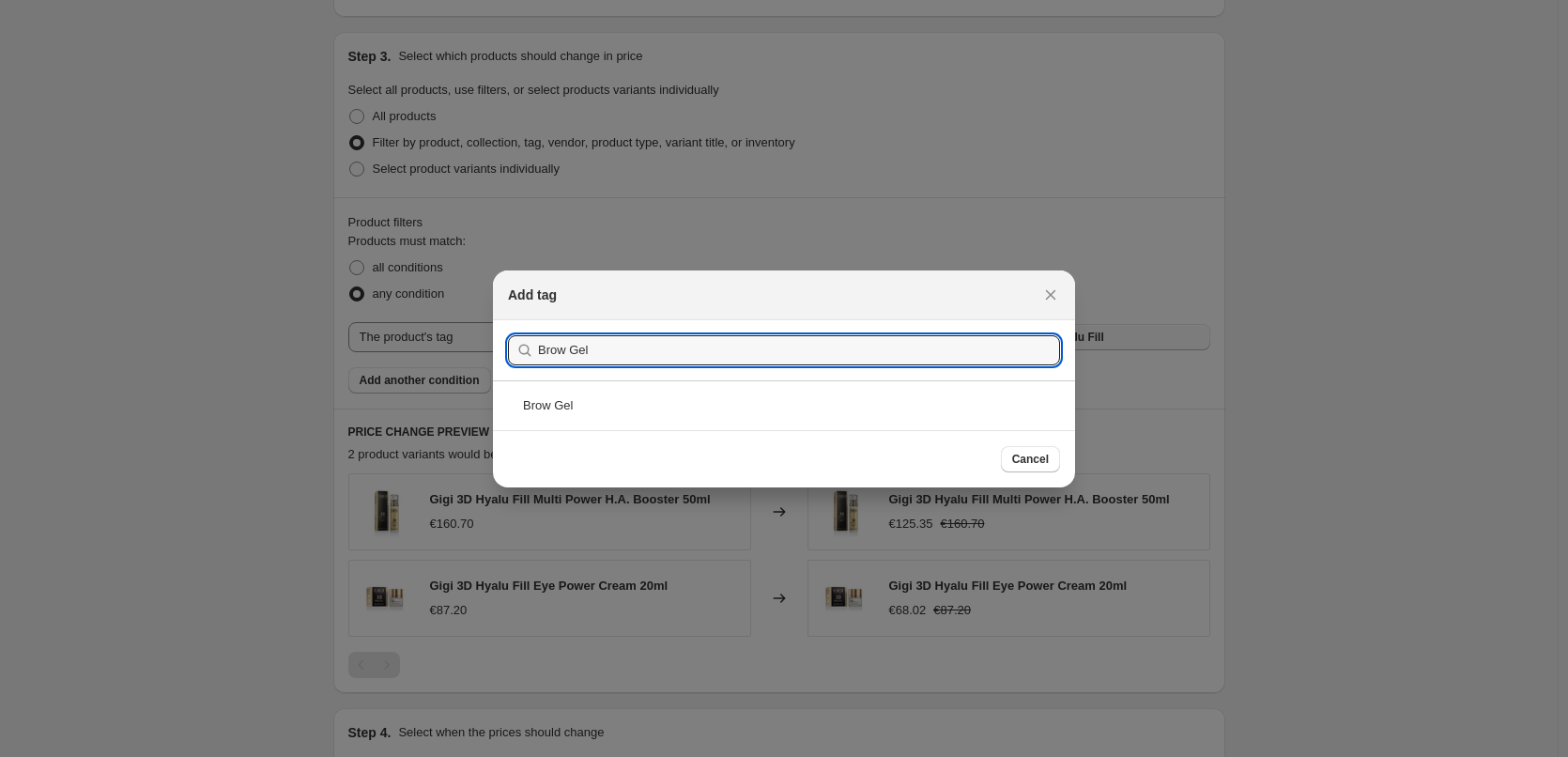
type input "Brow Gel"
click at [580, 411] on div "Brow Gel" at bounding box center [784, 404] width 582 height 50
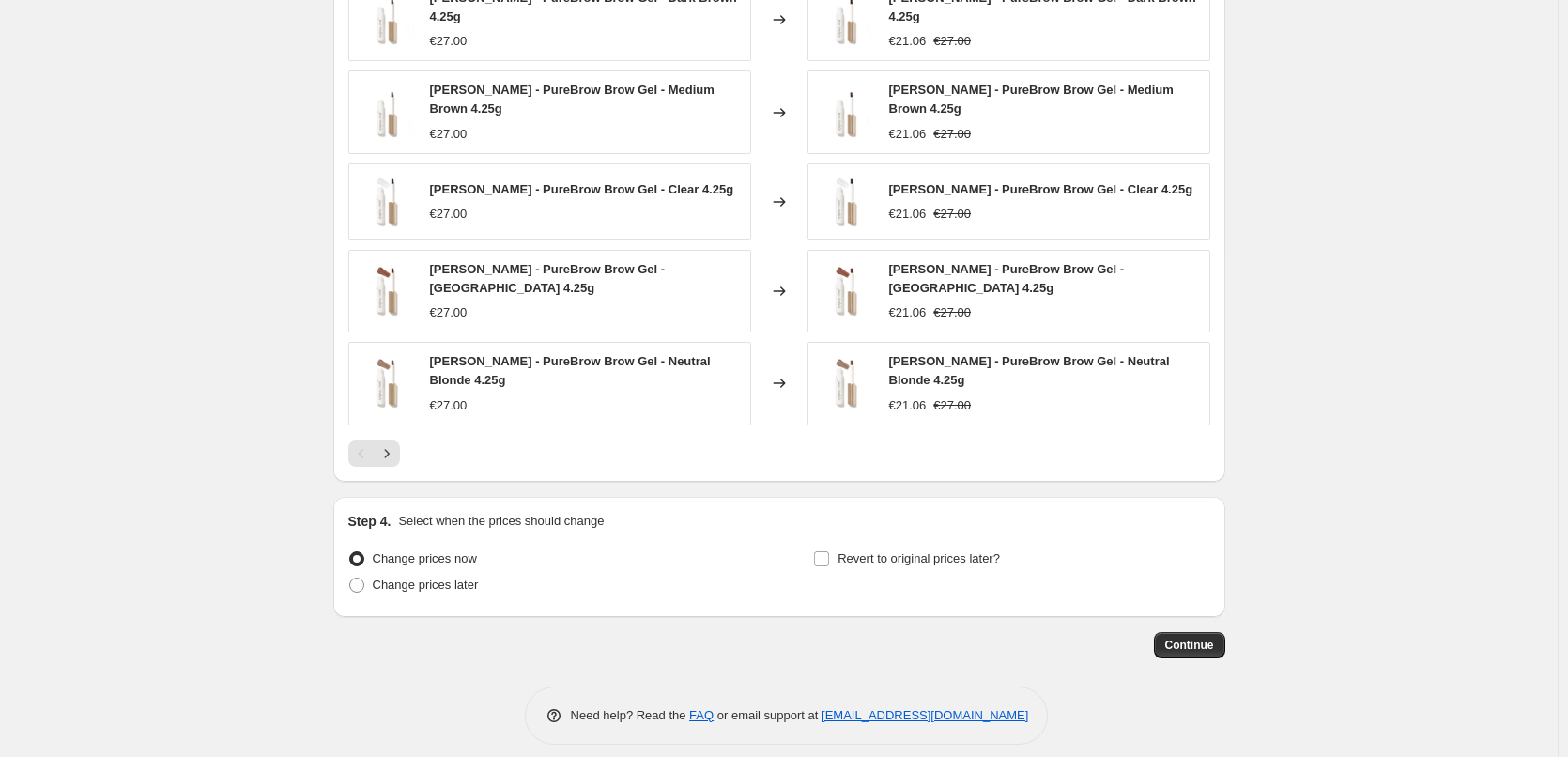
scroll to position [1345, 0]
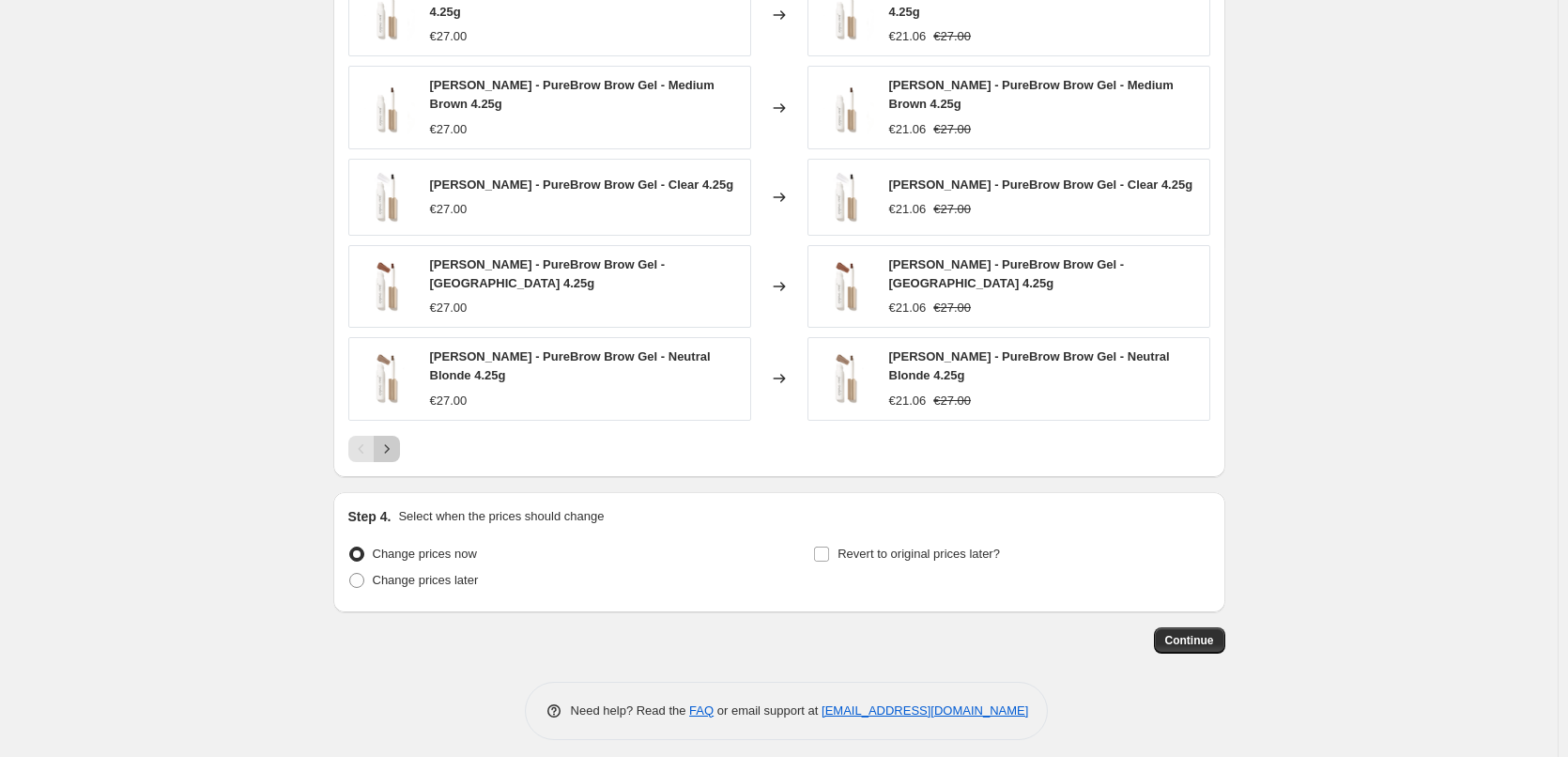
click at [400, 449] on button "Next" at bounding box center [387, 448] width 26 height 26
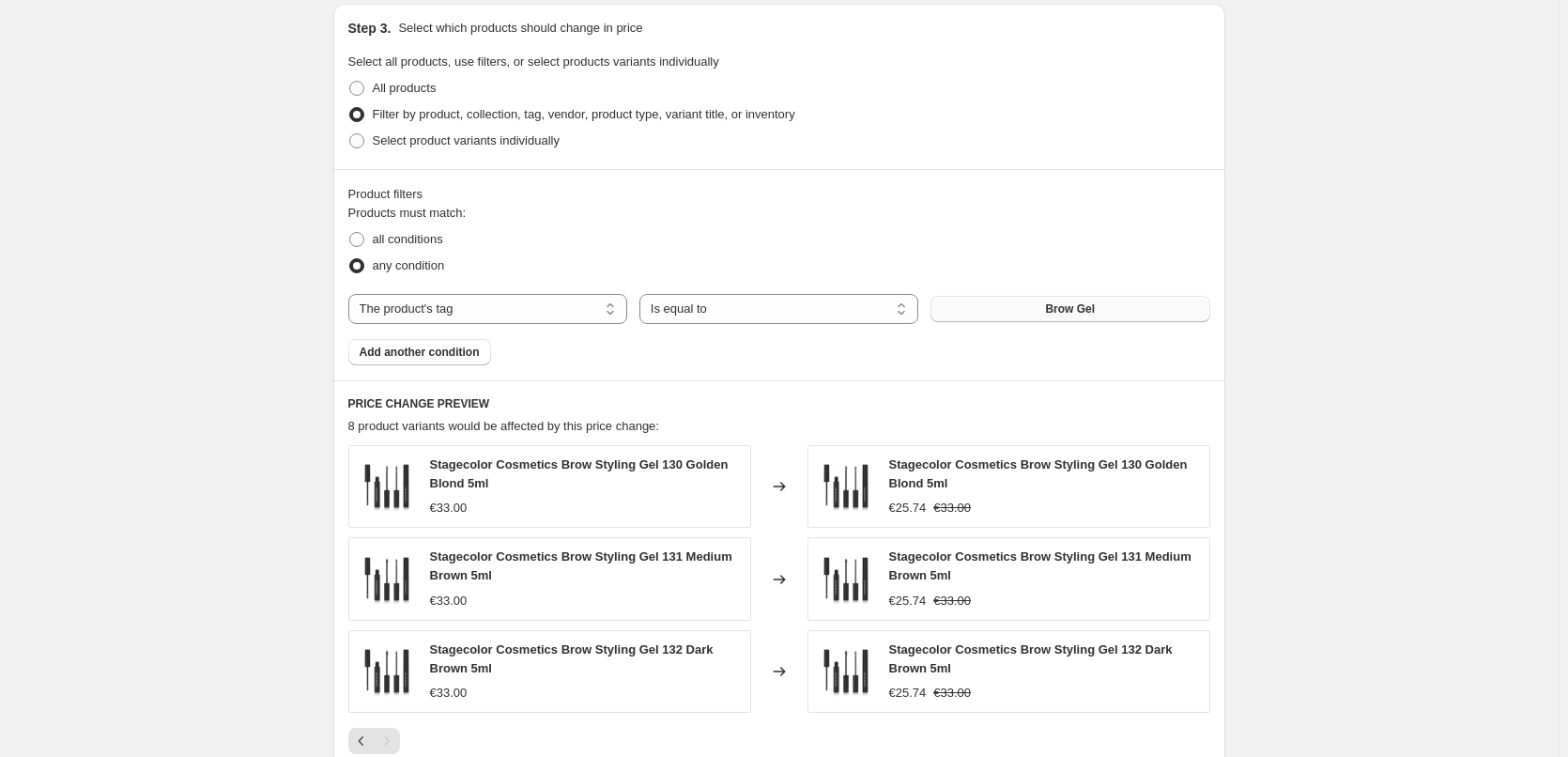
scroll to position [802, 0]
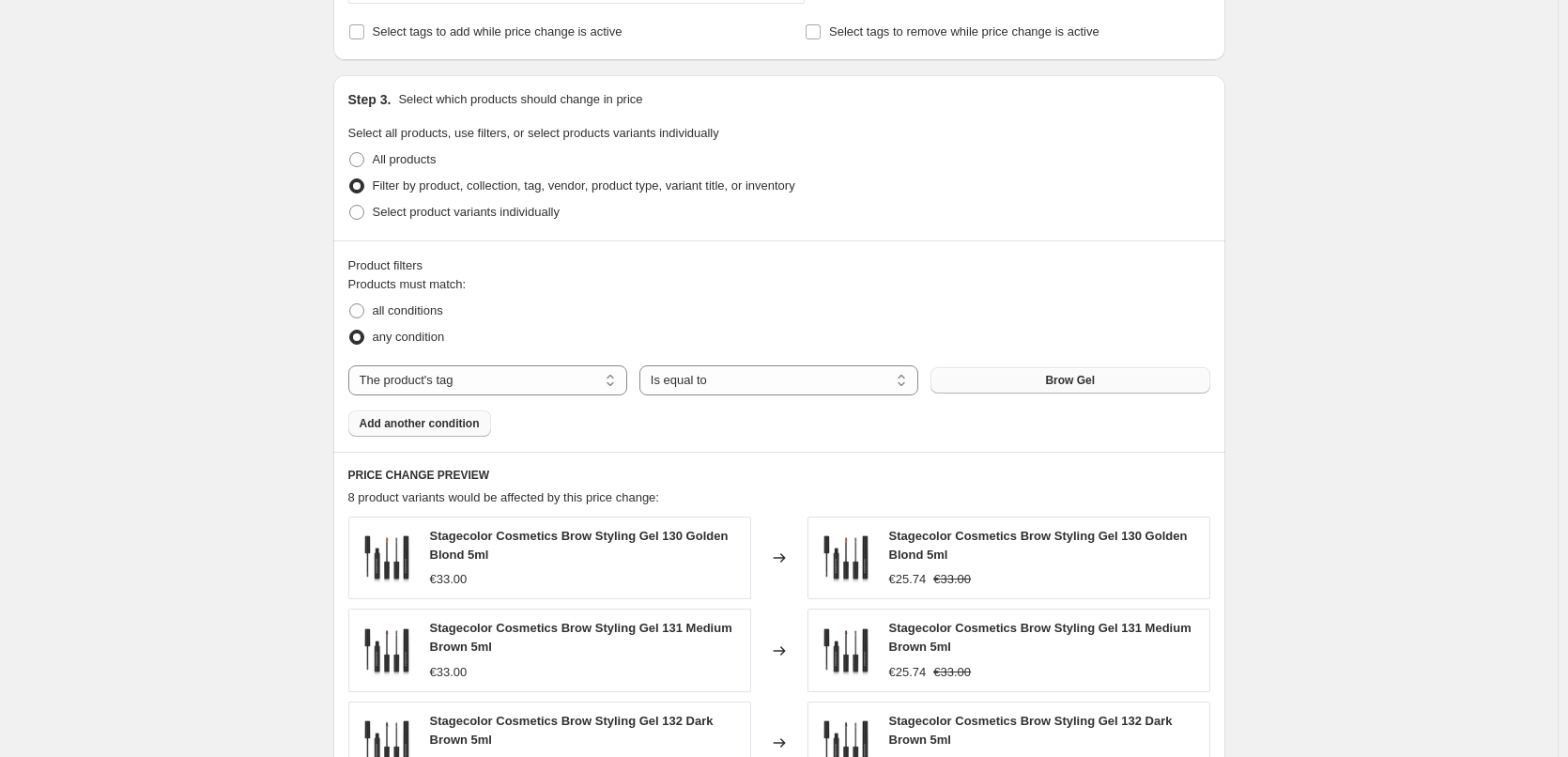
click at [432, 423] on span "Add another condition" at bounding box center [419, 423] width 120 height 15
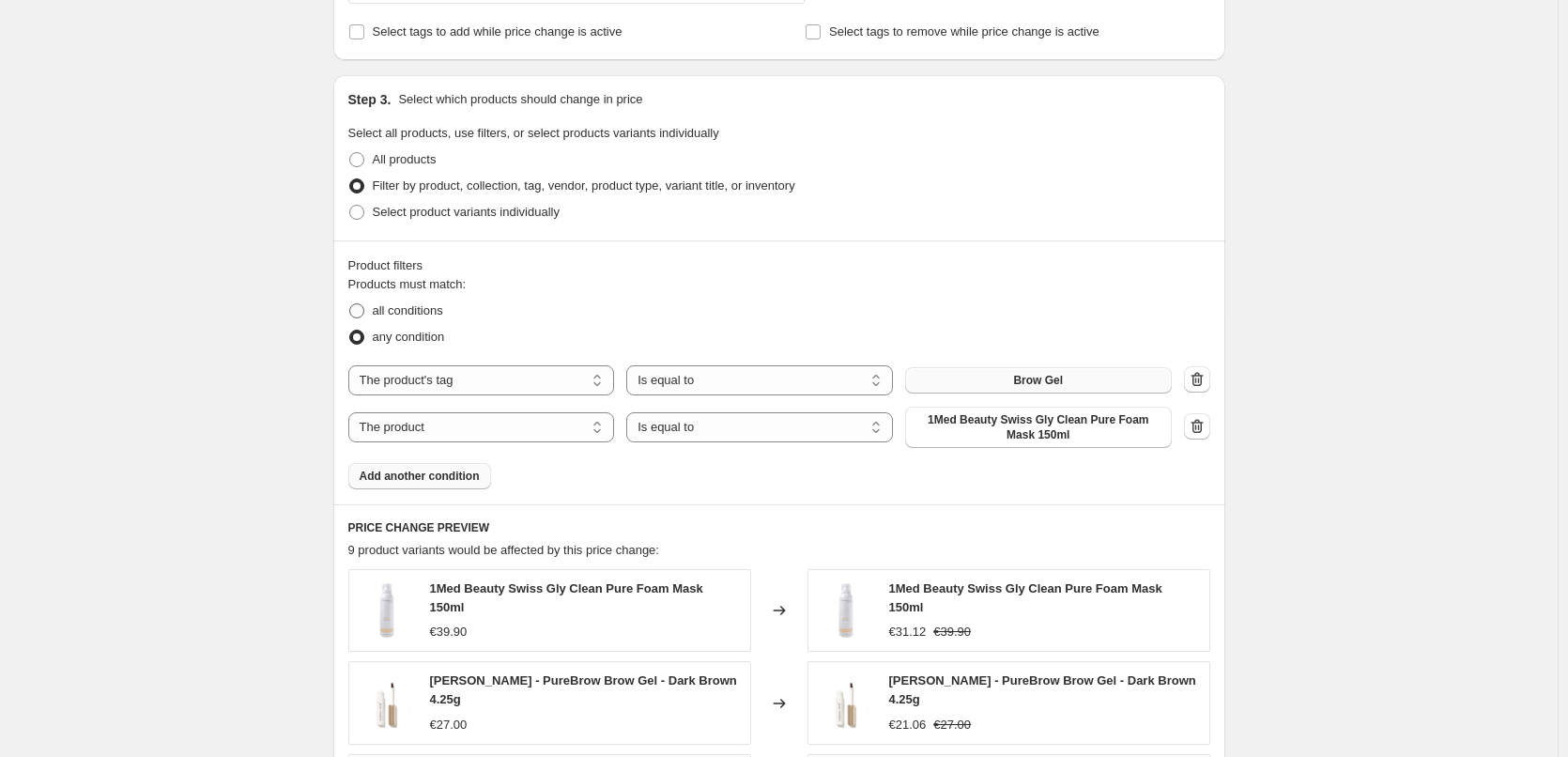
click at [387, 313] on span "all conditions" at bounding box center [408, 310] width 70 height 14
click at [351, 304] on input "all conditions" at bounding box center [350, 303] width 1 height 1
radio input "true"
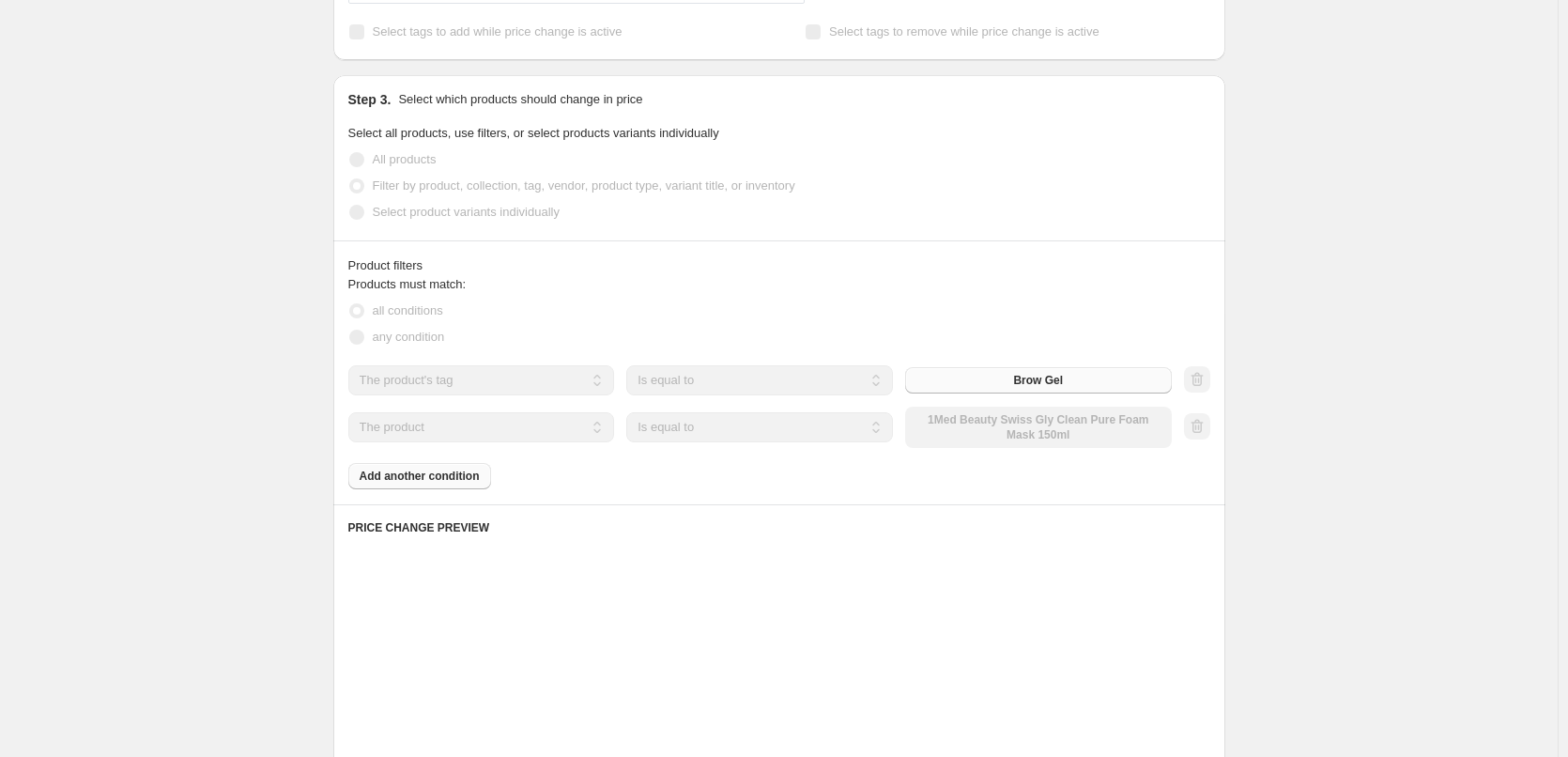
click at [503, 427] on select "The product The product's collection The product's tag The product's vendor The…" at bounding box center [482, 427] width 267 height 30
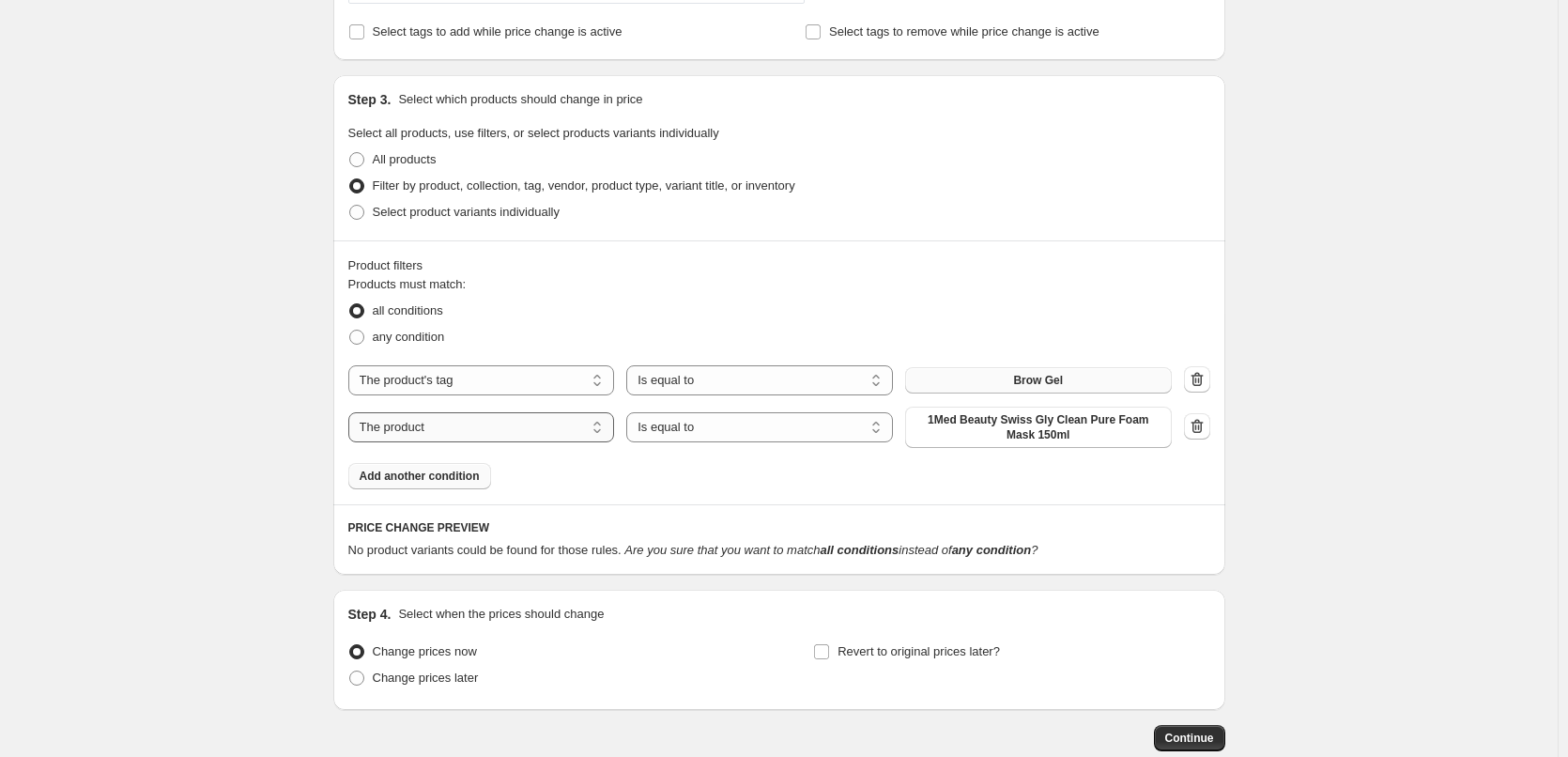
click at [503, 427] on select "The product The product's collection The product's tag The product's vendor The…" at bounding box center [482, 427] width 267 height 30
select select "vendor"
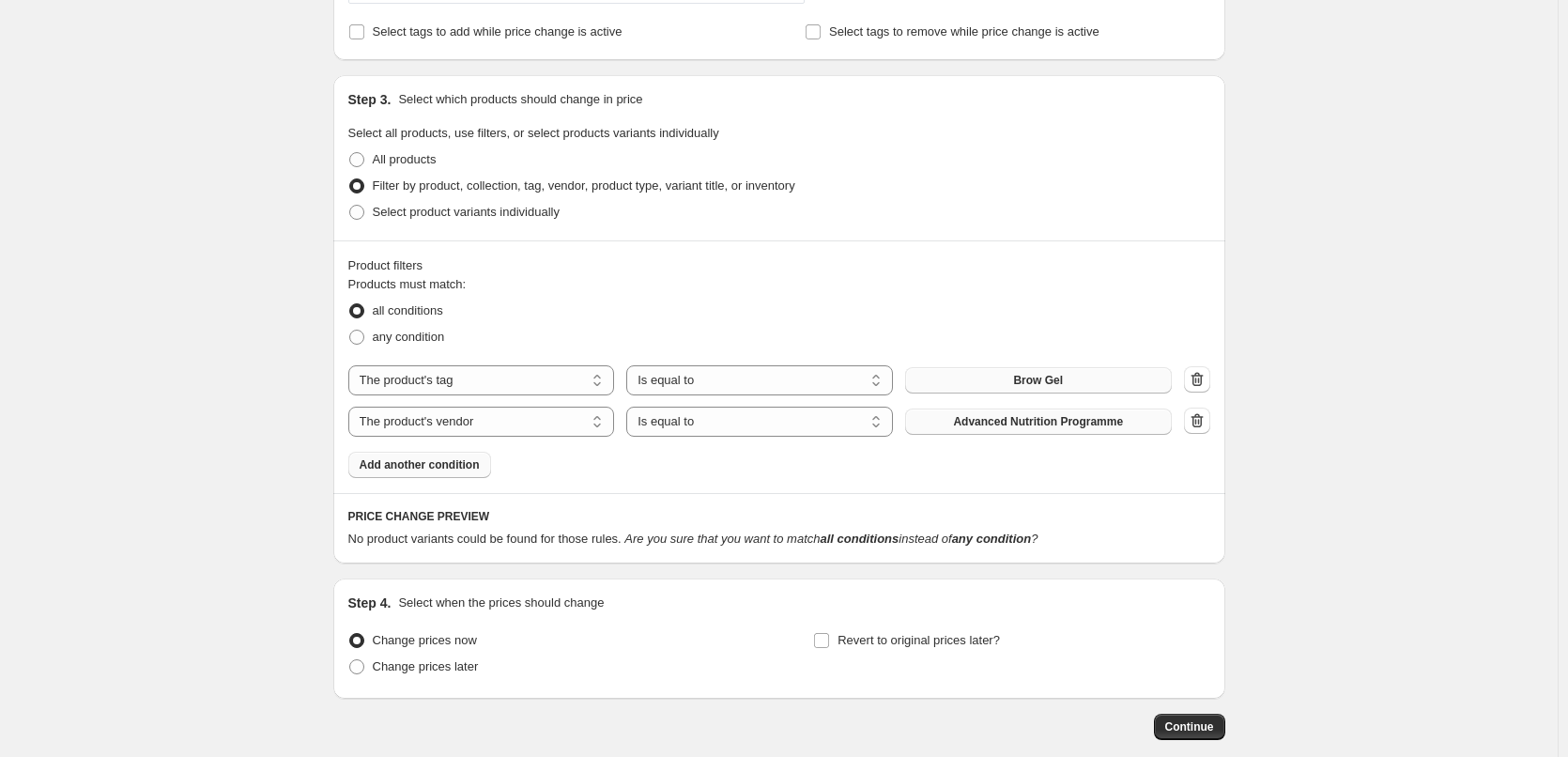
click at [1038, 427] on span "Advanced Nutrition Programme" at bounding box center [1038, 421] width 170 height 15
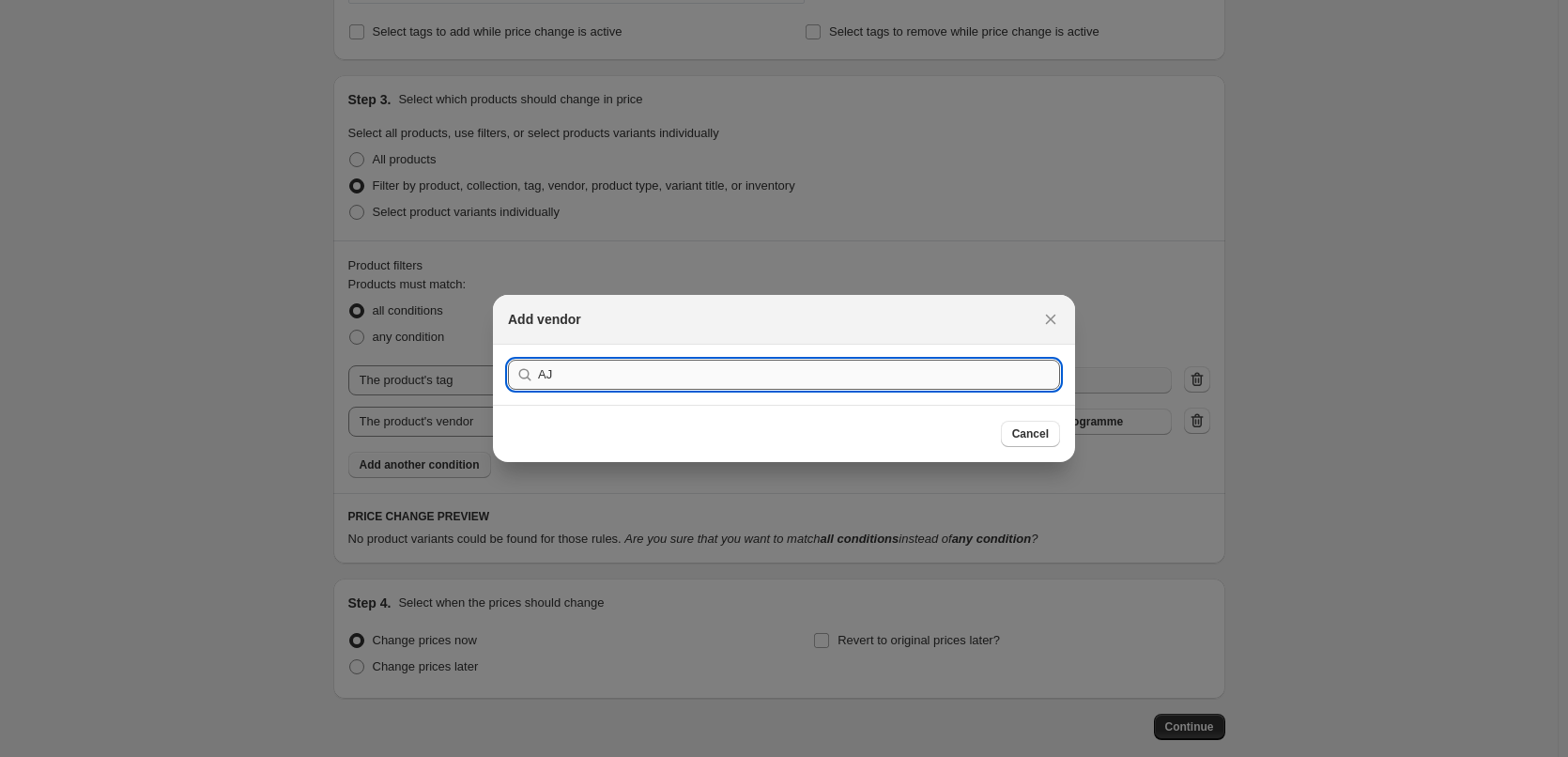
type input "A"
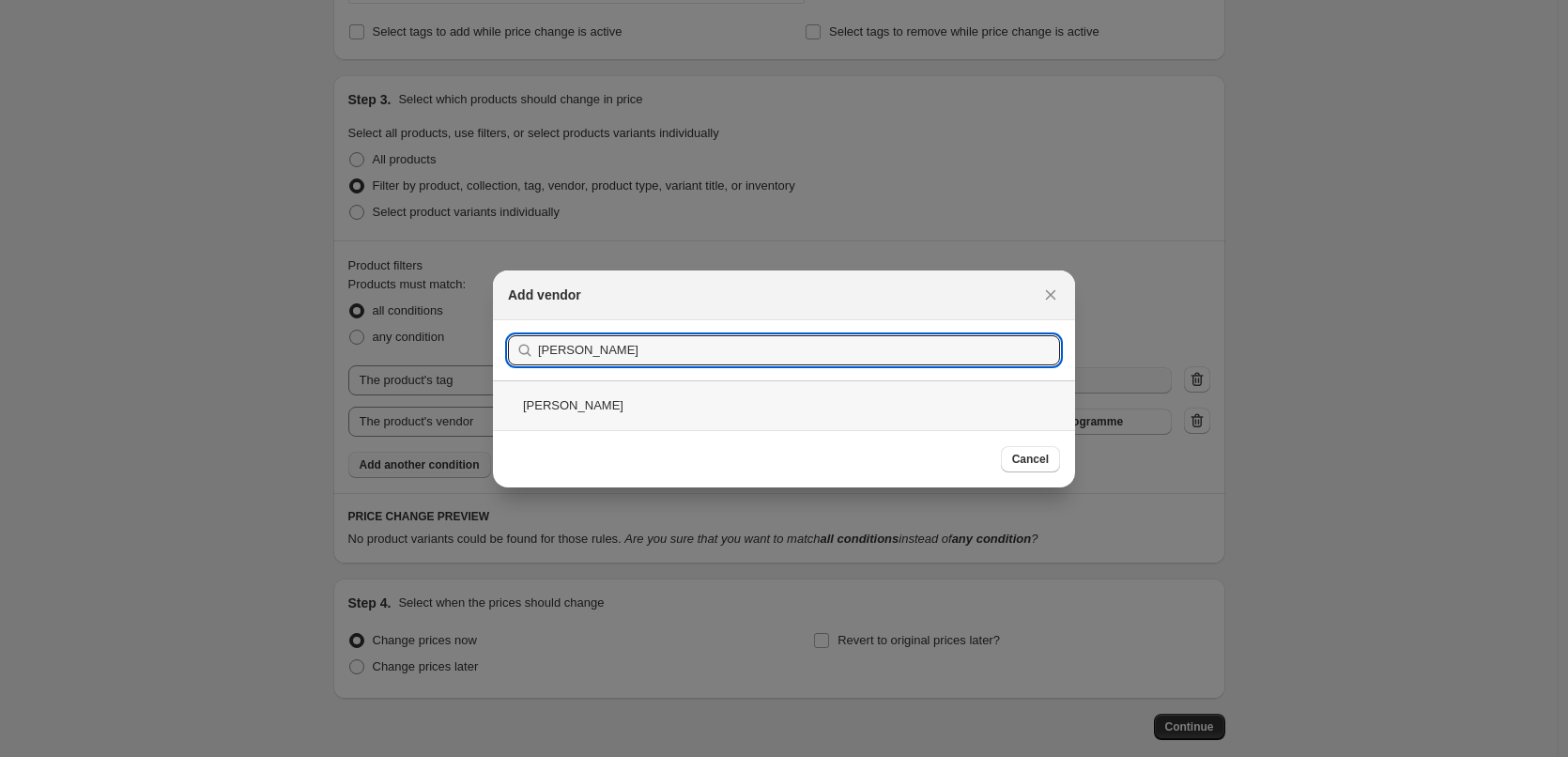
type input "[PERSON_NAME]"
click at [609, 402] on div "[PERSON_NAME]" at bounding box center [784, 404] width 582 height 50
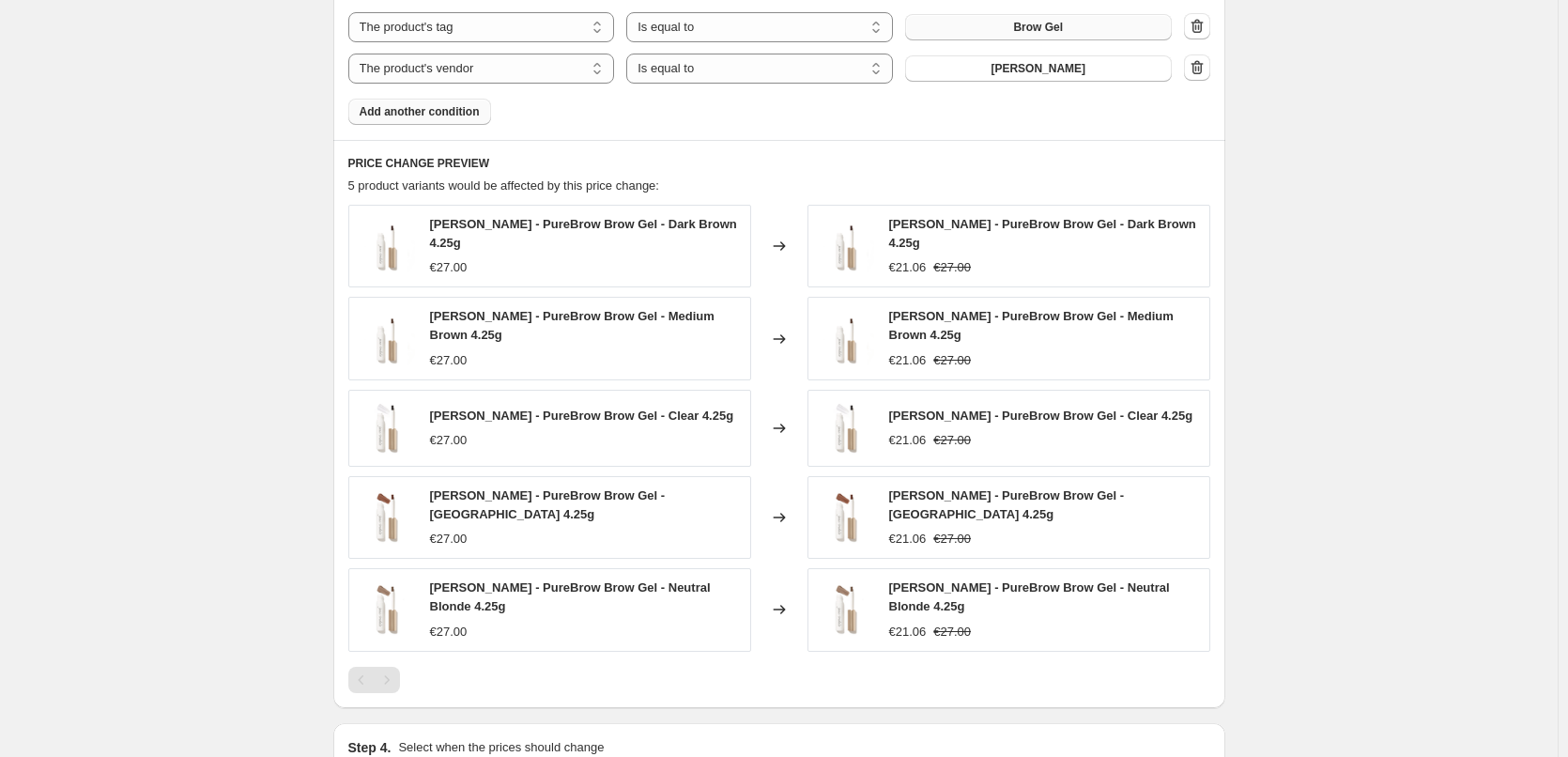
scroll to position [1386, 0]
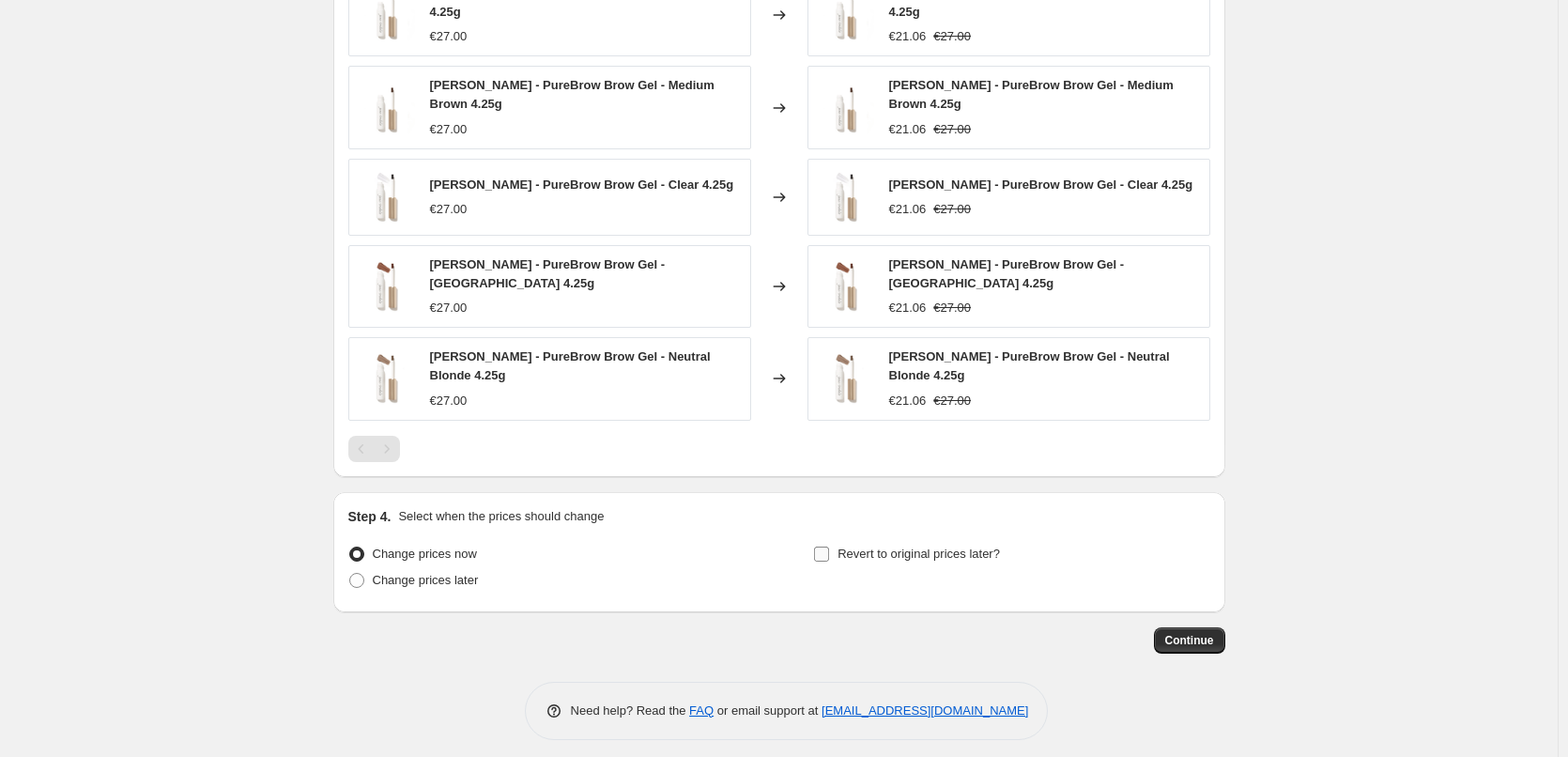
click at [950, 541] on label "Revert to original prices later?" at bounding box center [907, 553] width 187 height 26
click at [829, 547] on input "Revert to original prices later?" at bounding box center [821, 553] width 15 height 15
checkbox input "true"
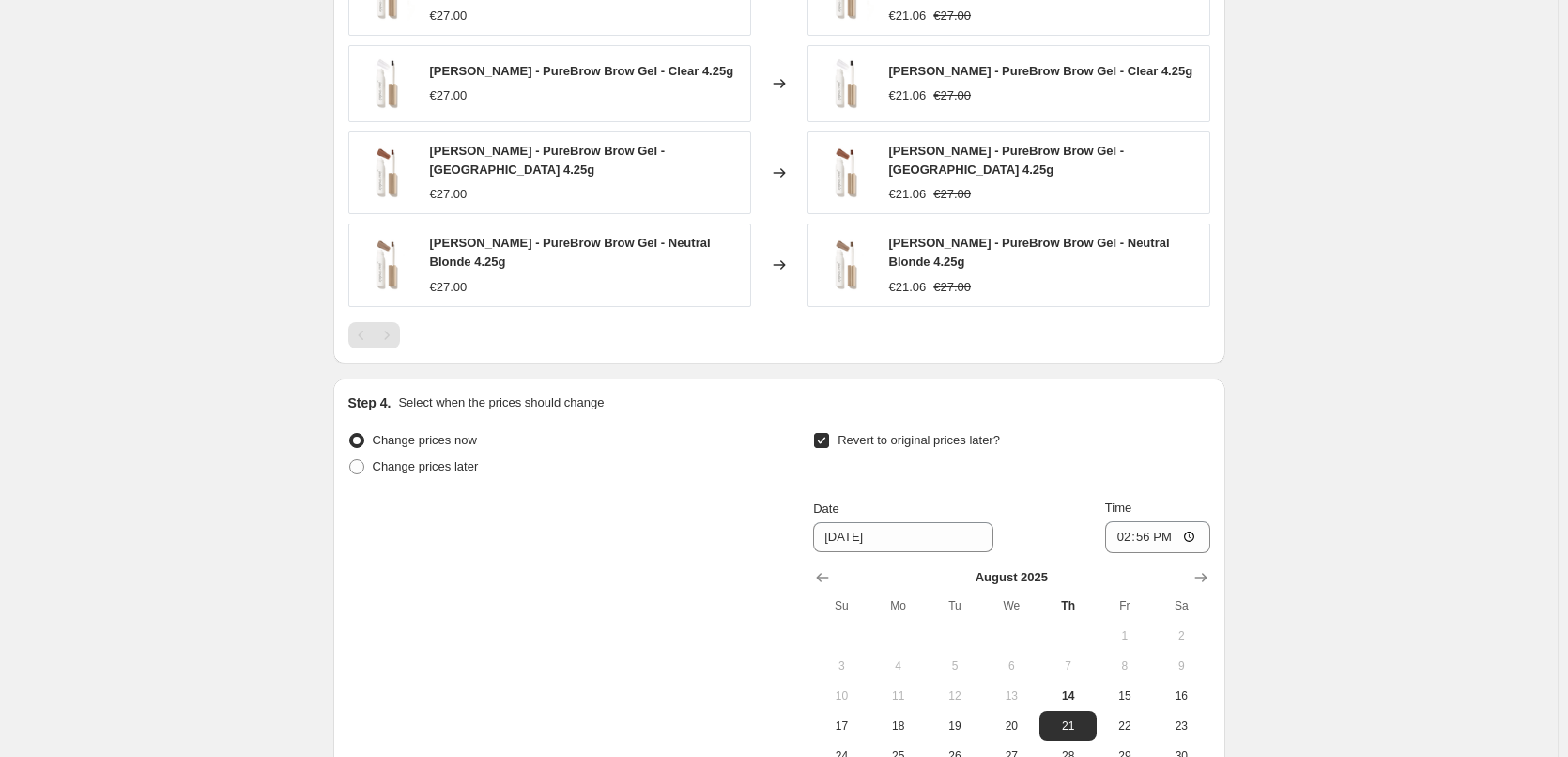
scroll to position [1738, 0]
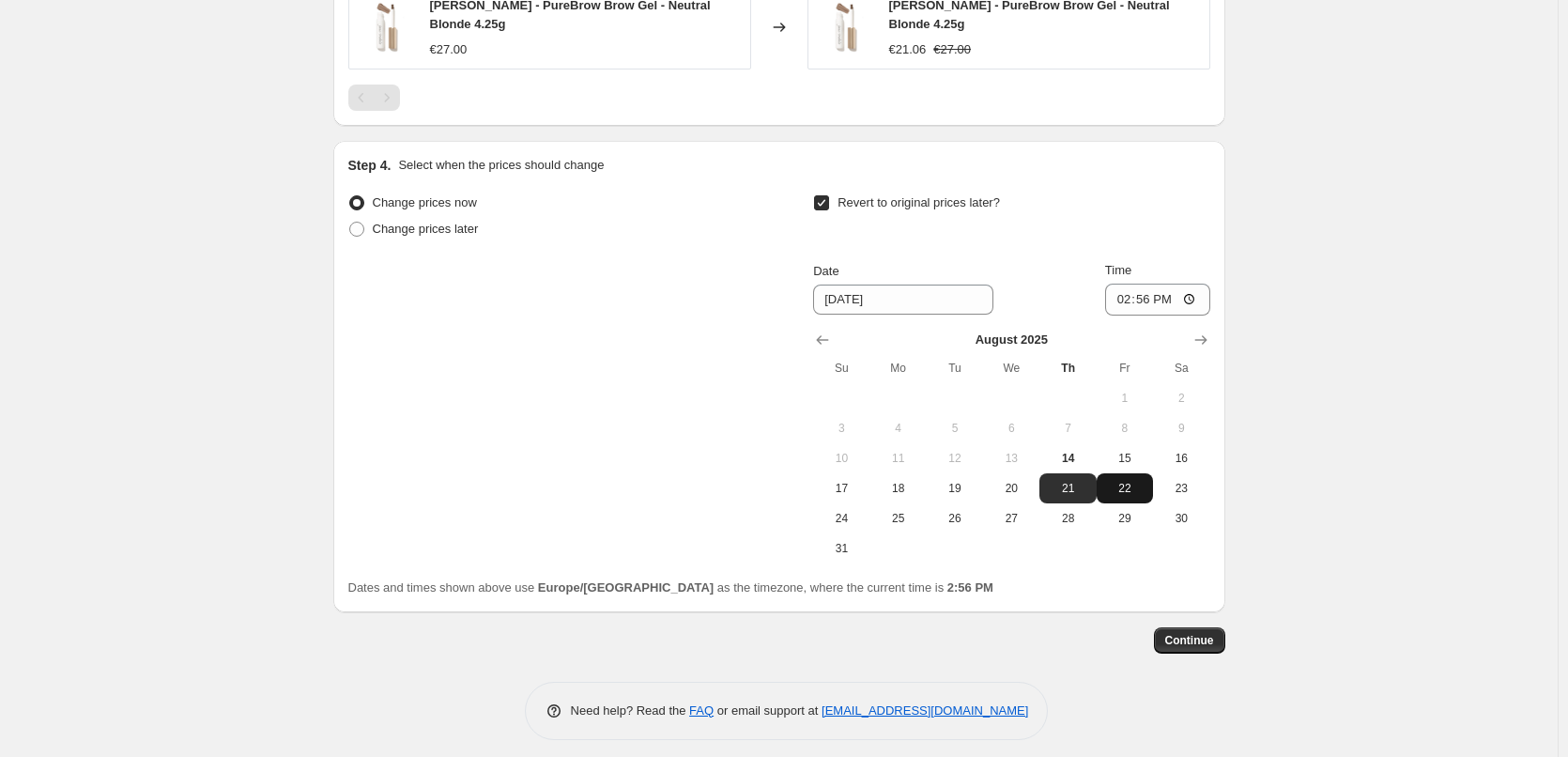
click at [1111, 473] on button "22" at bounding box center [1125, 488] width 56 height 30
click at [1117, 453] on span "15" at bounding box center [1125, 458] width 41 height 15
type input "8/15/2025"
click at [1127, 295] on input "14:56" at bounding box center [1158, 299] width 105 height 32
type input "03:00"
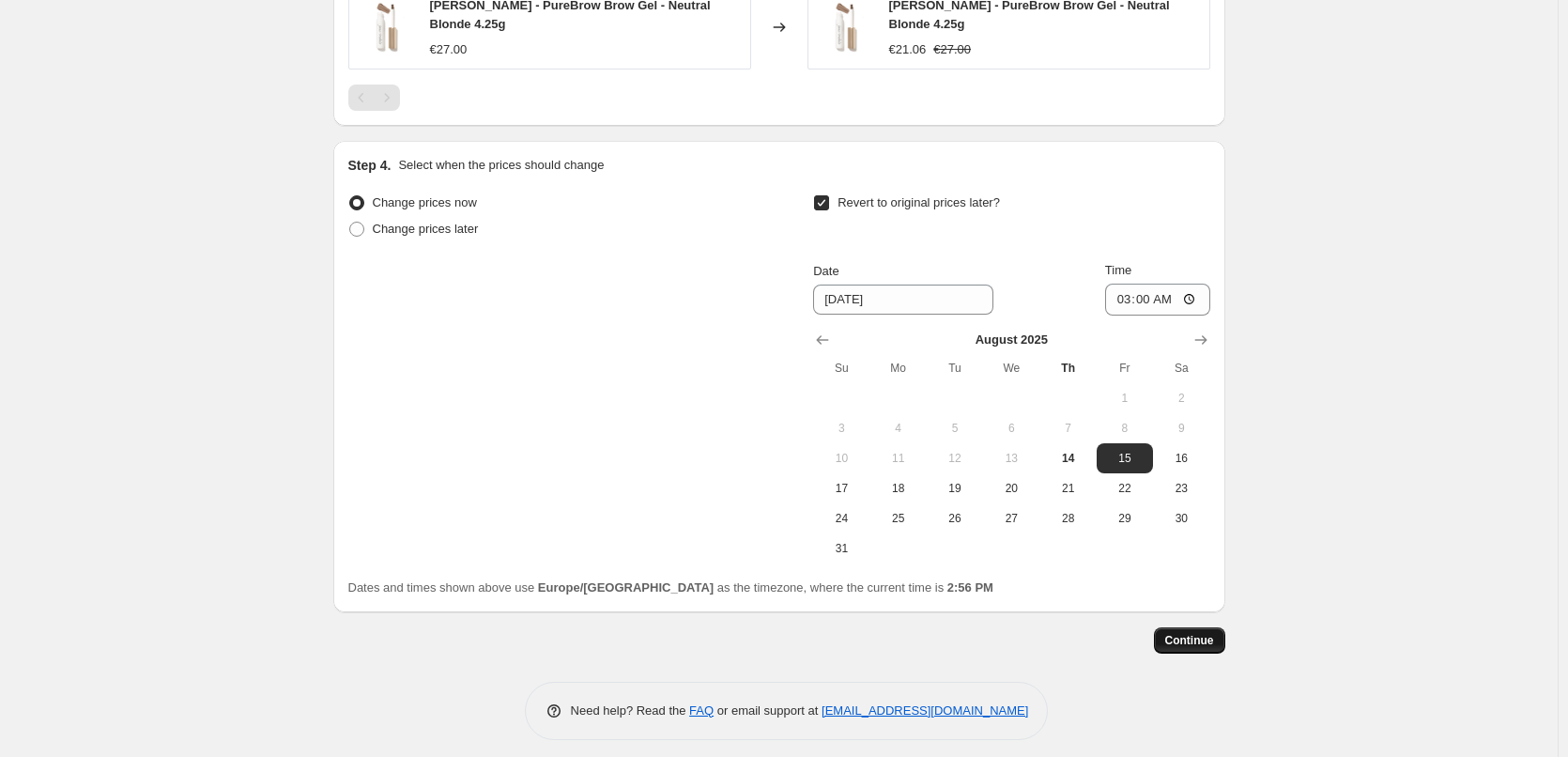
click at [1183, 633] on span "Continue" at bounding box center [1189, 640] width 49 height 15
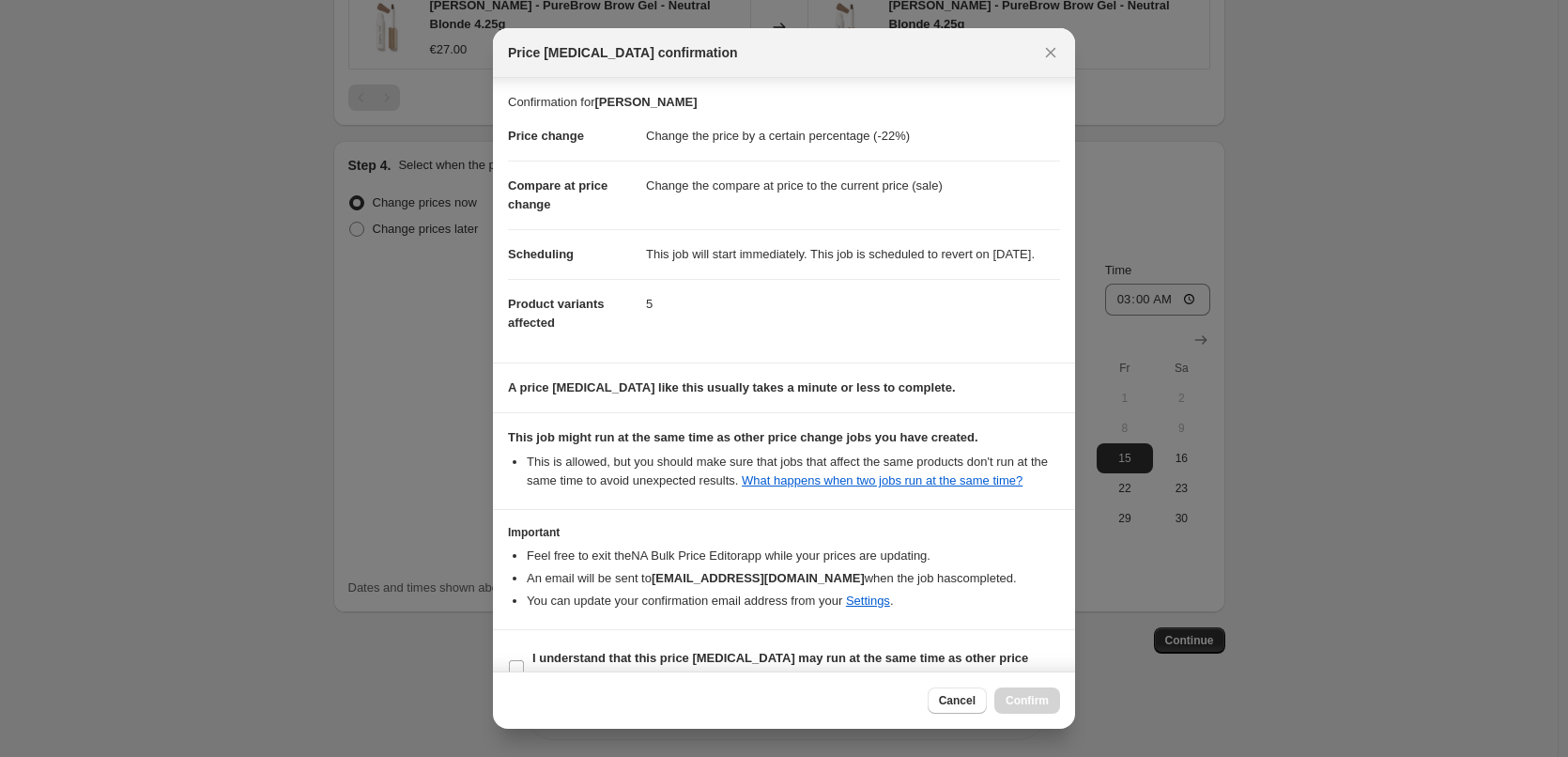
scroll to position [53, 0]
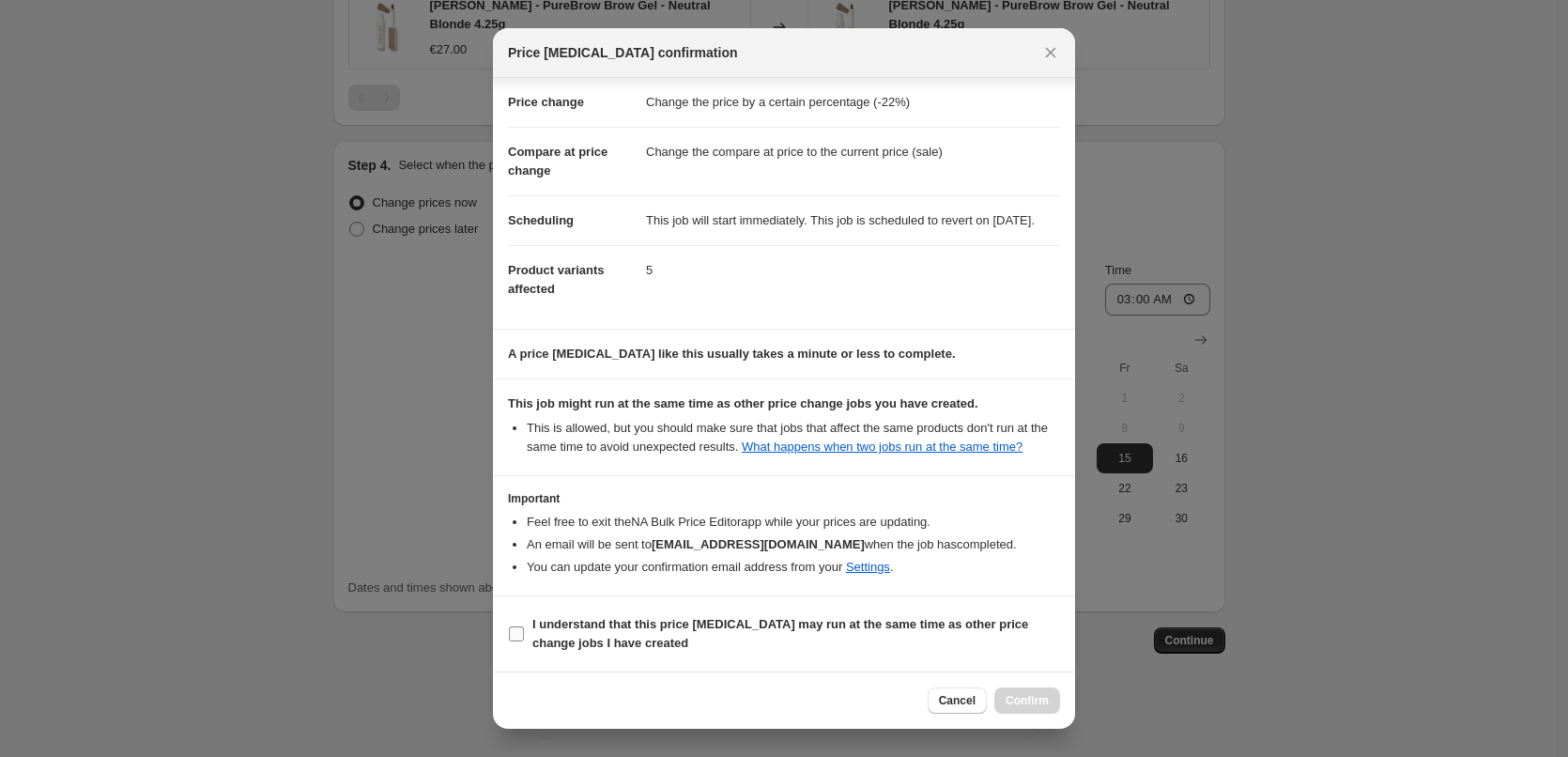
click at [596, 639] on b "I understand that this price change job may run at the same time as other price…" at bounding box center [780, 633] width 496 height 33
click at [524, 639] on input "I understand that this price change job may run at the same time as other price…" at bounding box center [516, 633] width 15 height 15
checkbox input "true"
click at [1026, 701] on span "Confirm" at bounding box center [1027, 700] width 43 height 15
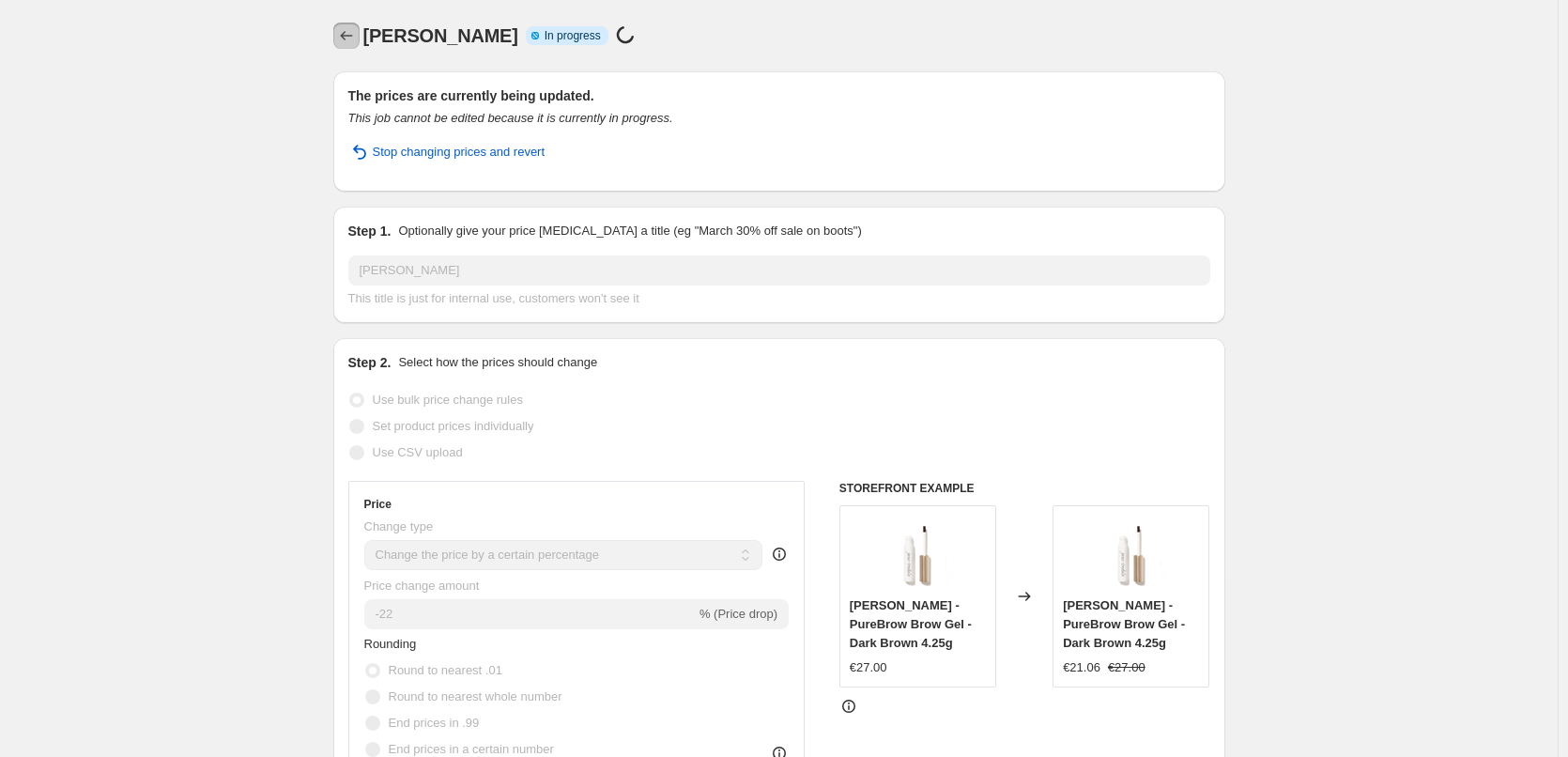
click at [346, 39] on icon "Price change jobs" at bounding box center [346, 35] width 19 height 19
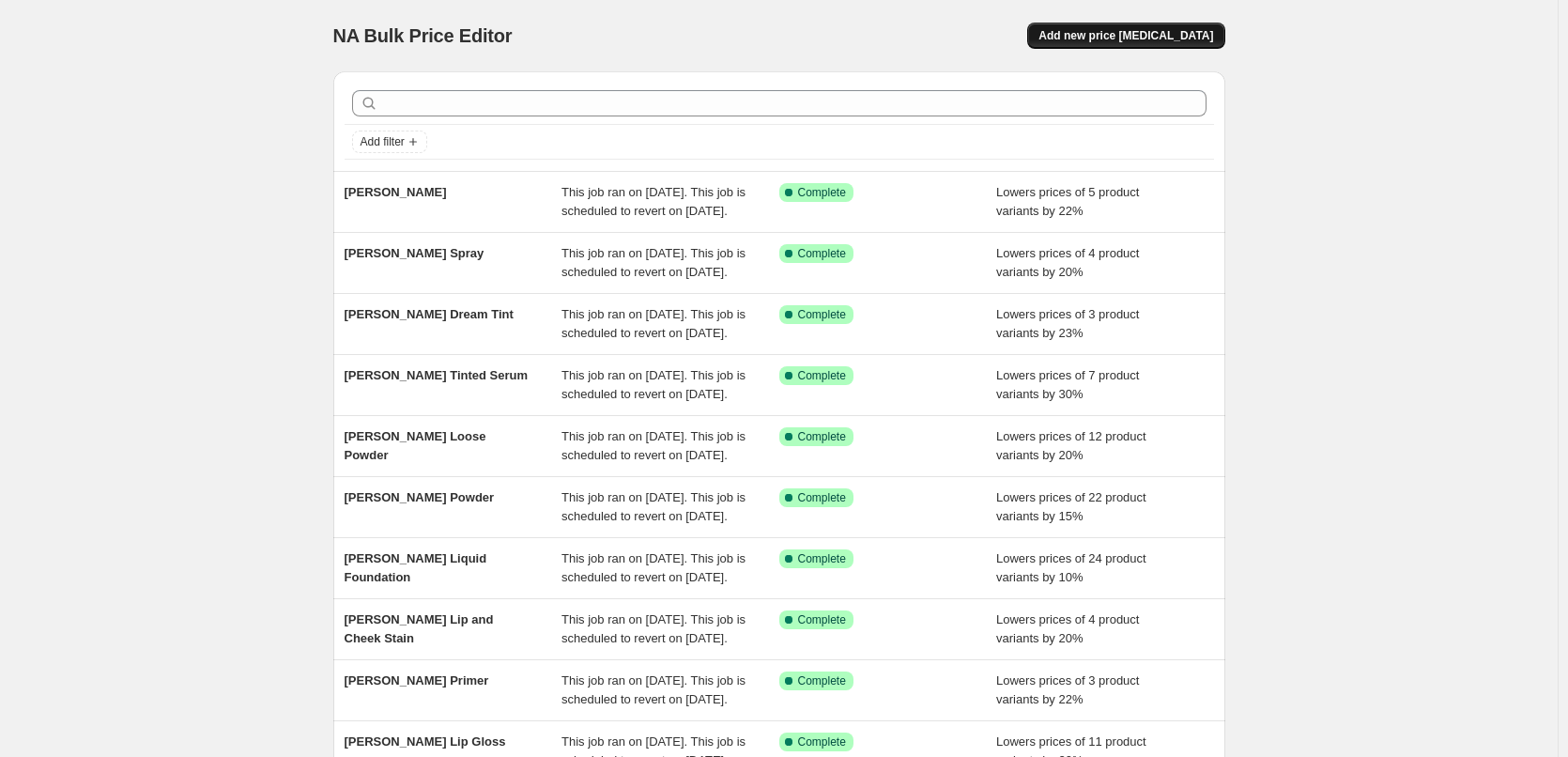
click at [1128, 23] on button "Add new price [MEDICAL_DATA]" at bounding box center [1126, 35] width 197 height 26
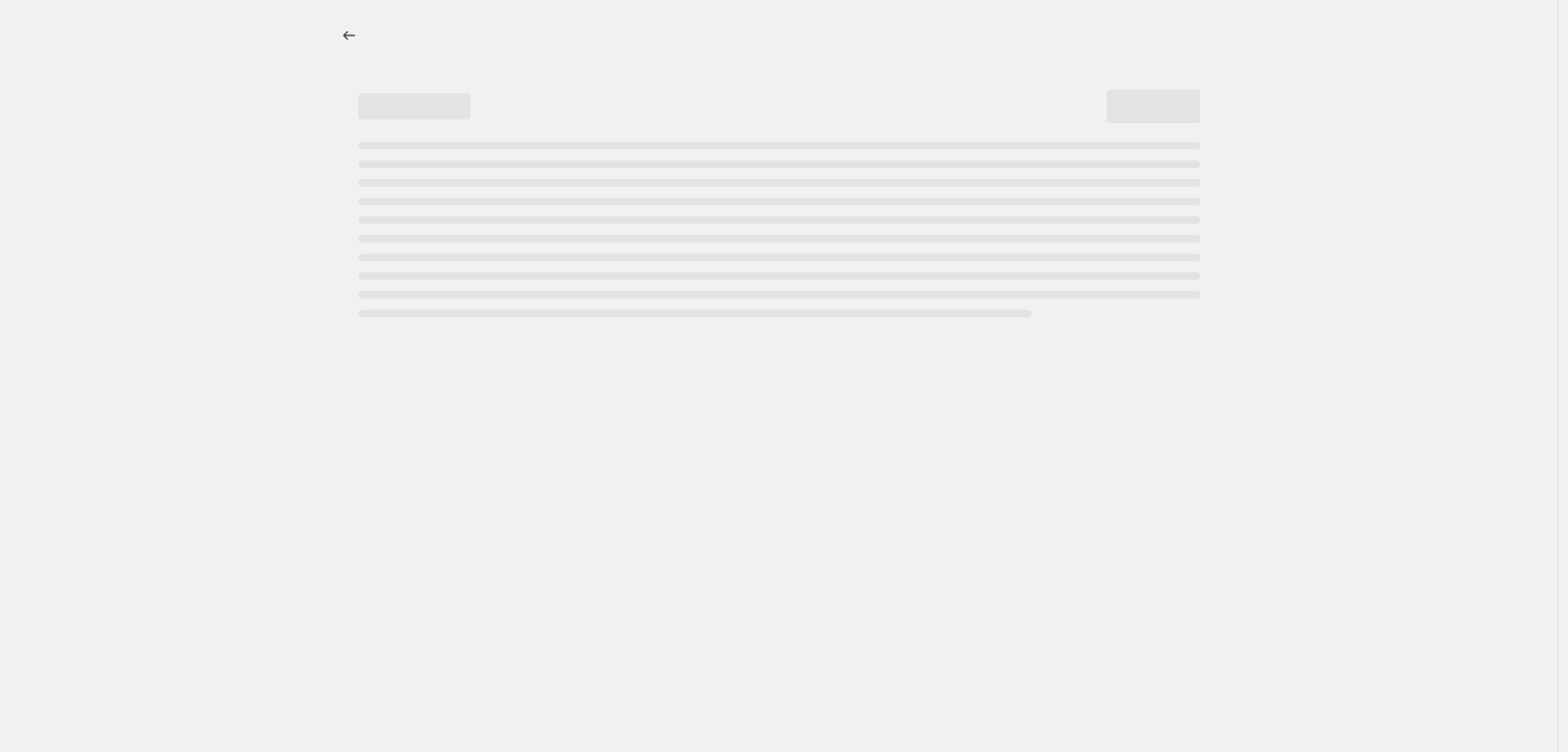
select select "percentage"
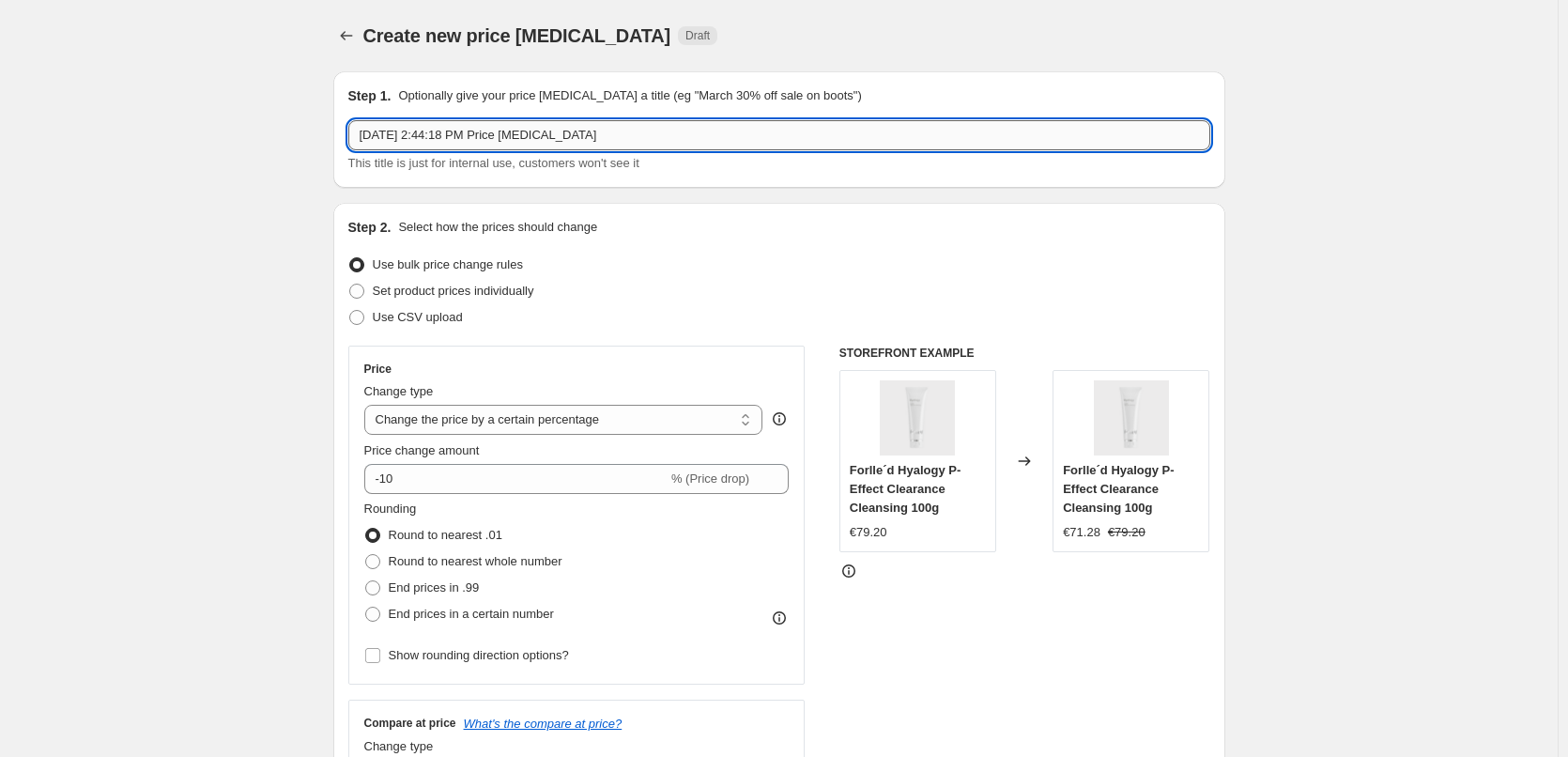
click at [529, 137] on input "Aug 14, 2025, 2:44:18 PM Price change job" at bounding box center [779, 134] width 862 height 30
type input "[PERSON_NAME] 3er"
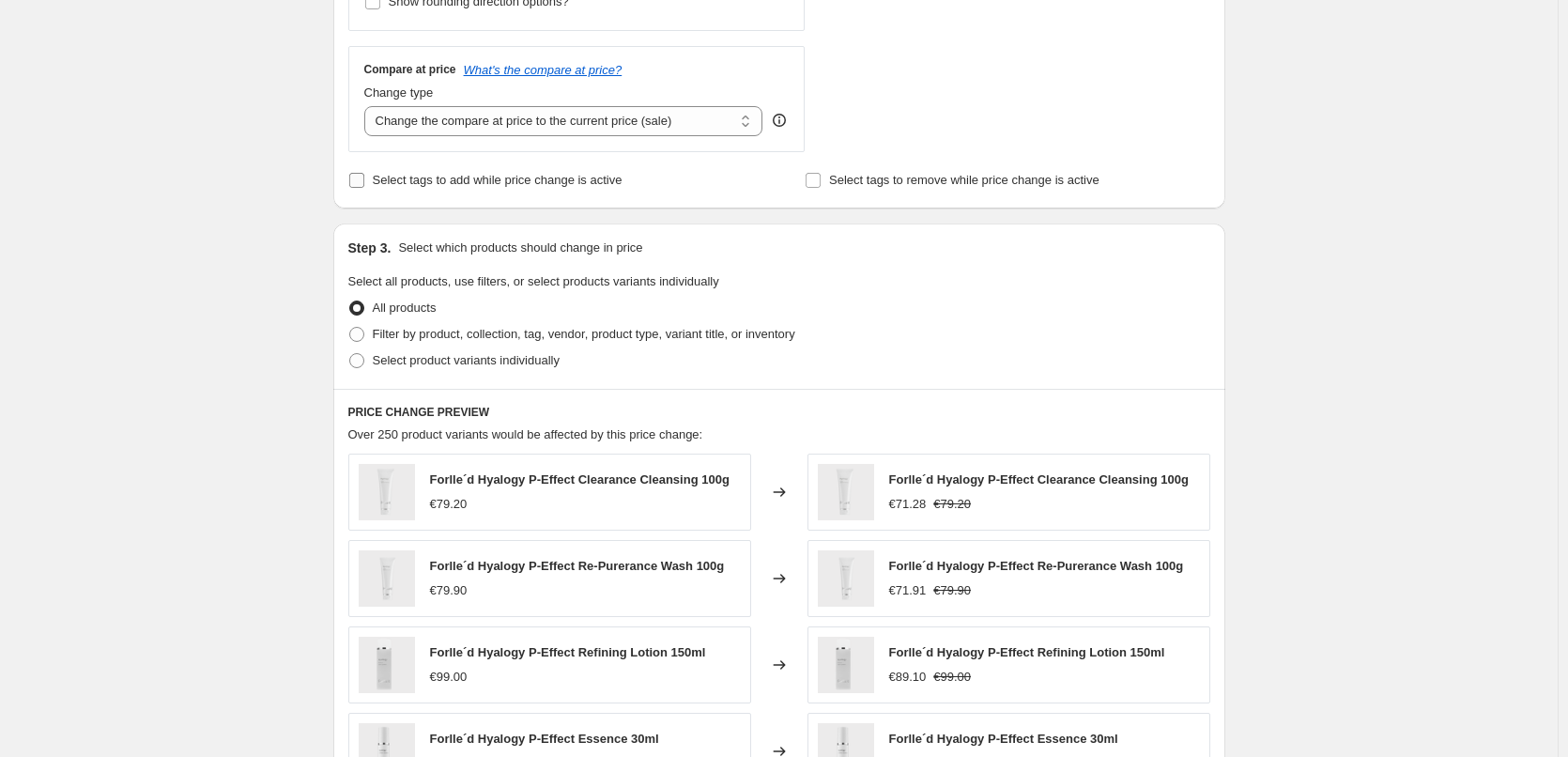
scroll to position [751, 0]
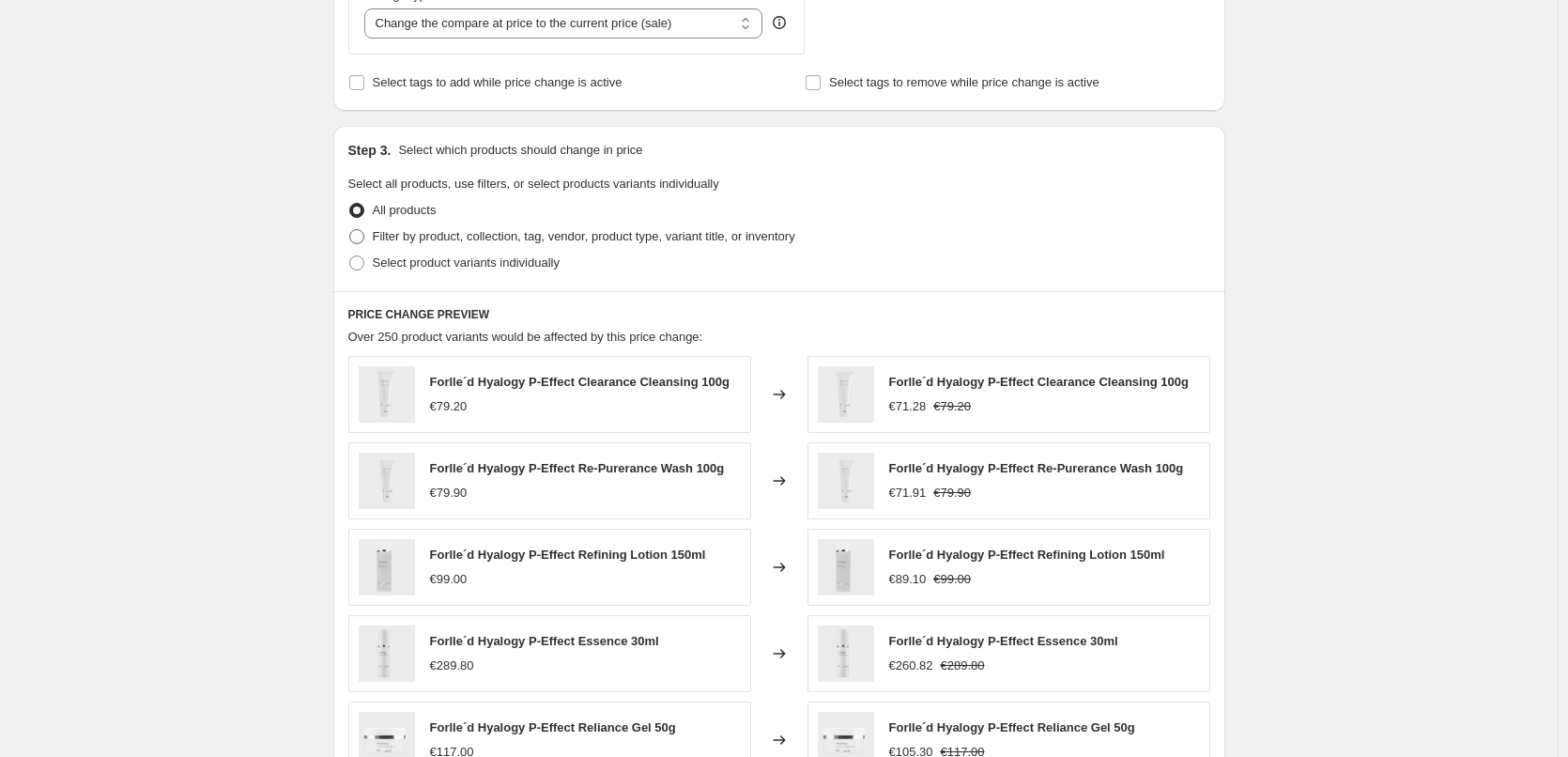
click at [454, 233] on span "Filter by product, collection, tag, vendor, product type, variant title, or inv…" at bounding box center [584, 236] width 423 height 14
click at [351, 230] on input "Filter by product, collection, tag, vendor, product type, variant title, or inv…" at bounding box center [350, 229] width 1 height 1
radio input "true"
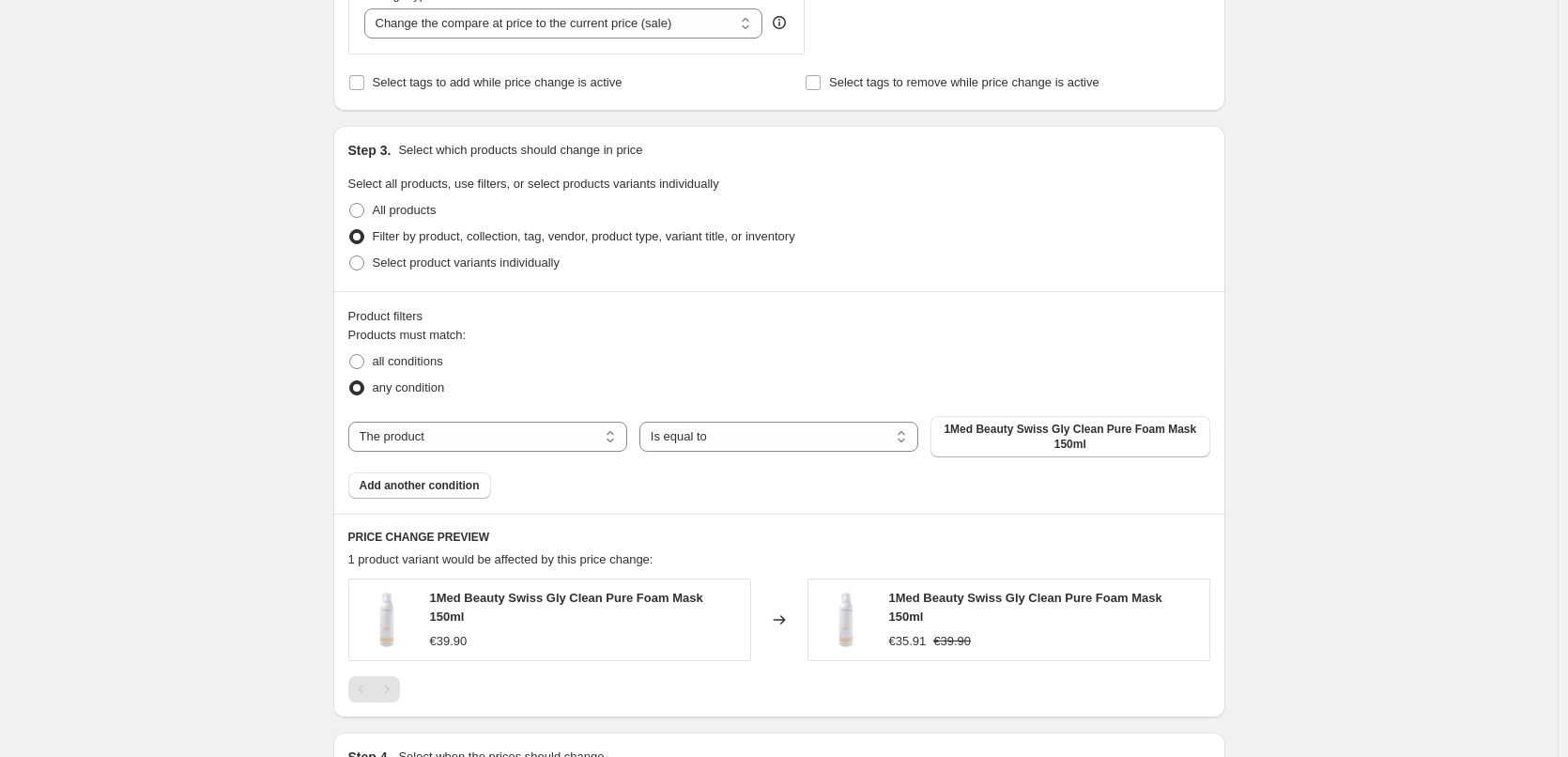
click at [406, 462] on div "Products must match: all conditions any condition The product The product's col…" at bounding box center [779, 412] width 862 height 172
click at [426, 439] on select "The product The product's collection The product's tag The product's vendor The…" at bounding box center [488, 436] width 279 height 30
select select "tag"
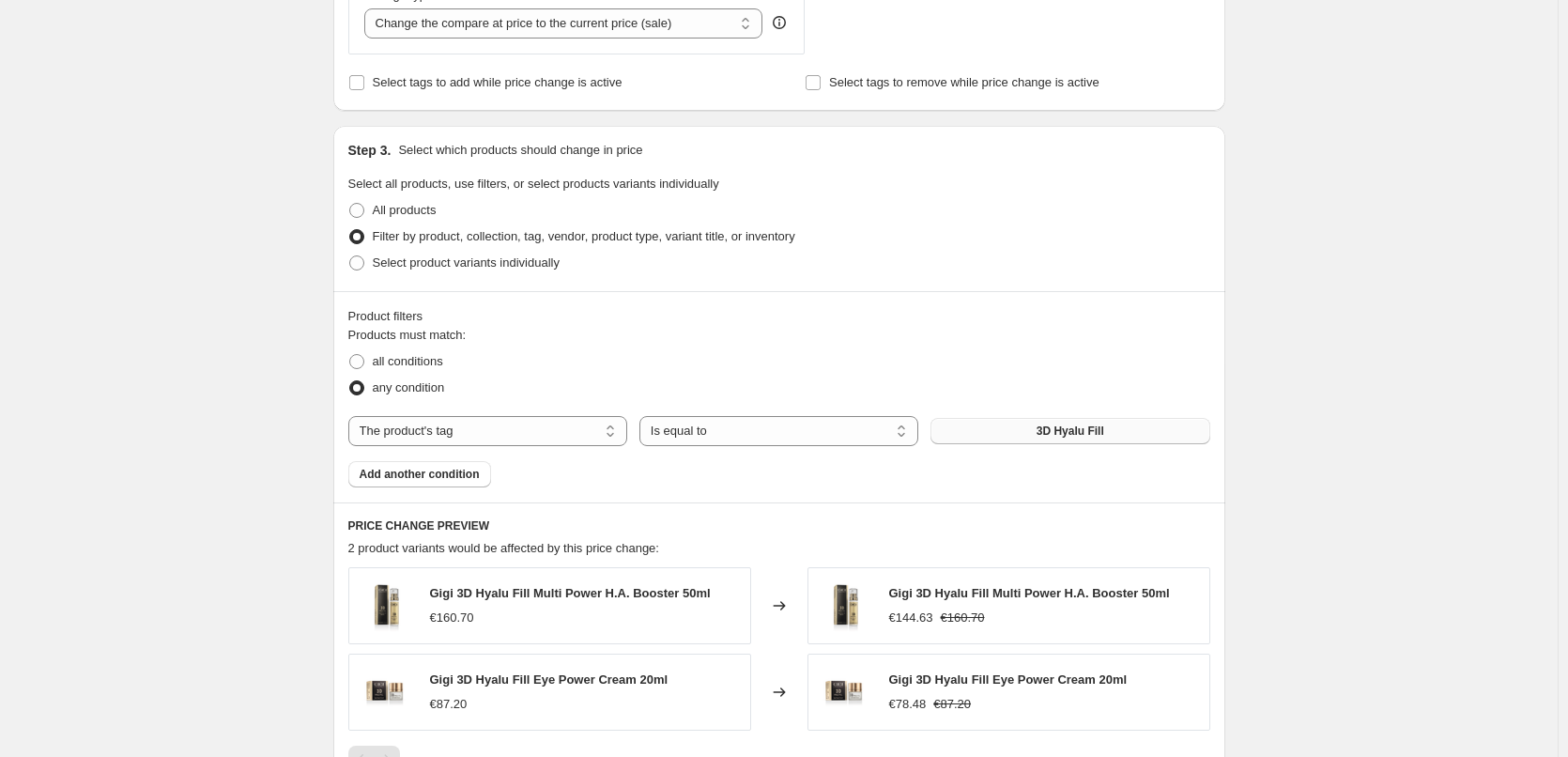
click at [1053, 440] on button "3D Hyalu Fill" at bounding box center [1069, 431] width 279 height 26
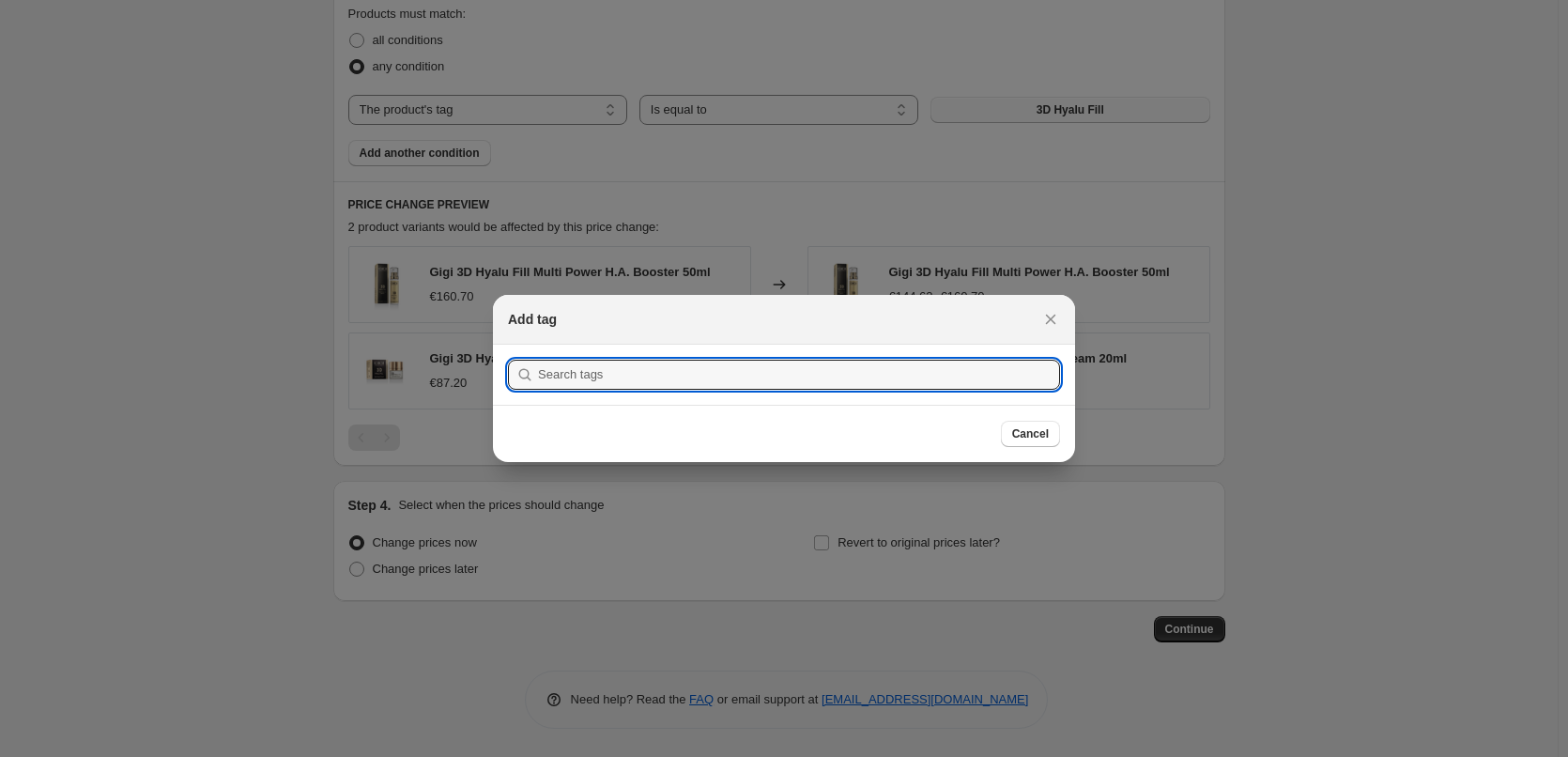
scroll to position [0, 0]
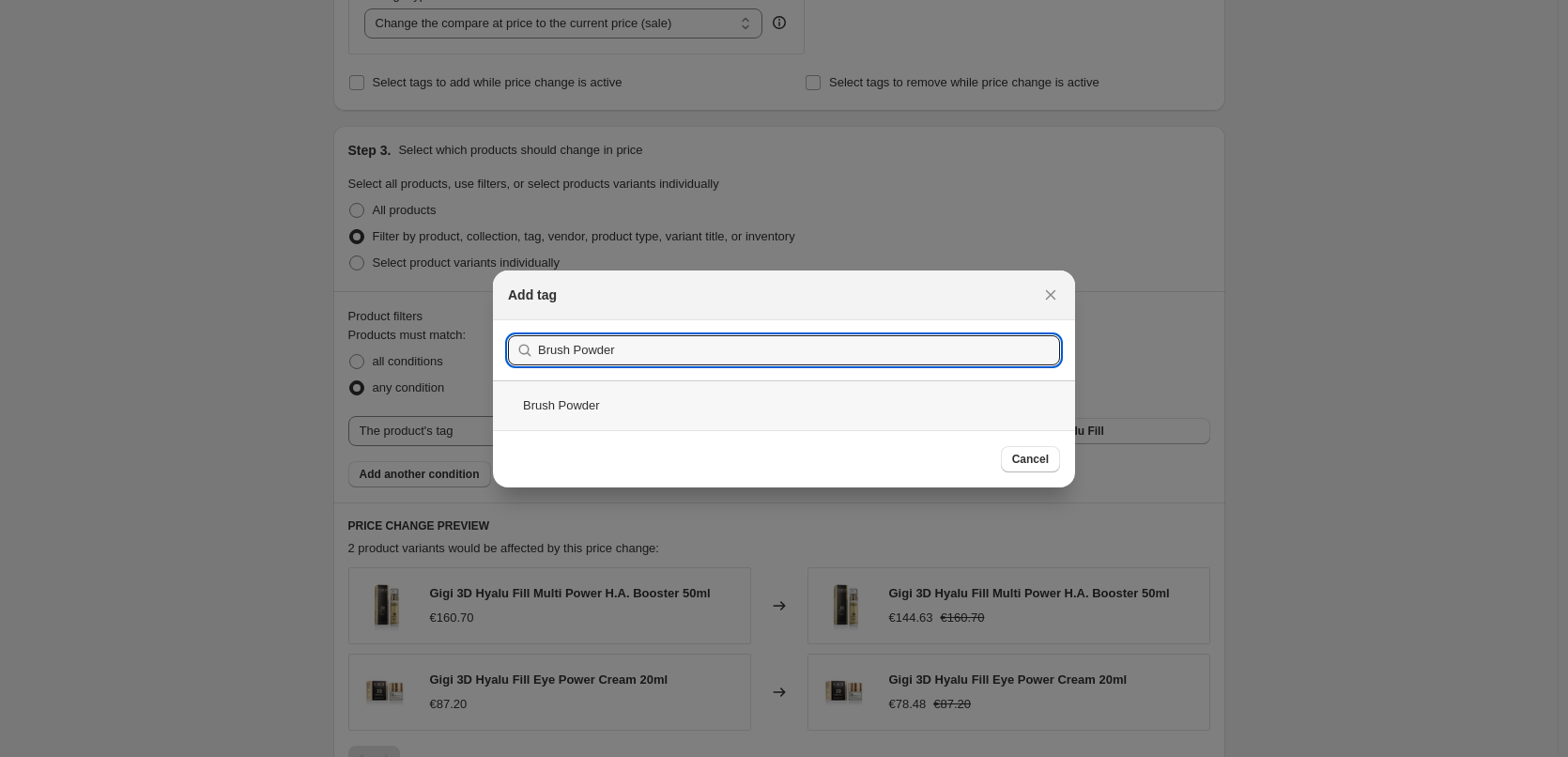
type input "Brush Powder"
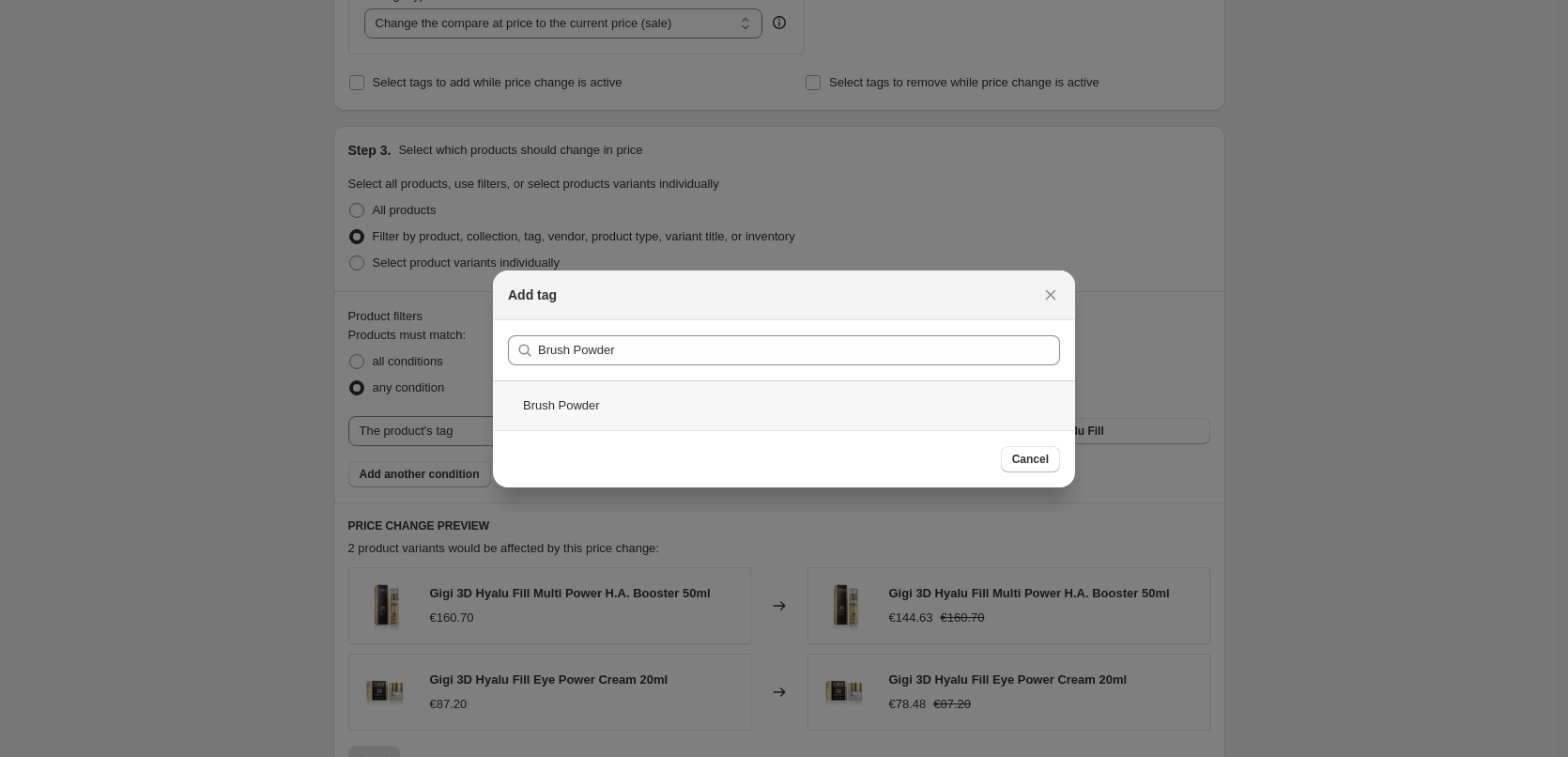
click at [594, 400] on div "Brush Powder" at bounding box center [784, 404] width 582 height 50
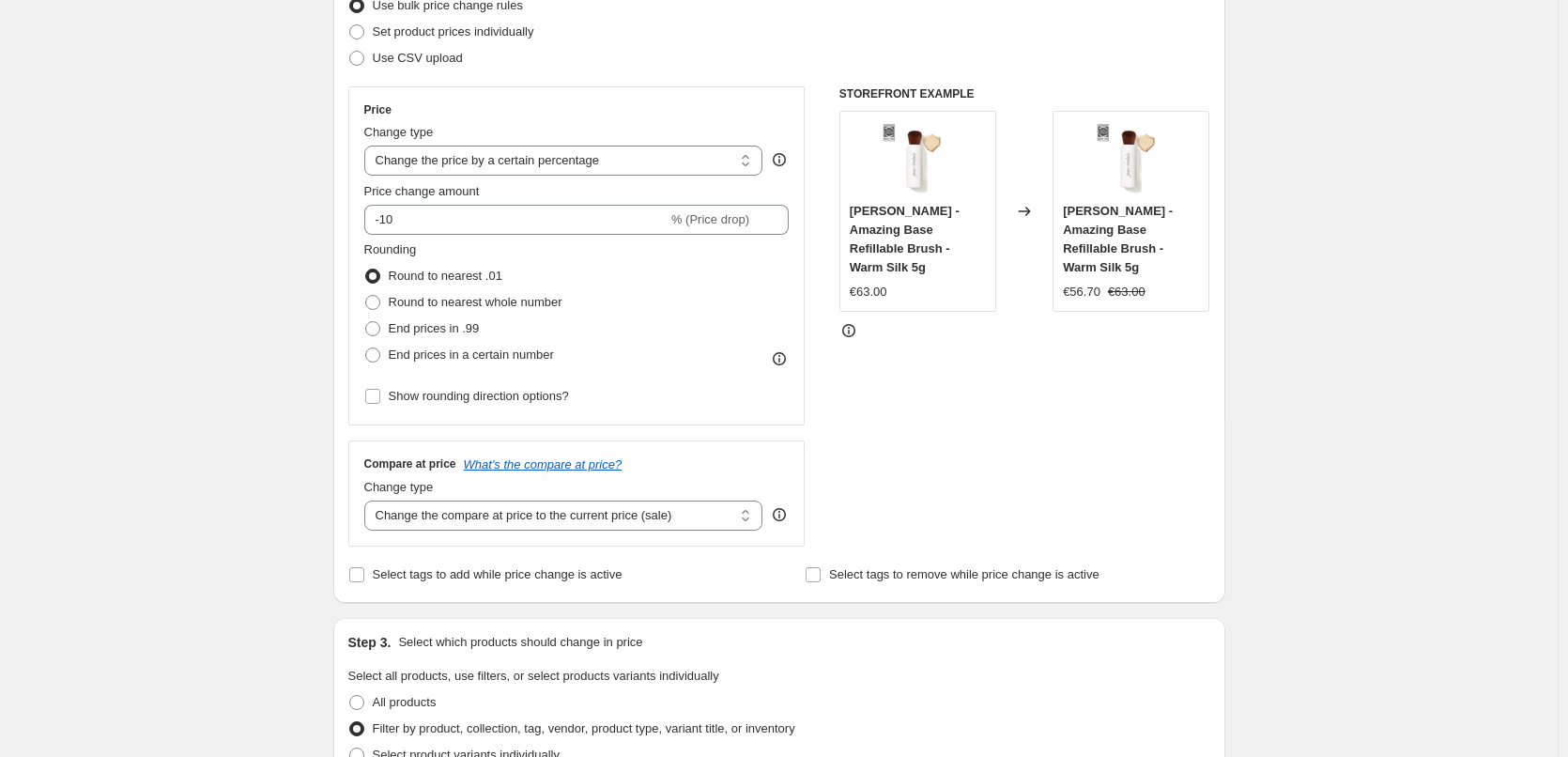
scroll to position [188, 0]
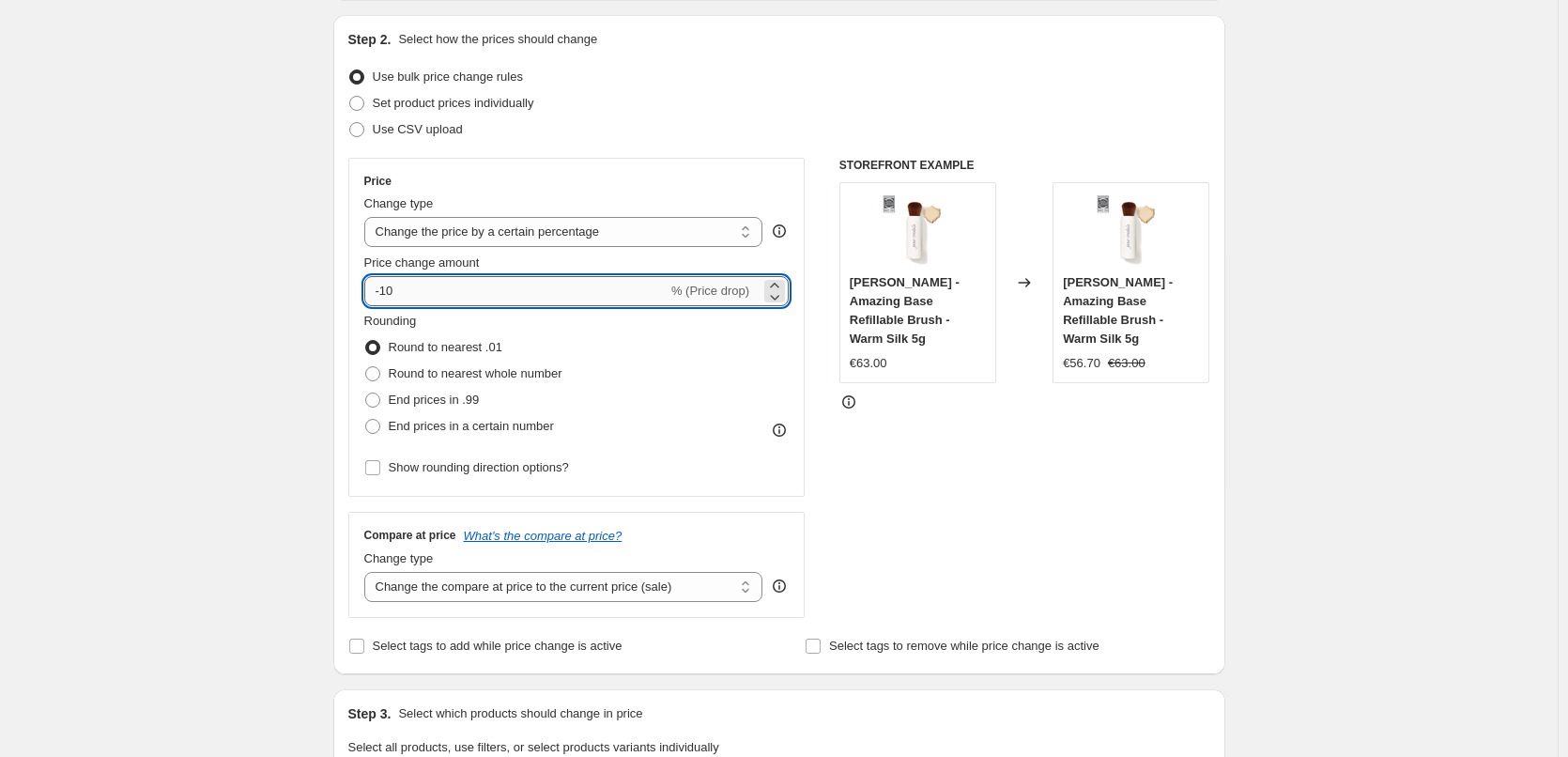
drag, startPoint x: 406, startPoint y: 297, endPoint x: 387, endPoint y: 293, distance: 19.4
click at [387, 293] on input "-10" at bounding box center [515, 290] width 303 height 30
type input "-35"
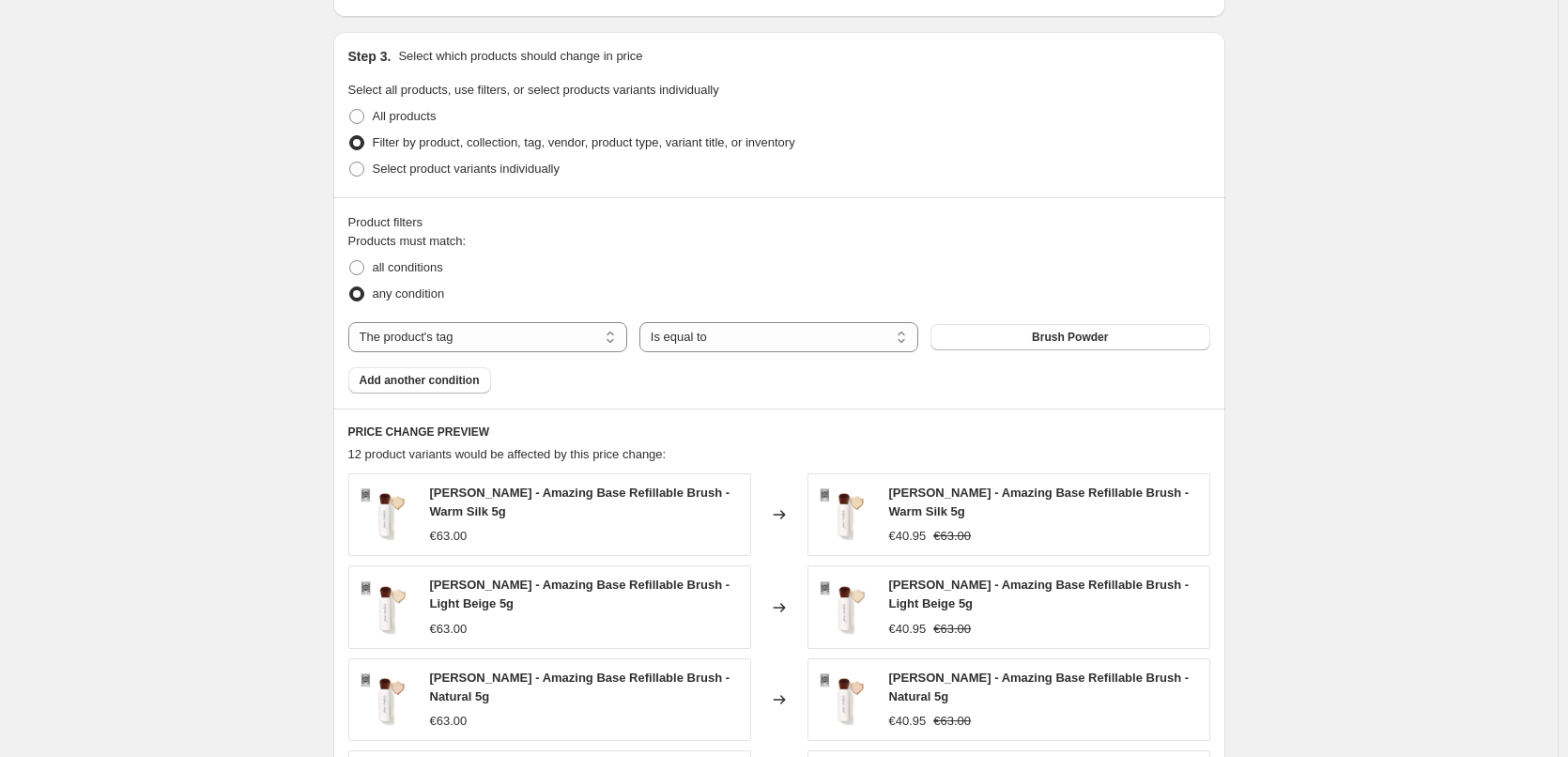
scroll to position [1363, 0]
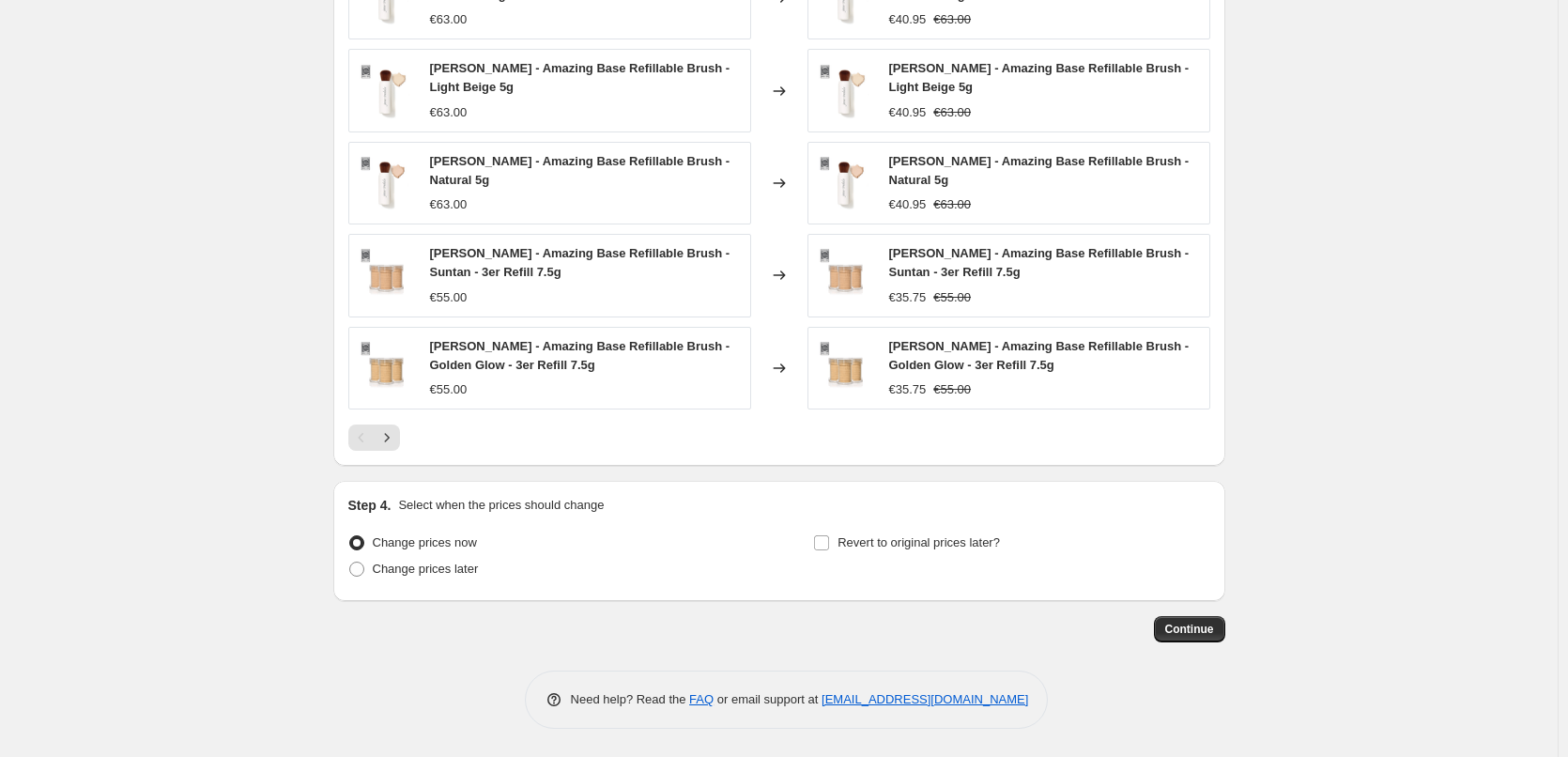
click at [868, 526] on div "Step 4. Select when the prices should change Change prices now Change prices la…" at bounding box center [779, 541] width 862 height 91
click at [874, 540] on span "Revert to original prices later?" at bounding box center [918, 543] width 163 height 14
click at [829, 540] on input "Revert to original prices later?" at bounding box center [821, 543] width 15 height 15
checkbox input "true"
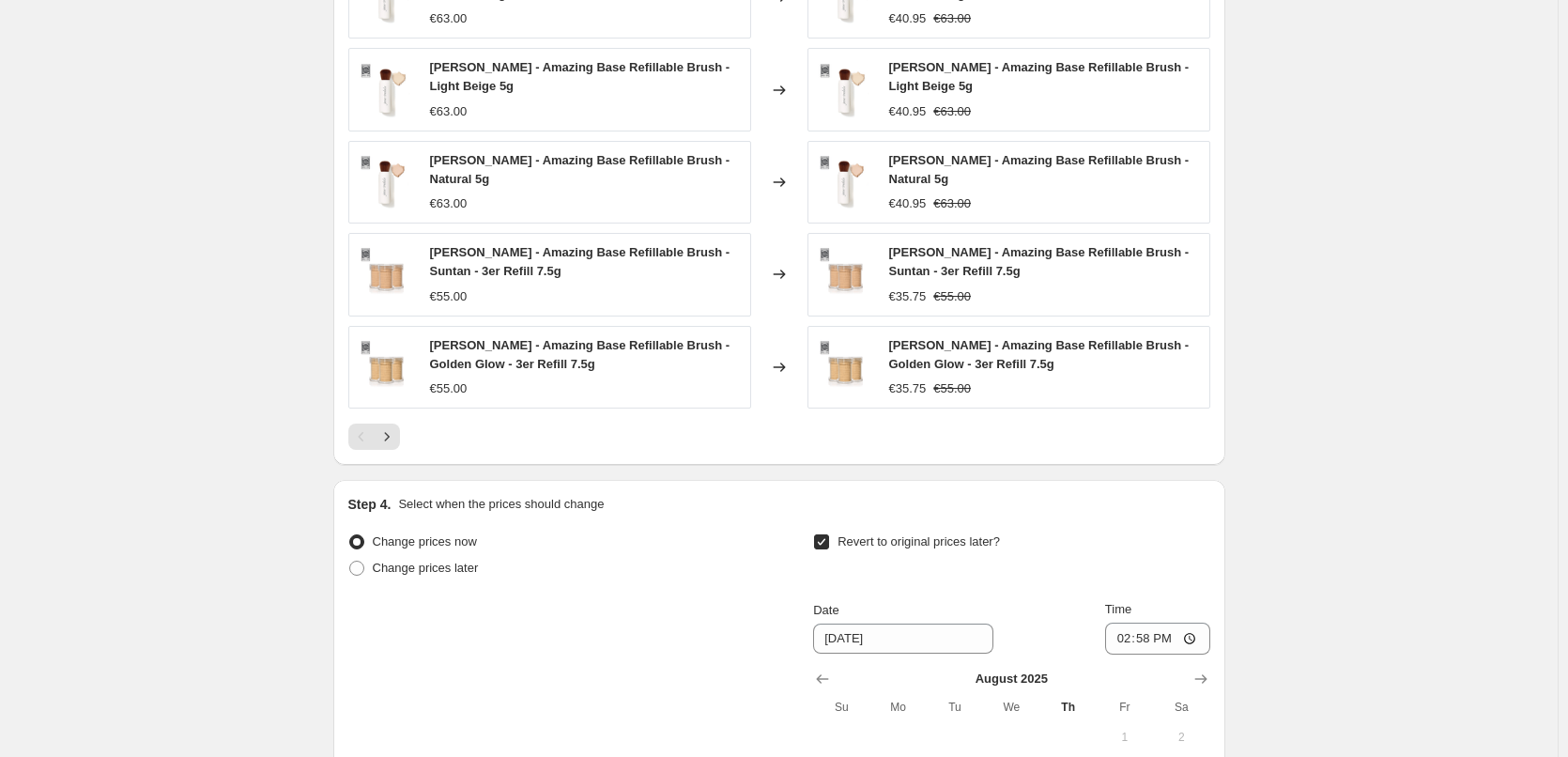
scroll to position [1714, 0]
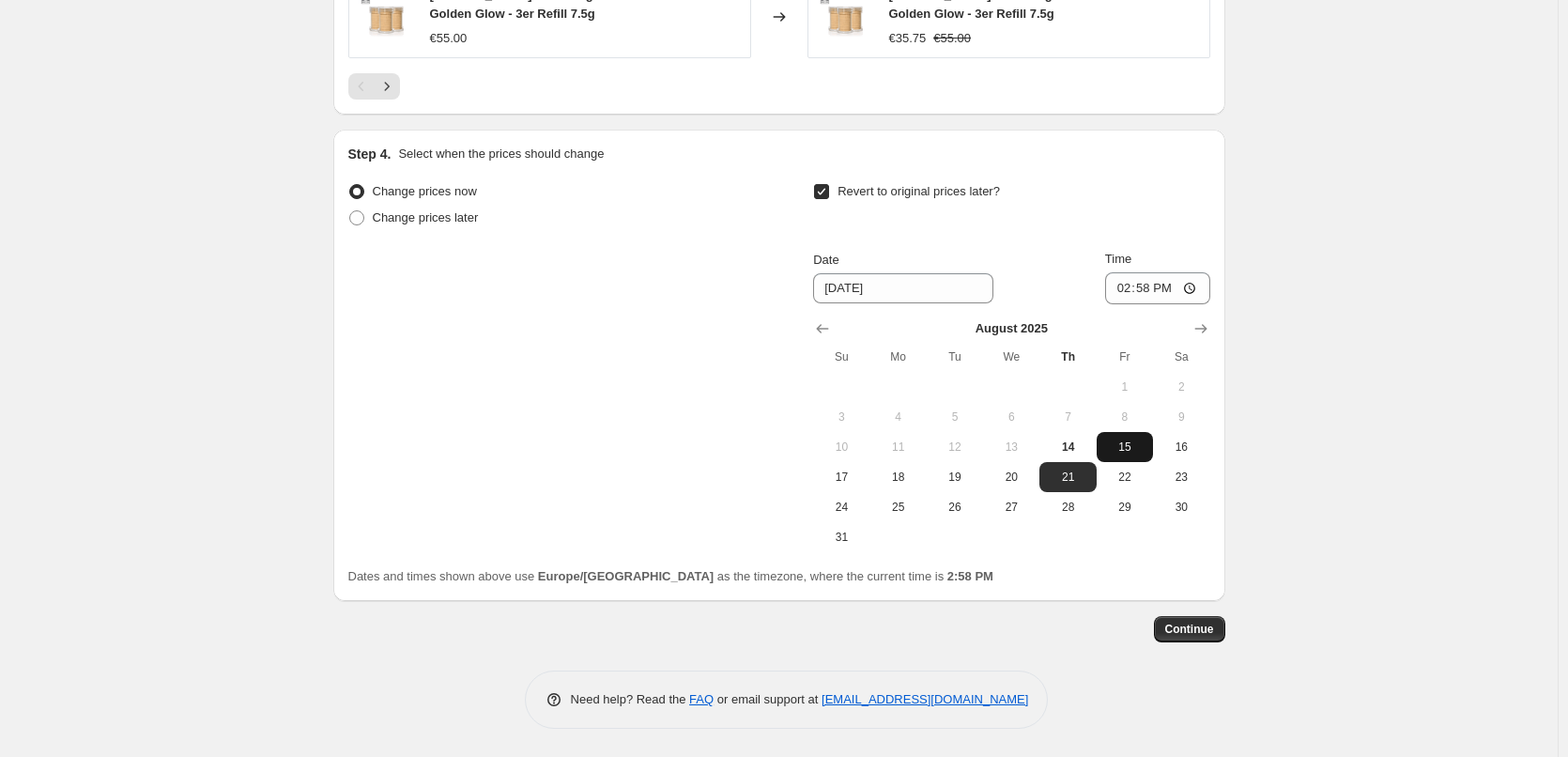
click at [1130, 442] on span "15" at bounding box center [1125, 446] width 41 height 15
type input "8/15/2025"
click at [1128, 297] on input "14:58" at bounding box center [1158, 288] width 105 height 32
type input "03:00"
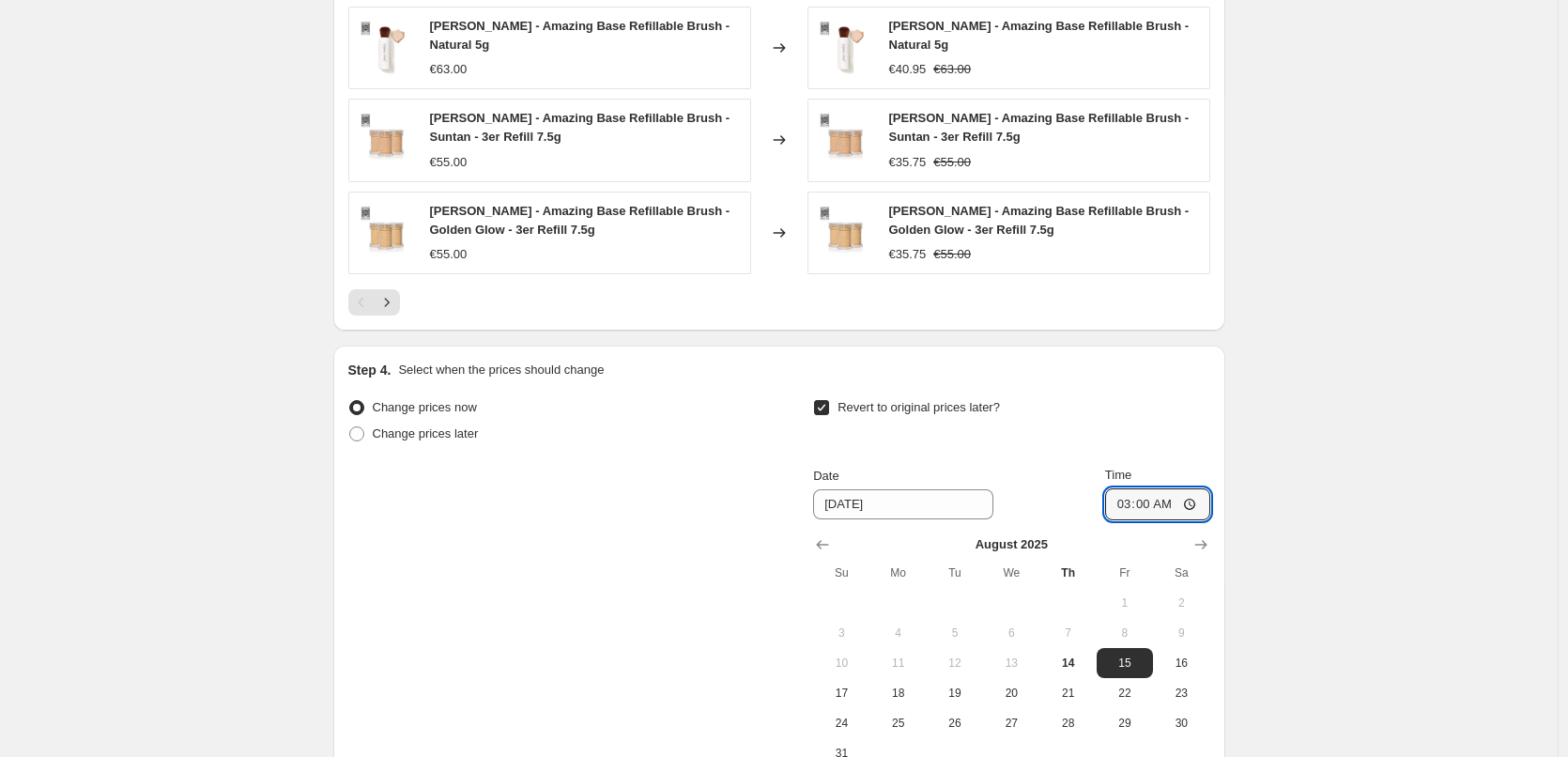
scroll to position [1244, 0]
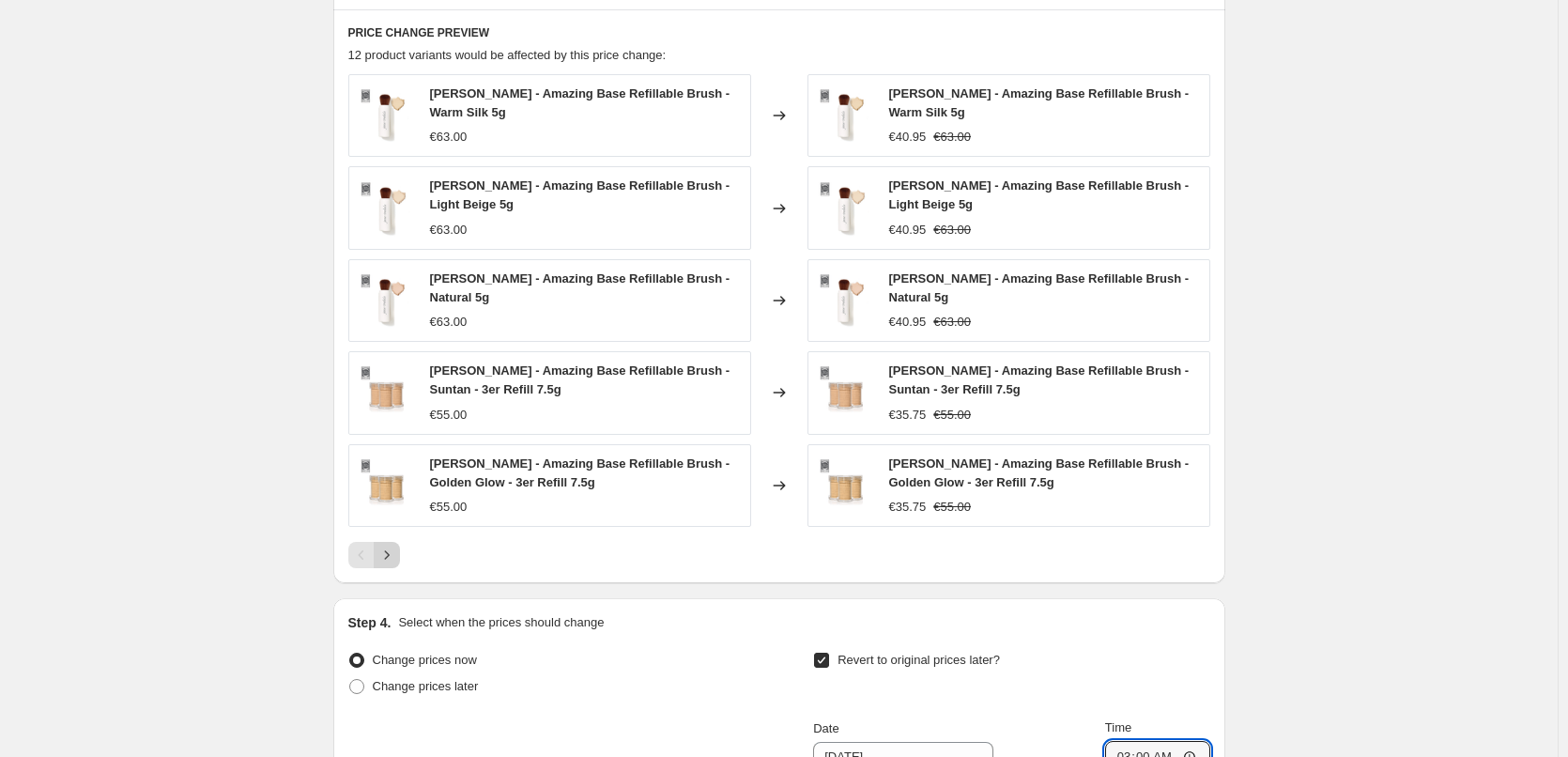
click at [396, 556] on icon "Next" at bounding box center [387, 554] width 19 height 19
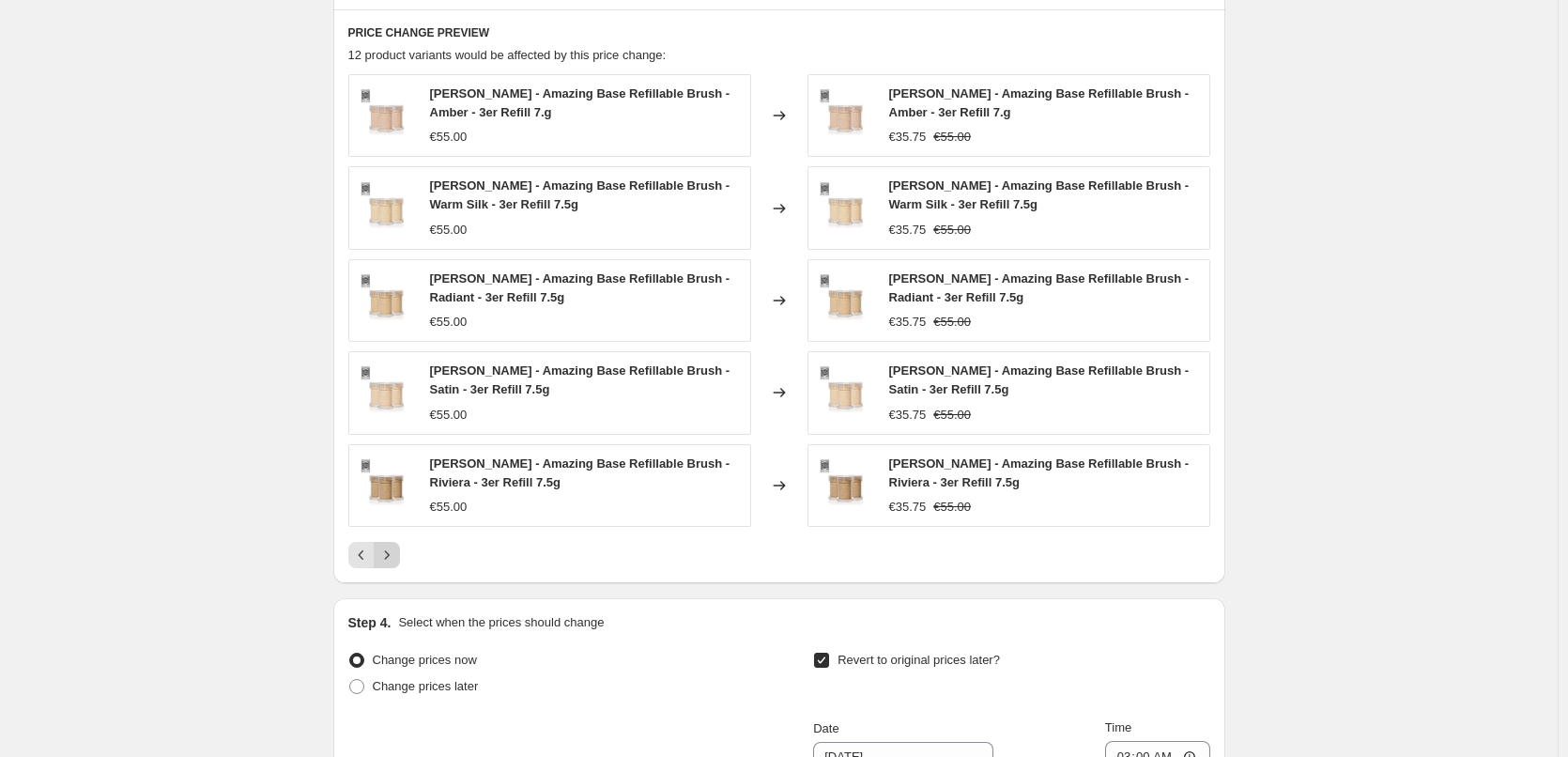
click at [396, 556] on icon "Next" at bounding box center [387, 554] width 19 height 19
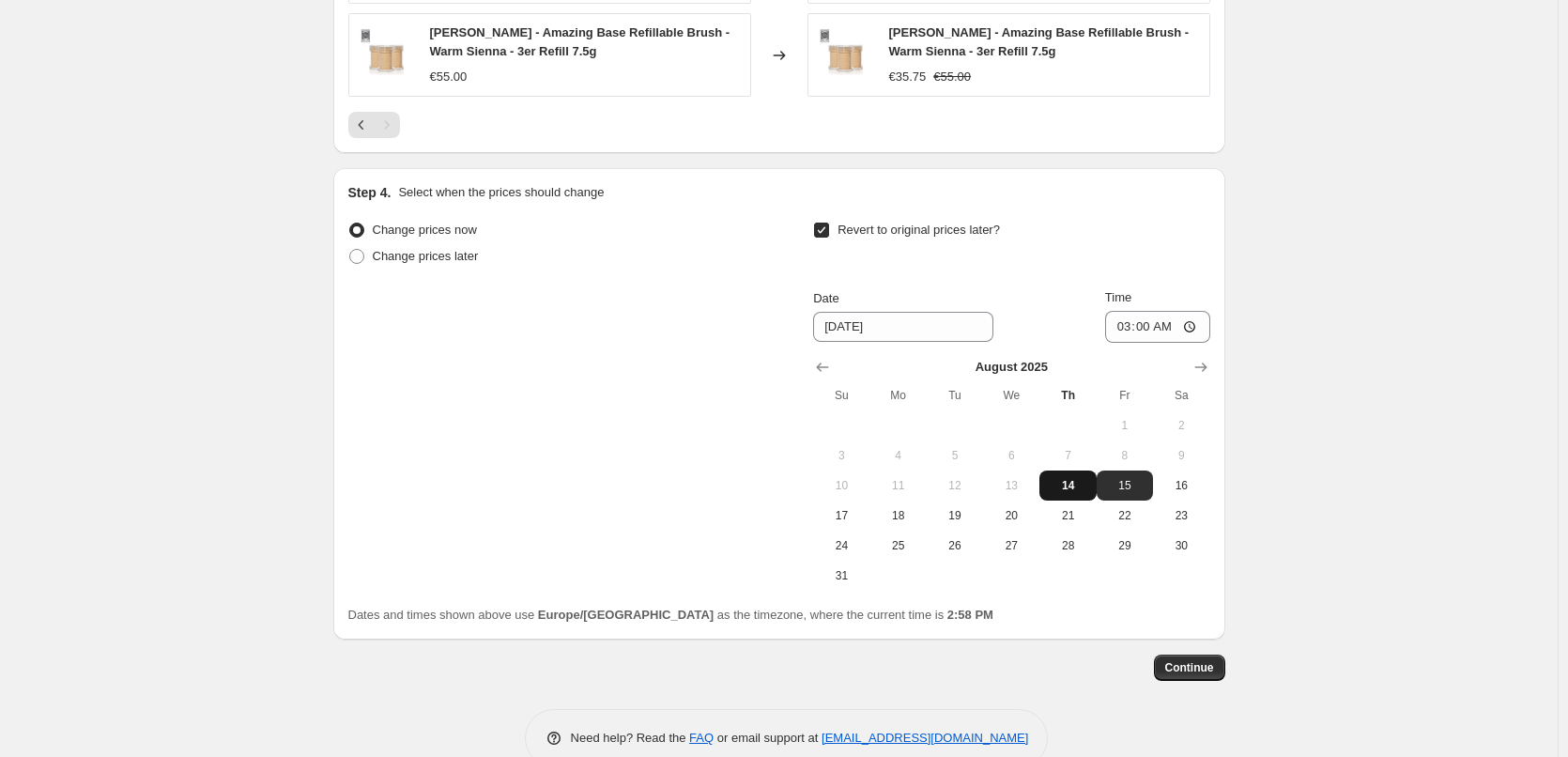
scroll to position [1437, 0]
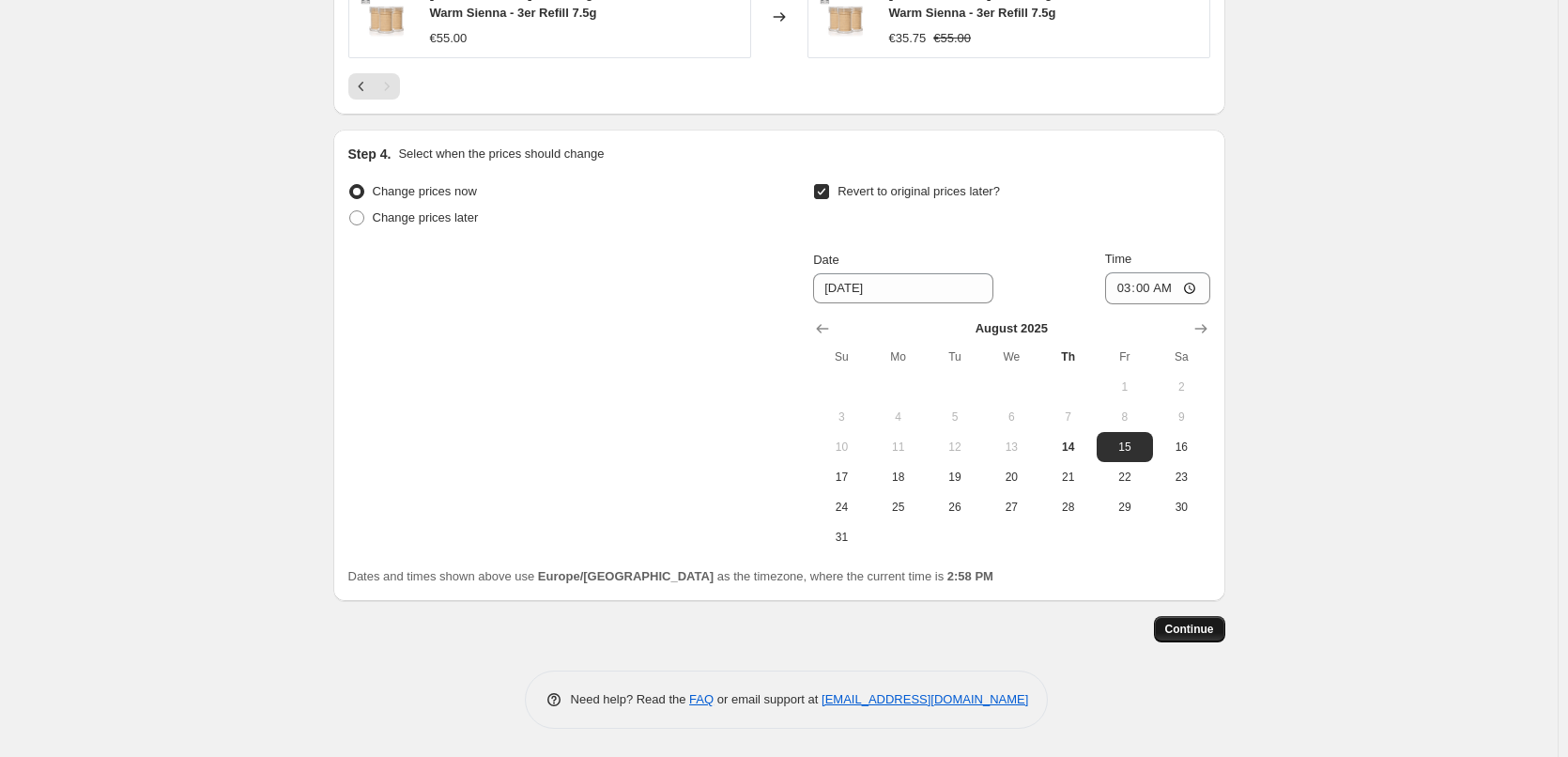
click at [1190, 625] on span "Continue" at bounding box center [1189, 628] width 49 height 15
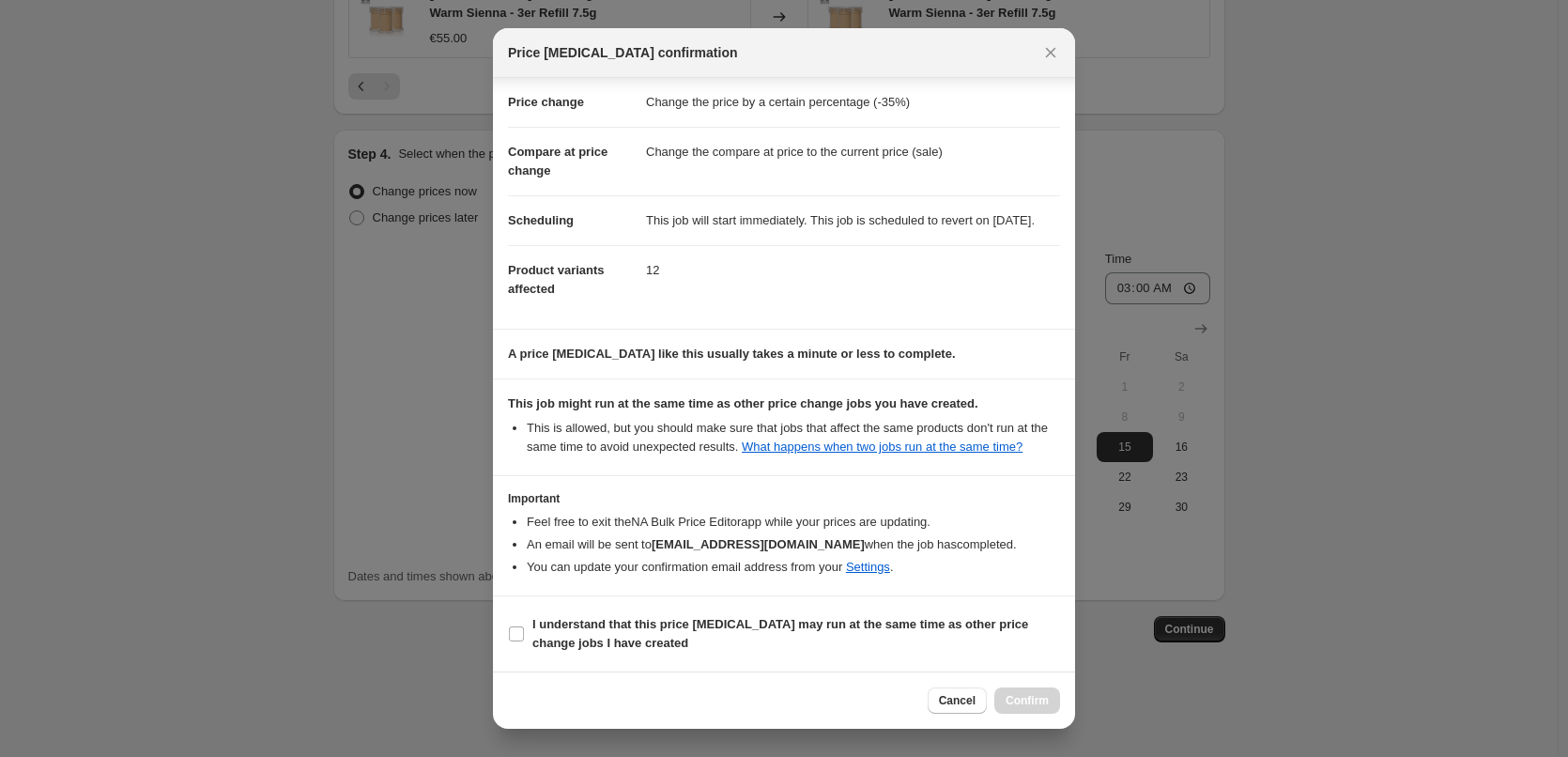
scroll to position [53, 0]
click at [588, 625] on b "I understand that this price change job may run at the same time as other price…" at bounding box center [780, 633] width 496 height 33
click at [524, 626] on input "I understand that this price change job may run at the same time as other price…" at bounding box center [516, 633] width 15 height 15
checkbox input "true"
click at [1007, 696] on button "Confirm" at bounding box center [1027, 700] width 65 height 26
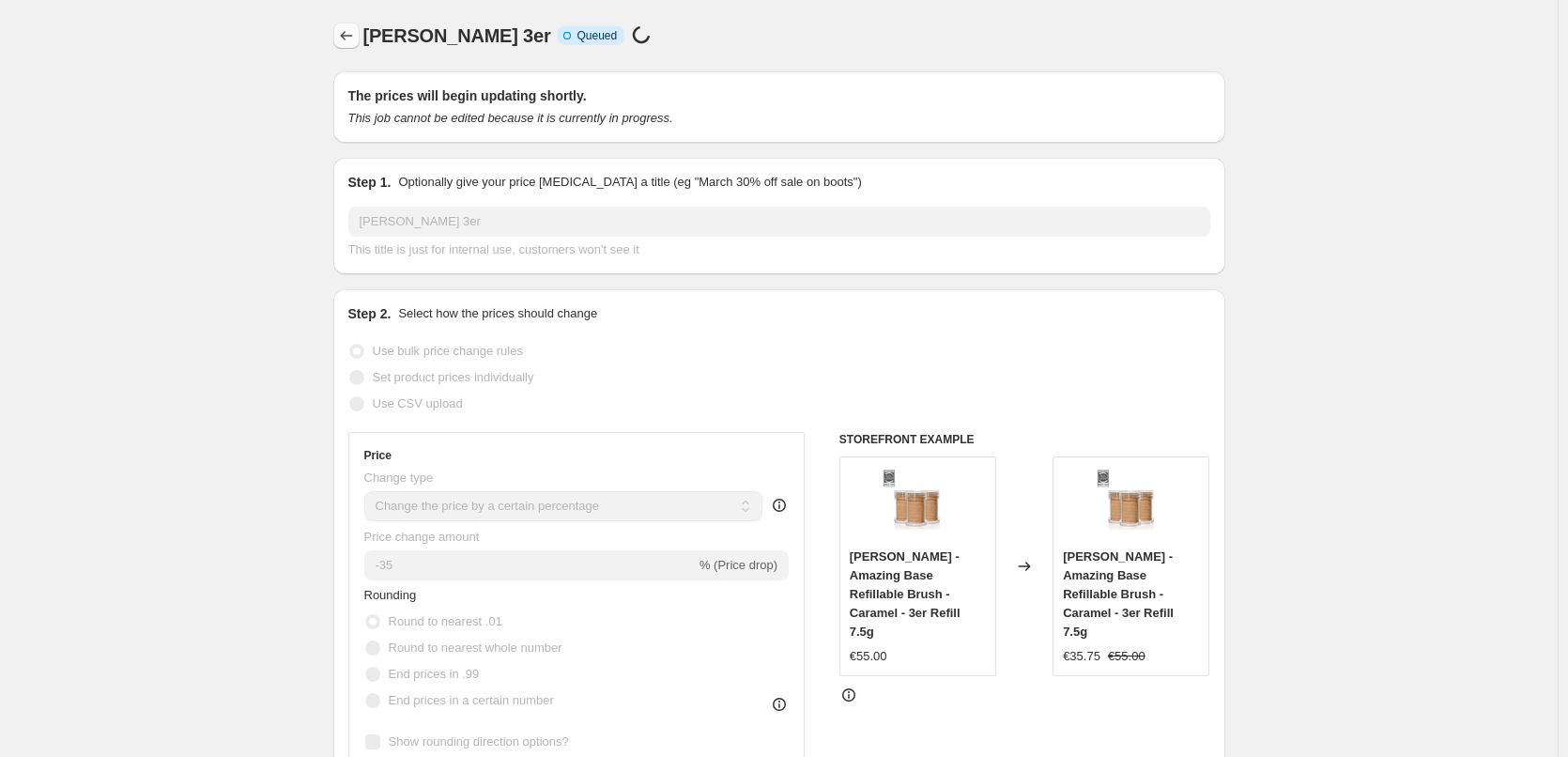
click at [338, 43] on button "Price change jobs" at bounding box center [346, 35] width 26 height 26
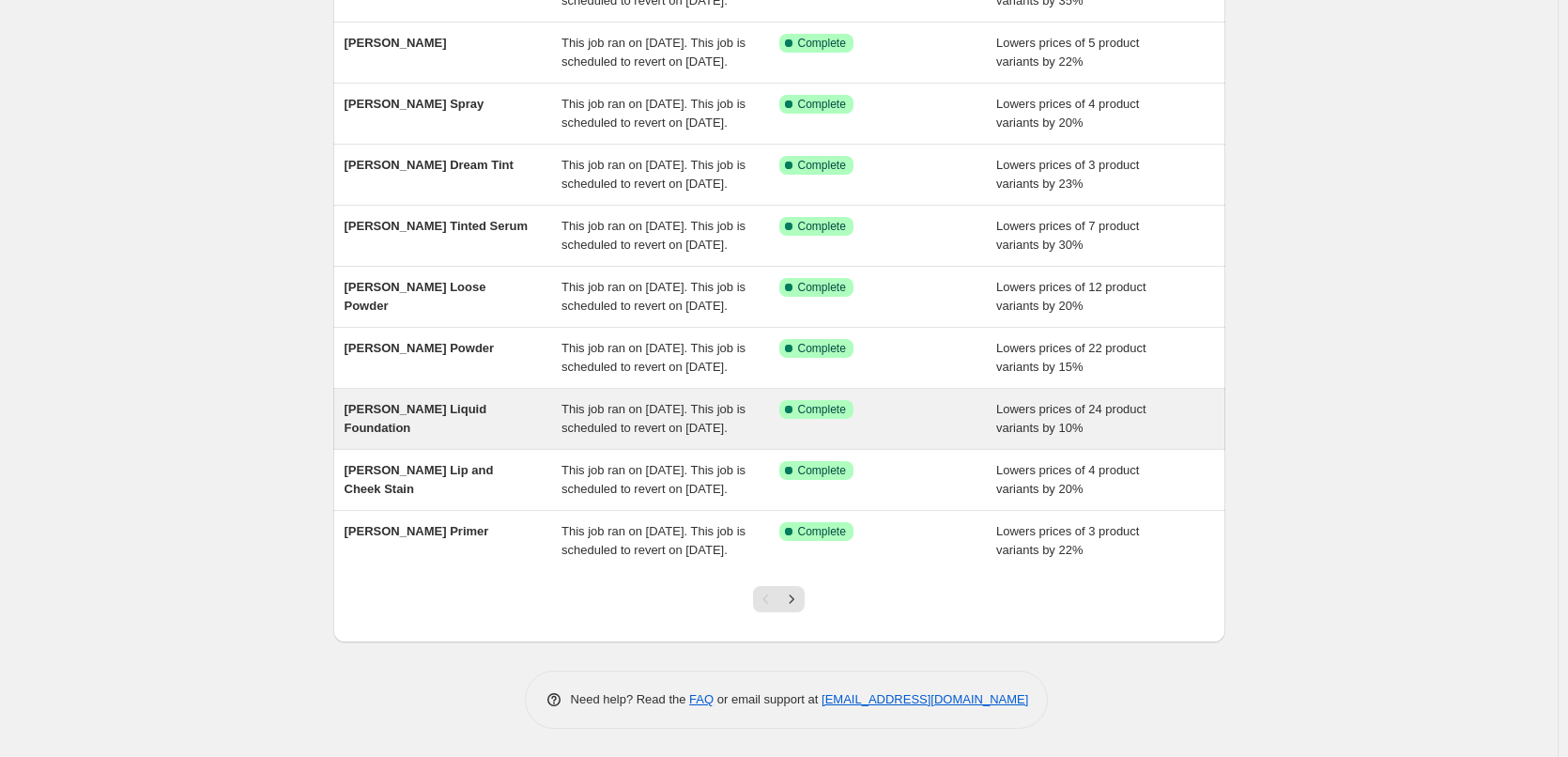
scroll to position [398, 0]
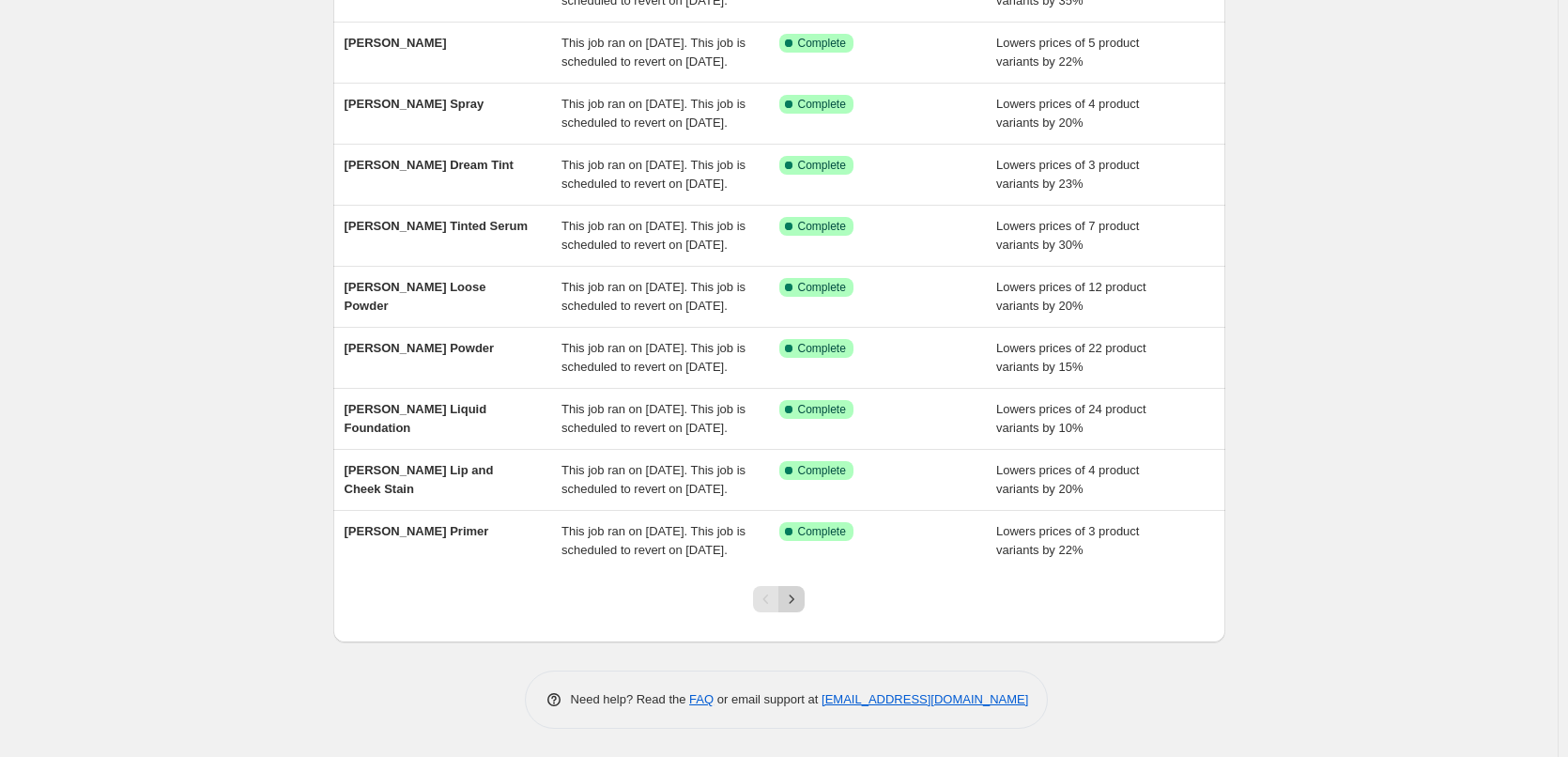
click at [800, 589] on button "Next" at bounding box center [791, 599] width 26 height 26
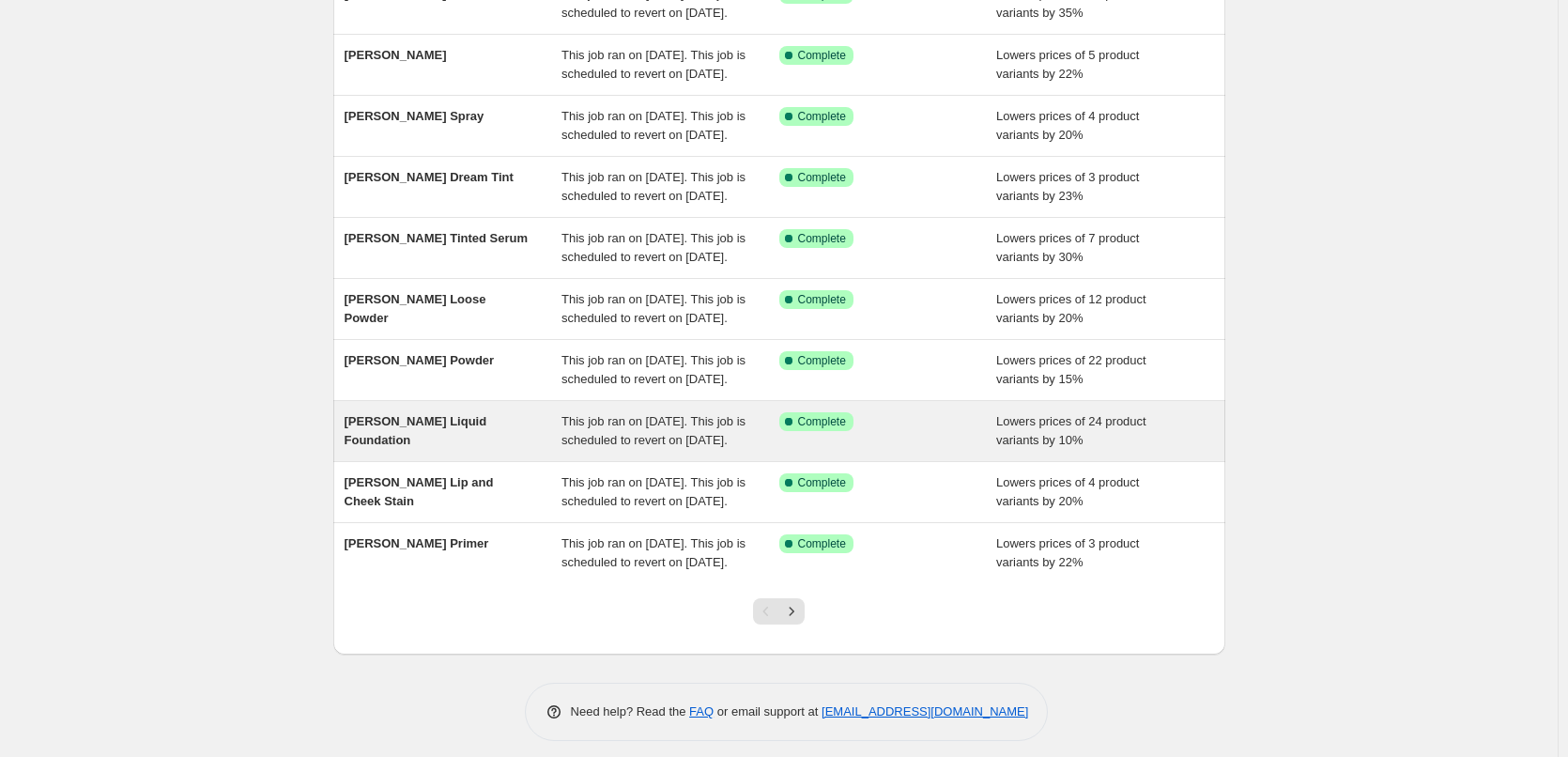
scroll to position [398, 0]
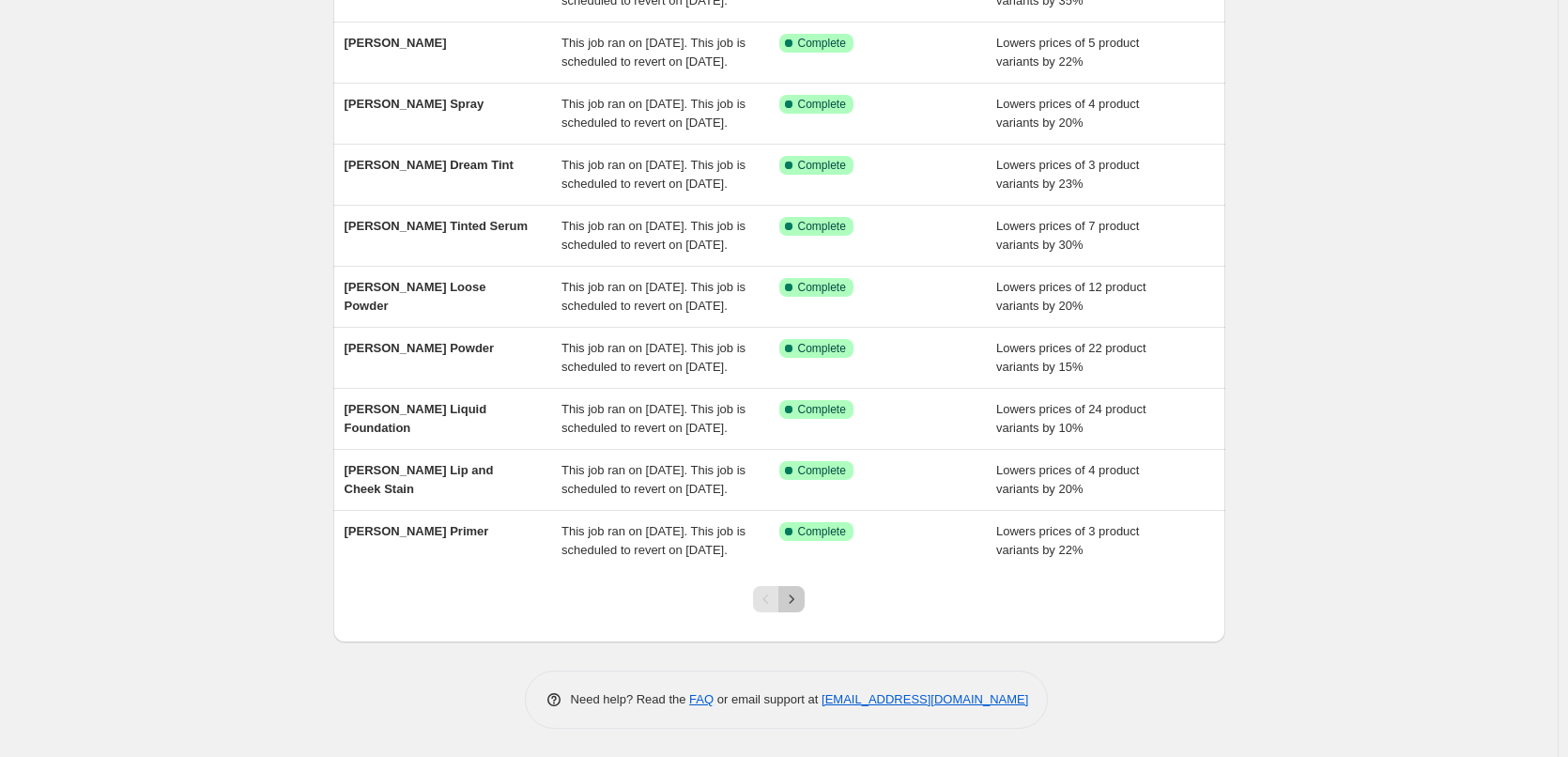
click at [804, 603] on button "Next" at bounding box center [791, 599] width 26 height 26
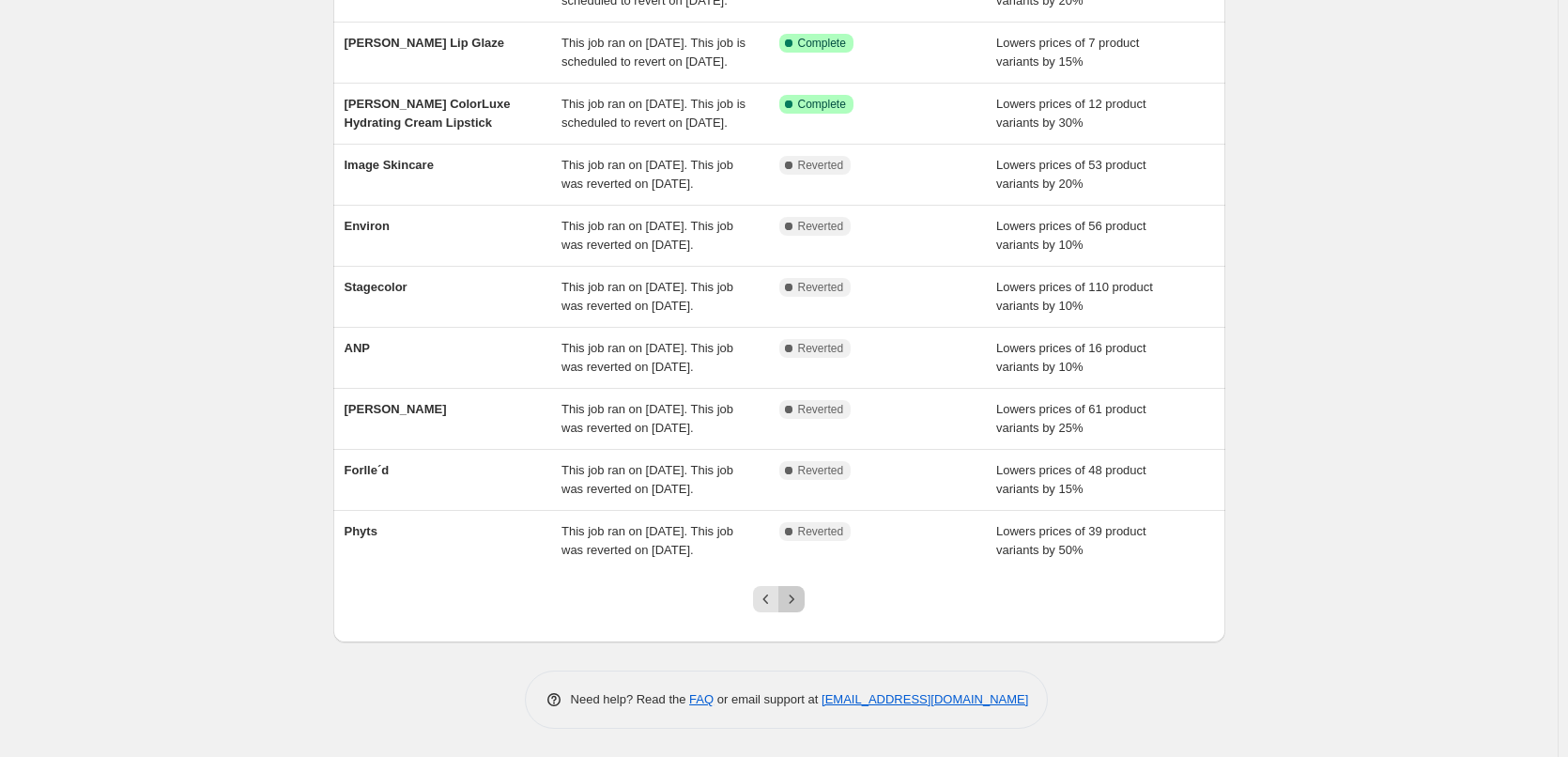
click at [804, 599] on button "Next" at bounding box center [791, 599] width 26 height 26
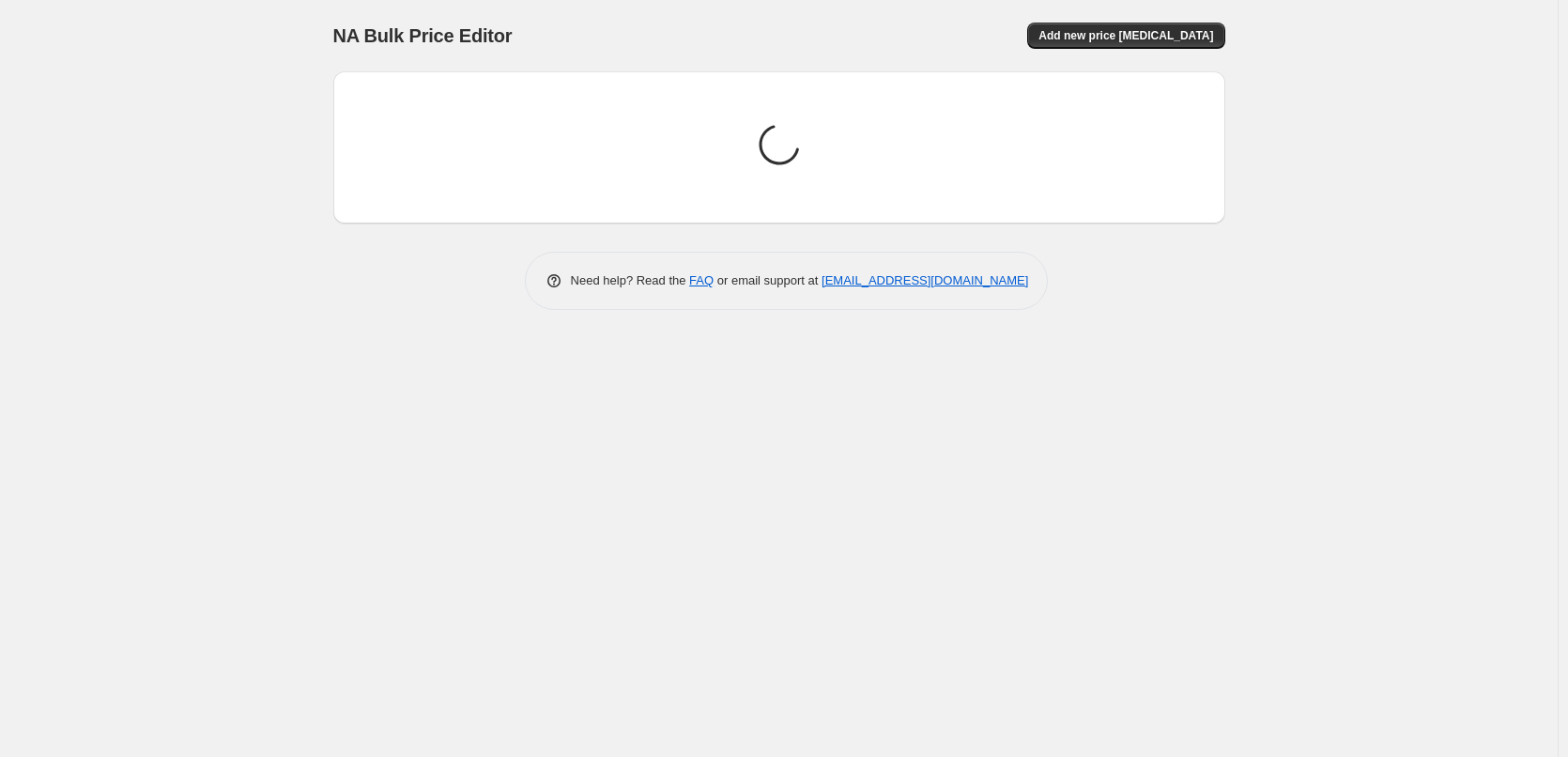
scroll to position [0, 0]
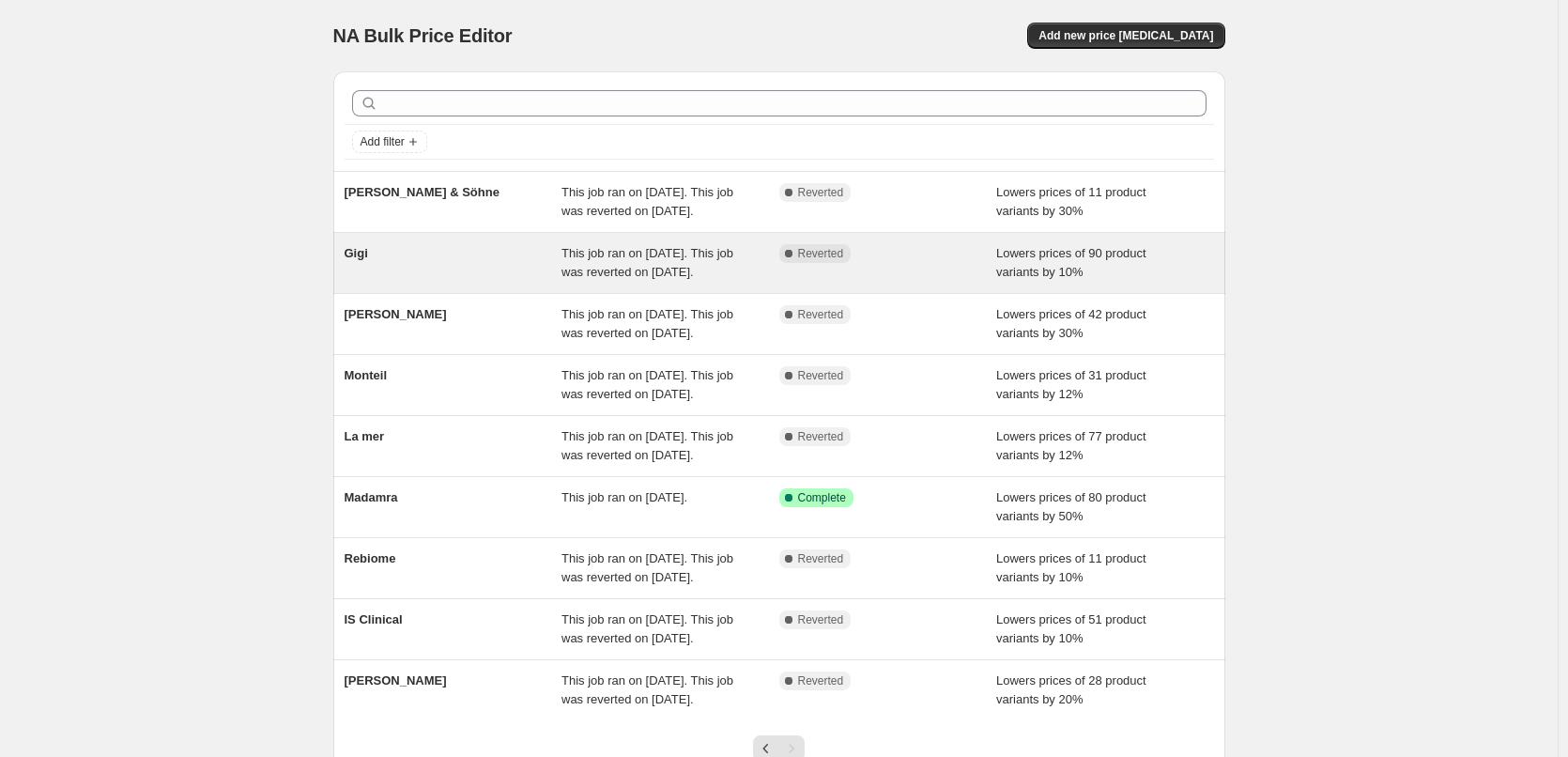
click at [406, 273] on div "Gigi" at bounding box center [454, 263] width 218 height 38
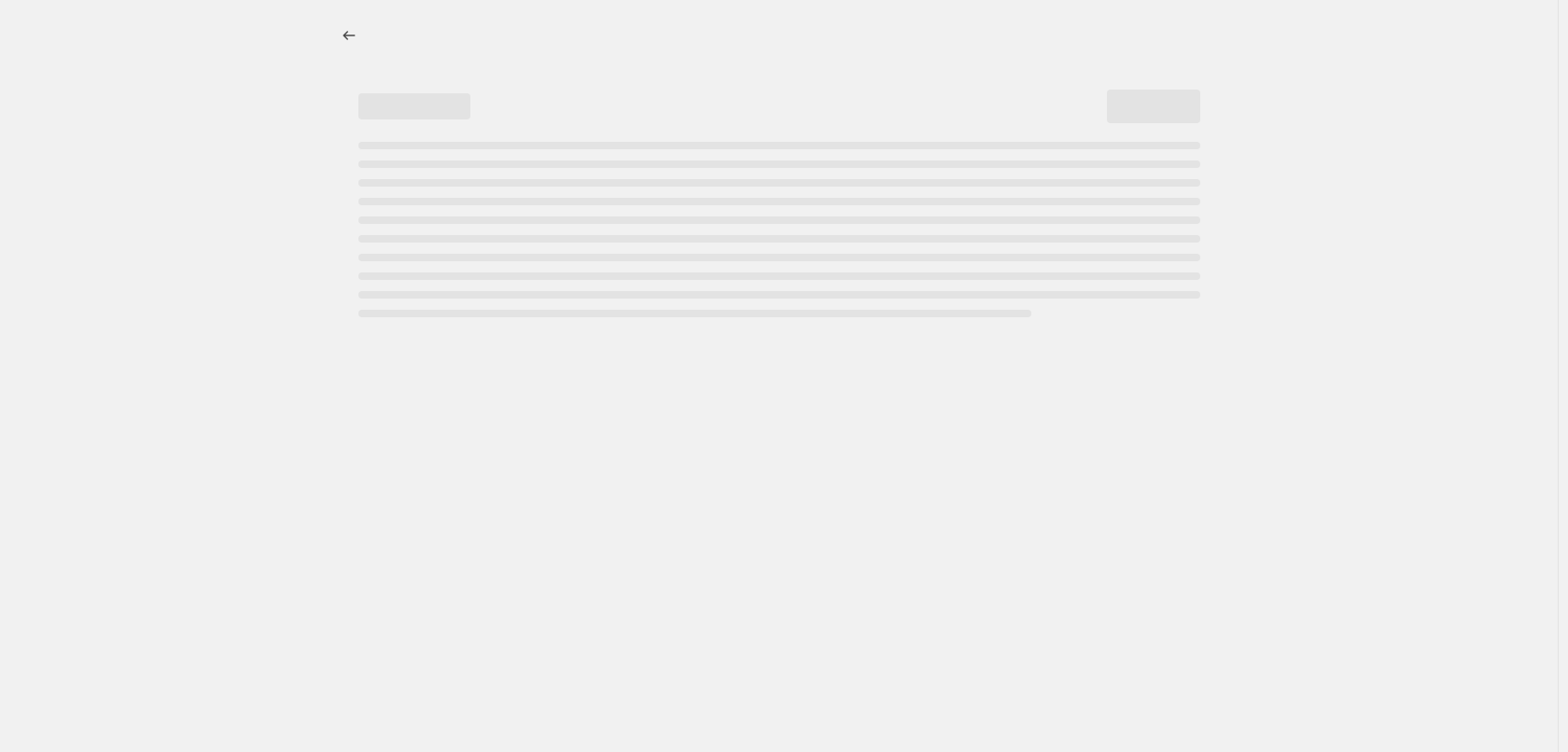
select select "percentage"
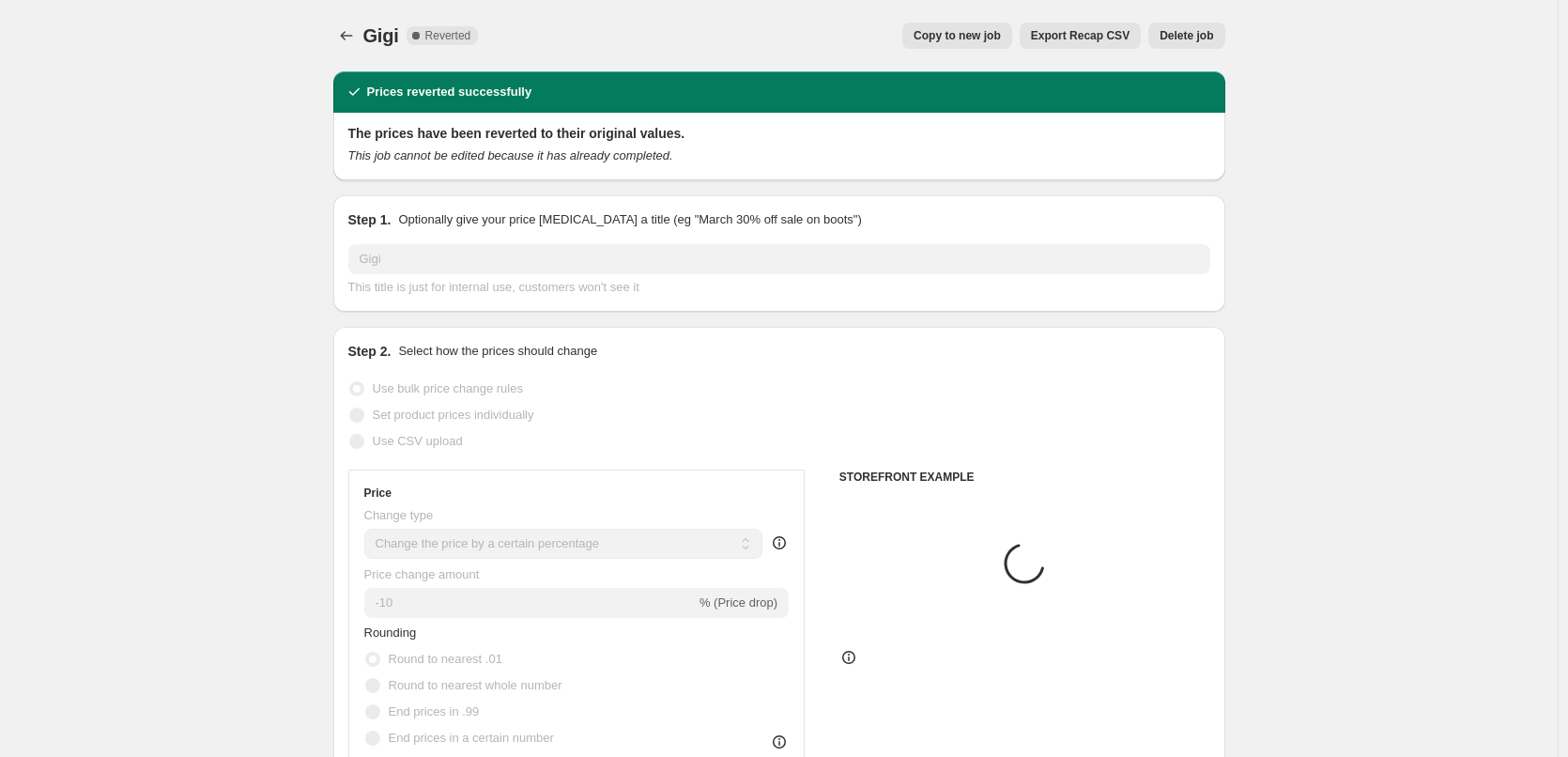
select select "vendor"
click at [1012, 35] on button "Copy to new job" at bounding box center [957, 35] width 110 height 26
select select "percentage"
select select "vendor"
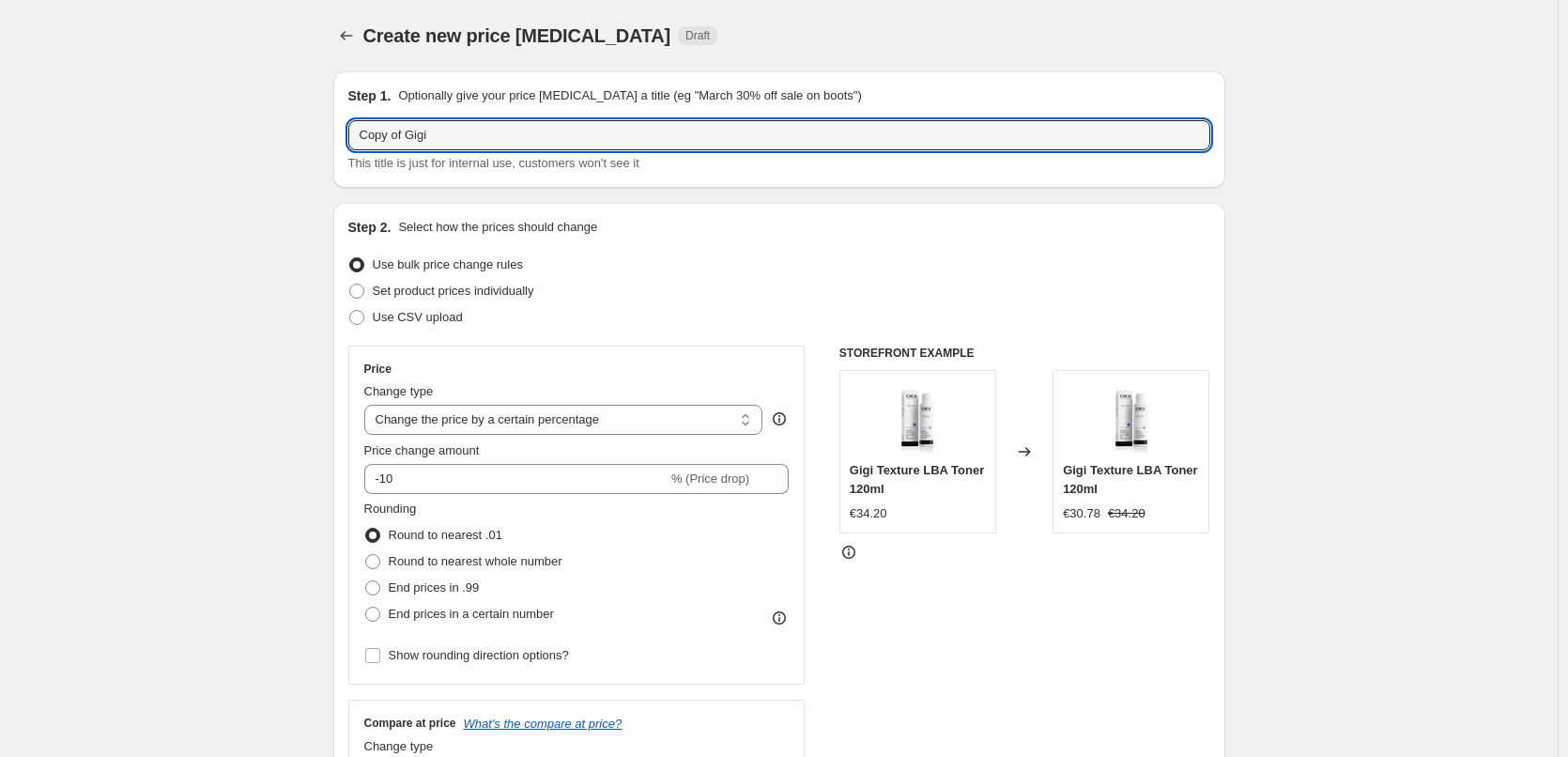
drag, startPoint x: 409, startPoint y: 138, endPoint x: 268, endPoint y: 135, distance: 141.0
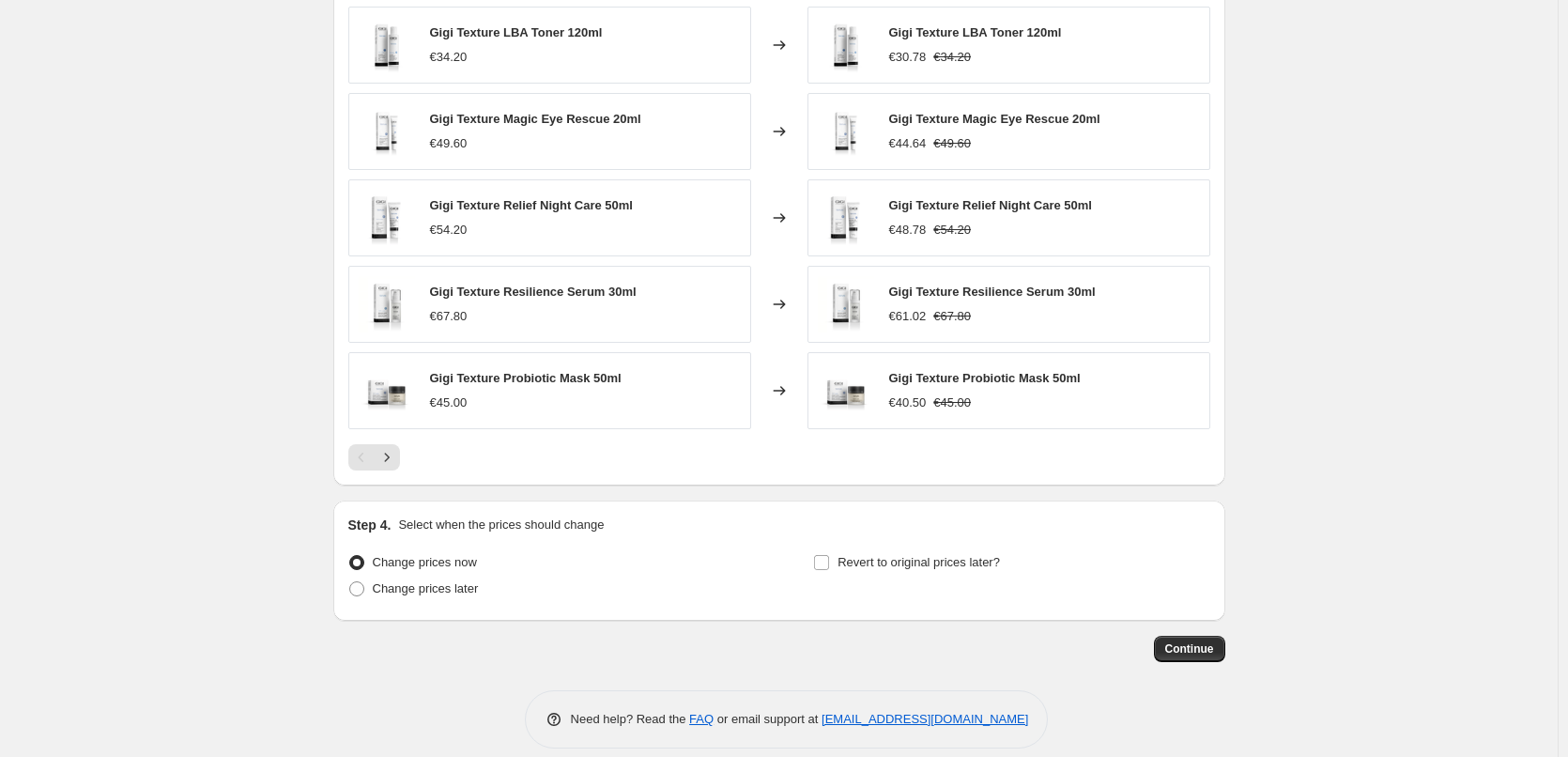
scroll to position [1333, 0]
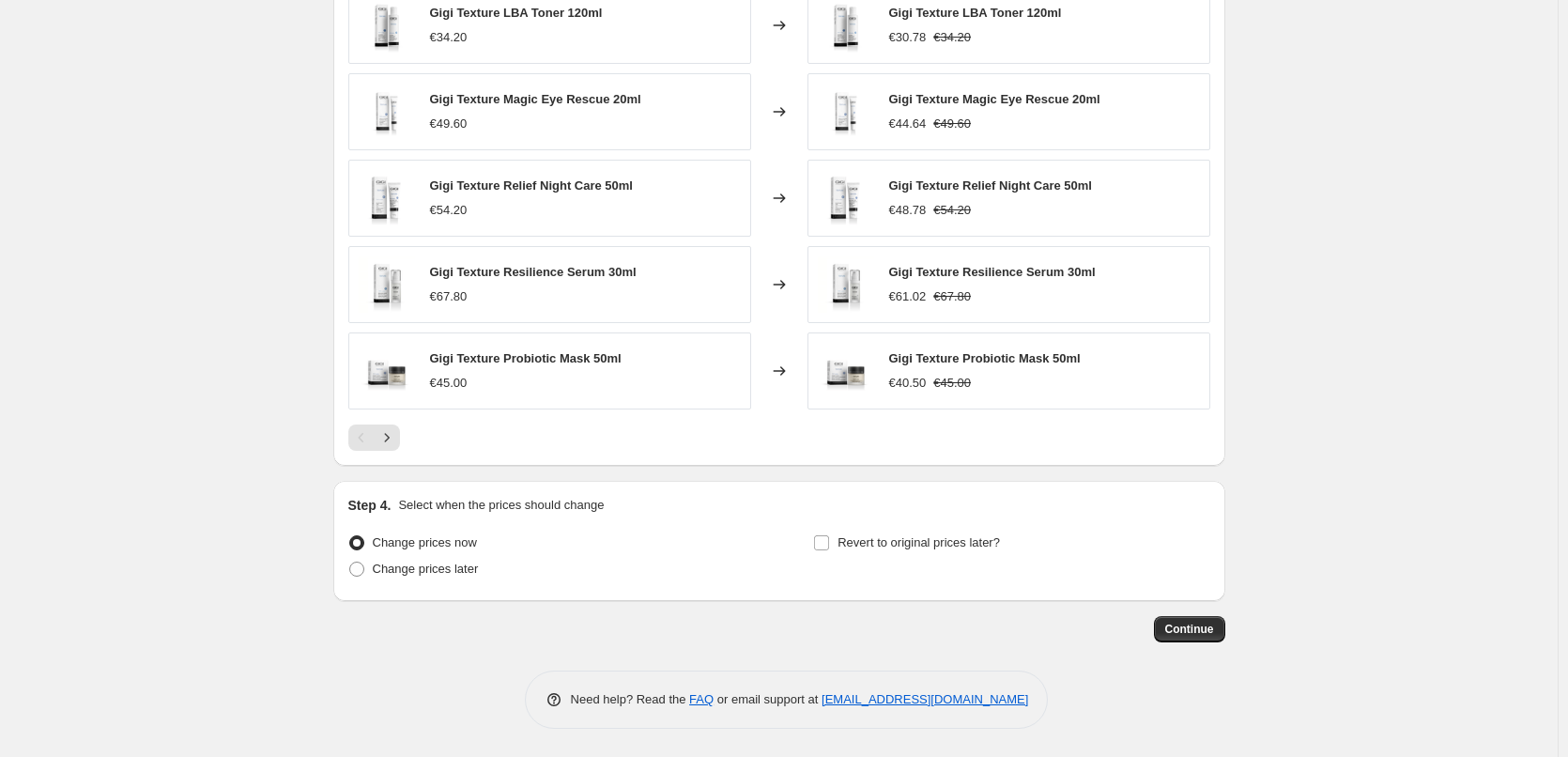
type input "Gigi"
click at [908, 562] on div "Revert to original prices later?" at bounding box center [1011, 558] width 396 height 57
click at [908, 555] on label "Revert to original prices later?" at bounding box center [907, 543] width 187 height 26
click at [829, 550] on input "Revert to original prices later?" at bounding box center [821, 543] width 15 height 15
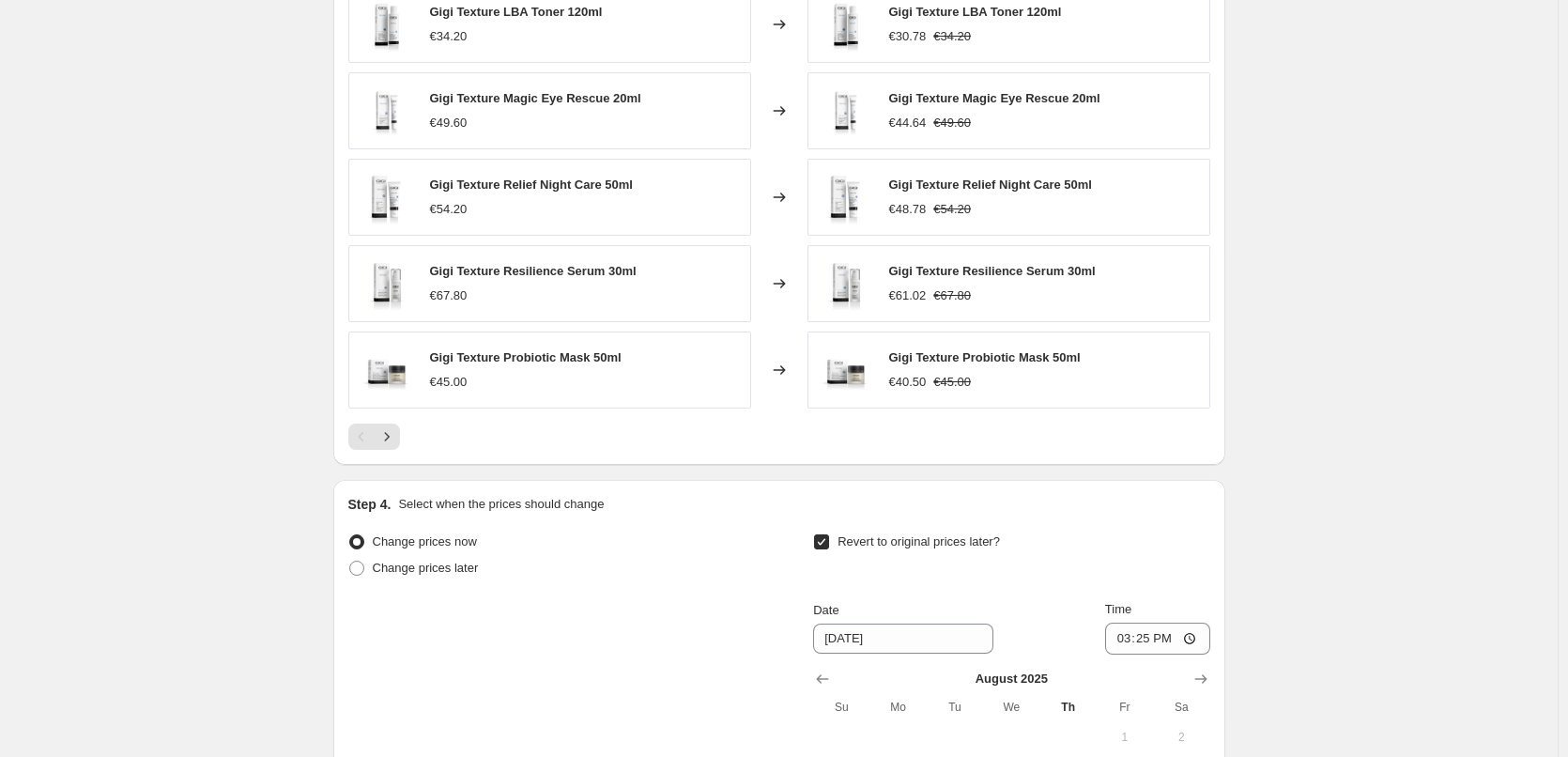
click at [905, 540] on span "Revert to original prices later?" at bounding box center [918, 542] width 163 height 14
click at [829, 540] on input "Revert to original prices later?" at bounding box center [821, 542] width 15 height 15
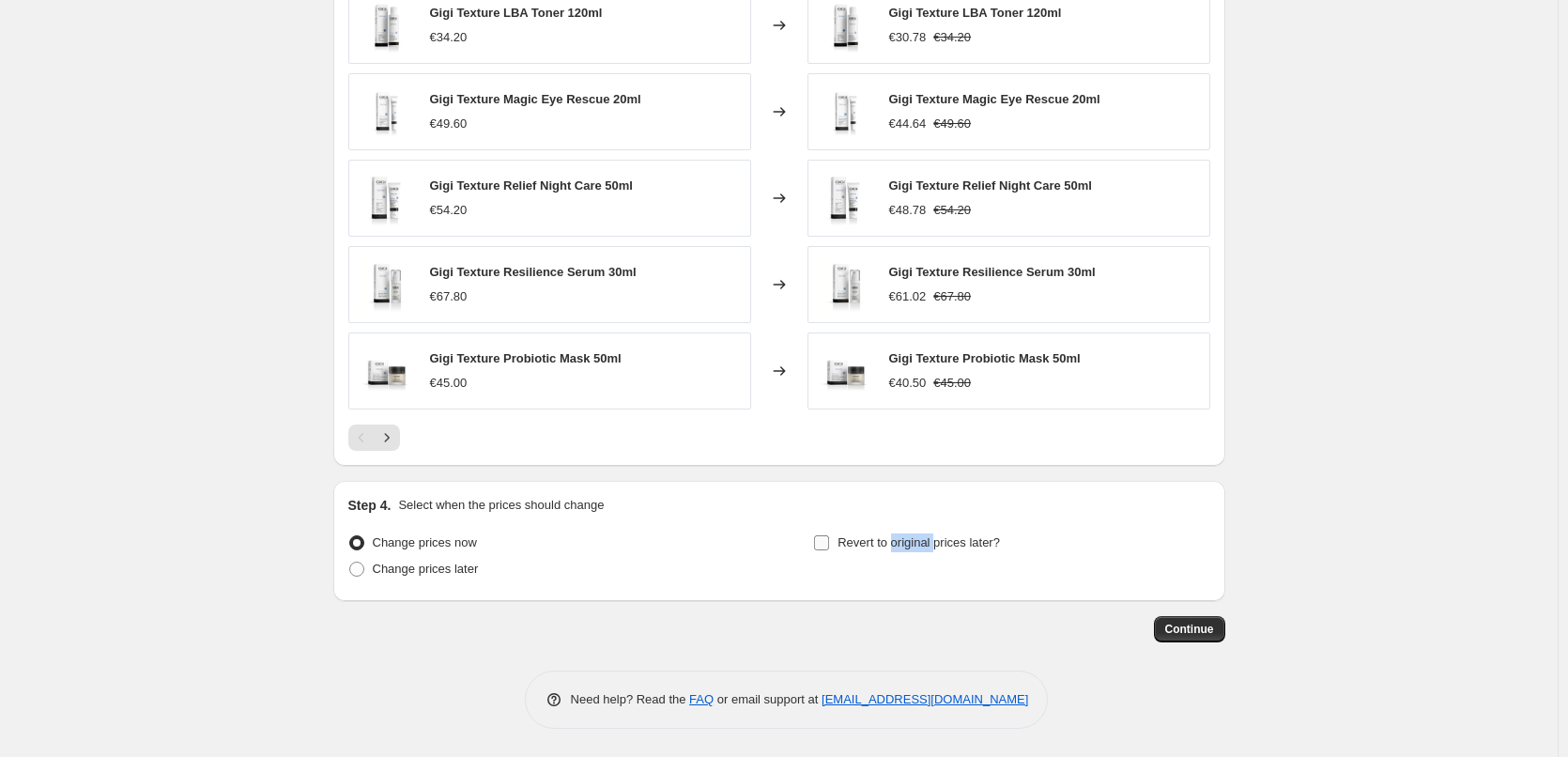
click at [905, 540] on span "Revert to original prices later?" at bounding box center [918, 543] width 163 height 14
click at [829, 540] on input "Revert to original prices later?" at bounding box center [821, 543] width 15 height 15
checkbox input "true"
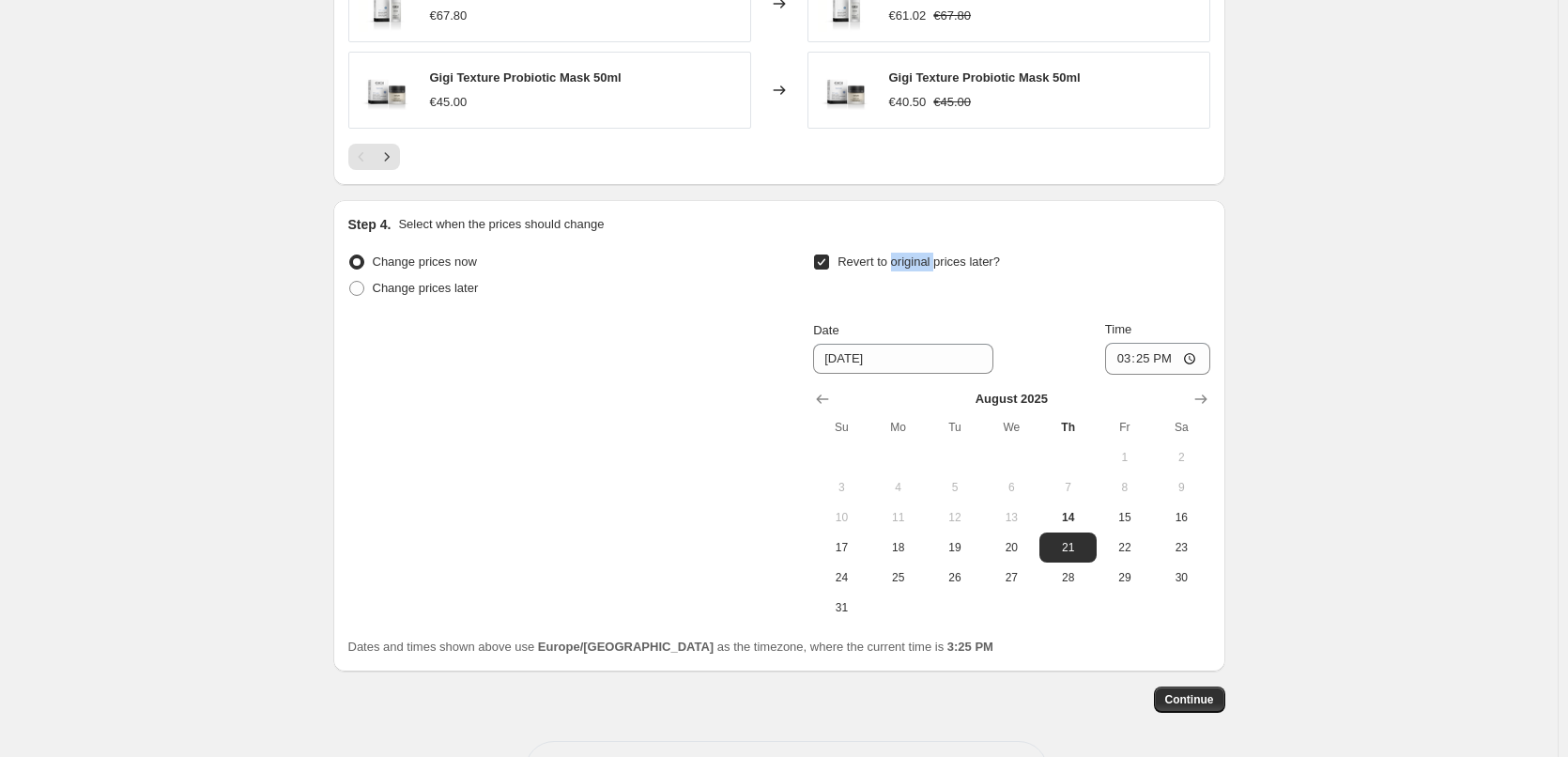
scroll to position [1684, 0]
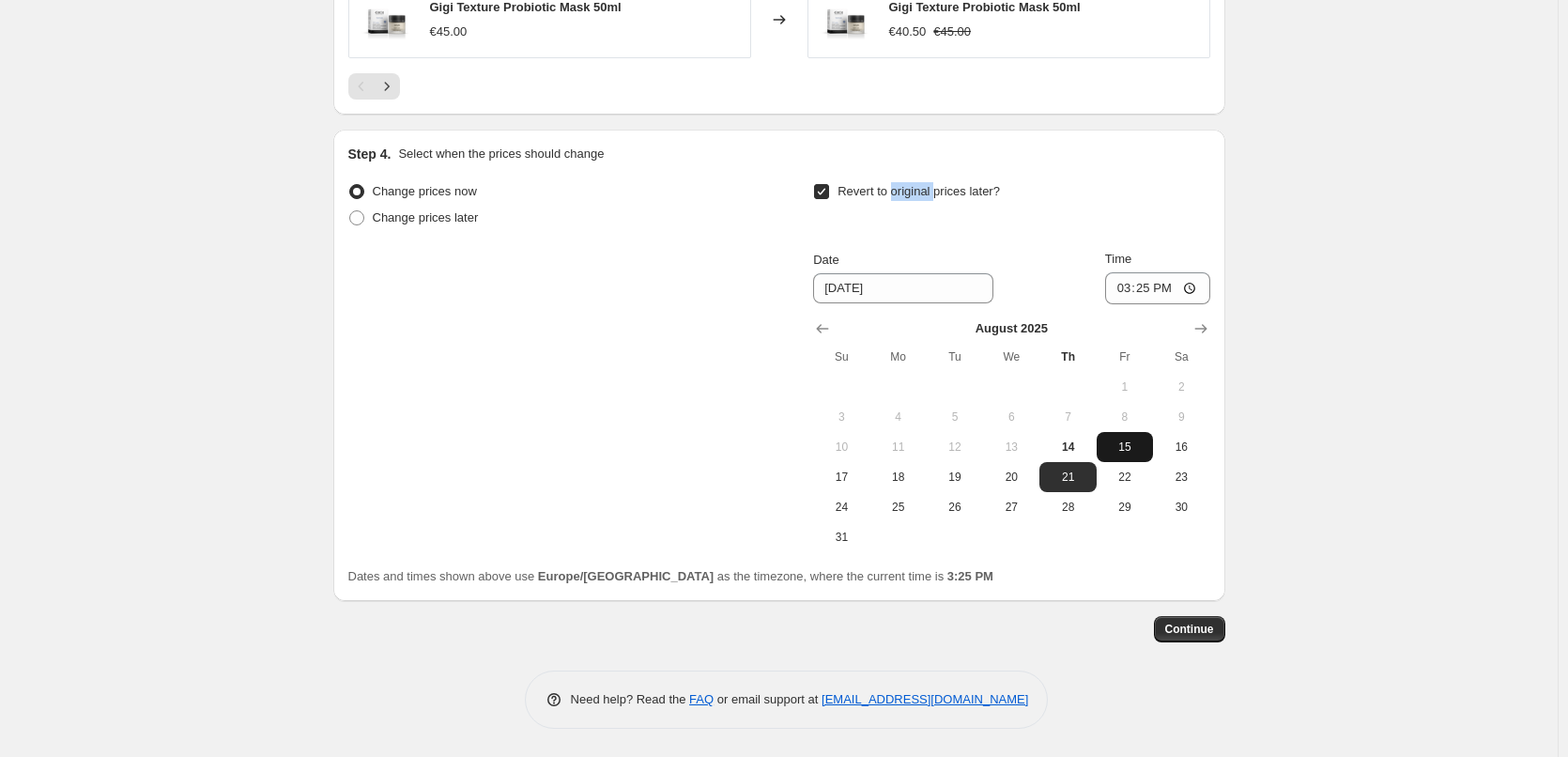
click at [1123, 447] on span "15" at bounding box center [1125, 446] width 41 height 15
type input "8/15/2025"
click at [1137, 290] on input "15:25" at bounding box center [1158, 288] width 105 height 32
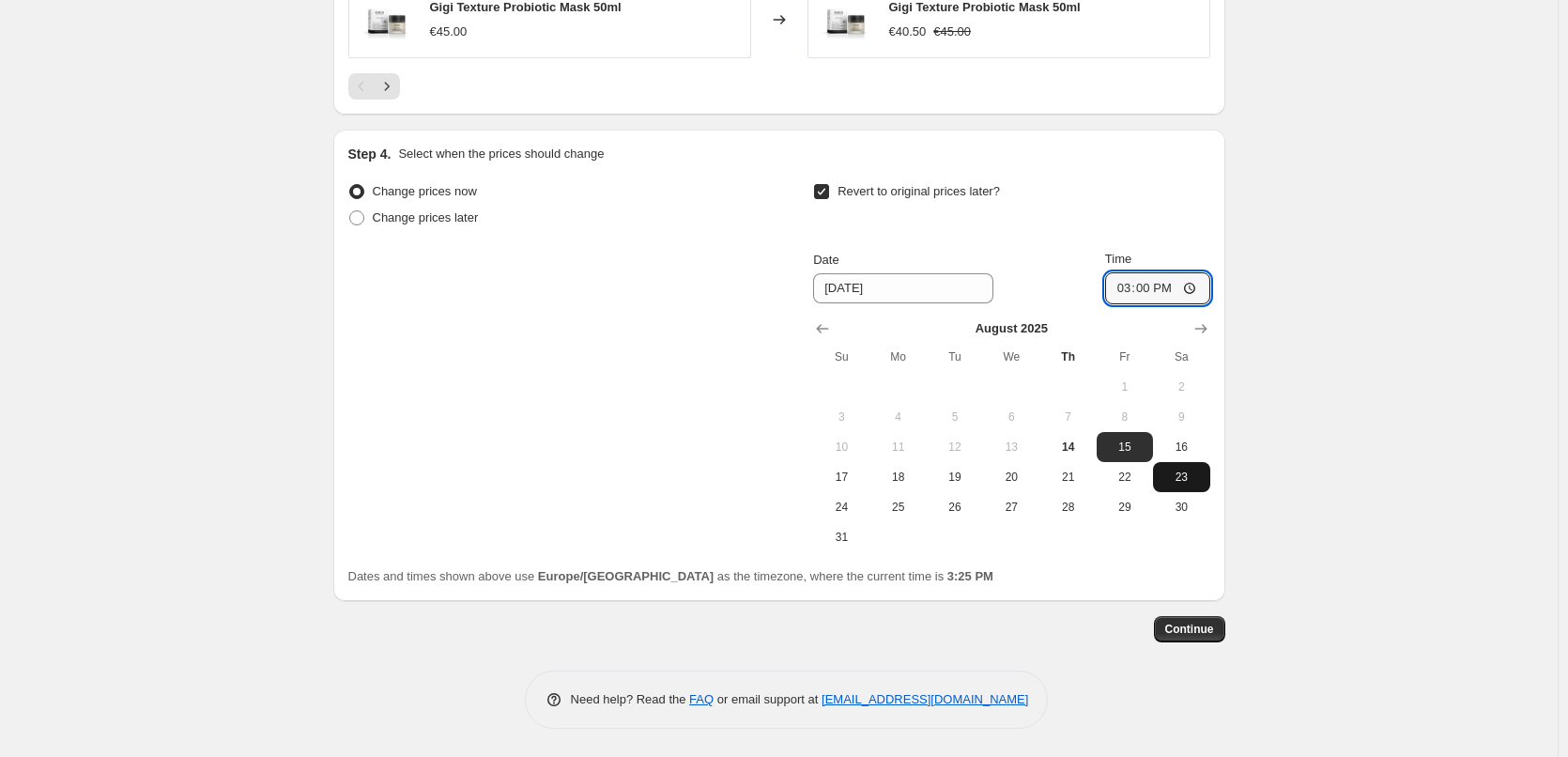
type input "03:00"
click at [1197, 626] on span "Continue" at bounding box center [1189, 628] width 49 height 15
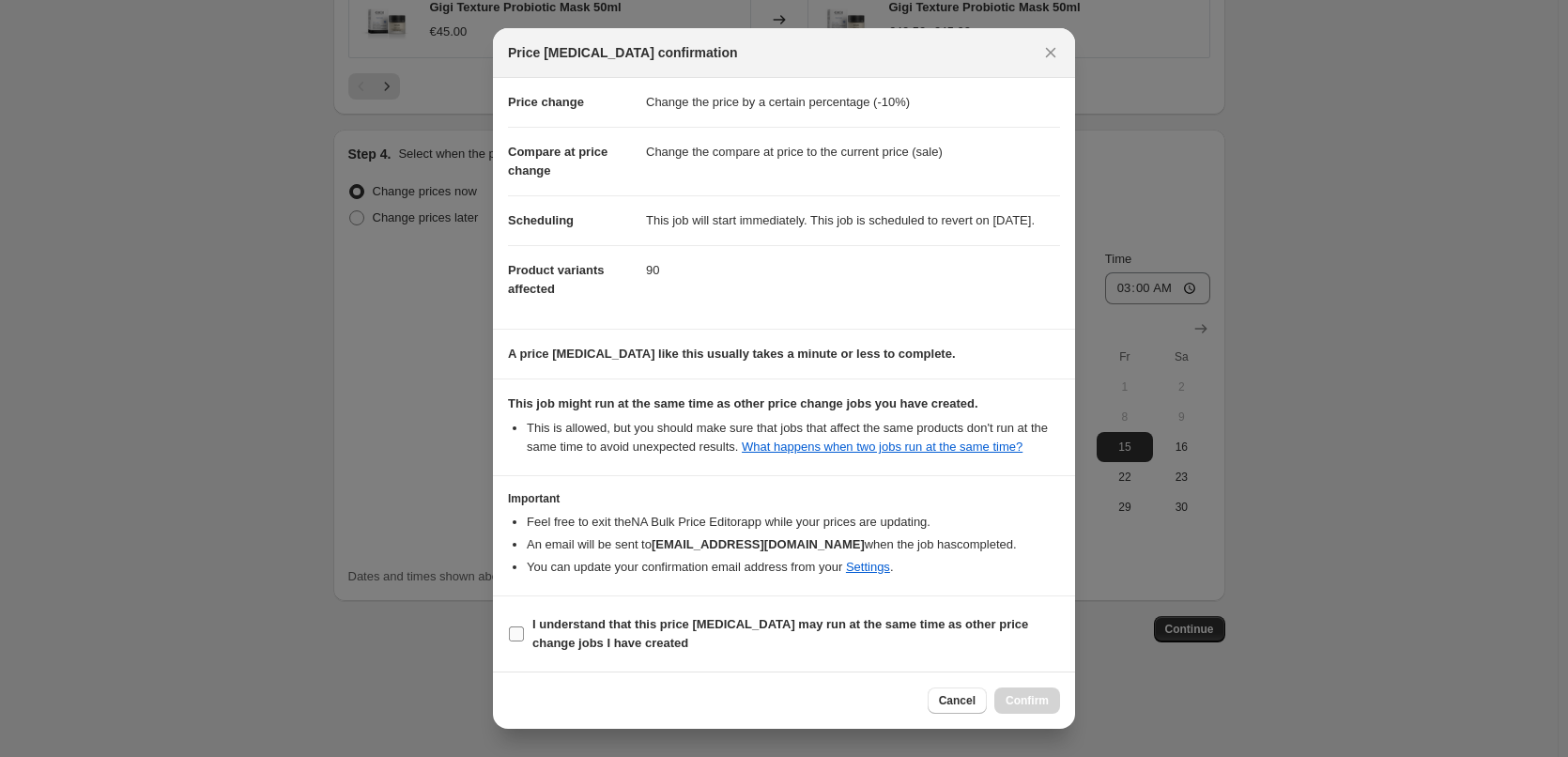
scroll to position [53, 0]
click at [637, 629] on b "I understand that this price change job may run at the same time as other price…" at bounding box center [780, 633] width 496 height 33
click at [524, 629] on input "I understand that this price change job may run at the same time as other price…" at bounding box center [516, 633] width 15 height 15
checkbox input "true"
click at [1055, 705] on button "Confirm" at bounding box center [1027, 700] width 65 height 26
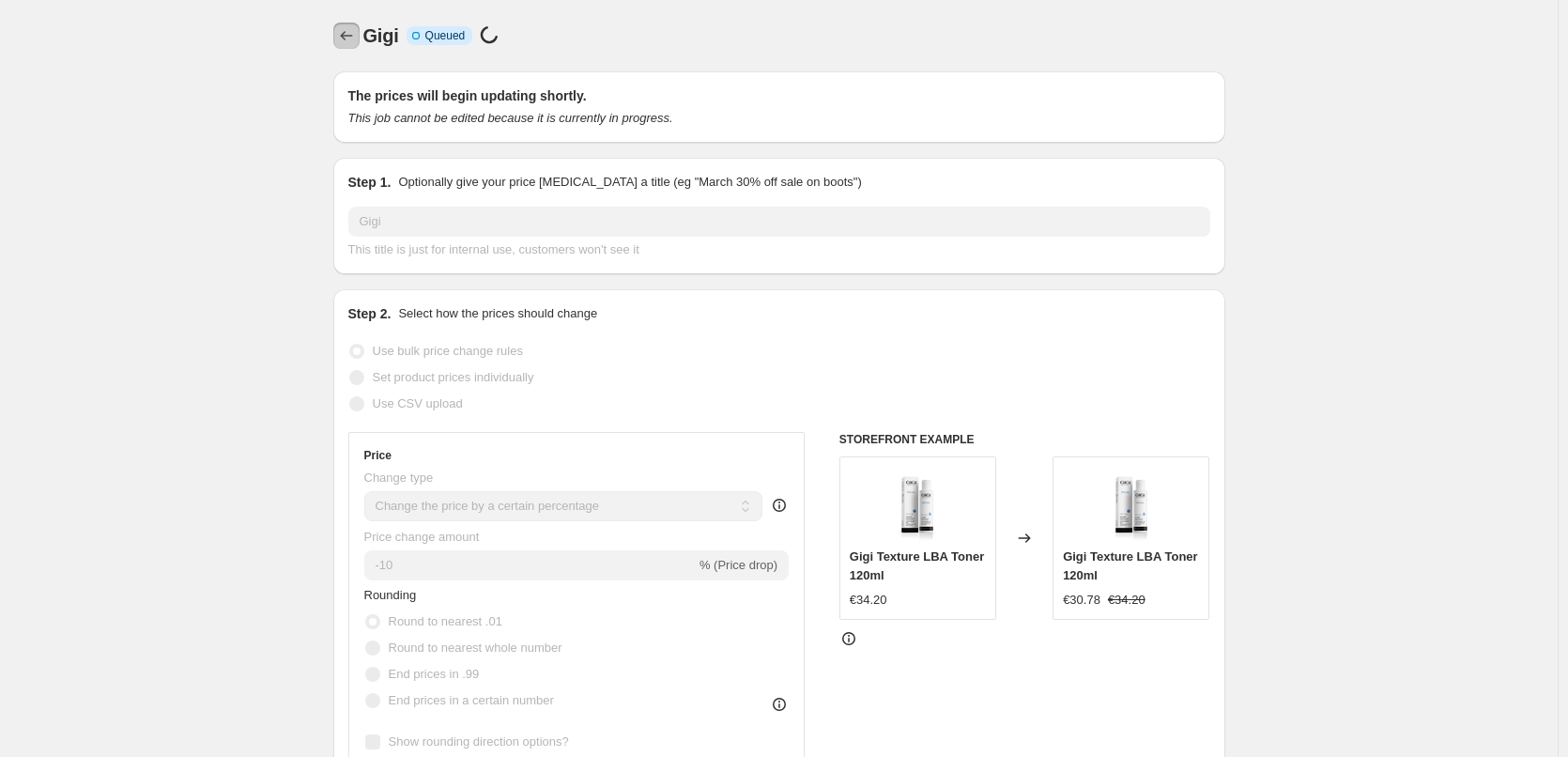
click at [355, 38] on icon "Price change jobs" at bounding box center [346, 35] width 19 height 19
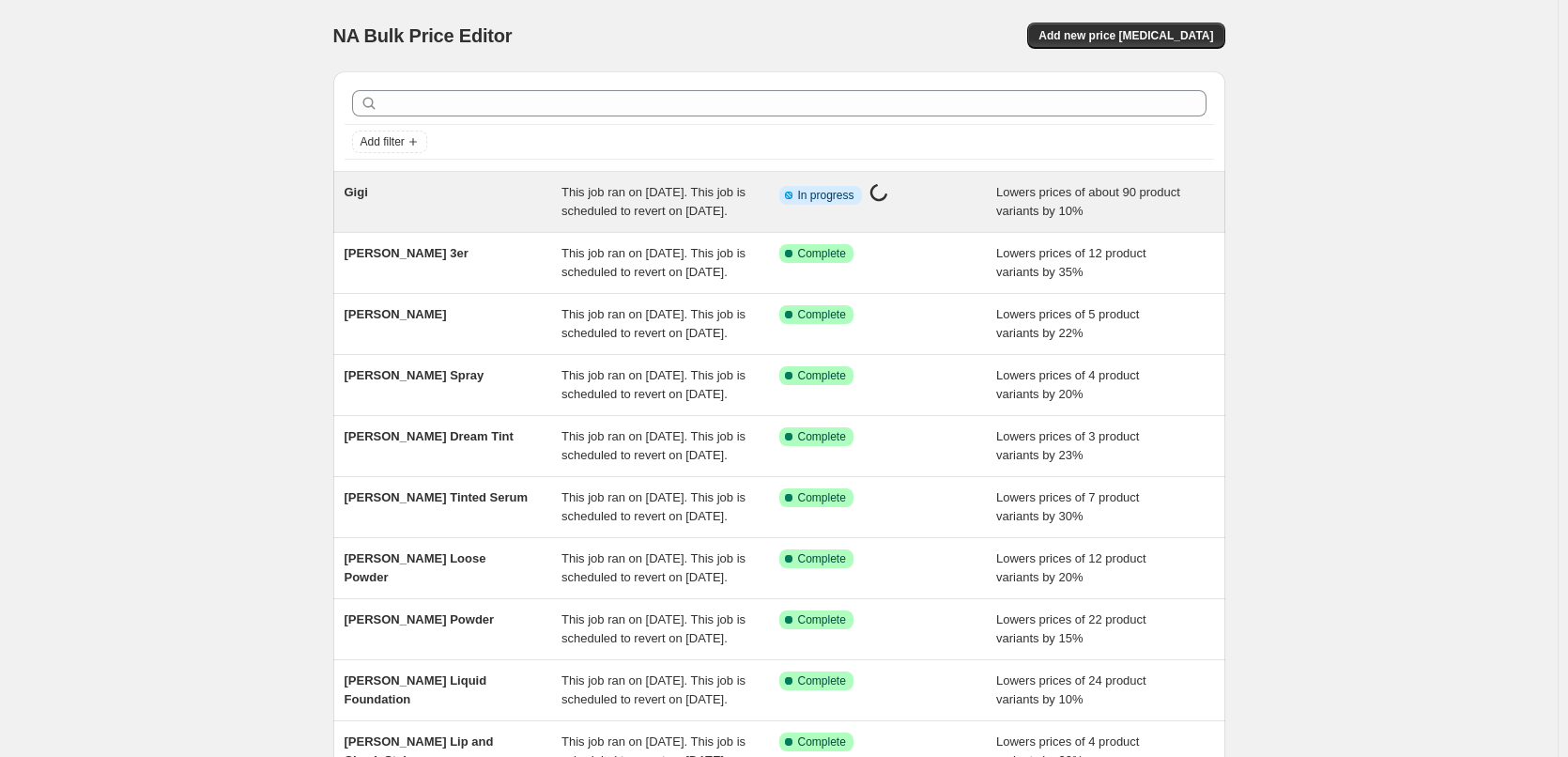
click at [379, 186] on div "Gigi" at bounding box center [454, 202] width 218 height 38
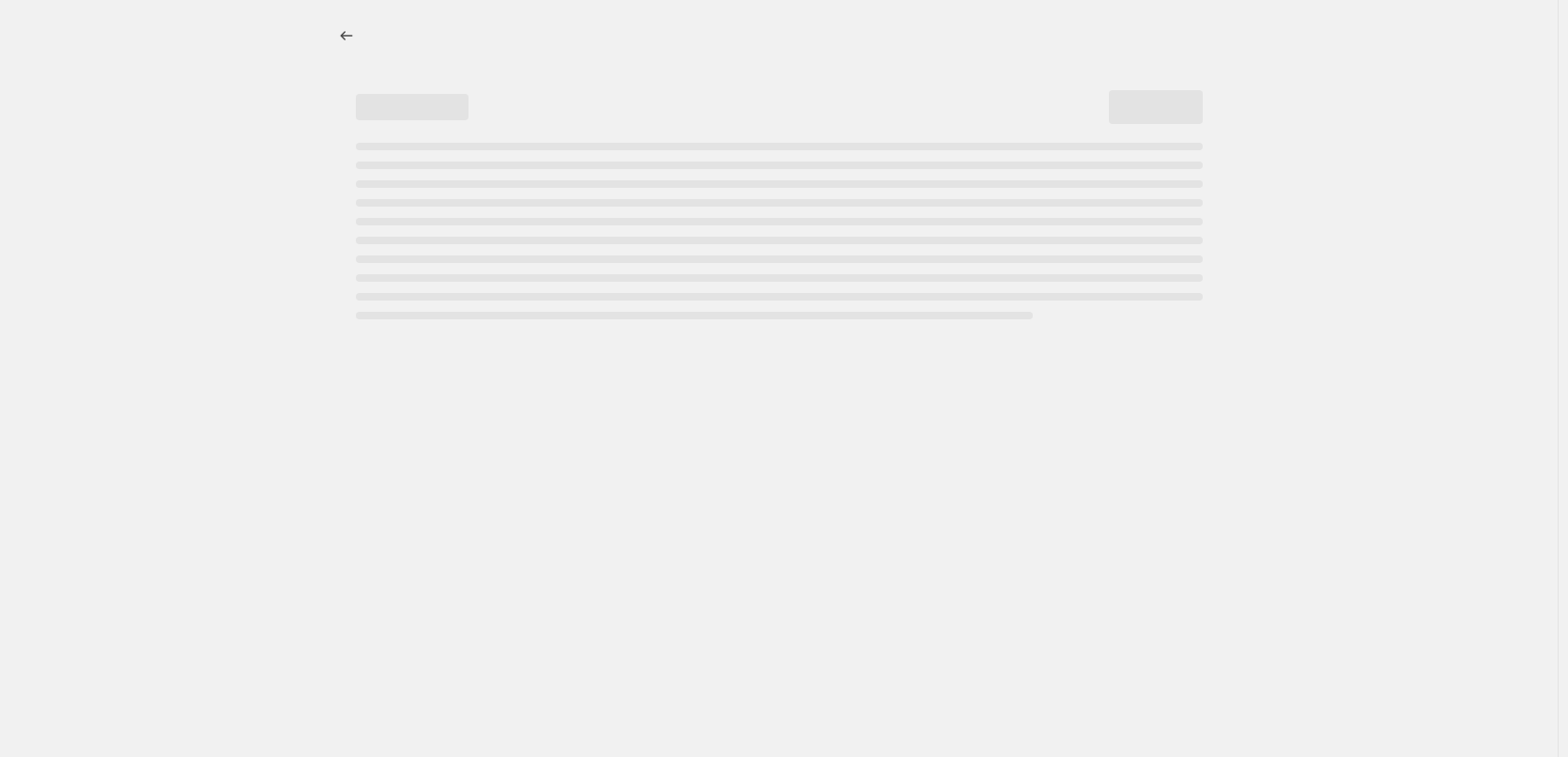
select select "percentage"
select select "vendor"
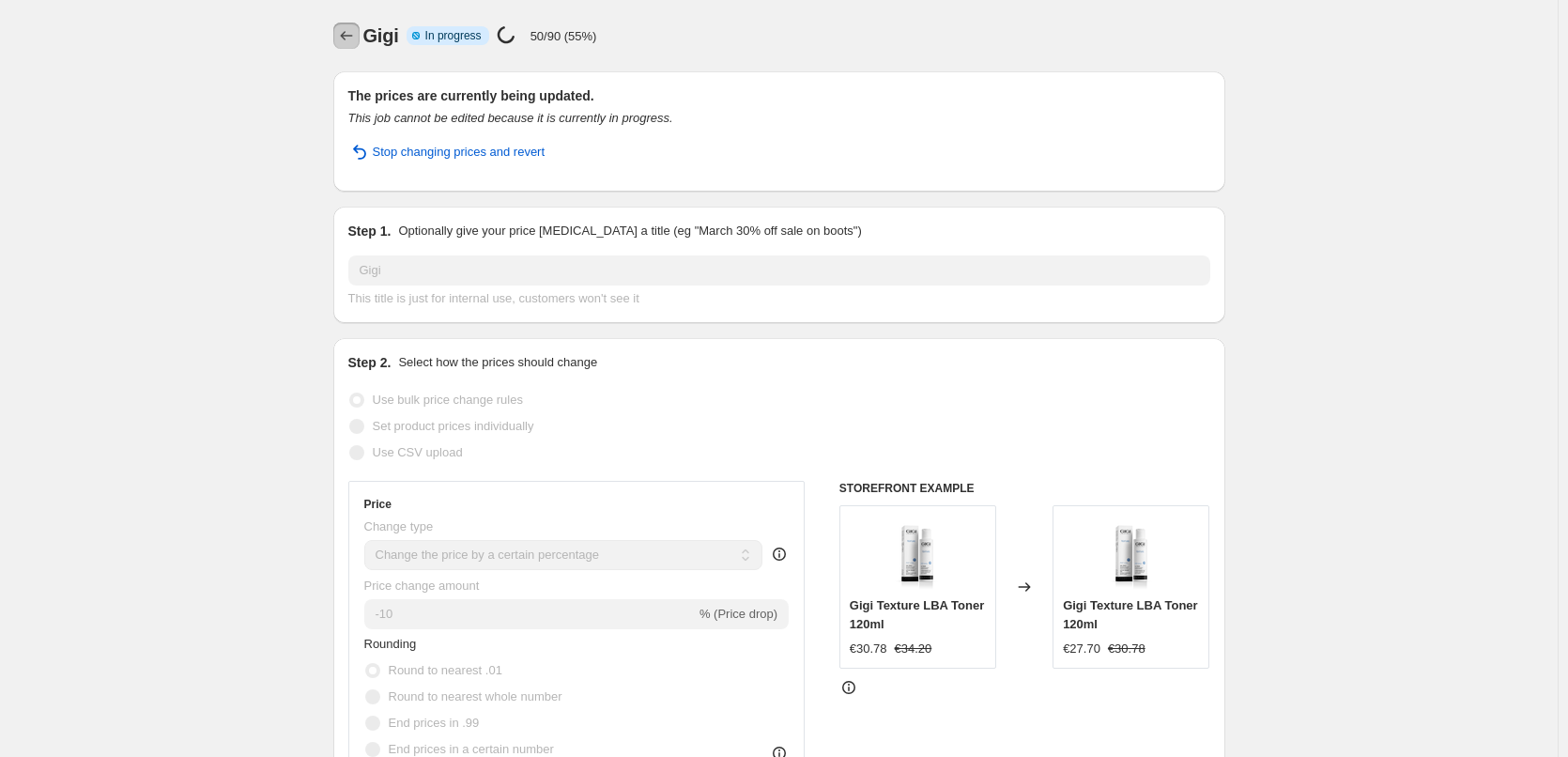
click at [354, 35] on icon "Price change jobs" at bounding box center [346, 35] width 19 height 19
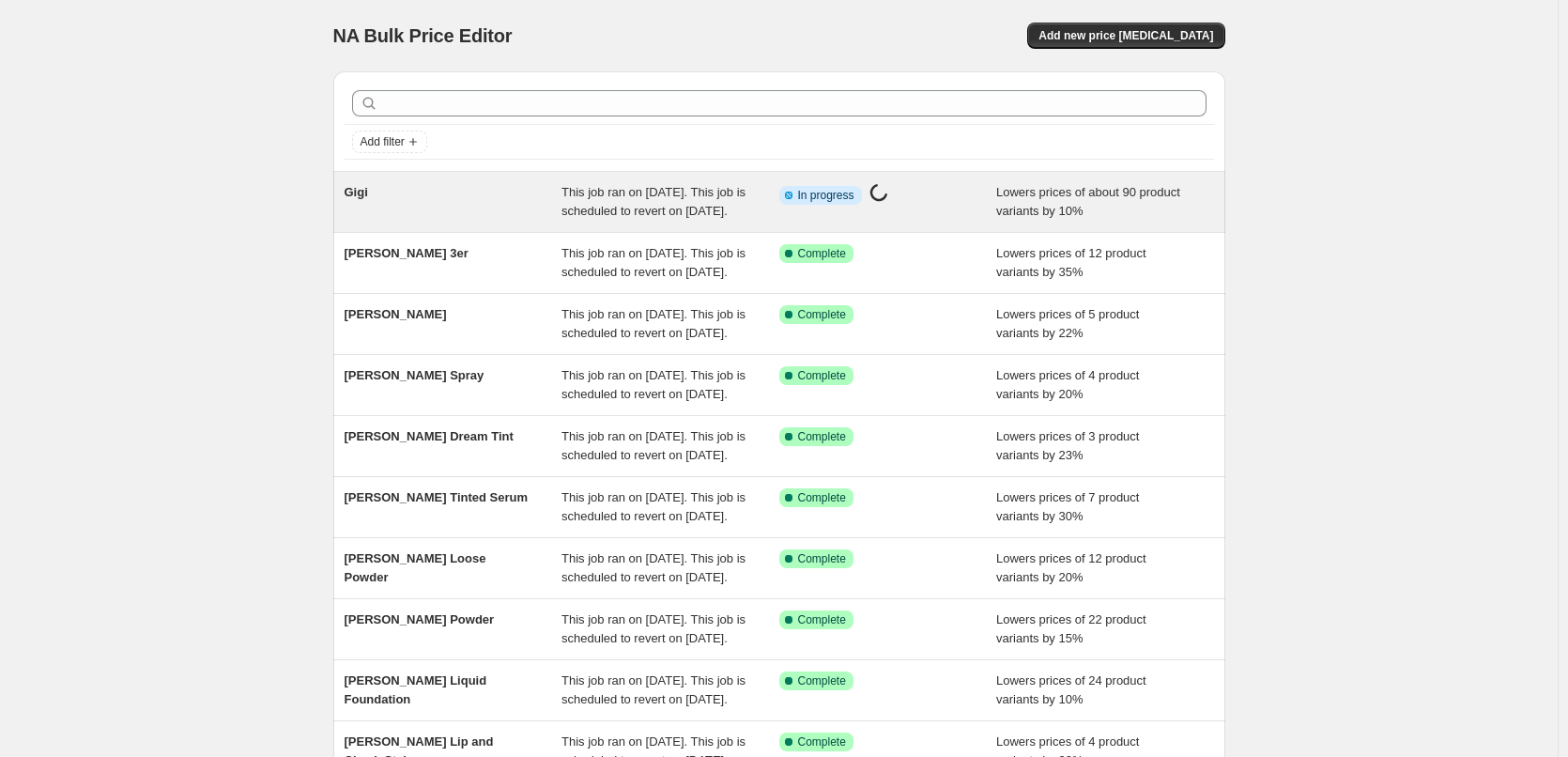
click at [400, 189] on div "Gigi" at bounding box center [454, 202] width 218 height 38
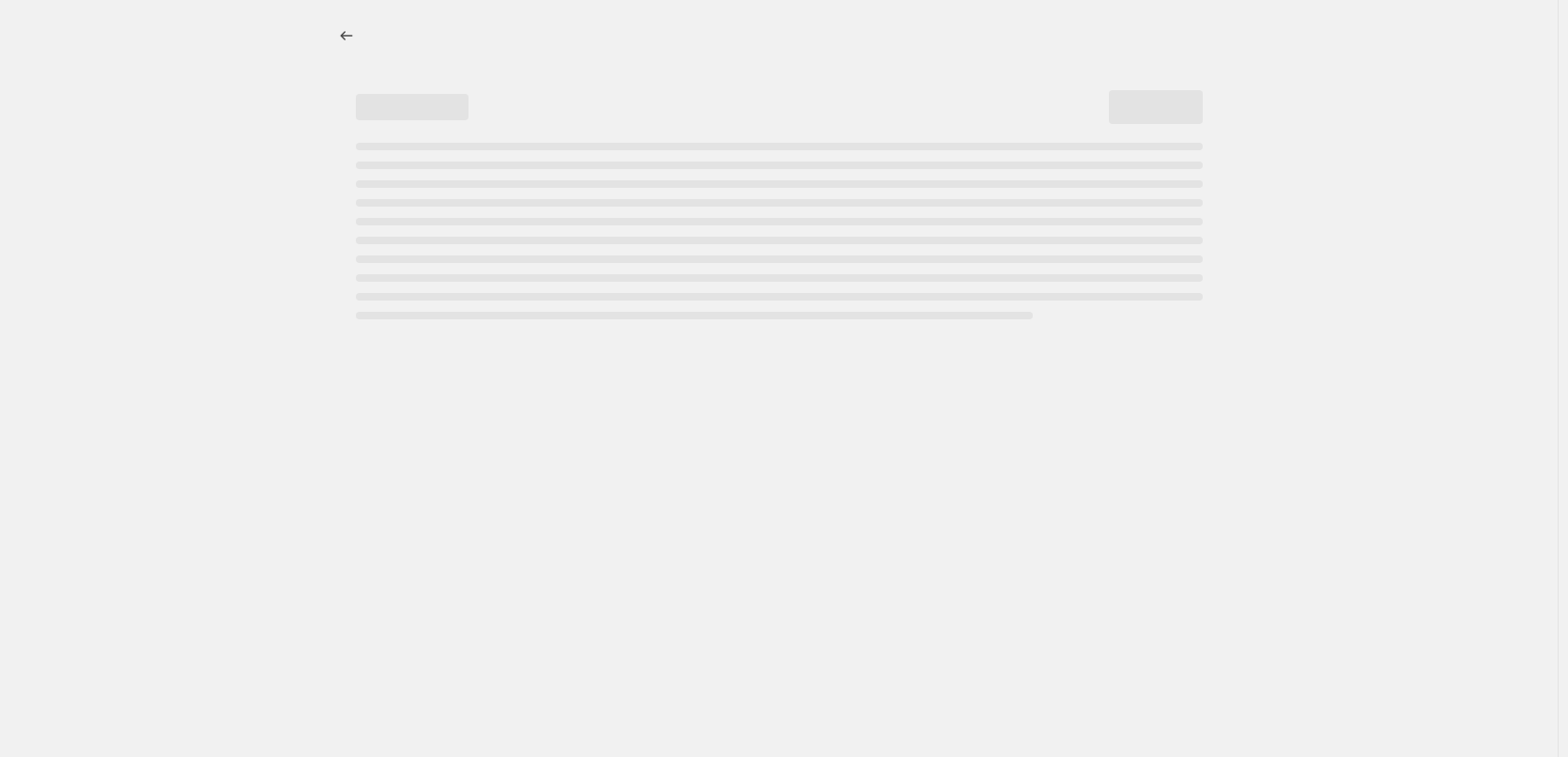
select select "percentage"
select select "vendor"
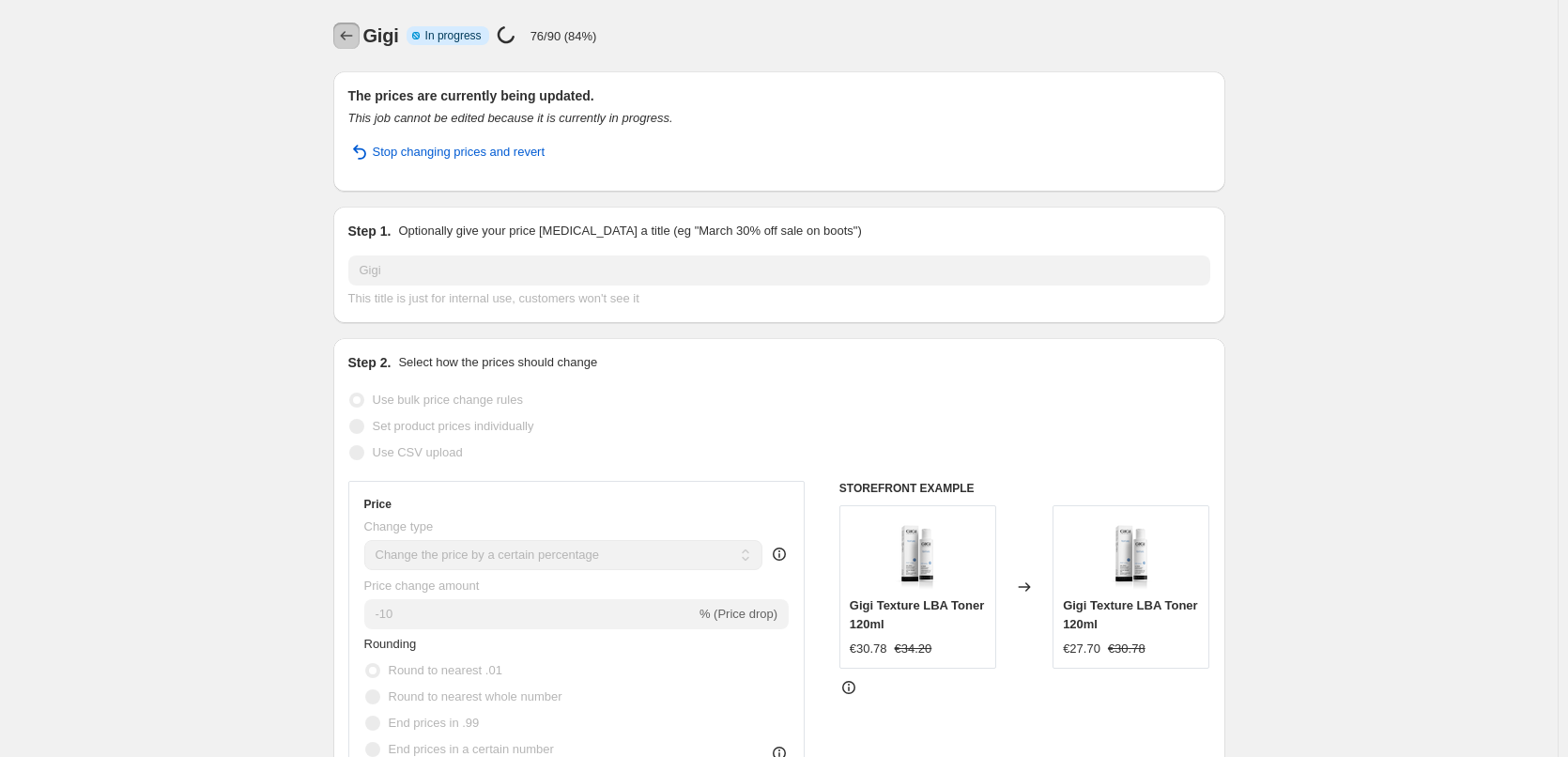
click at [353, 38] on icon "Price change jobs" at bounding box center [346, 35] width 19 height 19
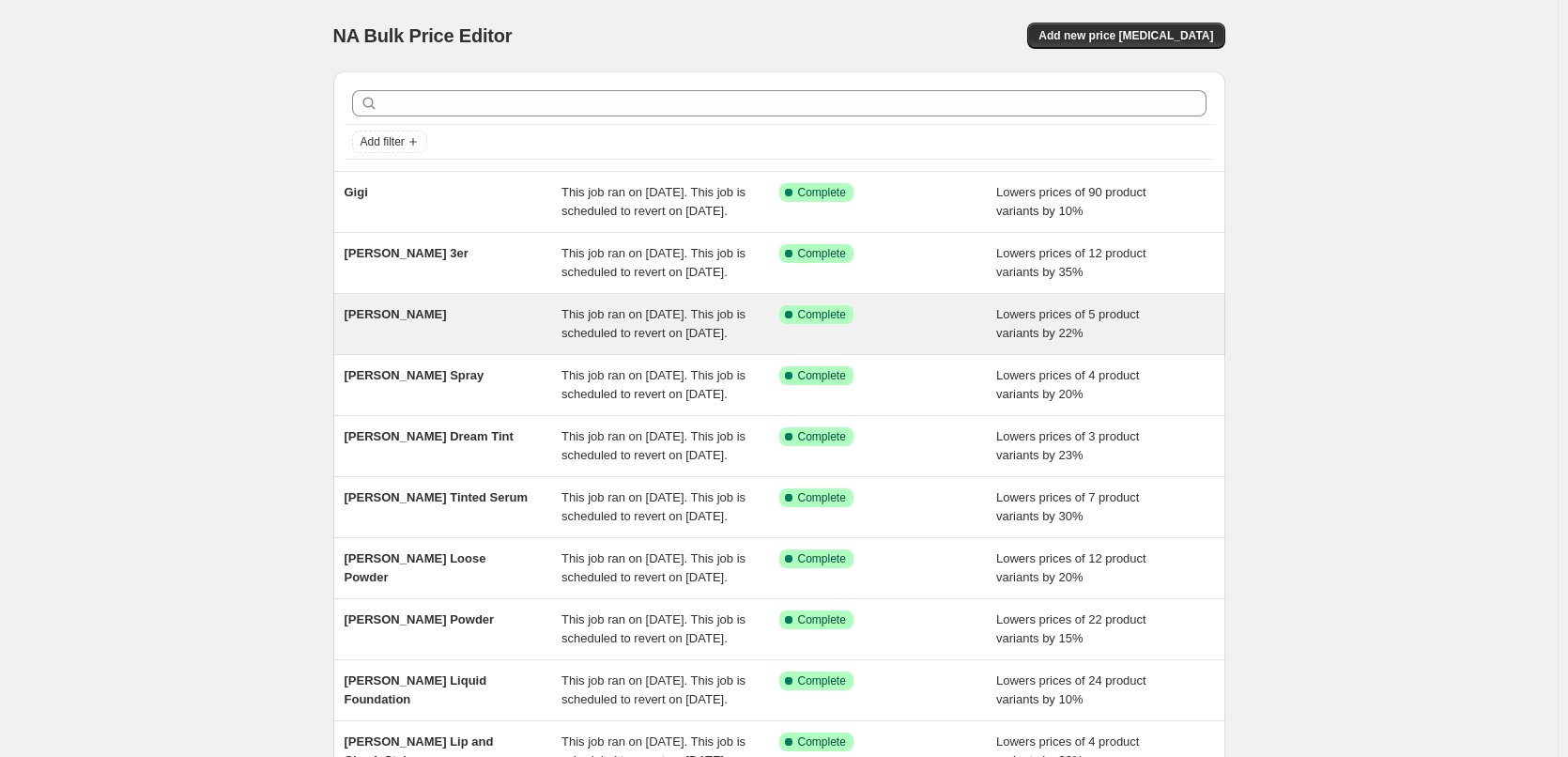
scroll to position [398, 0]
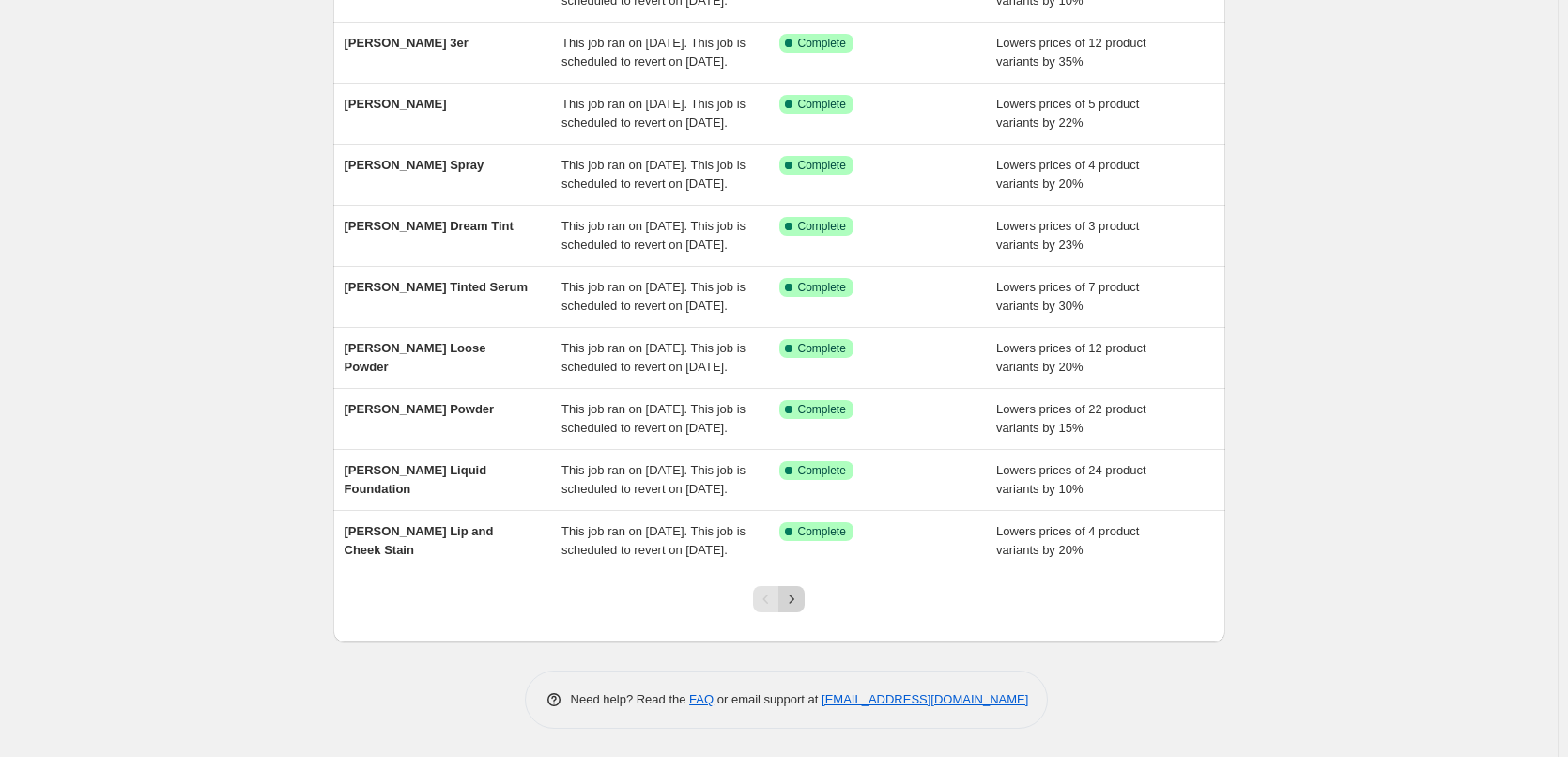
click at [801, 597] on icon "Next" at bounding box center [791, 598] width 19 height 19
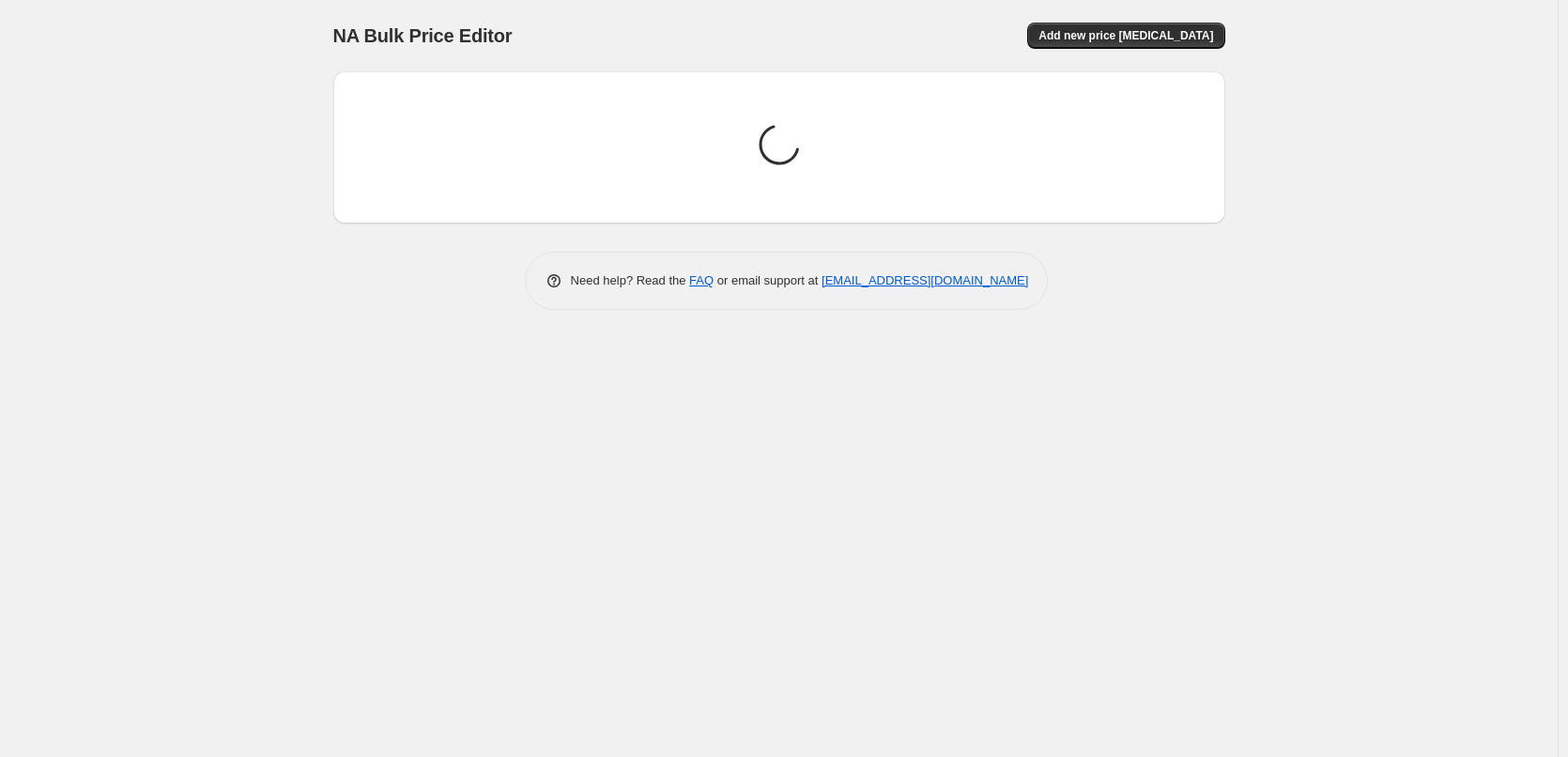
scroll to position [0, 0]
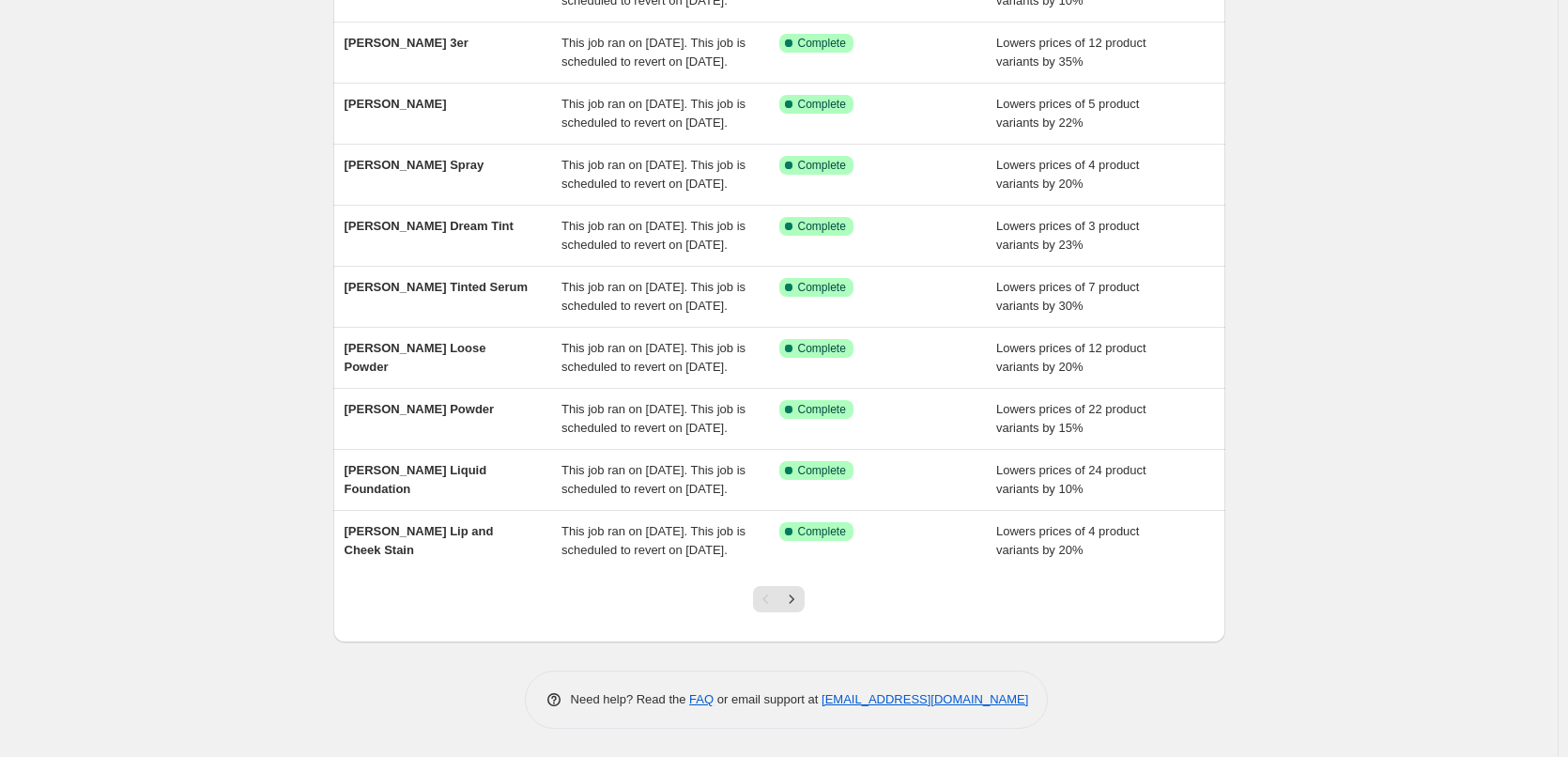
scroll to position [398, 0]
click at [792, 606] on icon "Next" at bounding box center [791, 598] width 19 height 19
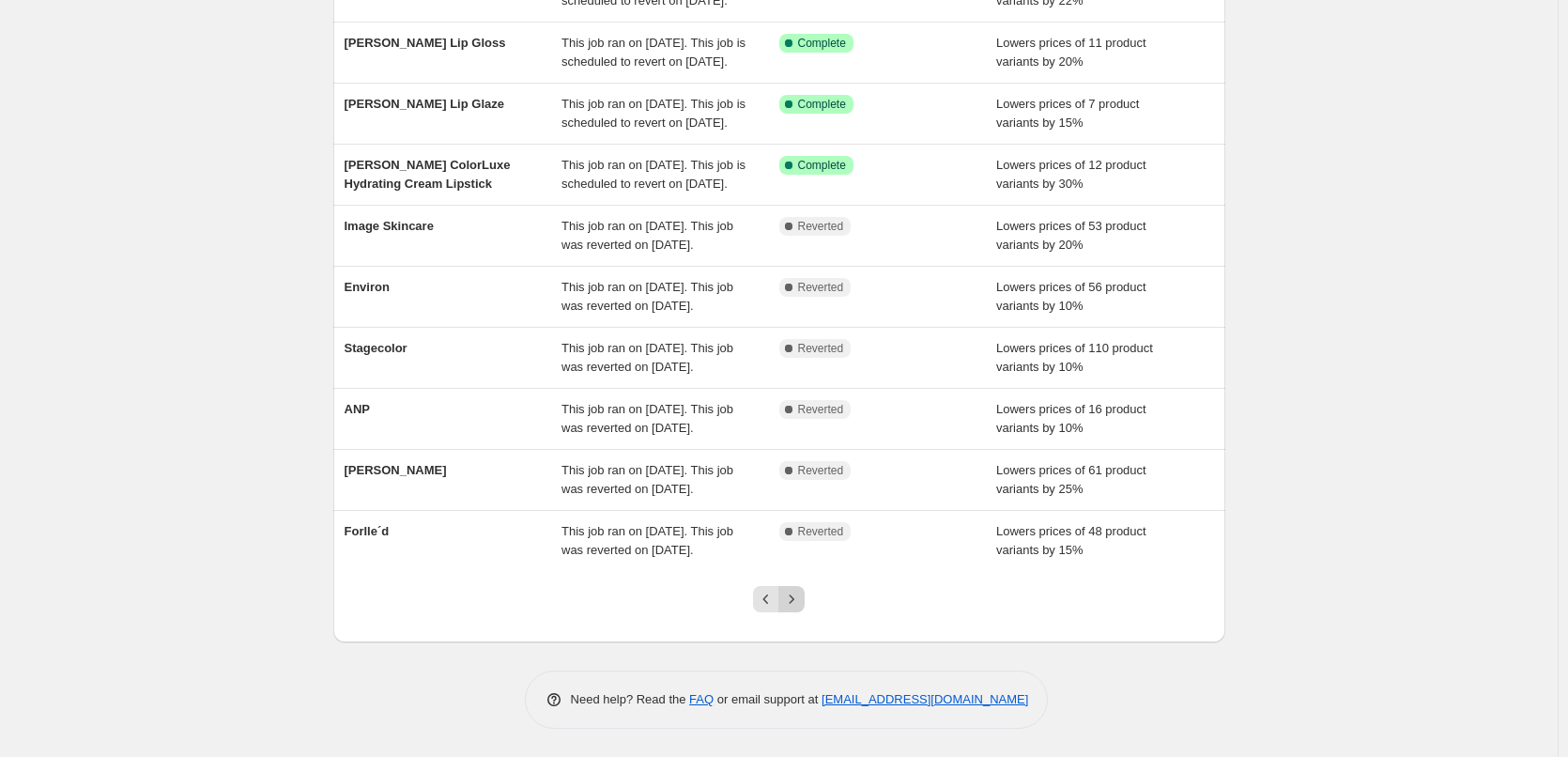
click at [799, 595] on icon "Next" at bounding box center [791, 598] width 19 height 19
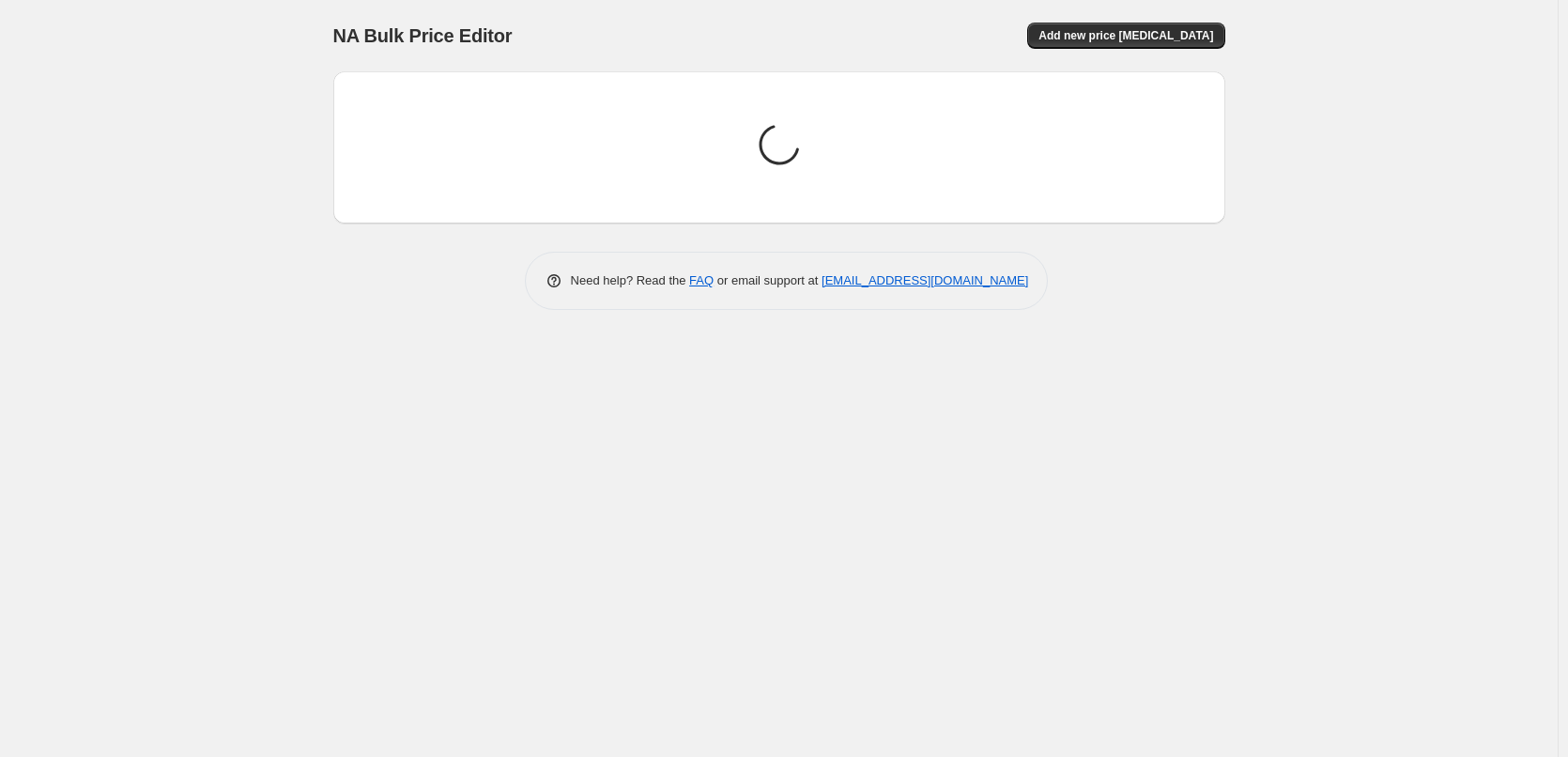
scroll to position [0, 0]
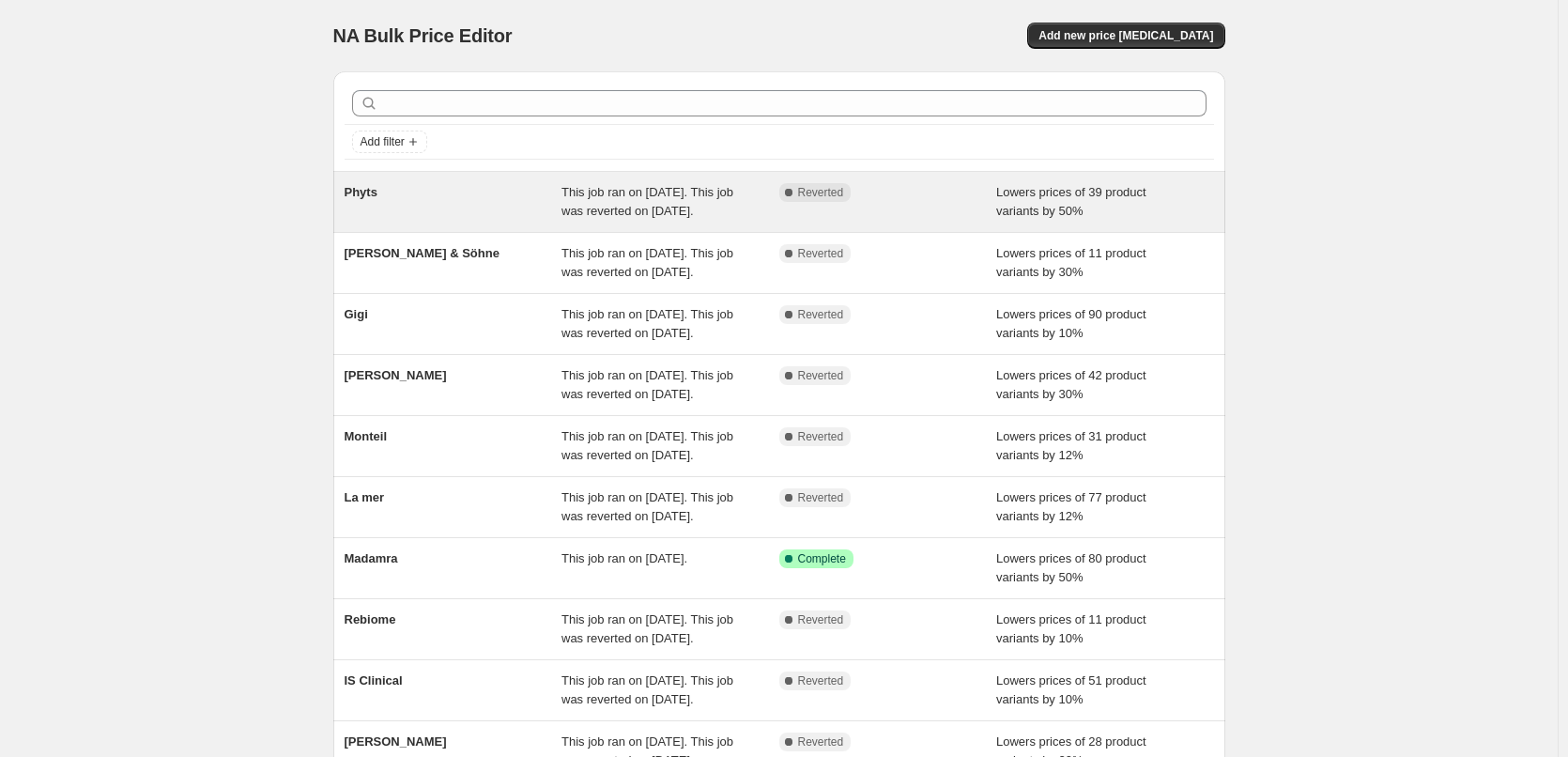
click at [366, 171] on div "Phyts This job ran on August 13, 2025. This job was reverted on August 14, 2025…" at bounding box center [779, 202] width 892 height 60
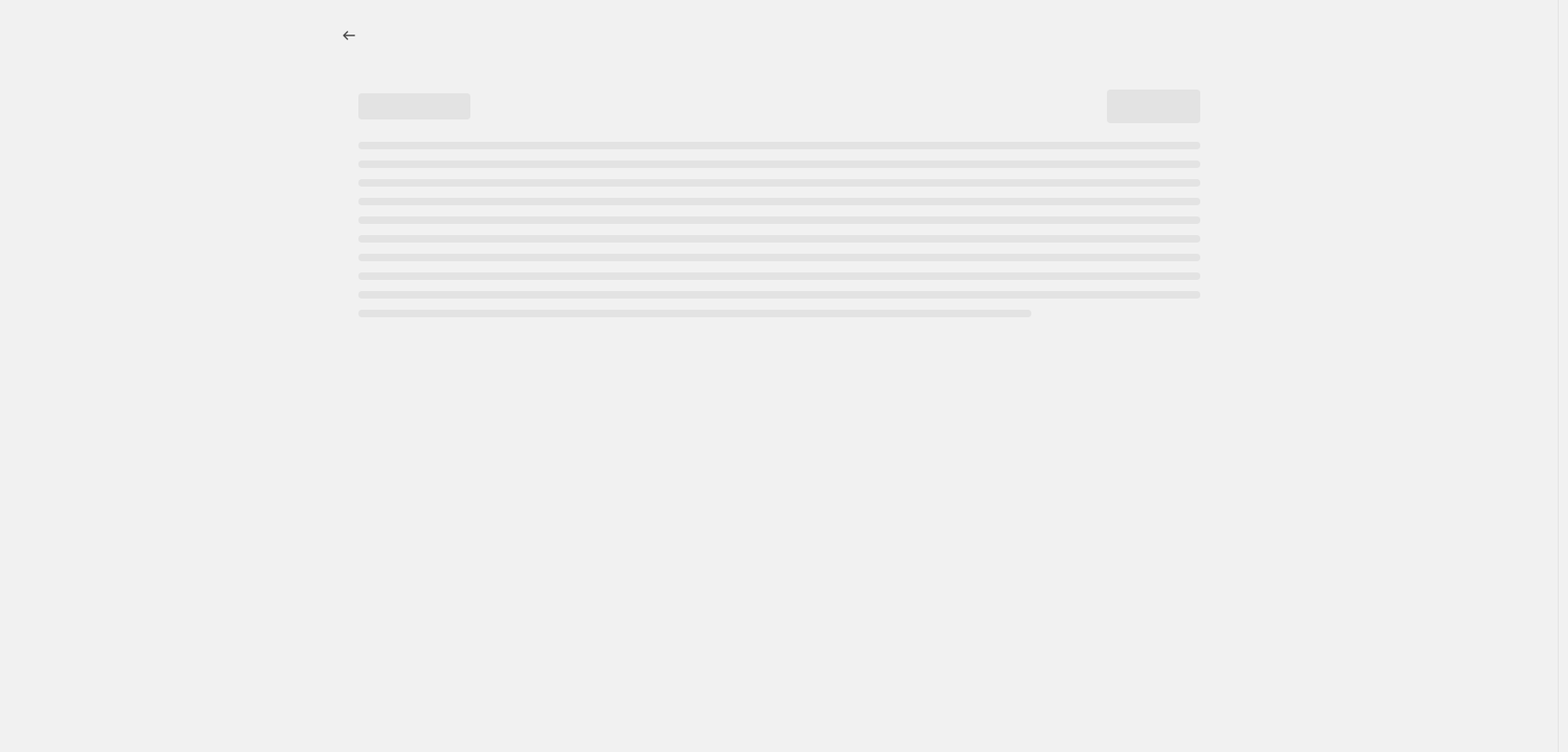
select select "percentage"
select select "vendor"
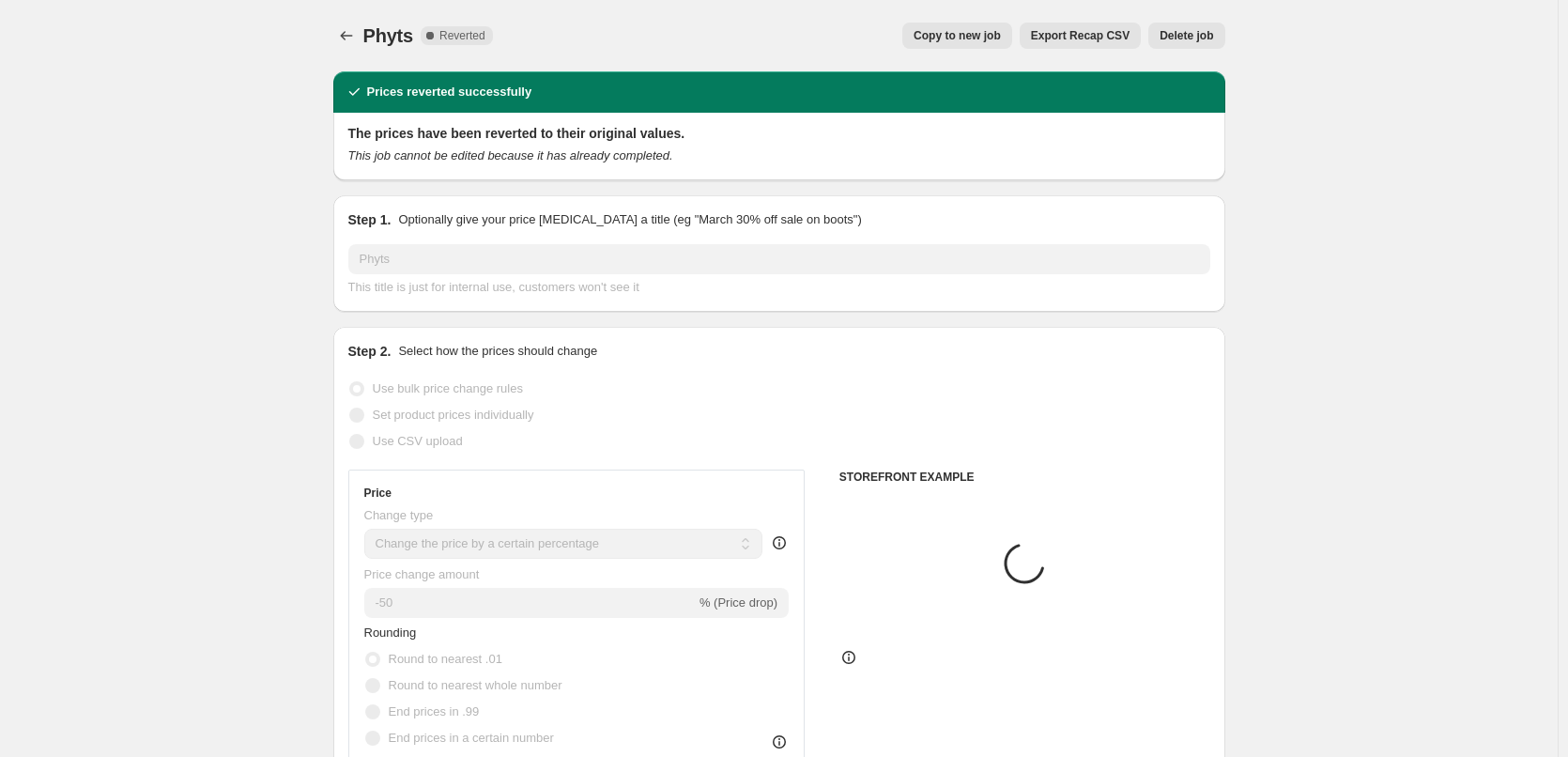
click at [1001, 32] on span "Copy to new job" at bounding box center [957, 35] width 88 height 15
select select "percentage"
select select "vendor"
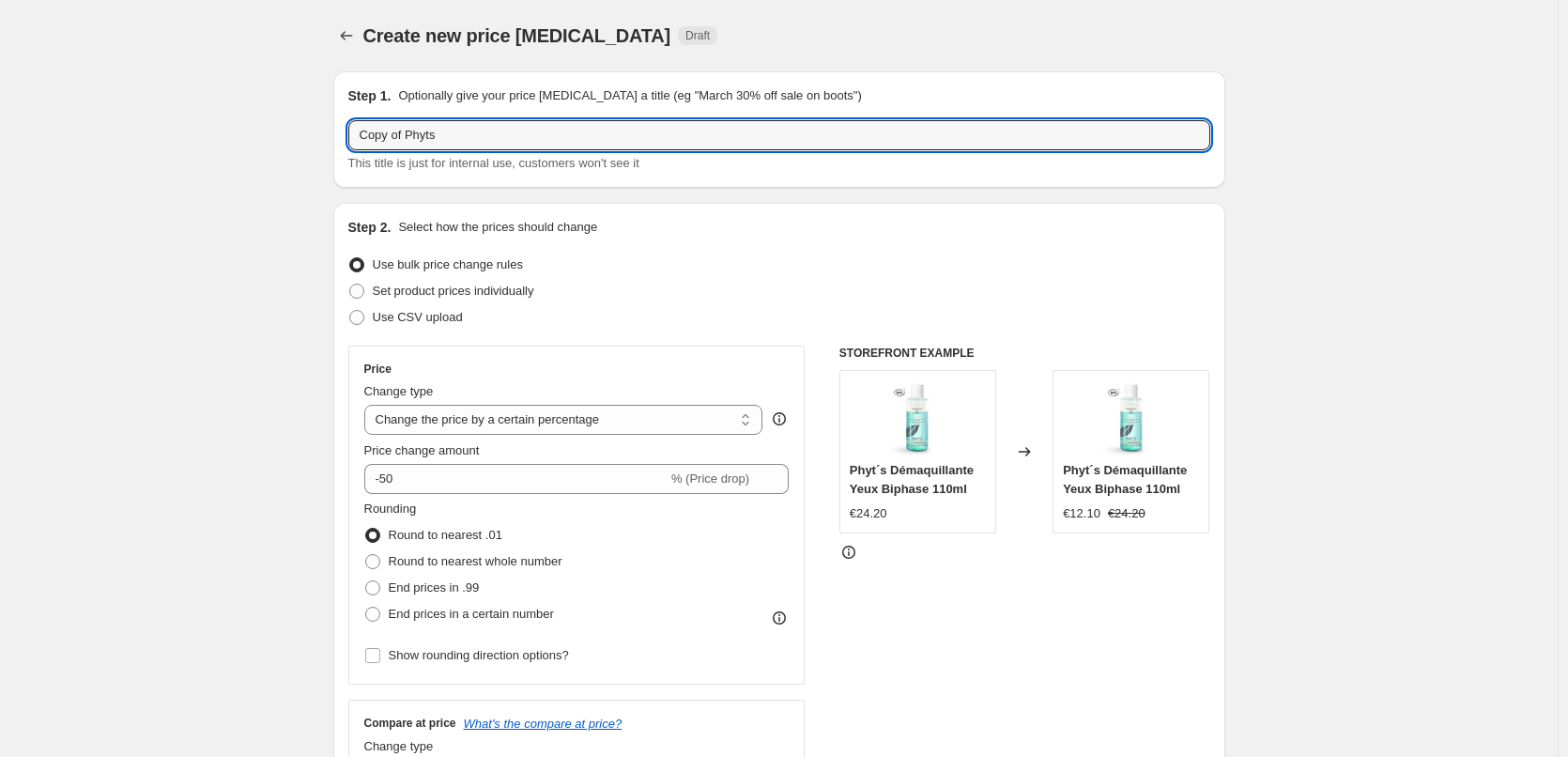
drag, startPoint x: 409, startPoint y: 133, endPoint x: 92, endPoint y: 133, distance: 317.0
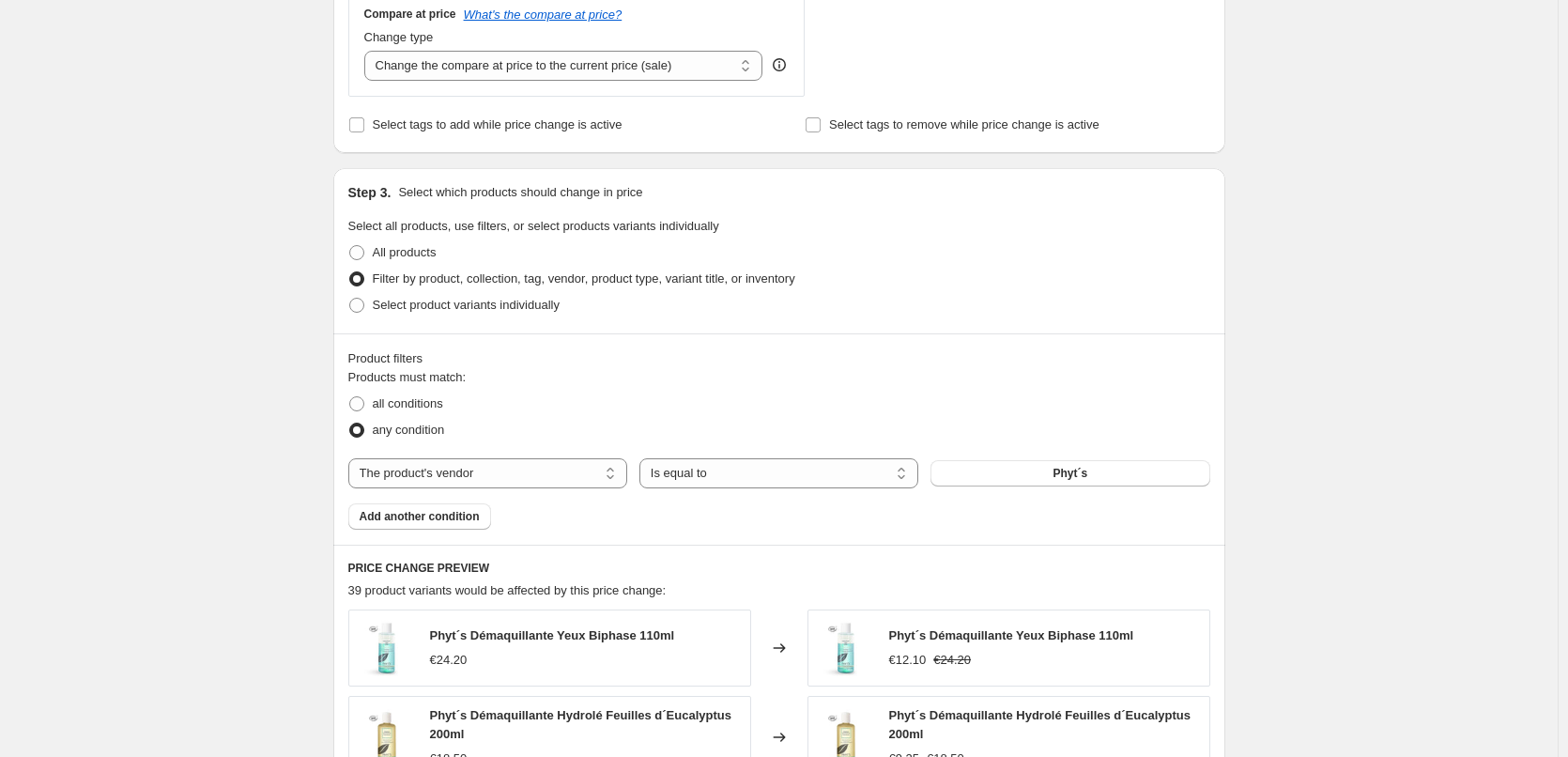
scroll to position [1345, 0]
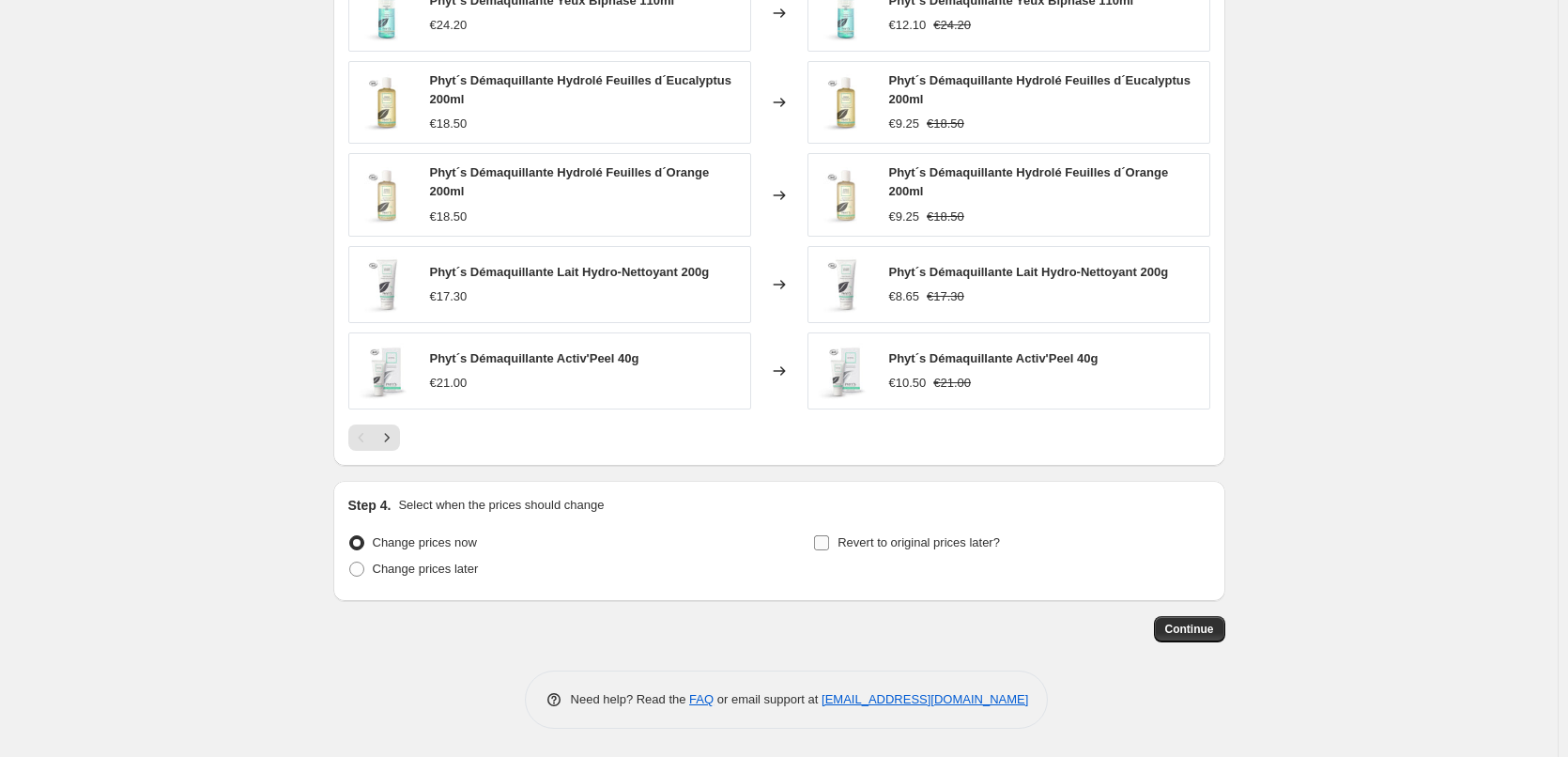
type input "Phyts"
click at [901, 545] on span "Revert to original prices later?" at bounding box center [918, 543] width 163 height 14
click at [829, 545] on input "Revert to original prices later?" at bounding box center [821, 543] width 15 height 15
checkbox input "true"
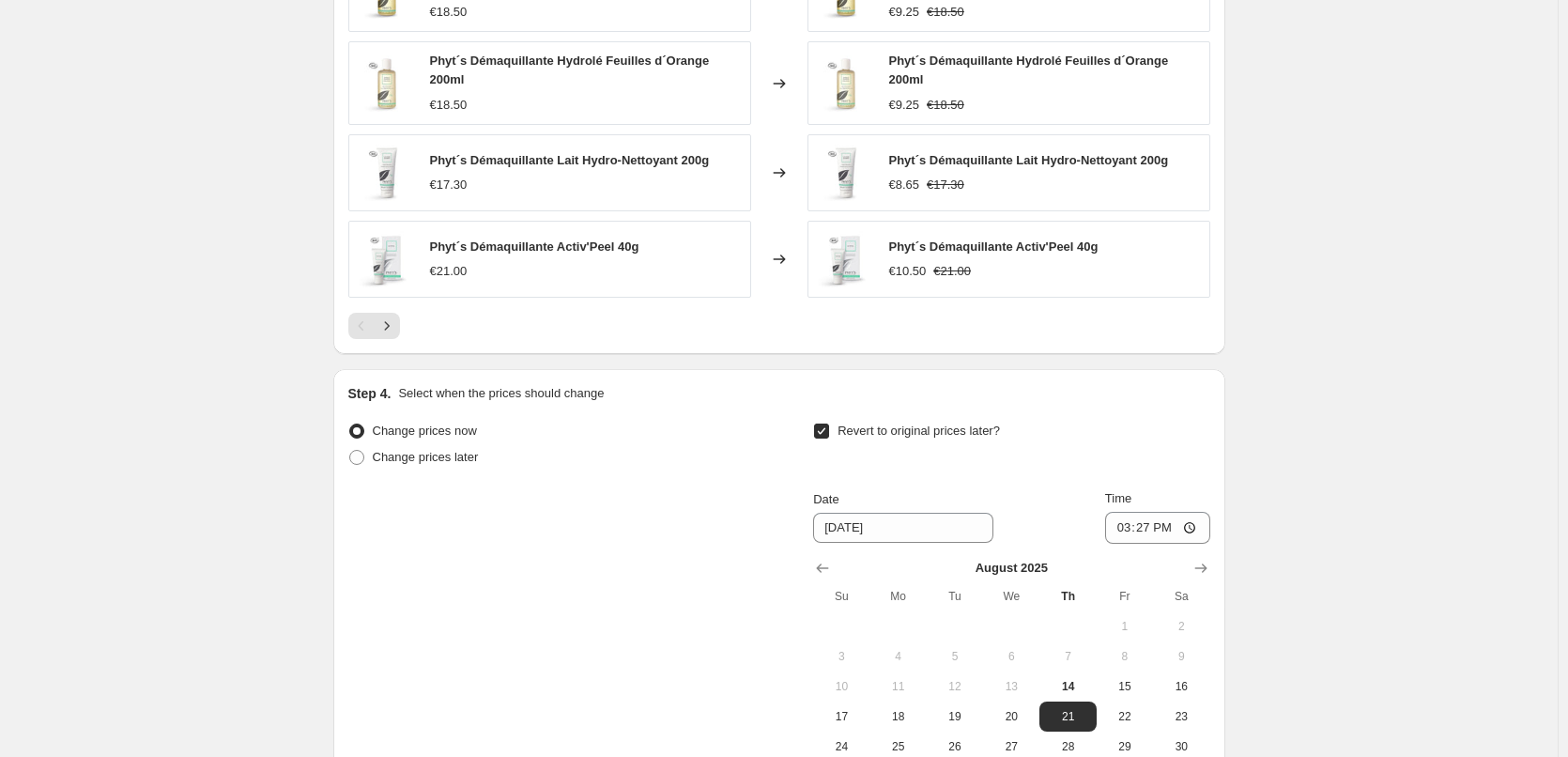
scroll to position [1696, 0]
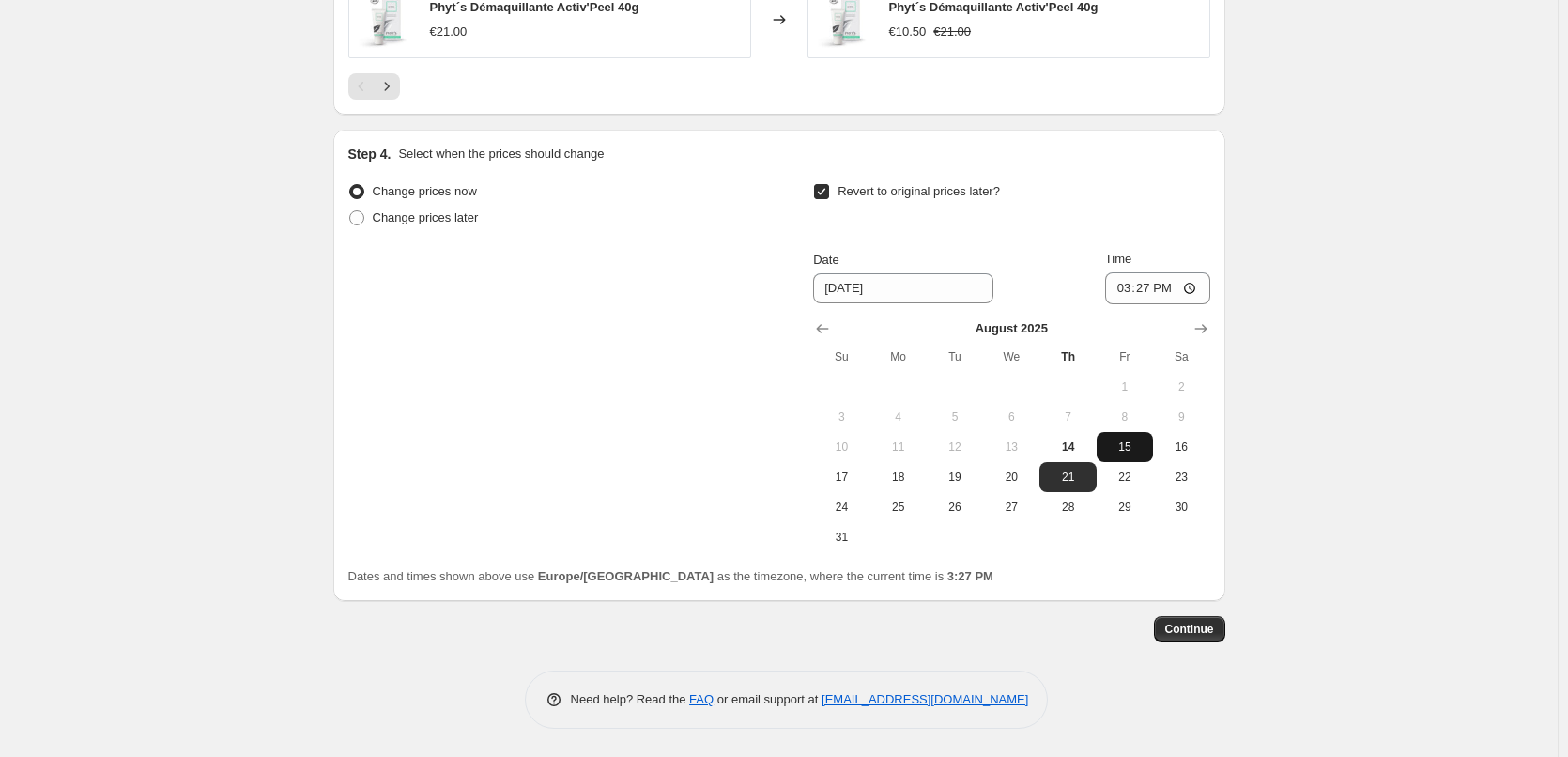
click at [1119, 443] on span "15" at bounding box center [1125, 446] width 41 height 15
type input "8/15/2025"
click at [1132, 280] on input "15:27" at bounding box center [1158, 288] width 105 height 32
type input "03:00"
click at [1202, 628] on span "Continue" at bounding box center [1189, 628] width 49 height 15
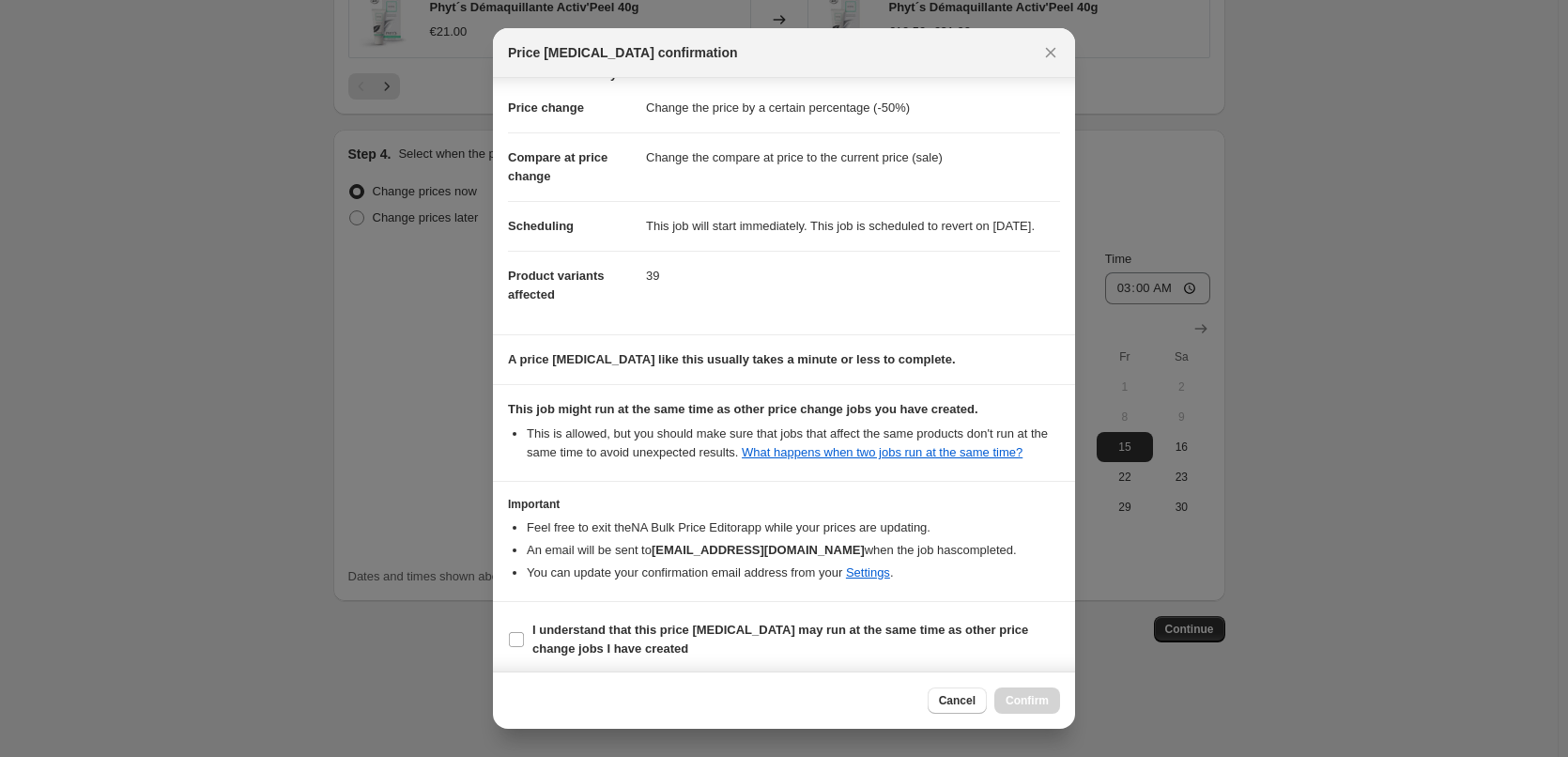
scroll to position [53, 0]
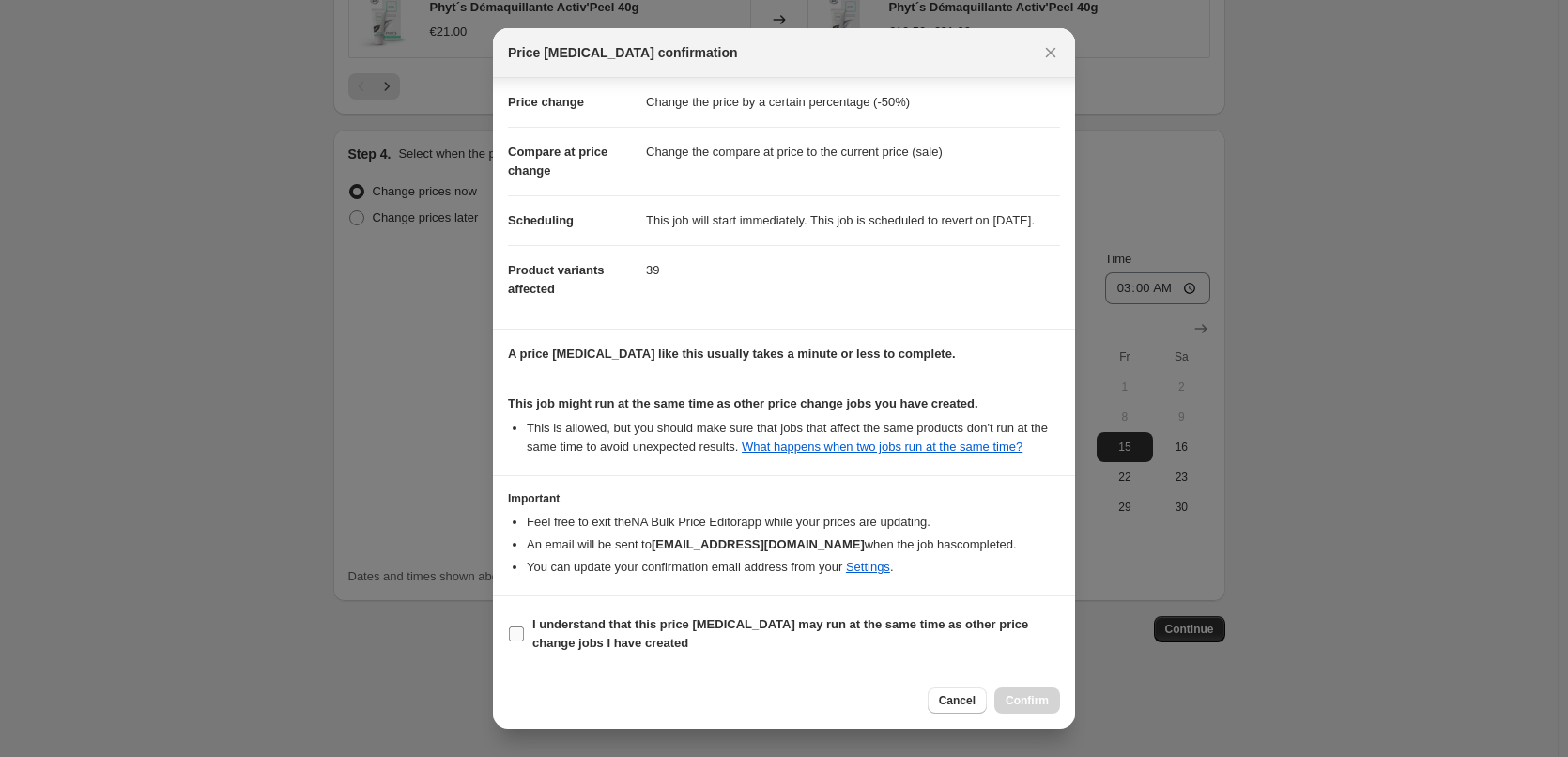
click at [667, 615] on span "I understand that this price change job may run at the same time as other price…" at bounding box center [797, 633] width 528 height 38
click at [524, 626] on input "I understand that this price change job may run at the same time as other price…" at bounding box center [516, 633] width 15 height 15
checkbox input "true"
click at [1042, 705] on span "Confirm" at bounding box center [1027, 700] width 43 height 15
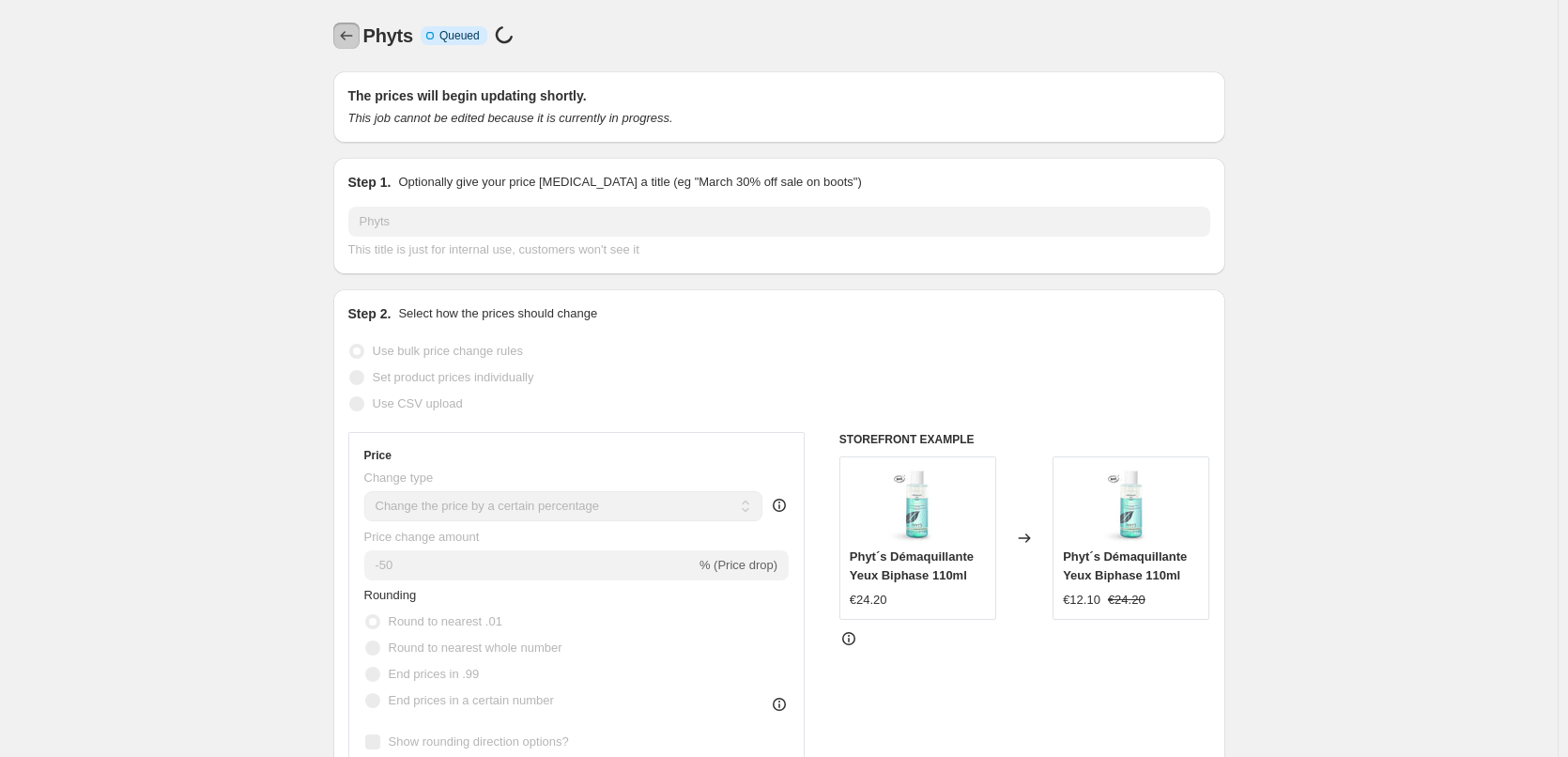
click at [359, 26] on button "Price change jobs" at bounding box center [346, 35] width 26 height 26
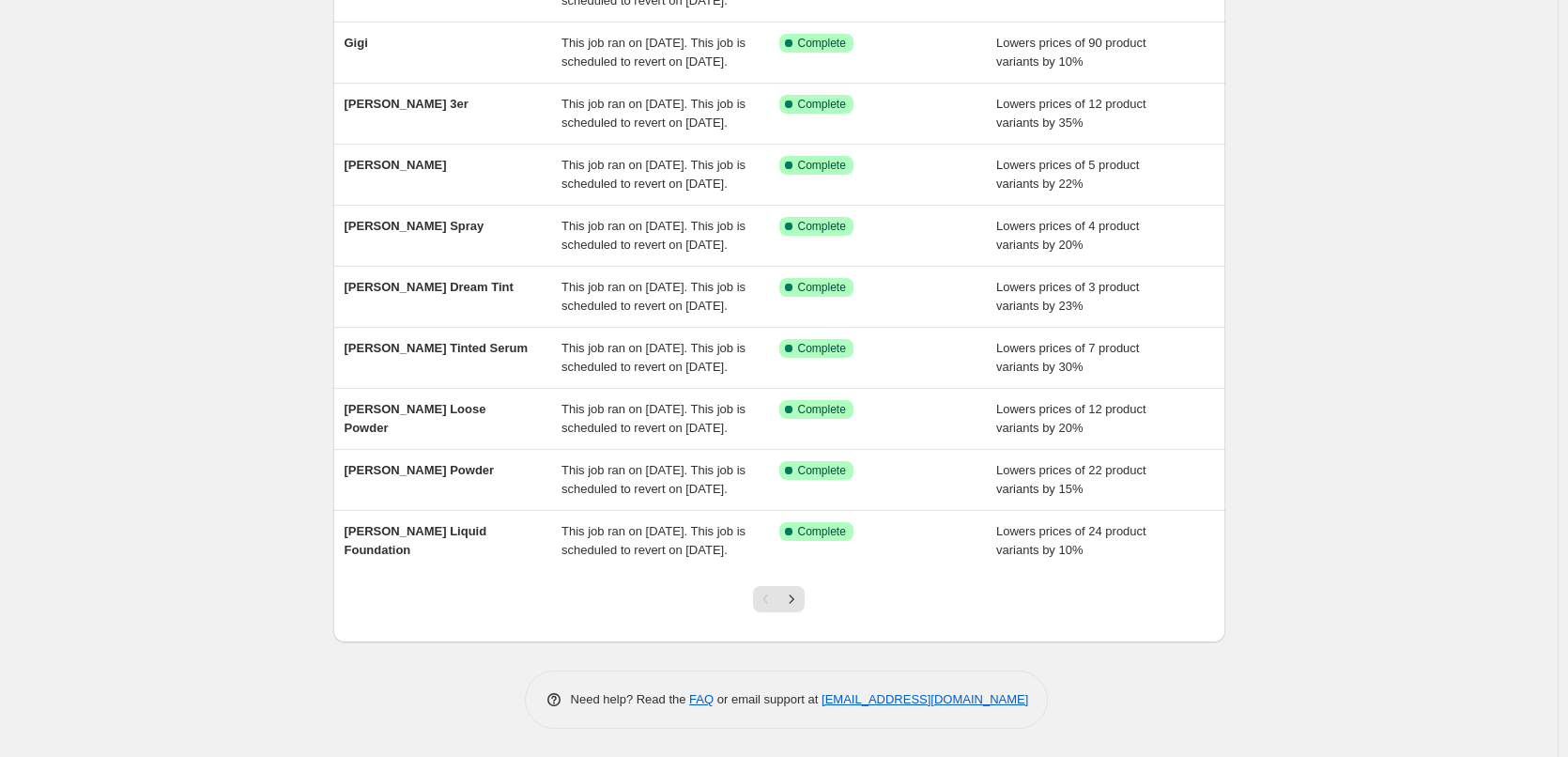
scroll to position [398, 0]
click at [793, 597] on icon "Next" at bounding box center [791, 598] width 19 height 19
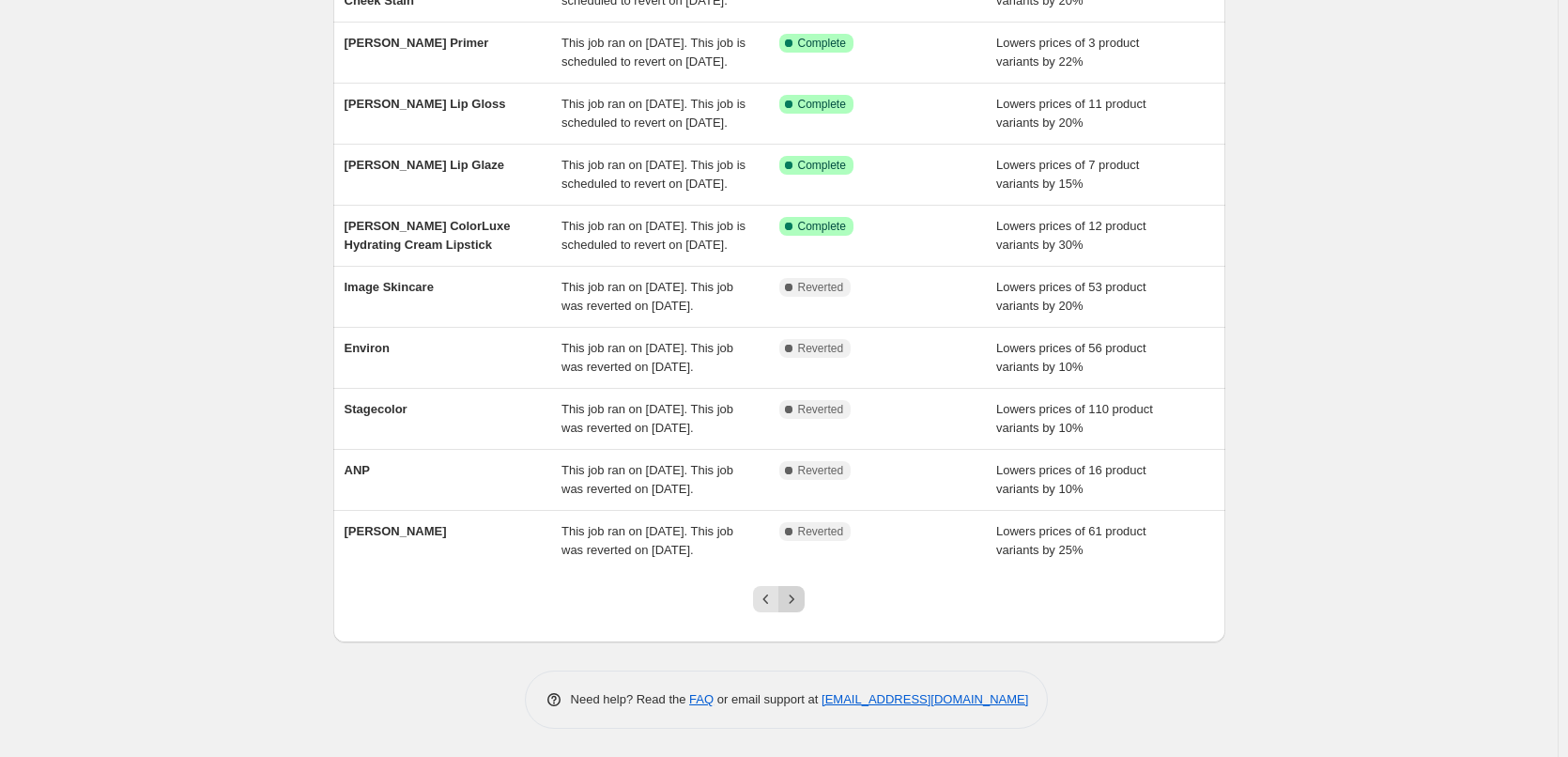
click at [804, 604] on button "Next" at bounding box center [791, 599] width 26 height 26
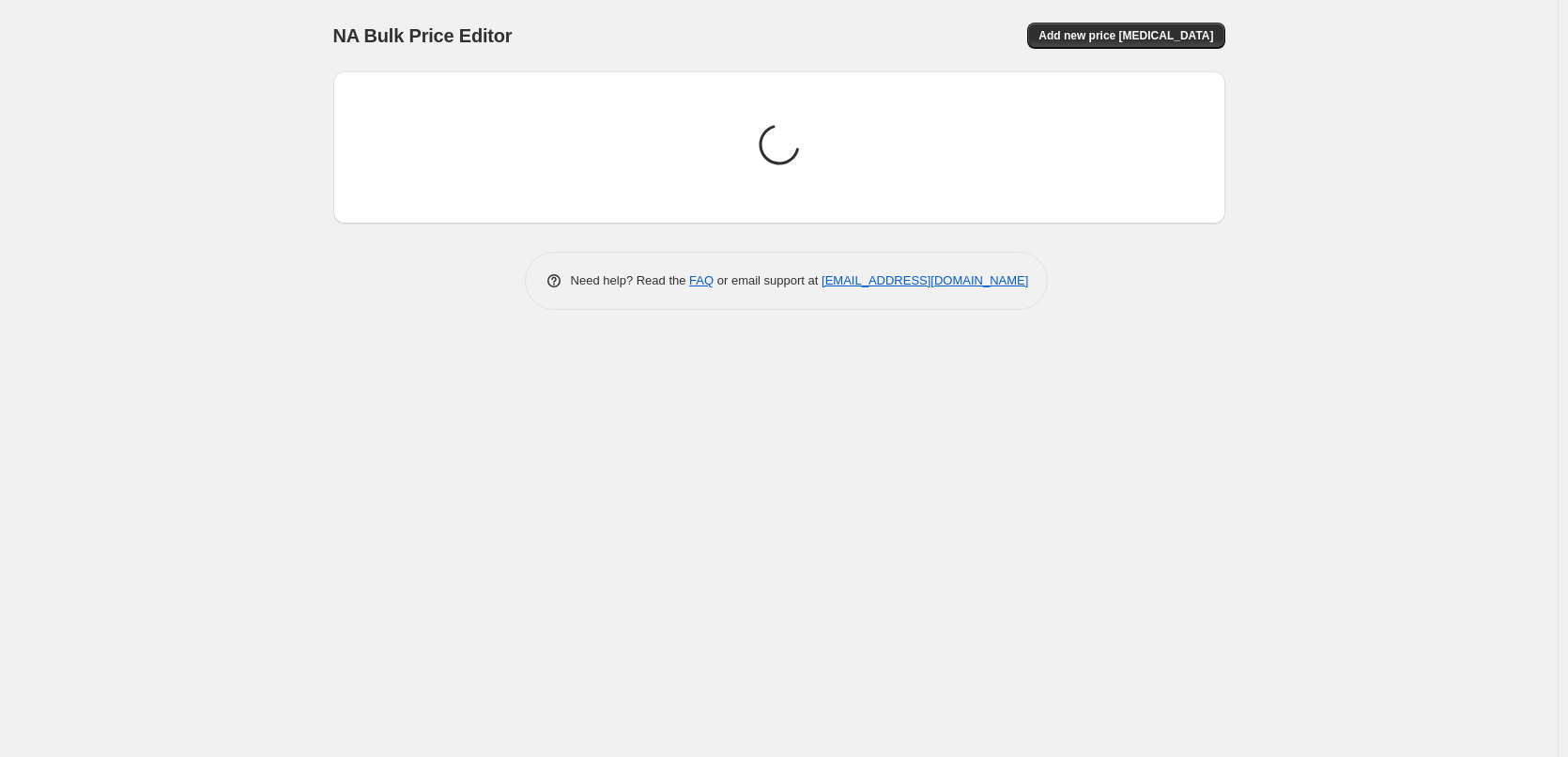
scroll to position [0, 0]
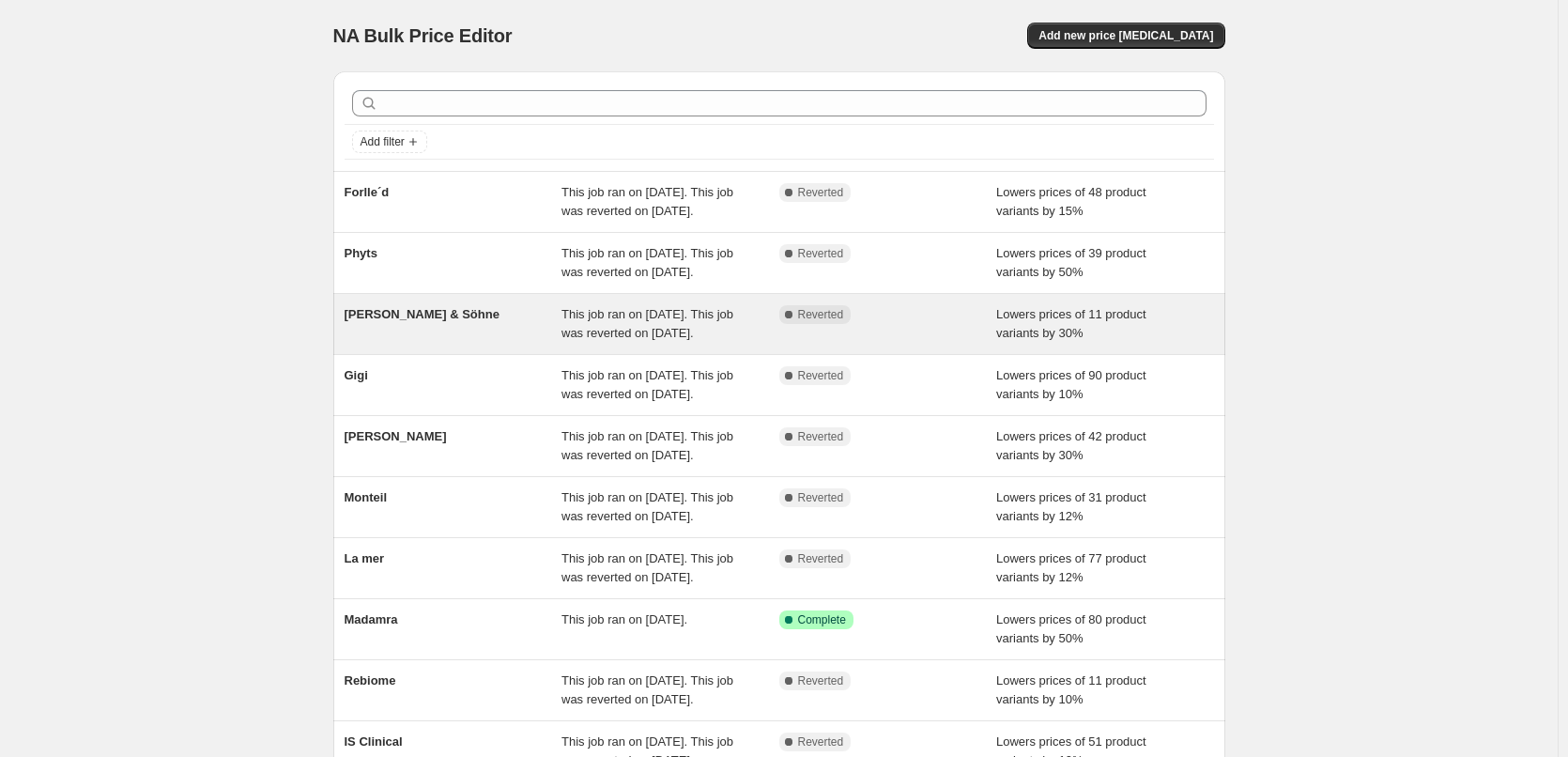
click at [387, 322] on span "[PERSON_NAME] & Söhne" at bounding box center [422, 314] width 155 height 14
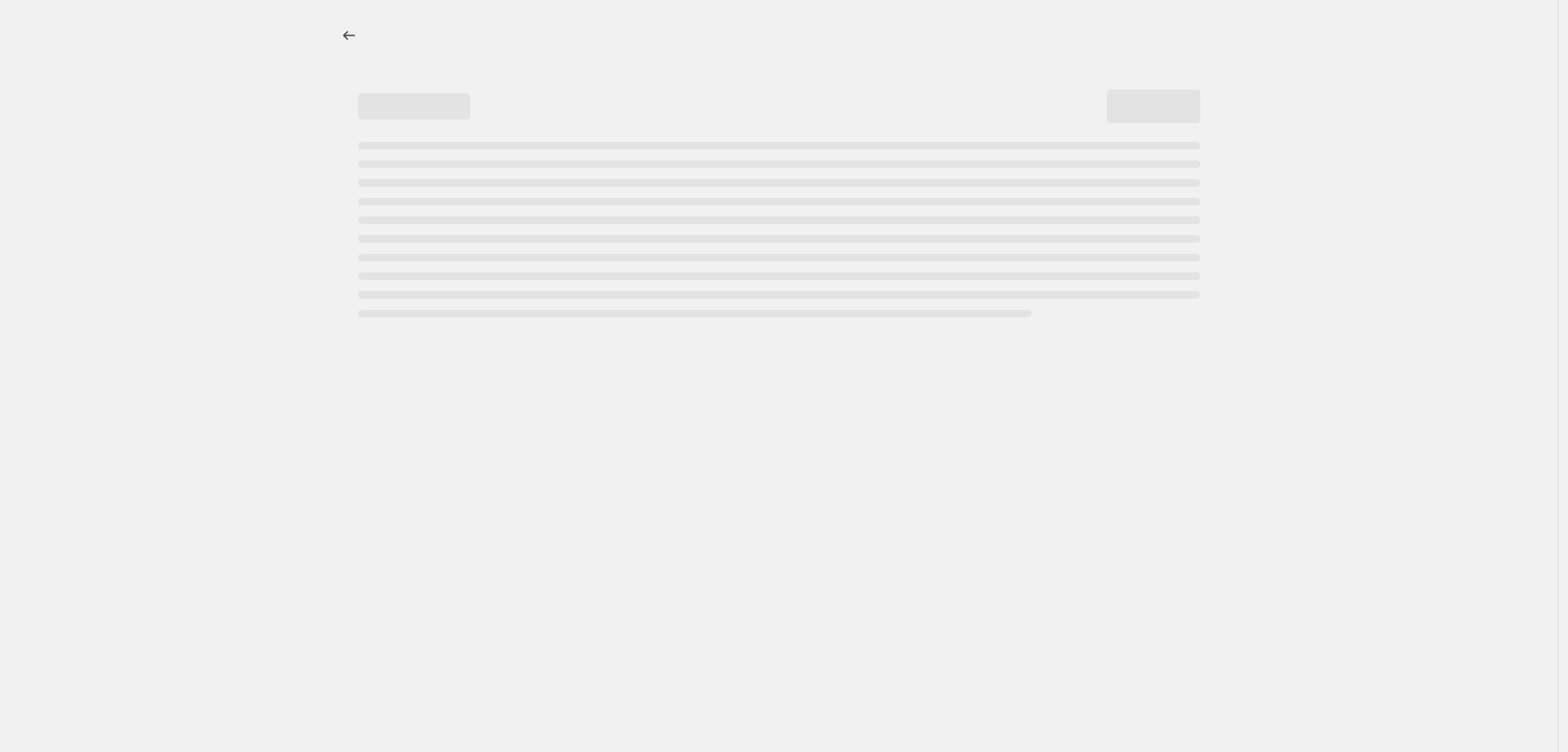
select select "percentage"
select select "vendor"
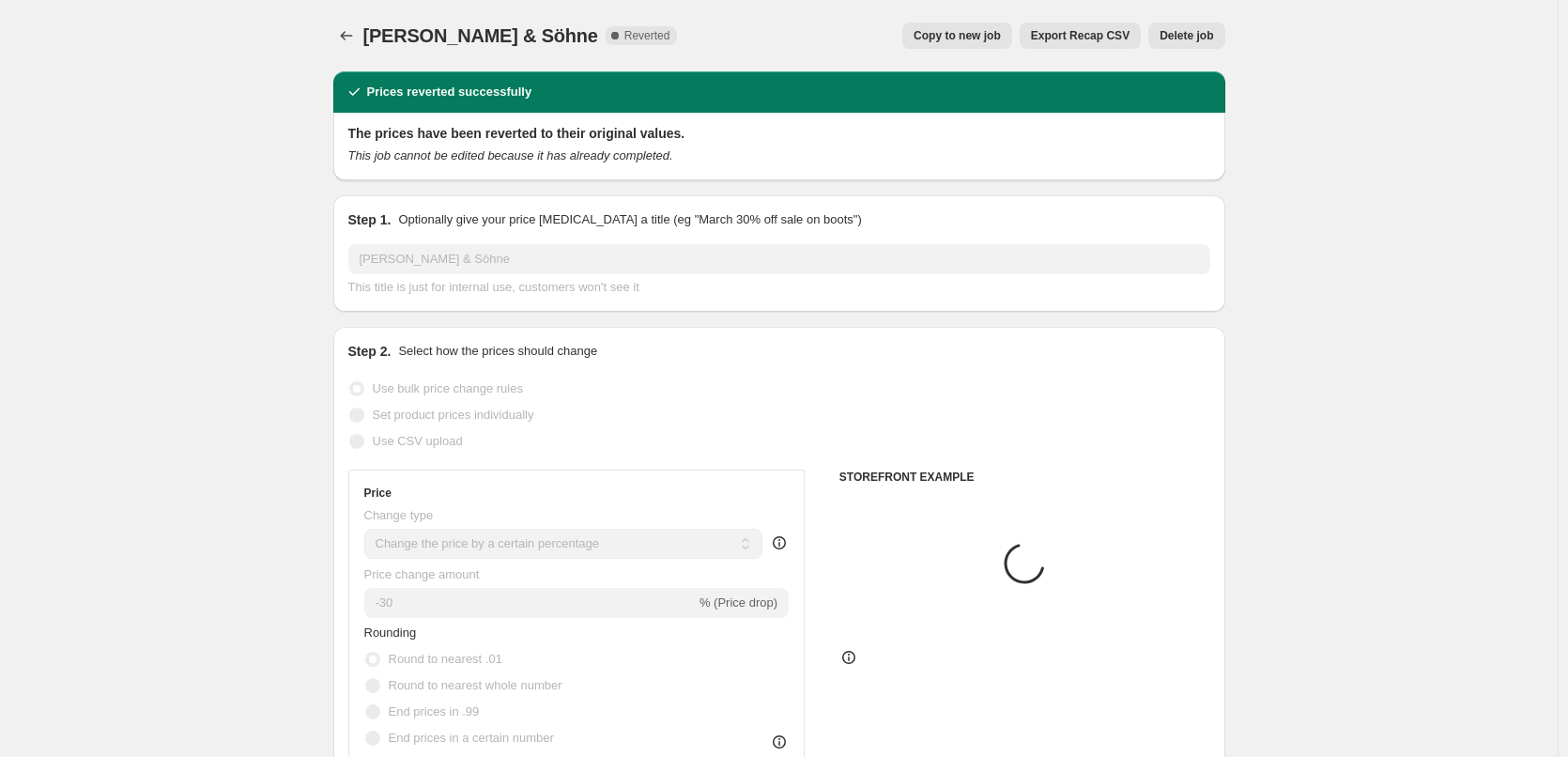
click at [983, 28] on button "Copy to new job" at bounding box center [957, 35] width 110 height 26
select select "percentage"
select select "vendor"
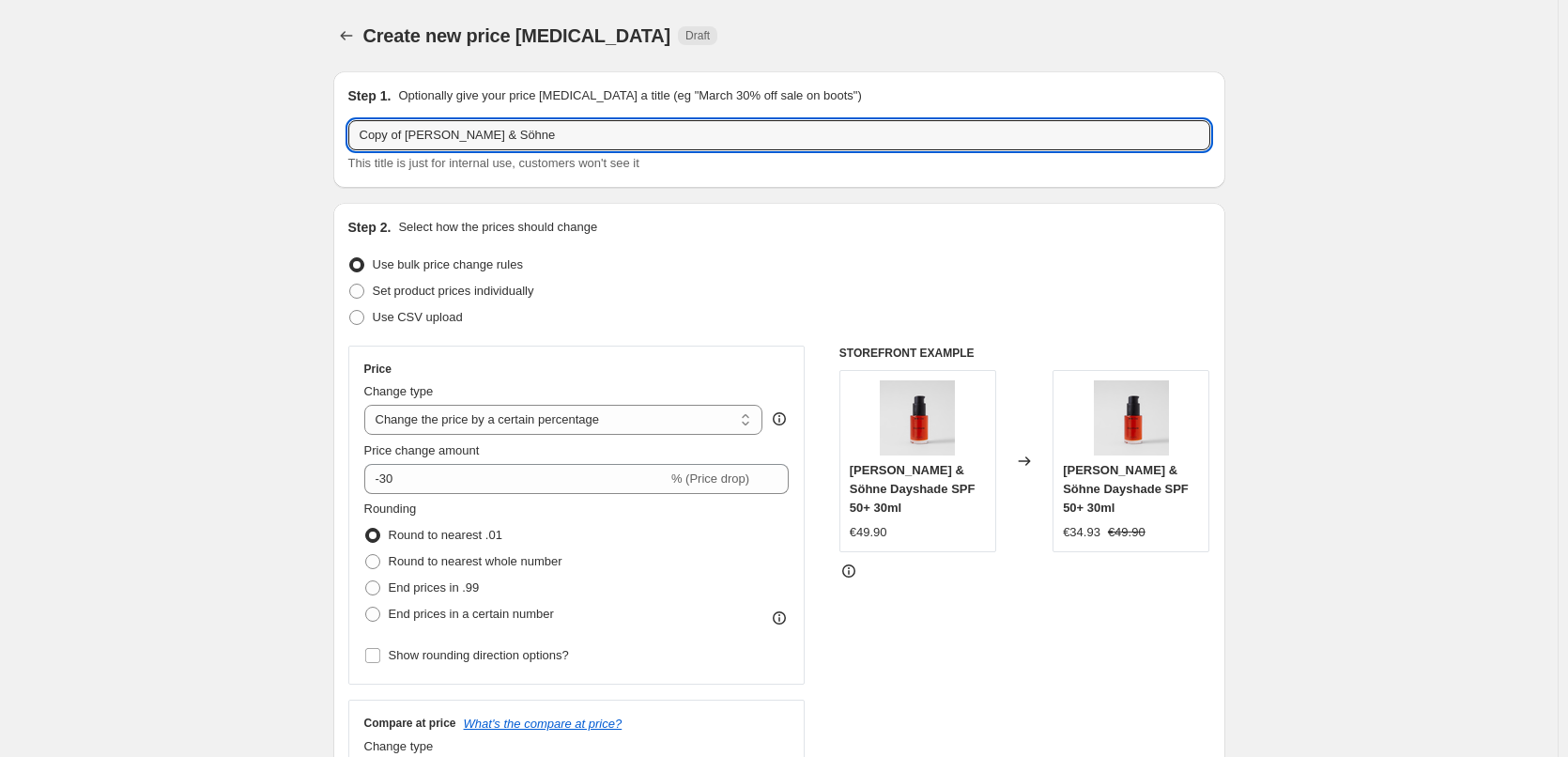
drag, startPoint x: 410, startPoint y: 141, endPoint x: 243, endPoint y: 162, distance: 168.3
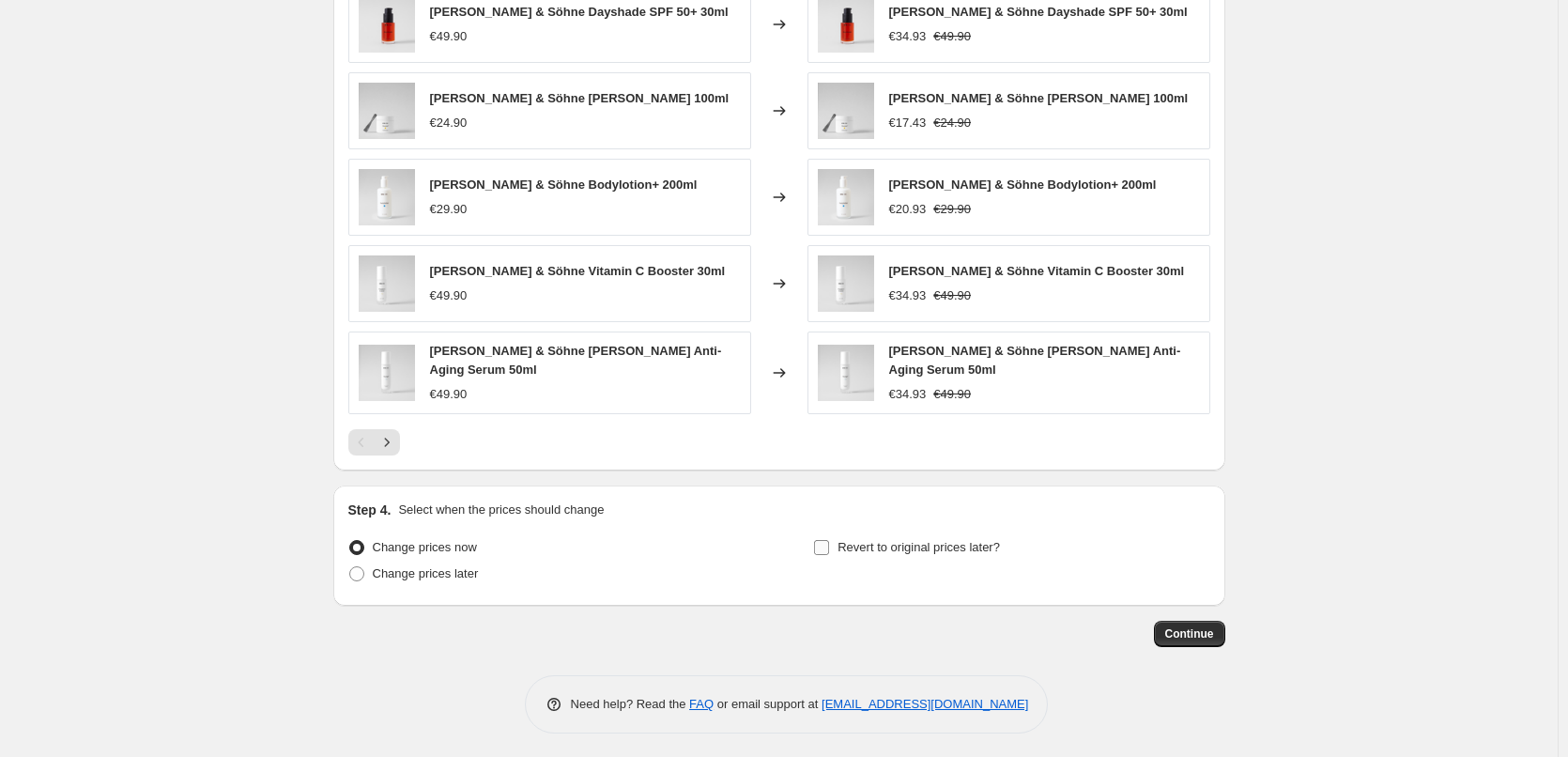
type input "[PERSON_NAME] & Söhne"
click at [946, 540] on span "Revert to original prices later?" at bounding box center [918, 547] width 163 height 14
click at [829, 540] on input "Revert to original prices later?" at bounding box center [821, 547] width 15 height 15
checkbox input "true"
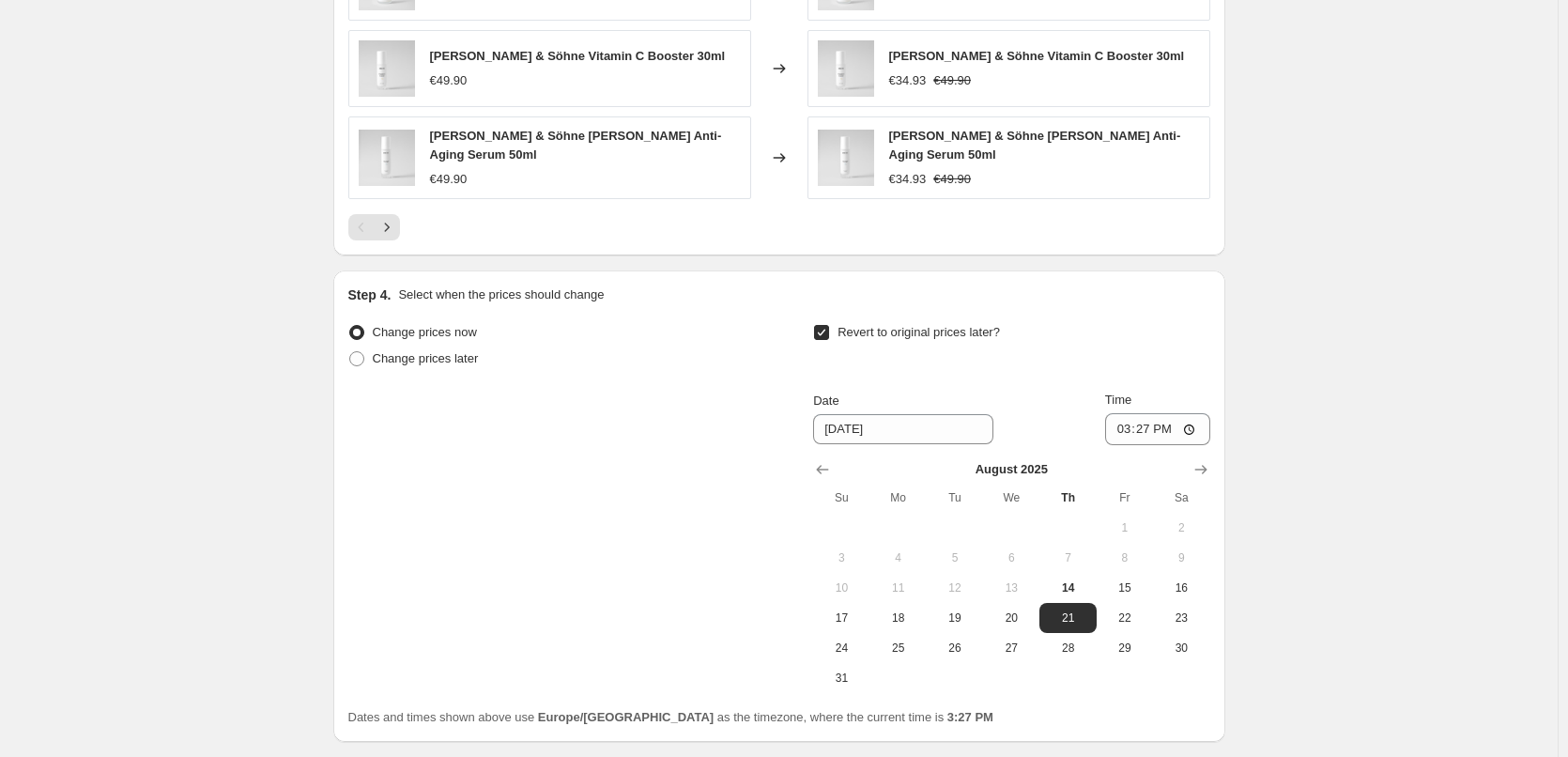
scroll to position [1684, 0]
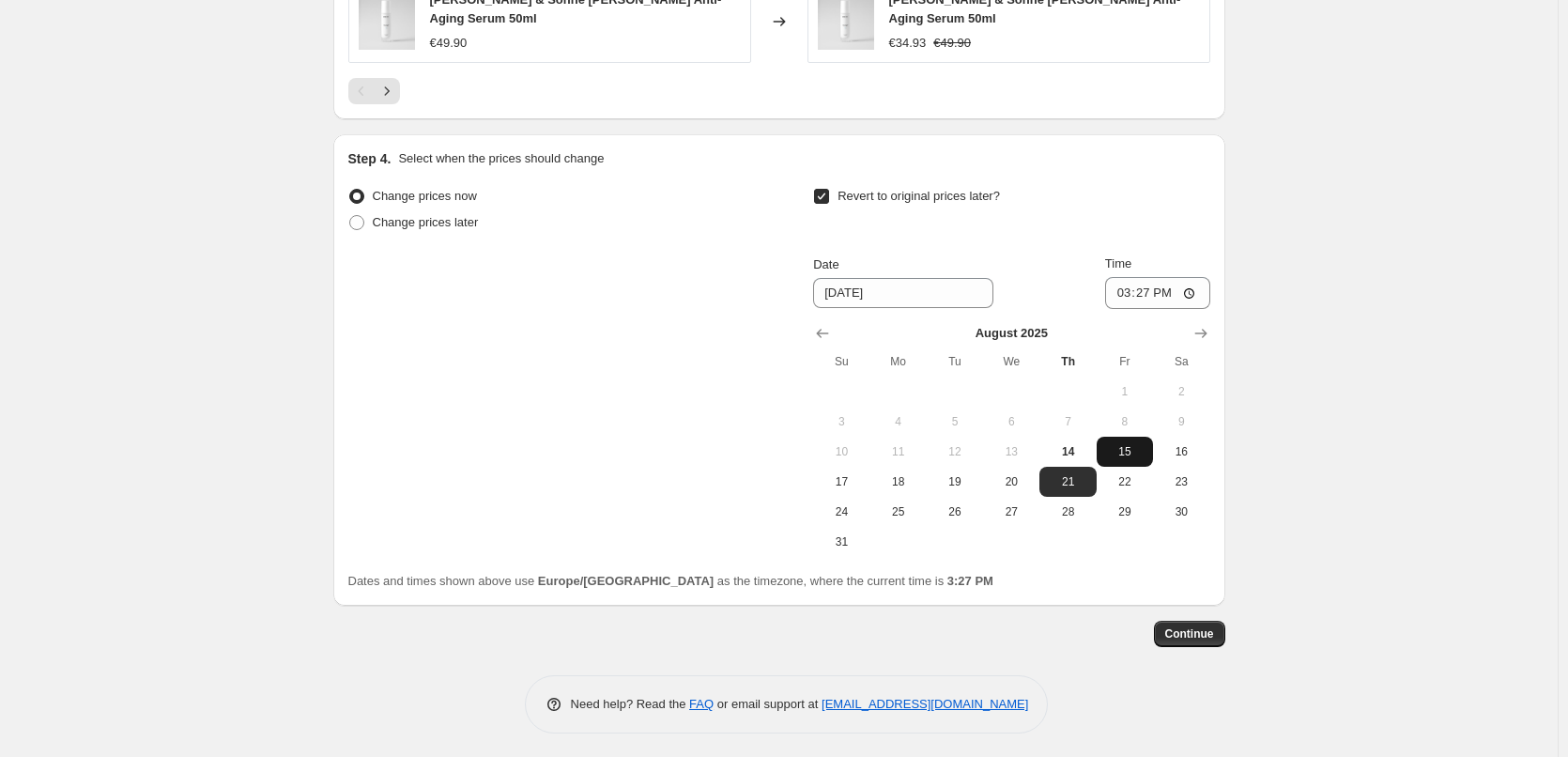
click at [1125, 458] on button "15" at bounding box center [1125, 451] width 56 height 30
type input "8/15/2025"
click at [1125, 287] on input "15:27" at bounding box center [1158, 292] width 105 height 32
type input "03:00"
click at [1194, 637] on button "Continue" at bounding box center [1189, 633] width 71 height 26
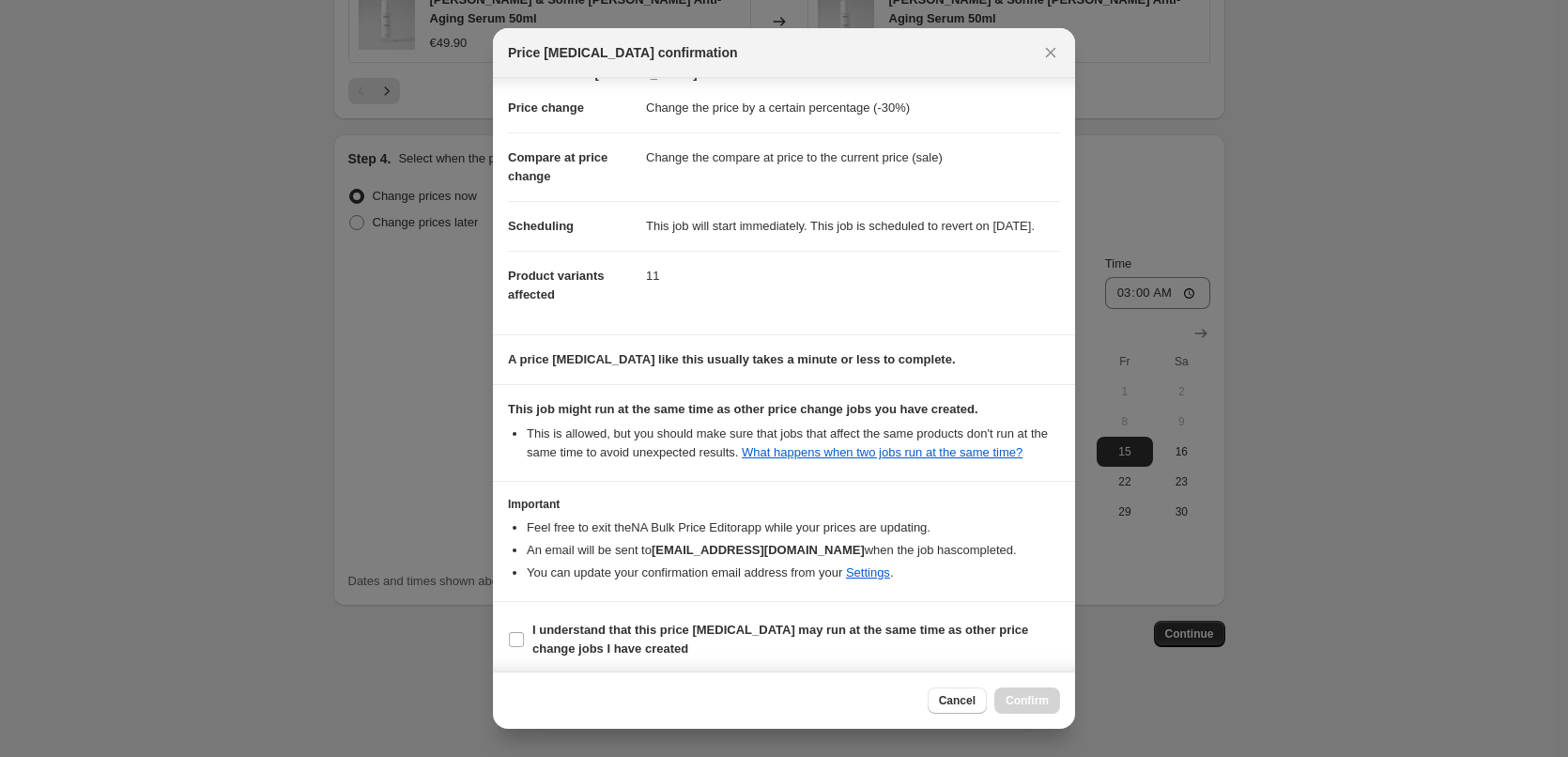
scroll to position [53, 0]
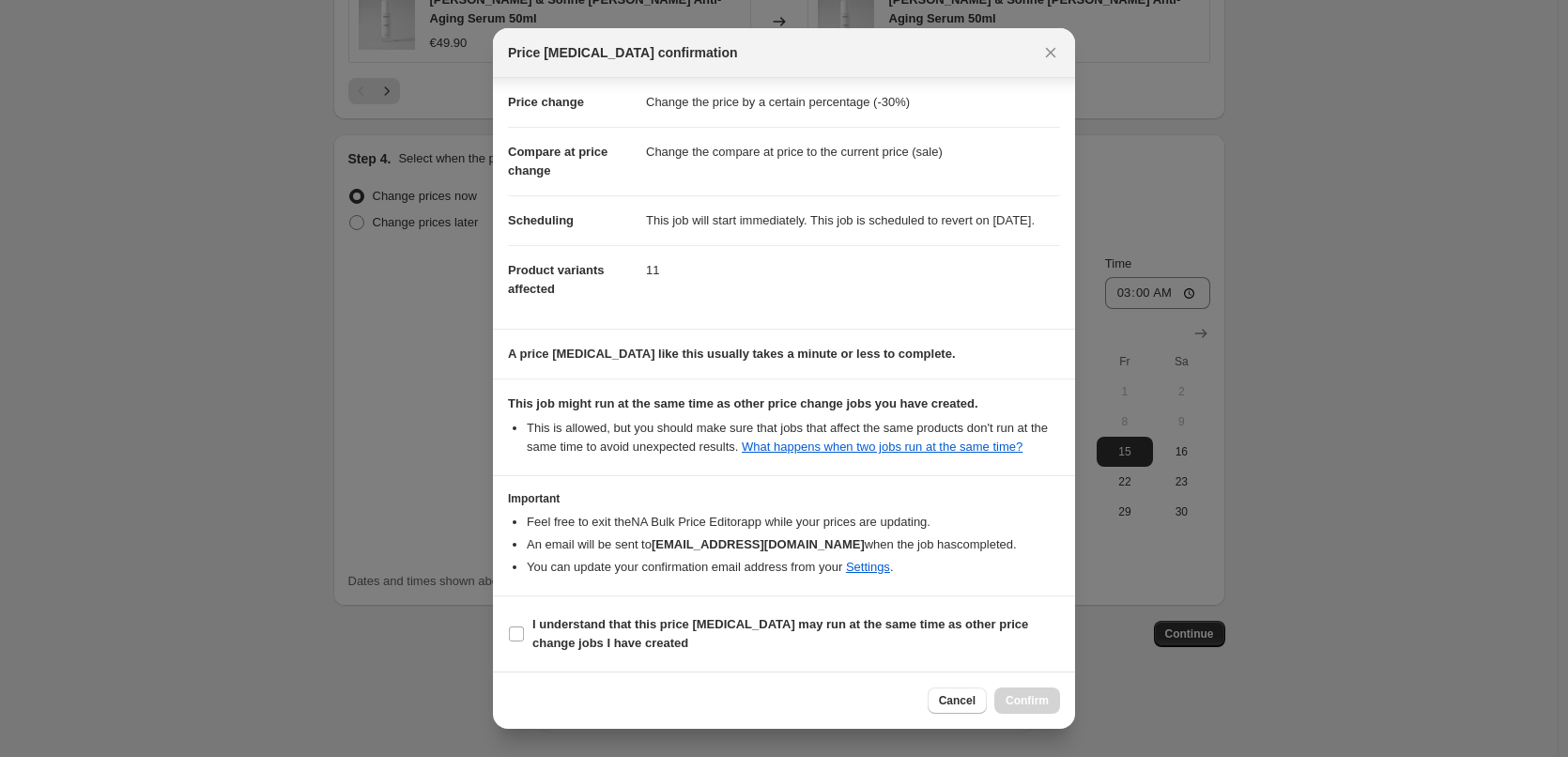
click at [694, 600] on section "I understand that this price change job may run at the same time as other price…" at bounding box center [784, 633] width 582 height 75
click at [708, 645] on span "I understand that this price change job may run at the same time as other price…" at bounding box center [797, 633] width 528 height 38
click at [524, 641] on input "I understand that this price change job may run at the same time as other price…" at bounding box center [516, 633] width 15 height 15
checkbox input "true"
click at [1049, 697] on button "Confirm" at bounding box center [1027, 700] width 65 height 26
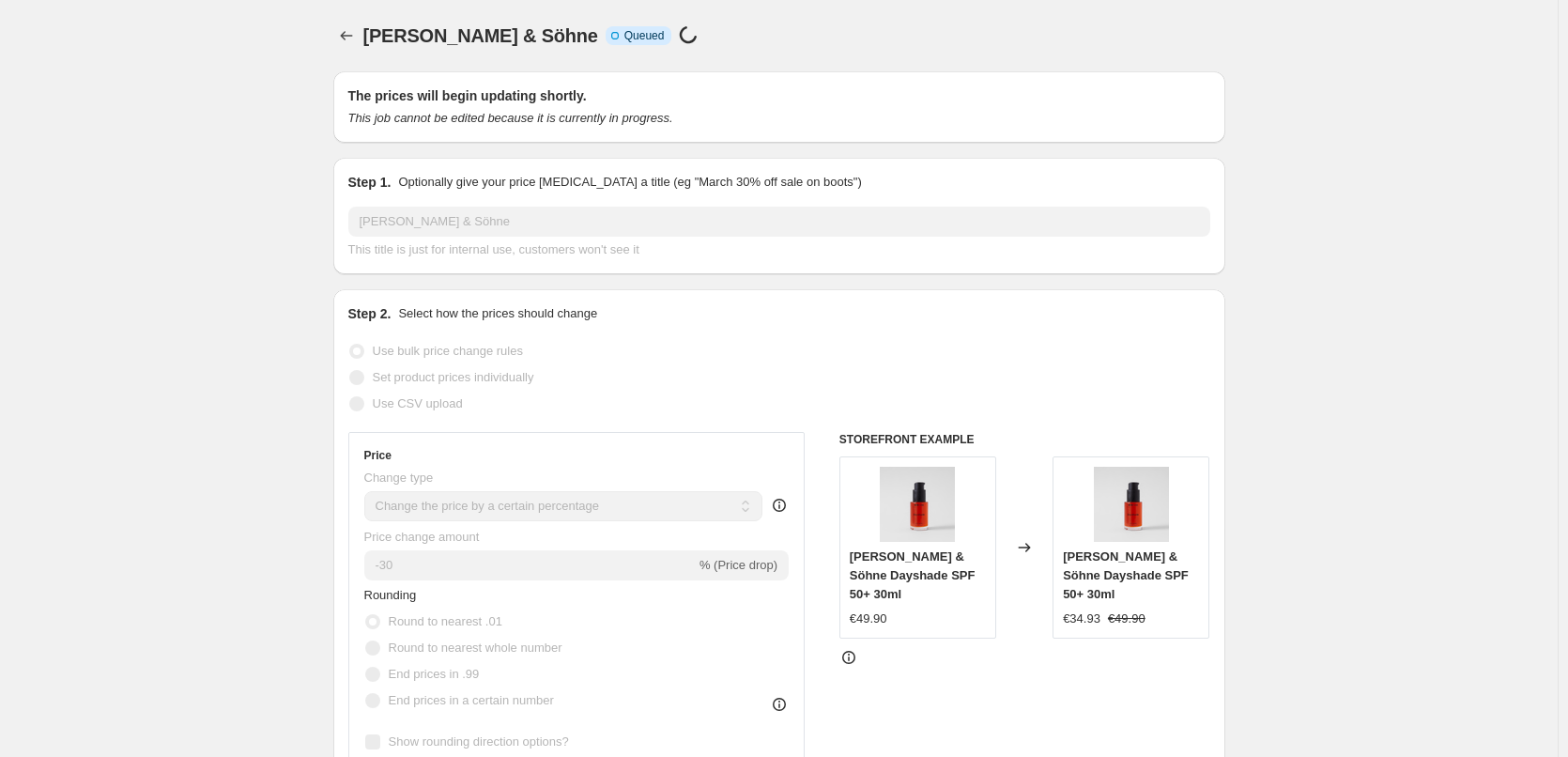
click at [355, 49] on div "Beyer & Söhne. This page is ready Beyer & Söhne Info Incomplete Queued Price ch…" at bounding box center [779, 35] width 892 height 71
click at [355, 38] on icon "Price change jobs" at bounding box center [346, 35] width 19 height 19
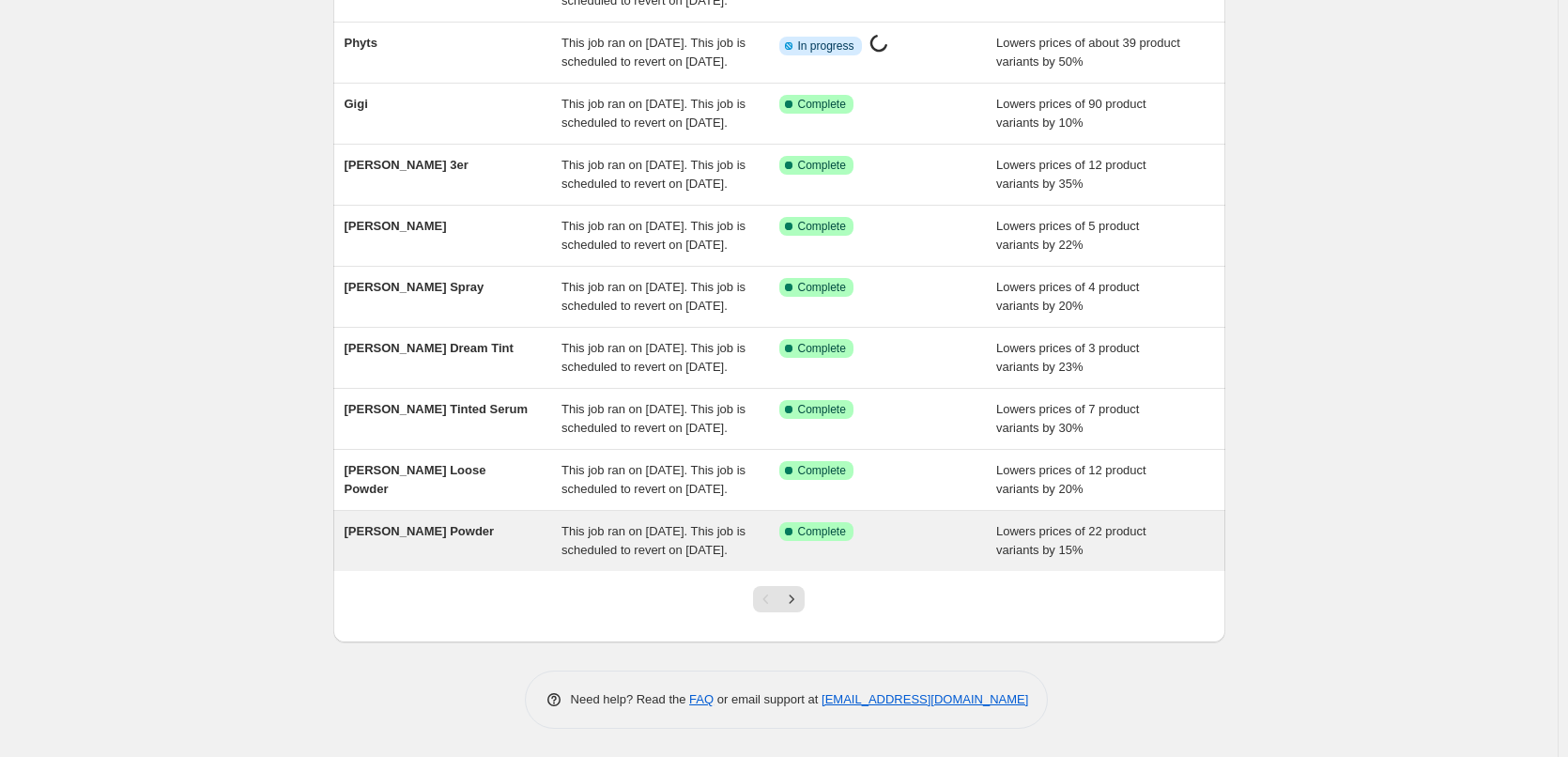
scroll to position [398, 0]
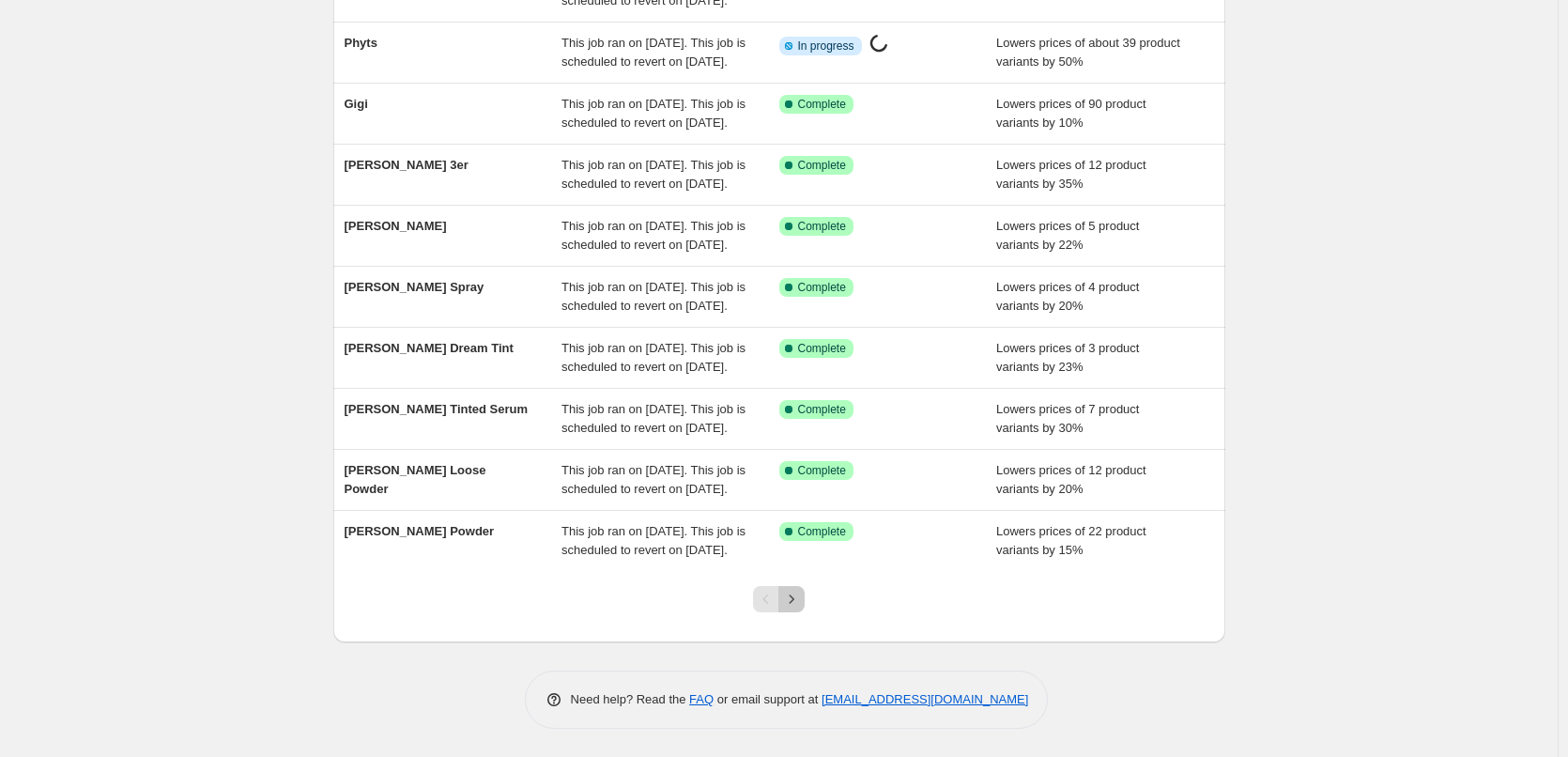
click at [798, 592] on icon "Next" at bounding box center [791, 598] width 19 height 19
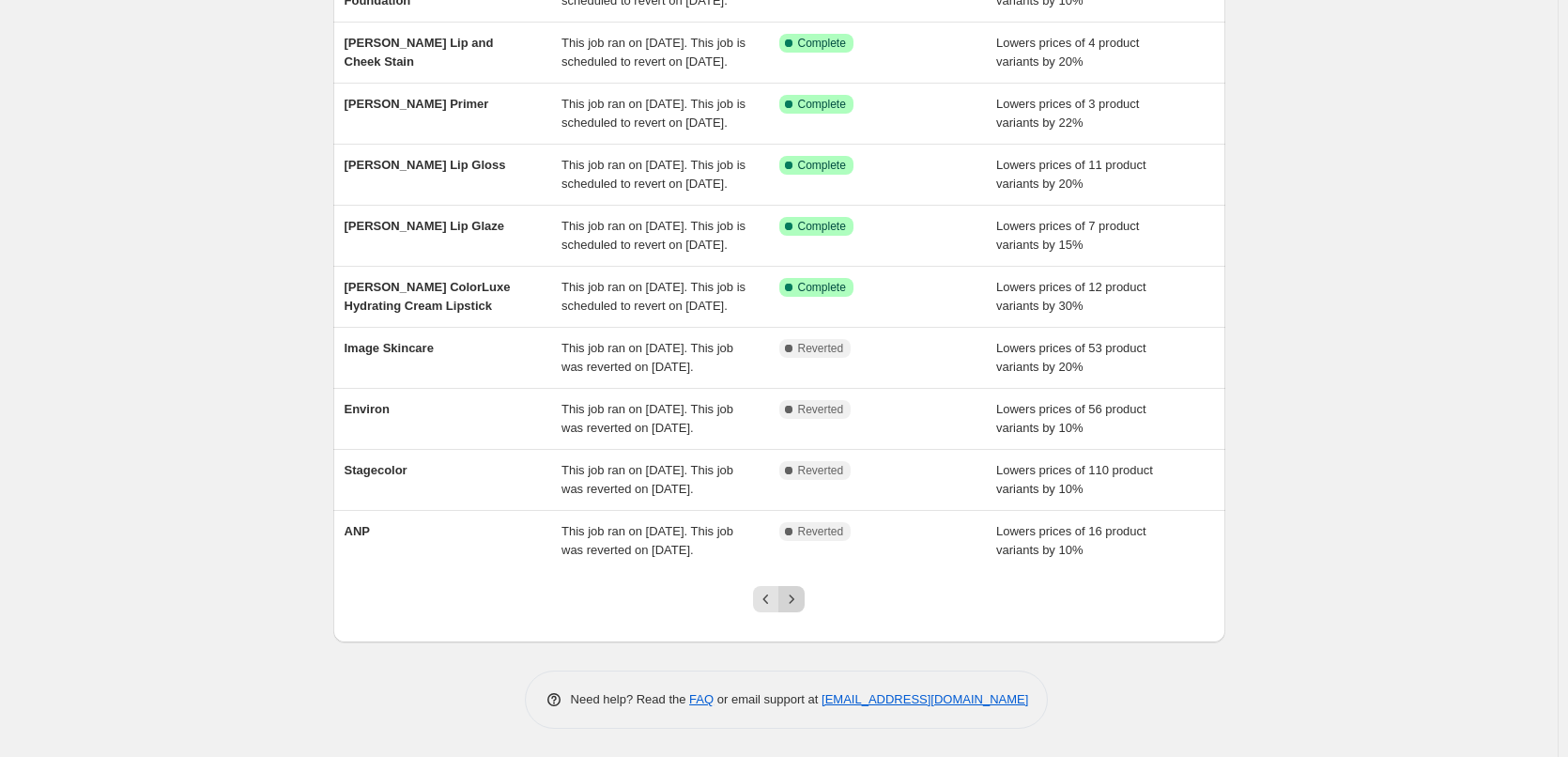
click at [796, 594] on icon "Next" at bounding box center [791, 598] width 19 height 19
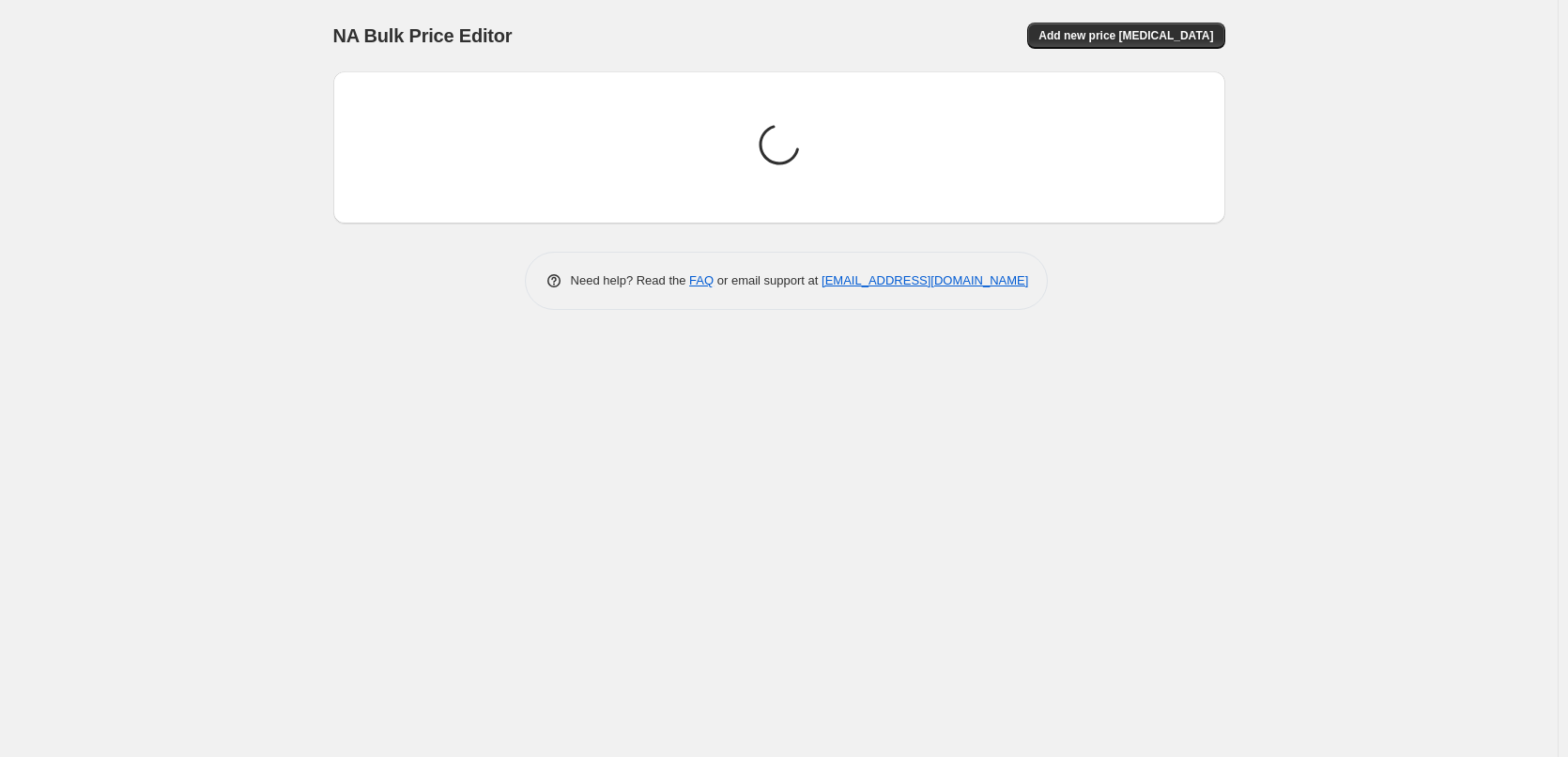
scroll to position [0, 0]
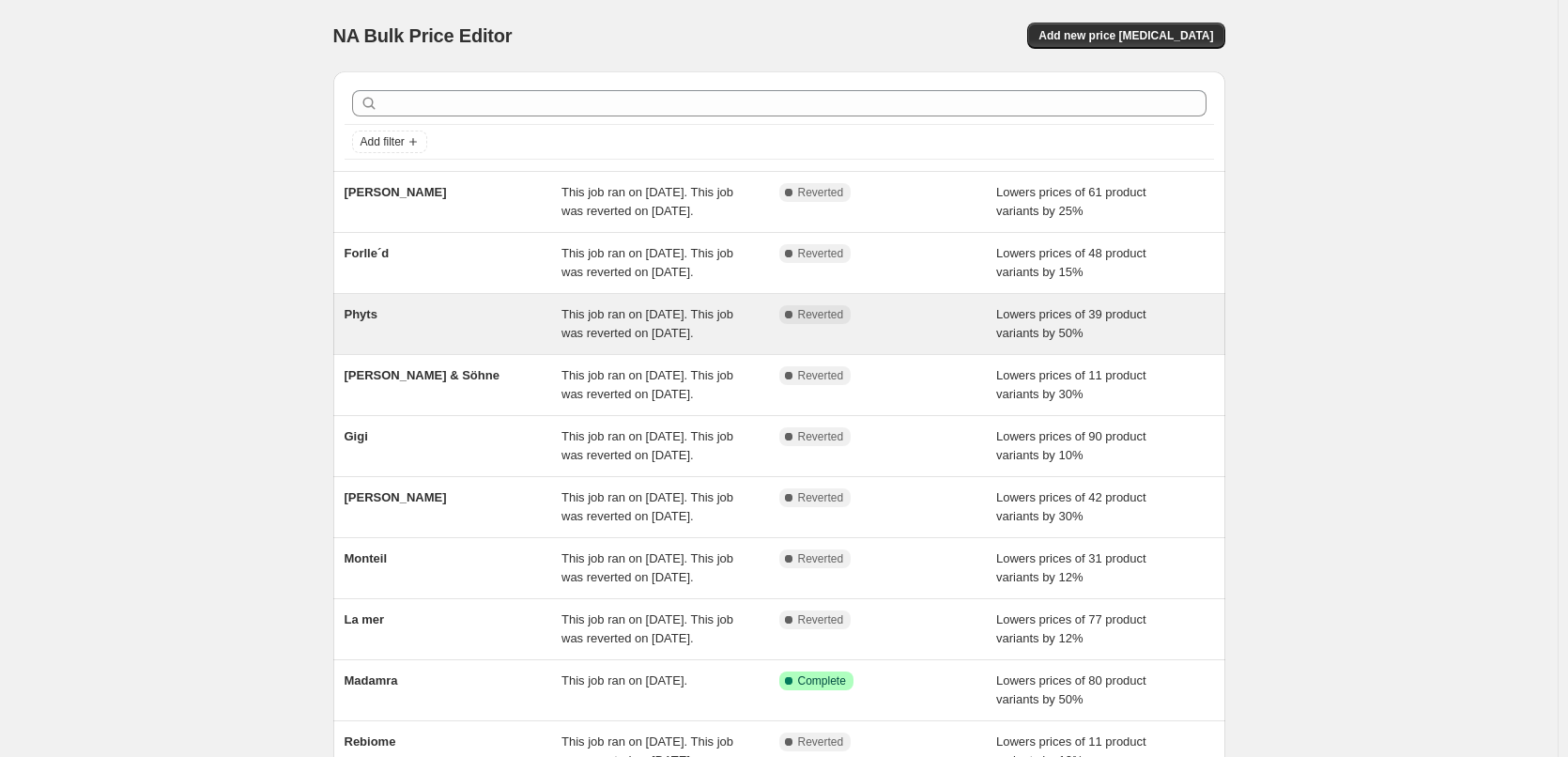
click at [372, 322] on span "Phyts" at bounding box center [361, 314] width 33 height 14
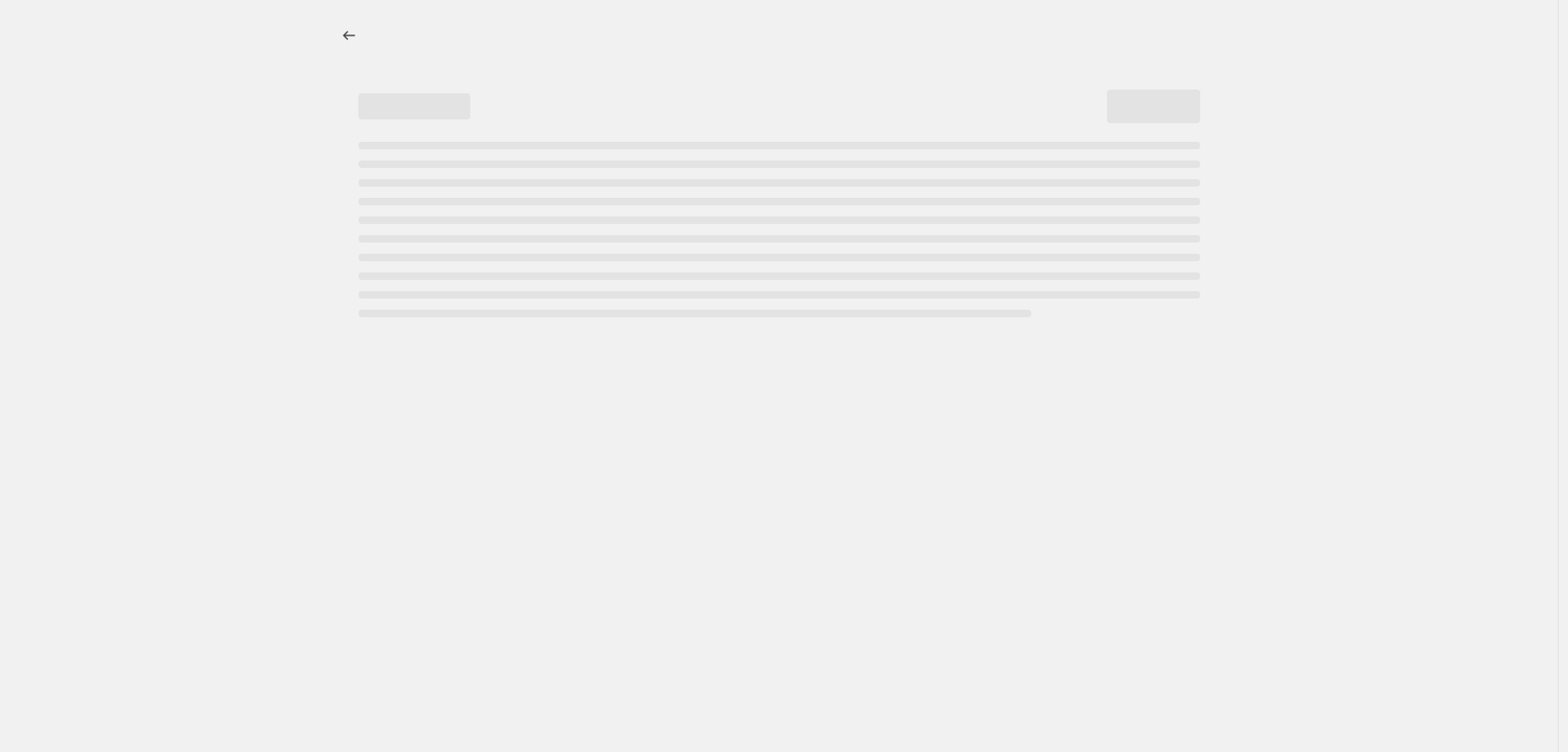
select select "percentage"
select select "vendor"
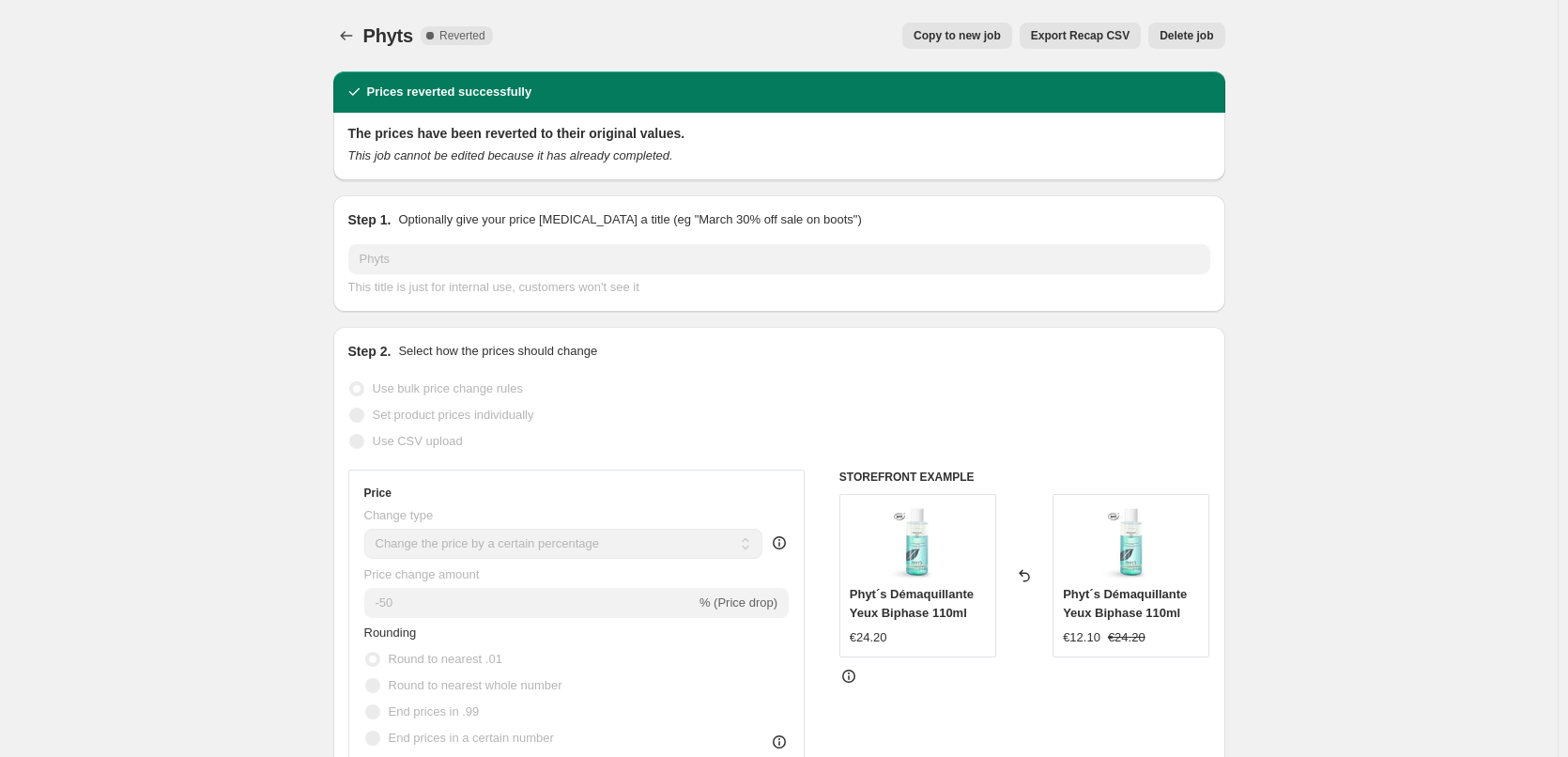
click at [1198, 43] on button "Delete job" at bounding box center [1186, 35] width 76 height 26
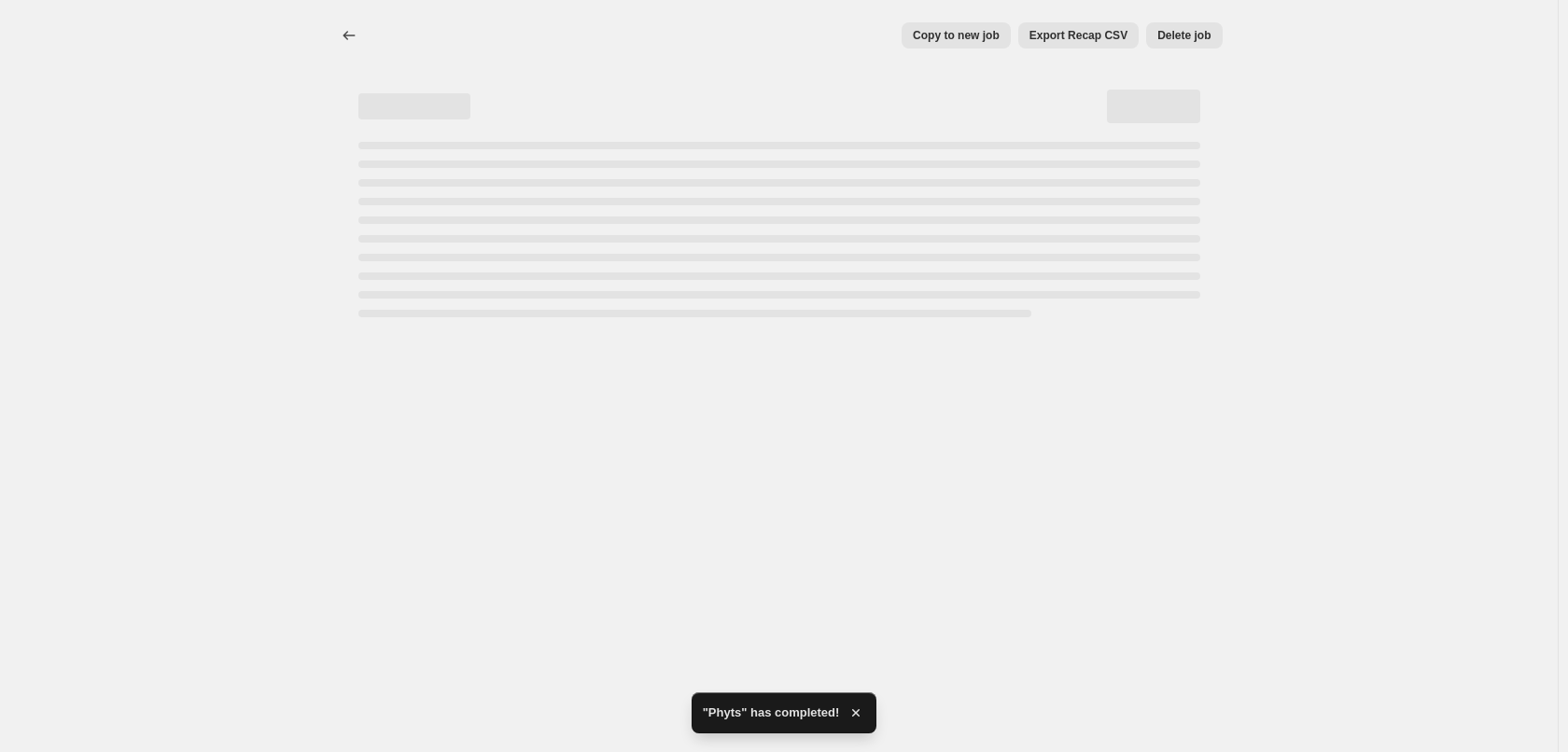
select select "percentage"
select select "vendor"
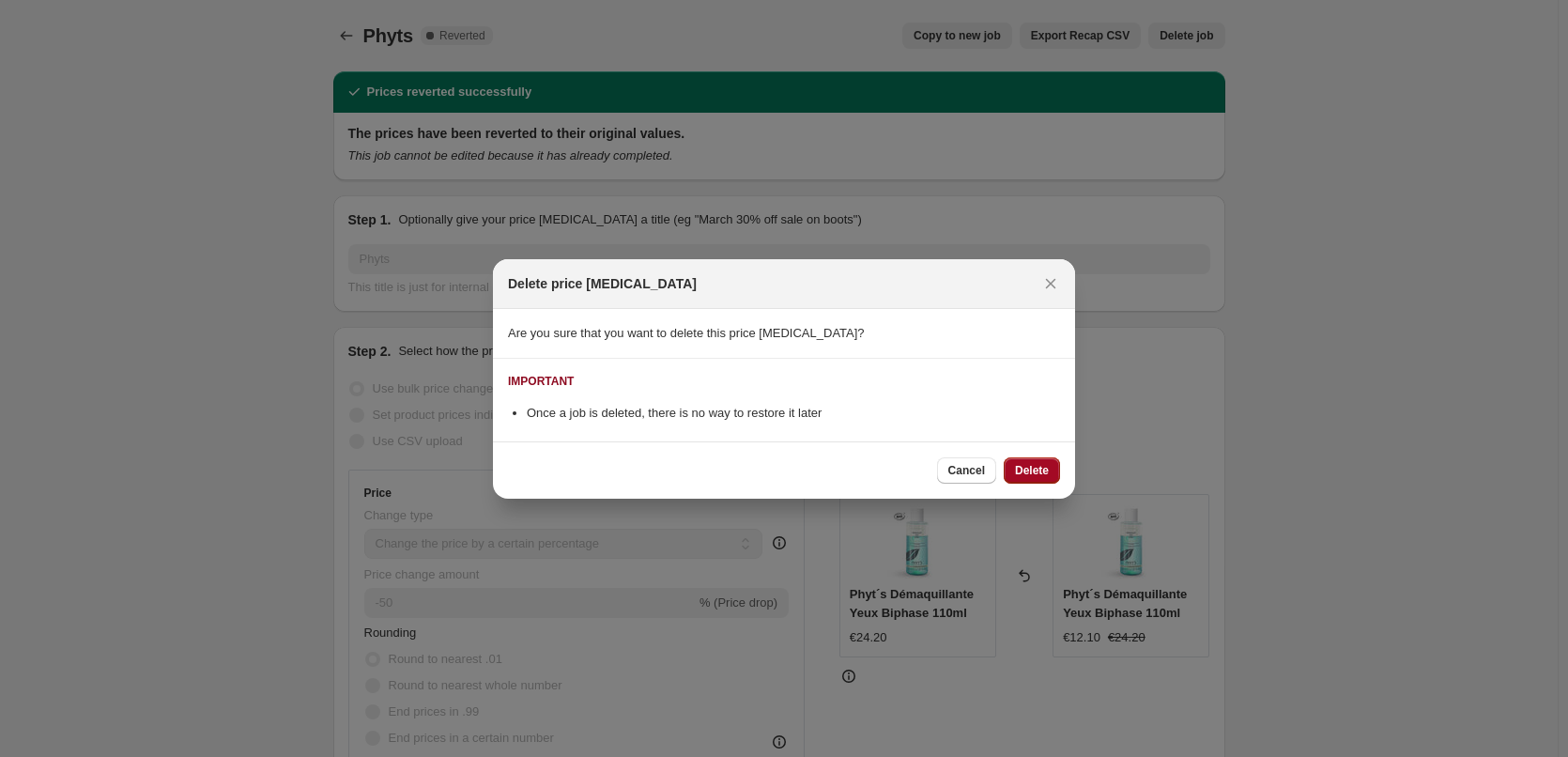
click at [1050, 477] on button "Delete" at bounding box center [1032, 471] width 56 height 26
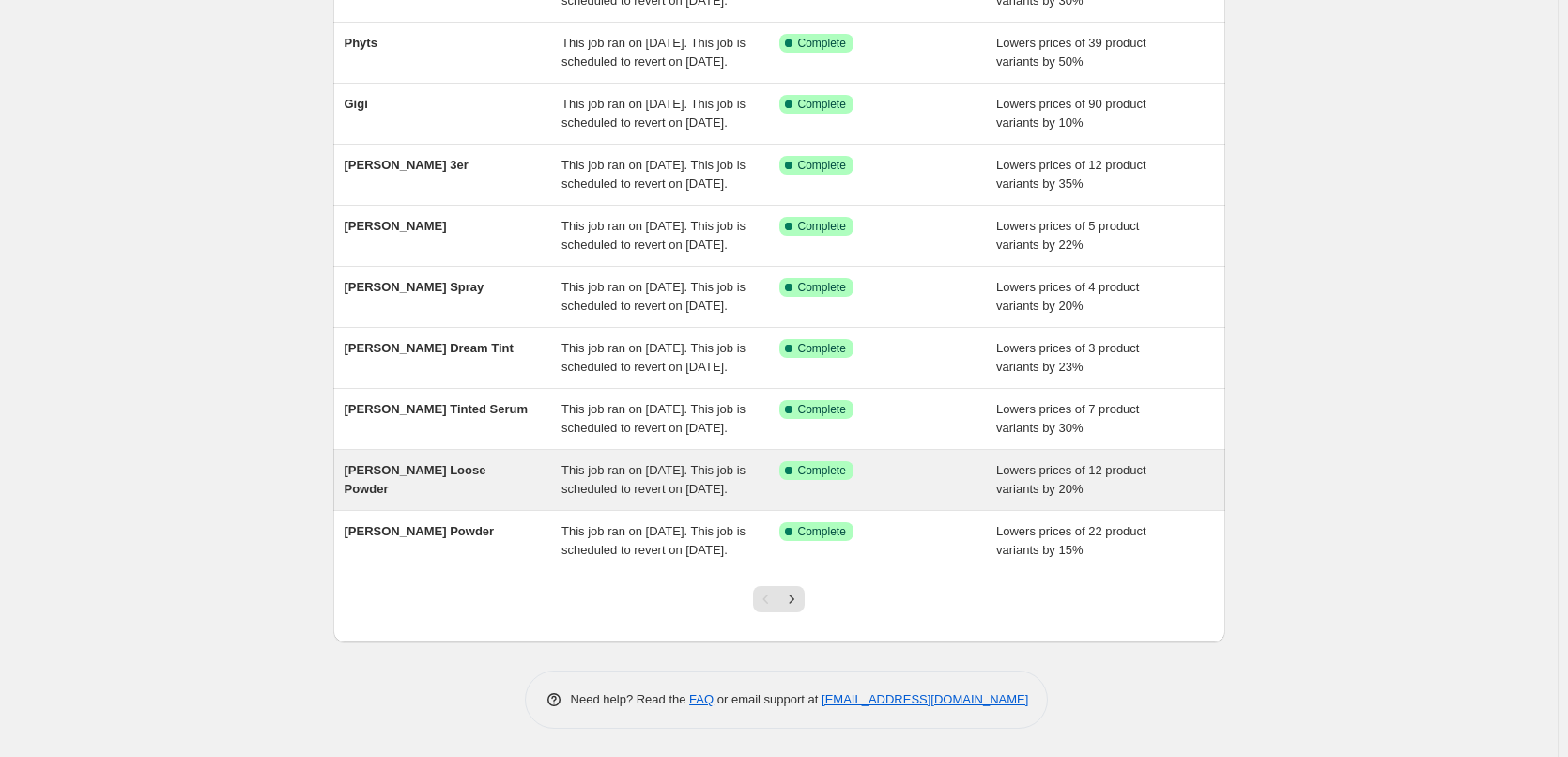
scroll to position [398, 0]
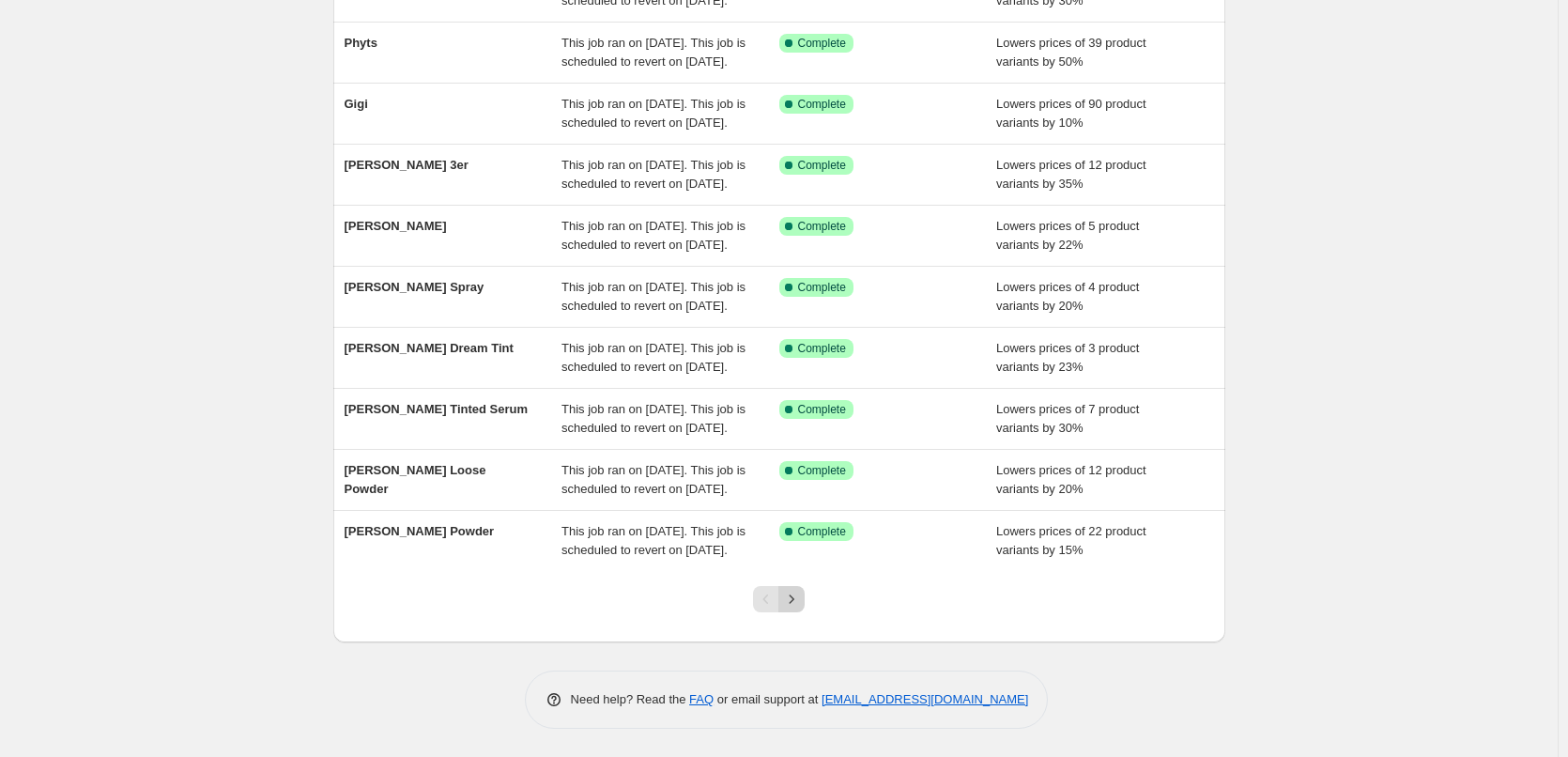
click at [790, 601] on icon "Next" at bounding box center [791, 598] width 19 height 19
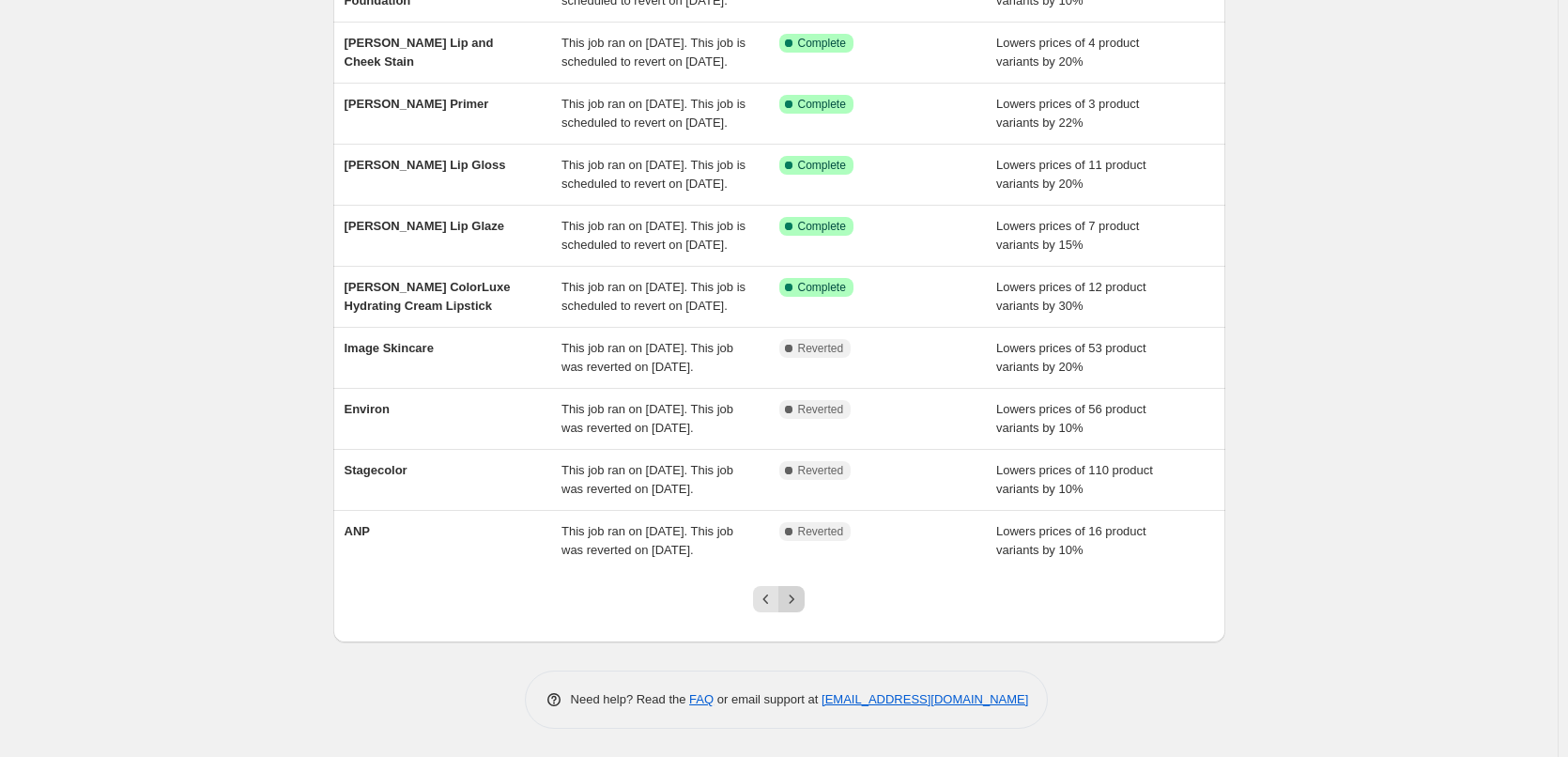
click at [801, 590] on icon "Next" at bounding box center [791, 598] width 19 height 19
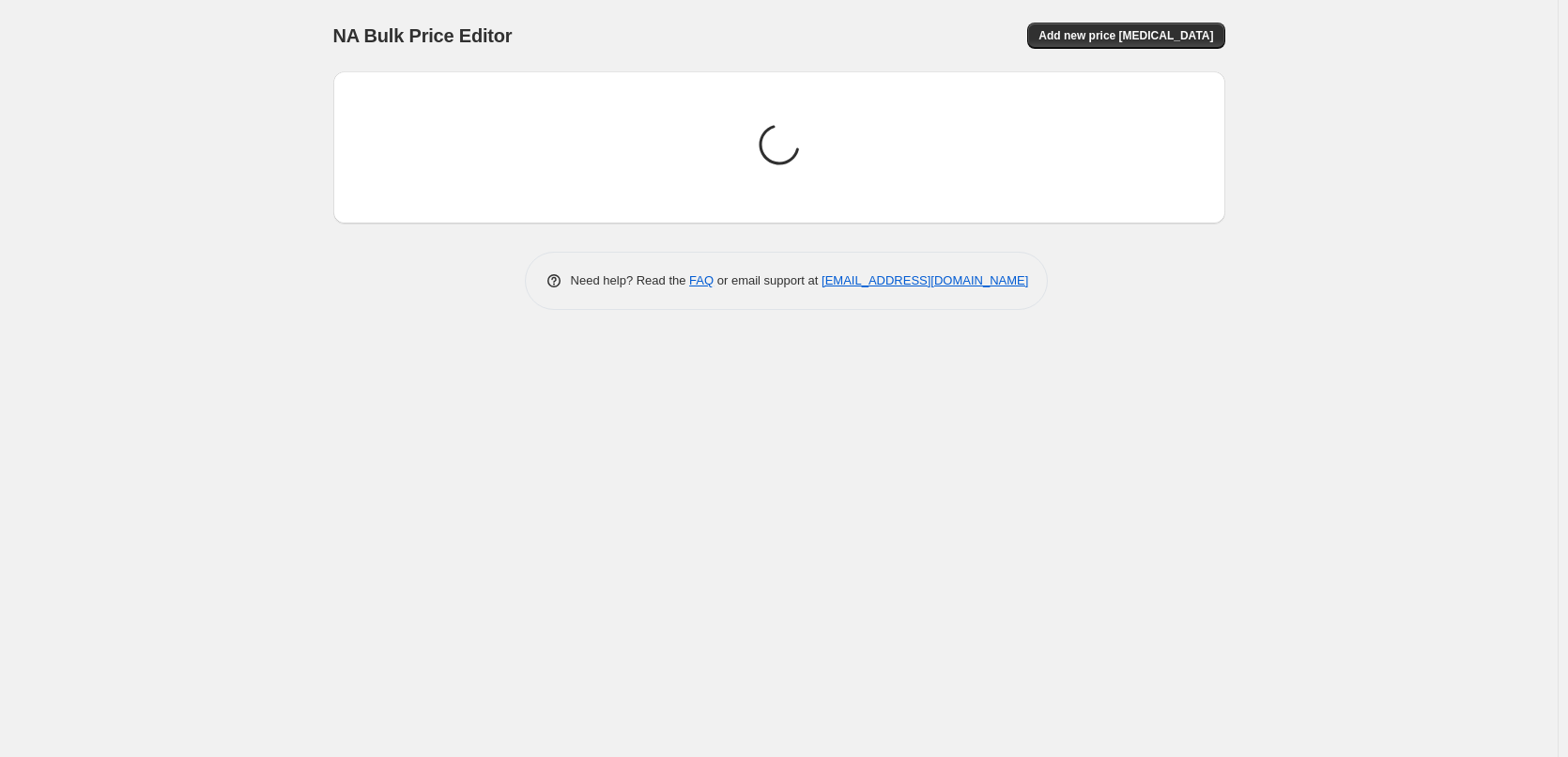
scroll to position [0, 0]
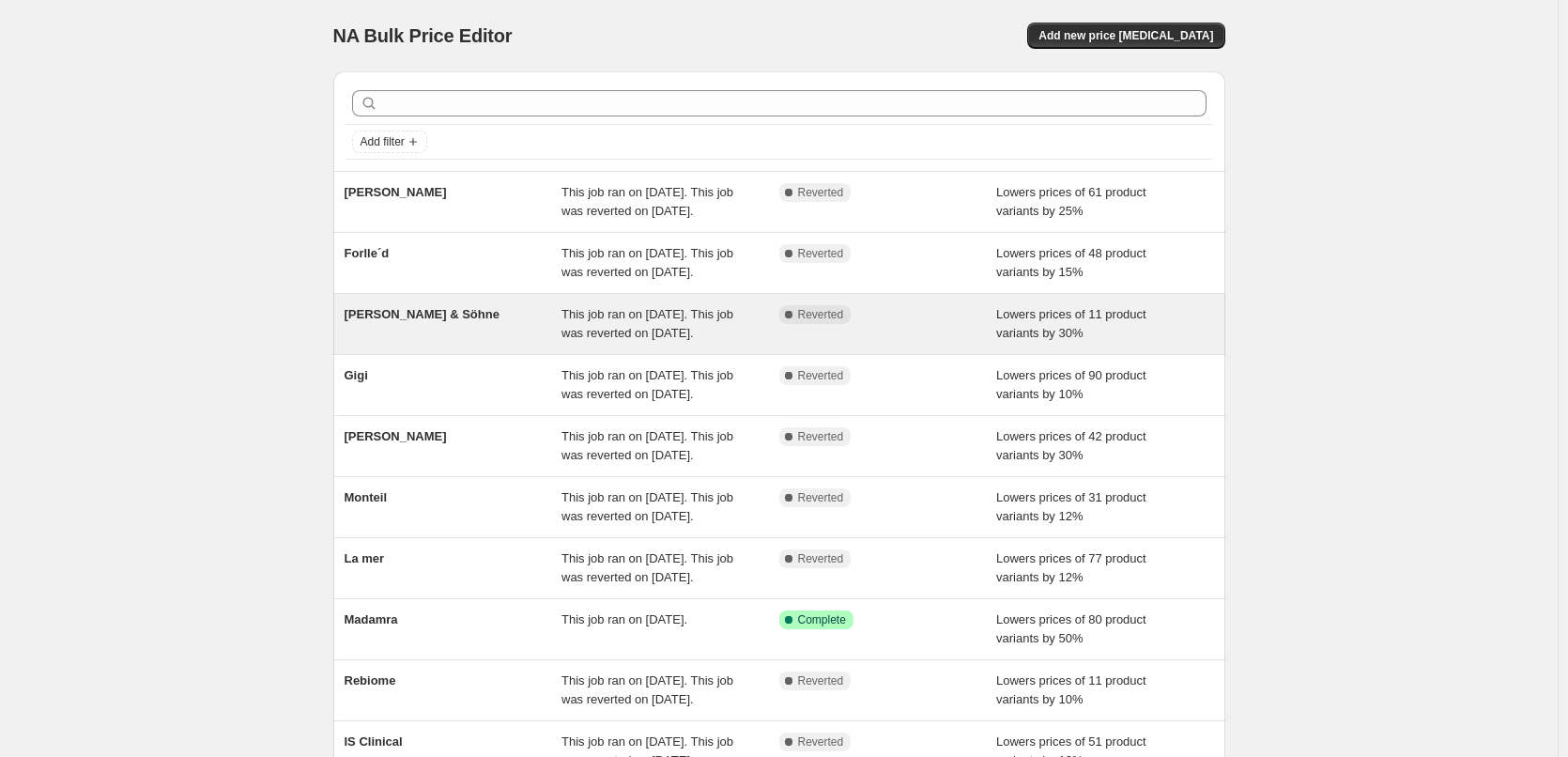
click at [421, 322] on span "[PERSON_NAME] & Söhne" at bounding box center [422, 314] width 155 height 14
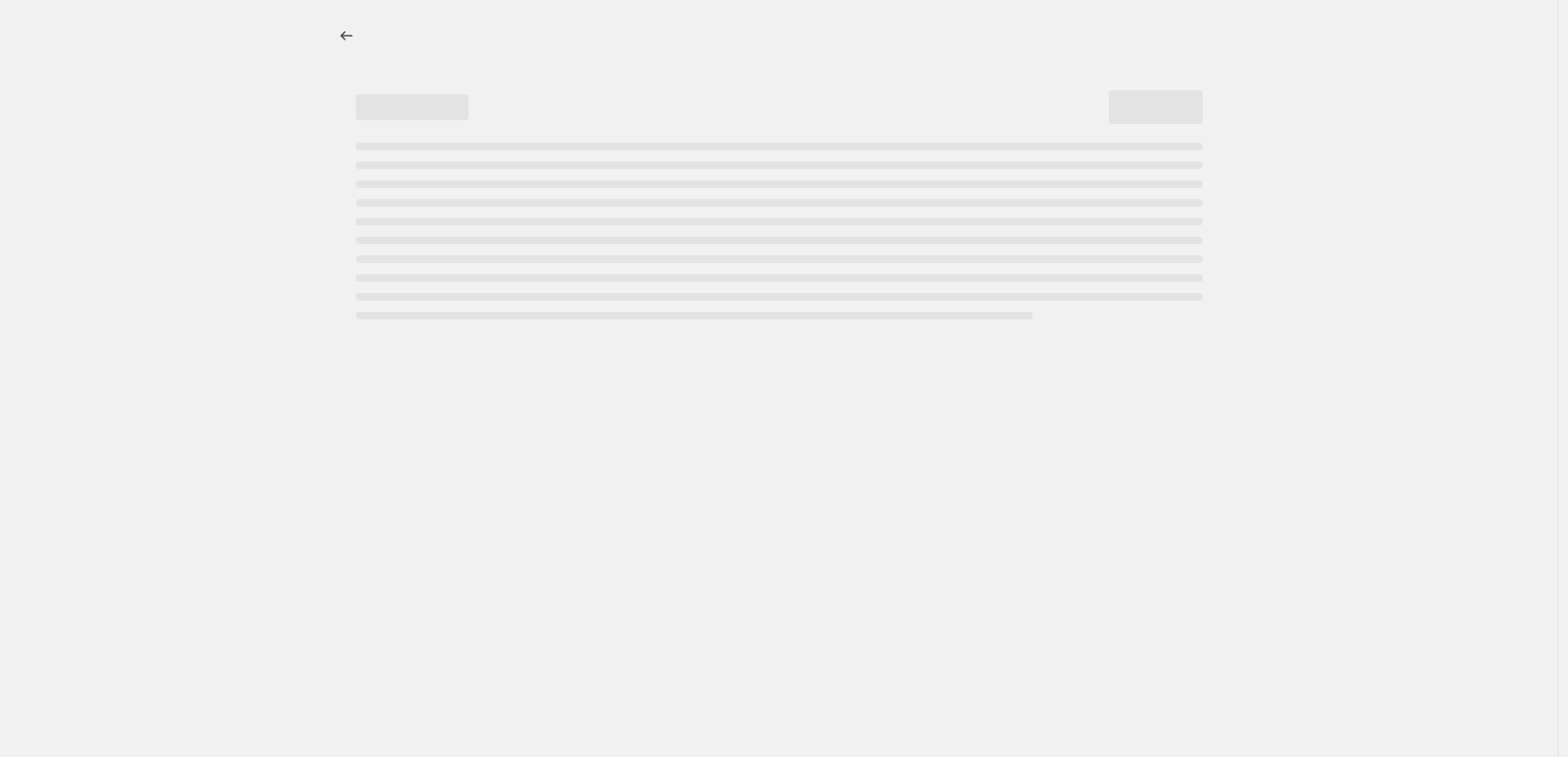
select select "percentage"
select select "vendor"
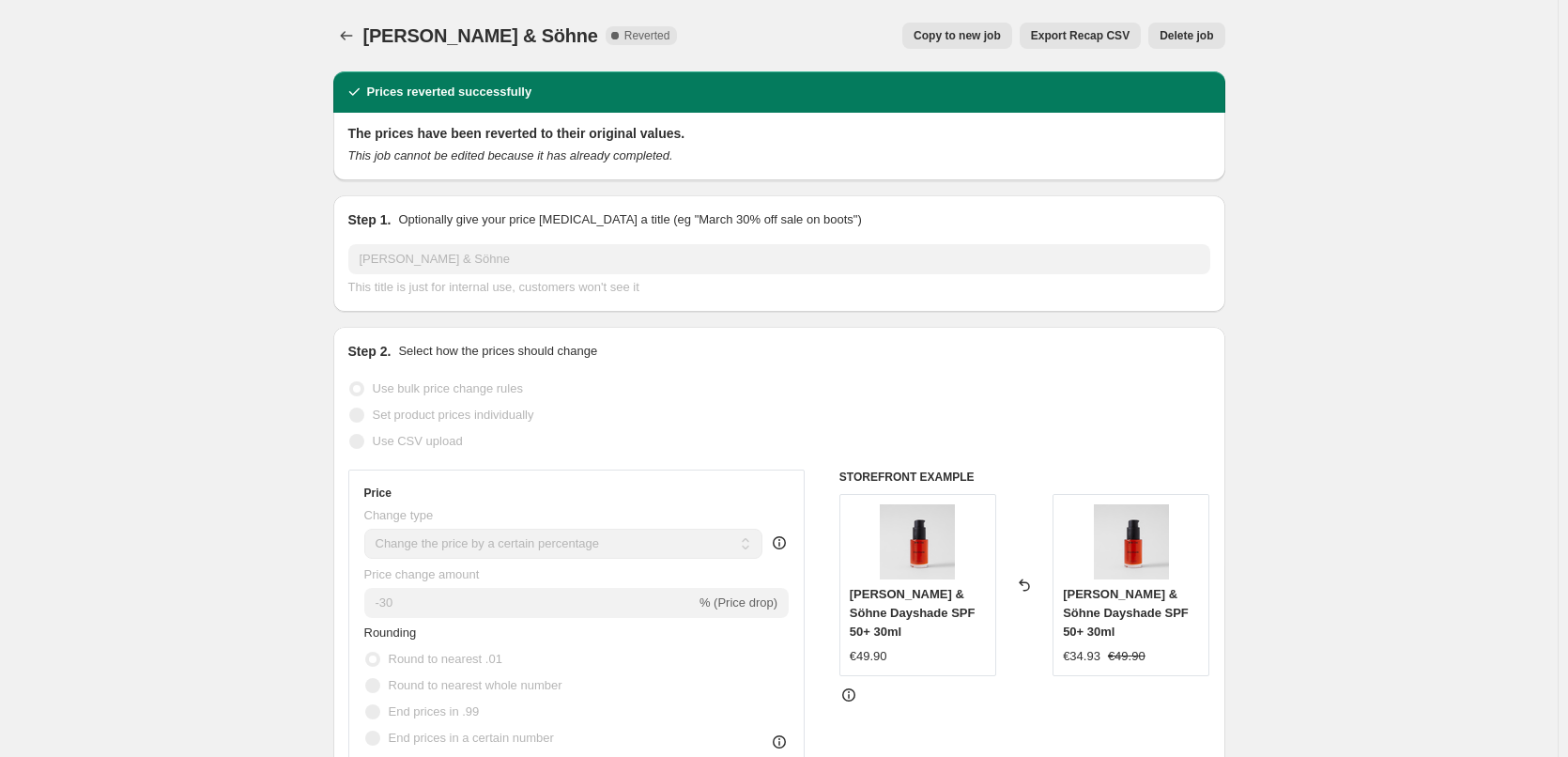
click at [1213, 32] on span "Delete job" at bounding box center [1186, 35] width 54 height 15
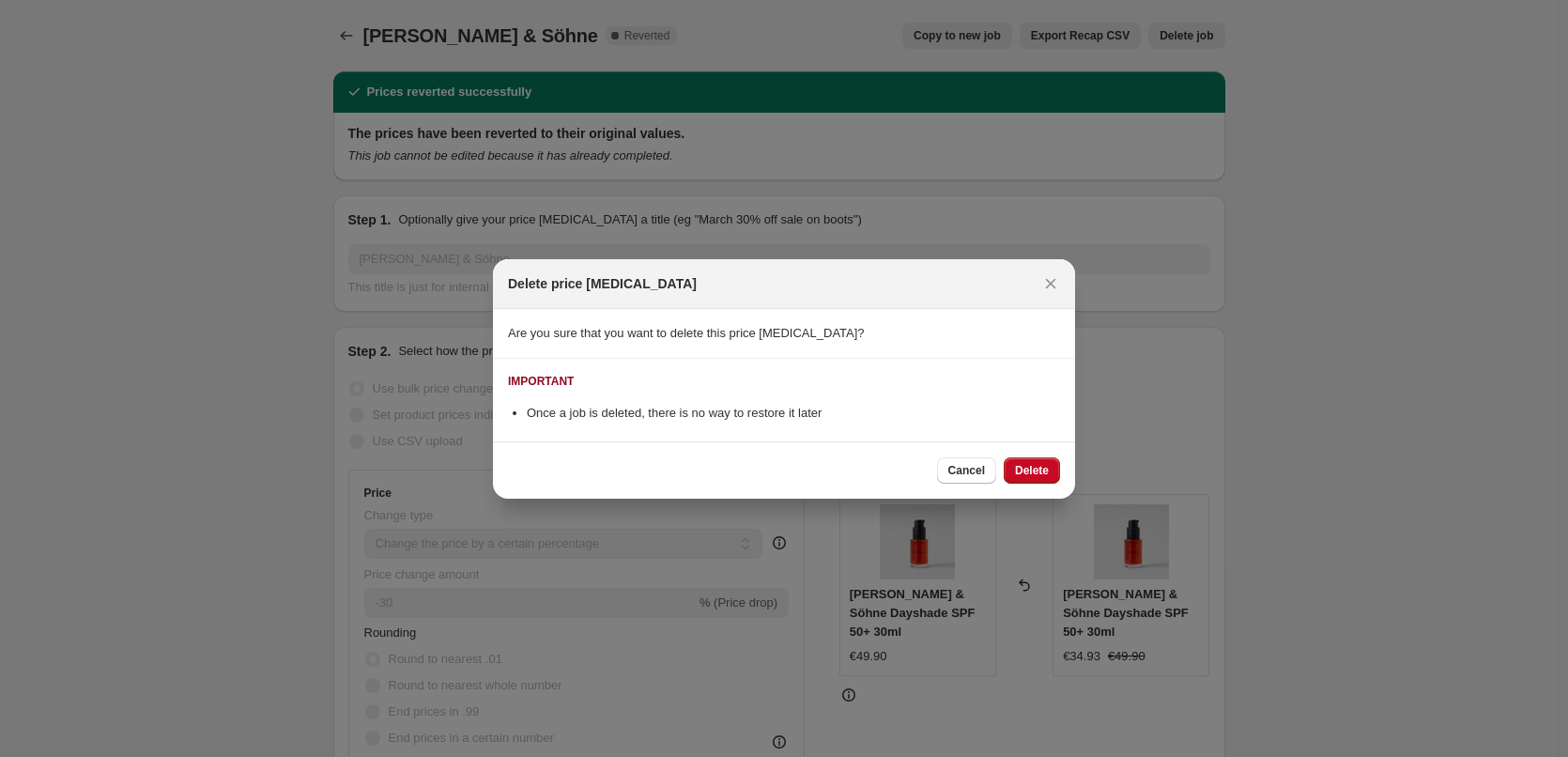
click at [1029, 455] on div "Cancel Delete" at bounding box center [784, 470] width 582 height 57
click at [1029, 458] on button "Delete" at bounding box center [1032, 471] width 56 height 26
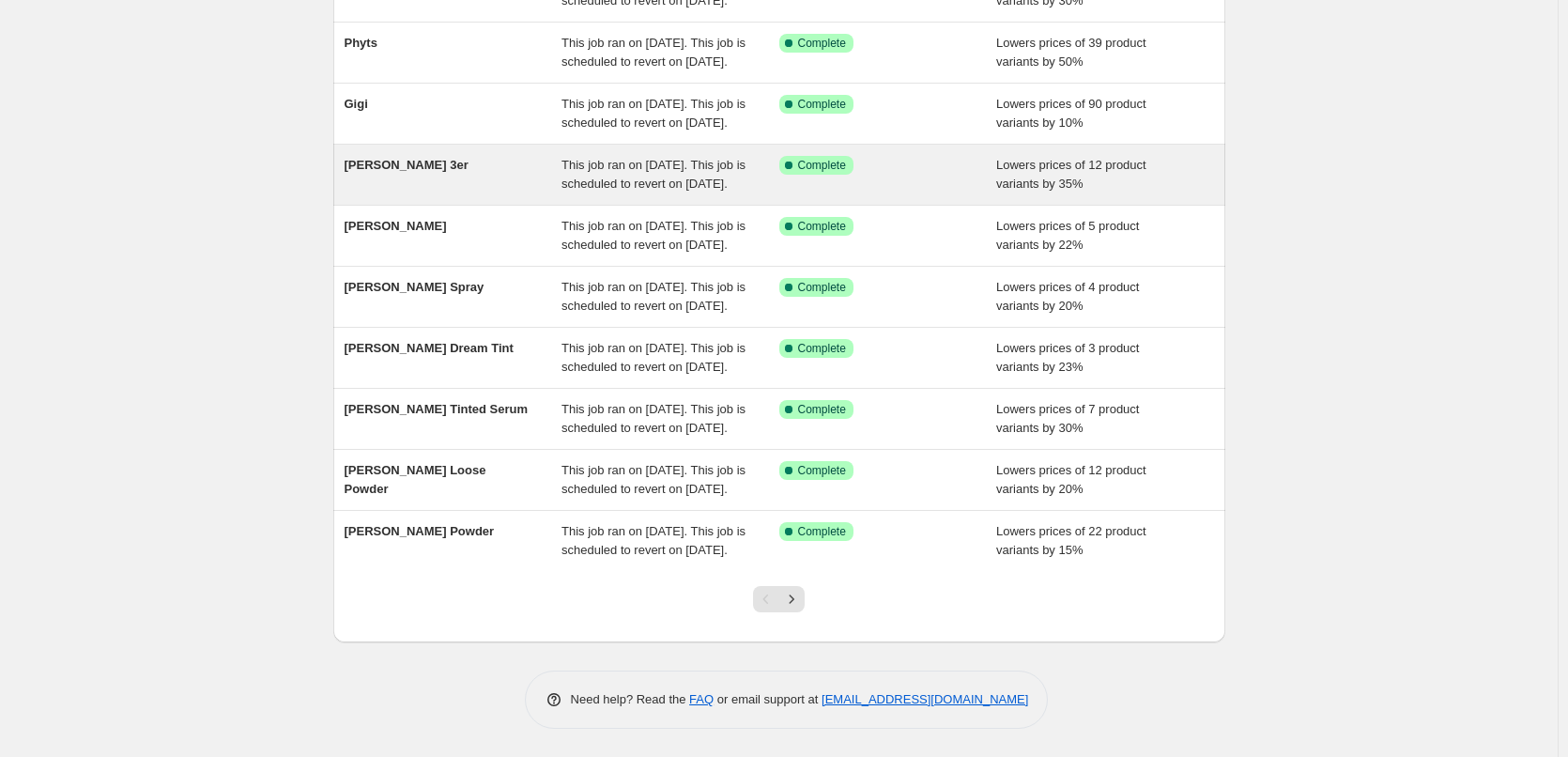
scroll to position [398, 0]
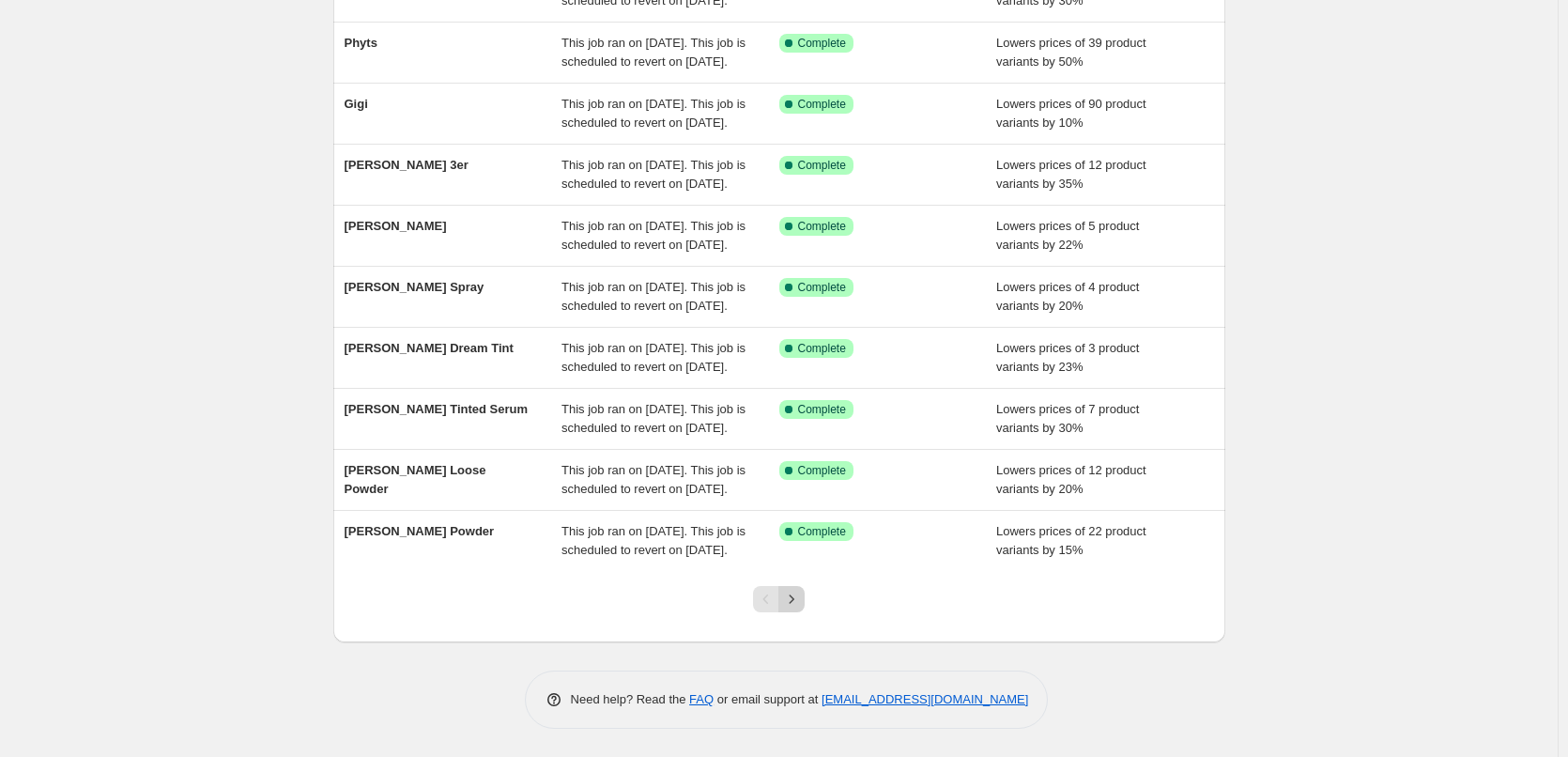
click at [797, 600] on icon "Next" at bounding box center [791, 598] width 19 height 19
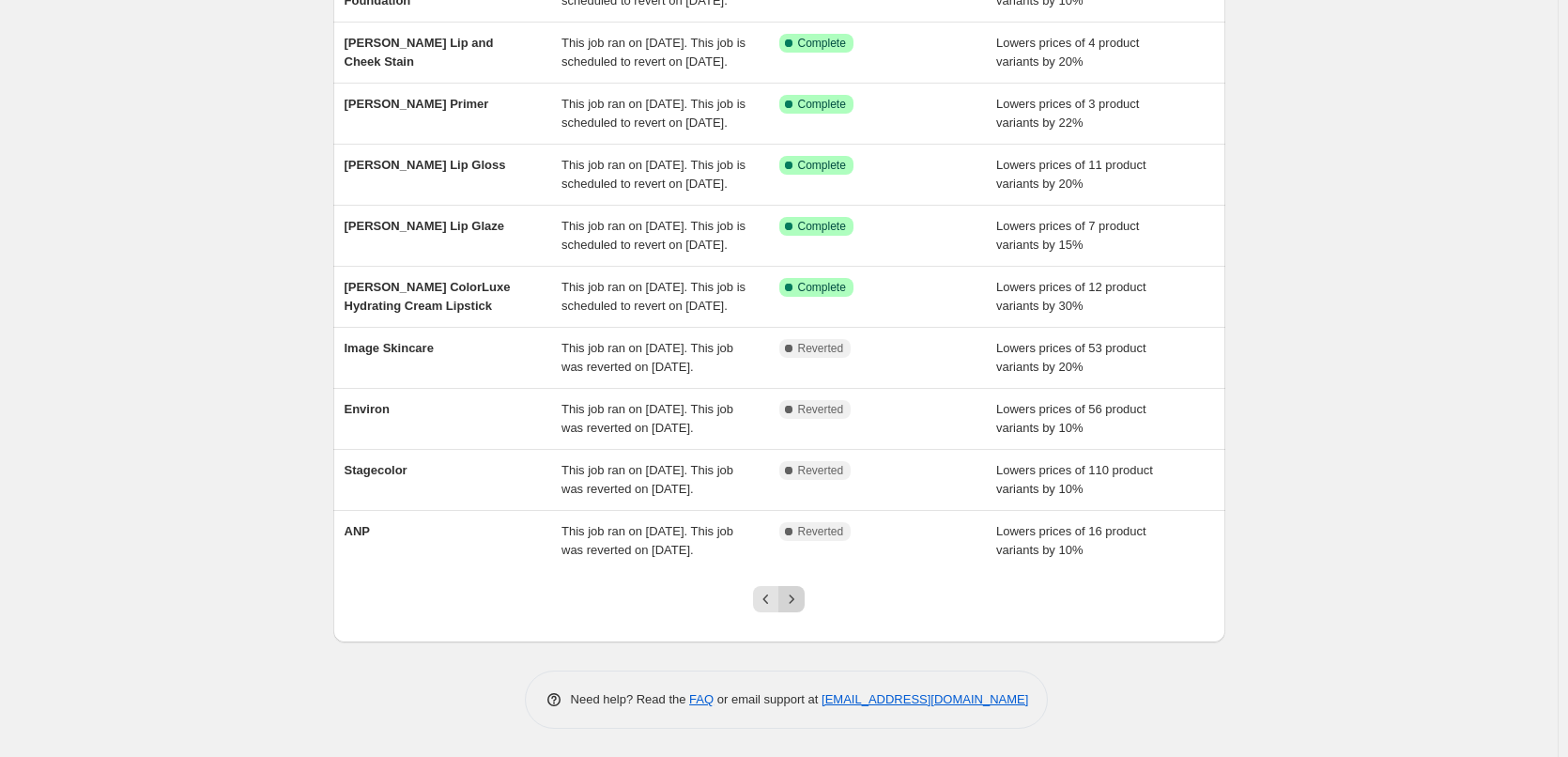
click at [796, 600] on icon "Next" at bounding box center [791, 598] width 19 height 19
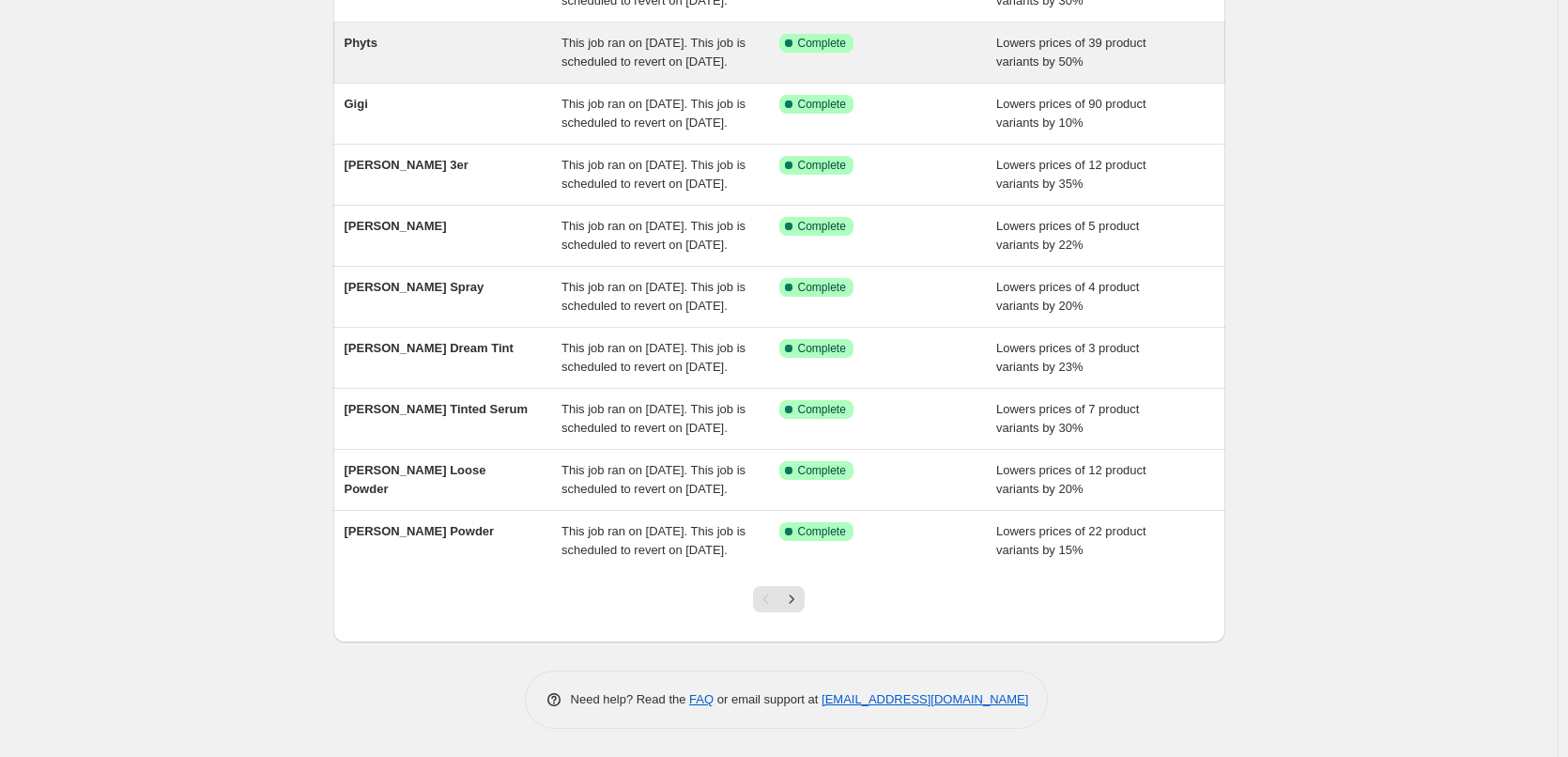
scroll to position [398, 0]
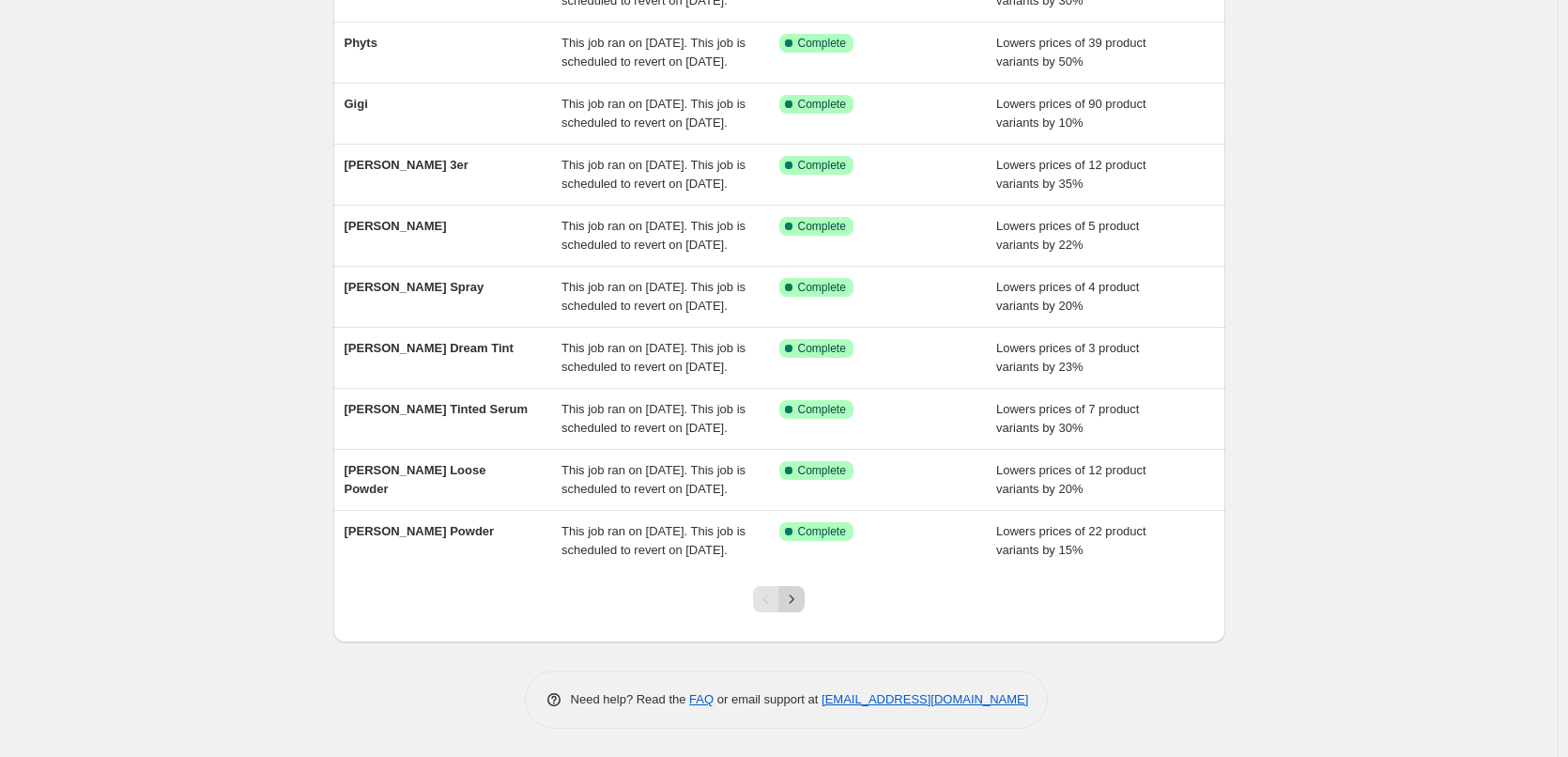
click at [792, 596] on icon "Next" at bounding box center [791, 598] width 19 height 19
